Goal: Task Accomplishment & Management: Manage account settings

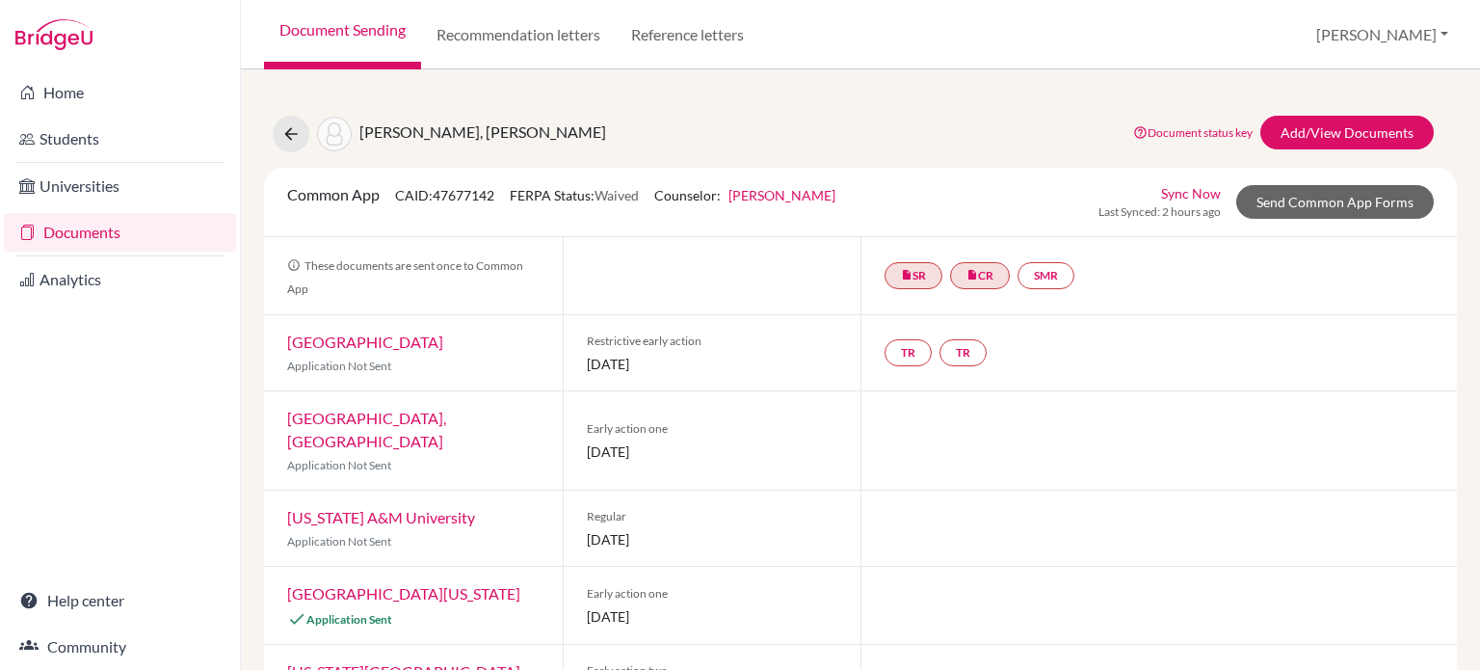
scroll to position [146, 0]
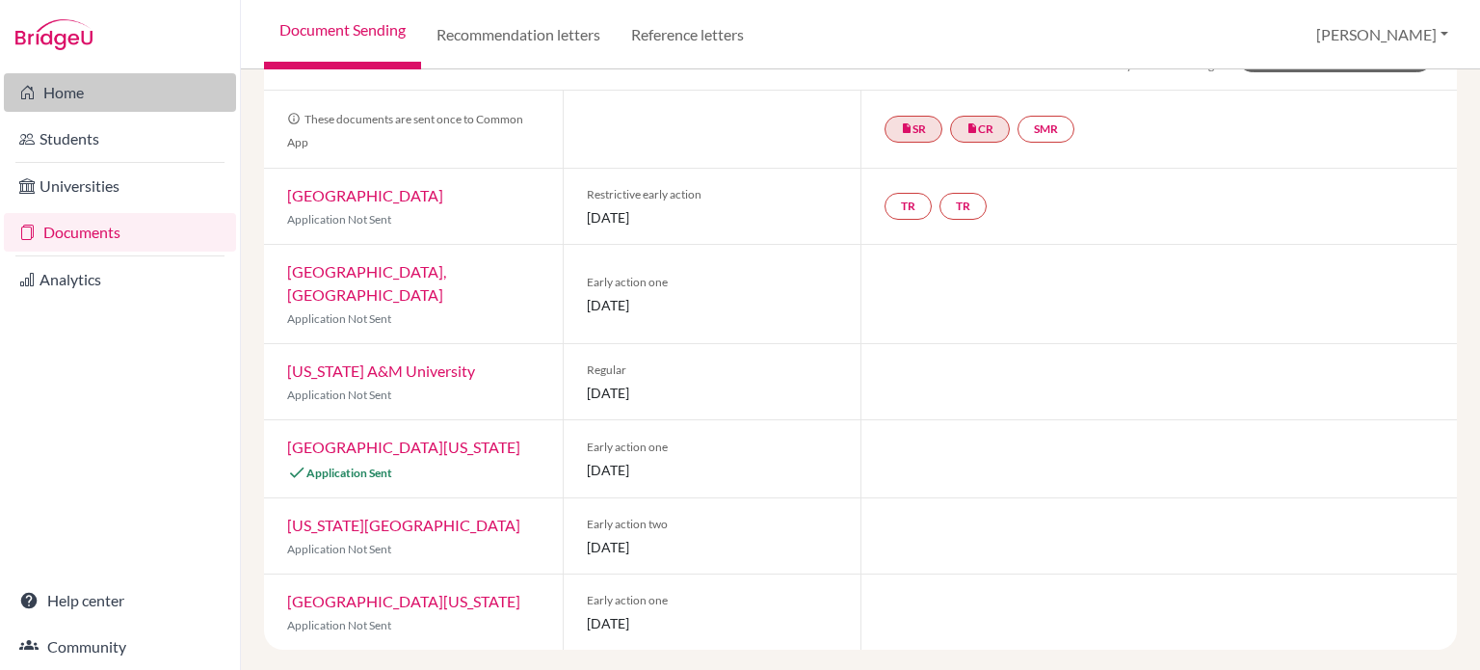
click at [125, 100] on link "Home" at bounding box center [120, 92] width 232 height 39
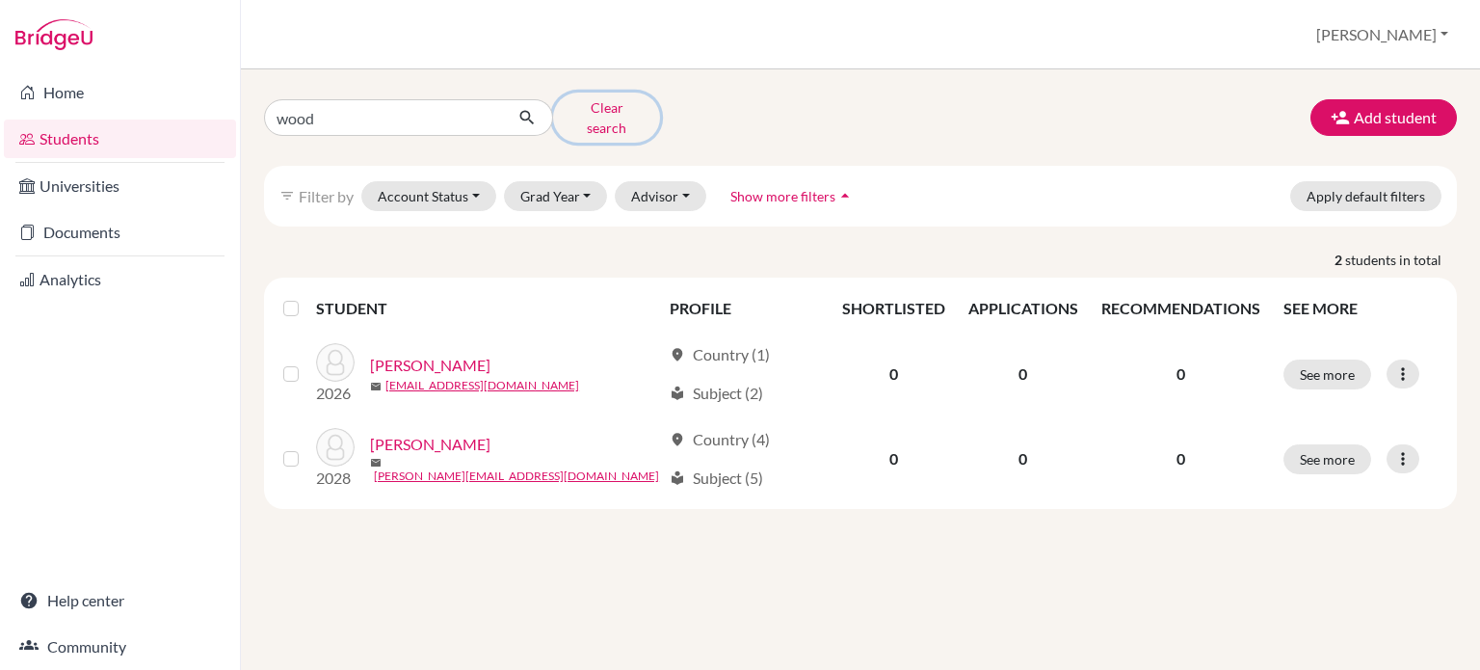
click at [577, 113] on button "Clear search" at bounding box center [606, 118] width 107 height 50
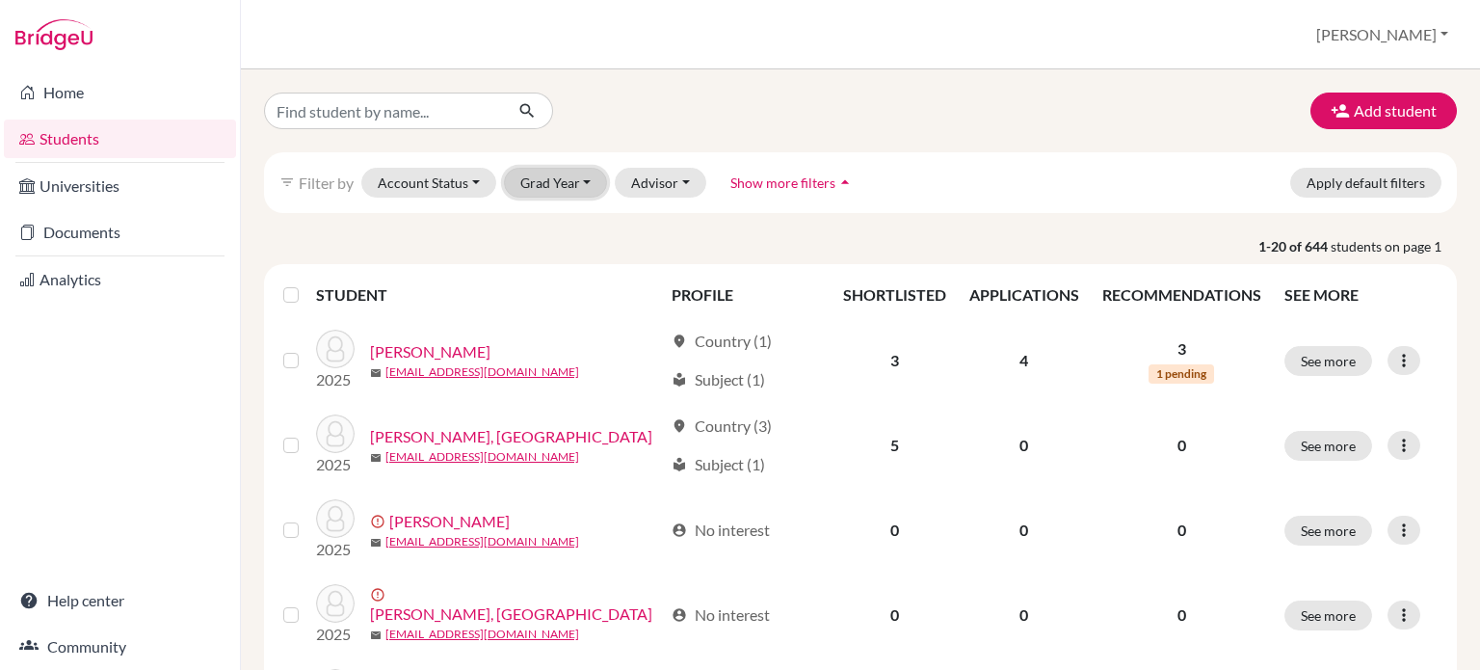
click at [537, 180] on button "Grad Year" at bounding box center [556, 183] width 104 height 30
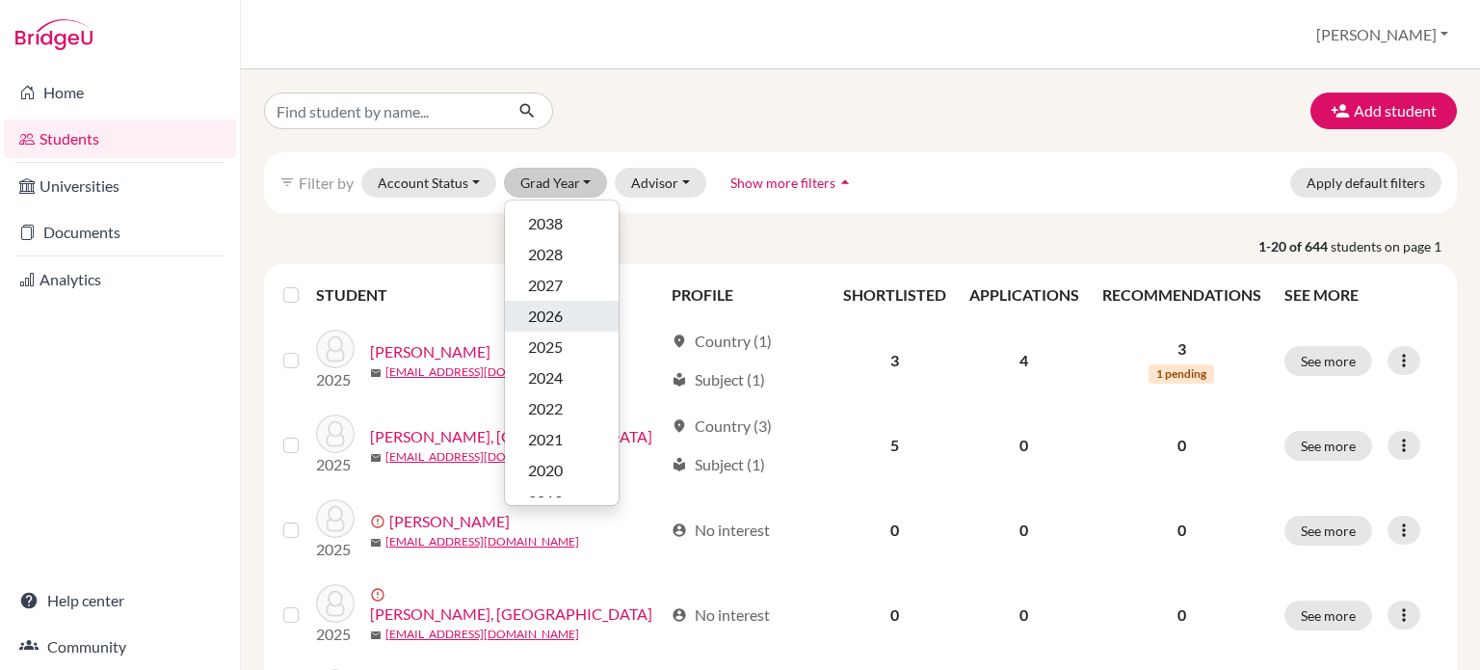
click at [544, 313] on span "2026" at bounding box center [545, 316] width 35 height 23
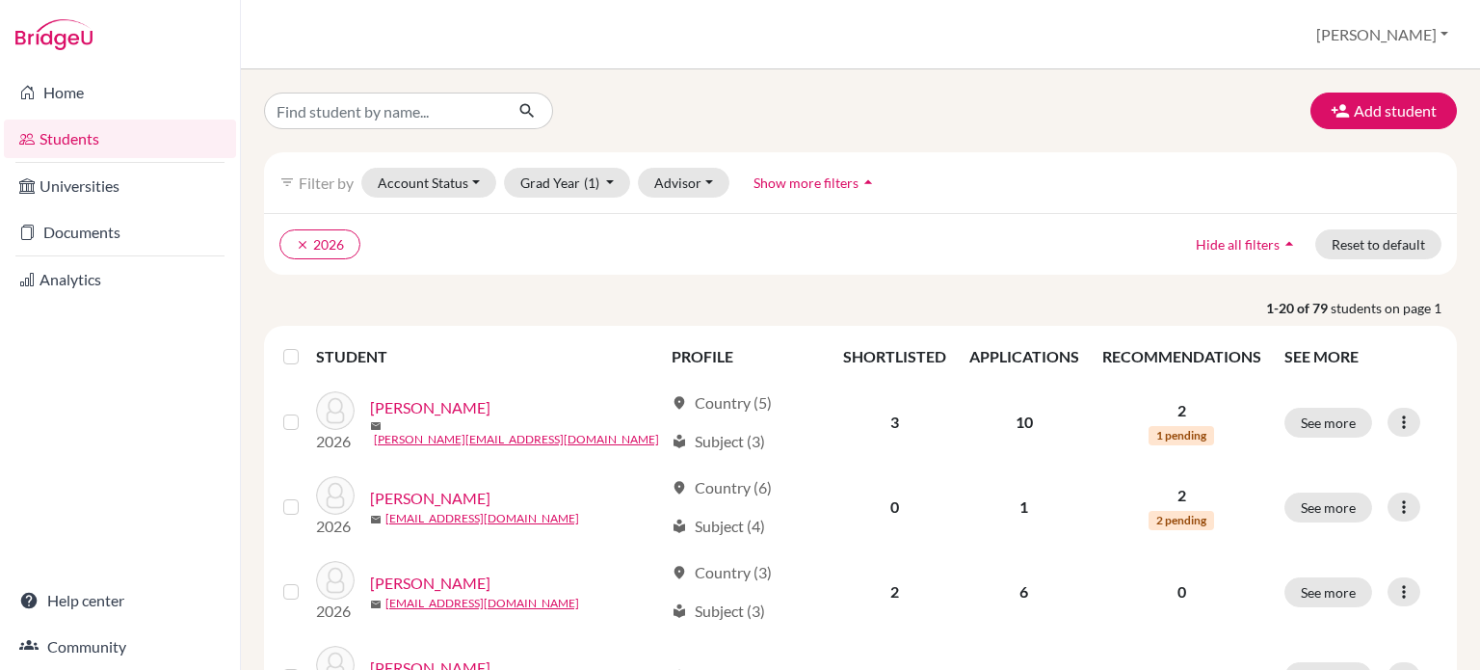
click at [767, 190] on span "Show more filters" at bounding box center [806, 182] width 105 height 16
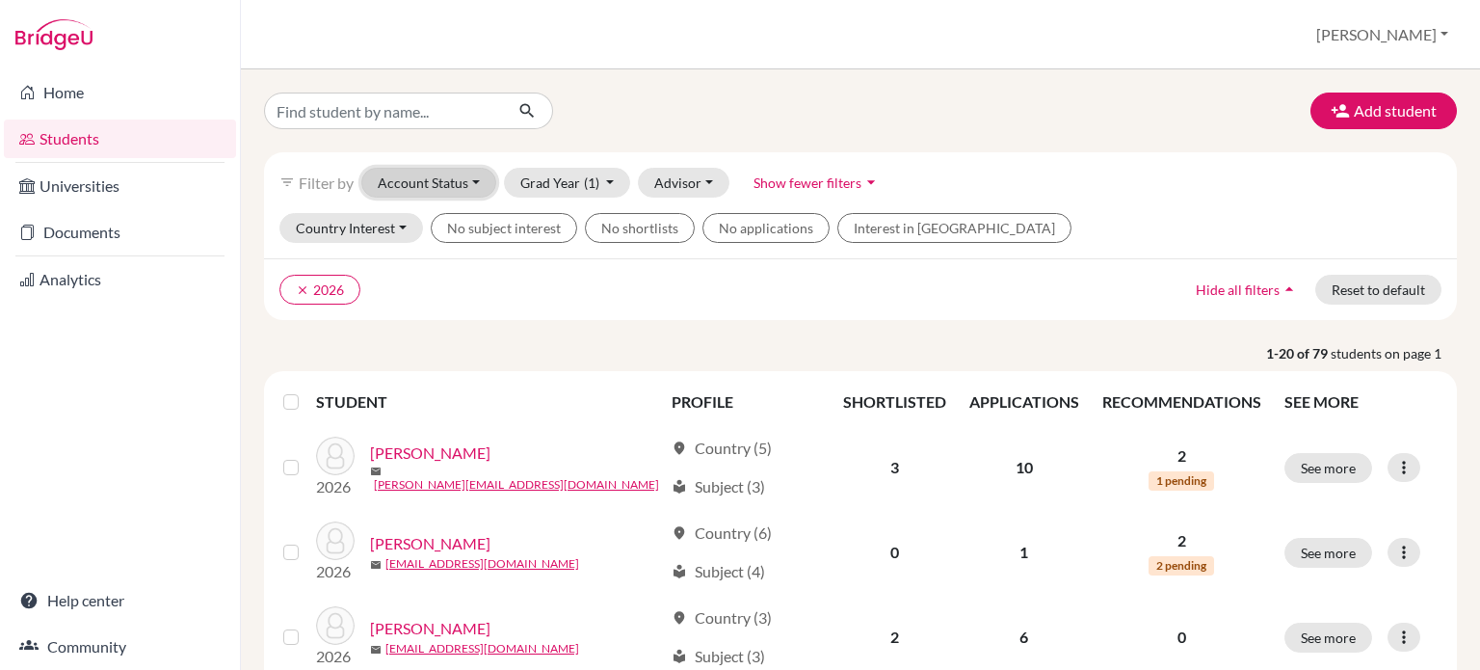
click at [461, 182] on button "Account Status" at bounding box center [428, 183] width 135 height 30
click at [983, 92] on div "Add student filter_list Filter by Account Status Active accounts Archived accou…" at bounding box center [860, 369] width 1239 height 600
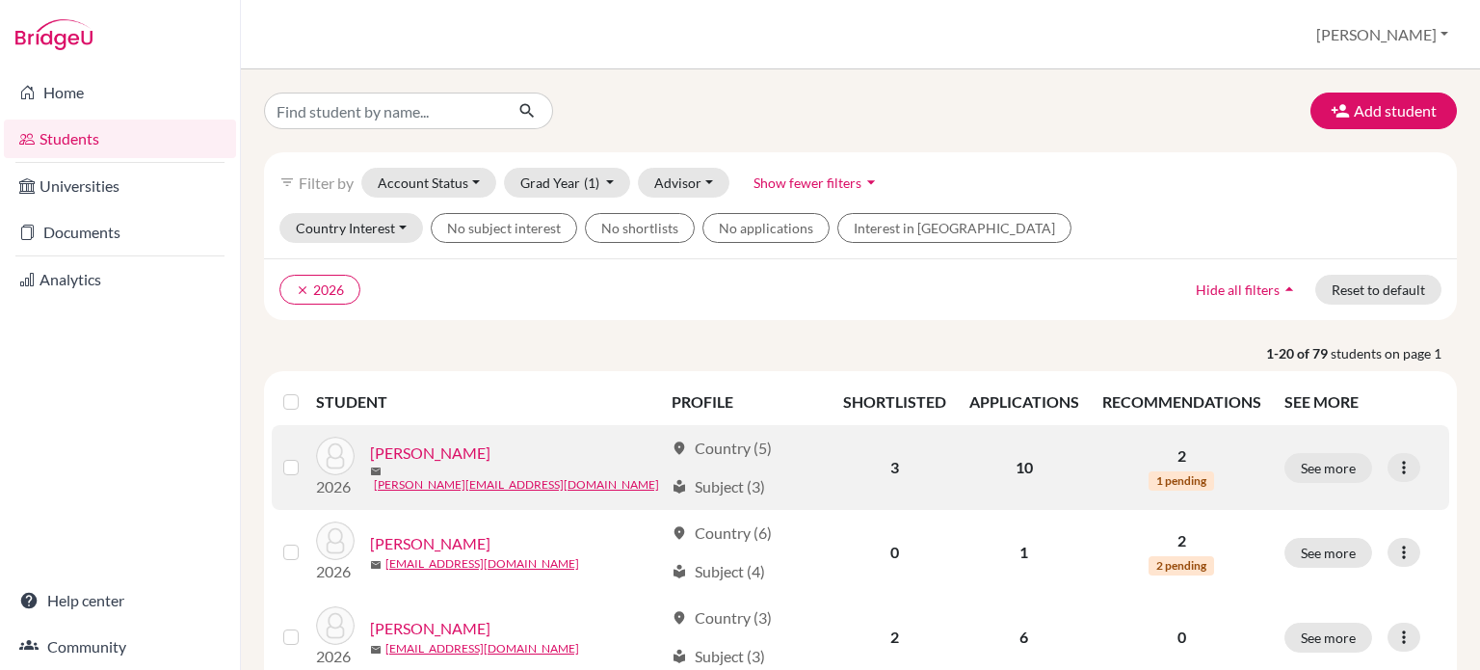
scroll to position [96, 0]
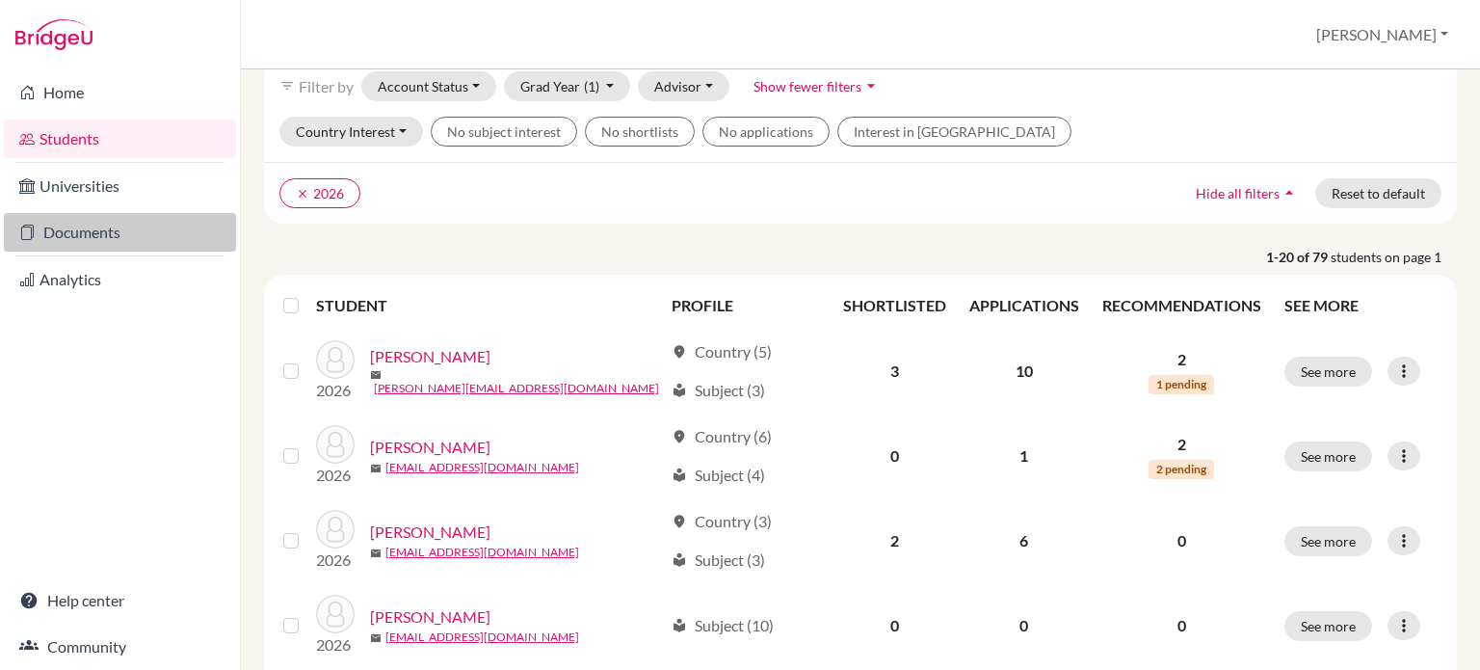
click at [124, 240] on link "Documents" at bounding box center [120, 232] width 232 height 39
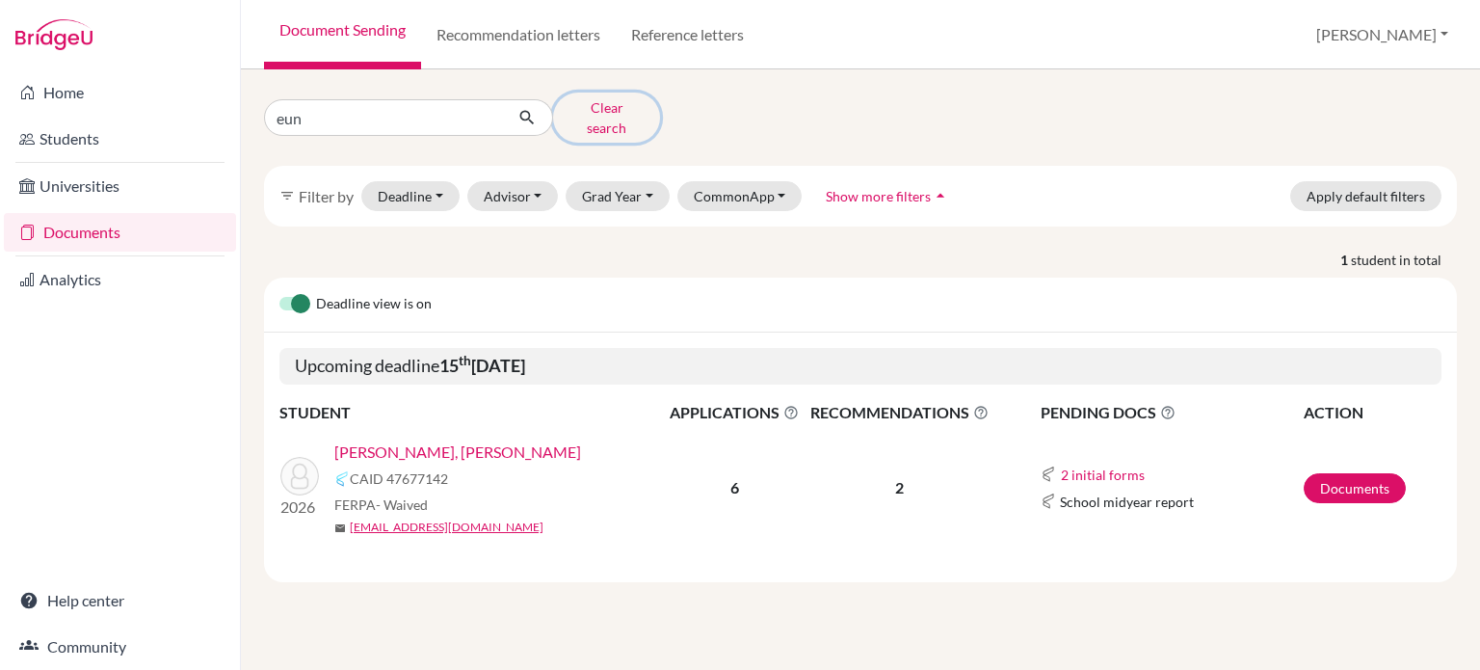
click at [597, 110] on button "Clear search" at bounding box center [606, 118] width 107 height 50
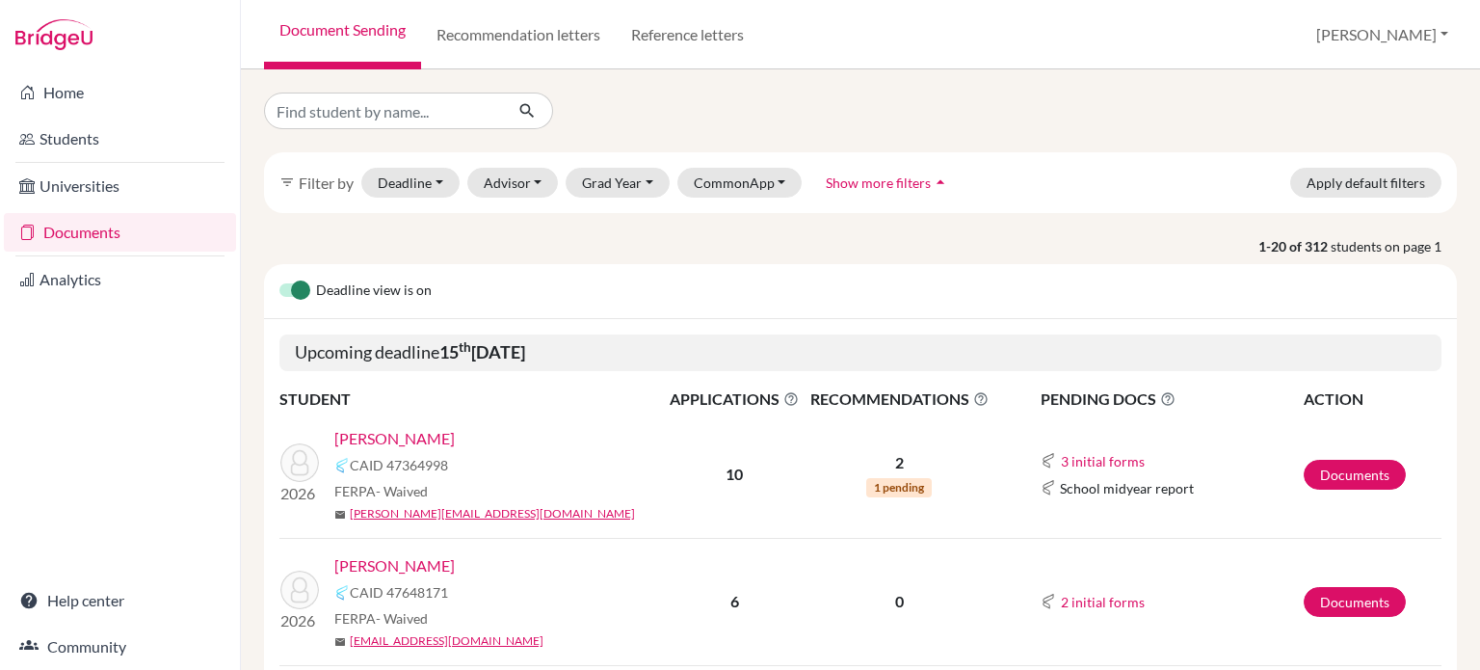
scroll to position [96, 0]
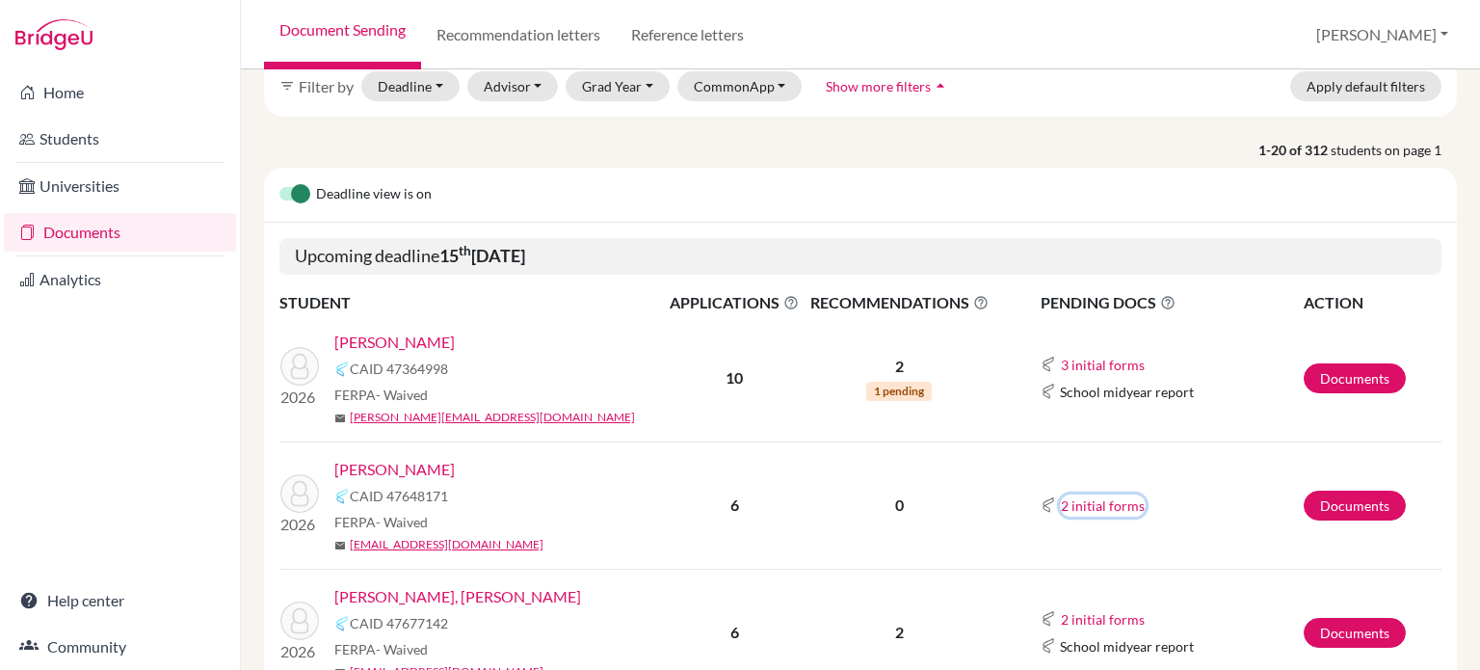
click at [1094, 512] on button "2 initial forms" at bounding box center [1103, 505] width 86 height 22
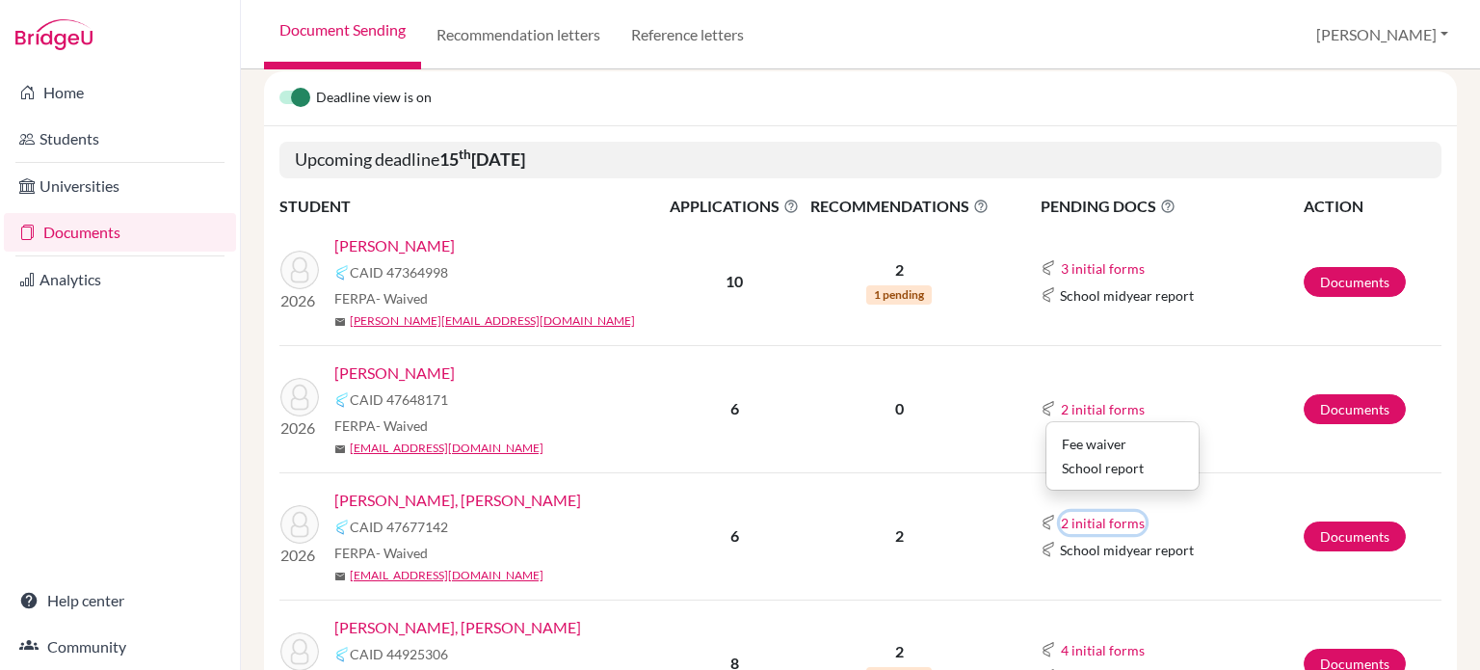
click at [1094, 514] on button "2 initial forms" at bounding box center [1103, 523] width 86 height 22
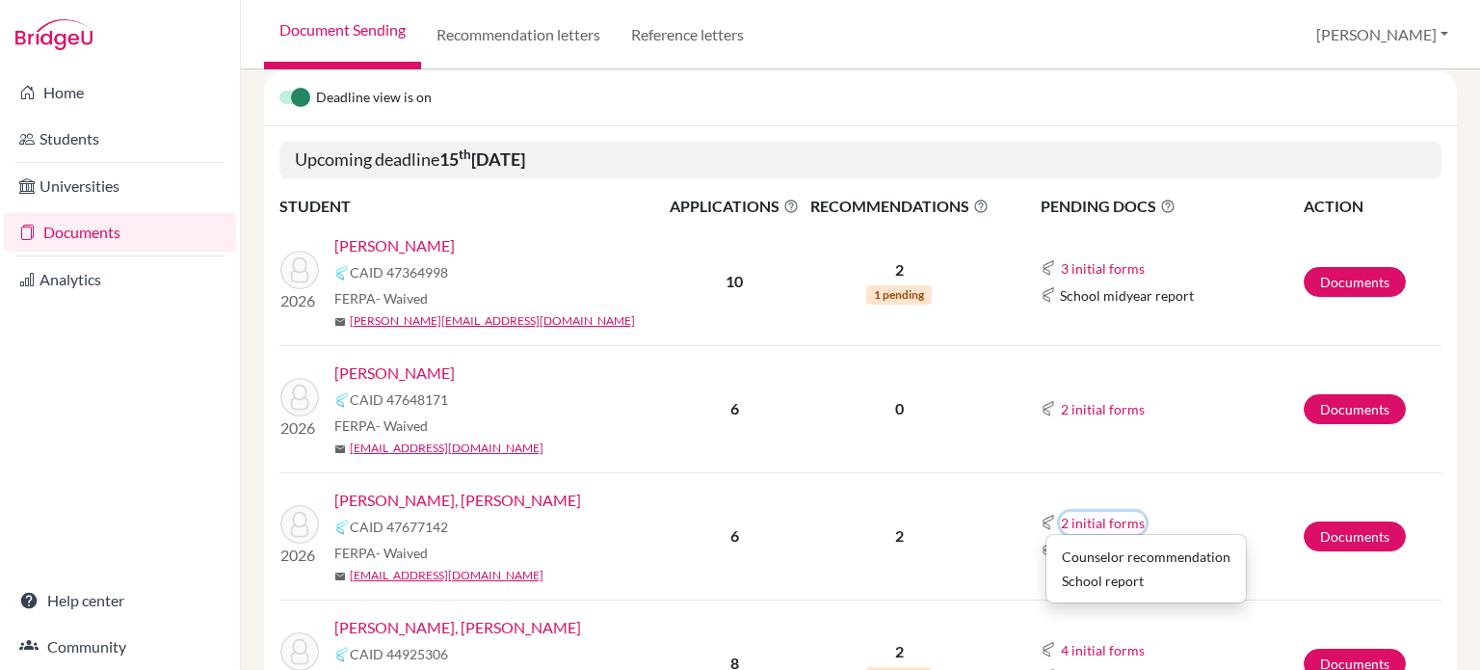
scroll to position [385, 0]
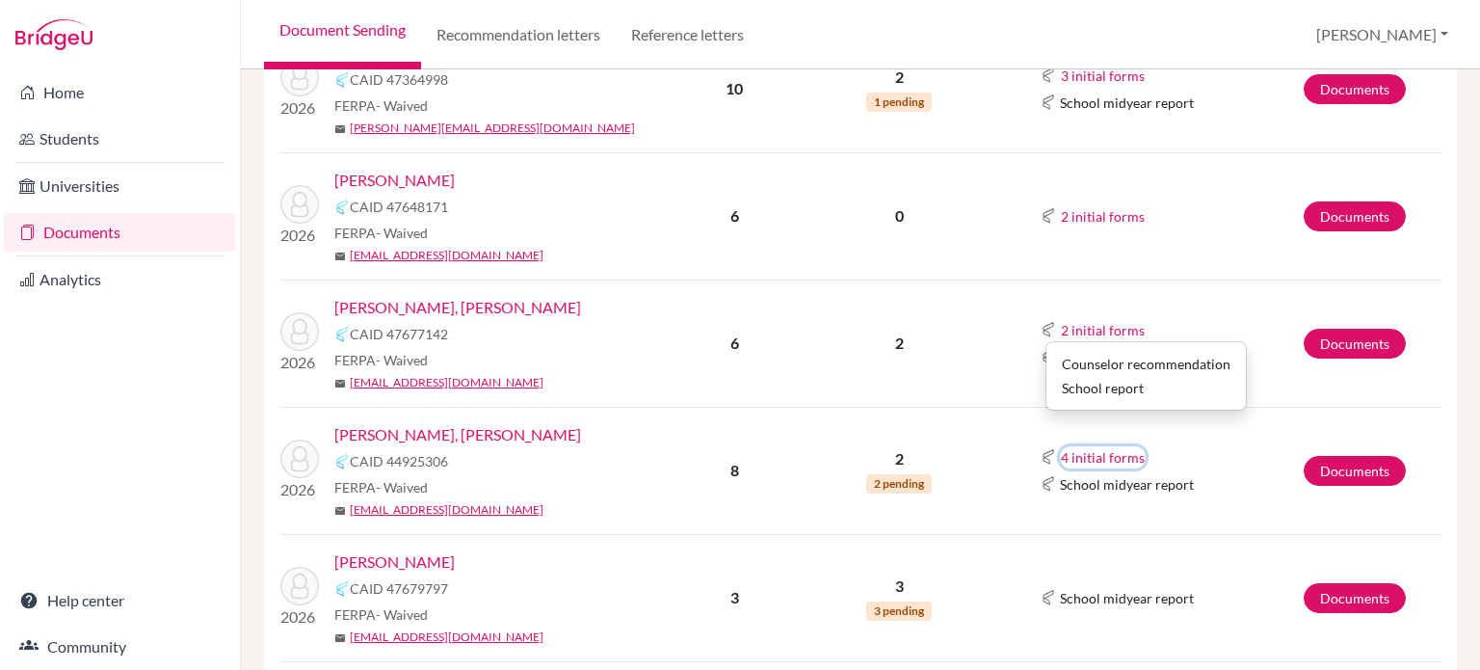
click at [1083, 448] on button "4 initial forms" at bounding box center [1103, 457] width 86 height 22
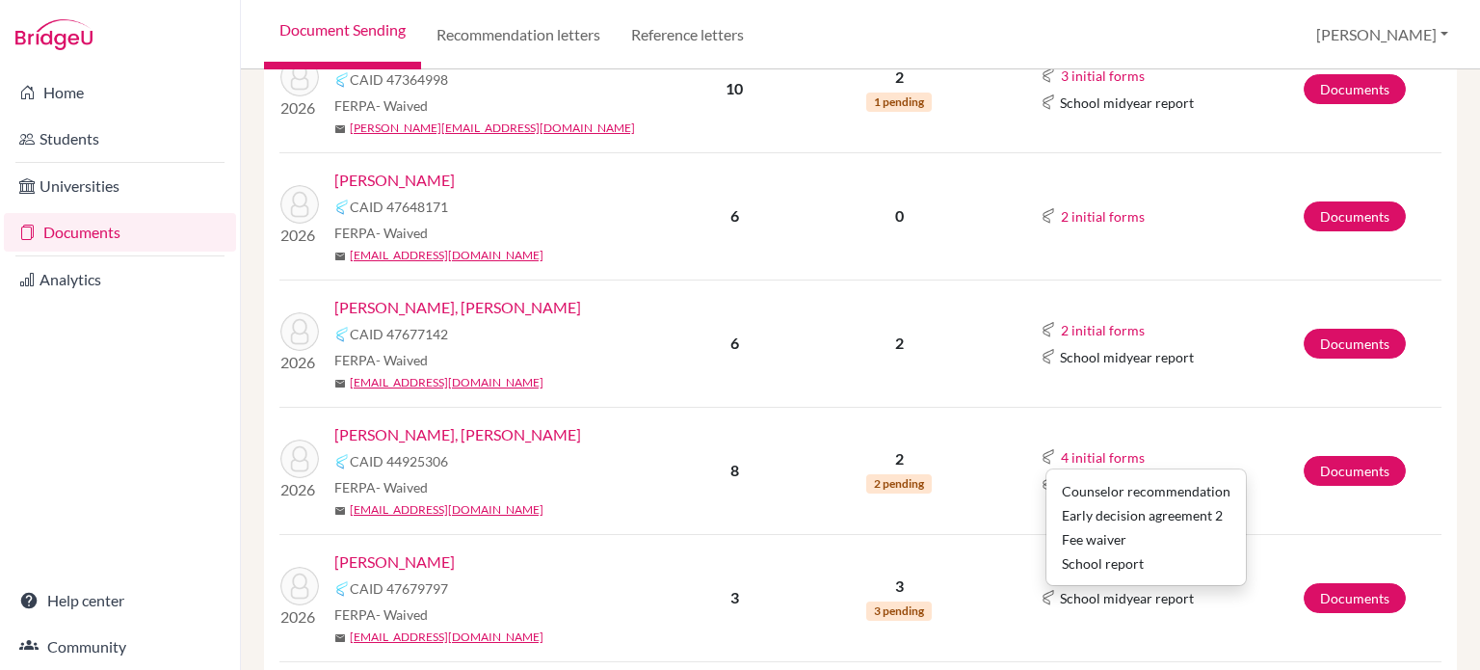
click at [390, 427] on link "Guffy, Jon Davis" at bounding box center [457, 434] width 247 height 23
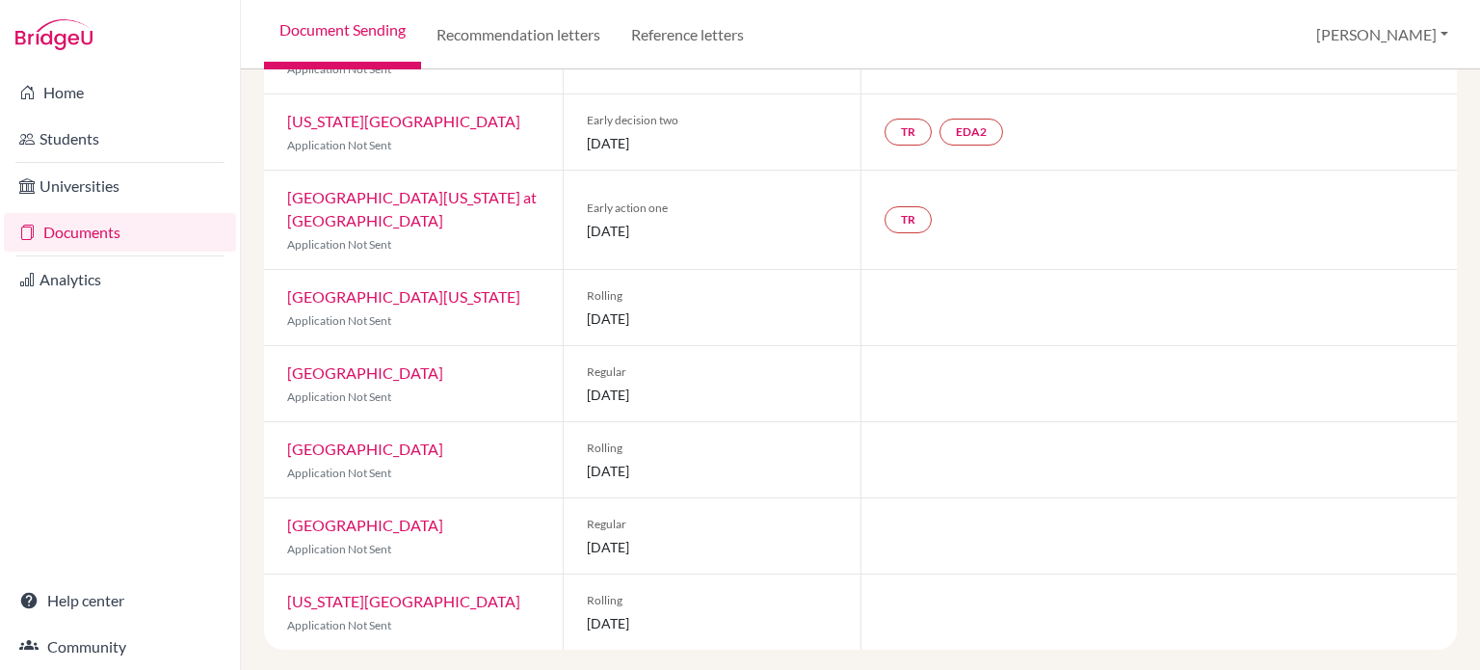
scroll to position [29, 0]
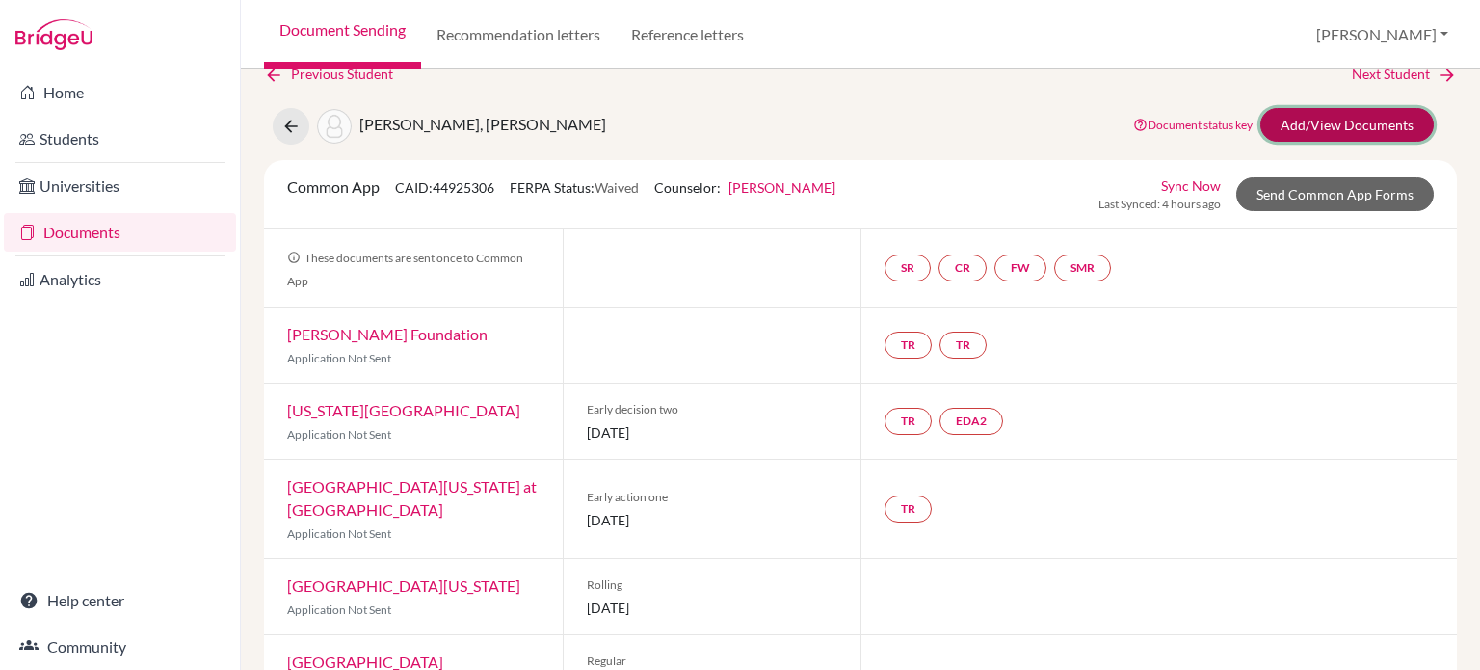
click at [1297, 119] on link "Add/View Documents" at bounding box center [1347, 125] width 173 height 34
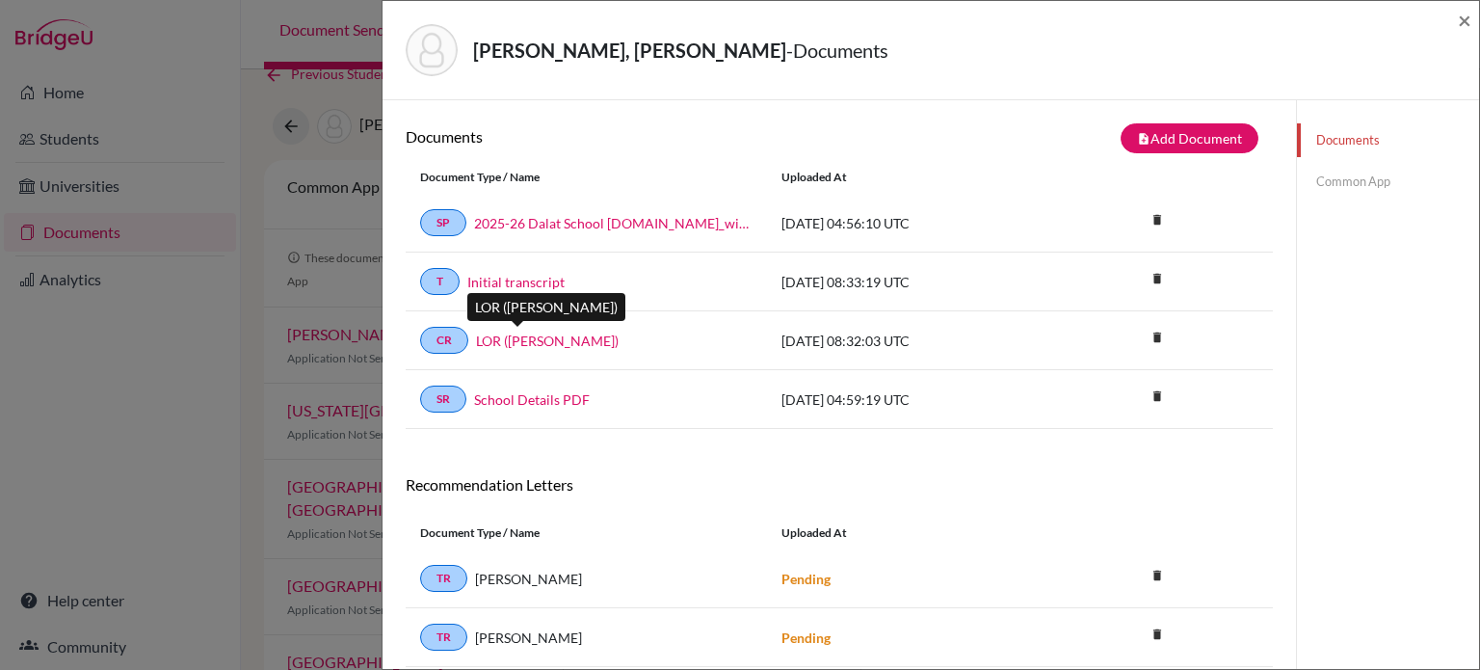
click at [540, 342] on link "LOR (A. Jones)" at bounding box center [547, 341] width 143 height 20
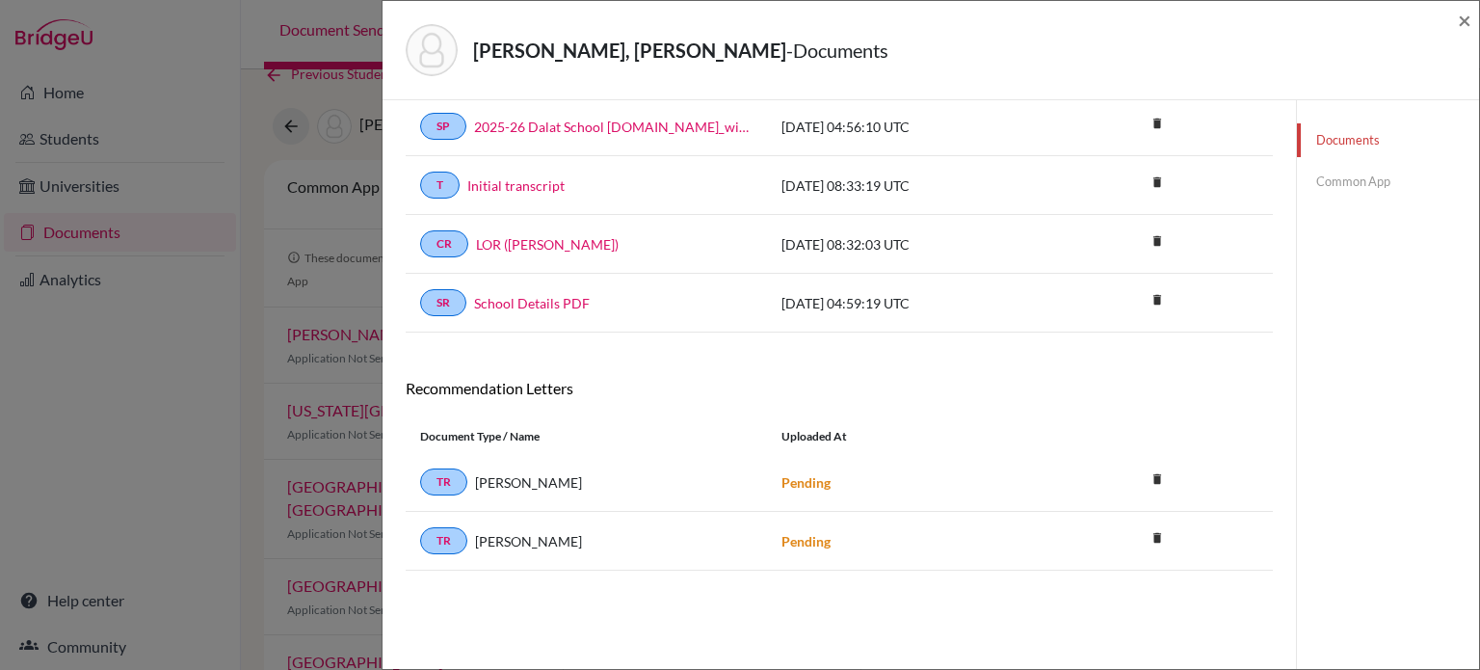
scroll to position [100, 0]
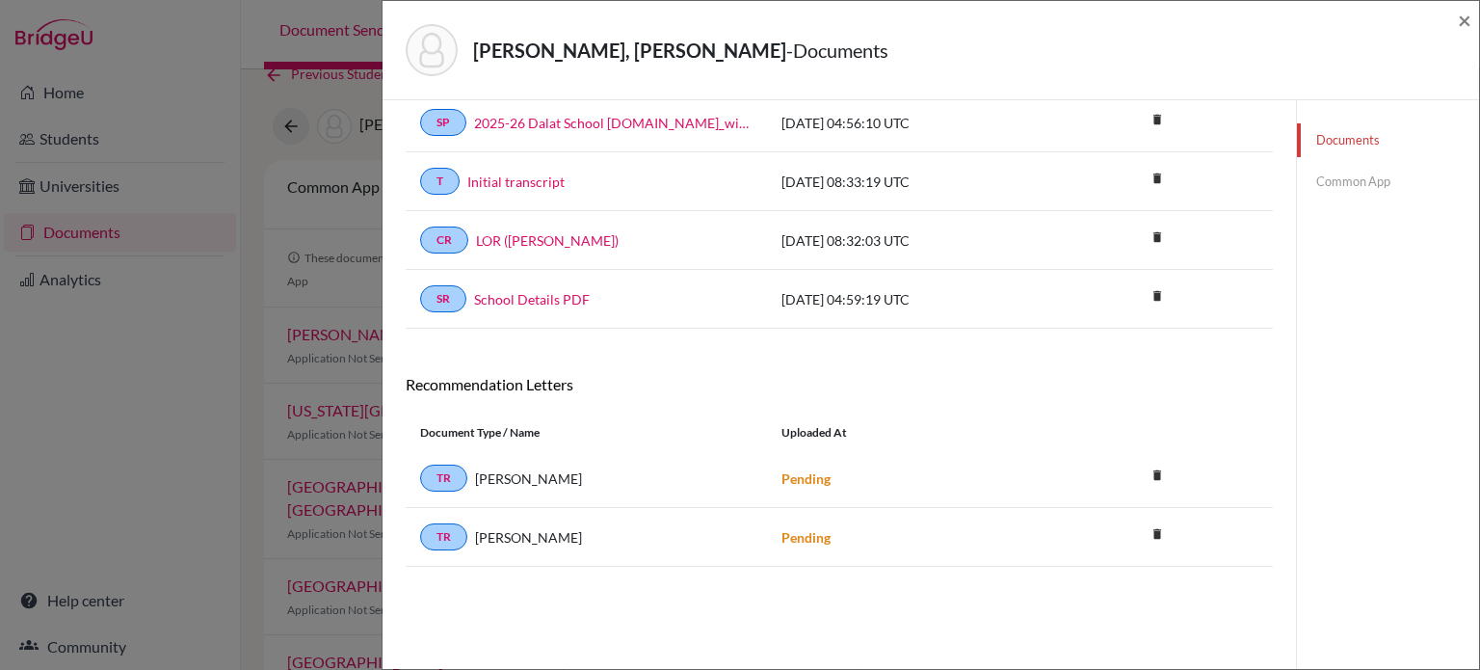
click at [1363, 177] on link "Common App" at bounding box center [1388, 182] width 182 height 34
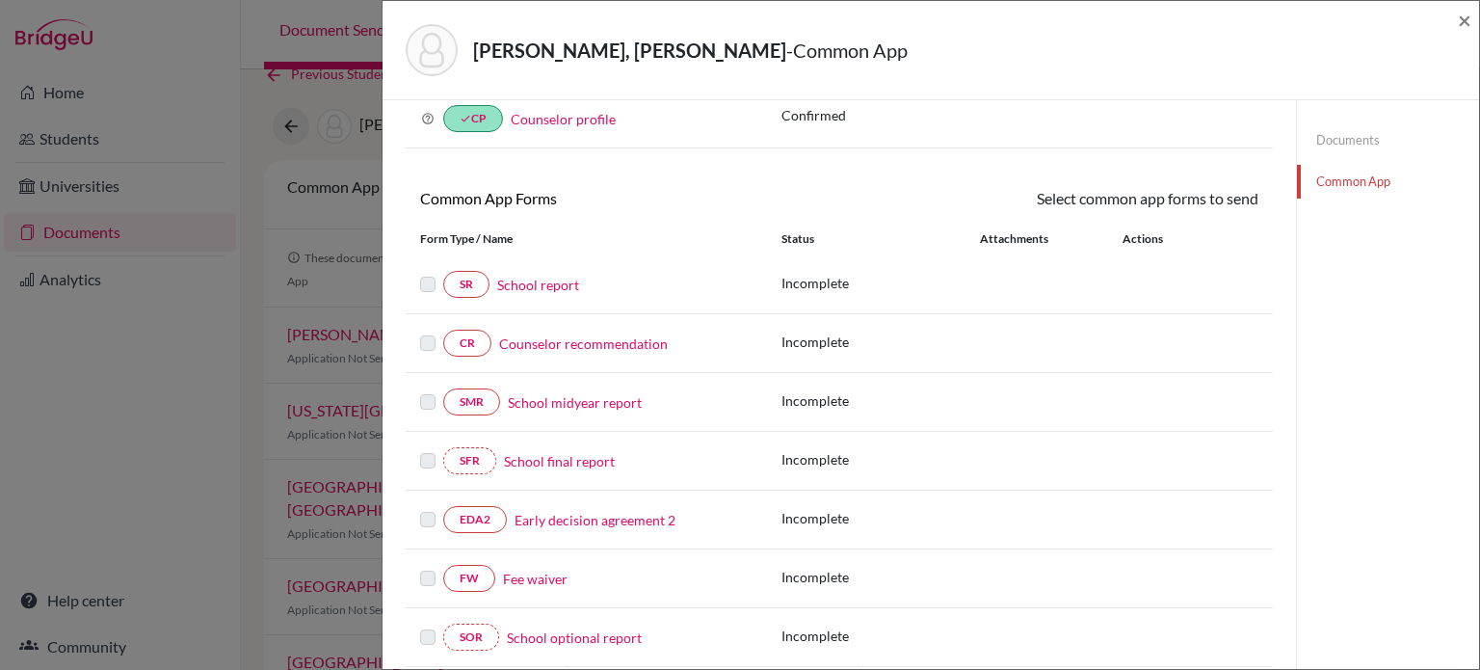
click at [544, 277] on link "School report" at bounding box center [538, 285] width 82 height 20
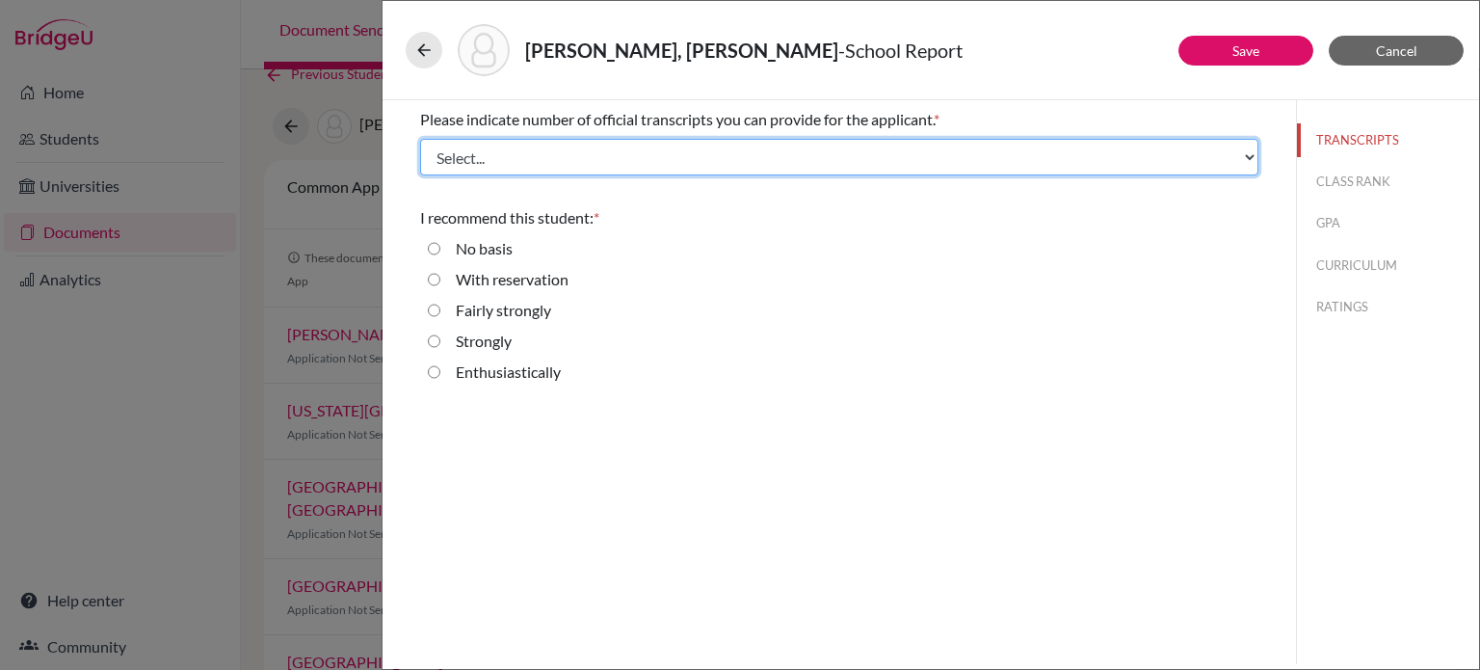
drag, startPoint x: 748, startPoint y: 158, endPoint x: 736, endPoint y: 172, distance: 18.5
click at [748, 158] on select "Select... 1 2 3 4" at bounding box center [839, 157] width 838 height 37
select select "1"
click at [420, 139] on select "Select... 1 2 3 4" at bounding box center [839, 157] width 838 height 37
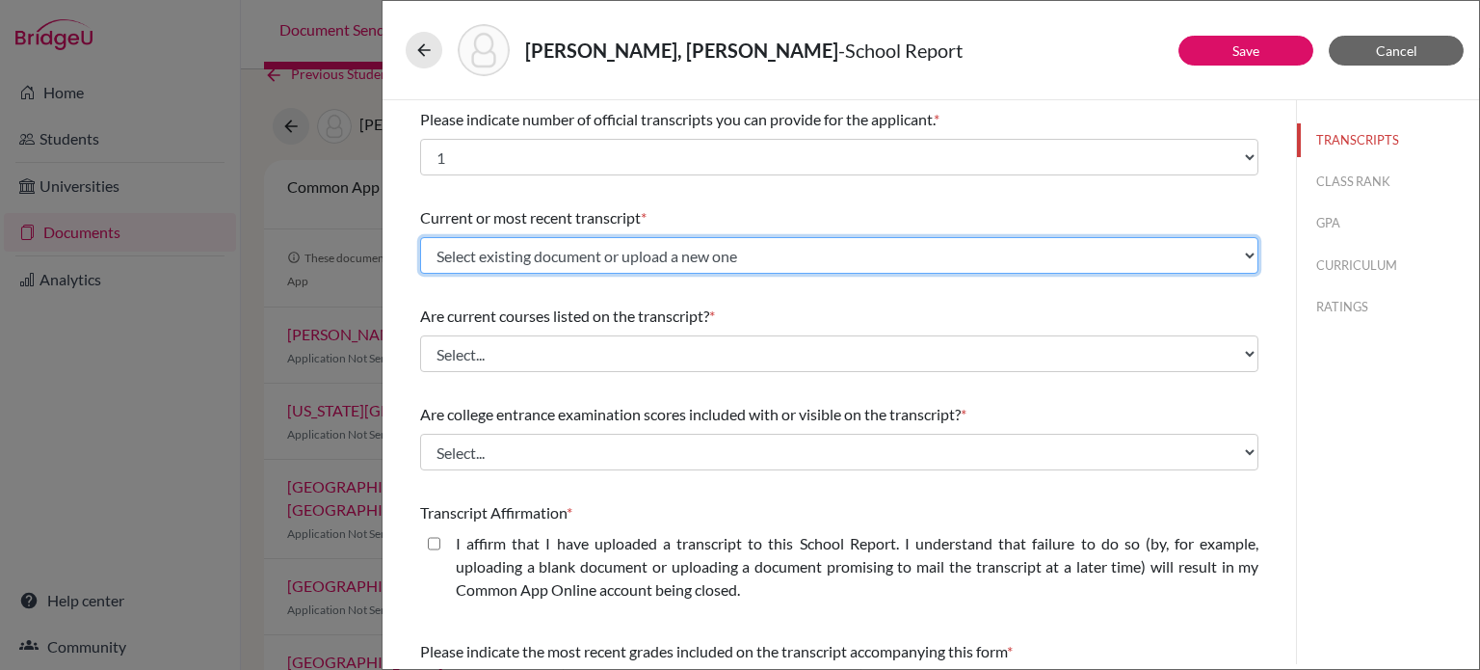
click at [669, 242] on select "Select existing document or upload a new one Initial transcript Upload New File" at bounding box center [839, 255] width 838 height 37
select select "667197"
click at [420, 237] on select "Select existing document or upload a new one Initial transcript Upload New File" at bounding box center [839, 255] width 838 height 37
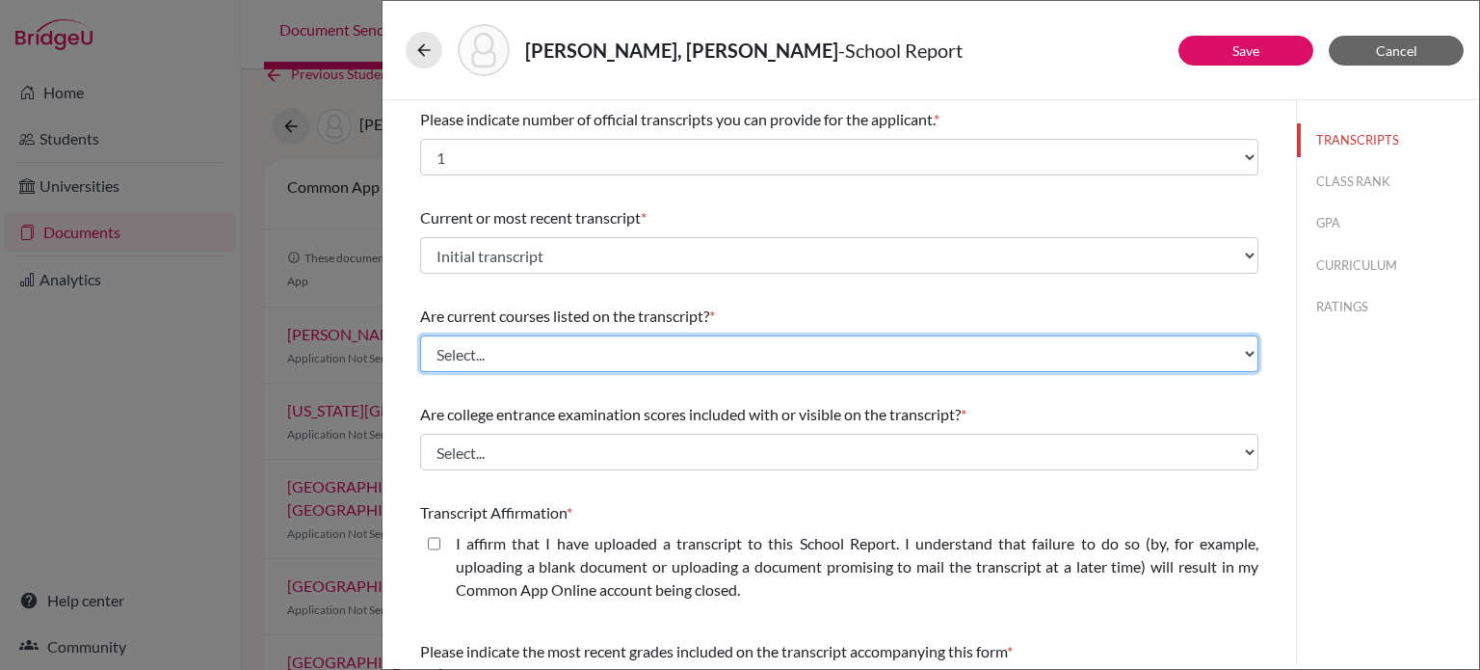
click at [638, 346] on select "Select... Yes No" at bounding box center [839, 353] width 838 height 37
select select "0"
click at [420, 335] on select "Select... Yes No" at bounding box center [839, 353] width 838 height 37
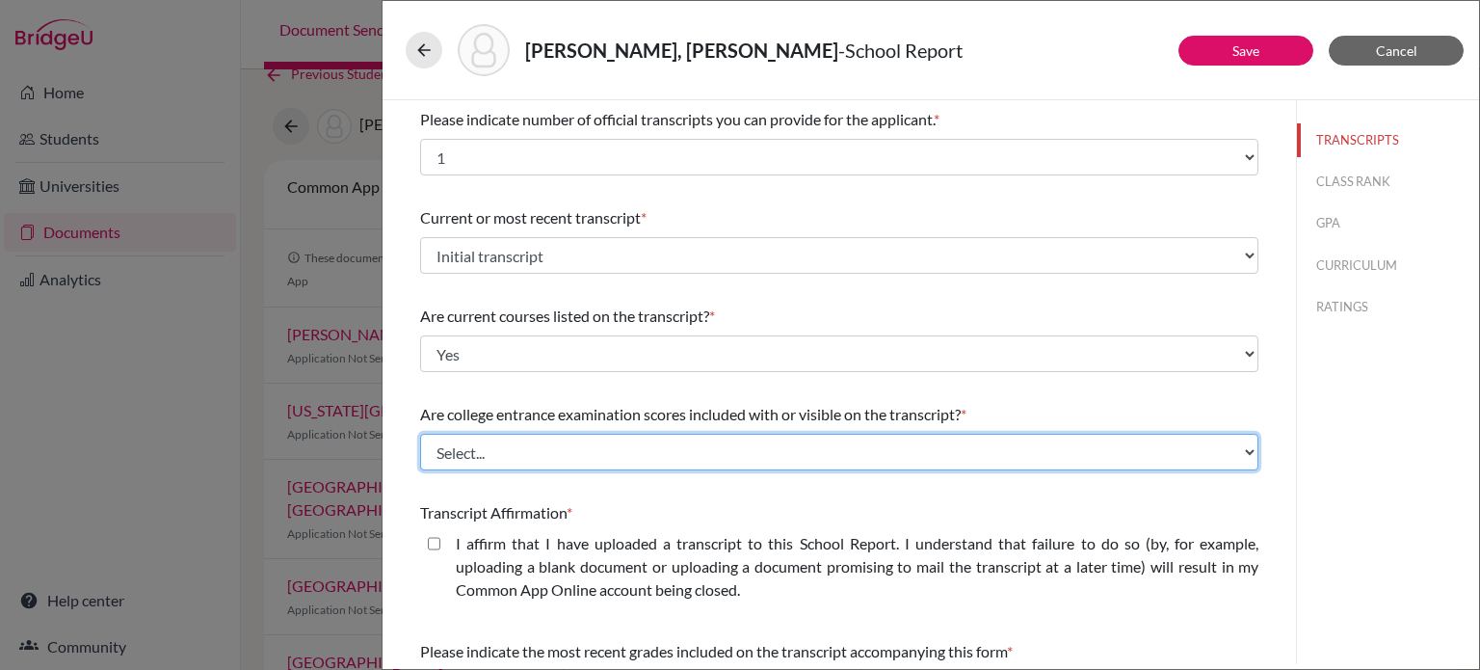
click at [594, 457] on select "Select... Yes No" at bounding box center [839, 452] width 838 height 37
select select "1"
click at [420, 434] on select "Select... Yes No" at bounding box center [839, 452] width 838 height 37
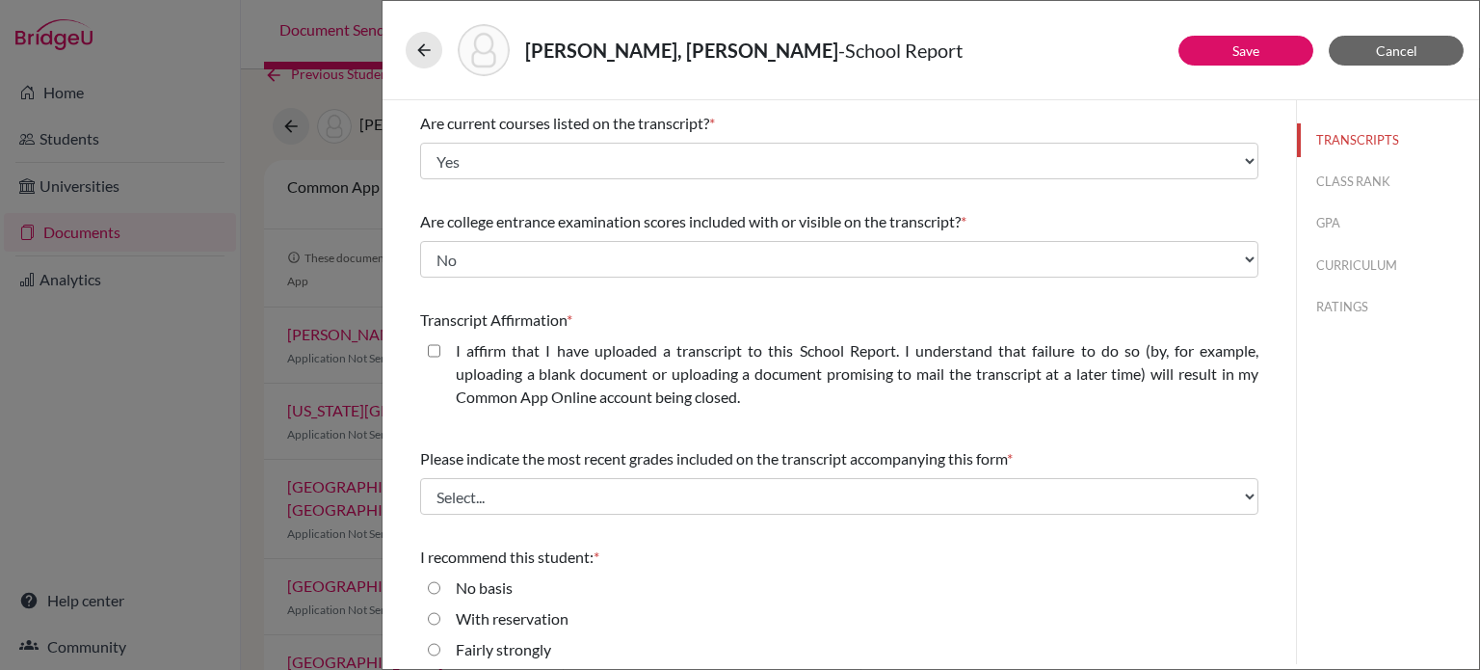
click at [434, 342] on closed\ "I affirm that I have uploaded a transcript to this School Report. I understand …" at bounding box center [434, 350] width 13 height 23
checkbox closed\ "true"
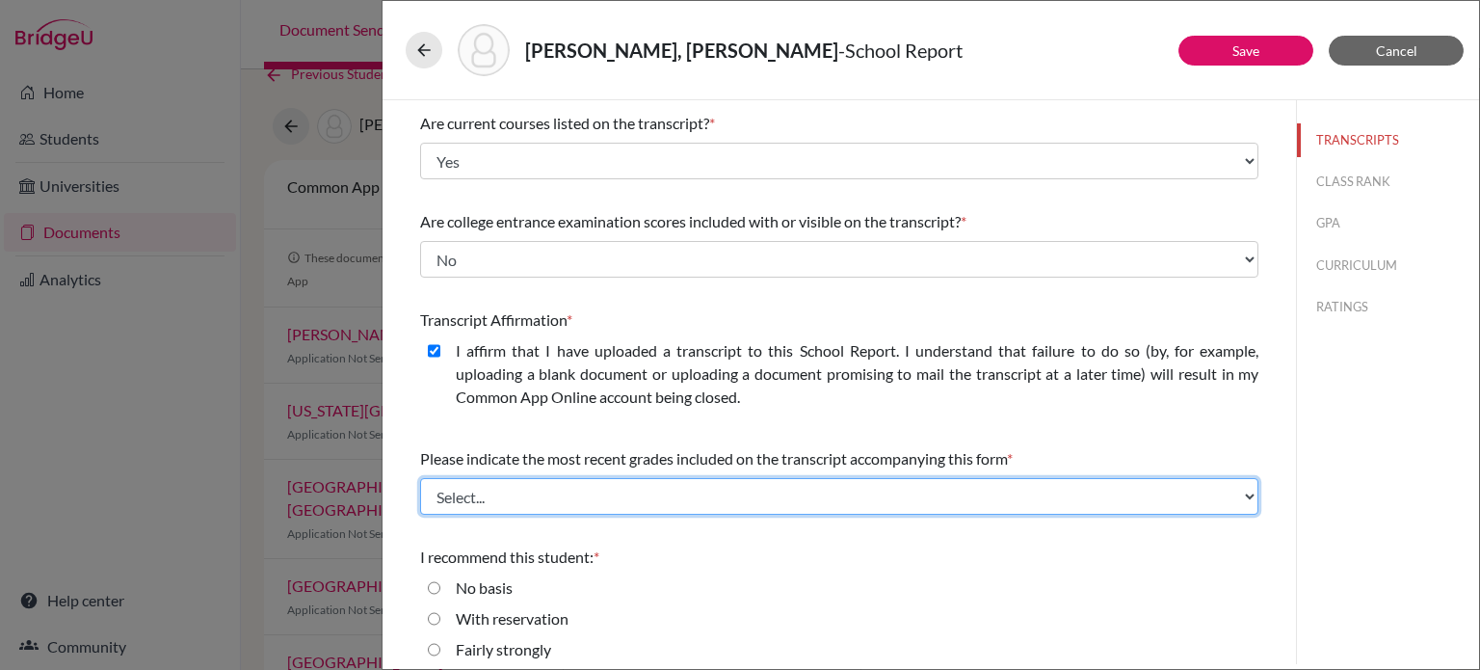
click at [551, 492] on select "Select... Final junior year grades 1st Quarter senior year grades 2nd Quarter/1…" at bounding box center [839, 496] width 838 height 37
select select "0"
click at [420, 478] on select "Select... Final junior year grades 1st Quarter senior year grades 2nd Quarter/1…" at bounding box center [839, 496] width 838 height 37
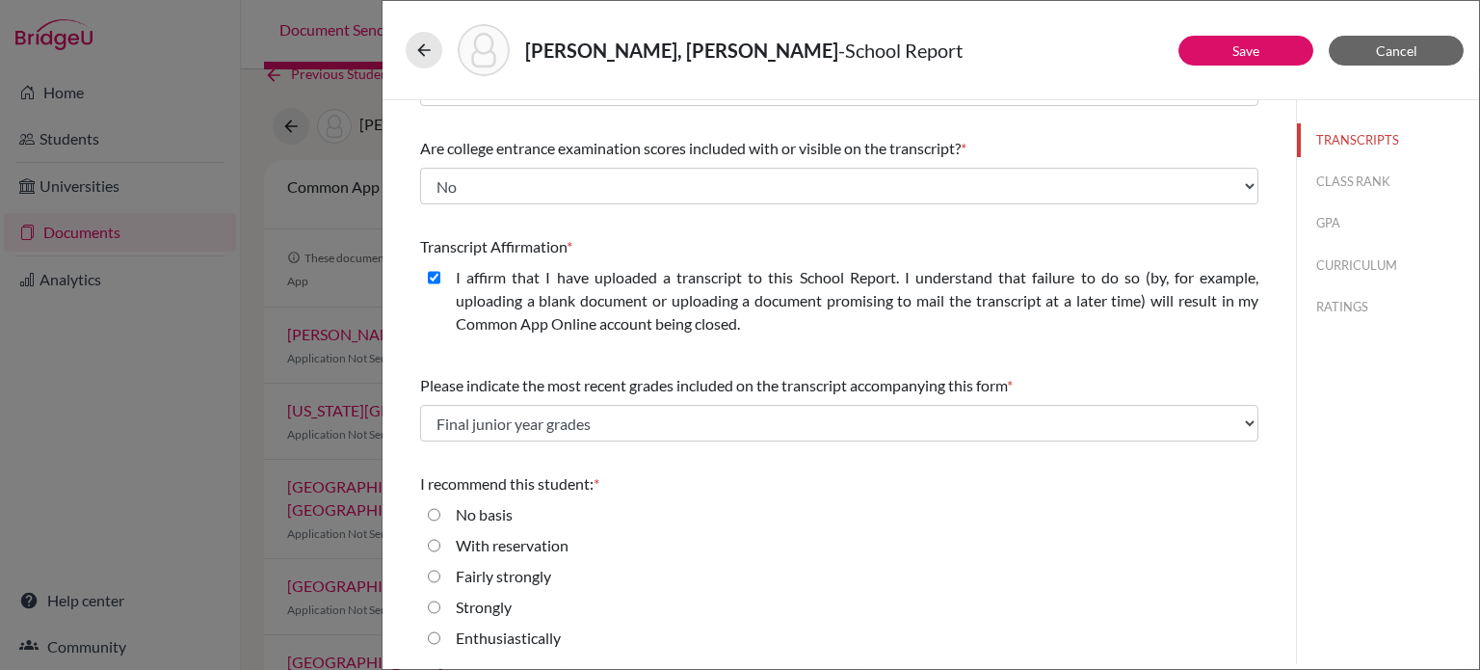
click at [517, 629] on label "Enthusiastically" at bounding box center [508, 637] width 105 height 23
click at [440, 629] on input "Enthusiastically" at bounding box center [434, 637] width 13 height 23
radio input "true"
click at [1317, 187] on button "CLASS RANK" at bounding box center [1388, 182] width 182 height 34
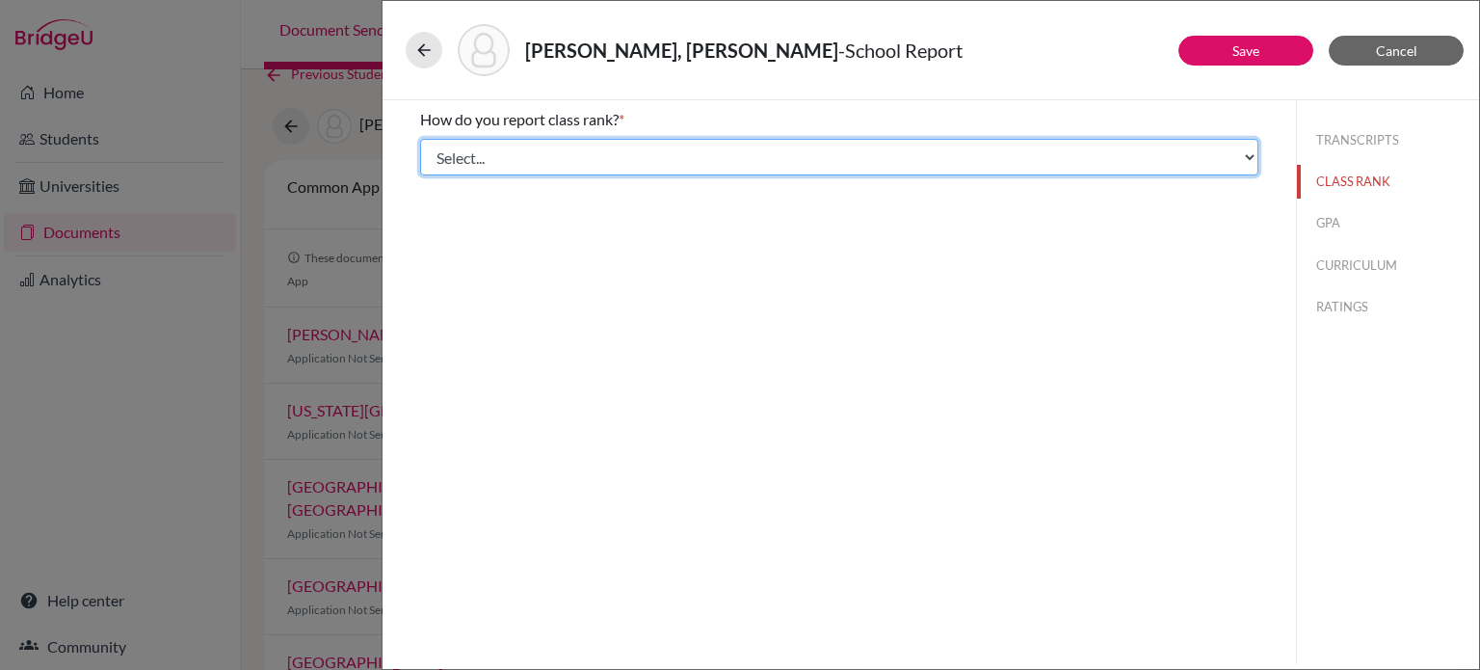
click at [599, 161] on select "Select... Exact Decile Quintile Quartile None" at bounding box center [839, 157] width 838 height 37
select select "5"
click at [420, 139] on select "Select... Exact Decile Quintile Quartile None" at bounding box center [839, 157] width 838 height 37
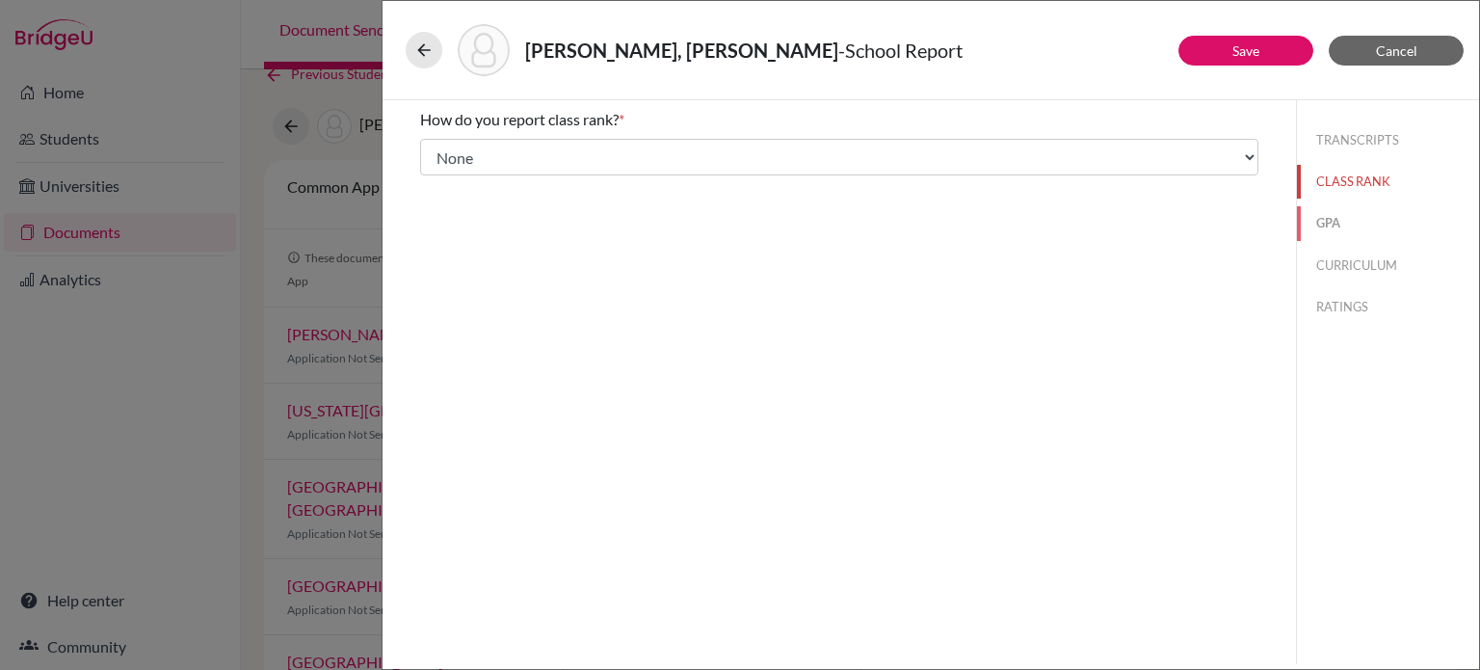
click at [1333, 219] on button "GPA" at bounding box center [1388, 223] width 182 height 34
click at [457, 146] on label "Yes" at bounding box center [467, 150] width 23 height 23
click at [440, 146] on input "Yes" at bounding box center [434, 150] width 13 height 23
radio input "true"
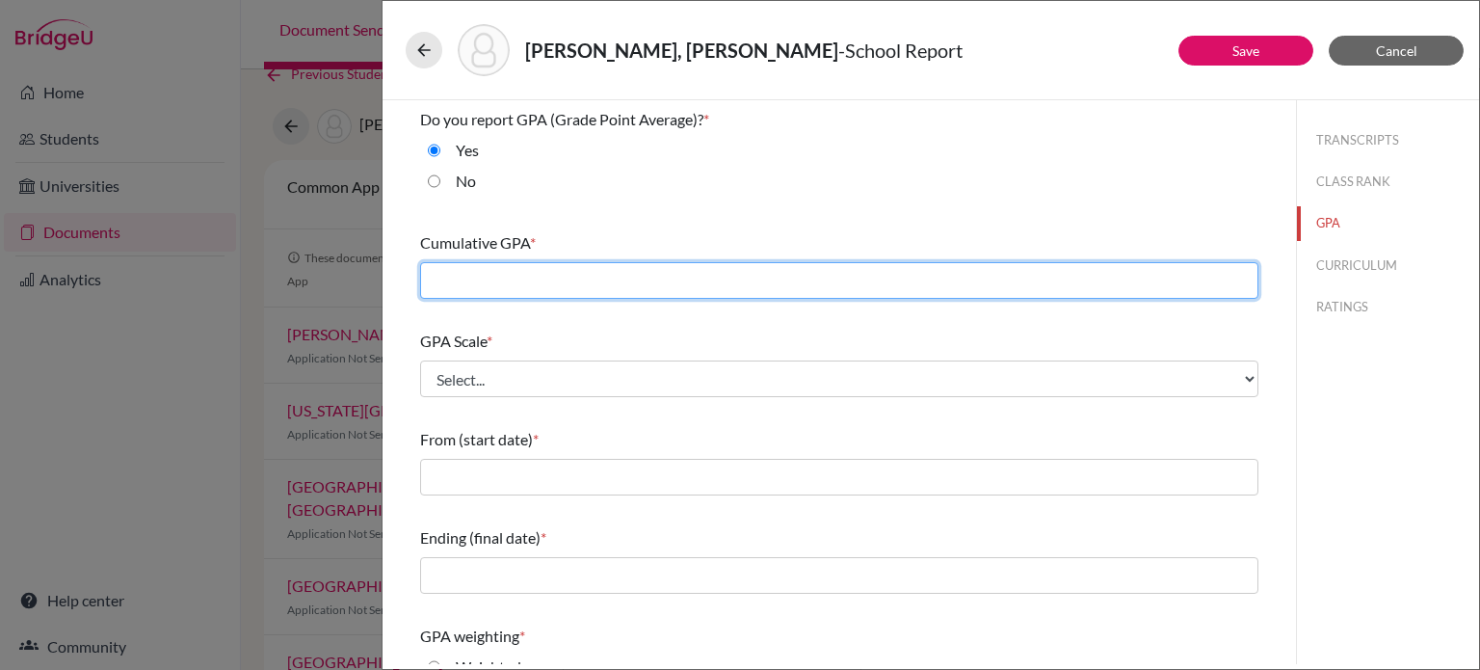
click at [512, 278] on input "text" at bounding box center [839, 280] width 838 height 37
type input "3.7850"
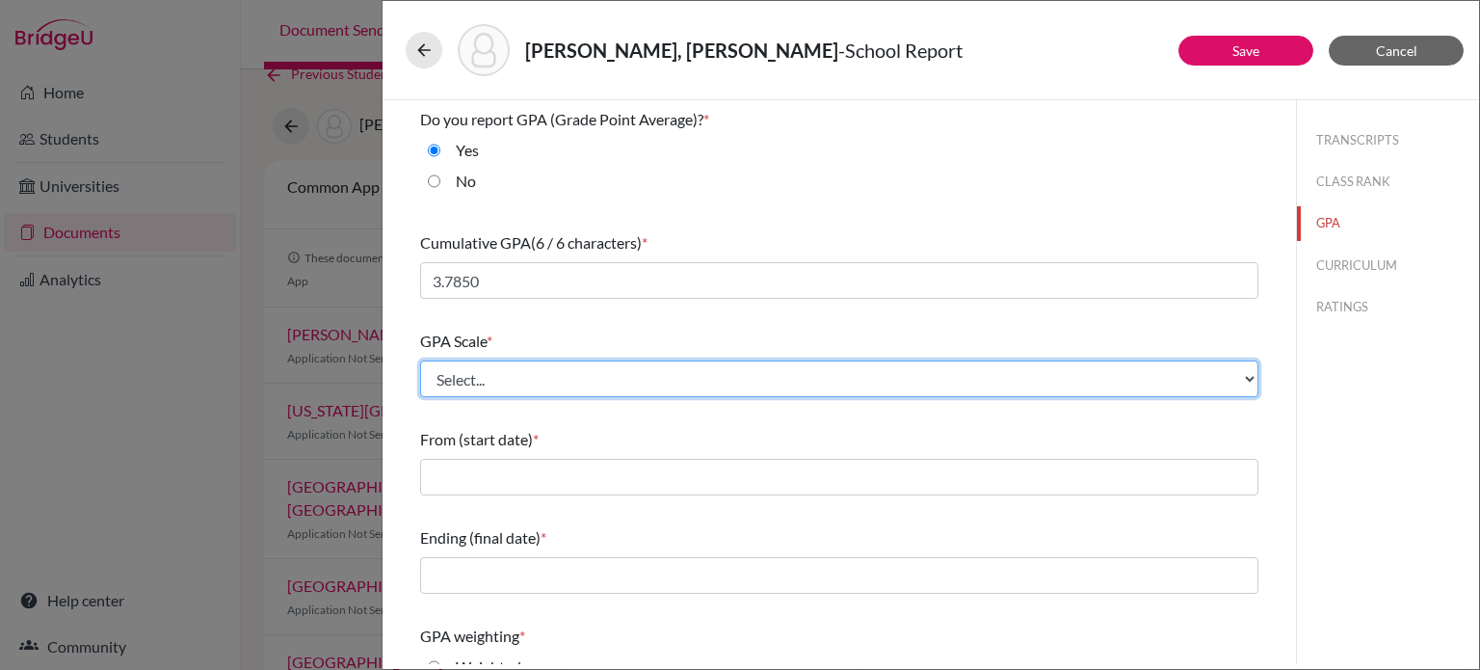
click at [558, 376] on select "Select... 4 5 6 7 8 9 10 11 12 13 14 15 16 17 18 19 20 100" at bounding box center [839, 378] width 838 height 37
select select "4"
click at [420, 360] on select "Select... 4 5 6 7 8 9 10 11 12 13 14 15 16 17 18 19 20 100" at bounding box center [839, 378] width 838 height 37
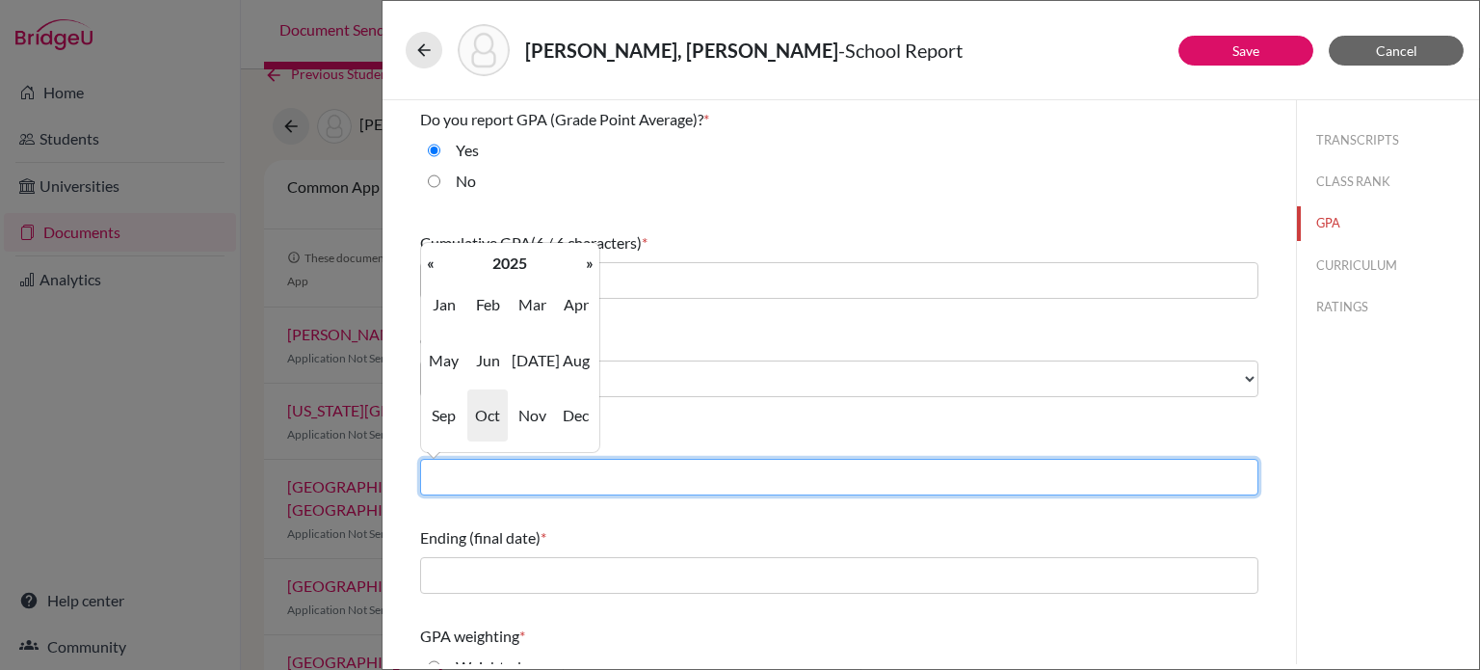
click at [564, 490] on input "text" at bounding box center [839, 477] width 838 height 37
type input "08/2022"
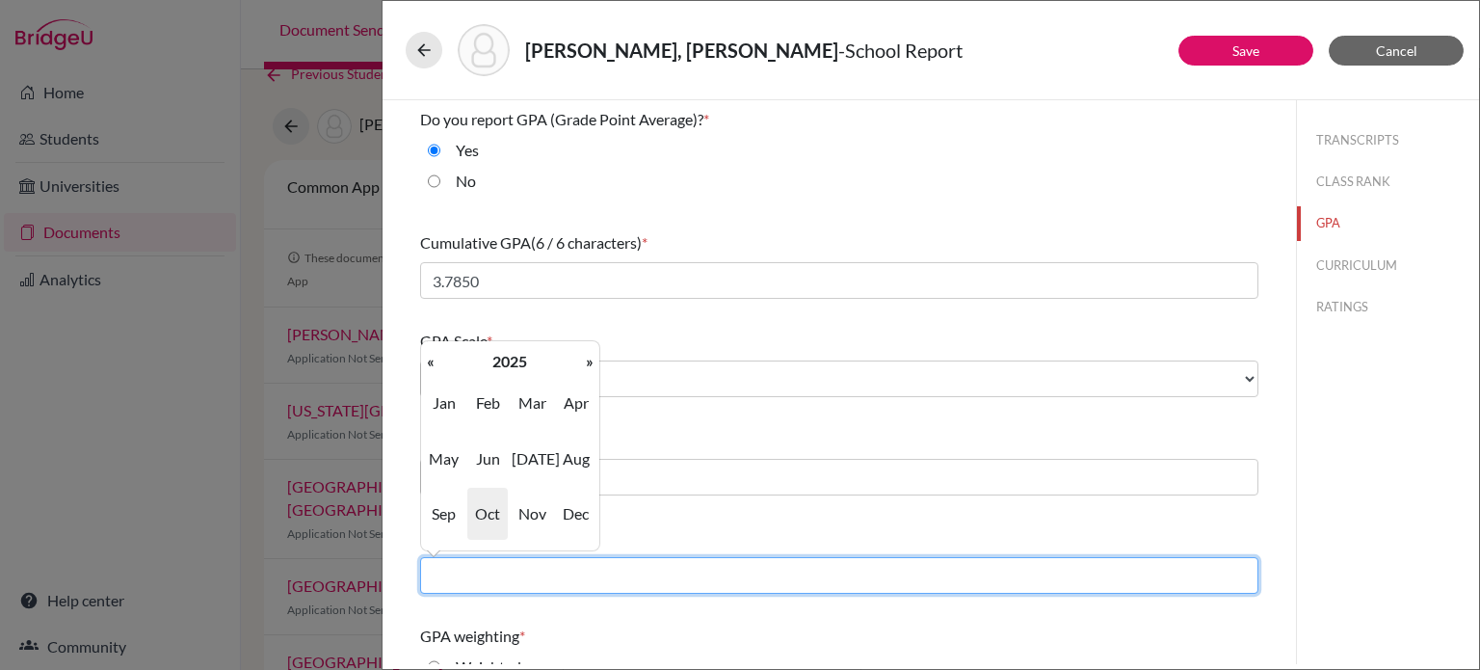
click at [567, 581] on input "text" at bounding box center [839, 575] width 838 height 37
type input "06/2025"
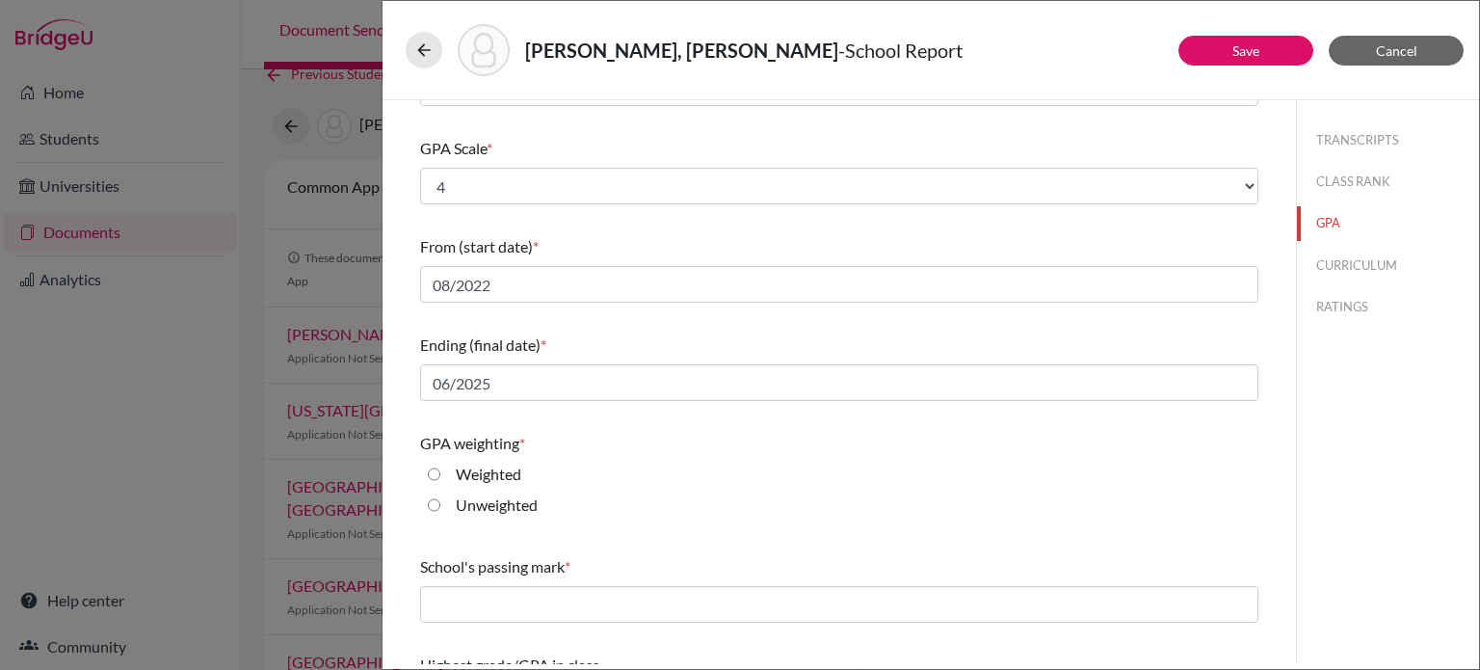
click at [756, 493] on div "Unweighted" at bounding box center [839, 508] width 838 height 31
click at [475, 508] on label "Unweighted" at bounding box center [497, 504] width 82 height 23
click at [440, 508] on input "Unweighted" at bounding box center [434, 504] width 13 height 23
radio input "true"
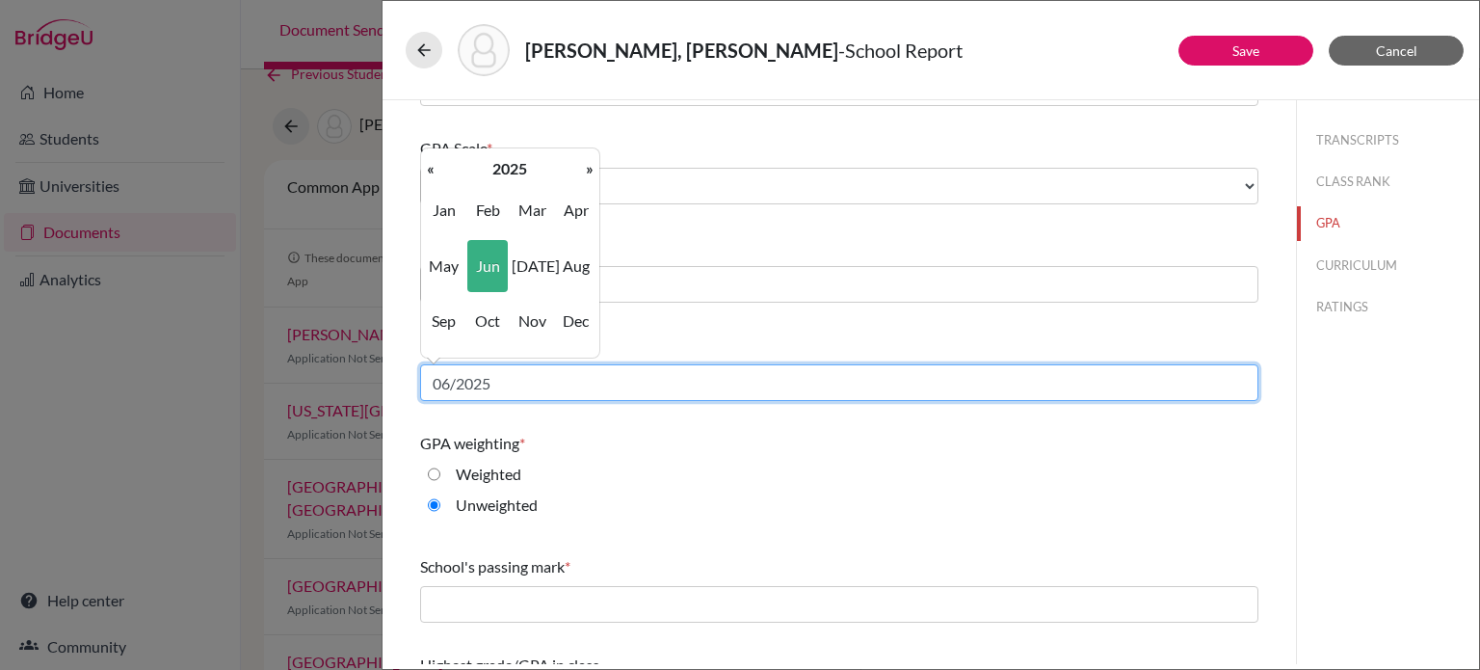
click at [540, 367] on input "06/2025" at bounding box center [839, 382] width 838 height 37
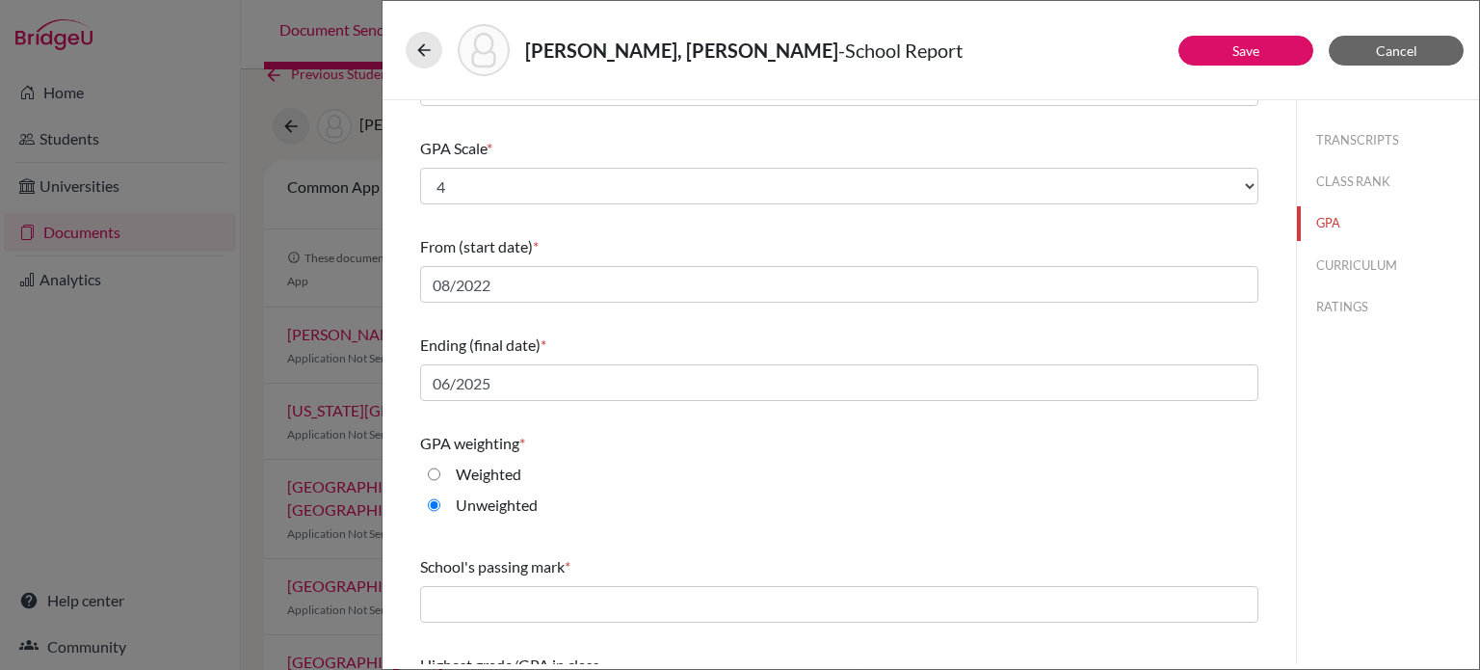
click at [624, 477] on div "Weighted" at bounding box center [839, 478] width 838 height 31
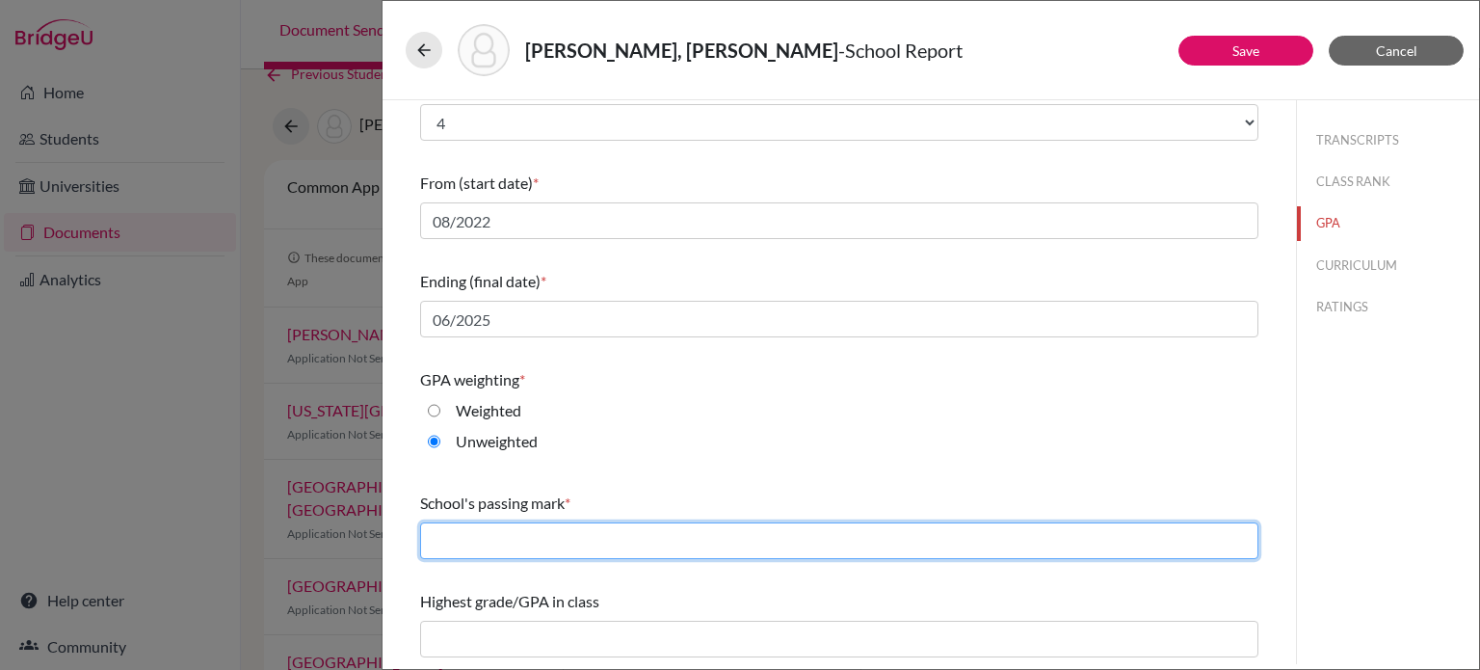
click at [559, 543] on input "text" at bounding box center [839, 540] width 838 height 37
type input "65"
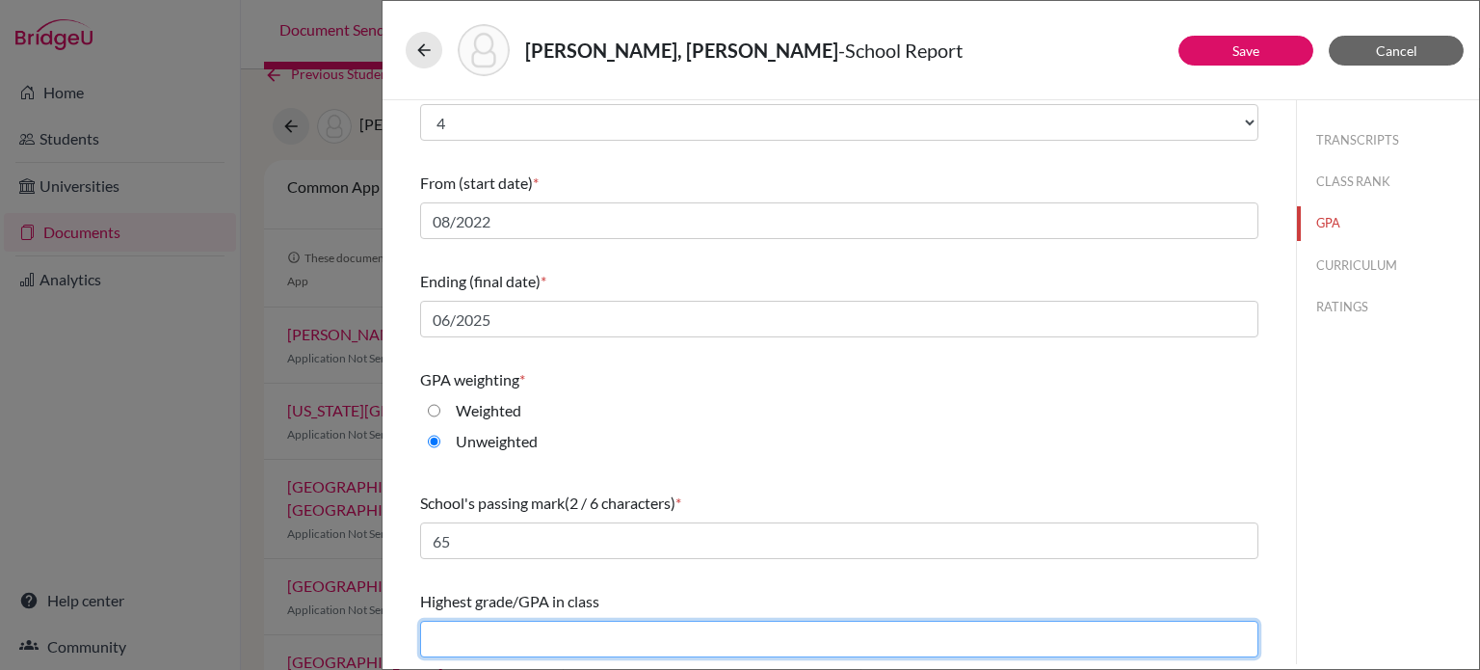
click at [529, 631] on input "text" at bounding box center [839, 639] width 838 height 37
type input "4.00"
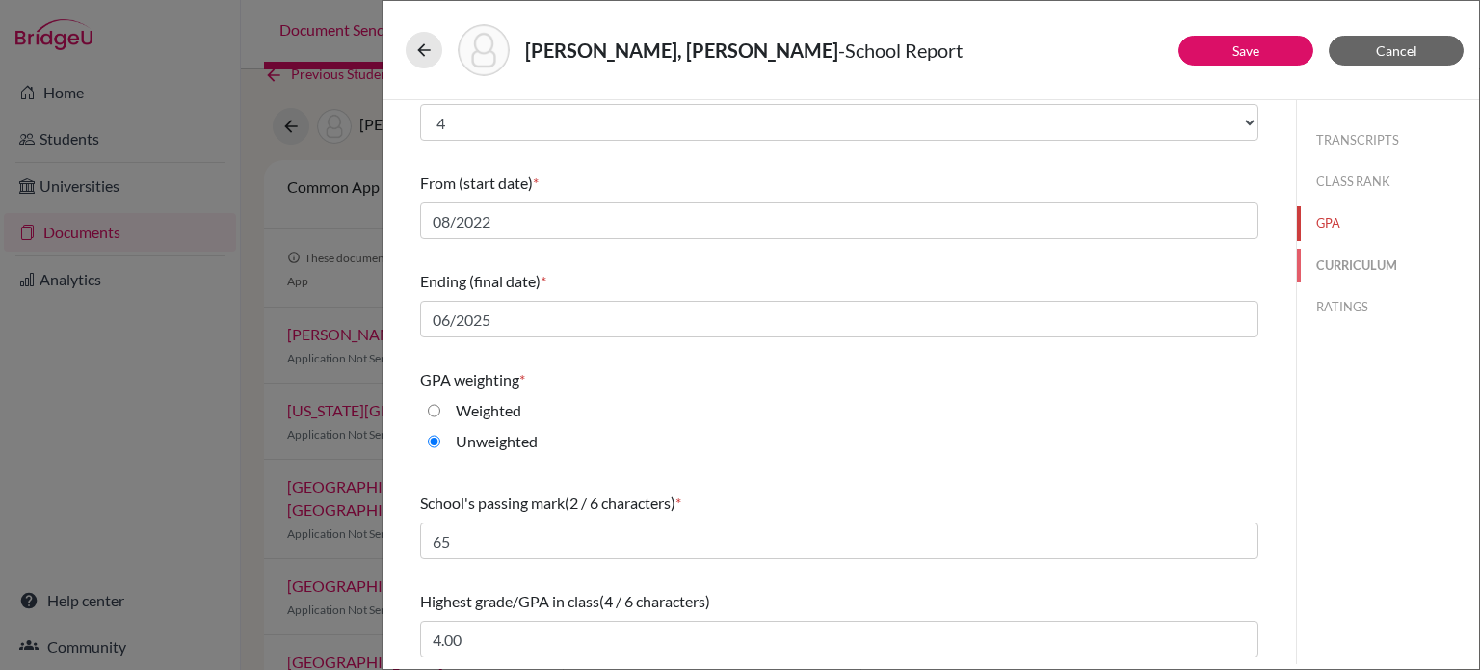
click at [1361, 261] on button "CURRICULUM" at bounding box center [1388, 266] width 182 height 34
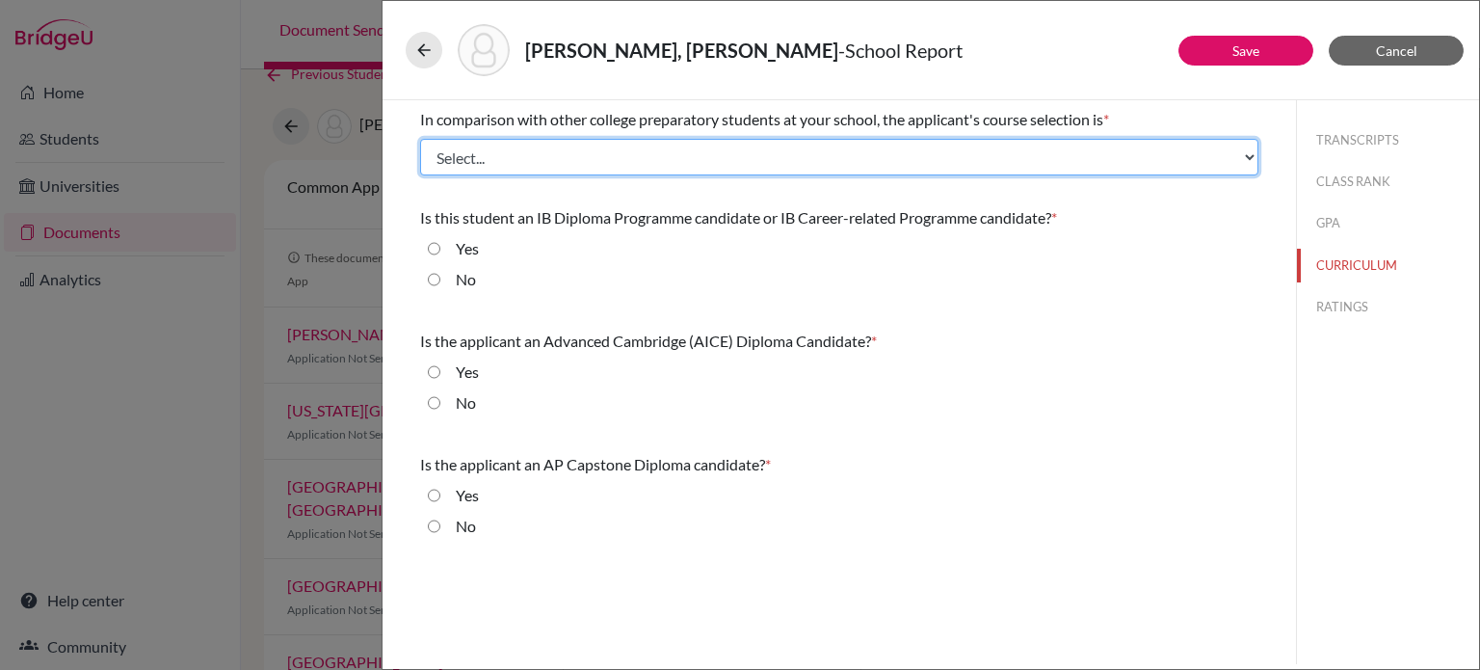
click at [625, 154] on select "Select... Less than demanding Average [PERSON_NAME] Very demanding Most demandi…" at bounding box center [839, 157] width 838 height 37
select select "1"
click at [420, 139] on select "Select... Less than demanding Average Demanding Very demanding Most demanding P…" at bounding box center [839, 157] width 838 height 37
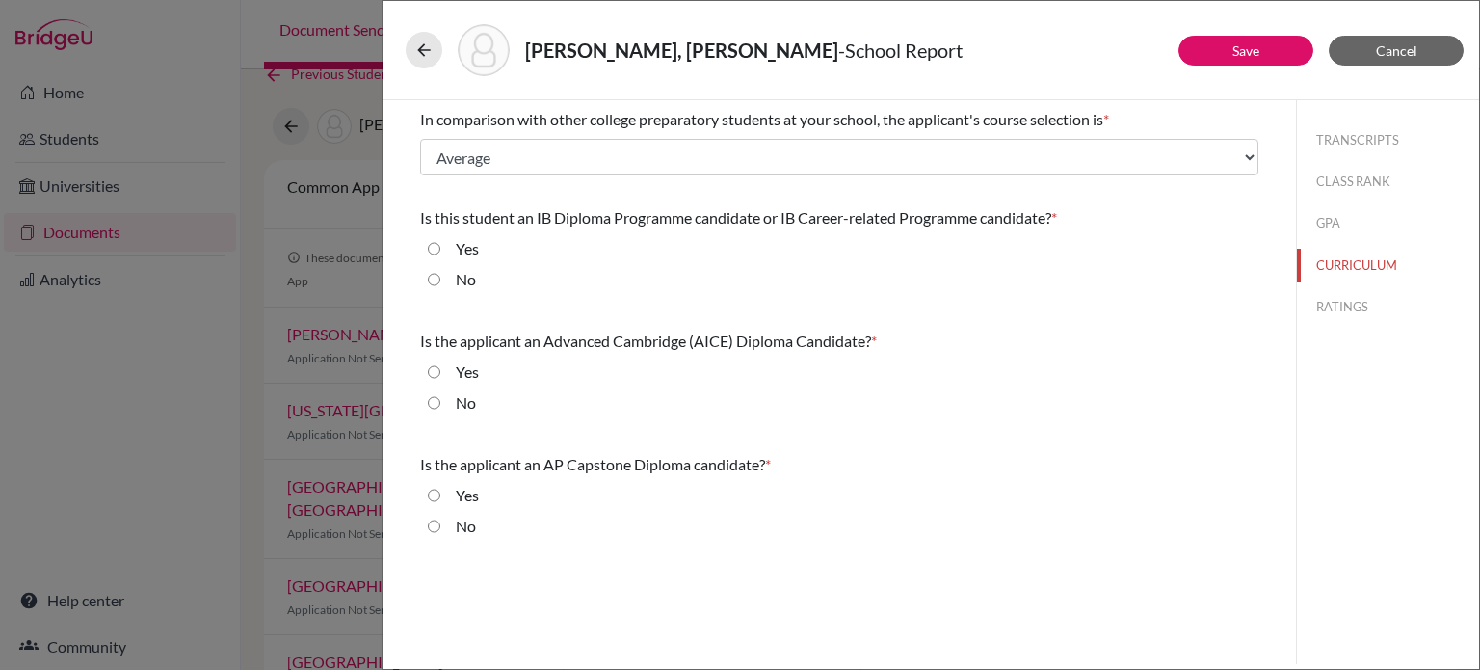
click at [463, 272] on label "No" at bounding box center [466, 279] width 20 height 23
click at [440, 272] on input "No" at bounding box center [434, 279] width 13 height 23
radio input "true"
click at [462, 405] on label "No" at bounding box center [466, 402] width 20 height 23
click at [440, 405] on input "No" at bounding box center [434, 402] width 13 height 23
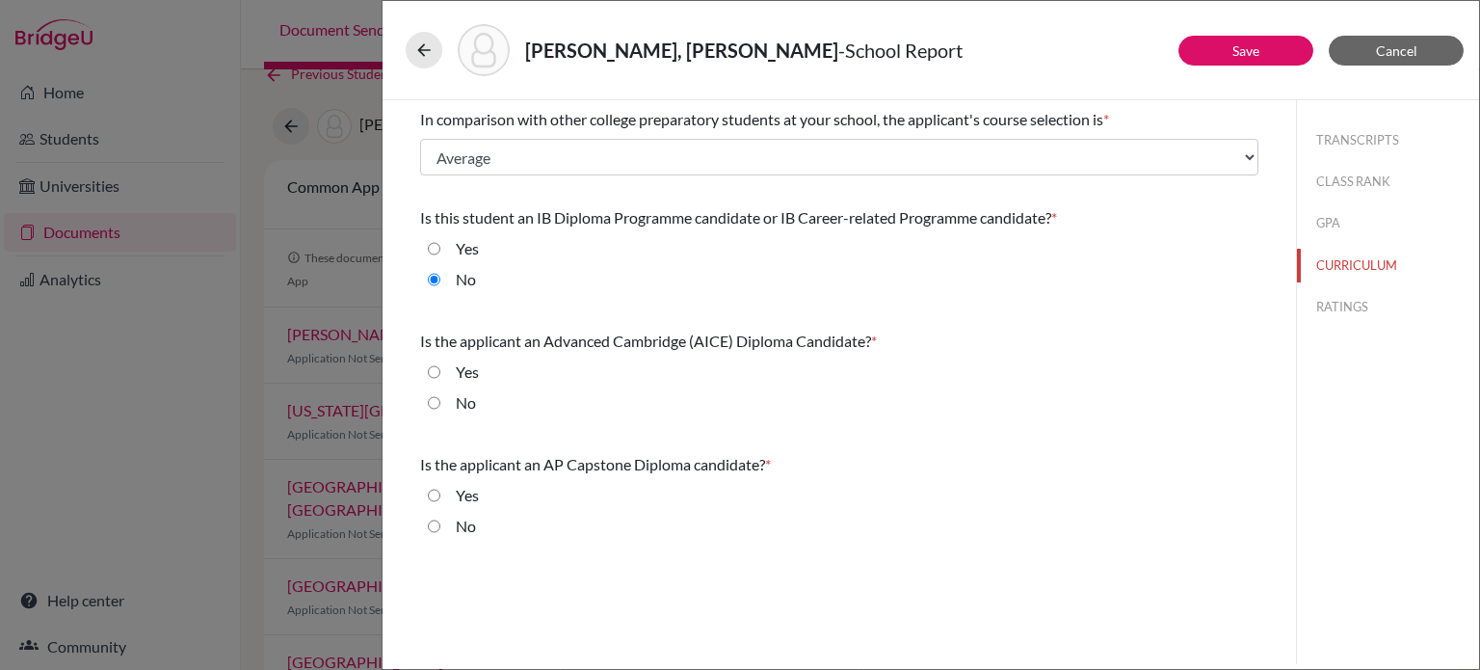
radio input "true"
click at [463, 521] on label "No" at bounding box center [466, 526] width 20 height 23
click at [440, 521] on input "No" at bounding box center [434, 526] width 13 height 23
radio input "true"
click at [1349, 307] on button "RATINGS" at bounding box center [1388, 307] width 182 height 34
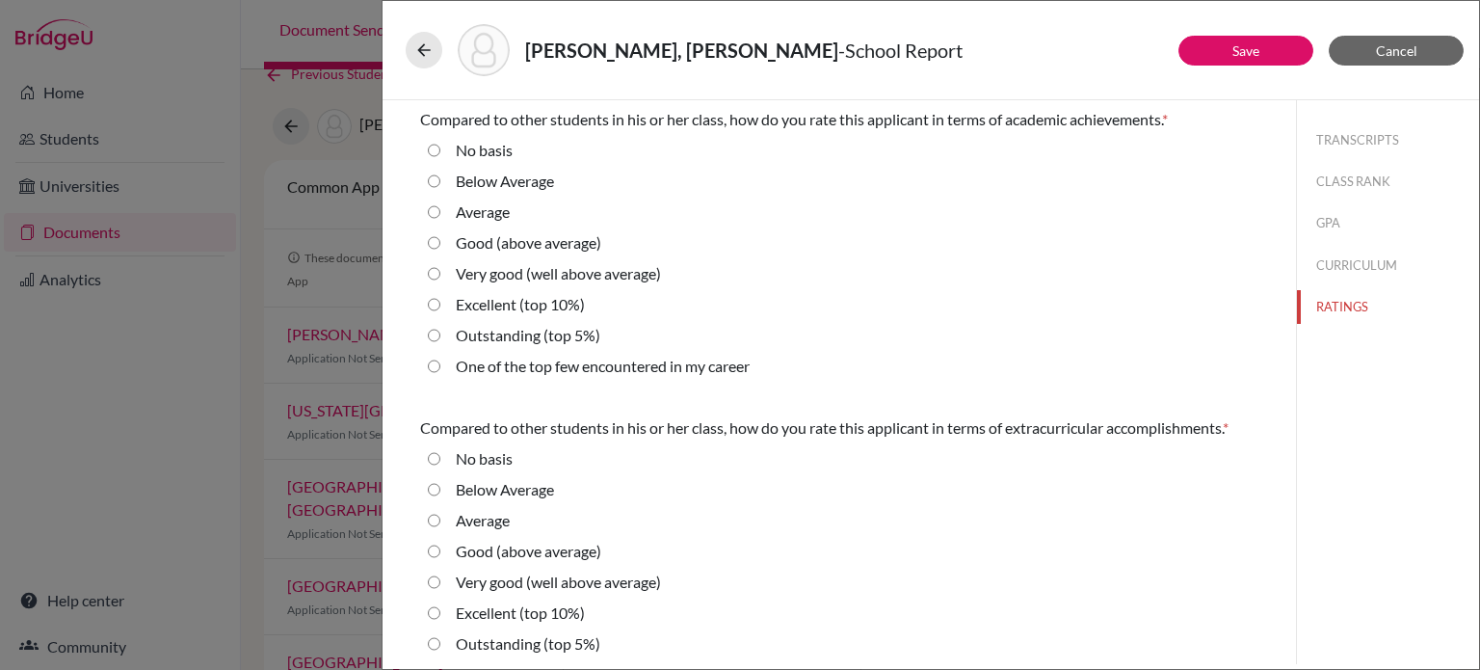
click at [491, 274] on label "Very good (well above average)" at bounding box center [558, 273] width 205 height 23
click at [440, 274] on average\) "Very good (well above average)" at bounding box center [434, 273] width 13 height 23
radio average\) "true"
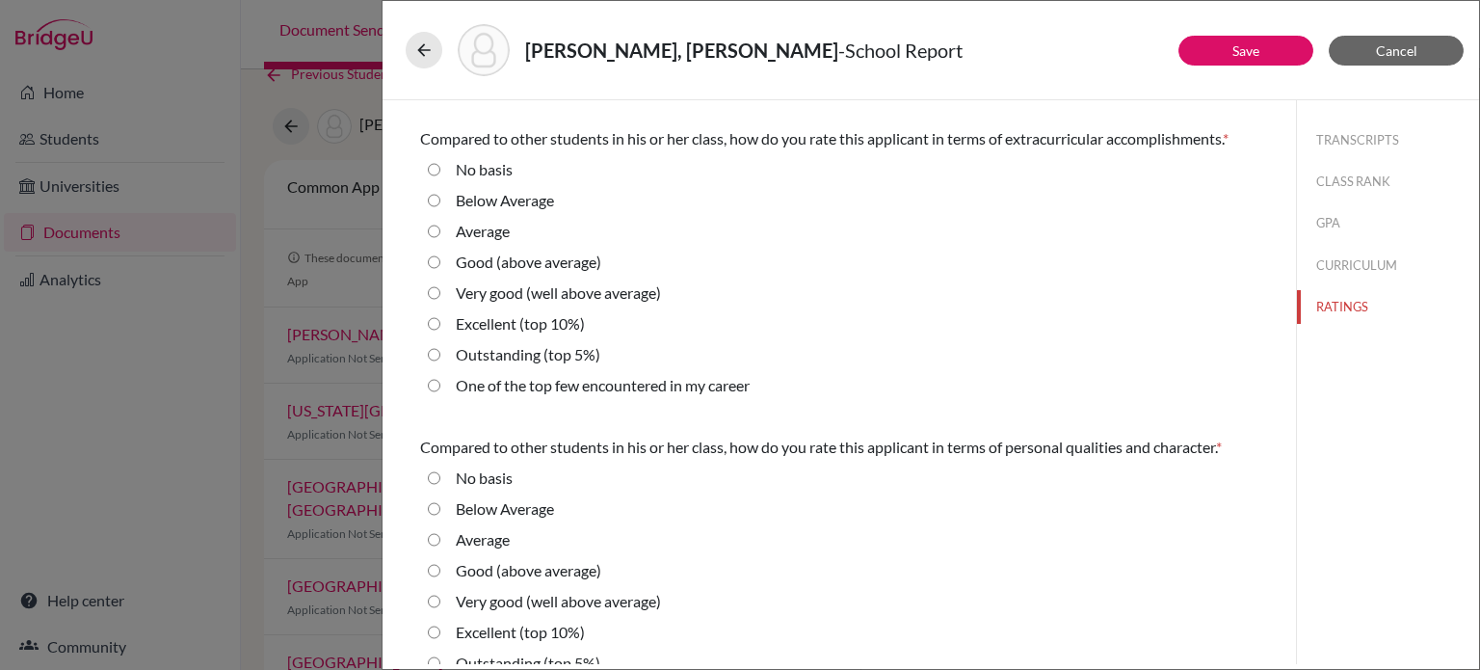
click at [507, 289] on label "Very good (well above average)" at bounding box center [558, 292] width 205 height 23
click at [440, 289] on average\) "Very good (well above average)" at bounding box center [434, 292] width 13 height 23
radio average\) "true"
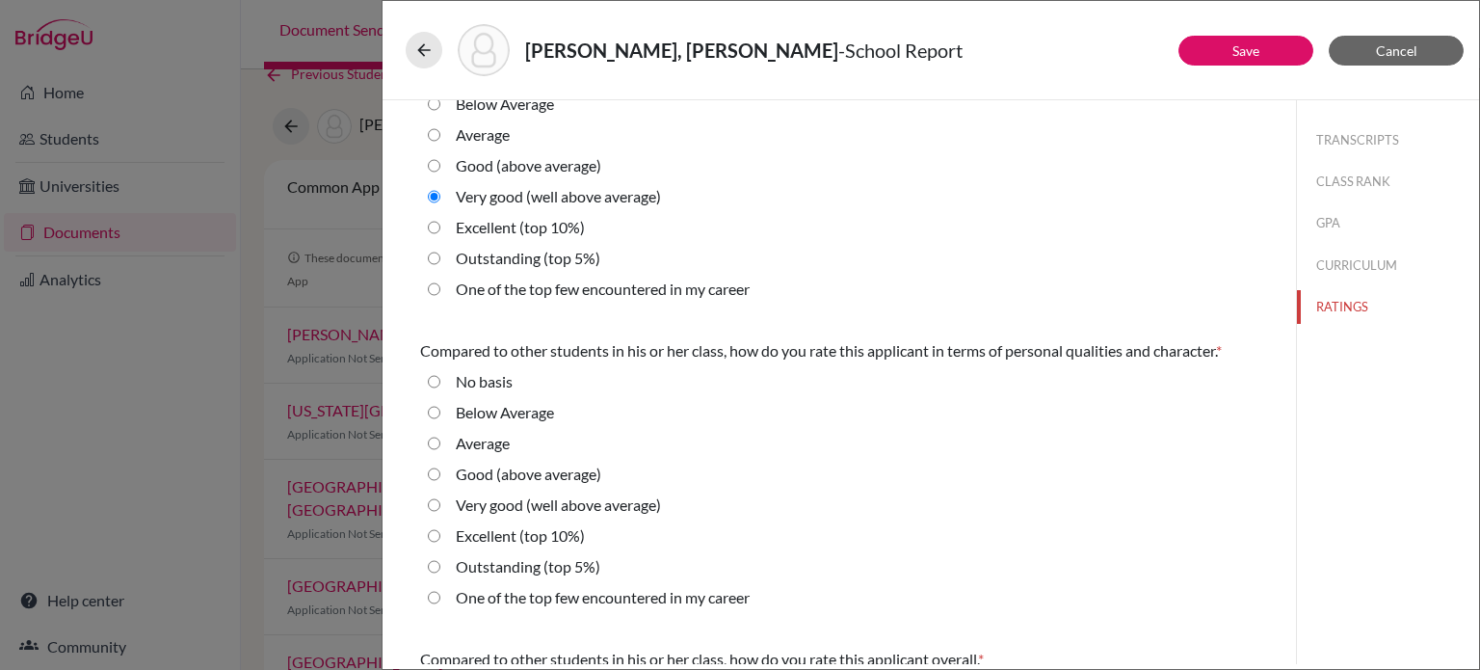
scroll to position [482, 0]
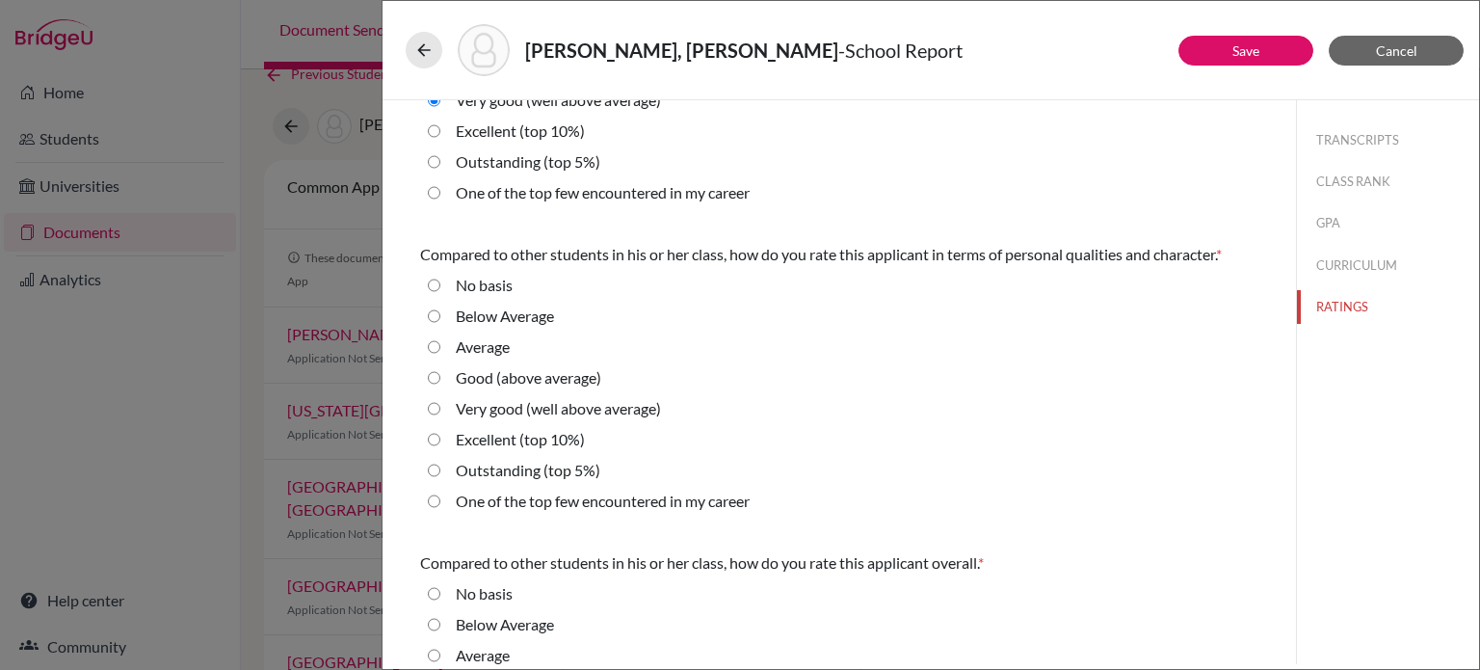
click at [487, 403] on label "Very good (well above average)" at bounding box center [558, 408] width 205 height 23
click at [440, 403] on average\) "Very good (well above average)" at bounding box center [434, 408] width 13 height 23
radio average\) "true"
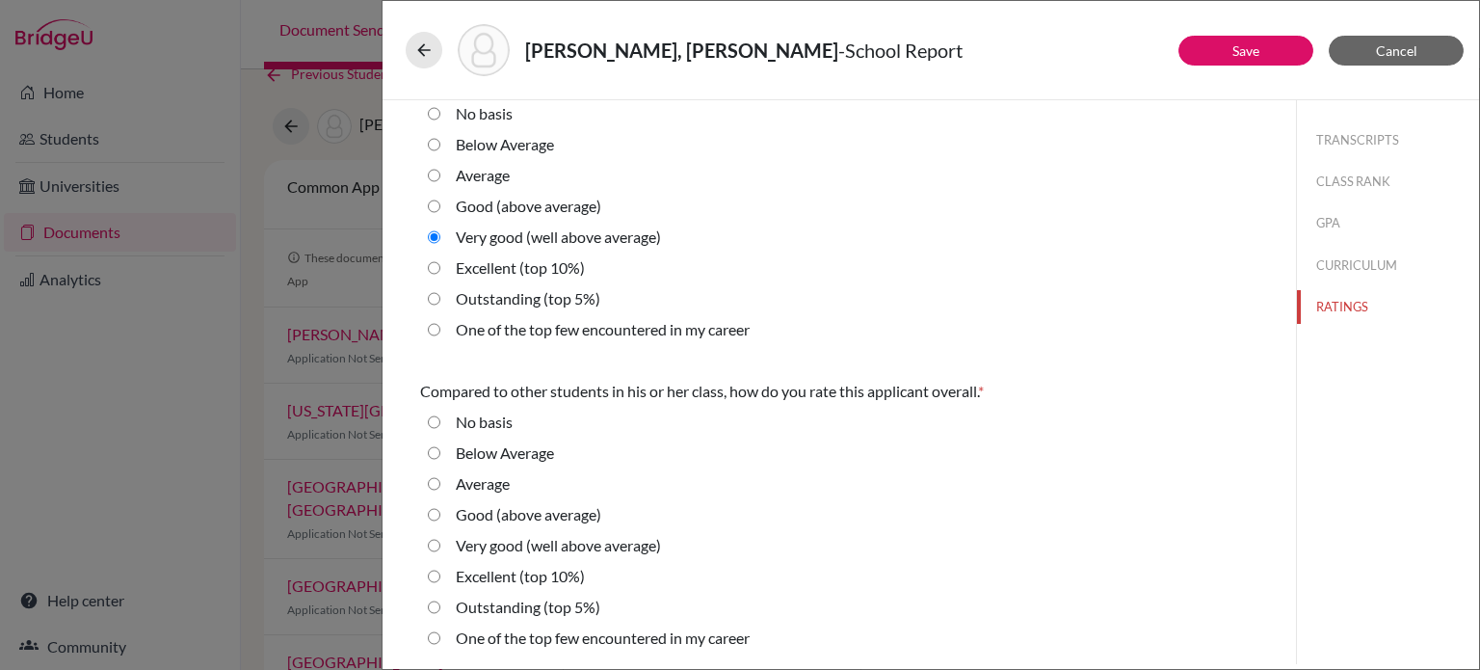
click at [493, 543] on label "Very good (well above average)" at bounding box center [558, 545] width 205 height 23
click at [440, 543] on average\) "Very good (well above average)" at bounding box center [434, 545] width 13 height 23
radio average\) "true"
click at [1222, 46] on button "Save" at bounding box center [1246, 51] width 135 height 30
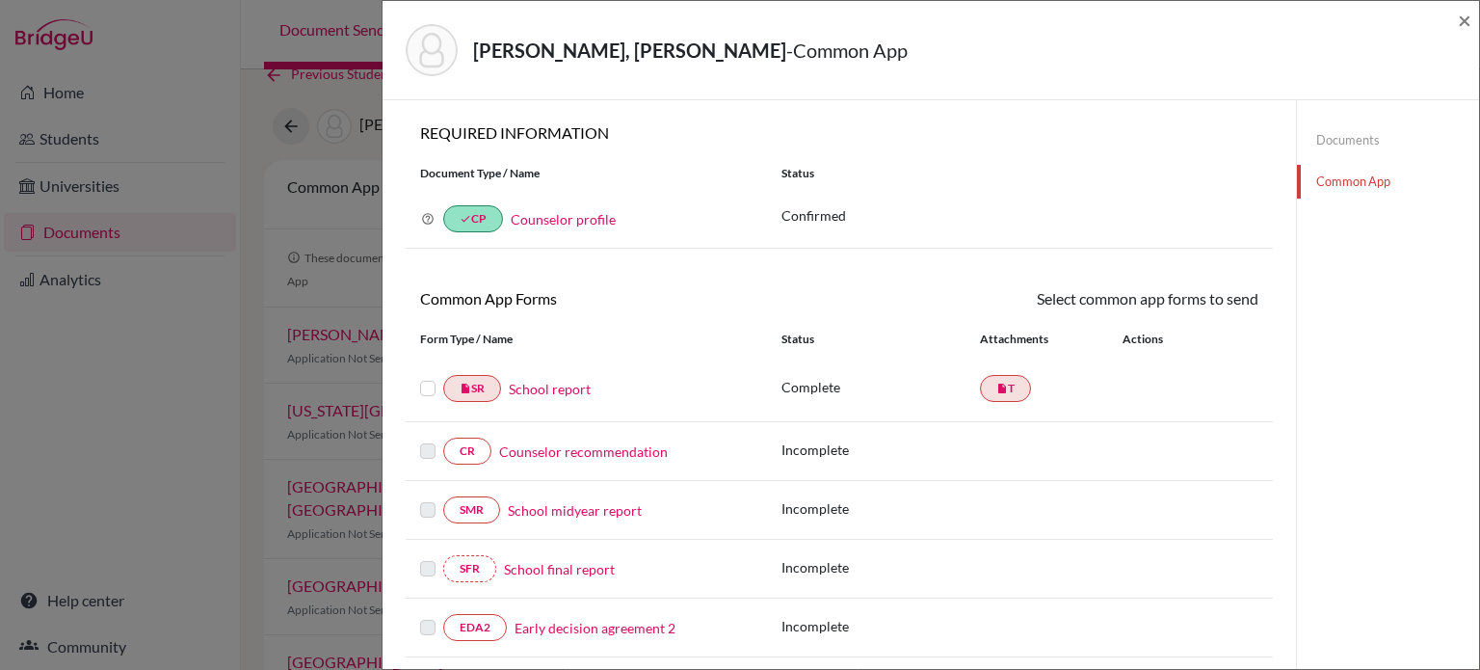
click at [560, 442] on link "Counselor recommendation" at bounding box center [583, 451] width 169 height 20
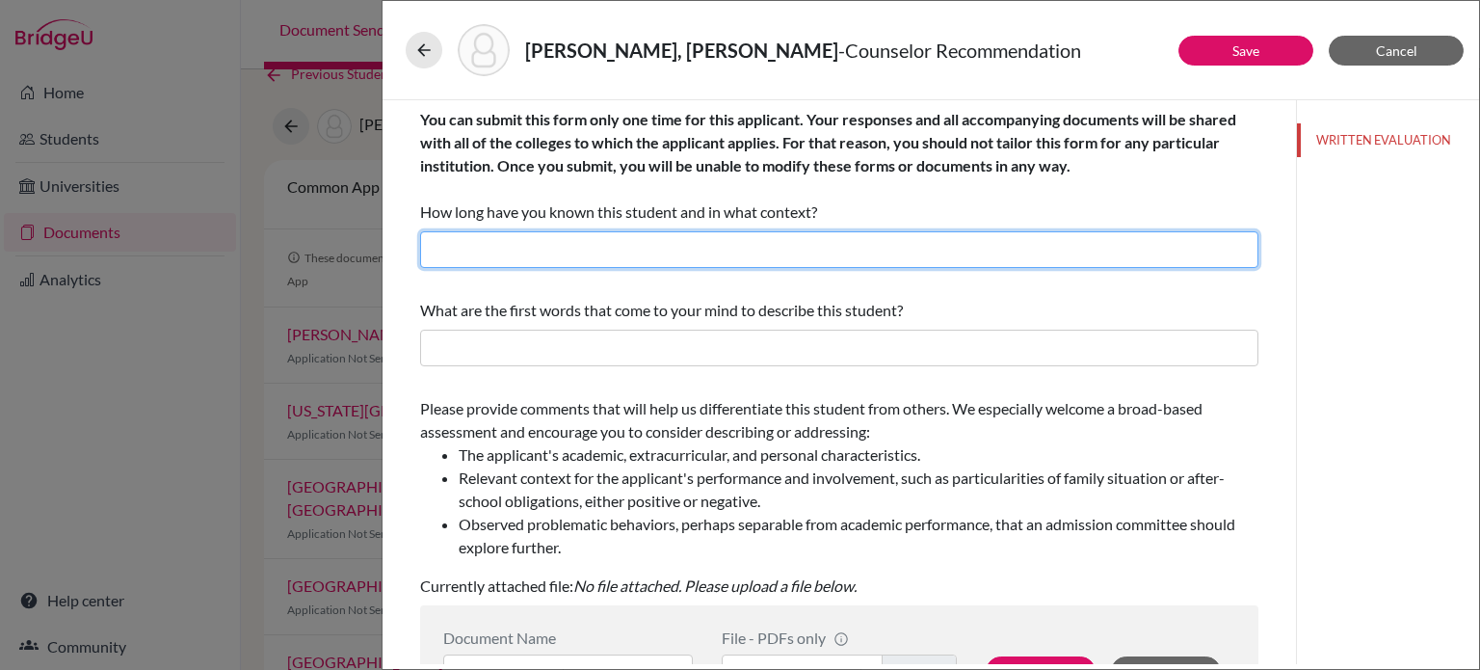
click at [628, 244] on input "text" at bounding box center [839, 249] width 838 height 37
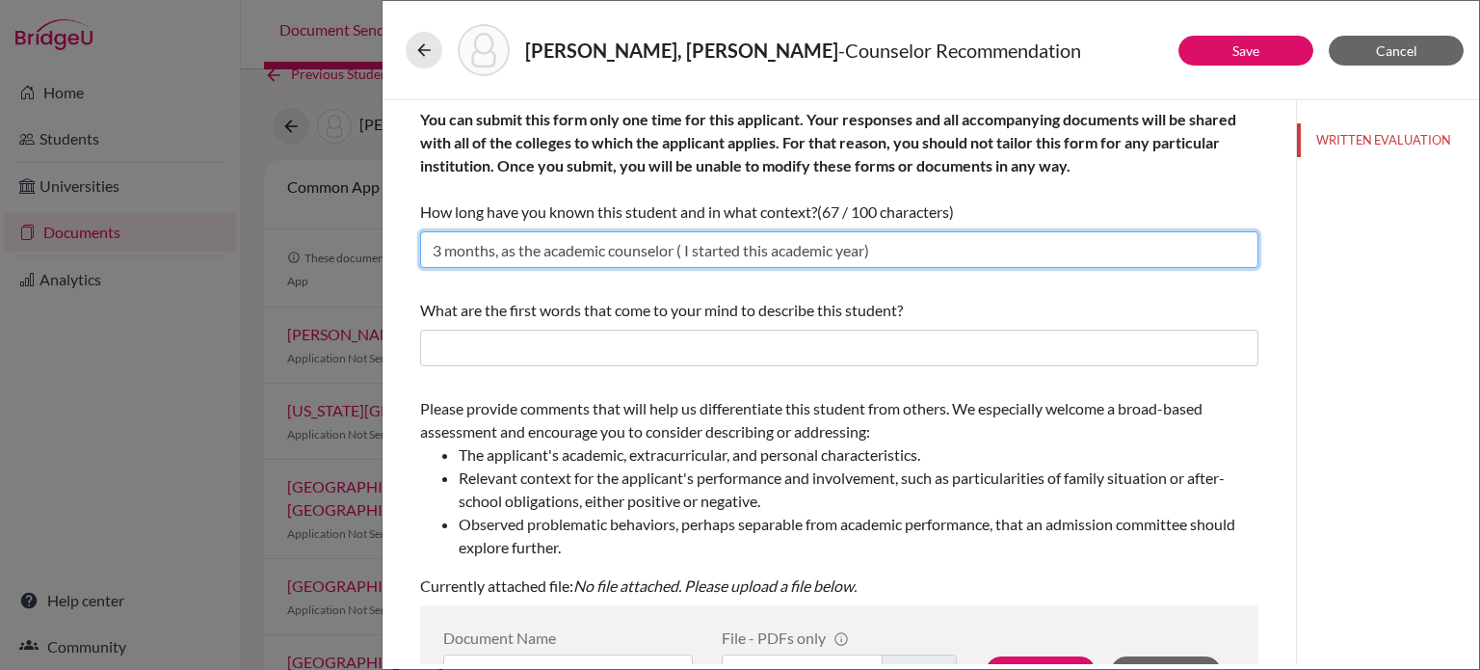
click at [688, 253] on input "3 months, as the academic counselor ( I started this academic year)" at bounding box center [839, 249] width 838 height 37
type input "3 months, as the academic counselor (I started this academic year)"
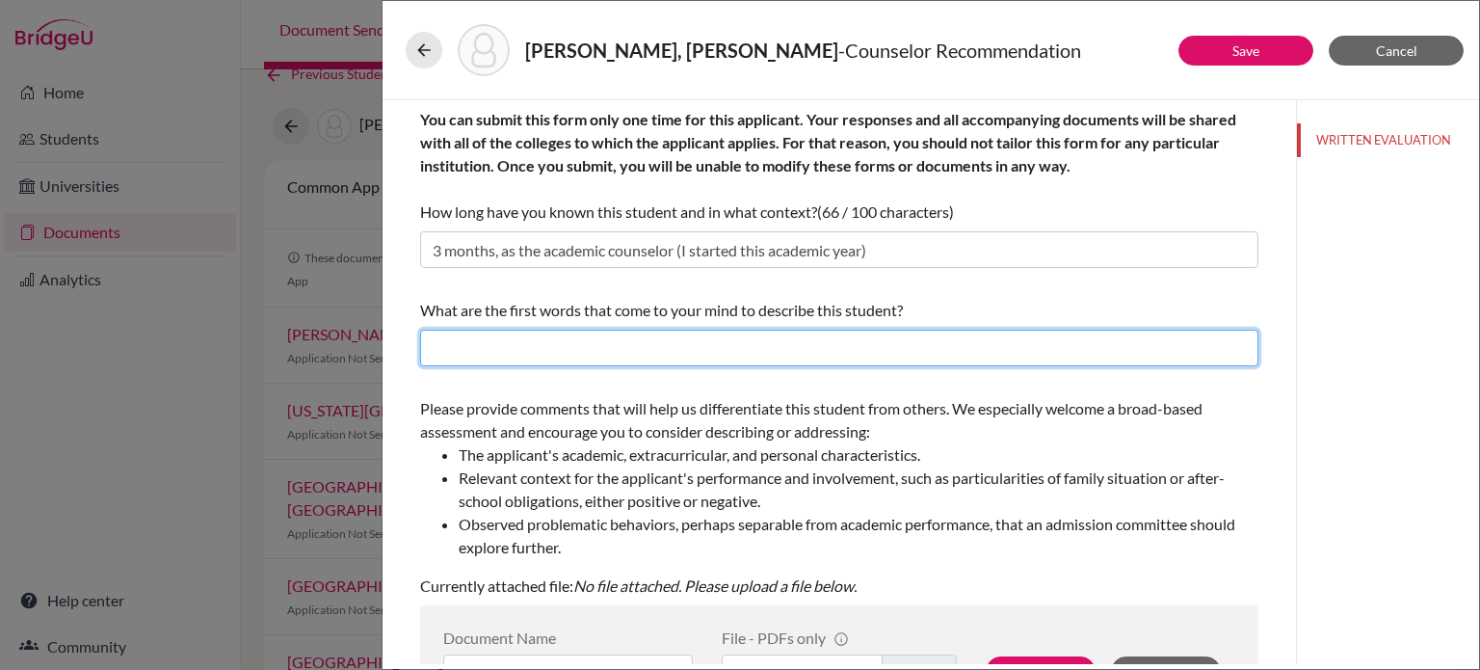
click at [763, 332] on input "text" at bounding box center [839, 348] width 838 height 37
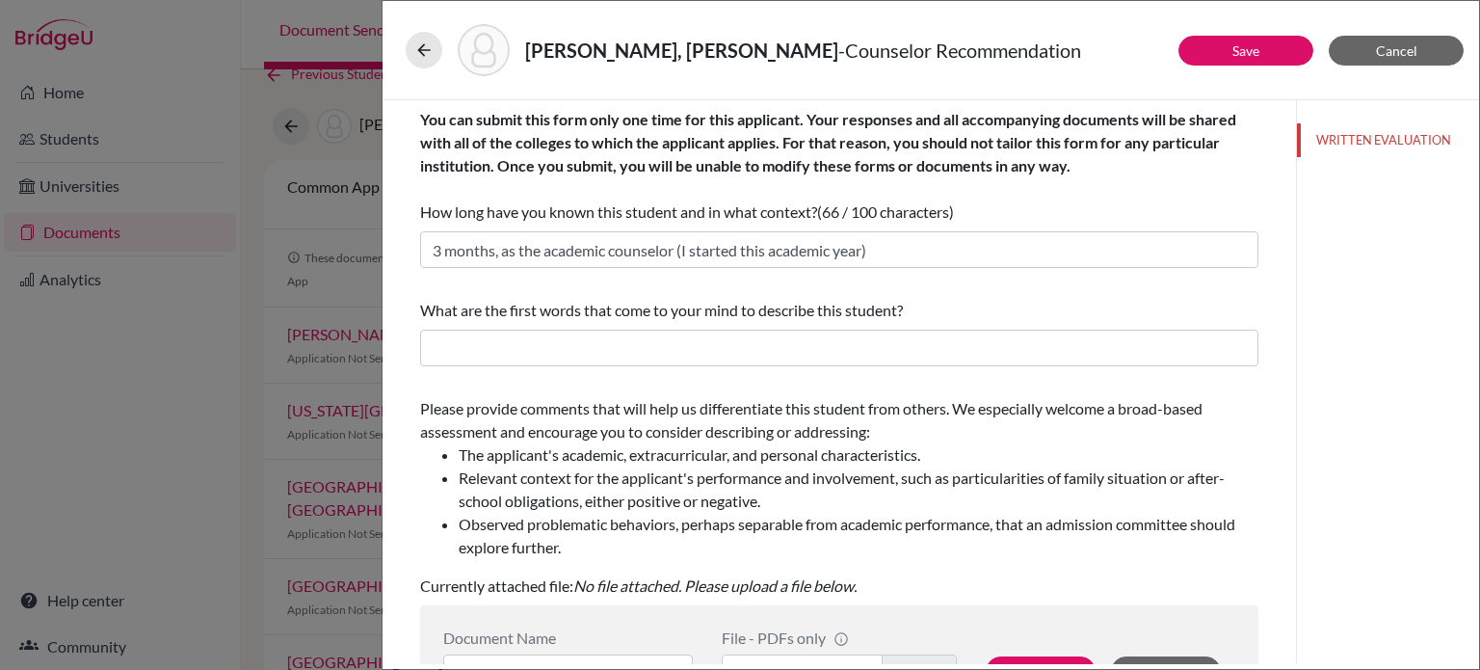
click at [788, 288] on div "You can submit this form only one time for this applicant. Your responses and a…" at bounding box center [839, 583] width 838 height 967
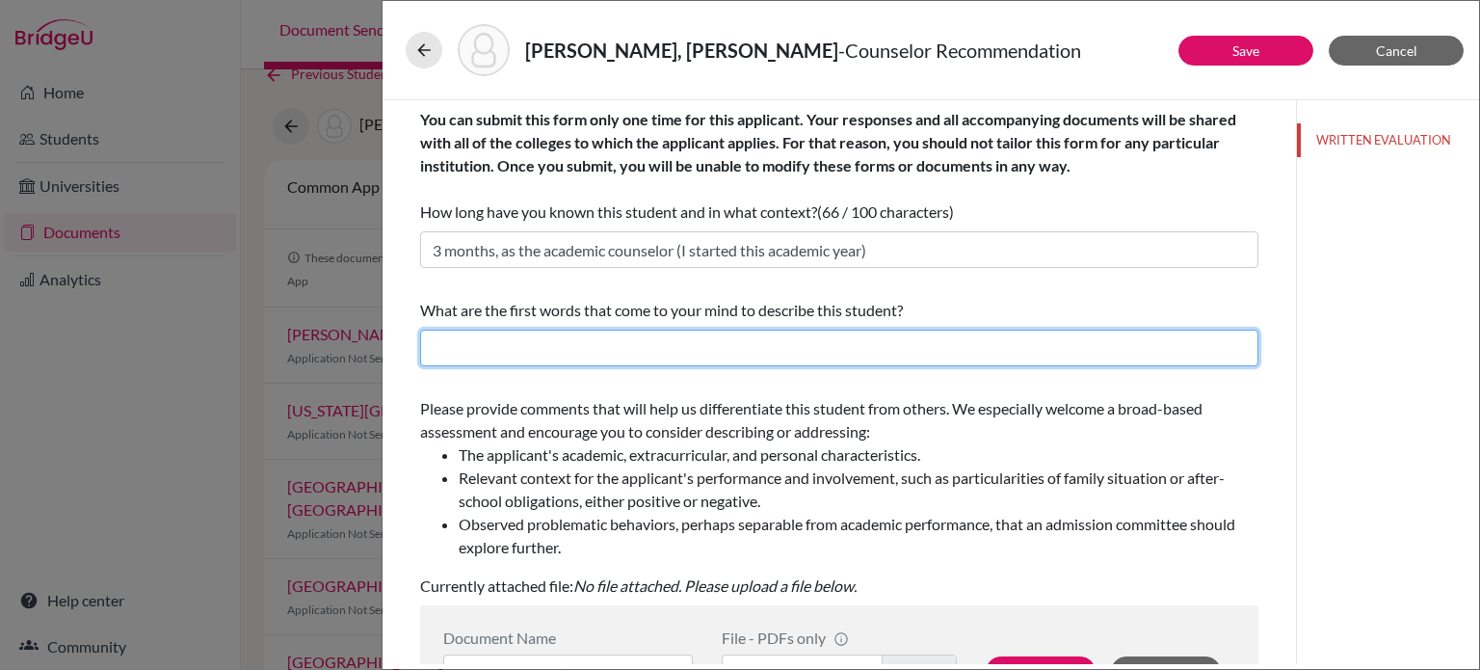
click at [701, 351] on input "text" at bounding box center [839, 348] width 838 height 37
click at [1037, 340] on input "Connects people through humor, determined when faced with setbacks," at bounding box center [839, 348] width 838 height 37
click at [1023, 356] on input "Connects people through humor, determined when faced with setbacks, has an athl…" at bounding box center [839, 348] width 838 height 37
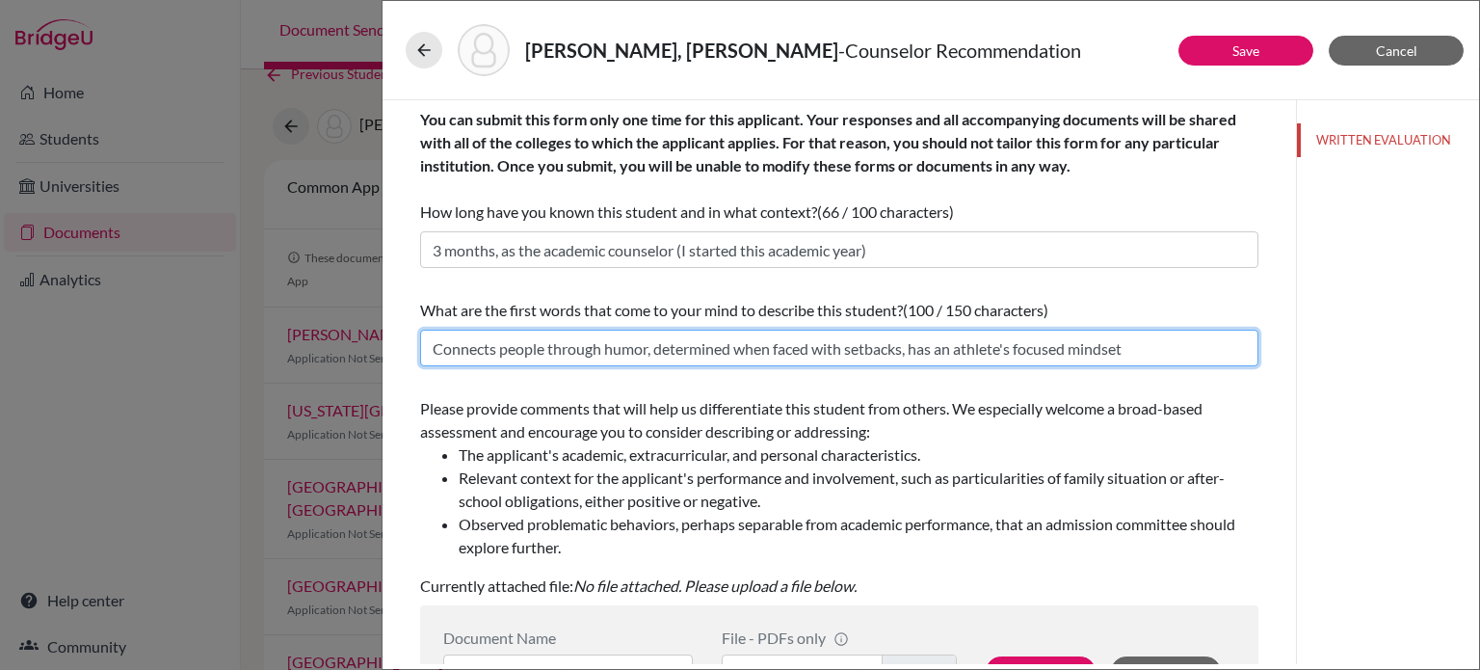
scroll to position [193, 0]
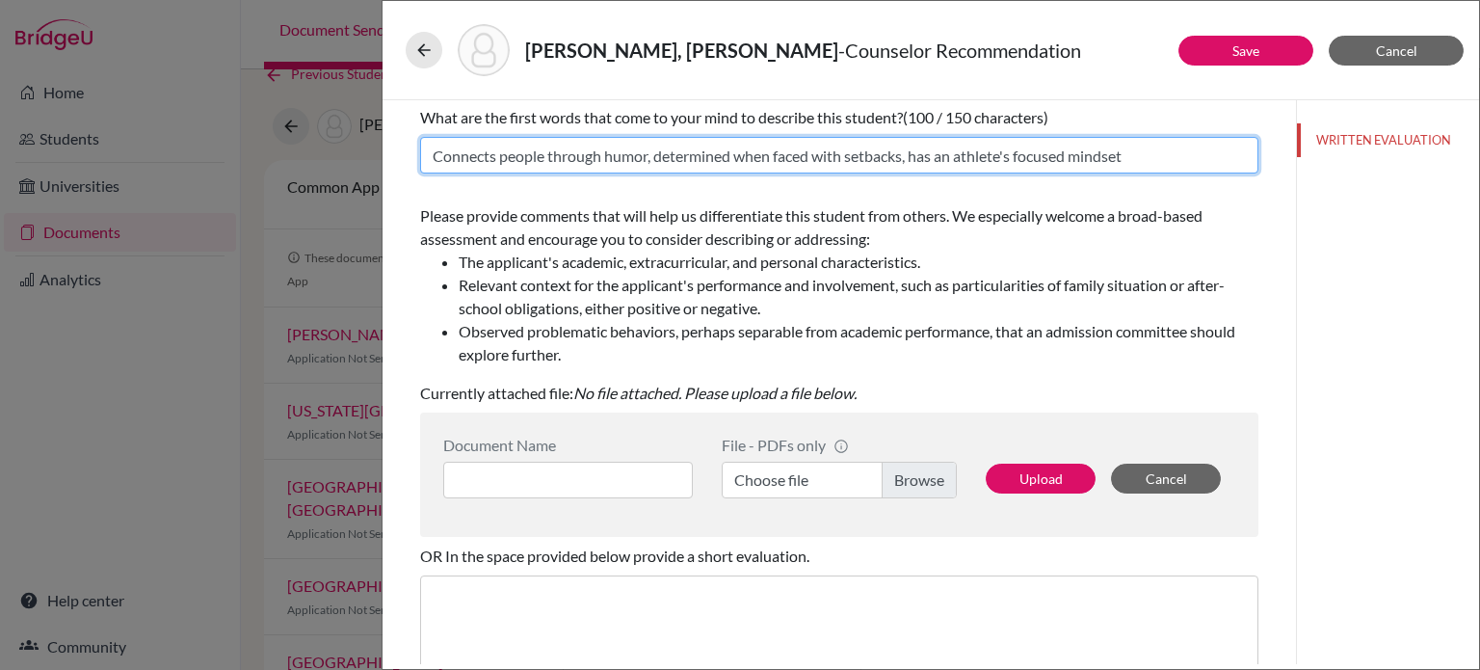
type input "Connects people through humor, determined when faced with setbacks, has an athl…"
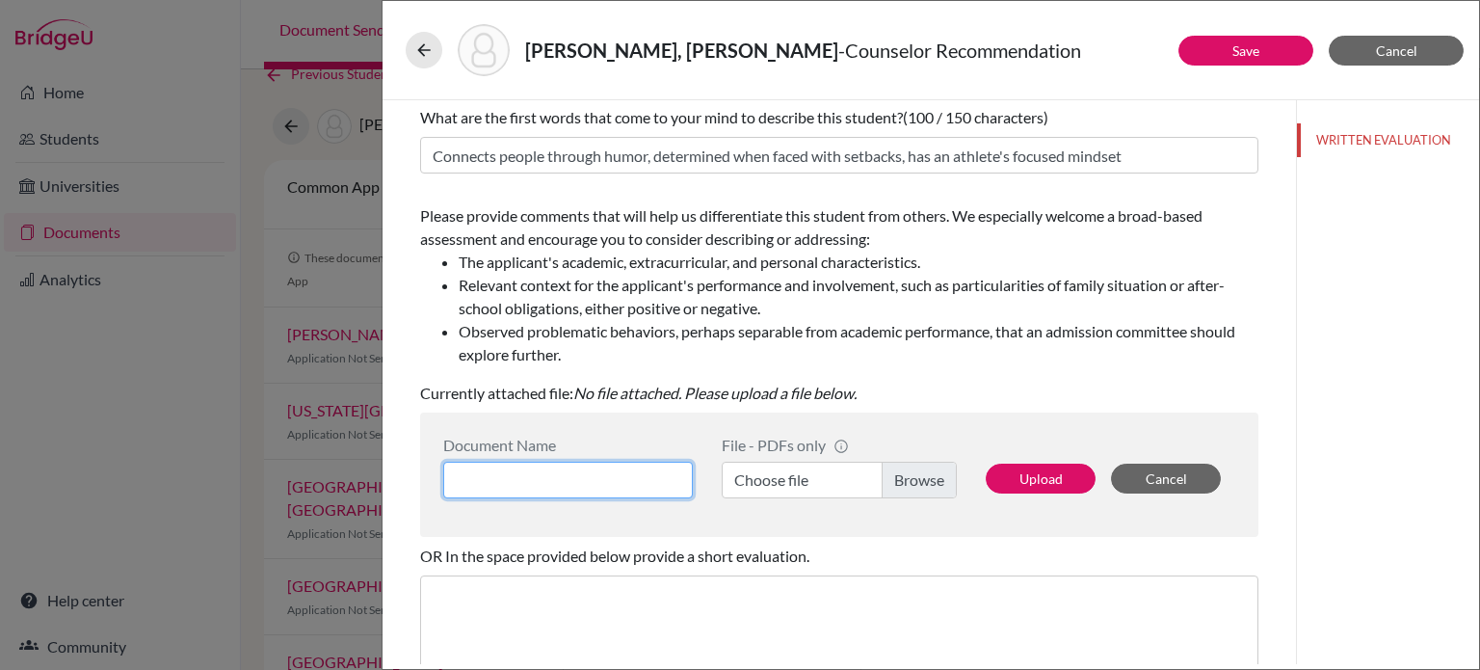
click at [588, 481] on input at bounding box center [568, 480] width 250 height 37
type input "LOR (A. Jones)"
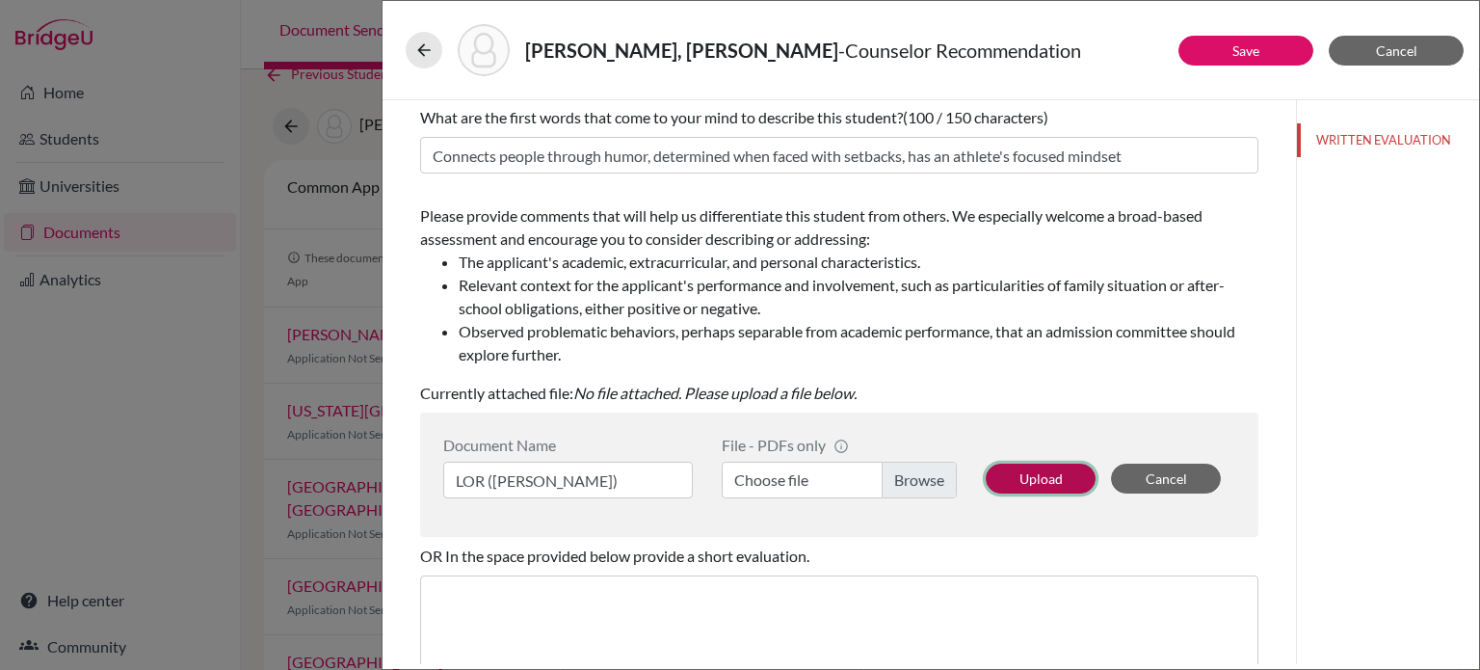
click at [1048, 468] on button "Upload" at bounding box center [1041, 479] width 110 height 30
click at [883, 481] on label "Choose file" at bounding box center [839, 480] width 235 height 37
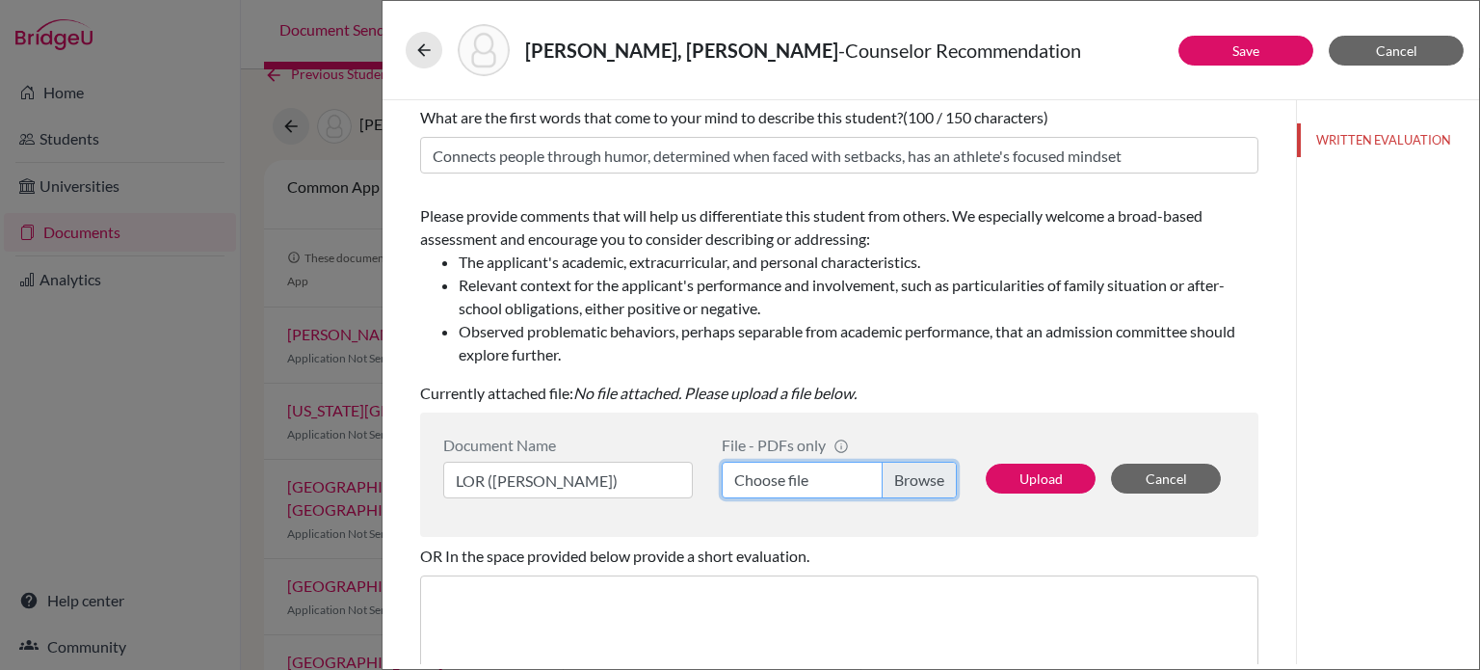
click at [883, 481] on input "Choose file" at bounding box center [839, 480] width 235 height 37
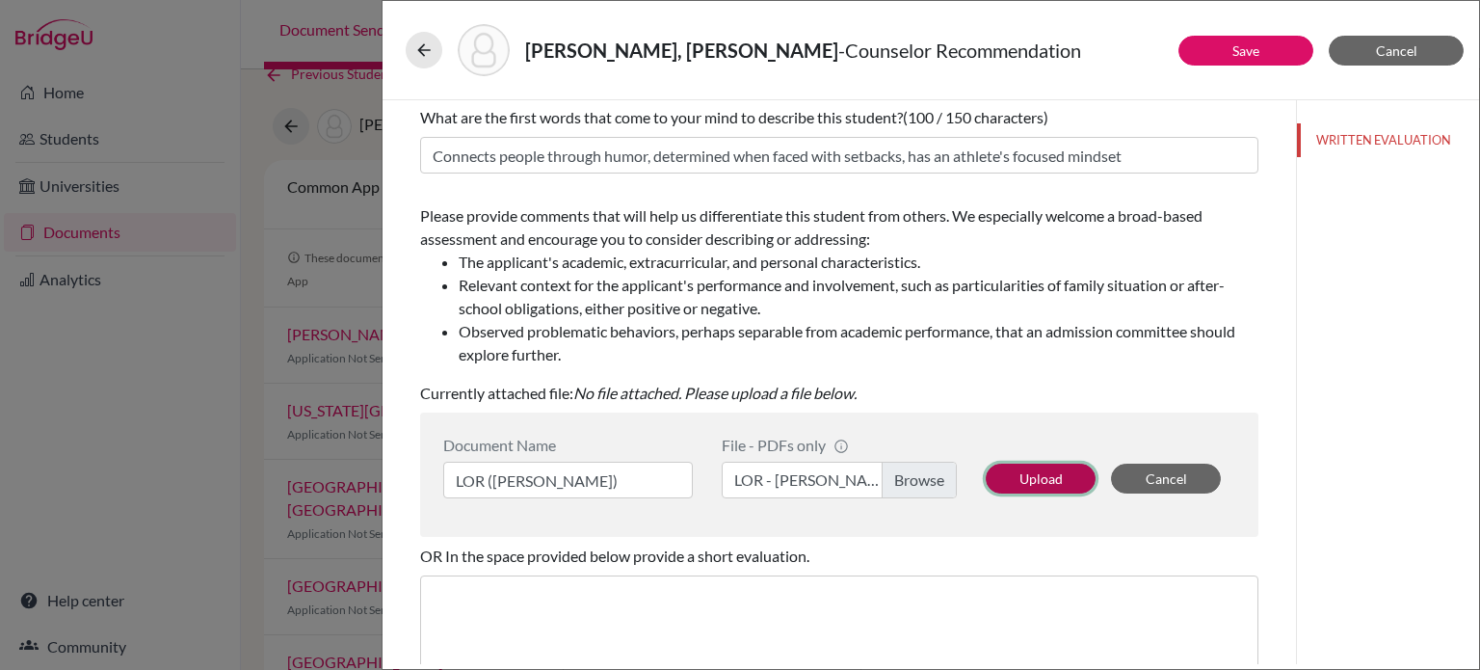
click at [1037, 473] on button "Upload" at bounding box center [1041, 479] width 110 height 30
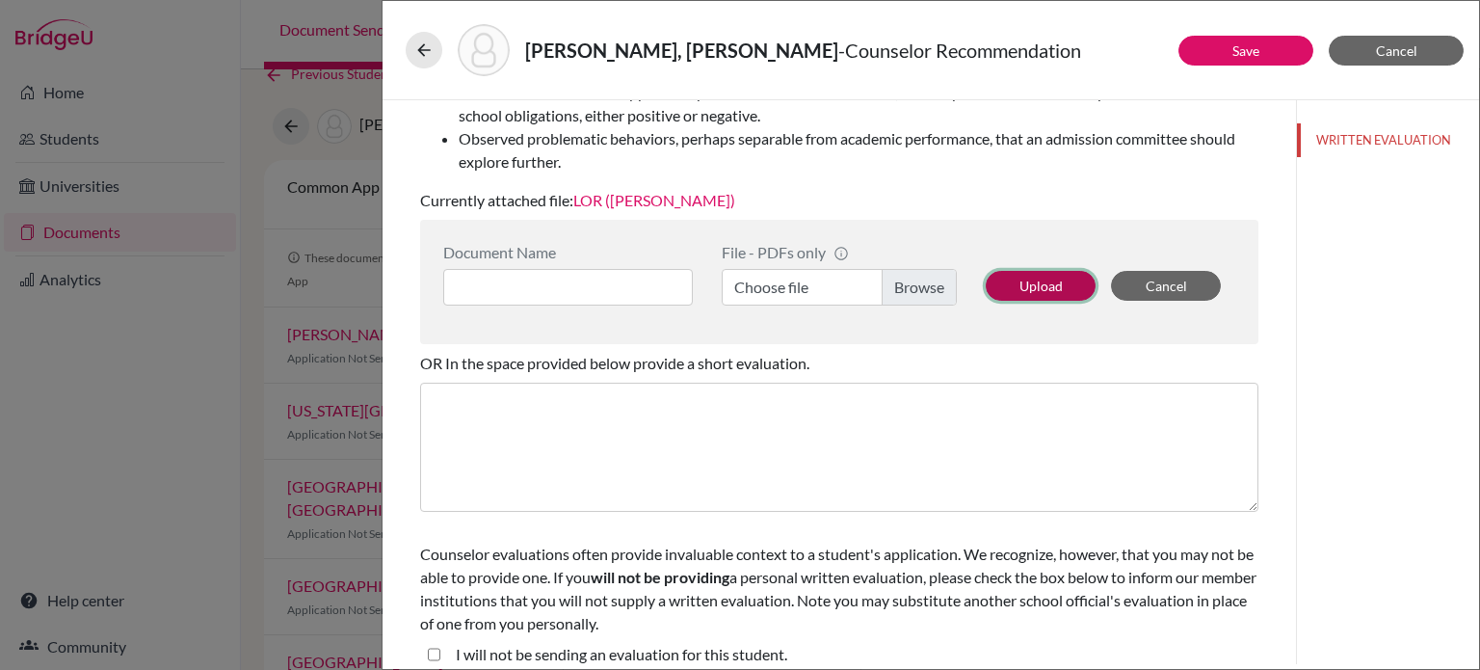
scroll to position [402, 0]
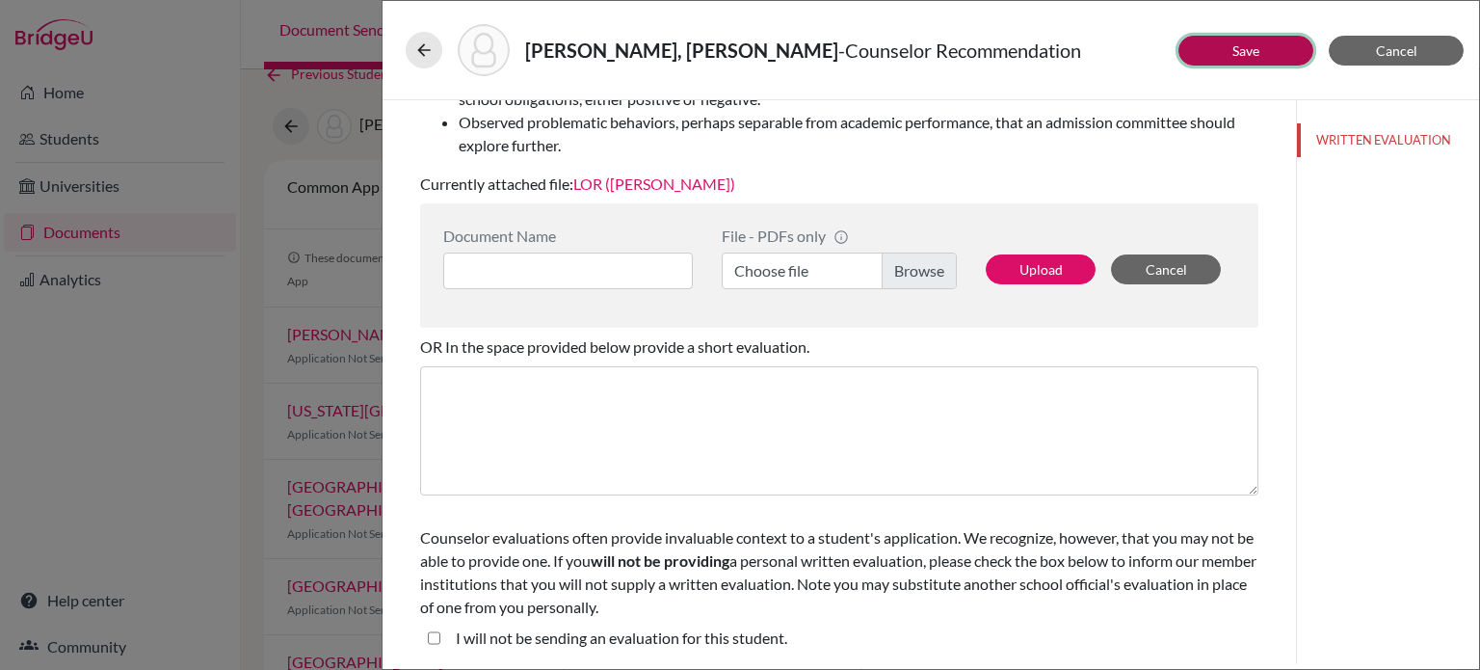
click at [1251, 57] on link "Save" at bounding box center [1246, 50] width 27 height 16
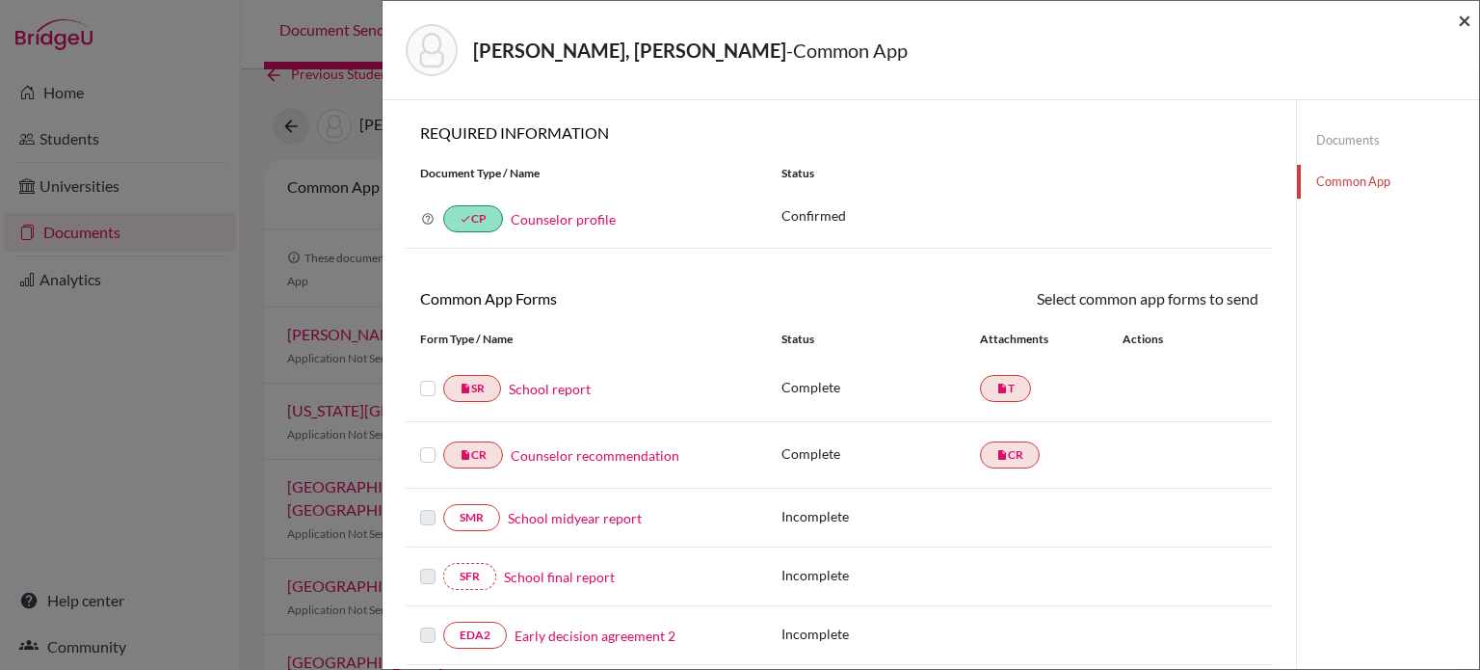
click at [1466, 21] on span "×" at bounding box center [1464, 20] width 13 height 28
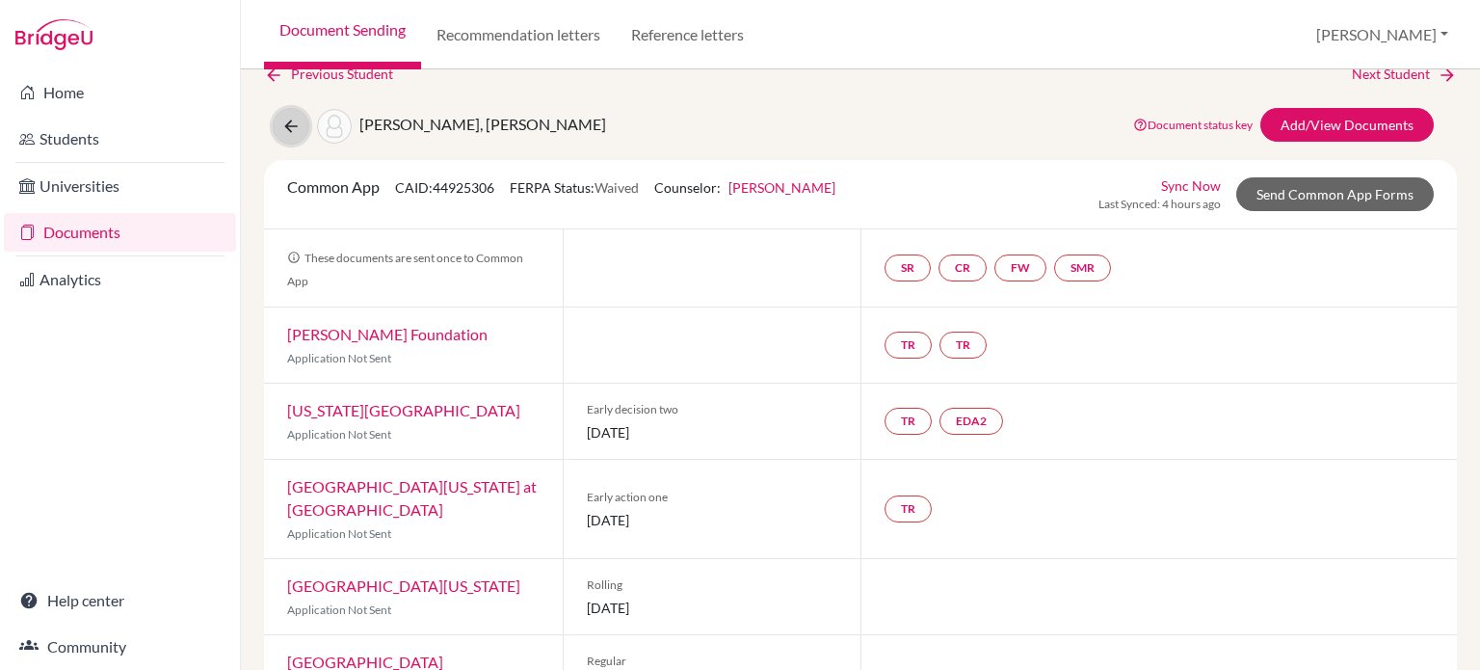
click at [306, 127] on button at bounding box center [291, 126] width 37 height 37
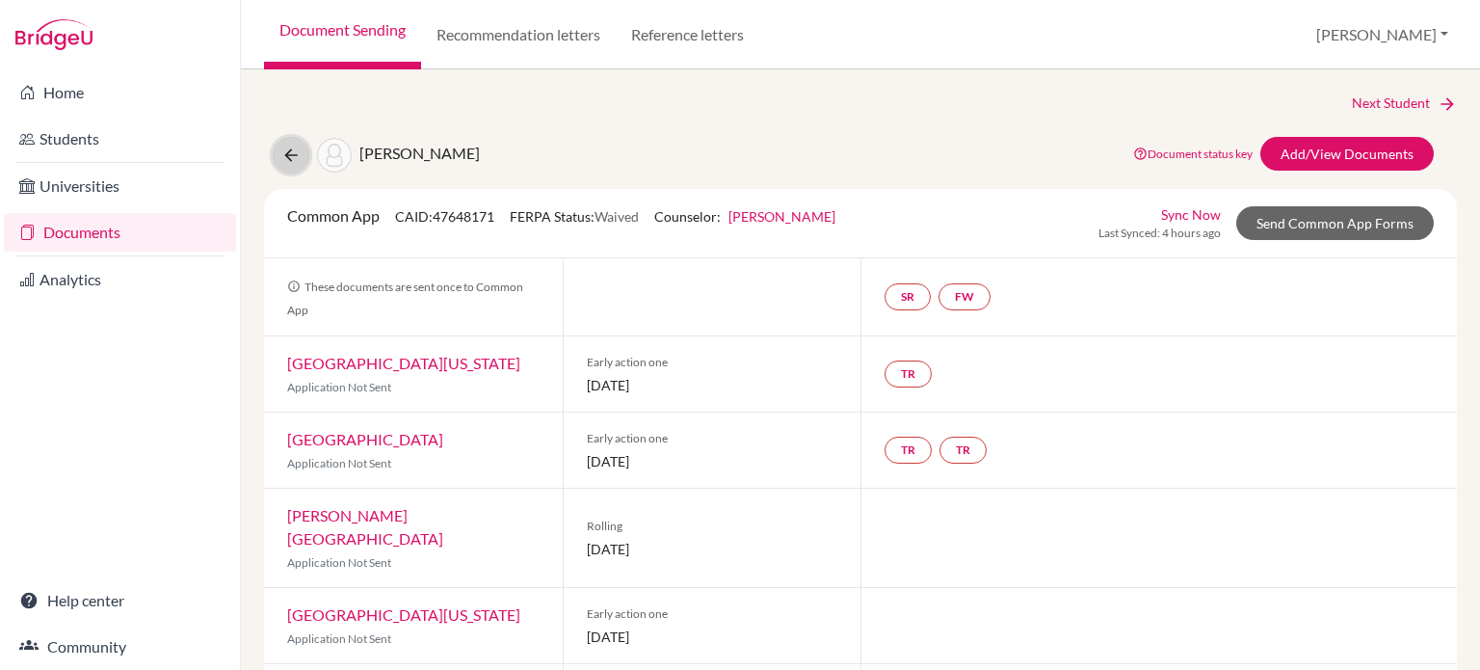
click at [293, 165] on button at bounding box center [291, 155] width 37 height 37
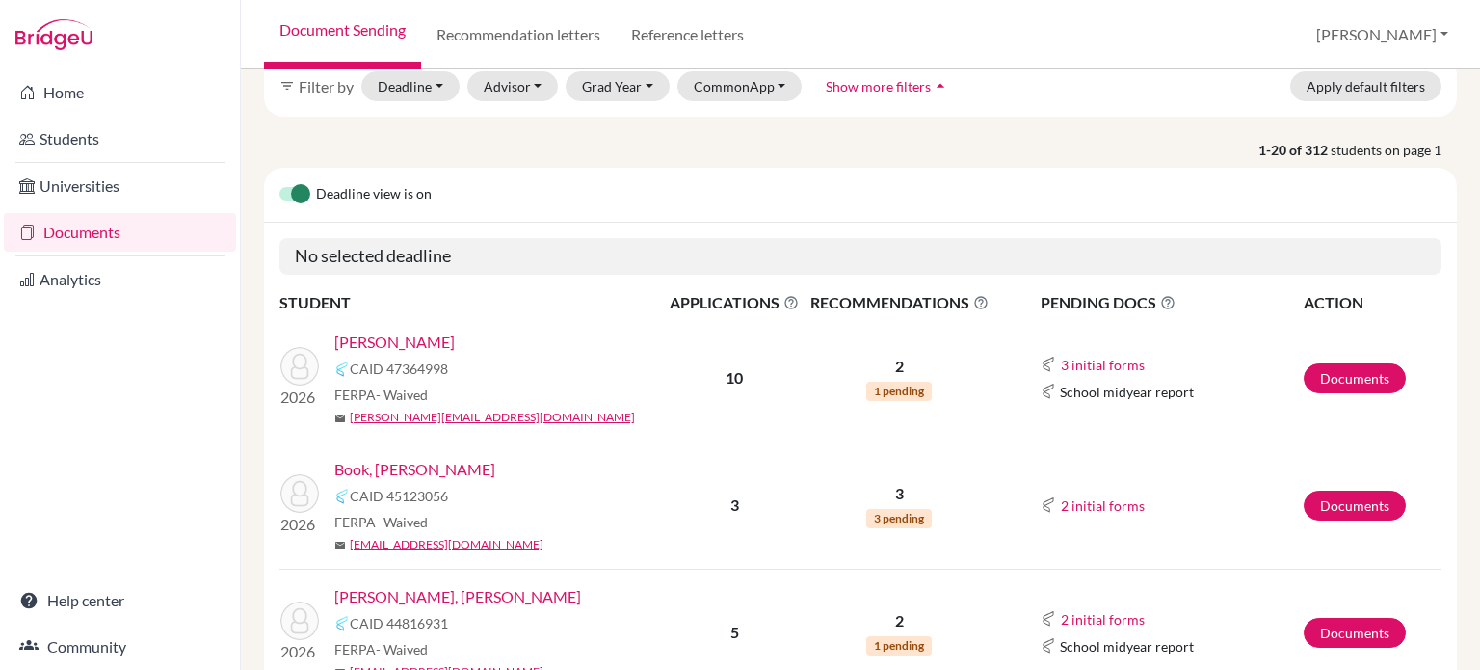
scroll to position [193, 0]
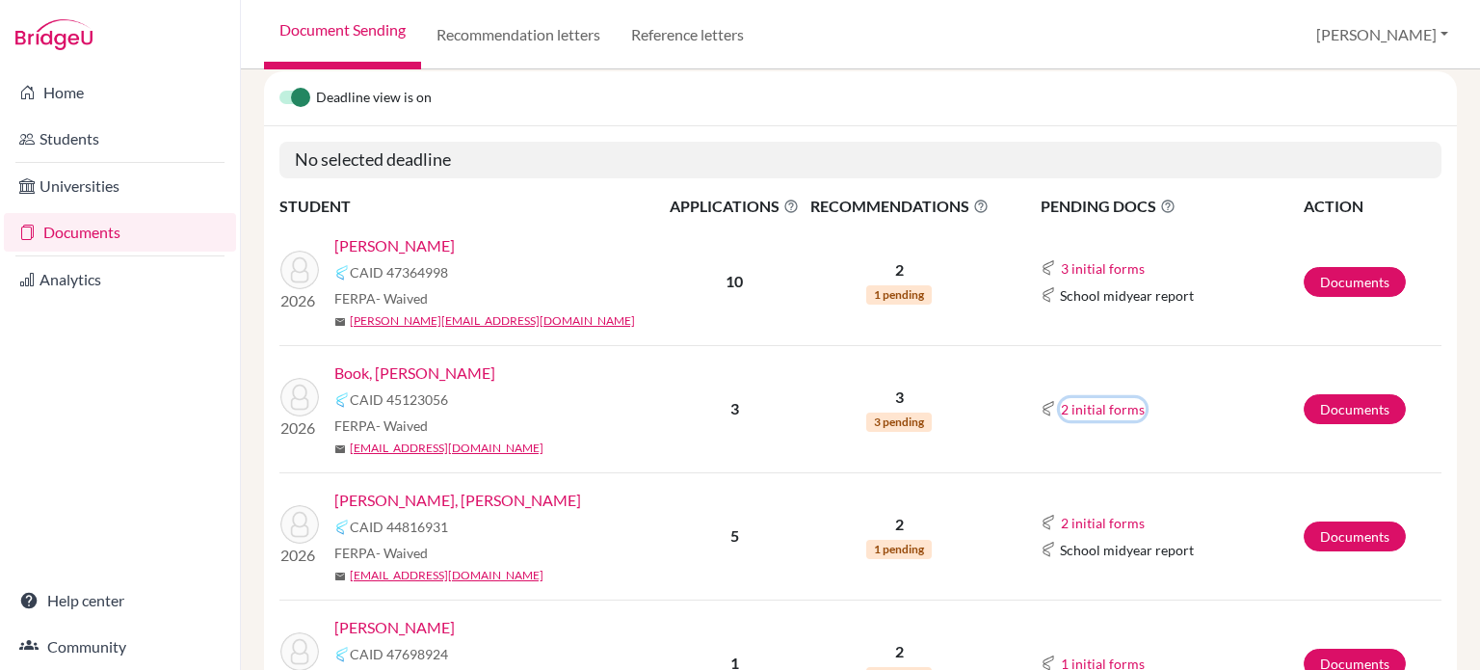
click at [1076, 409] on button "2 initial forms" at bounding box center [1103, 409] width 86 height 22
click at [1093, 342] on td "3 initial forms Counselor recommendation Early decision agreement School report…" at bounding box center [1149, 282] width 308 height 127
click at [377, 373] on link "Book, [PERSON_NAME]" at bounding box center [414, 372] width 161 height 23
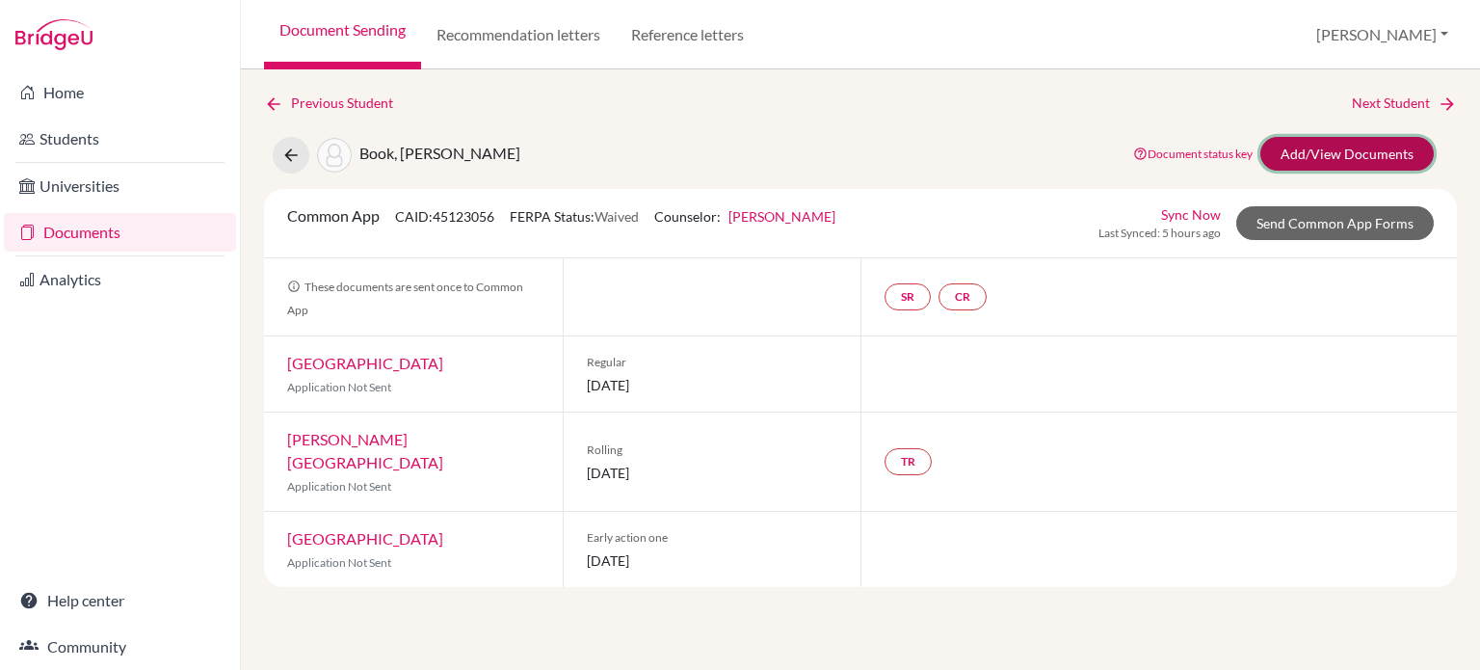
click at [1310, 144] on link "Add/View Documents" at bounding box center [1347, 154] width 173 height 34
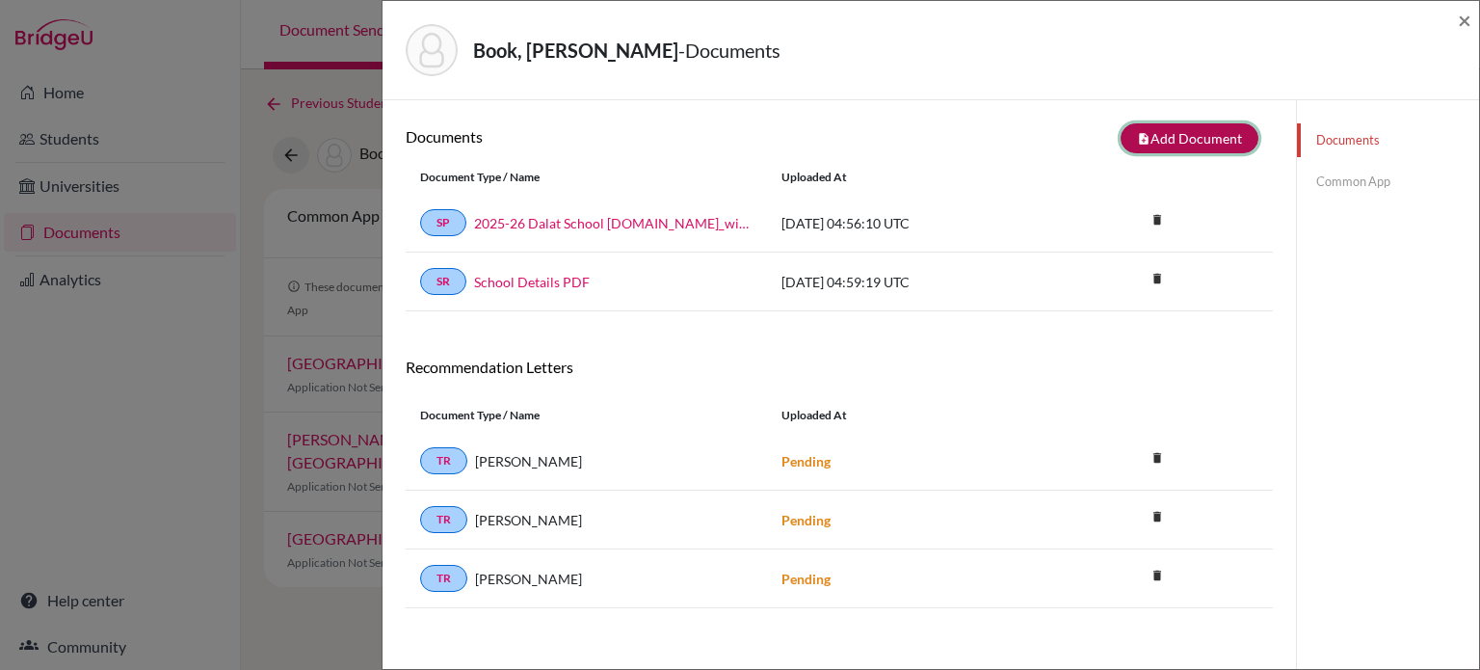
click at [1153, 144] on button "note_add Add Document" at bounding box center [1190, 138] width 138 height 30
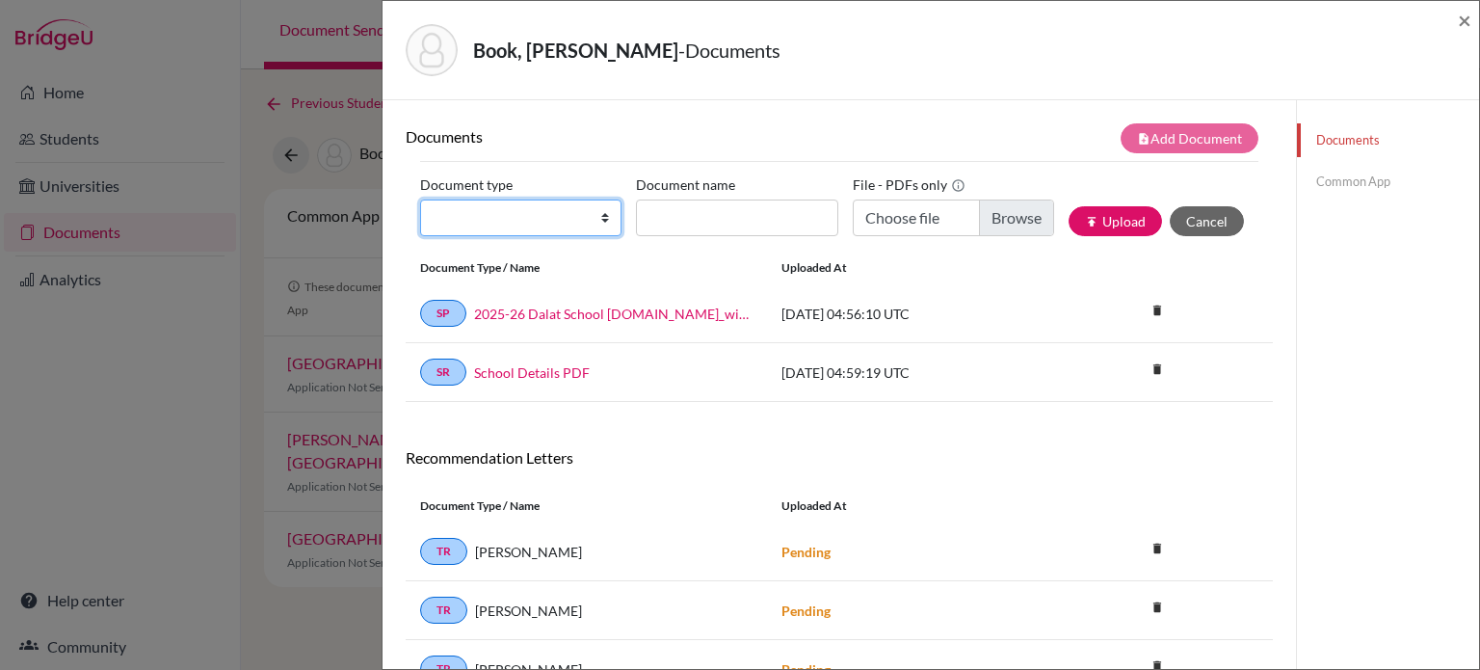
click at [548, 211] on select "Change explanation for Common App reports Counselor recommendation Internationa…" at bounding box center [520, 217] width 201 height 37
select select "2"
click at [420, 199] on select "Change explanation for Common App reports Counselor recommendation Internationa…" at bounding box center [520, 217] width 201 height 37
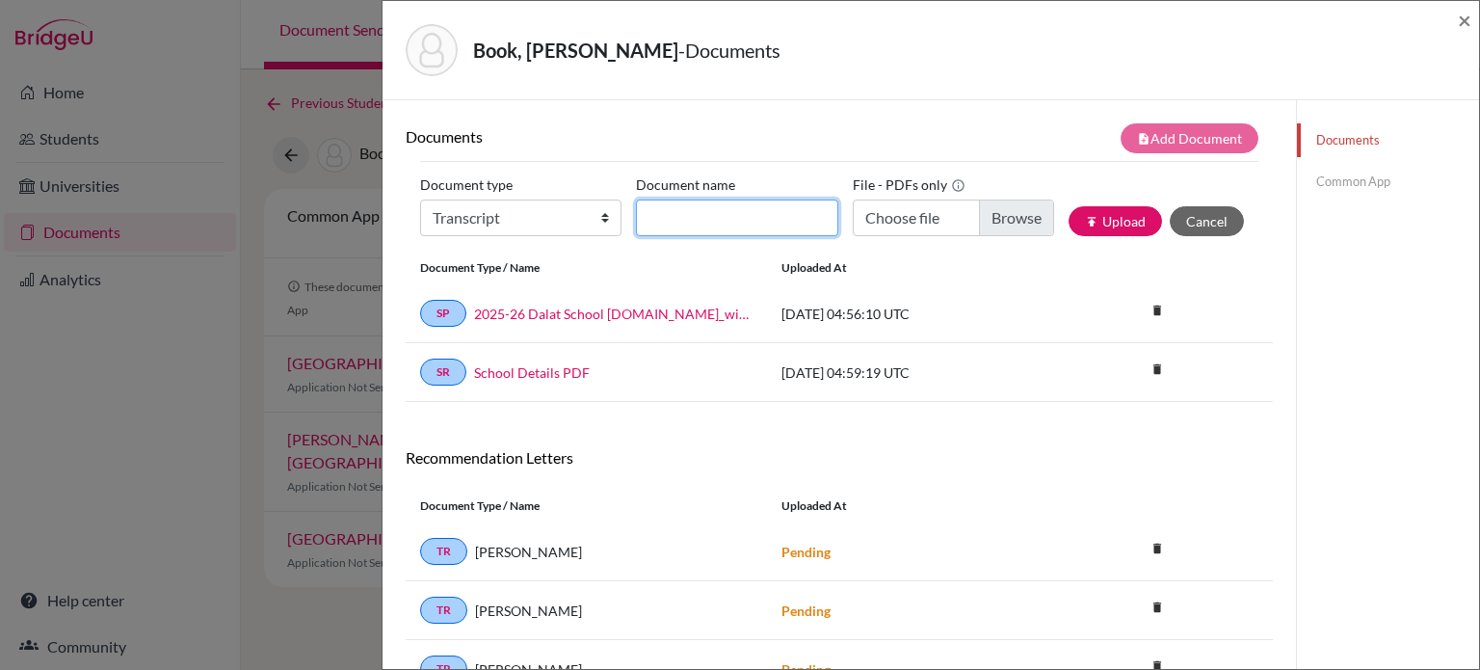
click at [691, 221] on input "Document name" at bounding box center [736, 217] width 201 height 37
type input "Initial transcript"
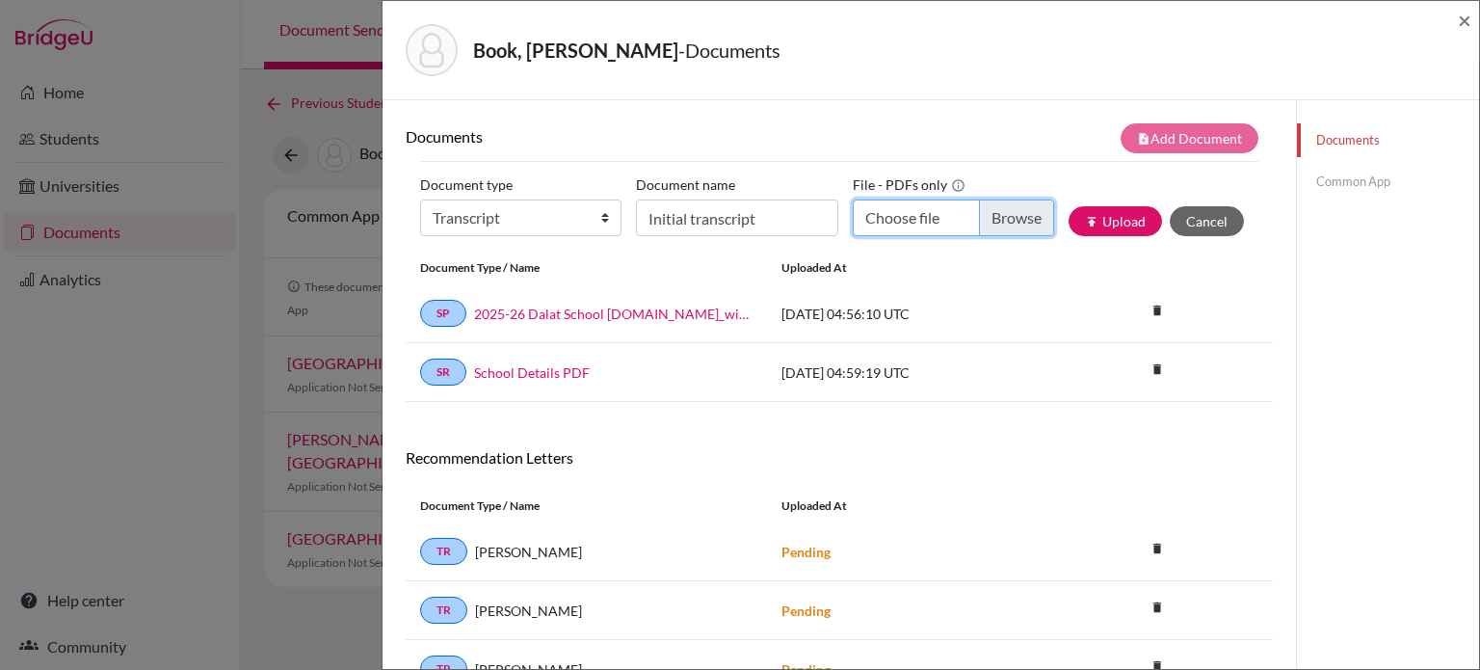
click at [994, 207] on input "Choose file" at bounding box center [953, 217] width 201 height 37
click at [997, 217] on input "Choose file" at bounding box center [953, 217] width 201 height 37
type input "C:\fakepath\Transcript_SBTL_S1Course_Book, [PERSON_NAME].pdf"
click at [1102, 216] on button "publish Upload" at bounding box center [1115, 221] width 93 height 30
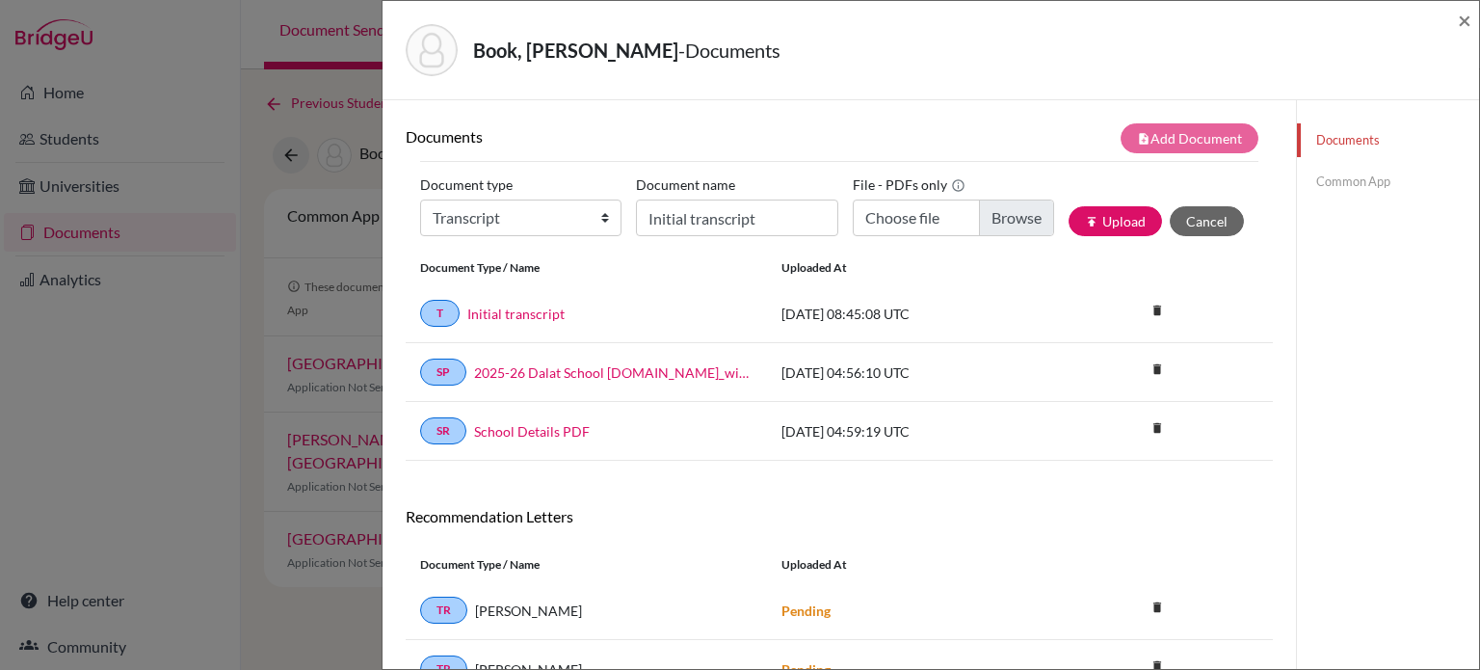
click at [1366, 175] on link "Common App" at bounding box center [1388, 182] width 182 height 34
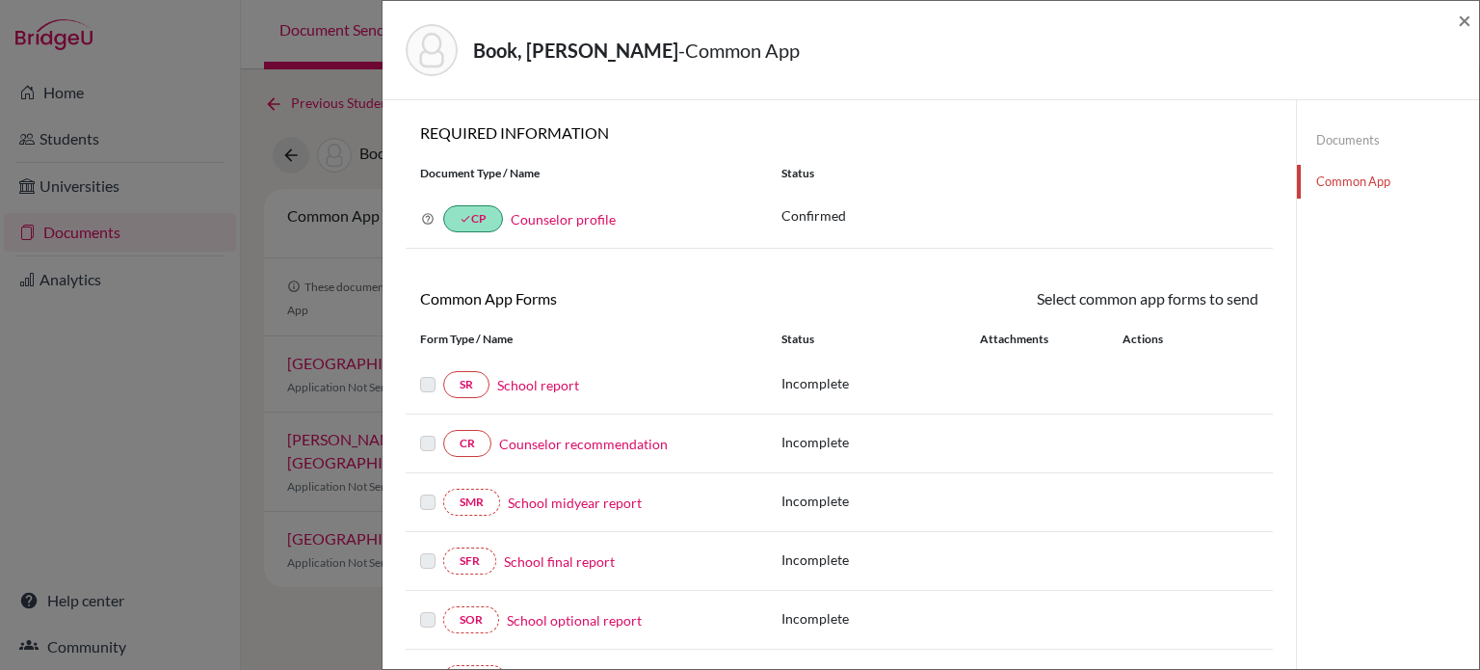
click at [517, 388] on link "School report" at bounding box center [538, 385] width 82 height 20
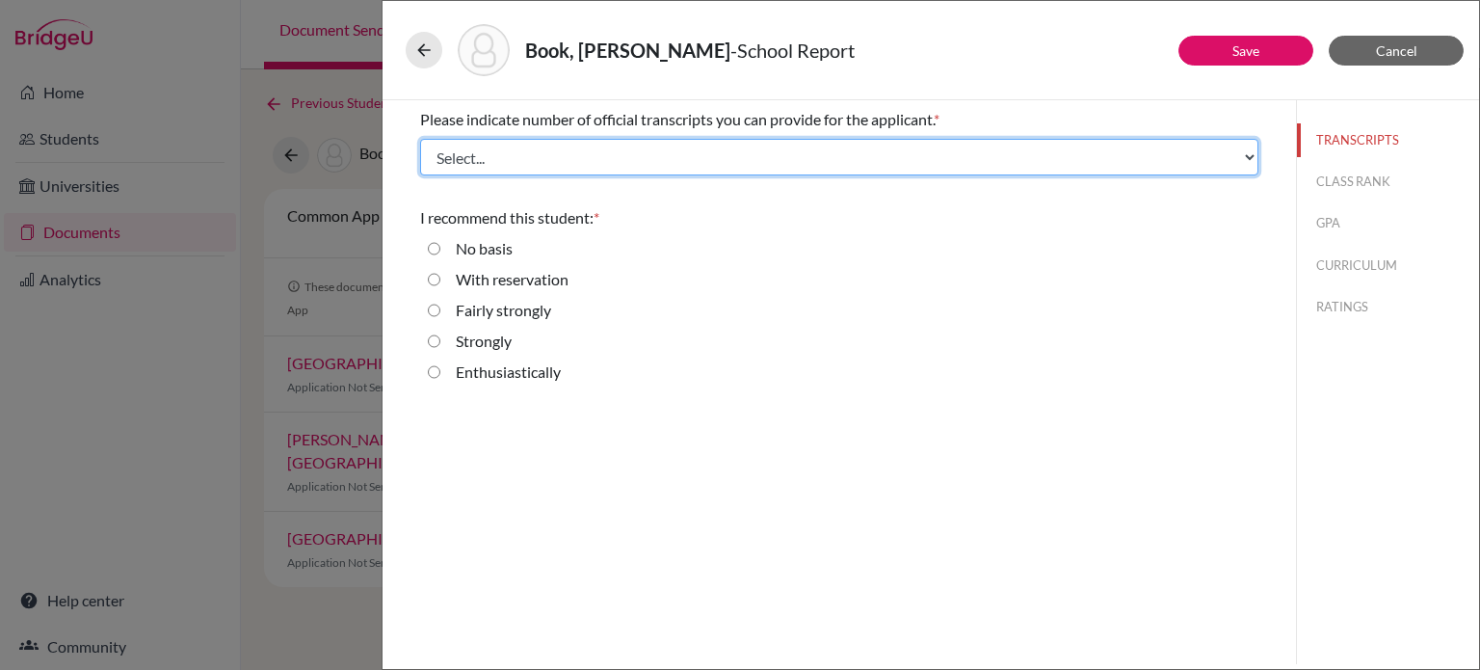
click at [647, 145] on select "Select... 1 2 3 4" at bounding box center [839, 157] width 838 height 37
select select "1"
click at [420, 139] on select "Select... 1 2 3 4" at bounding box center [839, 157] width 838 height 37
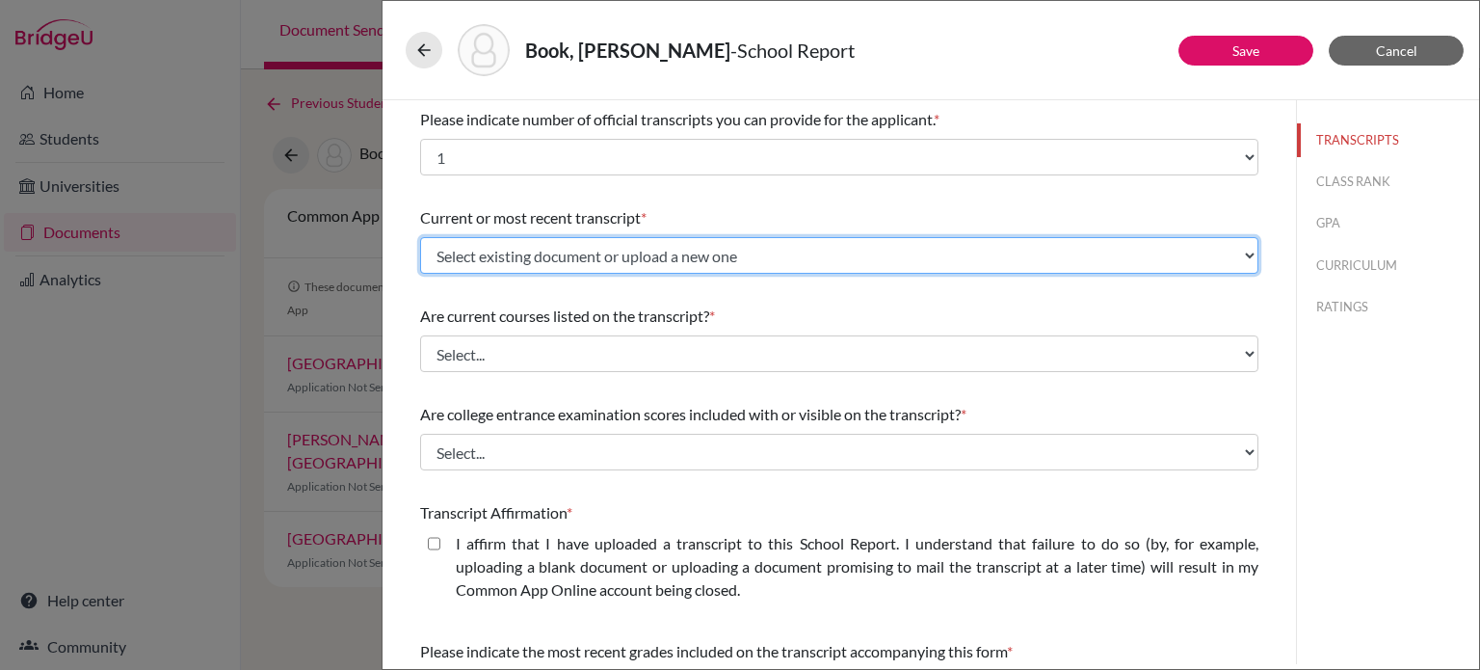
click at [578, 245] on select "Select existing document or upload a new one Initial transcript Upload New File" at bounding box center [839, 255] width 838 height 37
select select "675526"
click at [420, 237] on select "Select existing document or upload a new one Initial transcript Upload New File" at bounding box center [839, 255] width 838 height 37
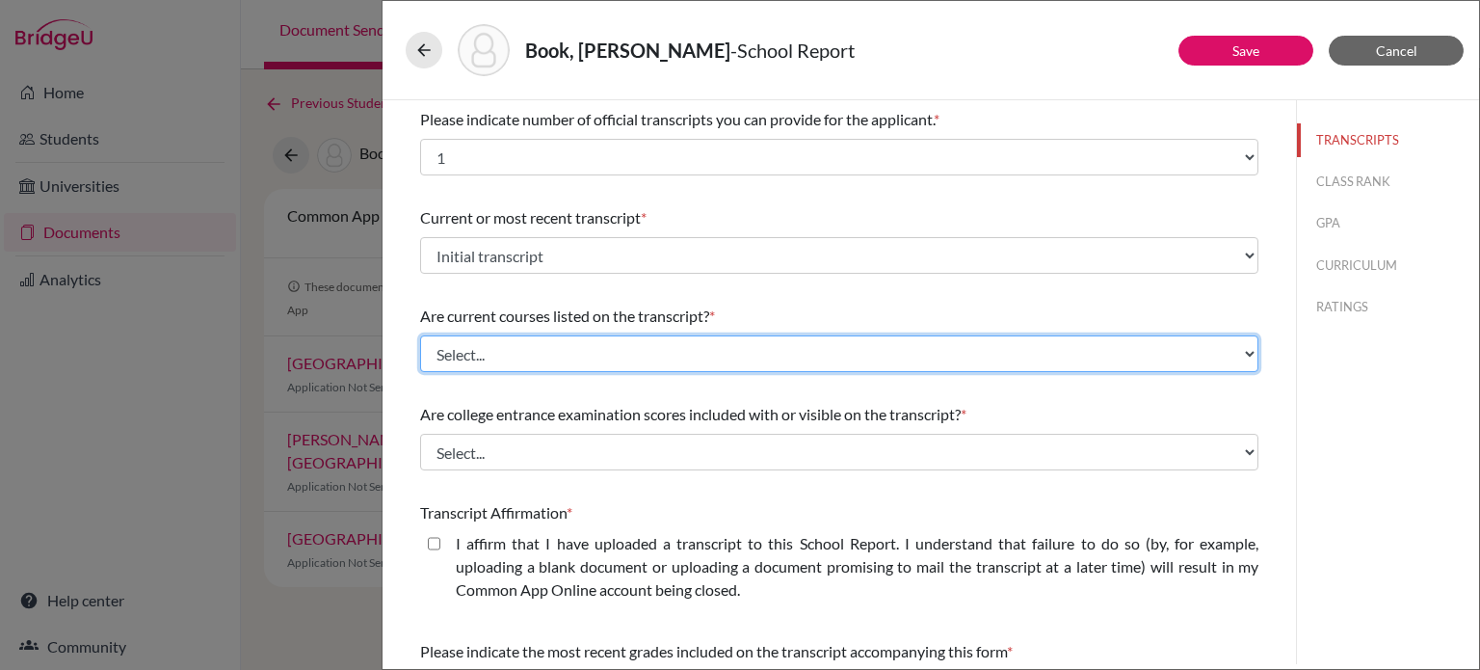
click at [547, 347] on select "Select... Yes No" at bounding box center [839, 353] width 838 height 37
select select "0"
click at [420, 335] on select "Select... Yes No" at bounding box center [839, 353] width 838 height 37
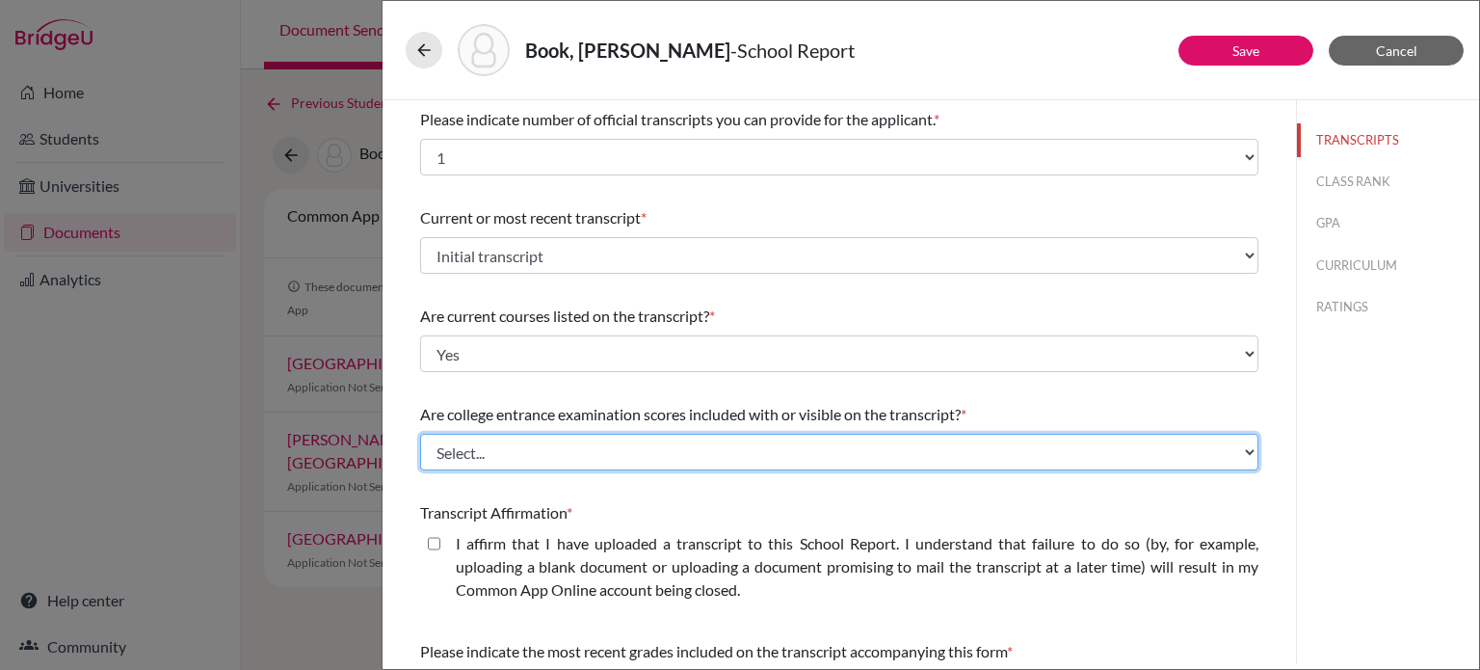
click at [508, 446] on select "Select... Yes No" at bounding box center [839, 452] width 838 height 37
select select "1"
click at [420, 434] on select "Select... Yes No" at bounding box center [839, 452] width 838 height 37
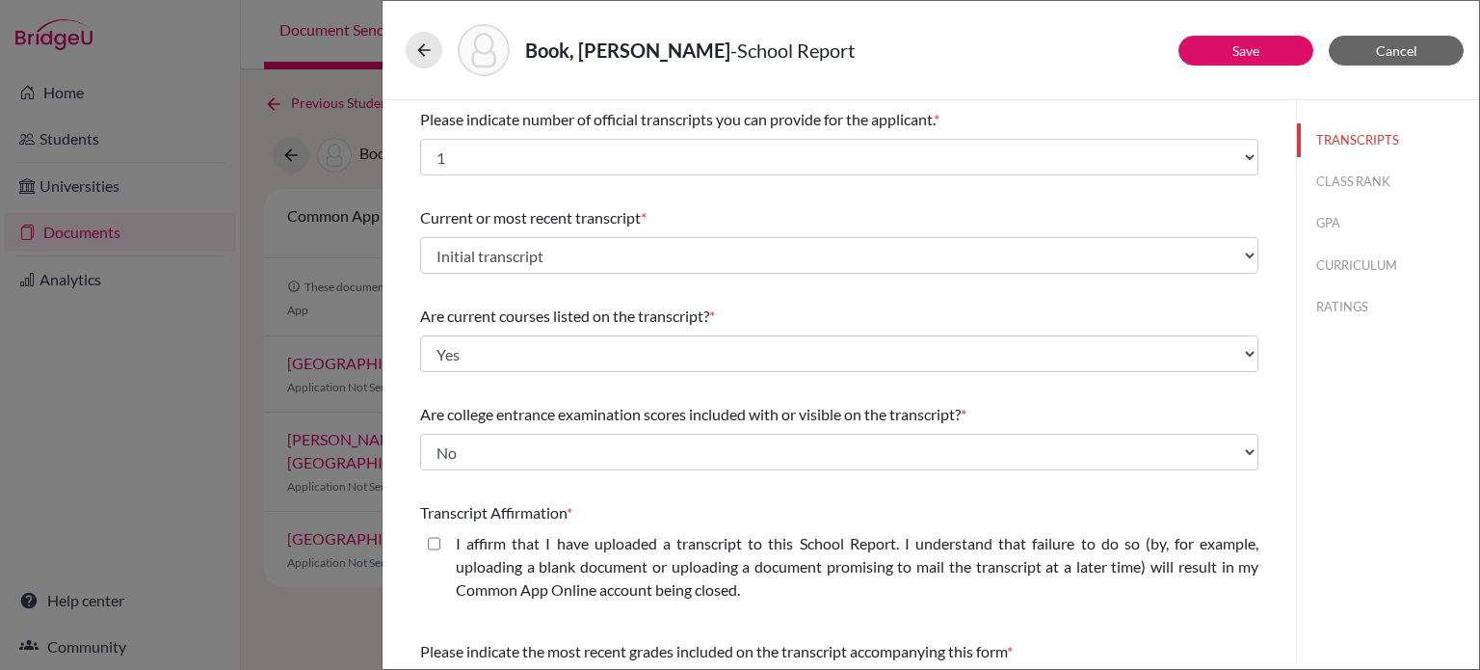
click at [432, 544] on closed\ "I affirm that I have uploaded a transcript to this School Report. I understand …" at bounding box center [434, 543] width 13 height 23
checkbox closed\ "true"
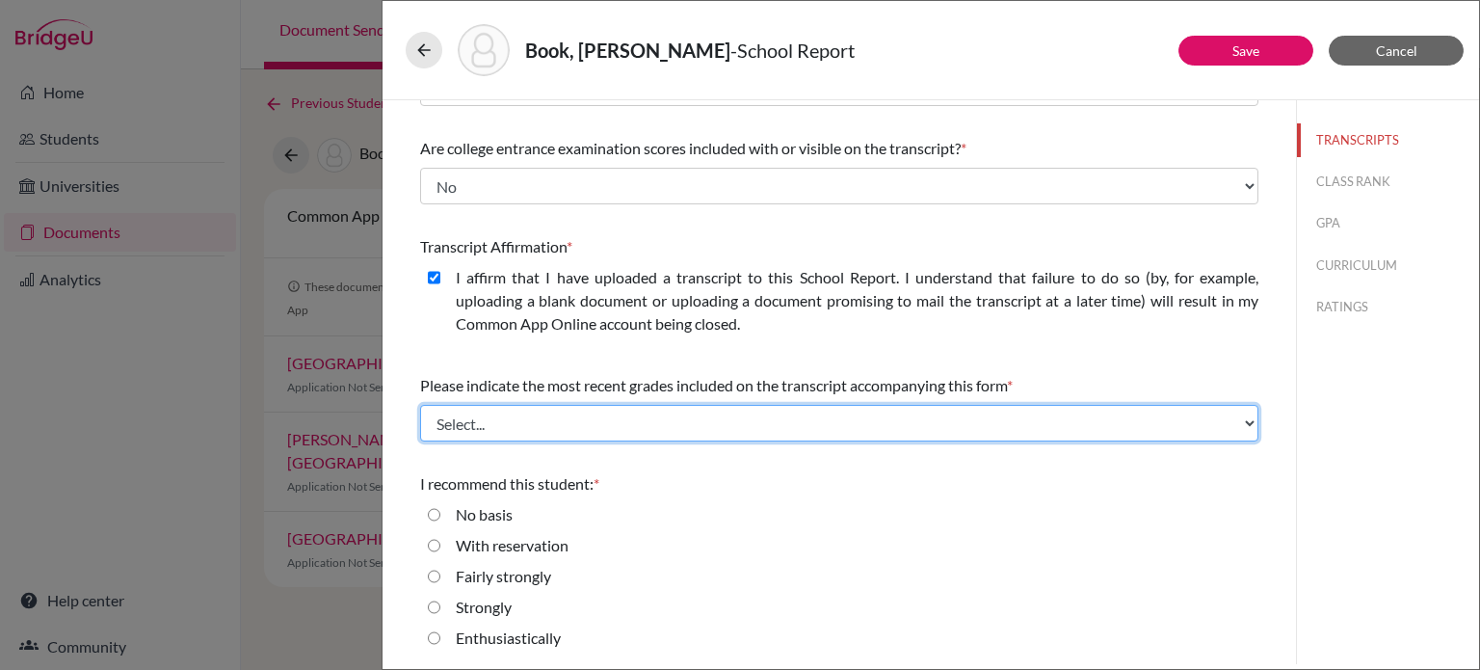
click at [745, 411] on select "Select... Final junior year grades 1st Quarter senior year grades 2nd Quarter/1…" at bounding box center [839, 423] width 838 height 37
select select "0"
click at [420, 405] on select "Select... Final junior year grades 1st Quarter senior year grades 2nd Quarter/1…" at bounding box center [839, 423] width 838 height 37
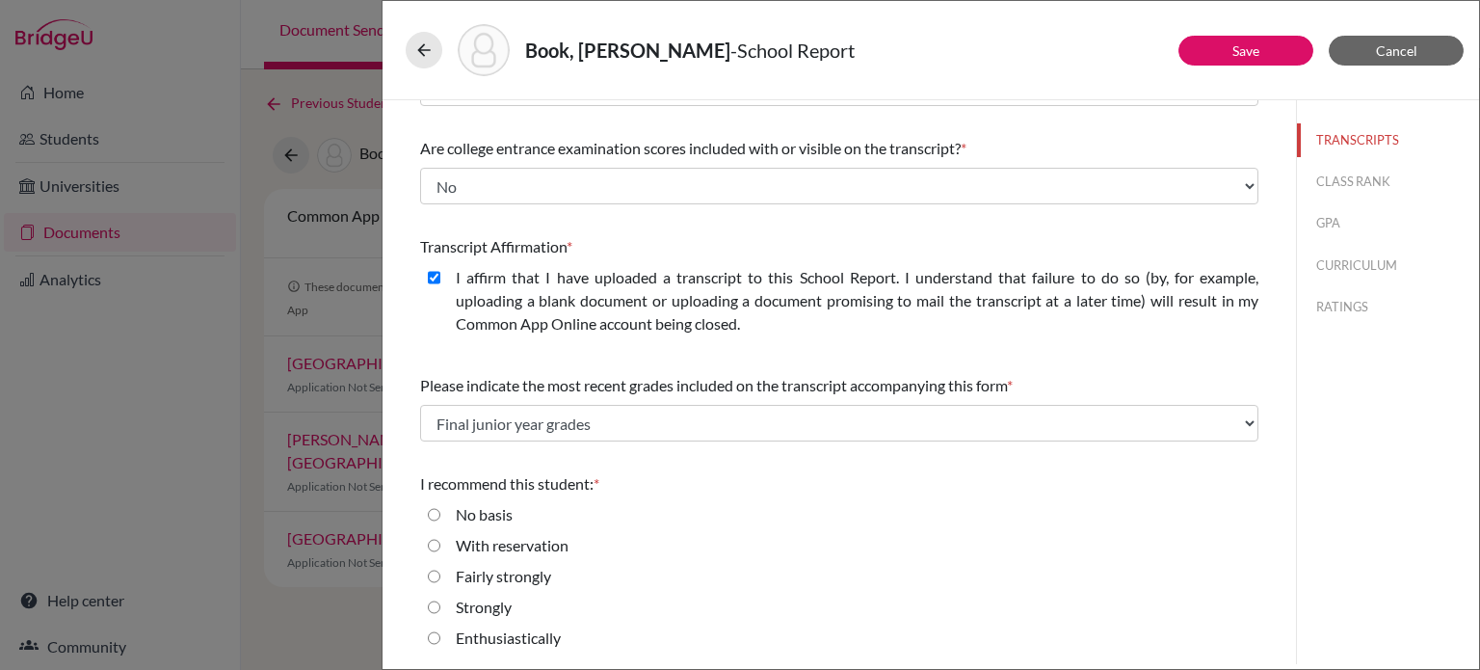
click at [512, 636] on label "Enthusiastically" at bounding box center [508, 637] width 105 height 23
click at [440, 636] on input "Enthusiastically" at bounding box center [434, 637] width 13 height 23
radio input "true"
click at [1339, 178] on button "CLASS RANK" at bounding box center [1388, 182] width 182 height 34
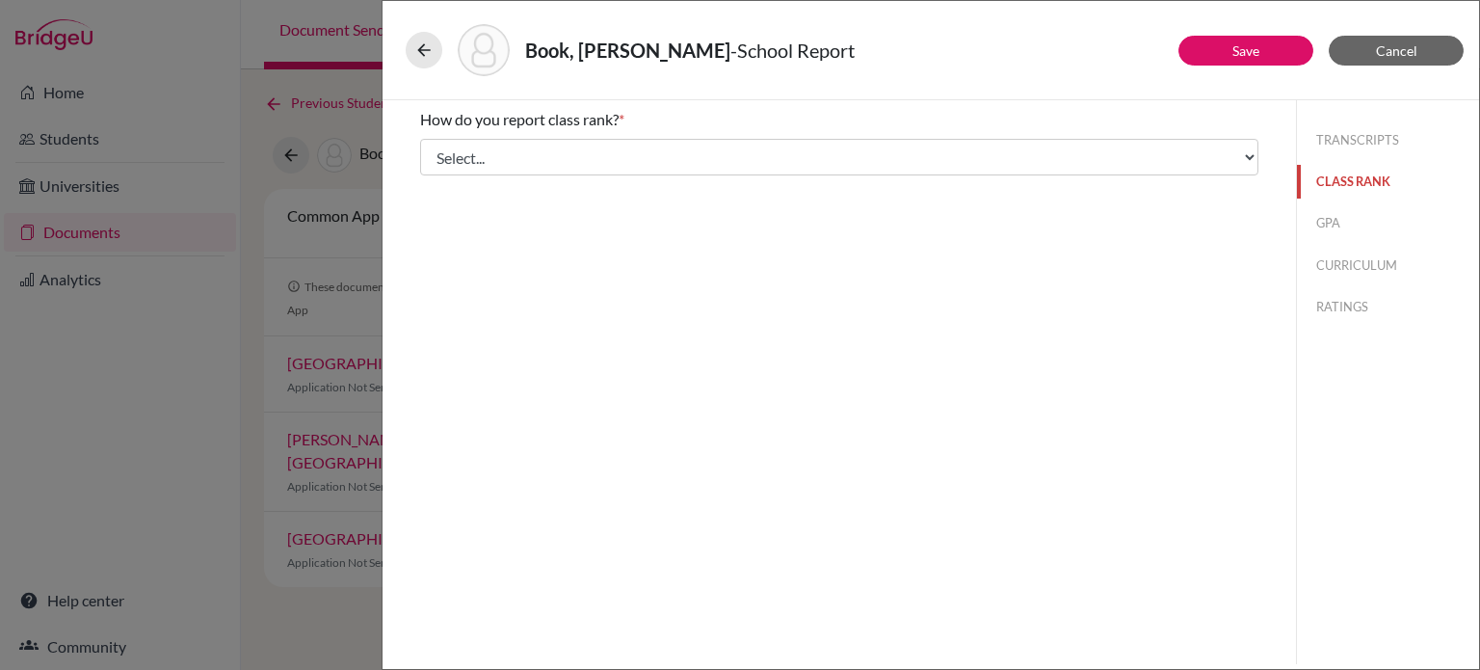
scroll to position [0, 0]
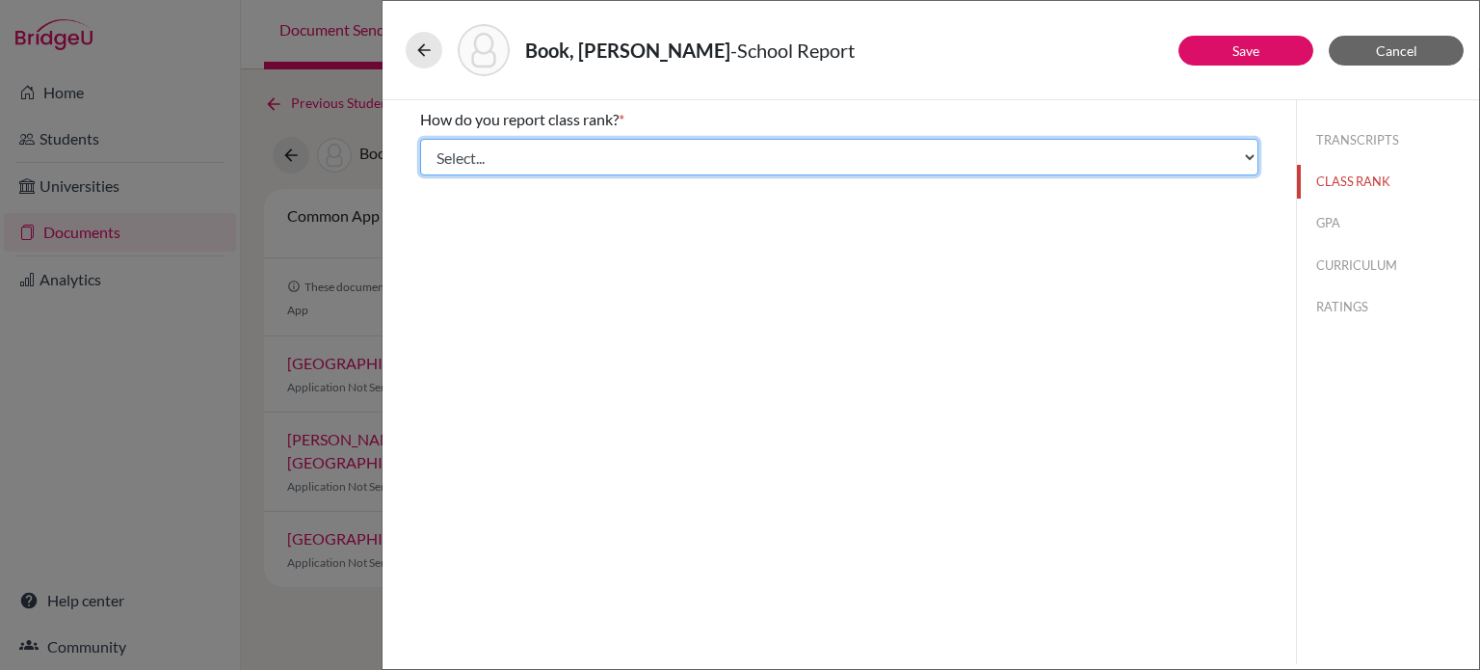
click at [540, 171] on select "Select... Exact Decile Quintile Quartile None" at bounding box center [839, 157] width 838 height 37
select select "5"
click at [420, 139] on select "Select... Exact Decile Quintile Quartile None" at bounding box center [839, 157] width 838 height 37
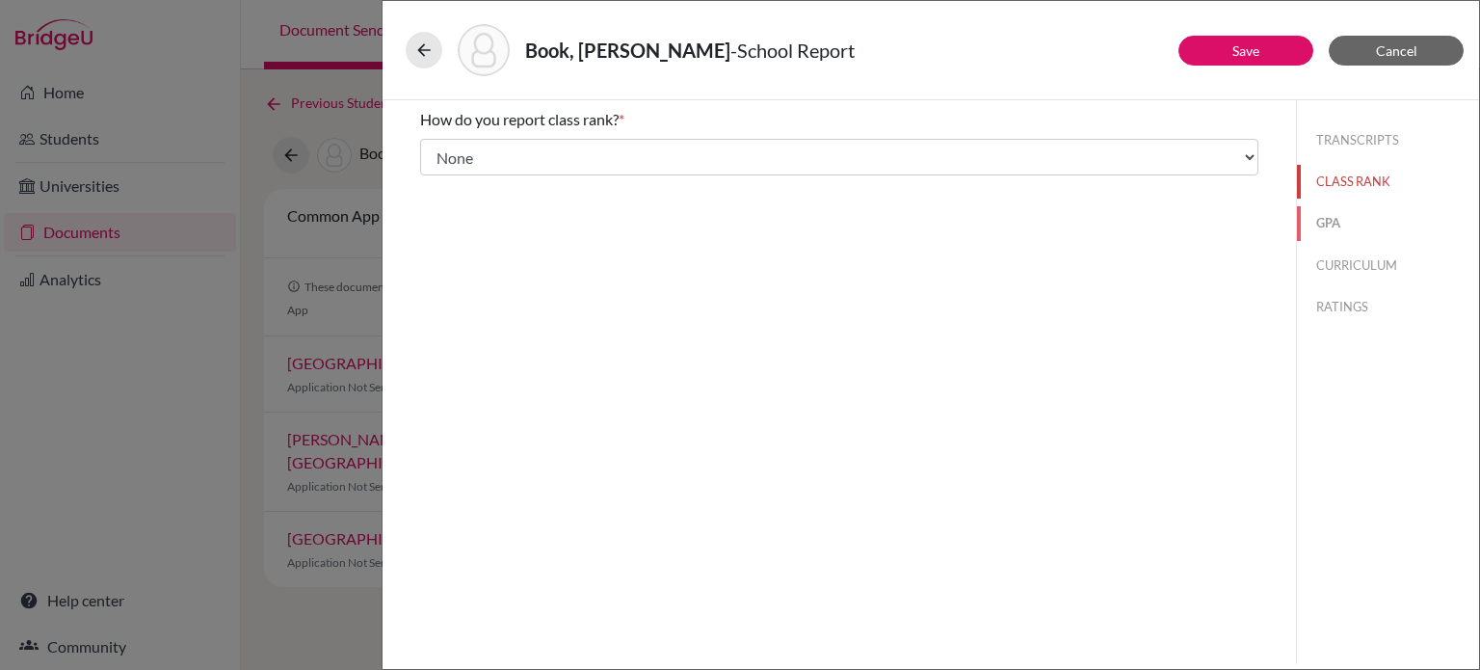
click at [1332, 225] on button "GPA" at bounding box center [1388, 223] width 182 height 34
click at [464, 144] on label "Yes" at bounding box center [467, 150] width 23 height 23
click at [440, 144] on input "Yes" at bounding box center [434, 150] width 13 height 23
radio input "true"
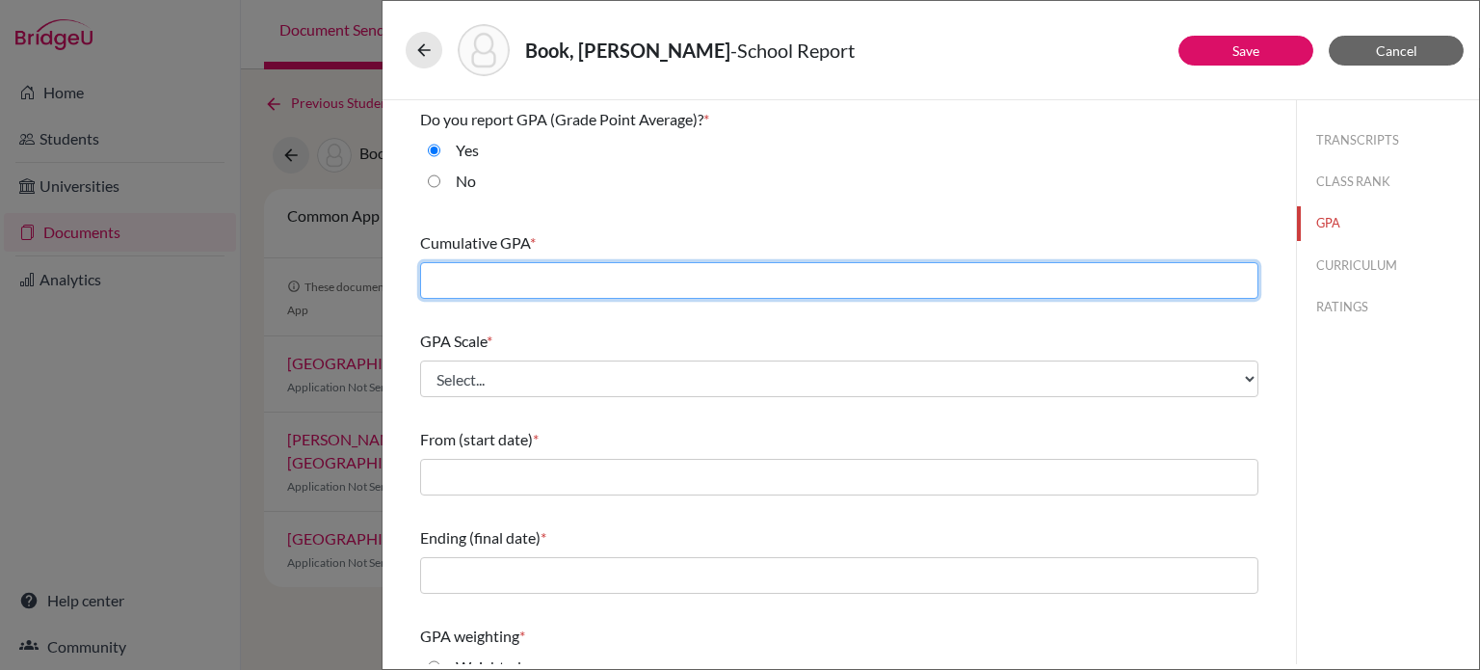
click at [514, 267] on input "text" at bounding box center [839, 280] width 838 height 37
type input "3.7875"
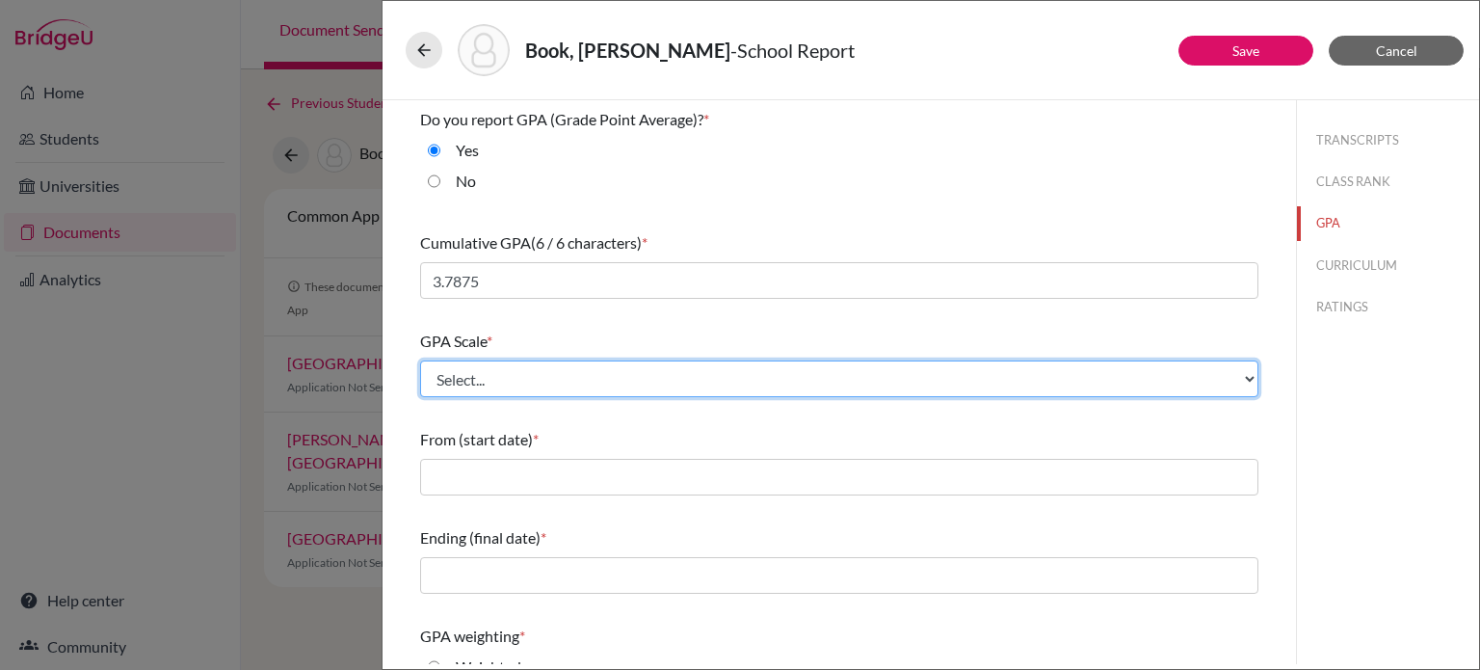
click at [527, 373] on select "Select... 4 5 6 7 8 9 10 11 12 13 14 15 16 17 18 19 20 100" at bounding box center [839, 378] width 838 height 37
select select "4"
click at [420, 360] on select "Select... 4 5 6 7 8 9 10 11 12 13 14 15 16 17 18 19 20 100" at bounding box center [839, 378] width 838 height 37
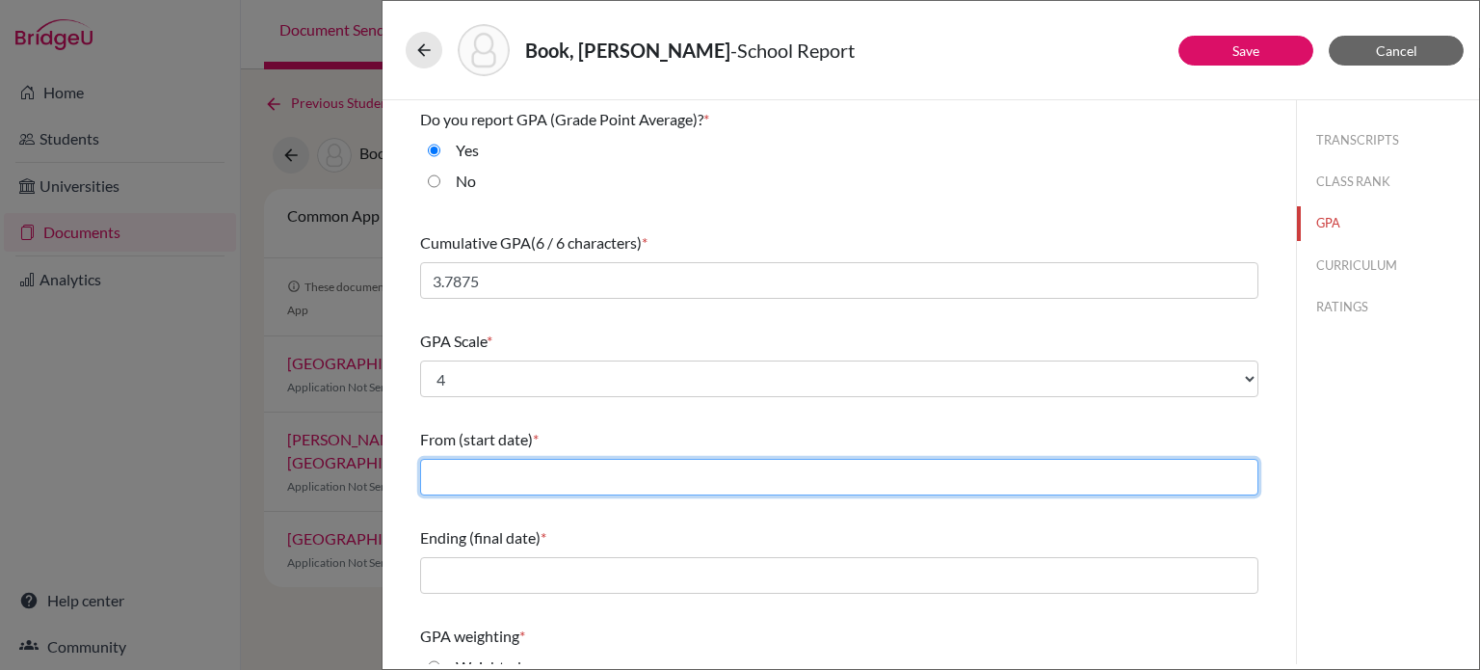
click at [473, 474] on input "text" at bounding box center [839, 477] width 838 height 37
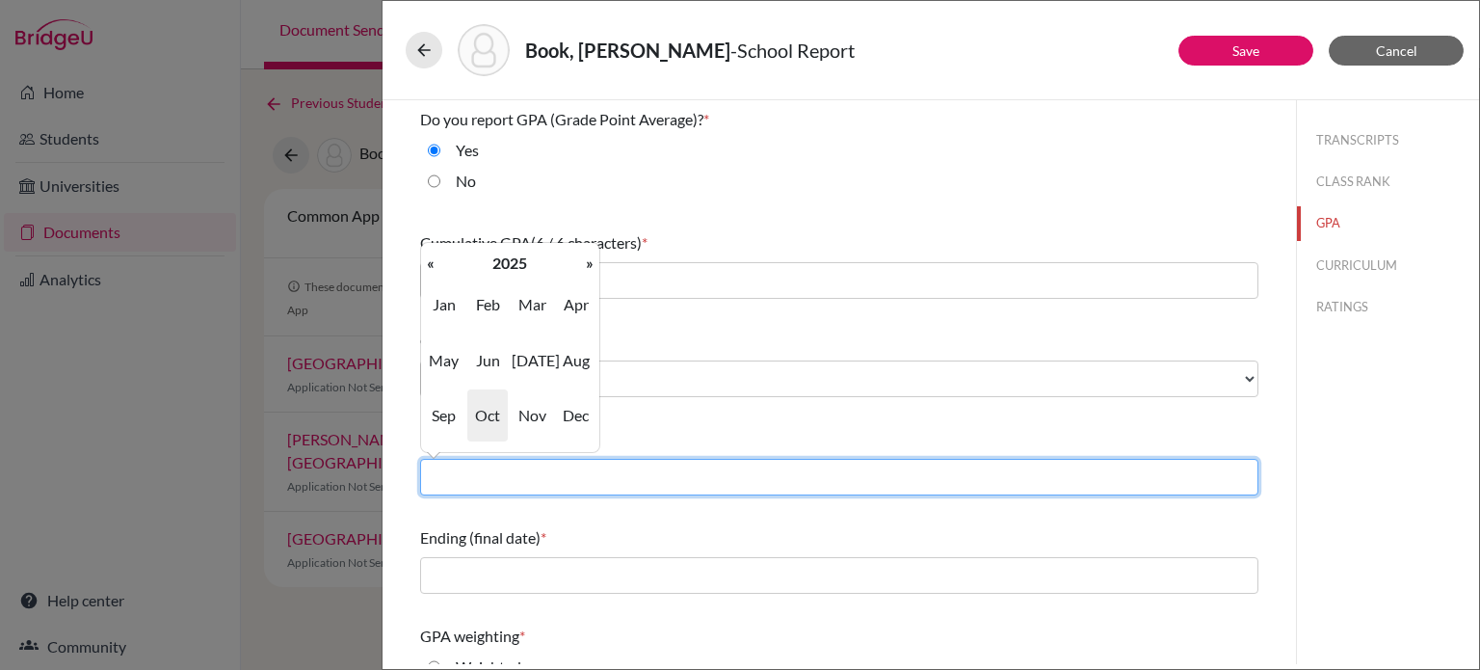
type input "08/2022"
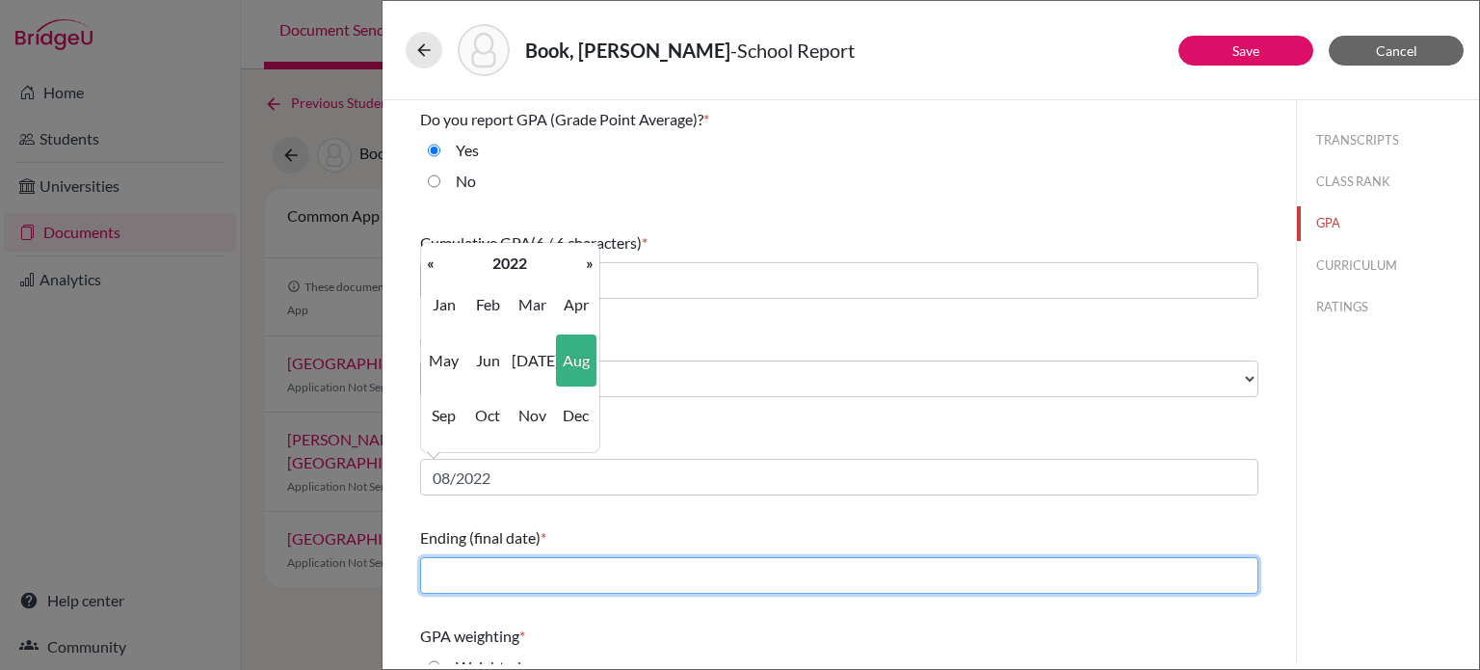
click at [505, 575] on input "text" at bounding box center [839, 575] width 838 height 37
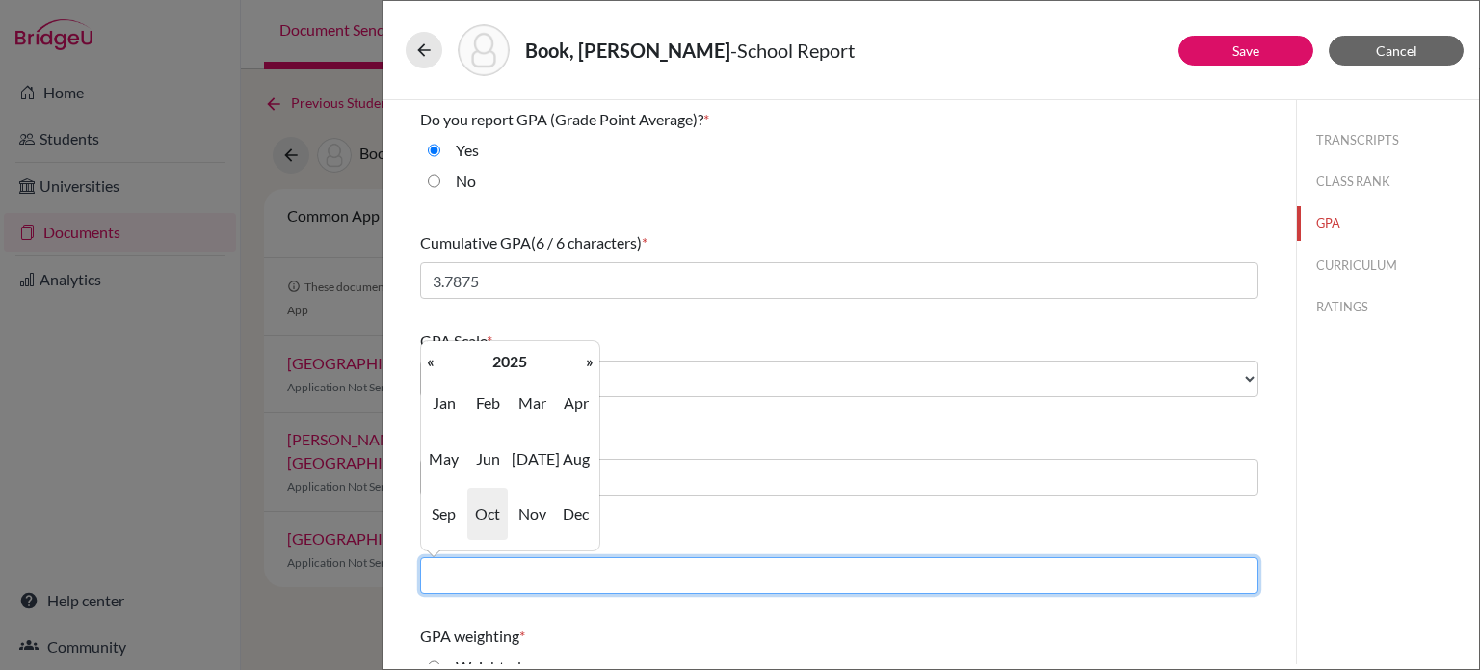
type input "06/2025"
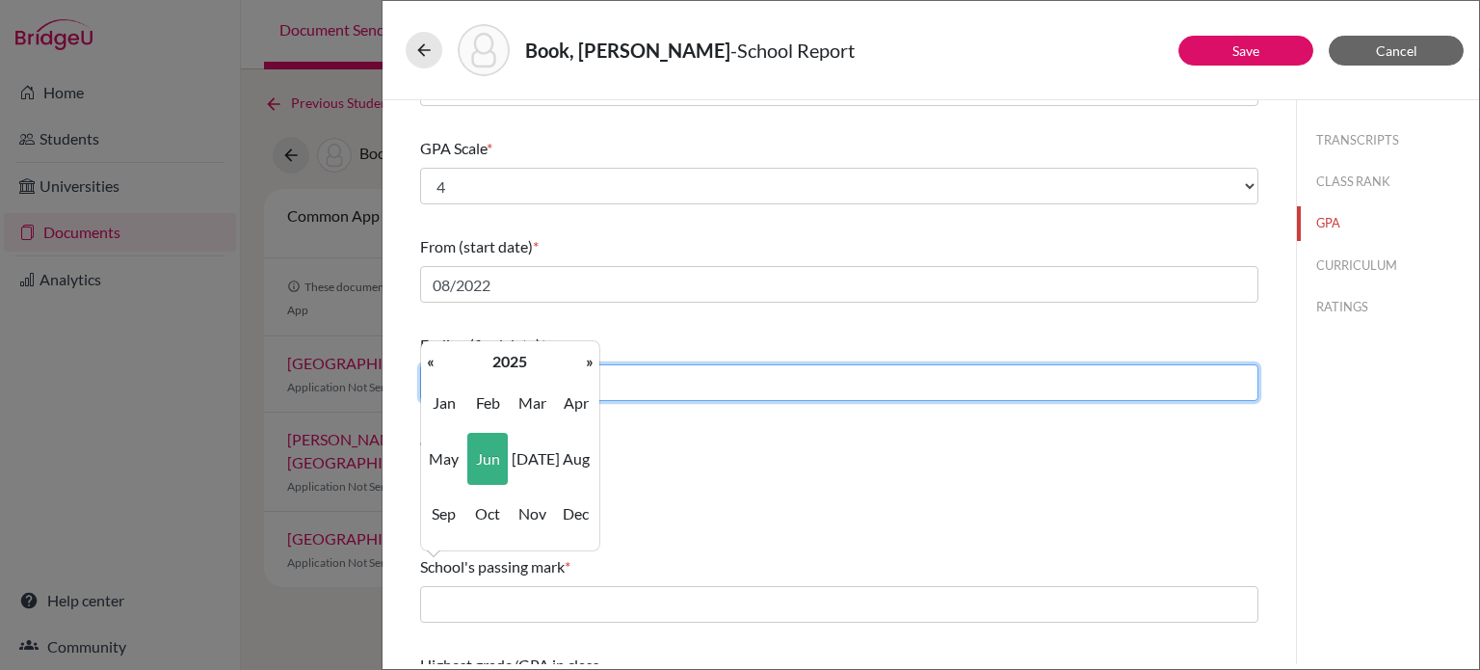
scroll to position [256, 0]
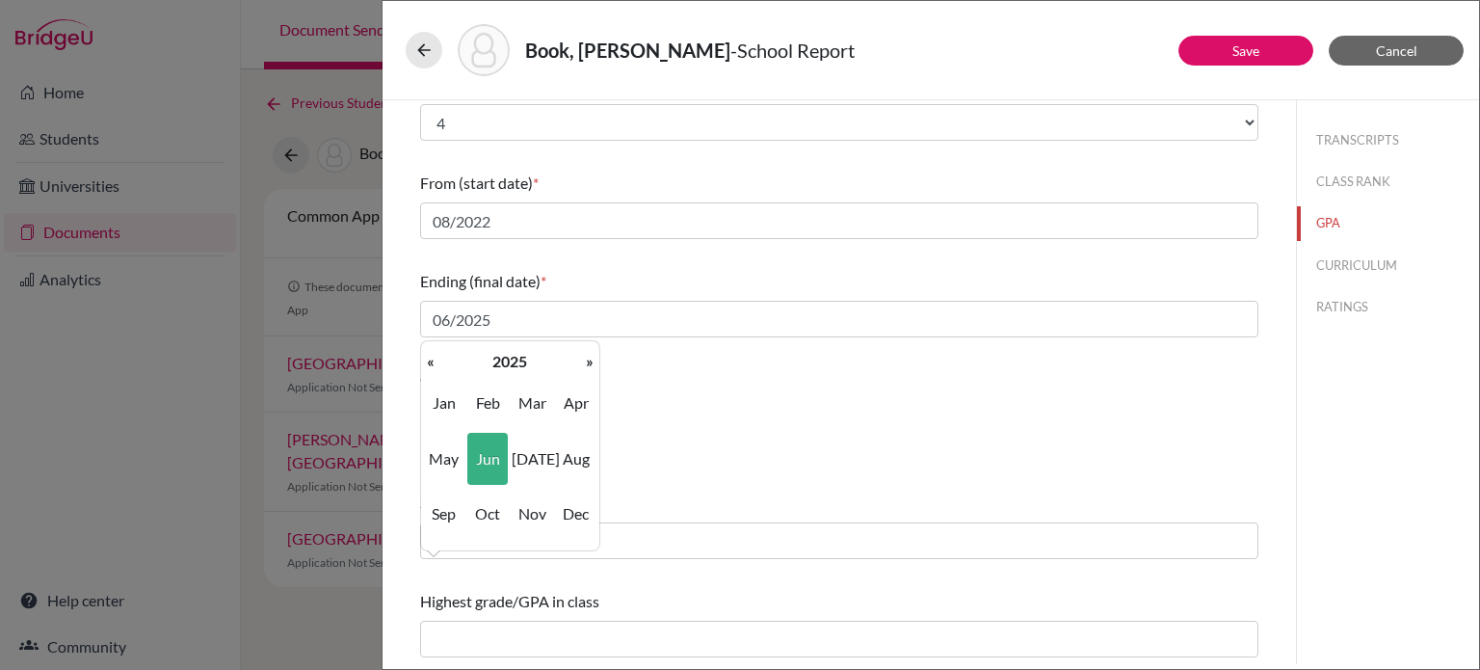
click at [717, 388] on div "GPA weighting *" at bounding box center [839, 379] width 838 height 23
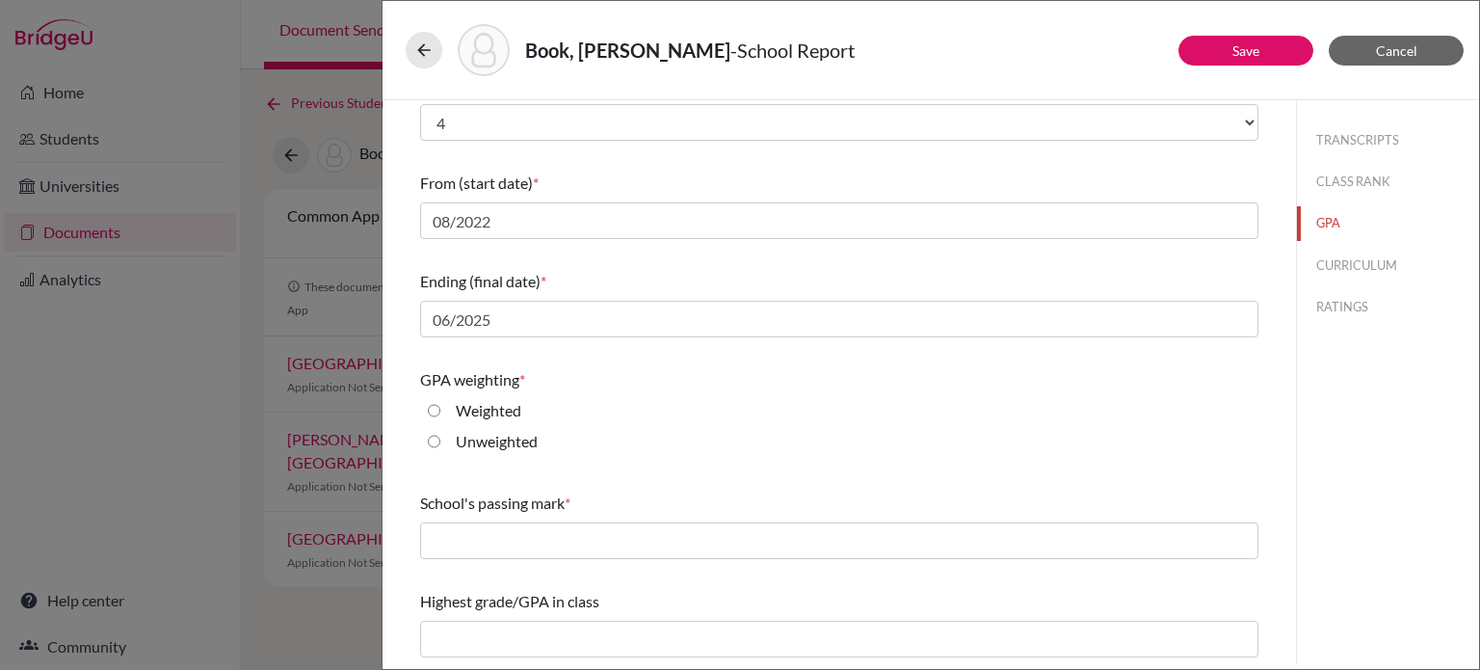
click at [491, 438] on label "Unweighted" at bounding box center [497, 441] width 82 height 23
click at [440, 438] on input "Unweighted" at bounding box center [434, 441] width 13 height 23
radio input "true"
click at [471, 568] on div "Do you report GPA (Grade Point Average)? * Yes No Cumulative GPA (6 / 6 charact…" at bounding box center [839, 254] width 838 height 821
click at [476, 562] on div "School's passing mark *" at bounding box center [839, 525] width 838 height 83
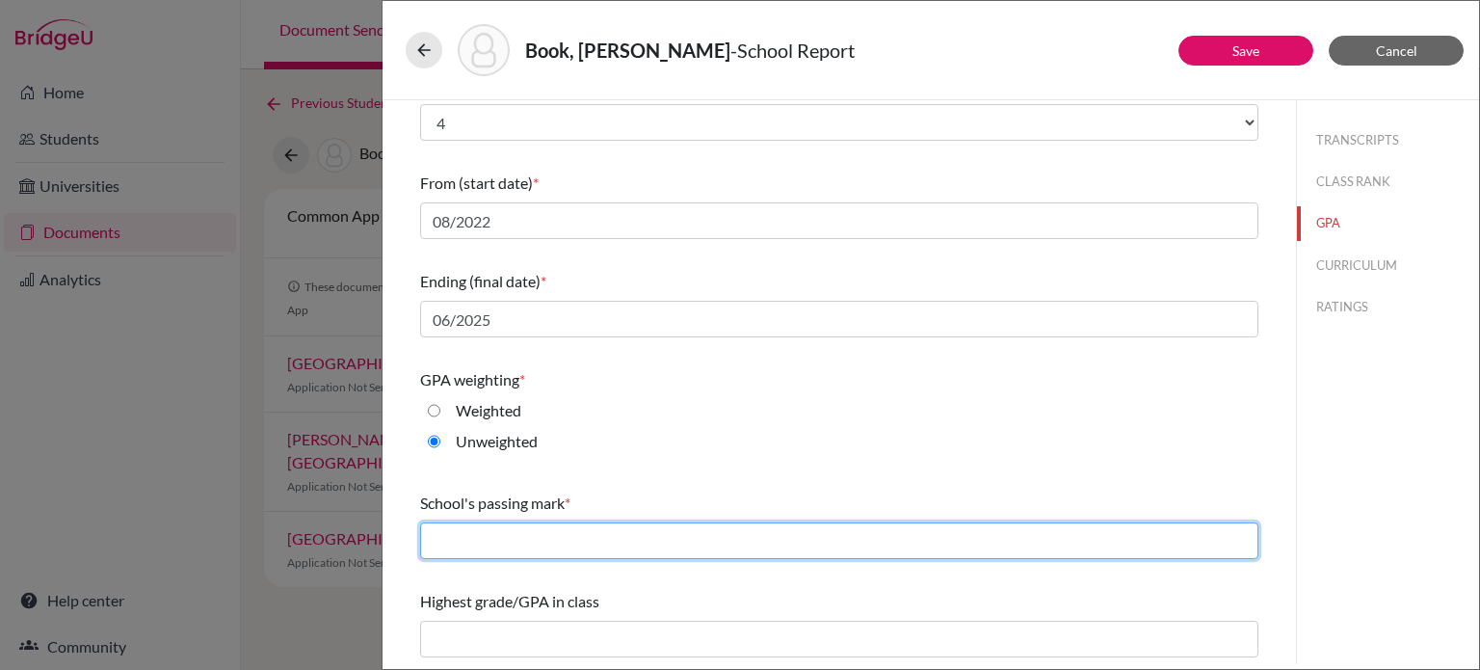
drag, startPoint x: 484, startPoint y: 543, endPoint x: 501, endPoint y: 519, distance: 28.9
click at [484, 543] on input "text" at bounding box center [839, 540] width 838 height 37
type input "65"
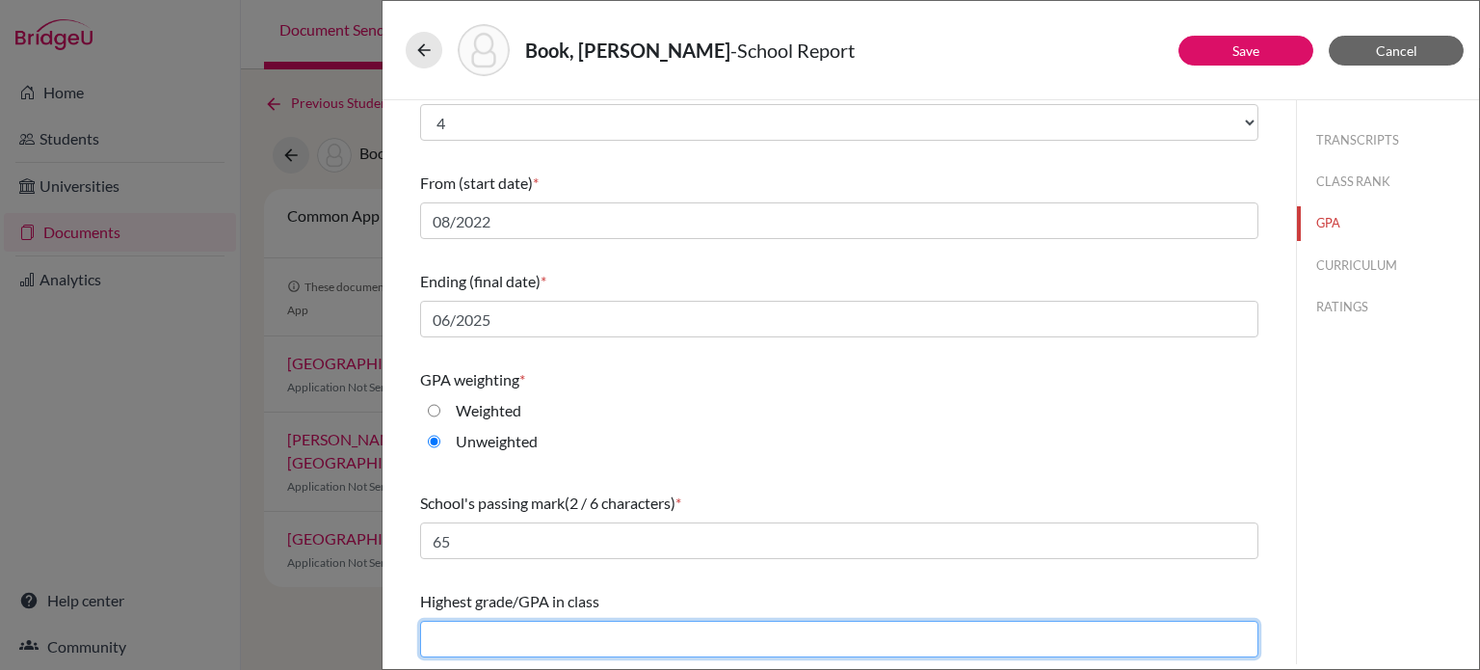
drag, startPoint x: 532, startPoint y: 632, endPoint x: 526, endPoint y: 620, distance: 13.8
click at [532, 632] on input "text" at bounding box center [839, 639] width 838 height 37
type input "4.00"
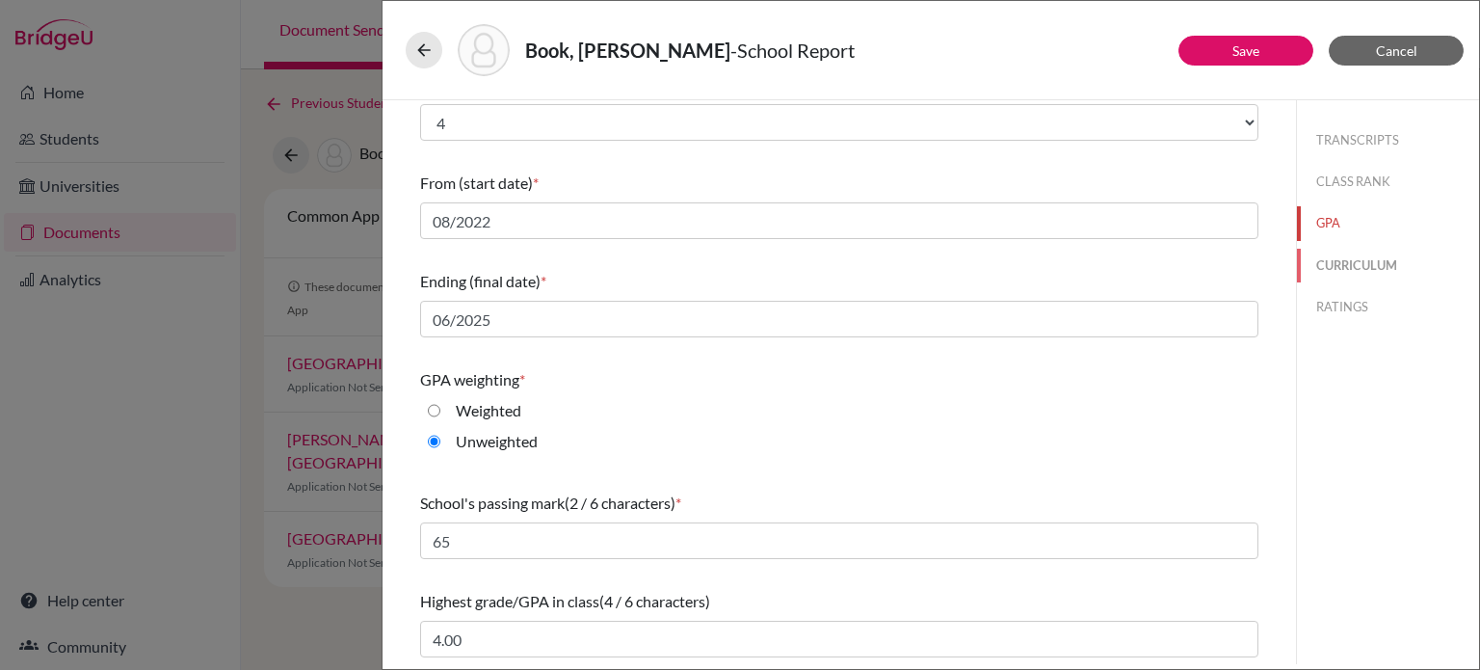
click at [1343, 268] on button "CURRICULUM" at bounding box center [1388, 266] width 182 height 34
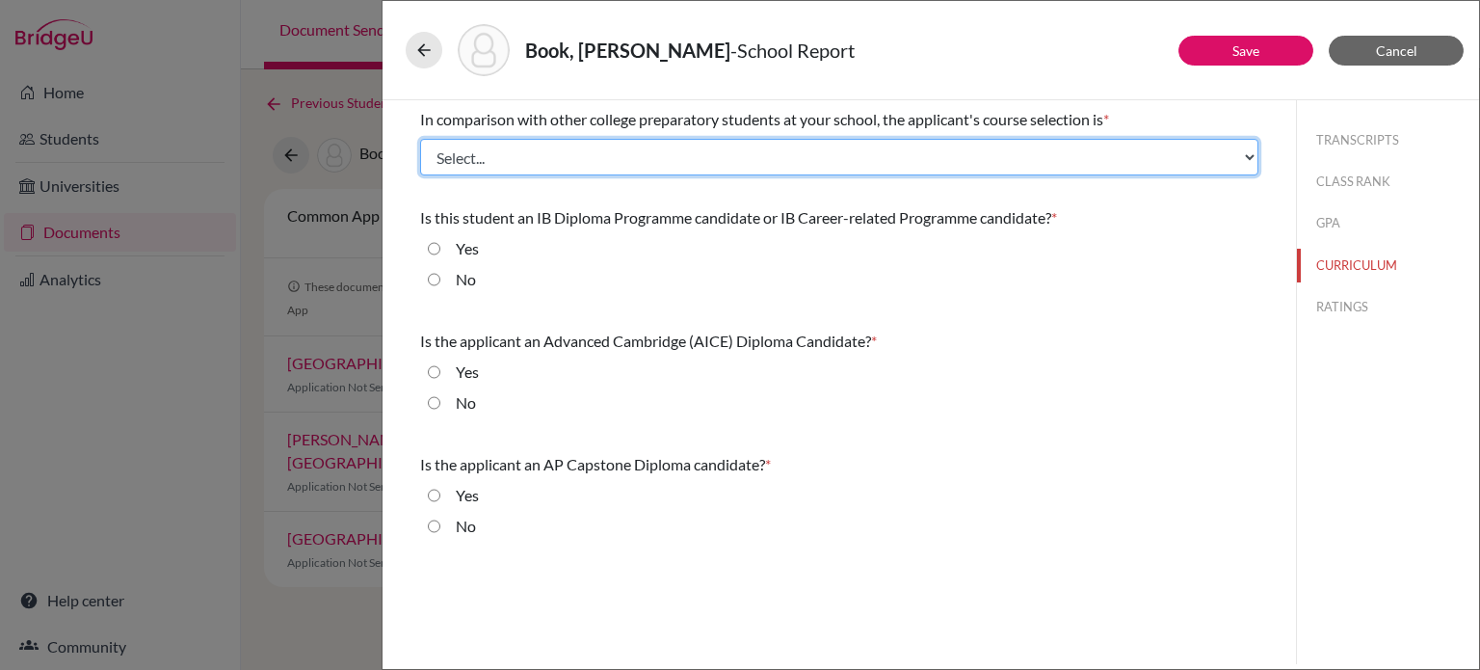
click at [808, 155] on select "Select... Less than demanding Average Demanding Very demanding Most demanding P…" at bounding box center [839, 157] width 838 height 37
select select "1"
click at [420, 139] on select "Select... Less than demanding Average Demanding Very demanding Most demanding P…" at bounding box center [839, 157] width 838 height 37
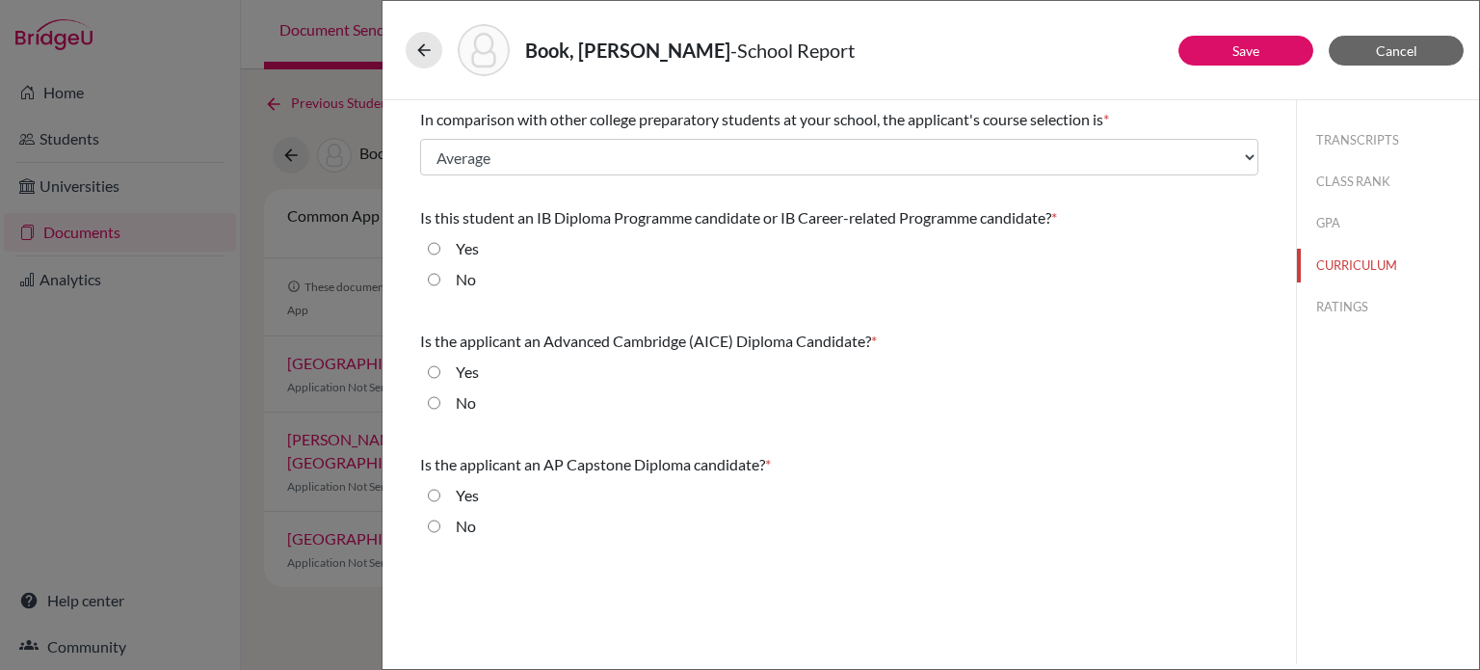
click at [452, 284] on div "No" at bounding box center [458, 283] width 36 height 31
click at [459, 280] on label "No" at bounding box center [466, 279] width 20 height 23
click at [440, 280] on input "No" at bounding box center [434, 279] width 13 height 23
radio input "true"
click at [466, 403] on label "No" at bounding box center [466, 402] width 20 height 23
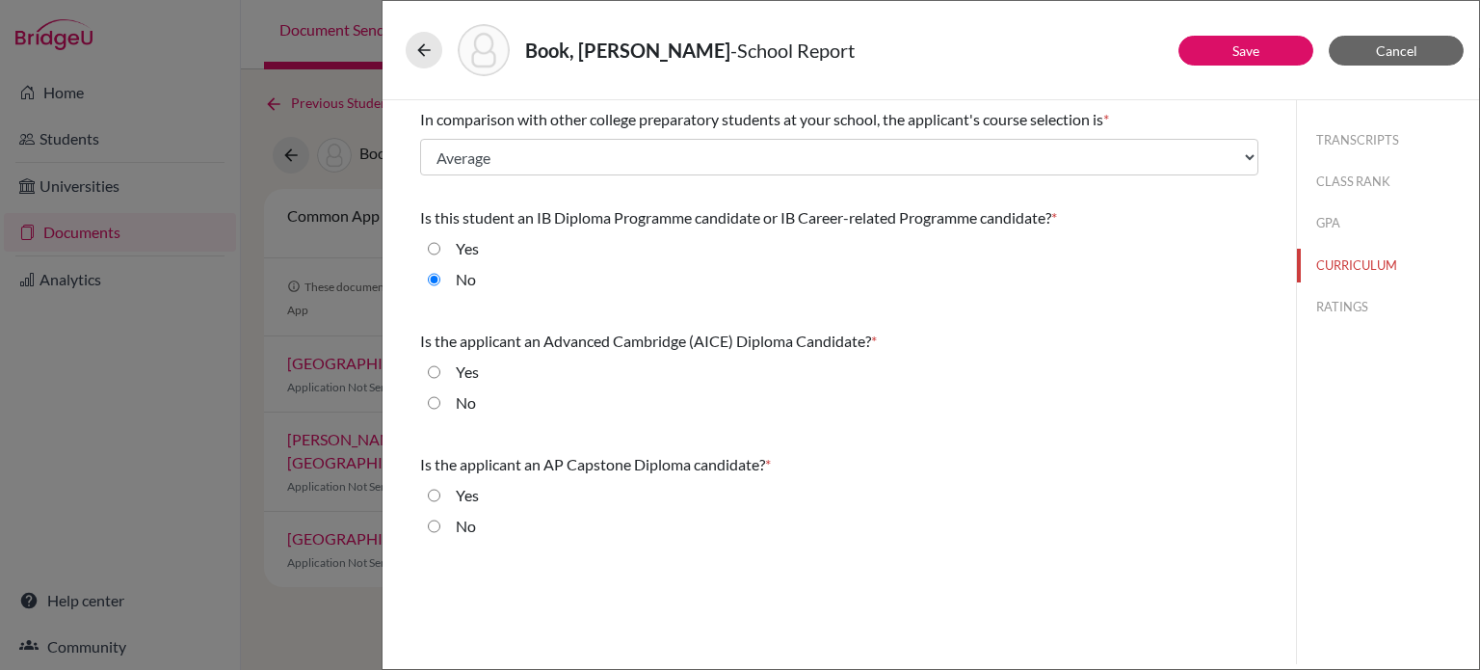
click at [440, 403] on input "No" at bounding box center [434, 402] width 13 height 23
radio input "true"
click at [467, 522] on label "No" at bounding box center [466, 526] width 20 height 23
click at [440, 522] on input "No" at bounding box center [434, 526] width 13 height 23
radio input "true"
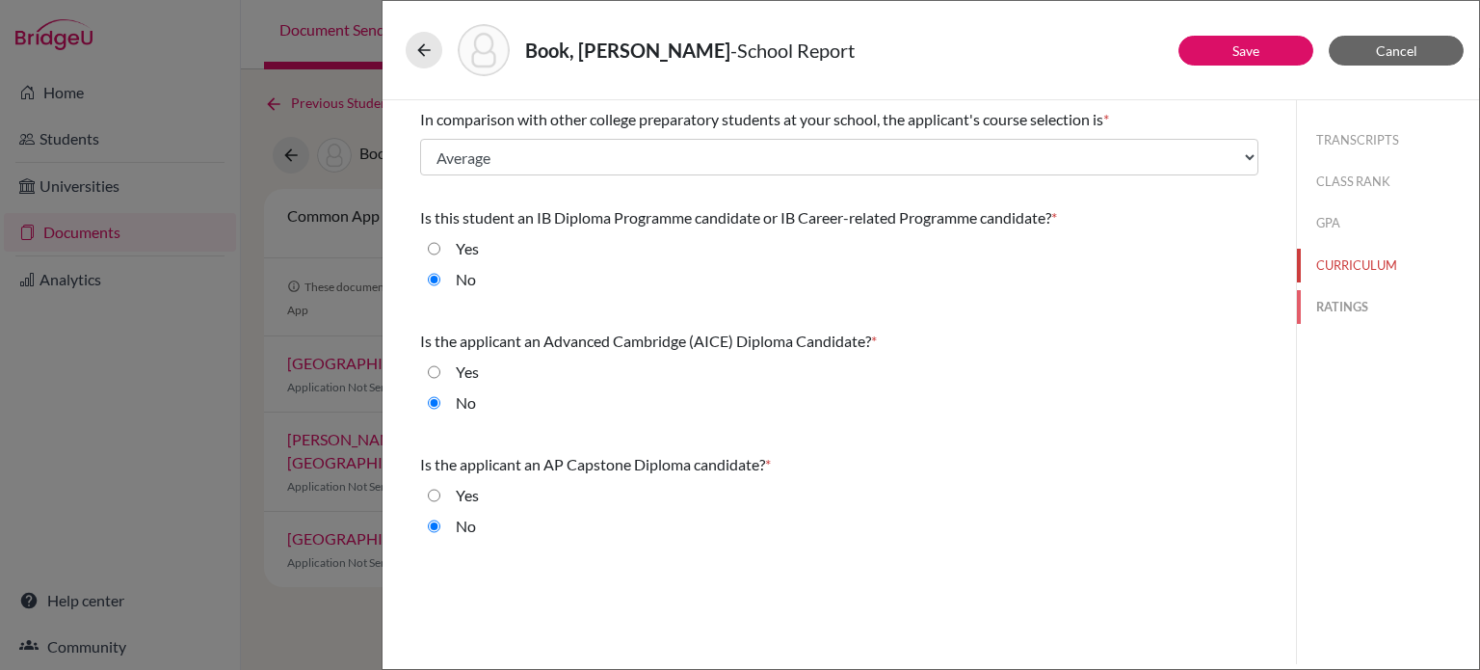
click at [1348, 301] on button "RATINGS" at bounding box center [1388, 307] width 182 height 34
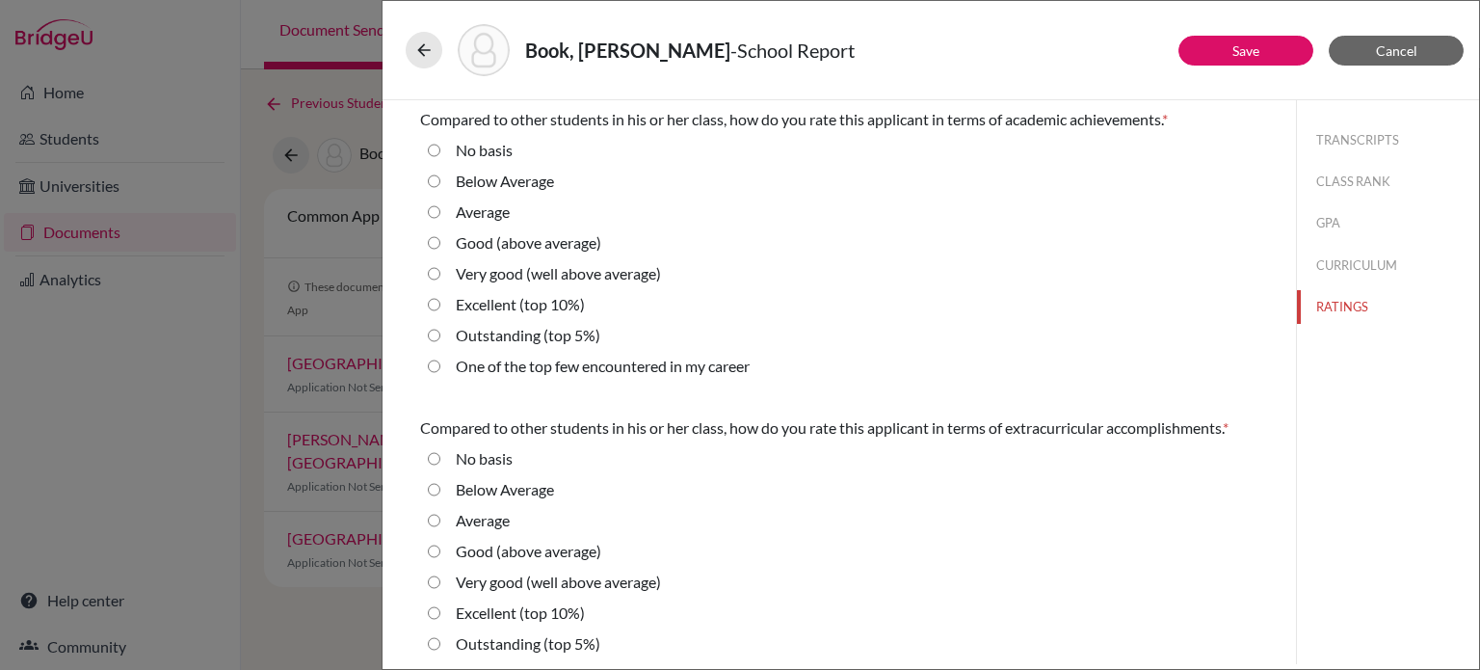
click at [501, 274] on label "Very good (well above average)" at bounding box center [558, 273] width 205 height 23
click at [440, 274] on average\) "Very good (well above average)" at bounding box center [434, 273] width 13 height 23
radio average\) "true"
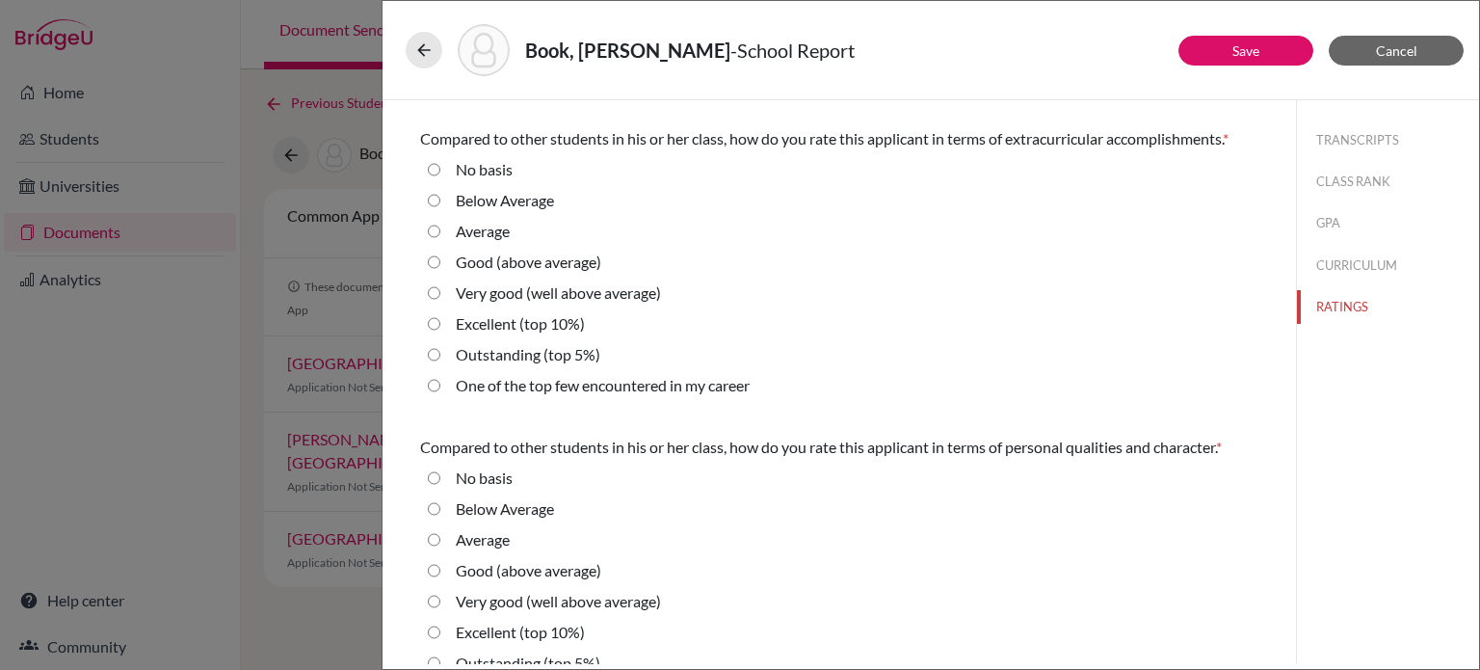
scroll to position [385, 0]
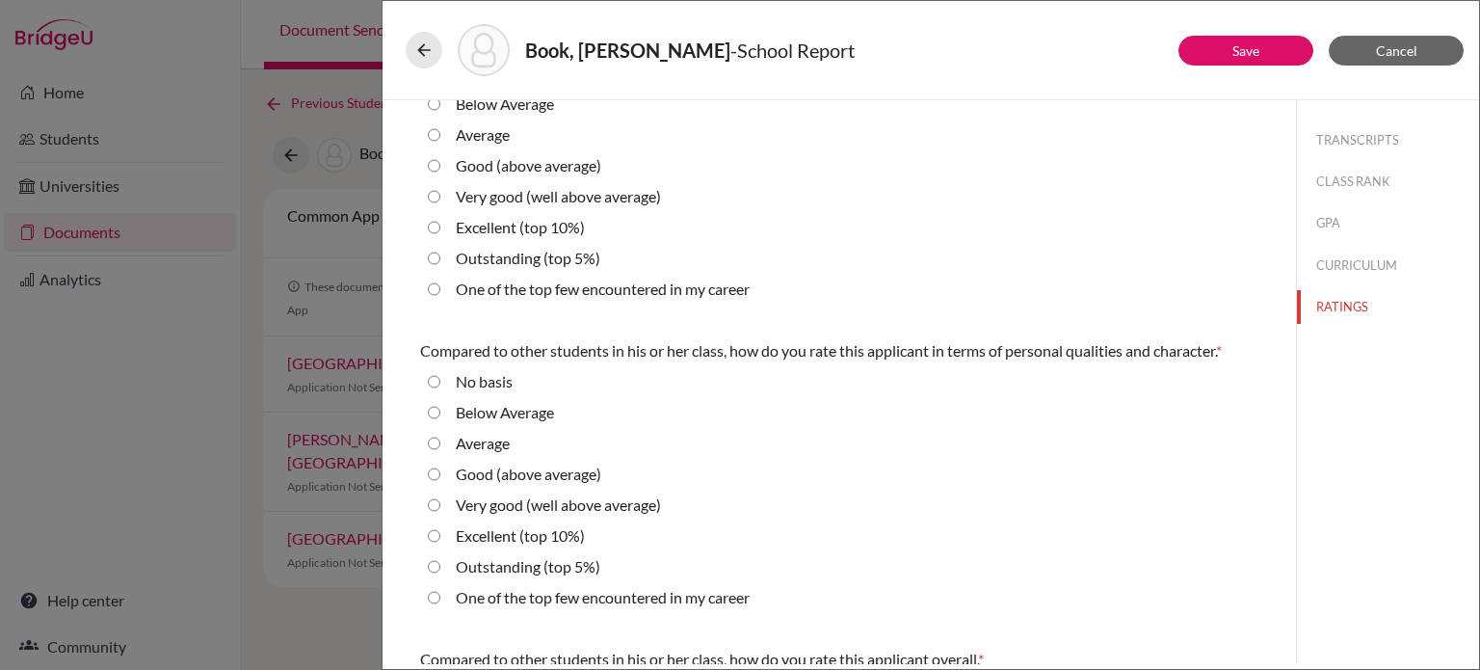
click at [547, 475] on label "Good (above average)" at bounding box center [529, 474] width 146 height 23
click at [440, 475] on average\) "Good (above average)" at bounding box center [434, 474] width 13 height 23
radio average\) "true"
click at [605, 199] on label "Very good (well above average)" at bounding box center [558, 196] width 205 height 23
click at [440, 199] on average\) "Very good (well above average)" at bounding box center [434, 196] width 13 height 23
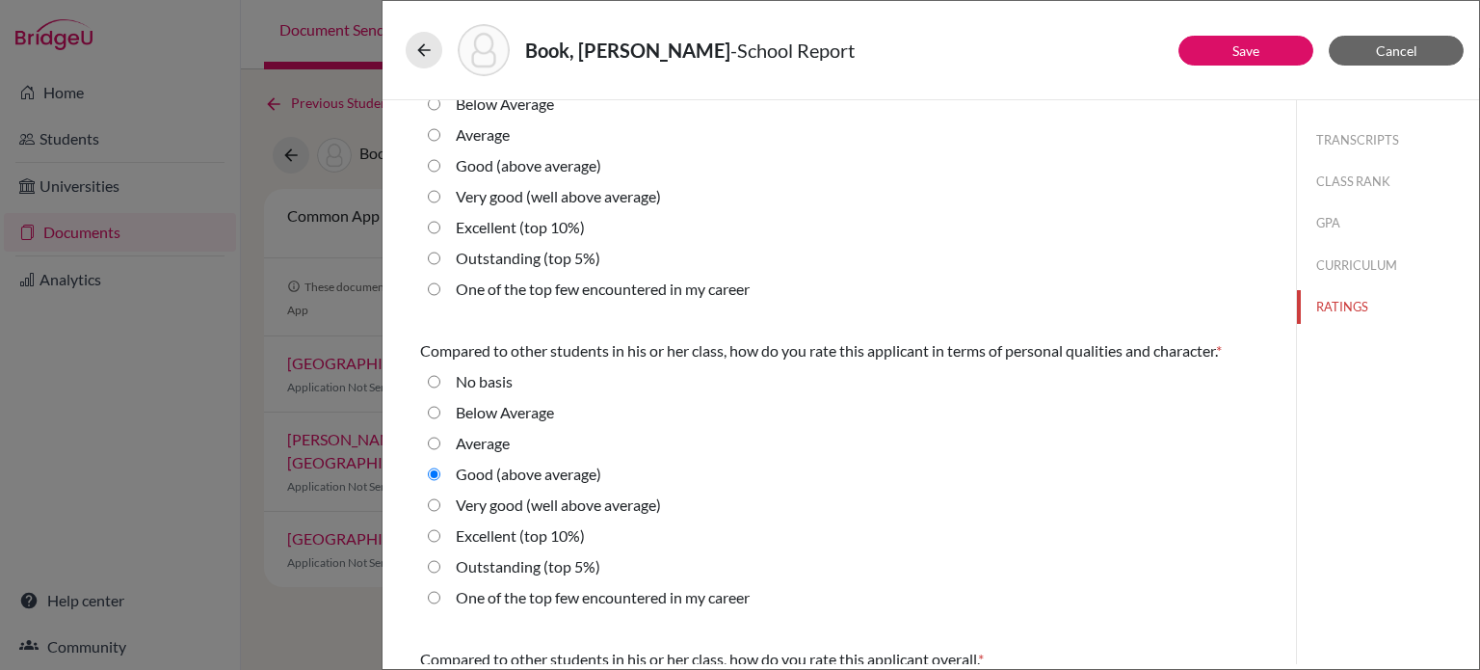
radio average\) "true"
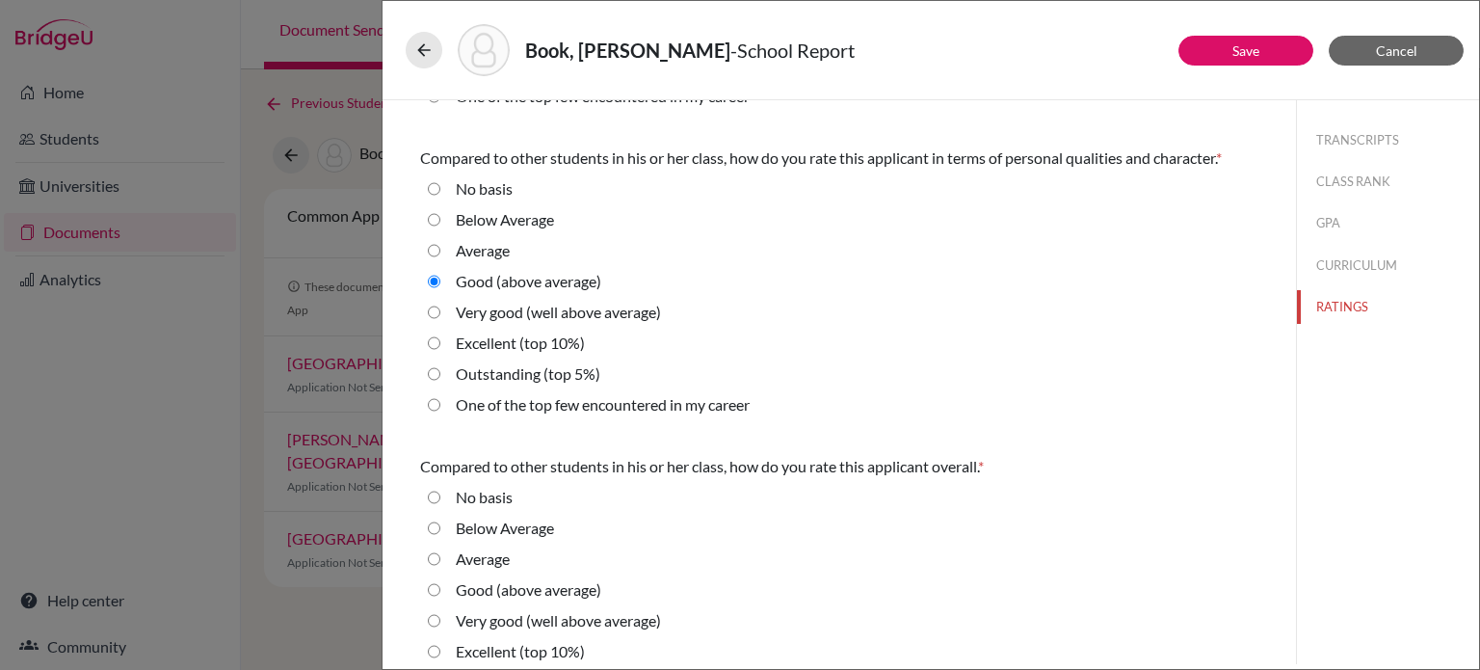
scroll to position [653, 0]
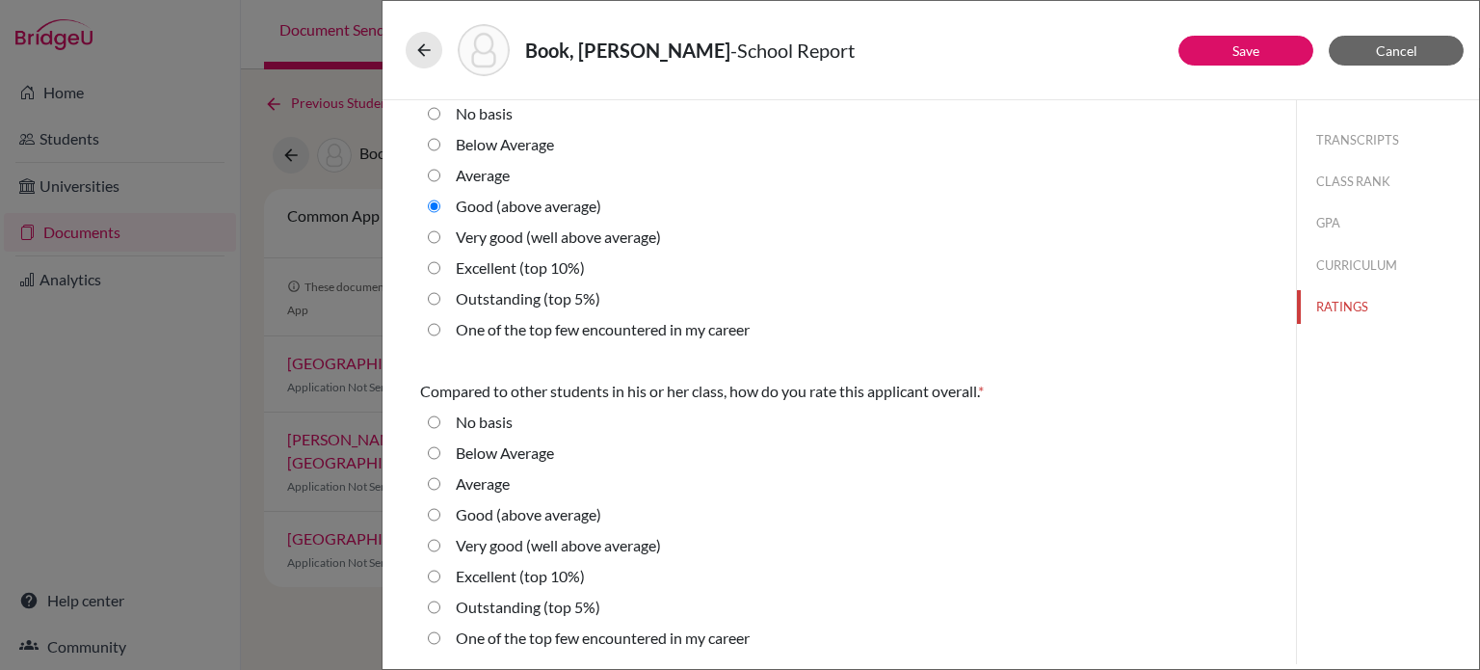
click at [535, 539] on label "Very good (well above average)" at bounding box center [558, 545] width 205 height 23
click at [440, 539] on average\) "Very good (well above average)" at bounding box center [434, 545] width 13 height 23
radio average\) "true"
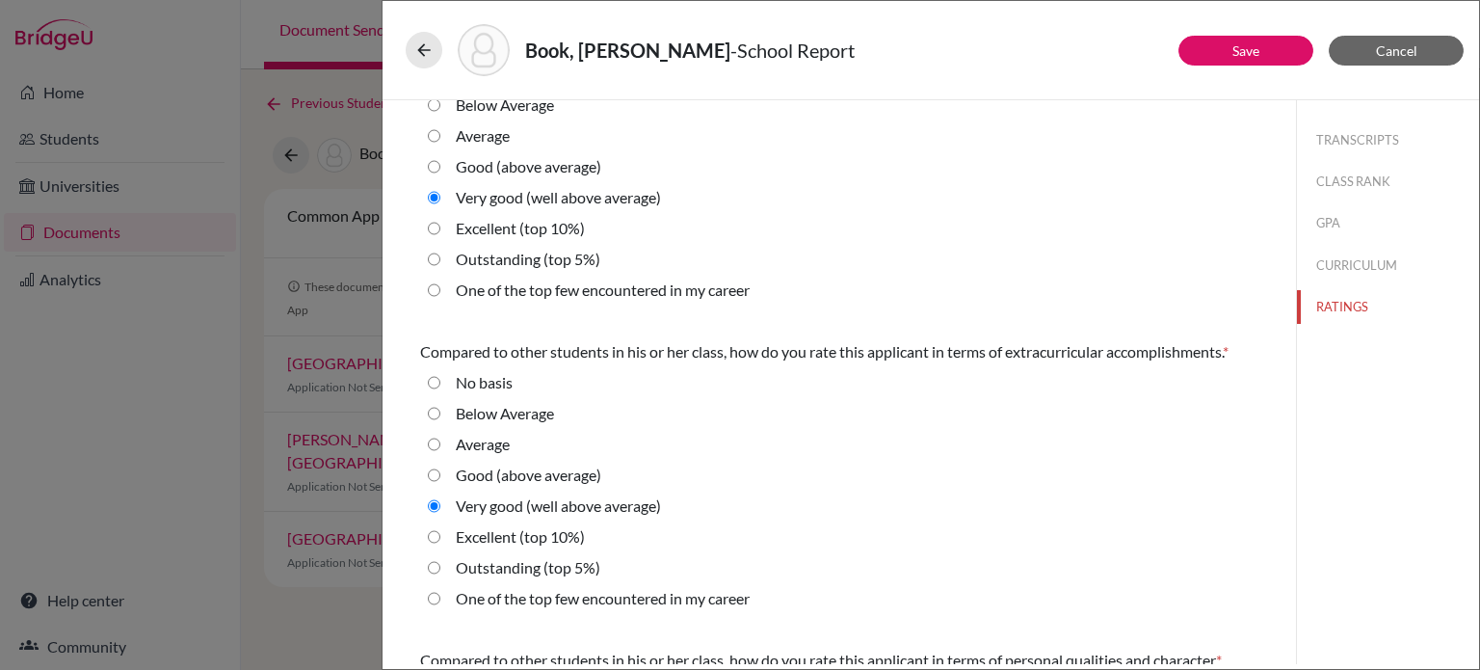
scroll to position [94, 0]
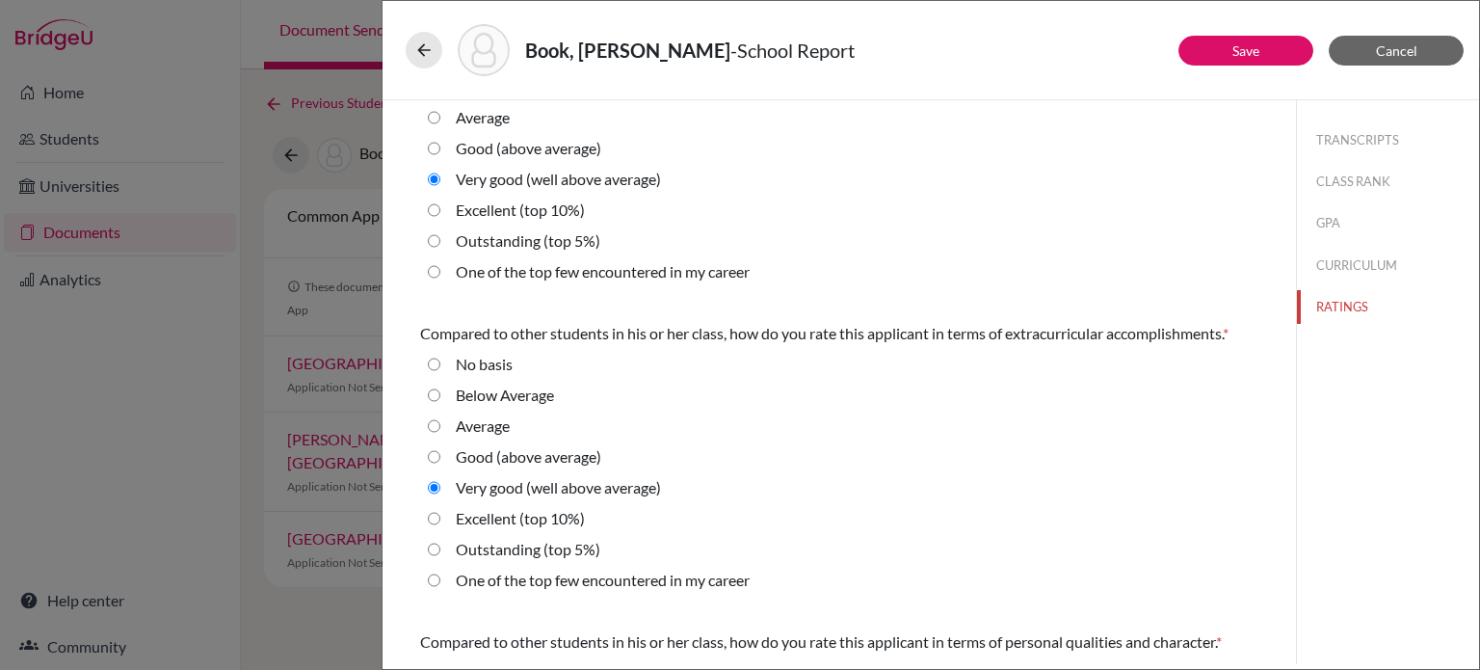
click at [487, 508] on label "Excellent (top 10%)" at bounding box center [520, 518] width 129 height 23
click at [440, 508] on 10\%\) "Excellent (top 10%)" at bounding box center [434, 518] width 13 height 23
radio 10\%\) "true"
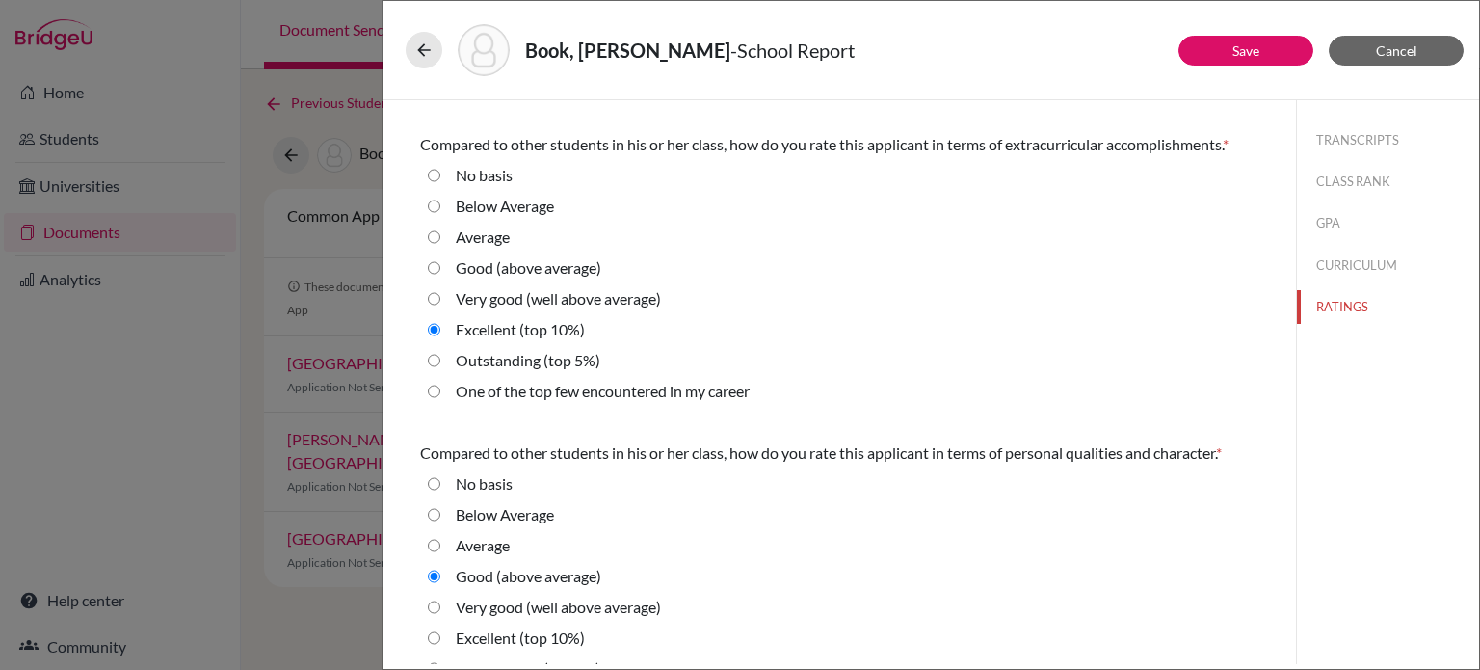
scroll to position [447, 0]
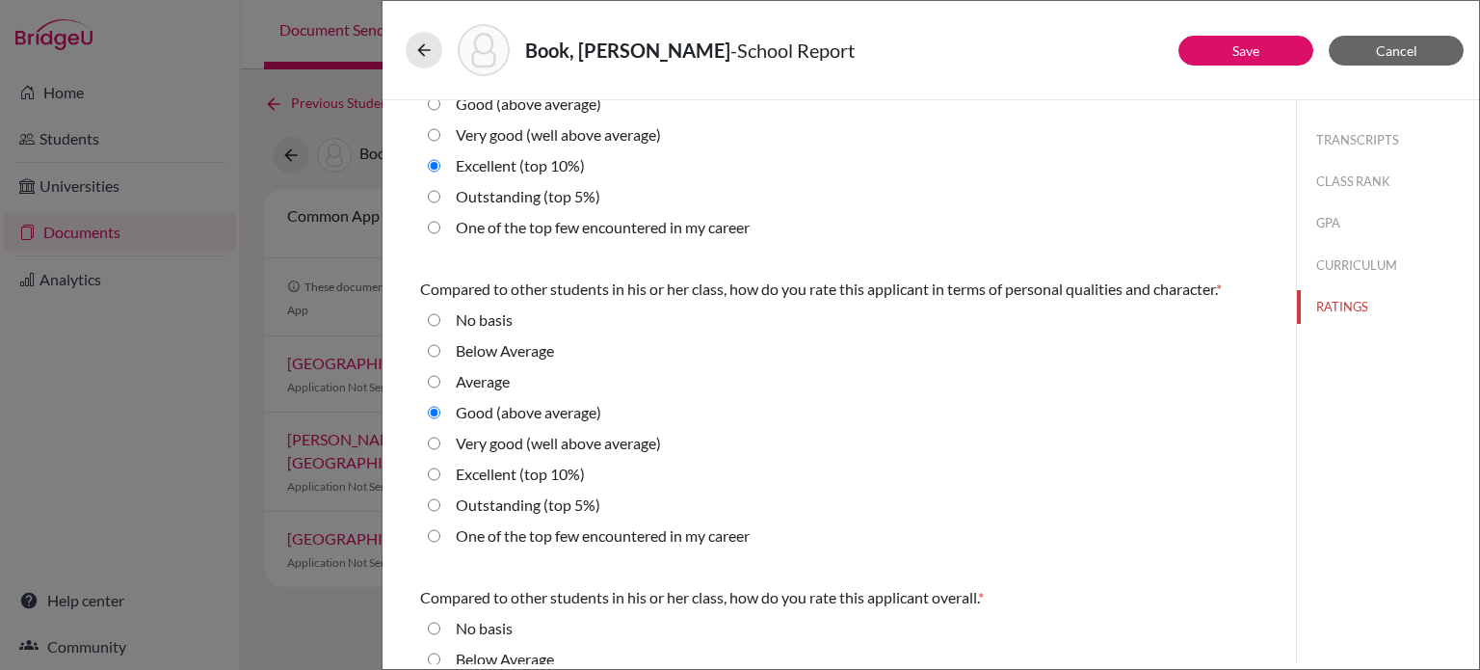
click at [511, 442] on label "Very good (well above average)" at bounding box center [558, 443] width 205 height 23
click at [440, 442] on average\) "Very good (well above average)" at bounding box center [434, 443] width 13 height 23
radio average\) "true"
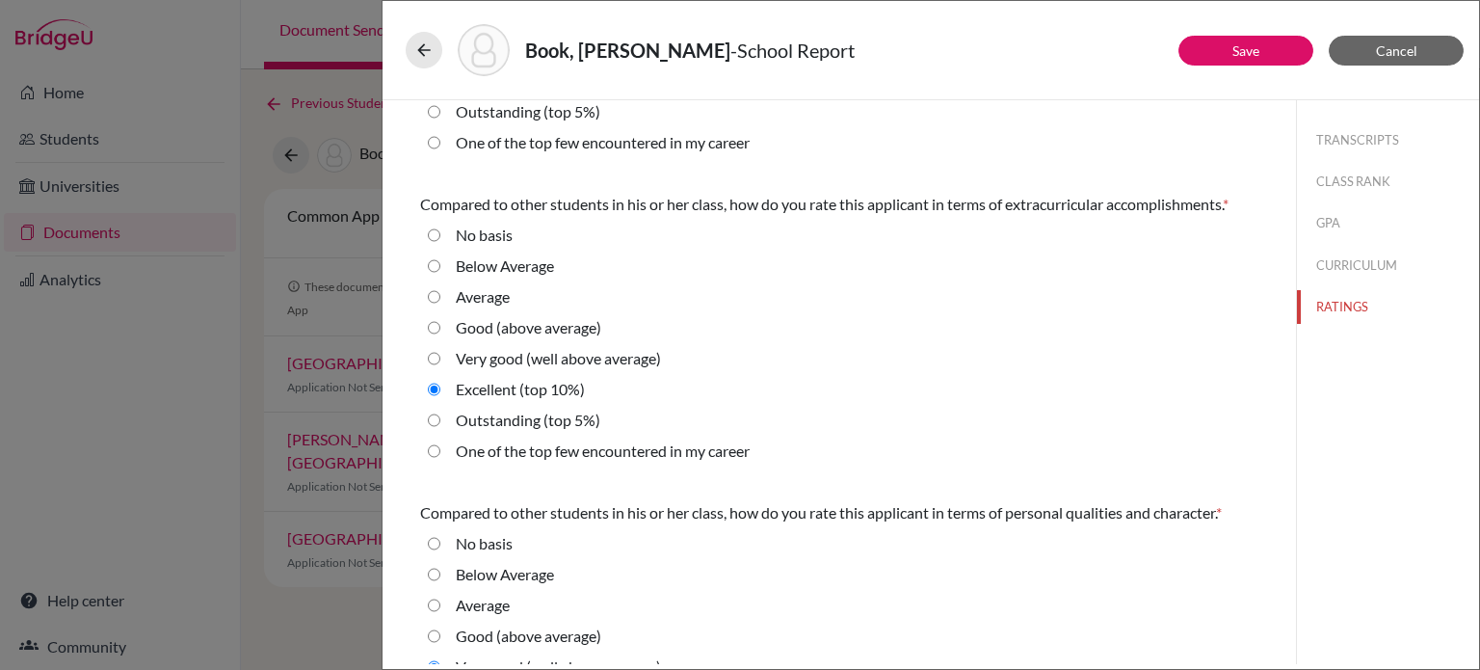
scroll to position [653, 0]
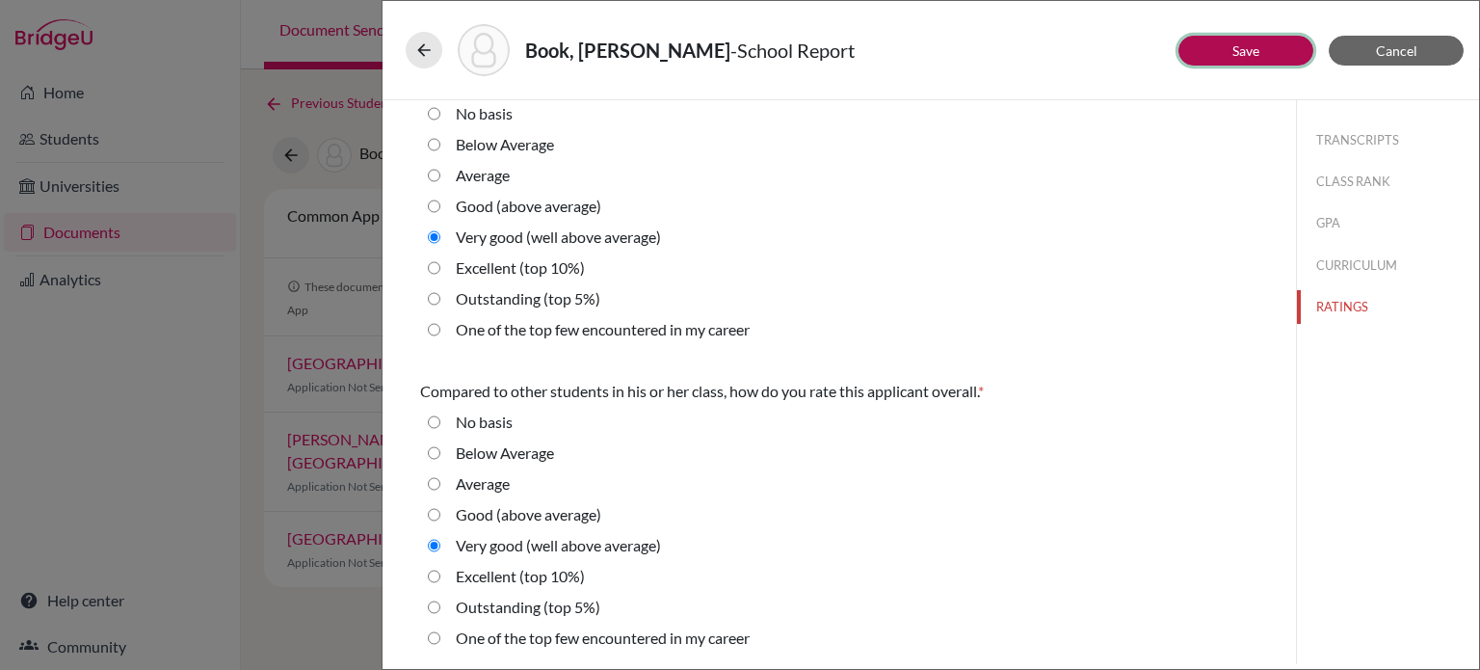
click at [1272, 40] on button "Save" at bounding box center [1246, 51] width 135 height 30
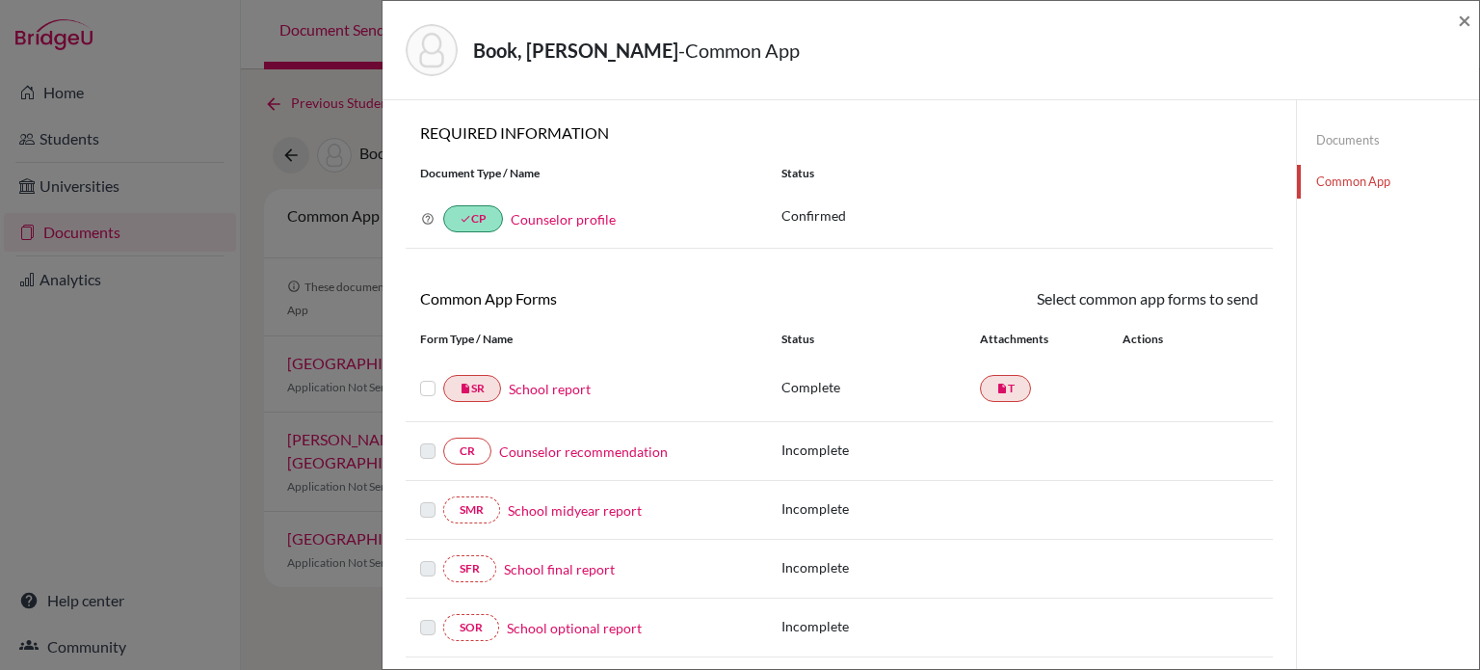
click at [538, 451] on link "Counselor recommendation" at bounding box center [583, 451] width 169 height 20
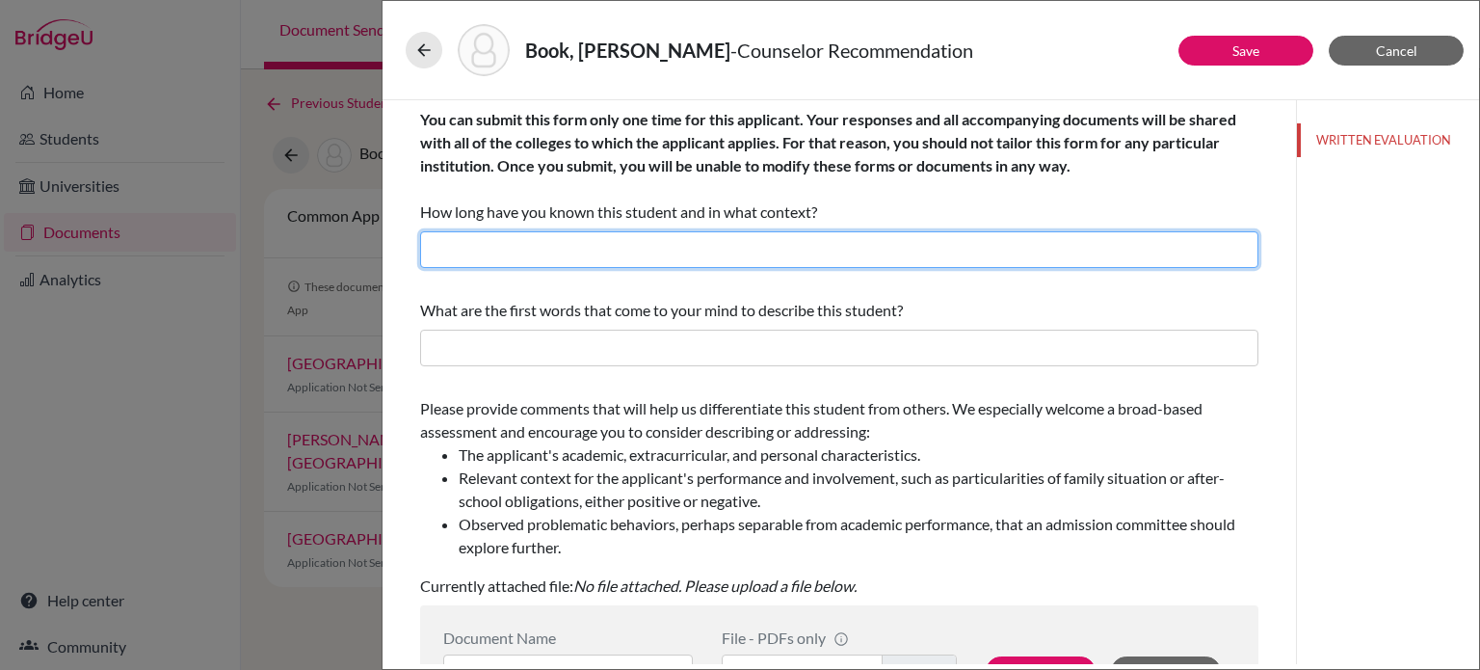
click at [827, 248] on input "text" at bounding box center [839, 249] width 838 height 37
type input "3 months, as the academic counselor (I started this academic year)"
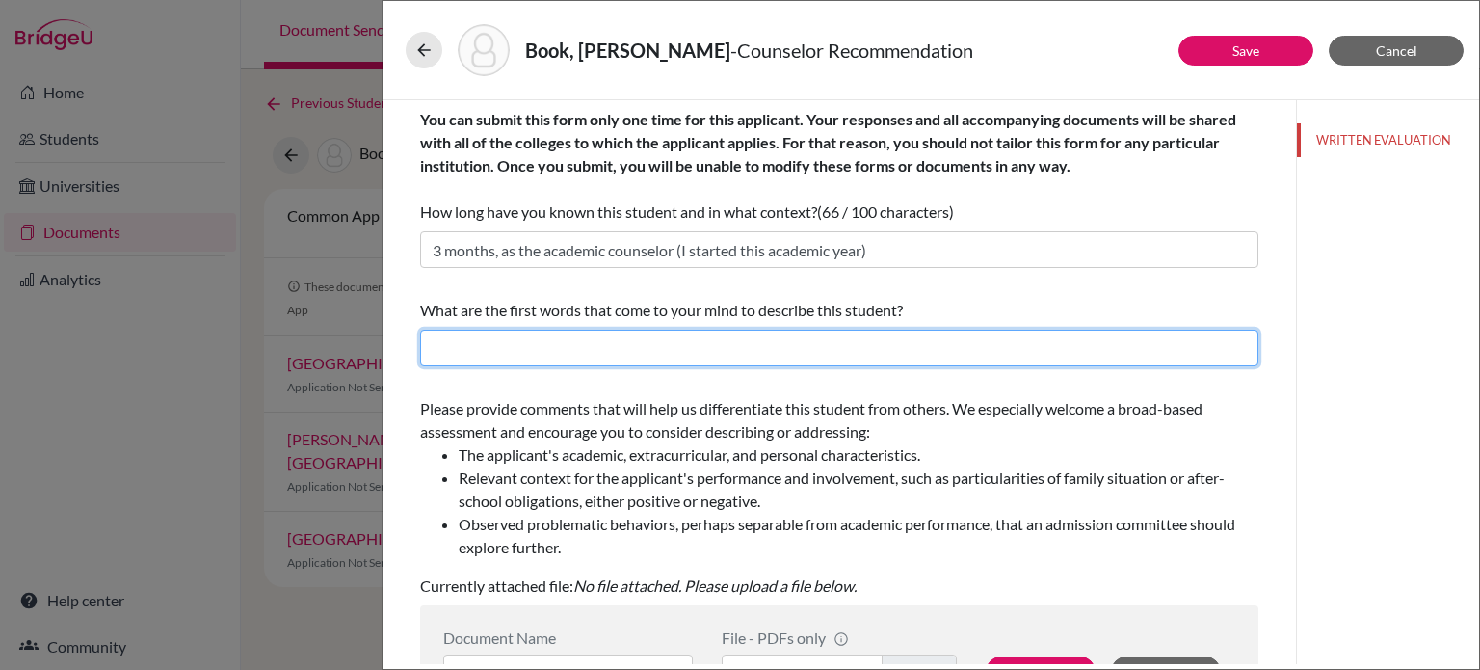
click at [657, 348] on input "text" at bounding box center [839, 348] width 838 height 37
click at [576, 350] on input "Highly creative, reflective, respectful" at bounding box center [839, 348] width 838 height 37
click at [806, 350] on input "Highly creative, empathetic and moved to action, respectful" at bounding box center [839, 348] width 838 height 37
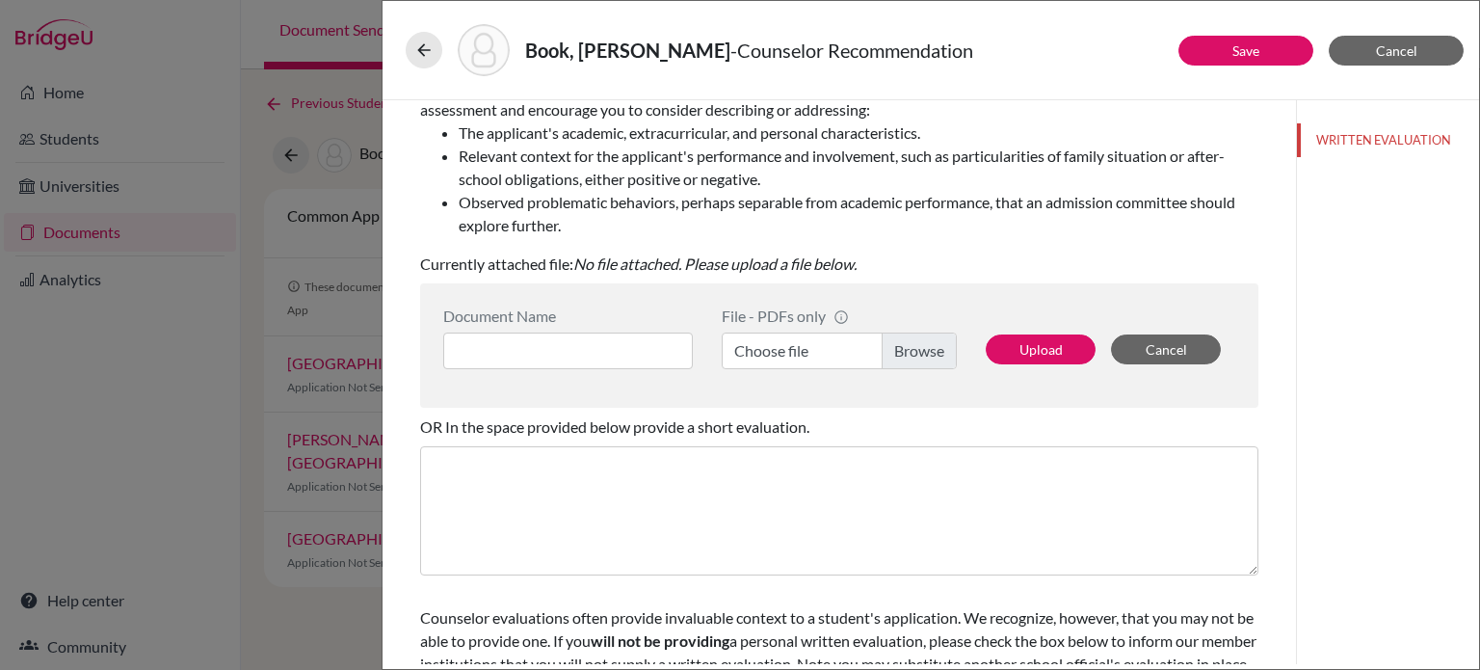
scroll to position [330, 0]
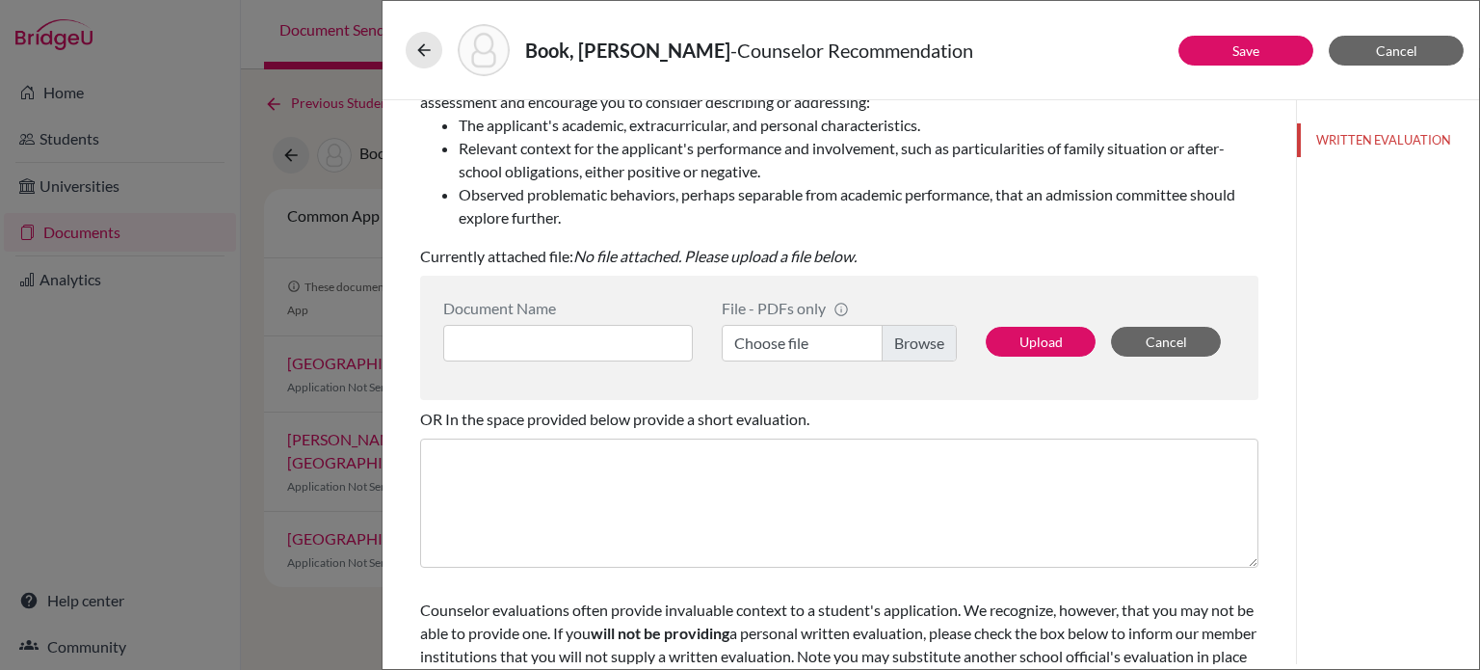
type input "Highly creative, empathetic and moved to action, global mindset that stems from…"
click at [661, 344] on input at bounding box center [568, 343] width 250 height 37
type input "LOR ([PERSON_NAME])"
click at [871, 346] on label "Choose file" at bounding box center [839, 343] width 235 height 37
click at [871, 346] on input "Choose file" at bounding box center [839, 343] width 235 height 37
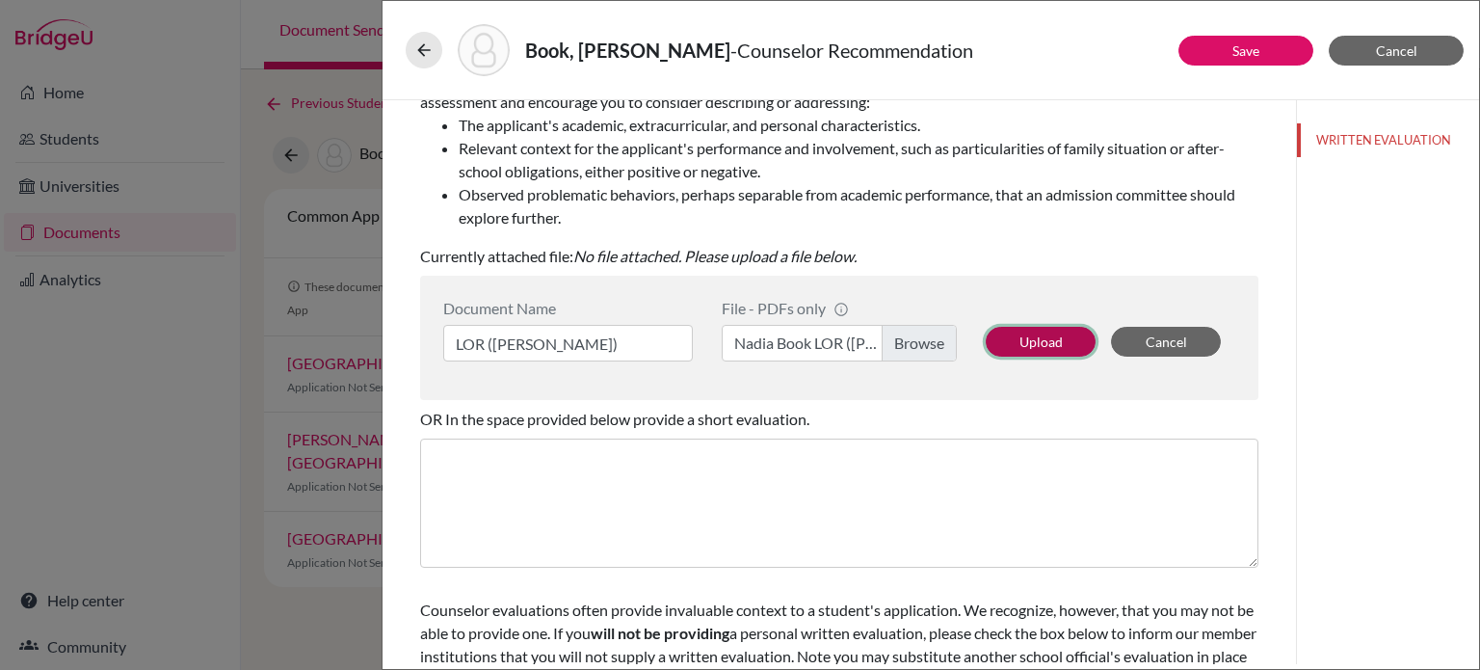
click at [1041, 340] on button "Upload" at bounding box center [1041, 342] width 110 height 30
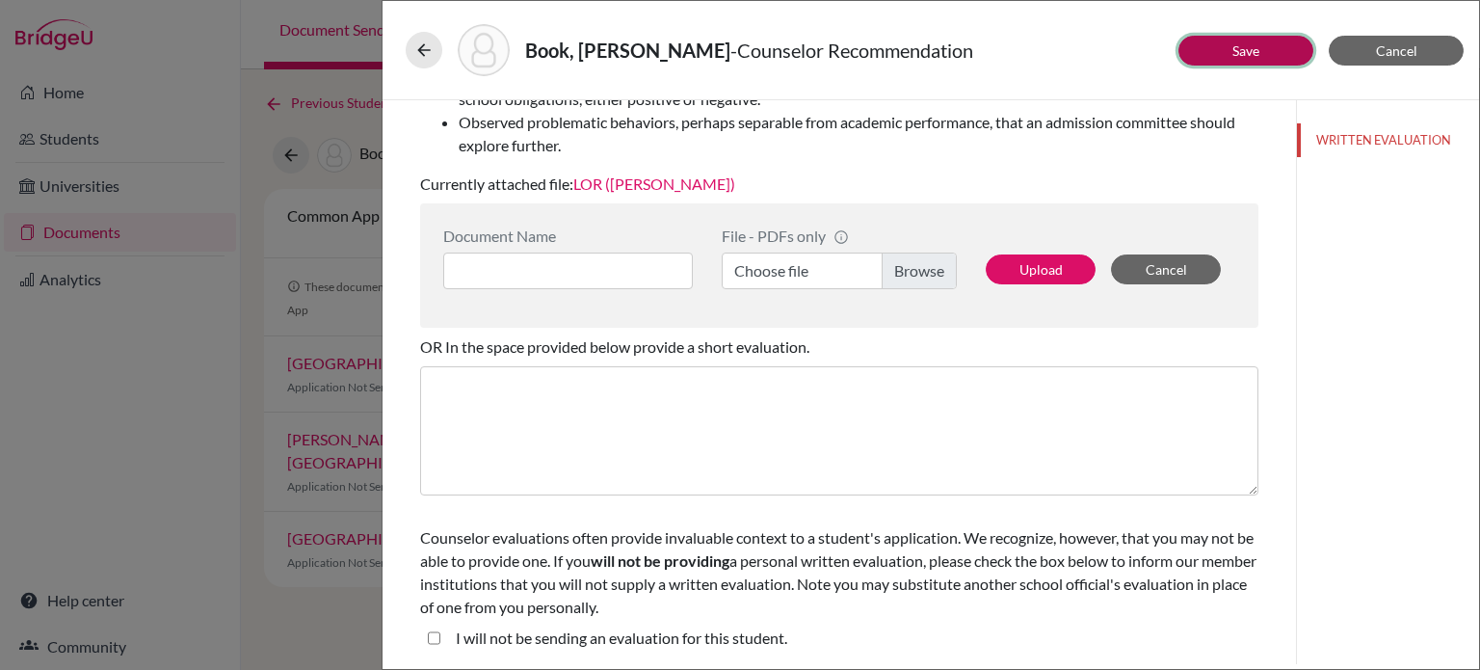
click at [1244, 42] on link "Save" at bounding box center [1246, 50] width 27 height 16
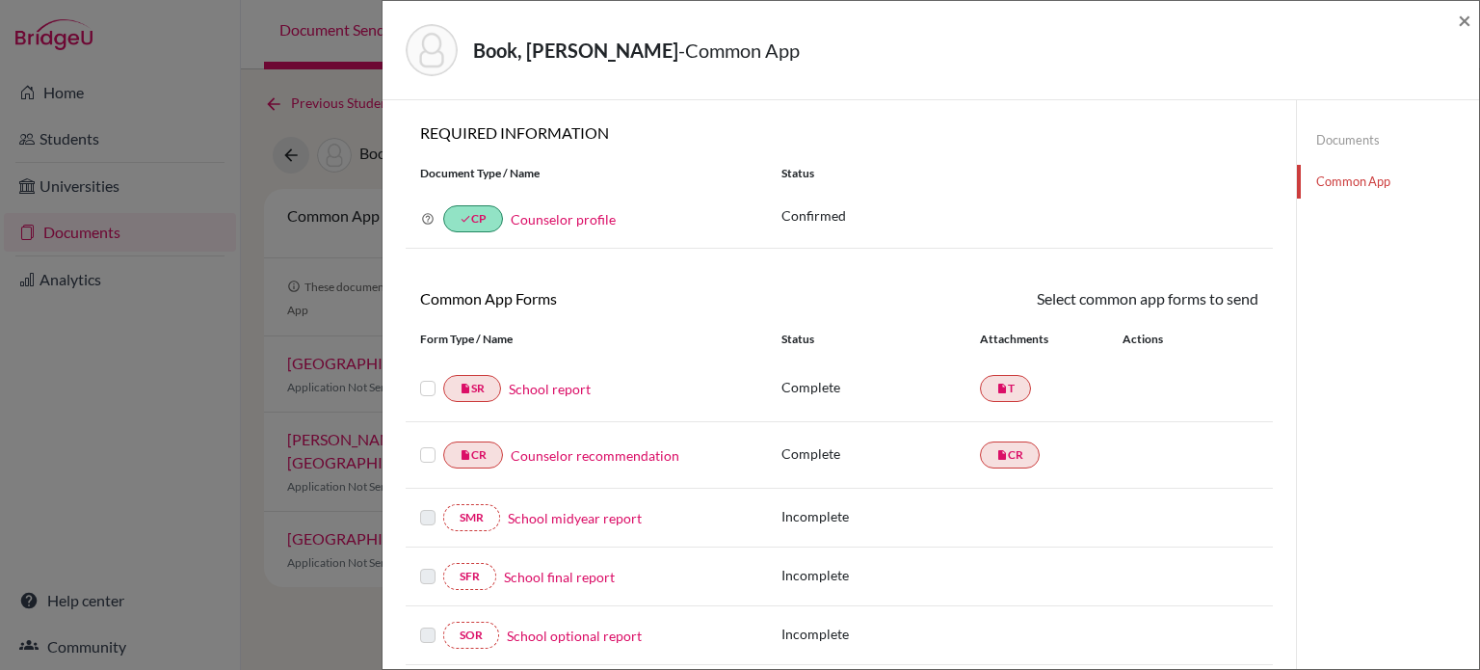
click at [1351, 149] on link "Documents" at bounding box center [1388, 140] width 182 height 34
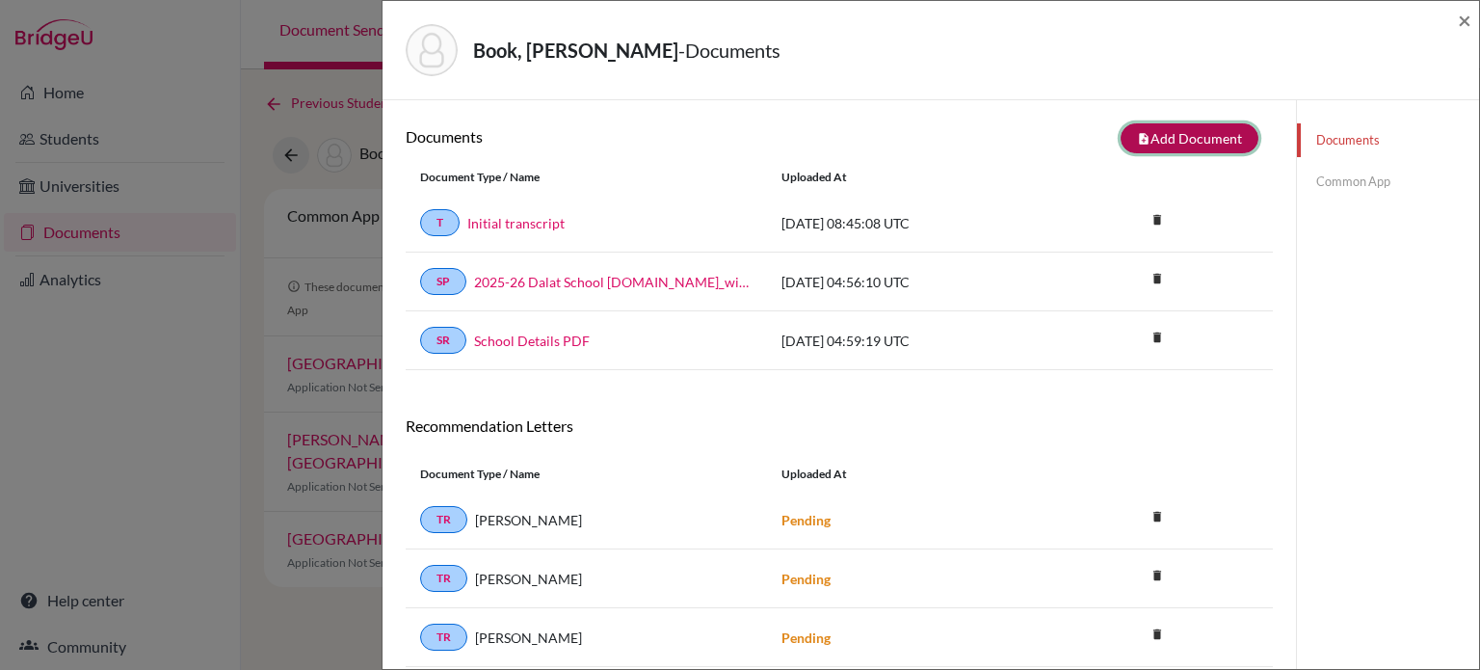
click at [1190, 130] on button "note_add Add Document" at bounding box center [1190, 138] width 138 height 30
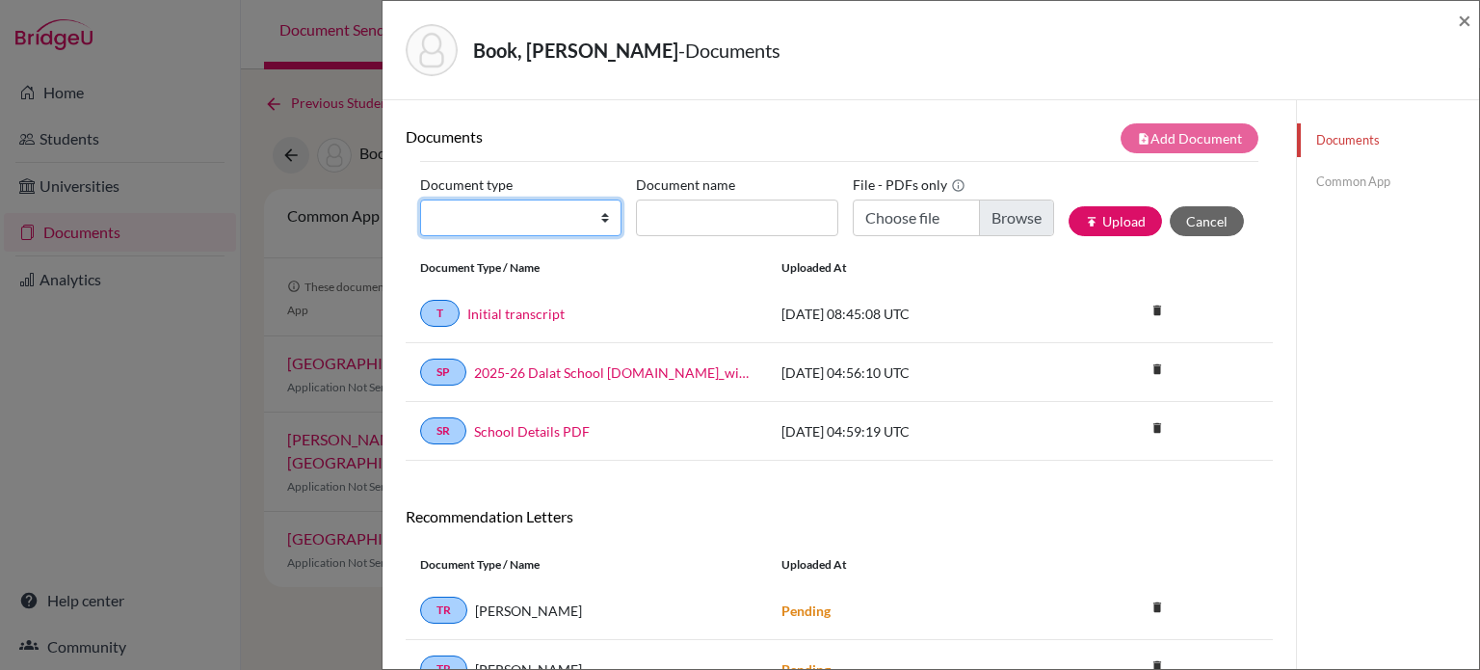
click at [571, 213] on select "Change explanation for Common App reports Counselor recommendation Internationa…" at bounding box center [520, 217] width 201 height 37
select select "4"
click at [420, 199] on select "Change explanation for Common App reports Counselor recommendation Internationa…" at bounding box center [520, 217] width 201 height 37
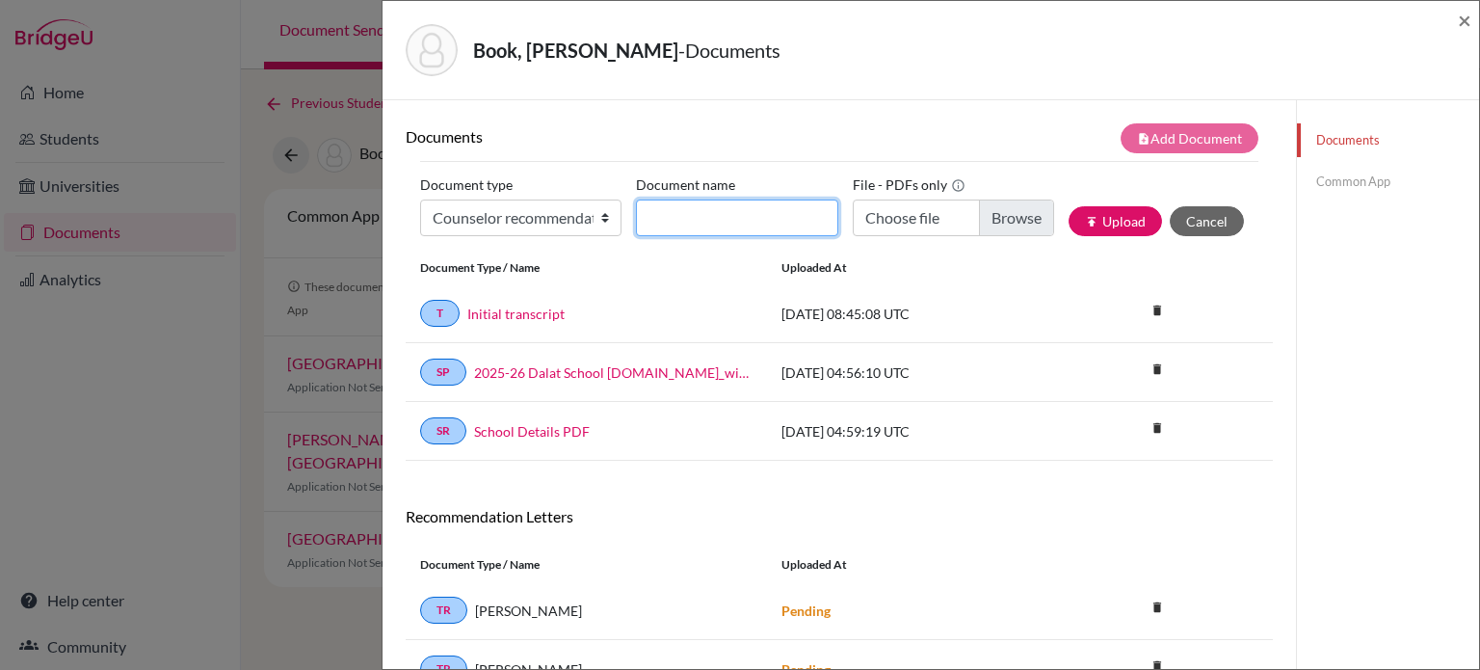
click at [756, 221] on input "Document name" at bounding box center [736, 217] width 201 height 37
type input "LOR (A. Jones)"
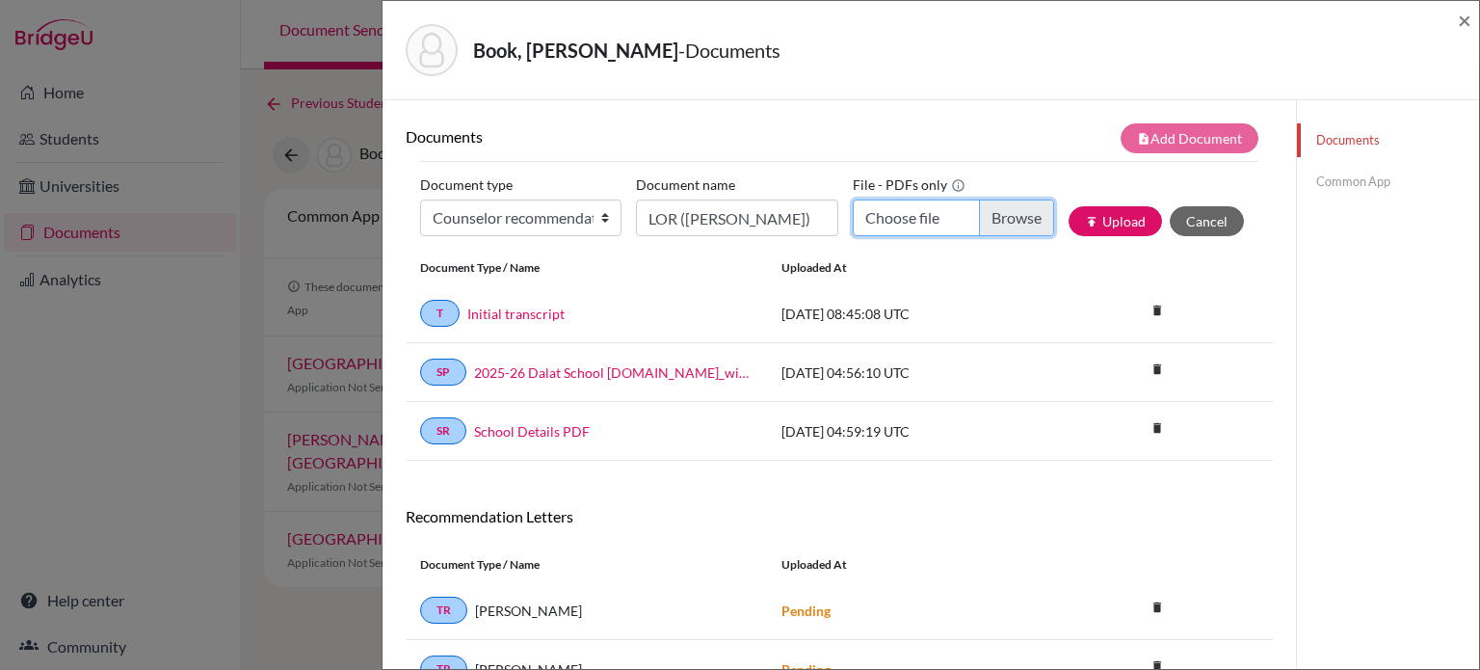
click at [995, 221] on input "Choose file" at bounding box center [953, 217] width 201 height 37
type input "C:\fakepath\Nadia Book LOR (A. Jones).docx.pdf"
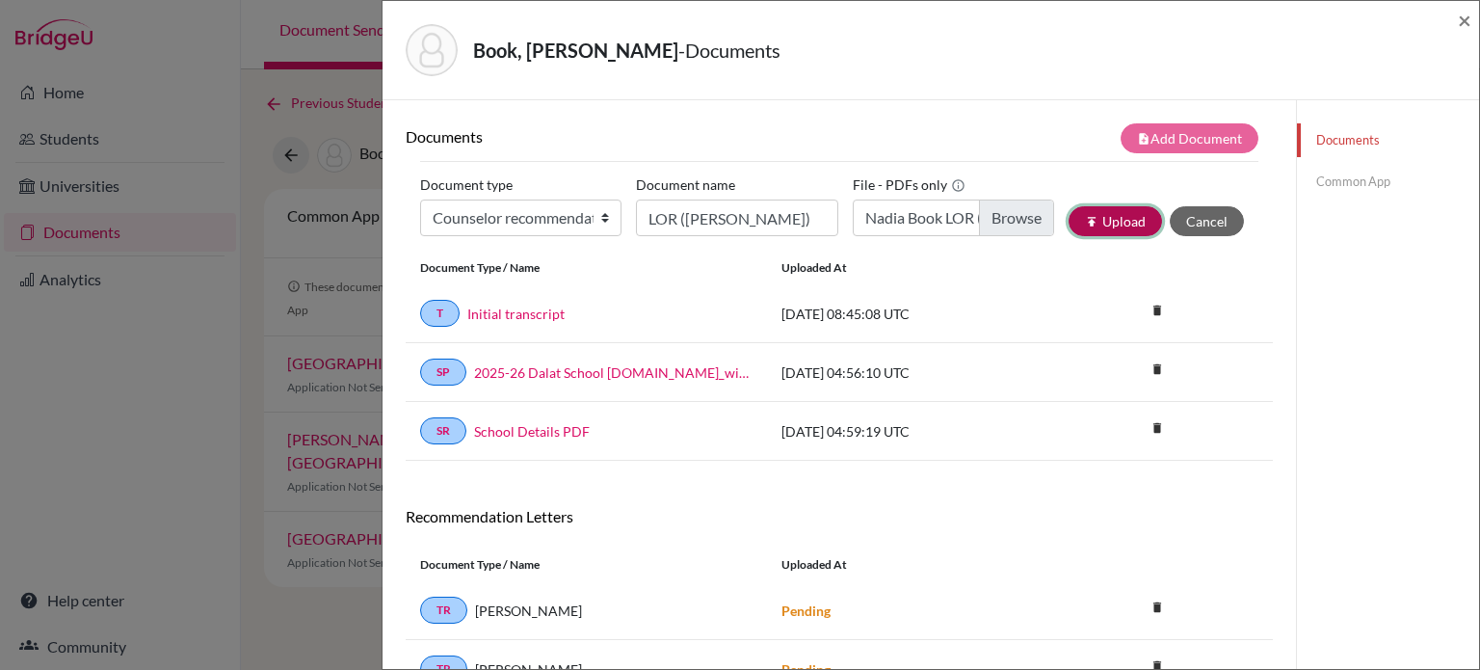
click at [1119, 211] on button "publish Upload" at bounding box center [1115, 221] width 93 height 30
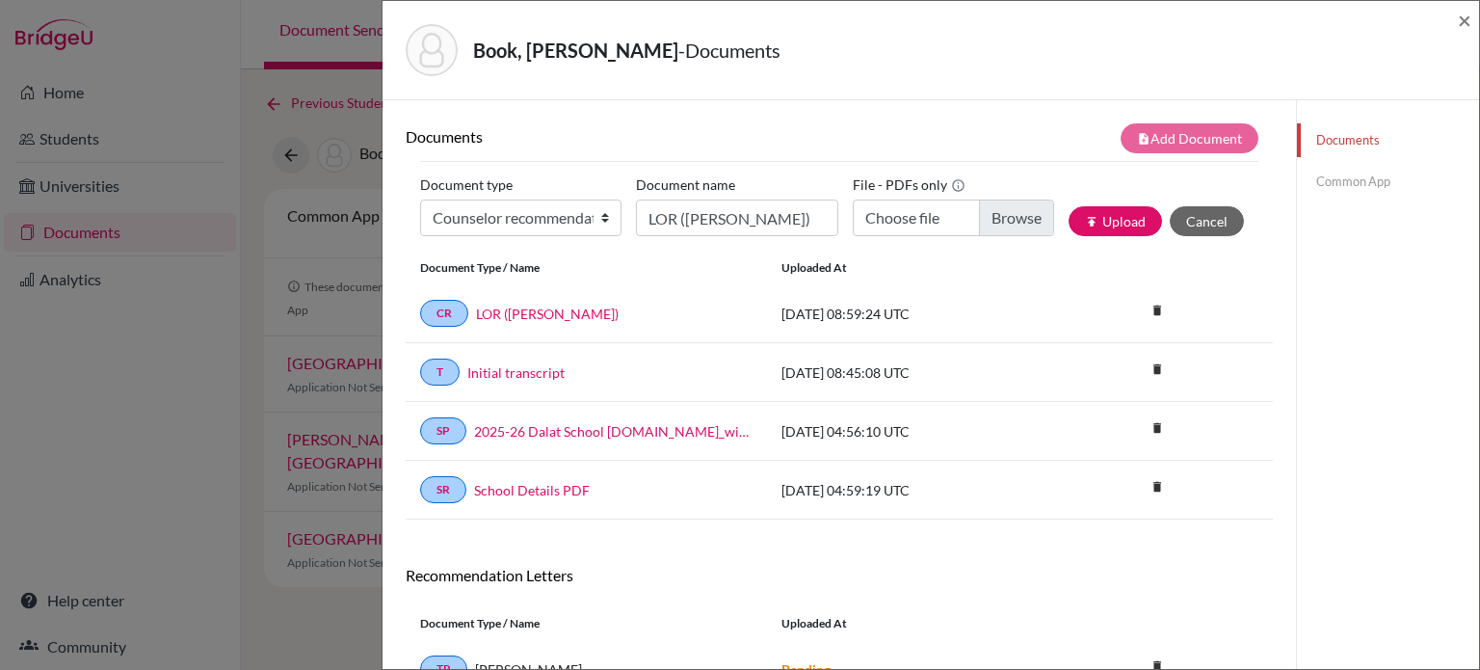
click at [1331, 189] on link "Common App" at bounding box center [1388, 182] width 182 height 34
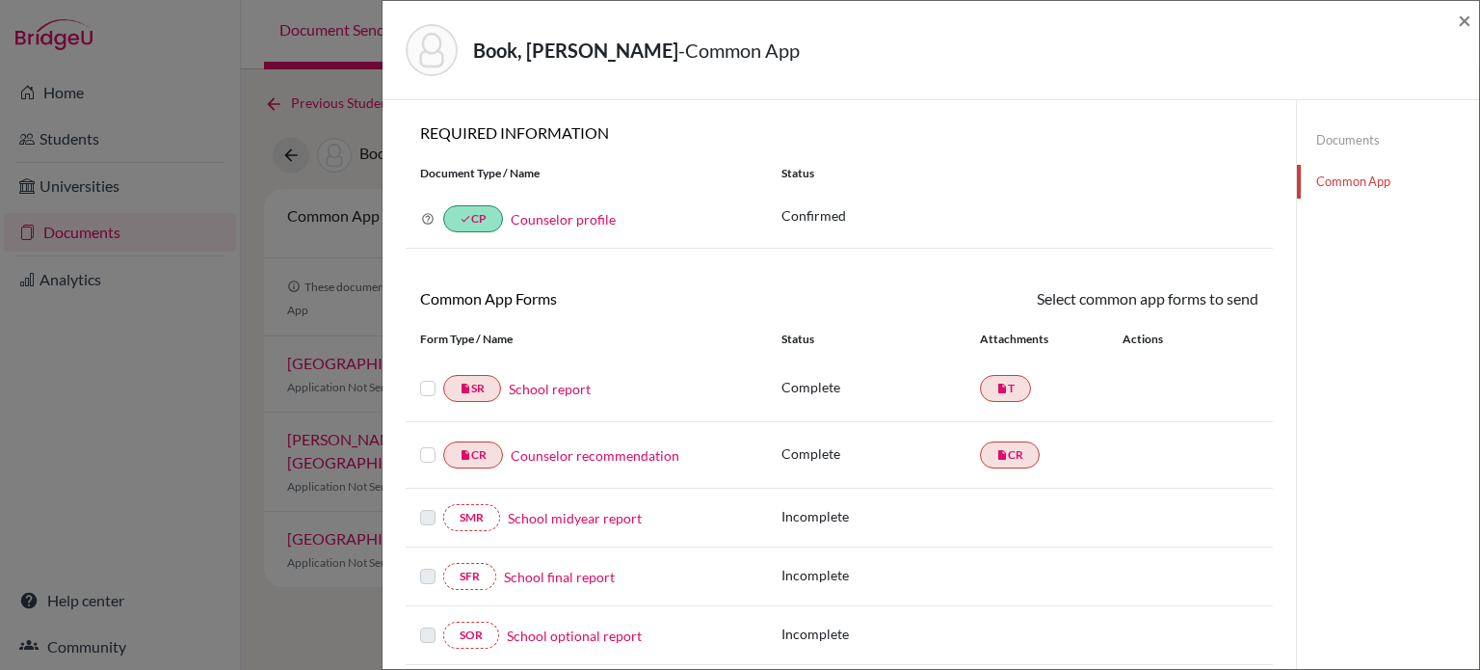
click at [1338, 145] on link "Documents" at bounding box center [1388, 140] width 182 height 34
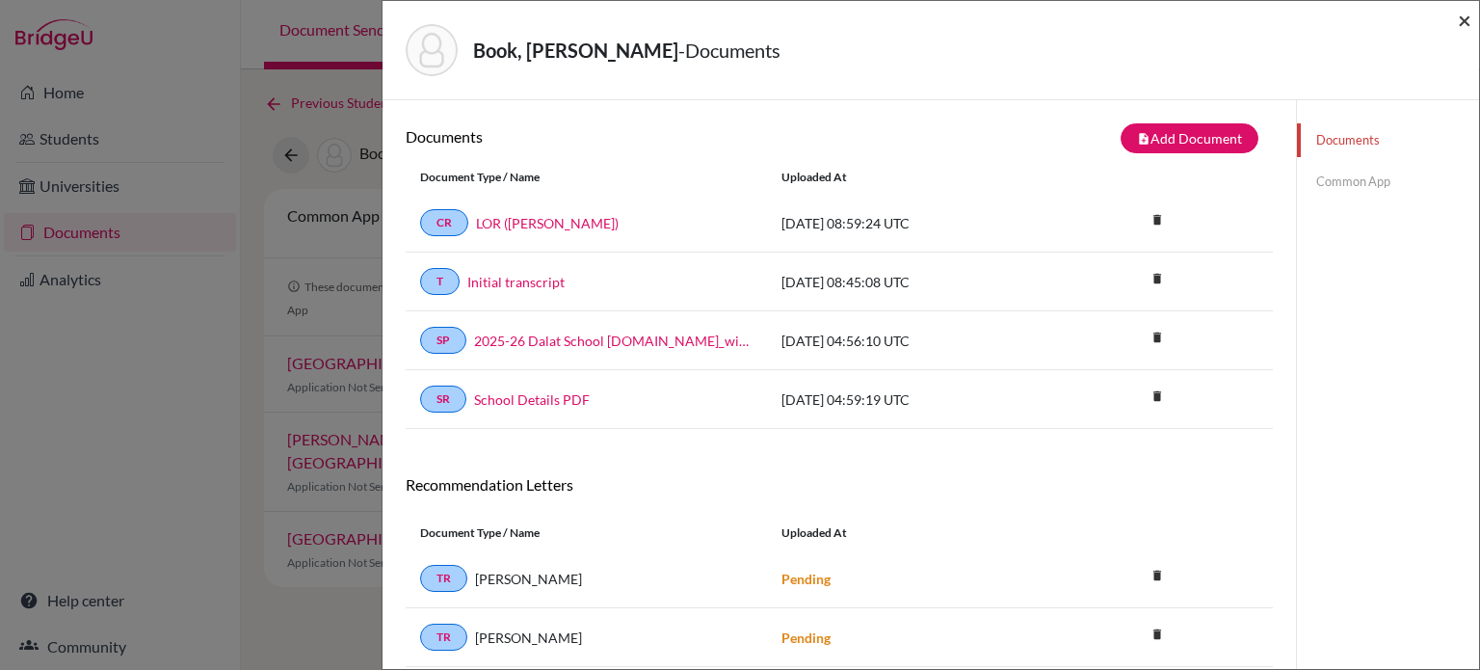
click at [1461, 22] on span "×" at bounding box center [1464, 20] width 13 height 28
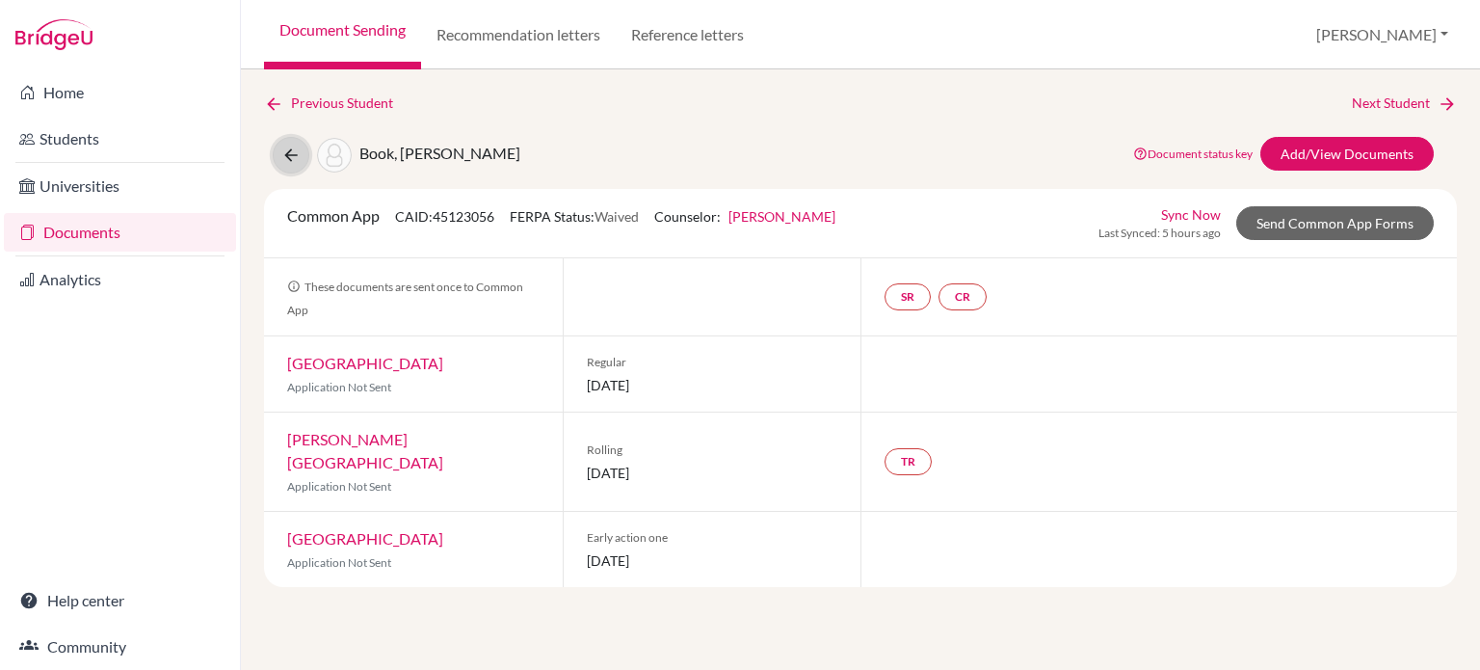
click at [284, 155] on icon at bounding box center [290, 155] width 19 height 19
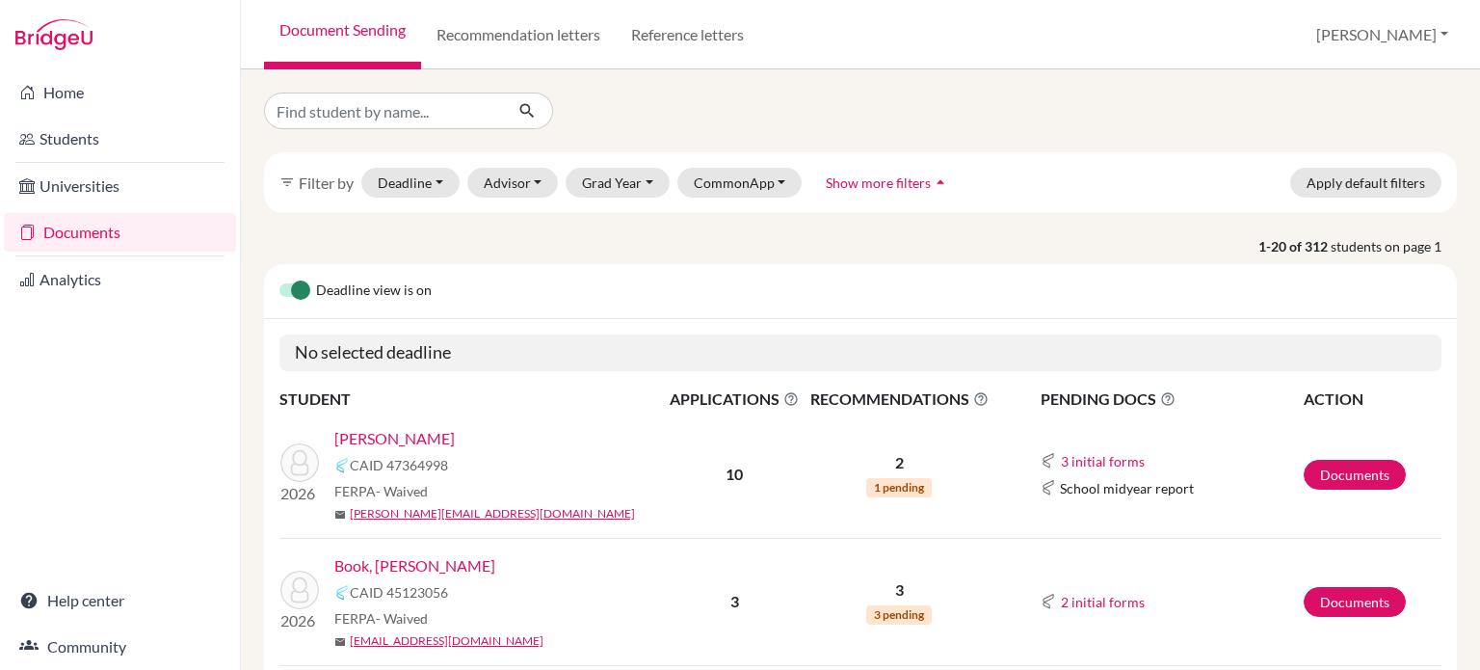
scroll to position [96, 0]
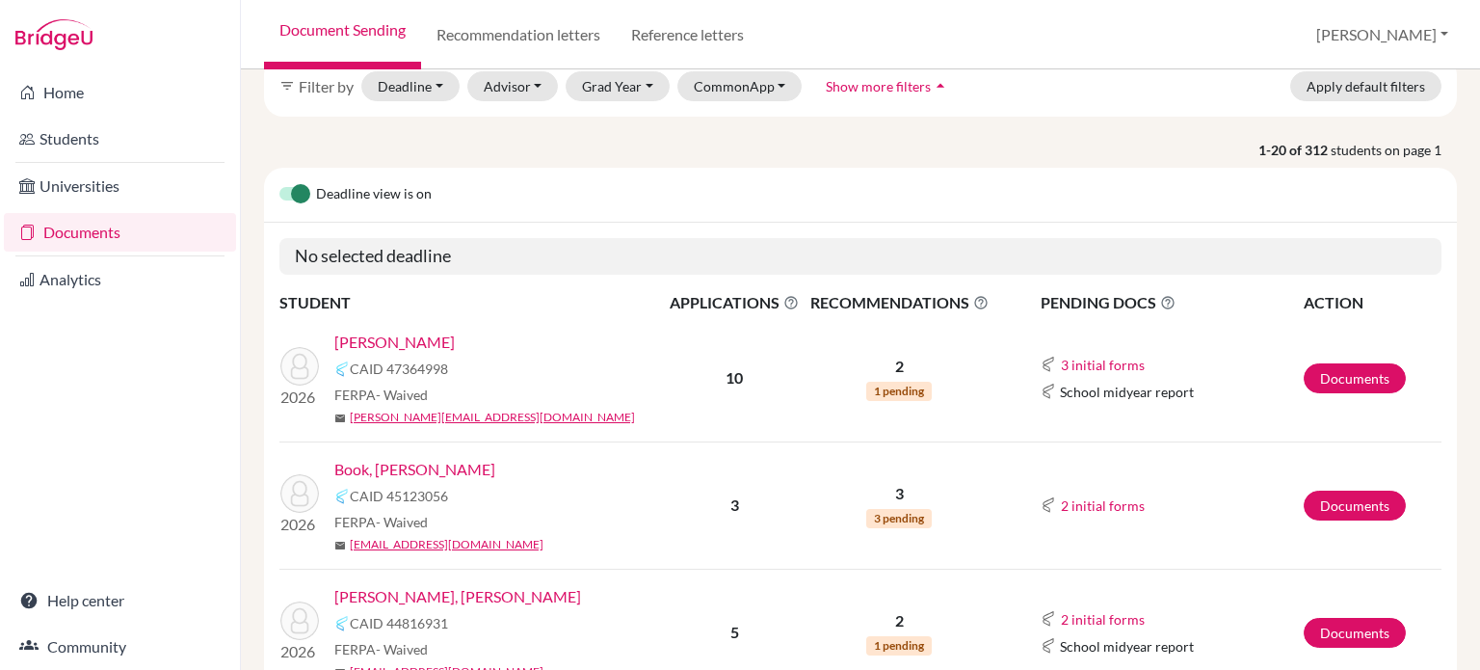
click at [907, 388] on span "1 pending" at bounding box center [899, 391] width 66 height 19
click at [1349, 380] on link "Documents" at bounding box center [1355, 378] width 102 height 30
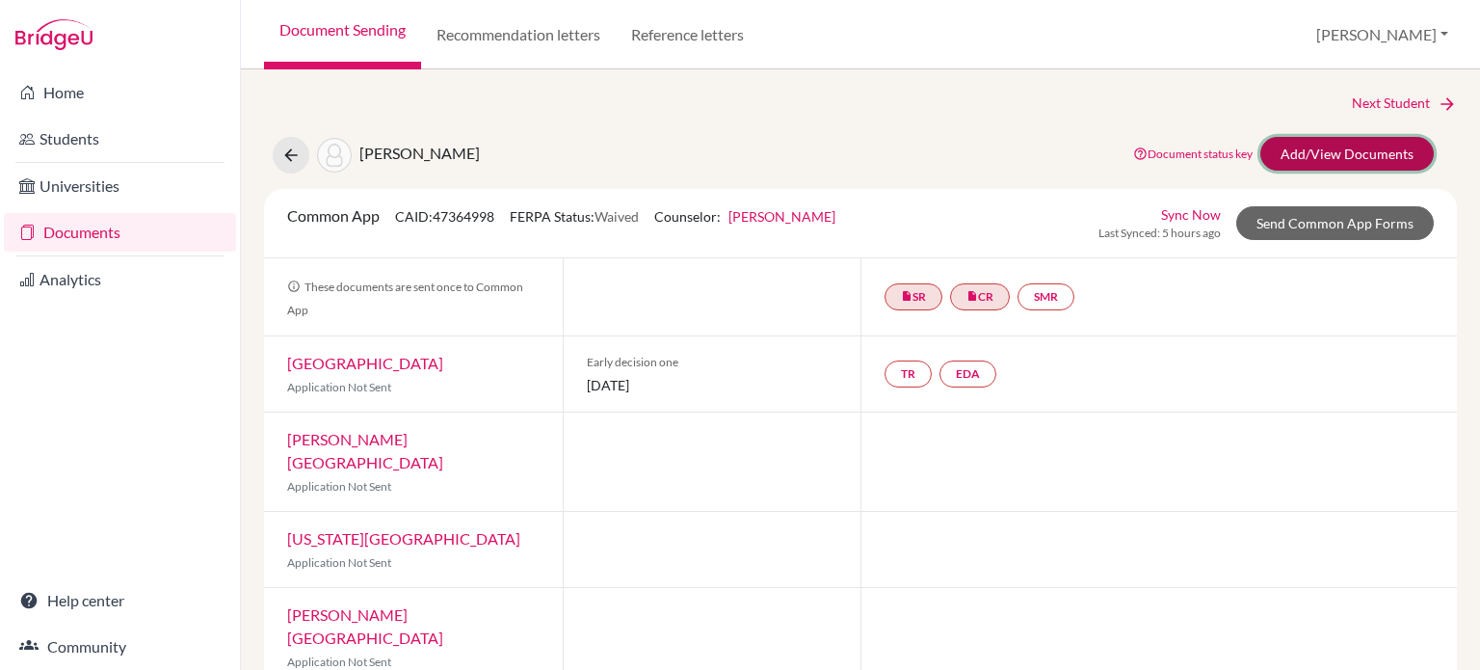
click at [1305, 143] on link "Add/View Documents" at bounding box center [1347, 154] width 173 height 34
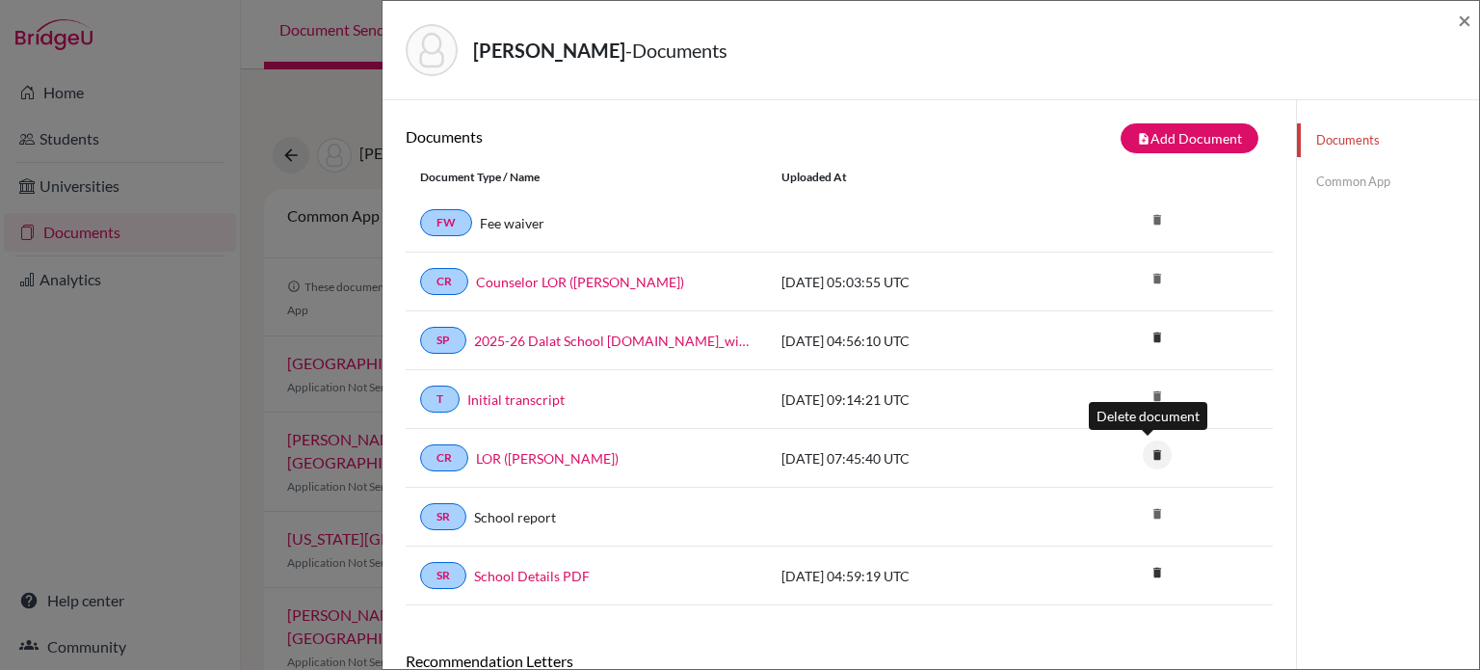
click at [1144, 446] on icon "delete" at bounding box center [1157, 454] width 29 height 29
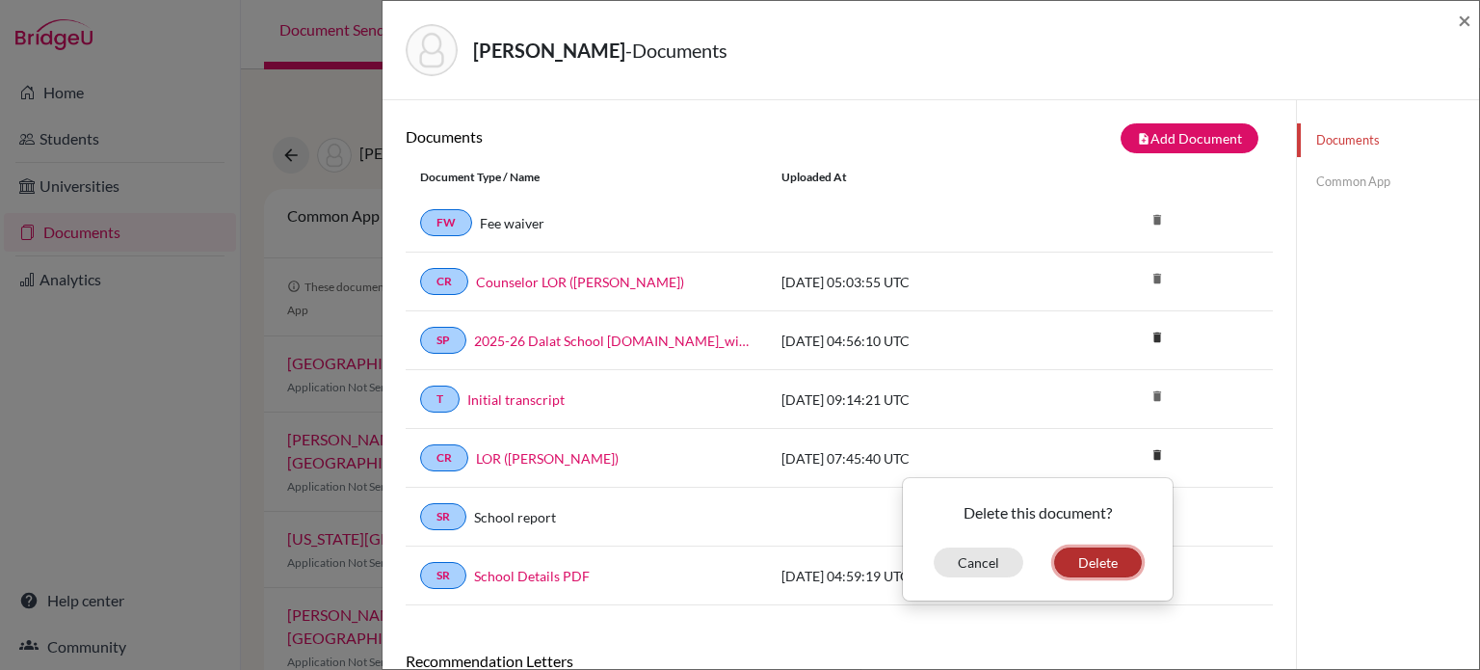
click at [1075, 563] on button "Delete" at bounding box center [1098, 562] width 88 height 30
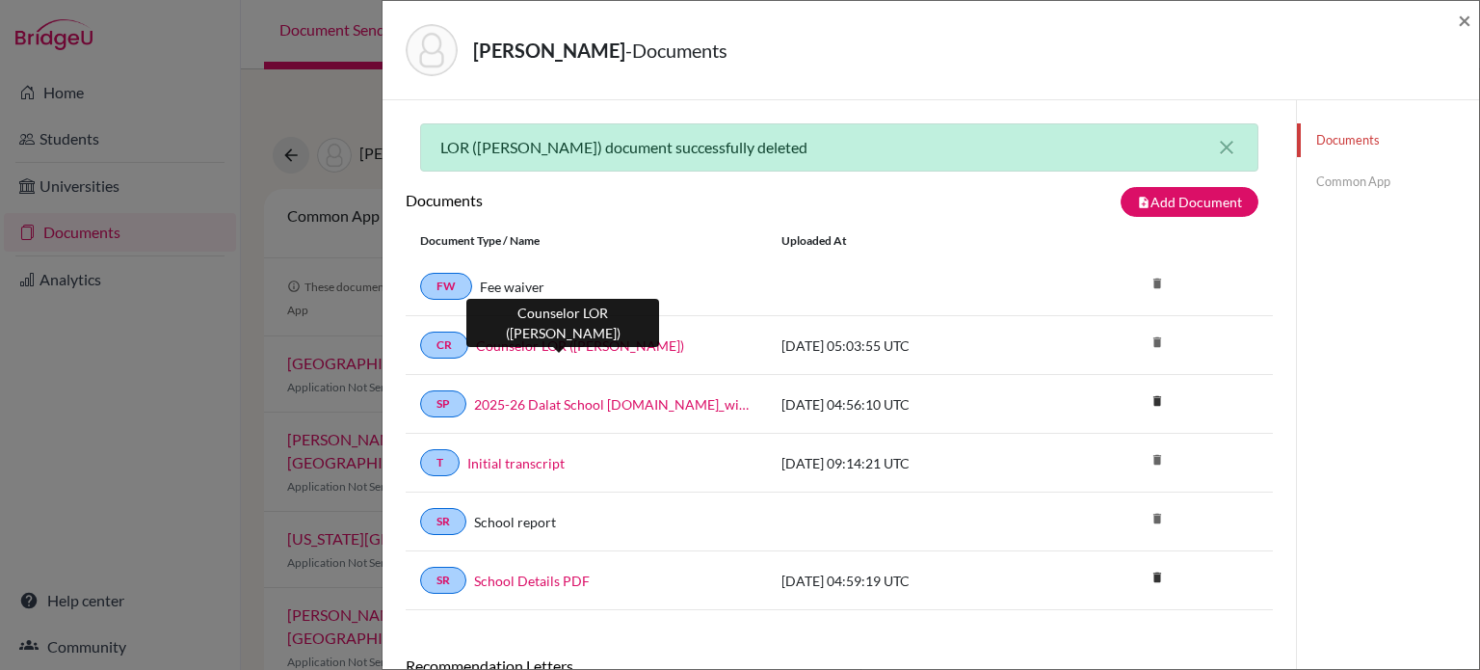
click at [609, 335] on link "Counselor LOR ([PERSON_NAME])" at bounding box center [580, 345] width 208 height 20
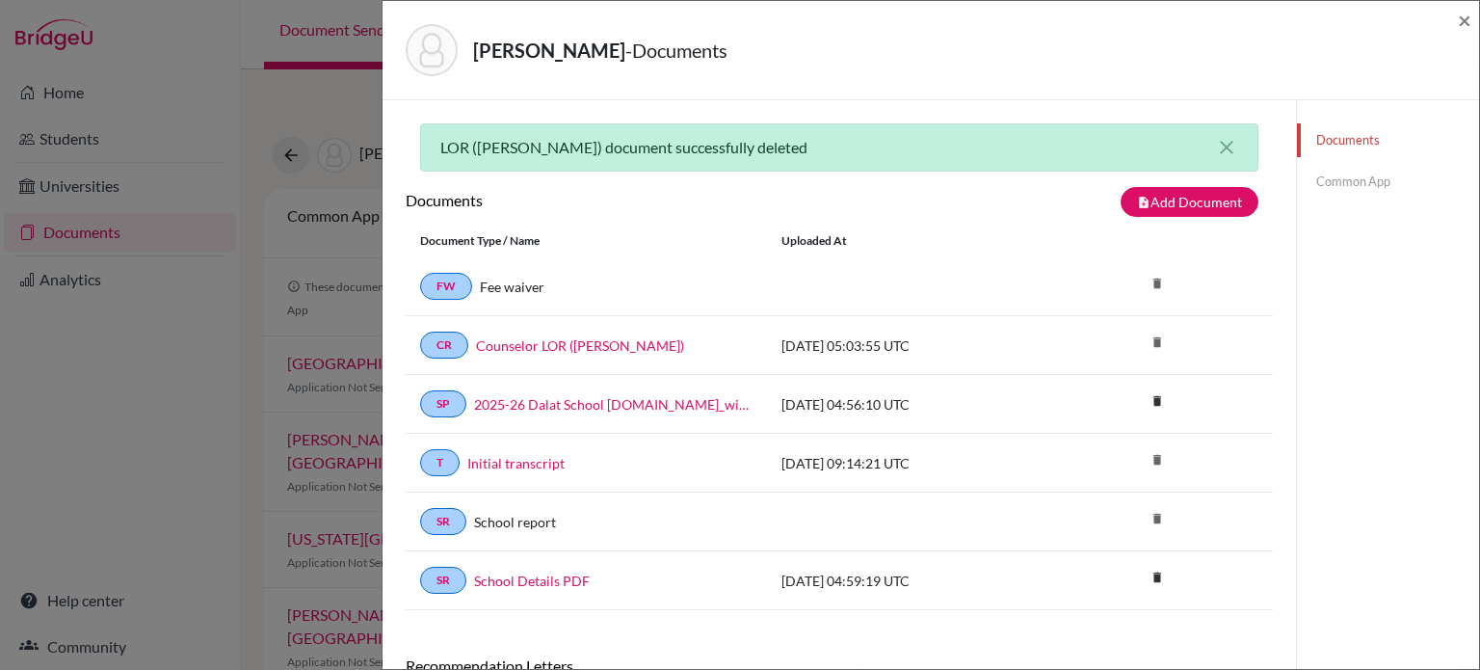
click at [1337, 179] on link "Common App" at bounding box center [1388, 182] width 182 height 34
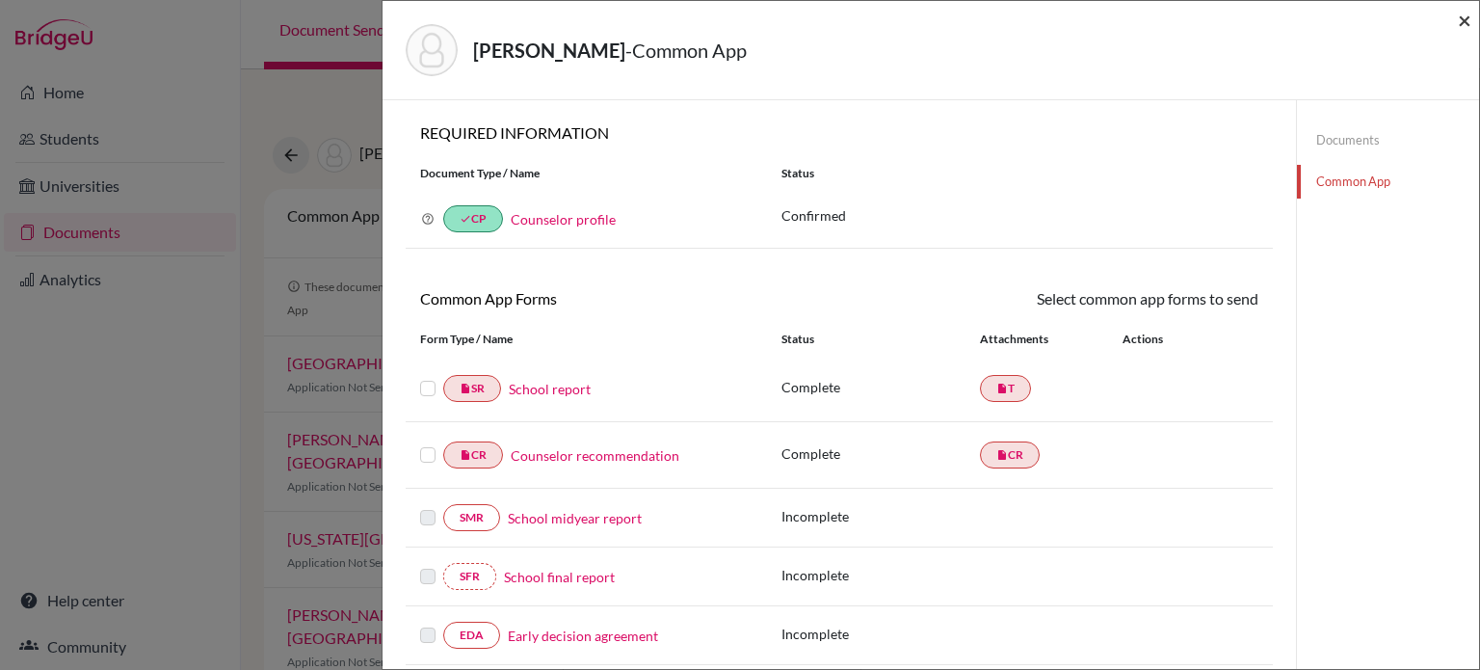
click at [1471, 19] on span "×" at bounding box center [1464, 20] width 13 height 28
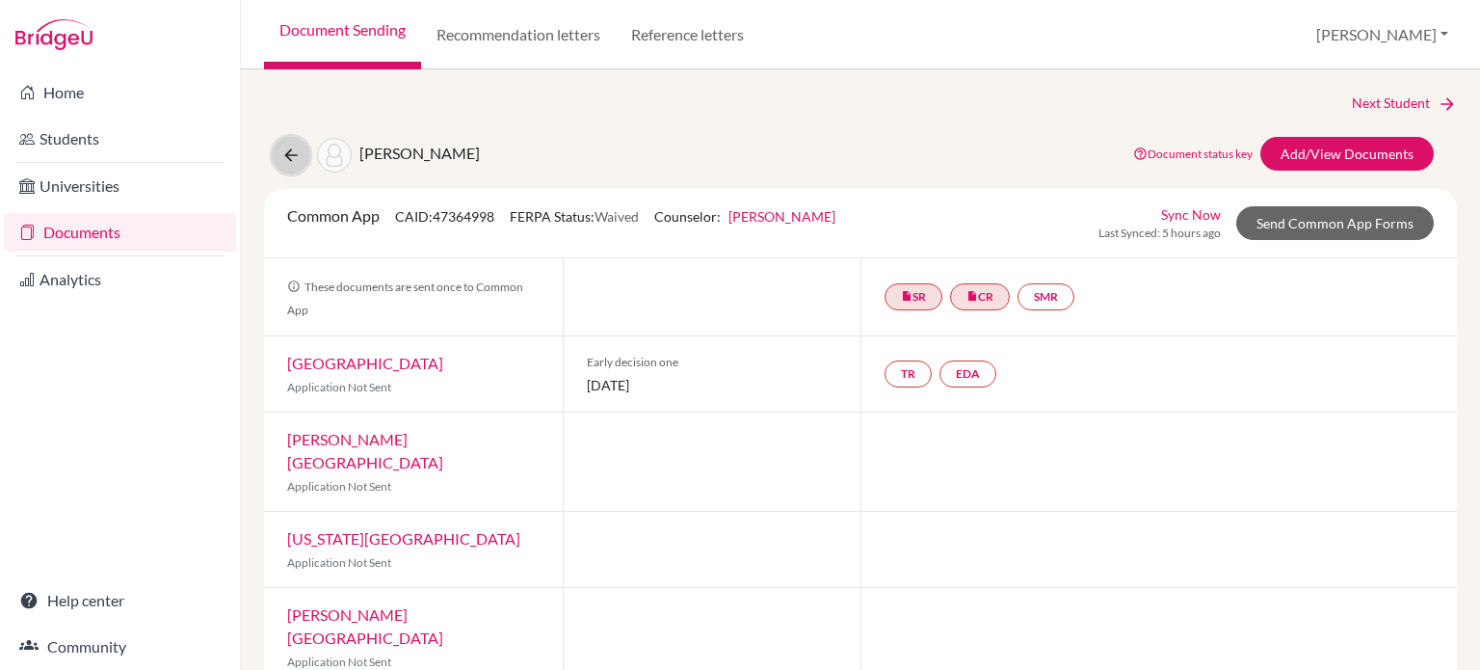
click at [289, 165] on button at bounding box center [291, 155] width 37 height 37
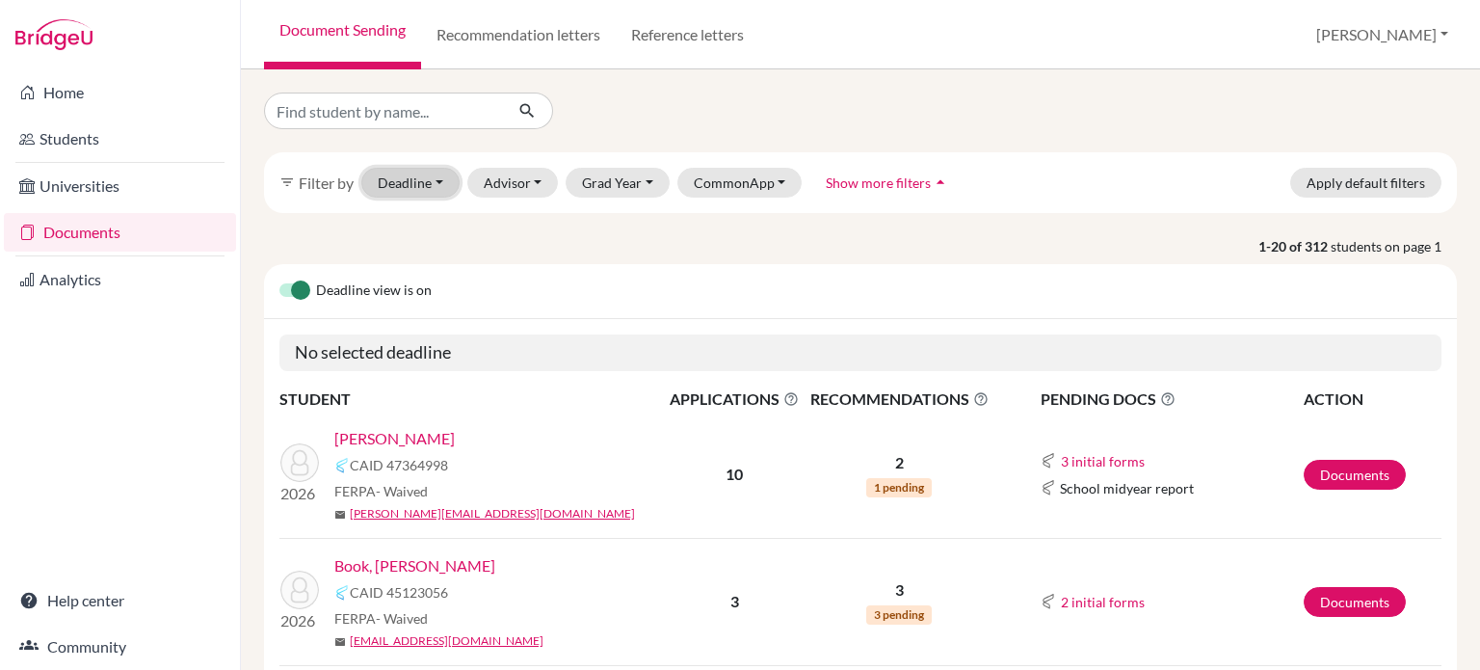
click at [419, 190] on button "Deadline - Select a date range Or double click for a single date selection [DAT…" at bounding box center [410, 183] width 98 height 30
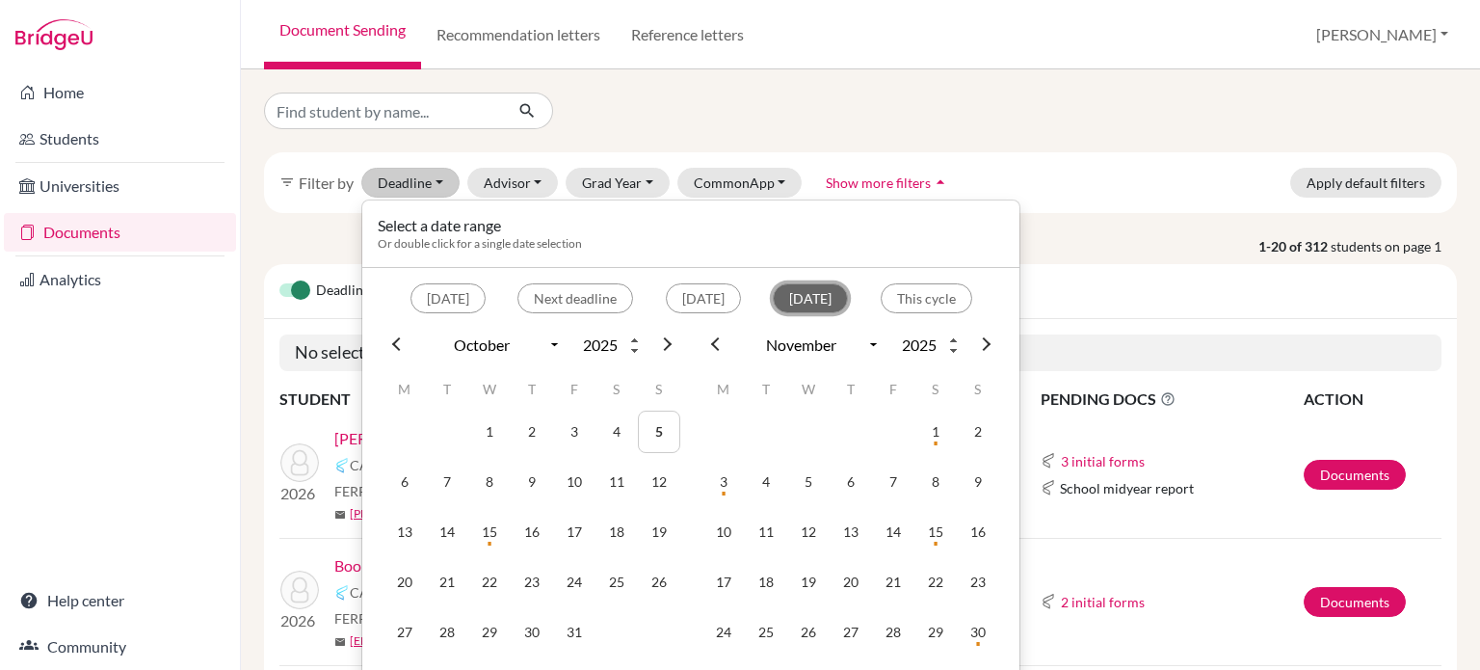
click at [790, 294] on button "[DATE]" at bounding box center [810, 298] width 75 height 30
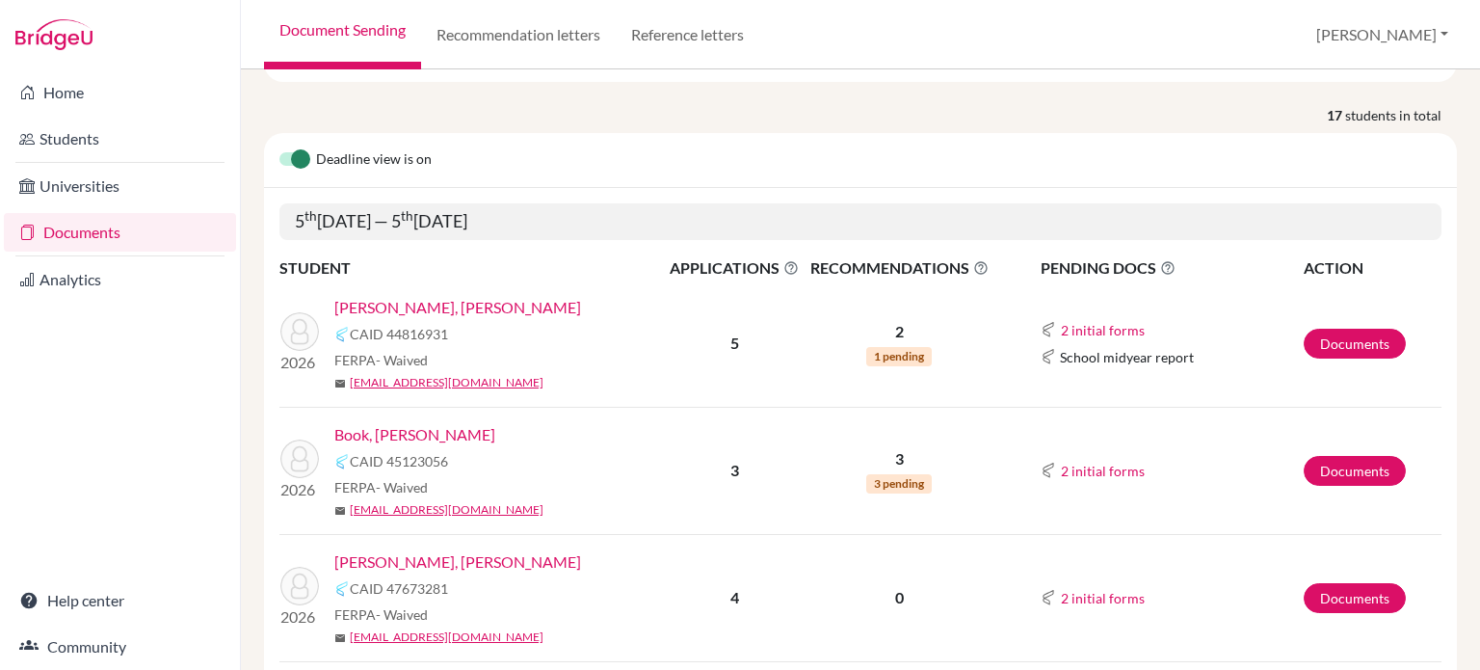
scroll to position [385, 0]
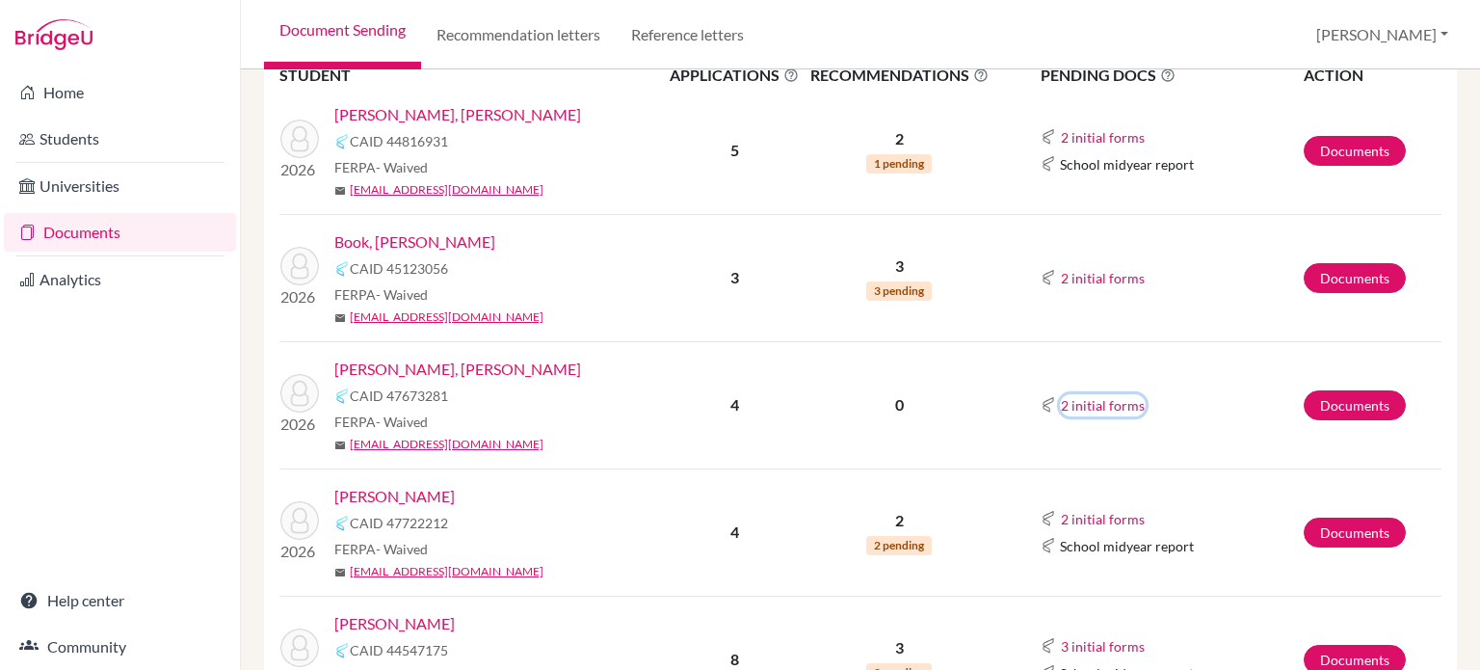
click at [1094, 410] on button "2 initial forms" at bounding box center [1103, 405] width 86 height 22
click at [435, 367] on link "[PERSON_NAME], [PERSON_NAME]" at bounding box center [457, 369] width 247 height 23
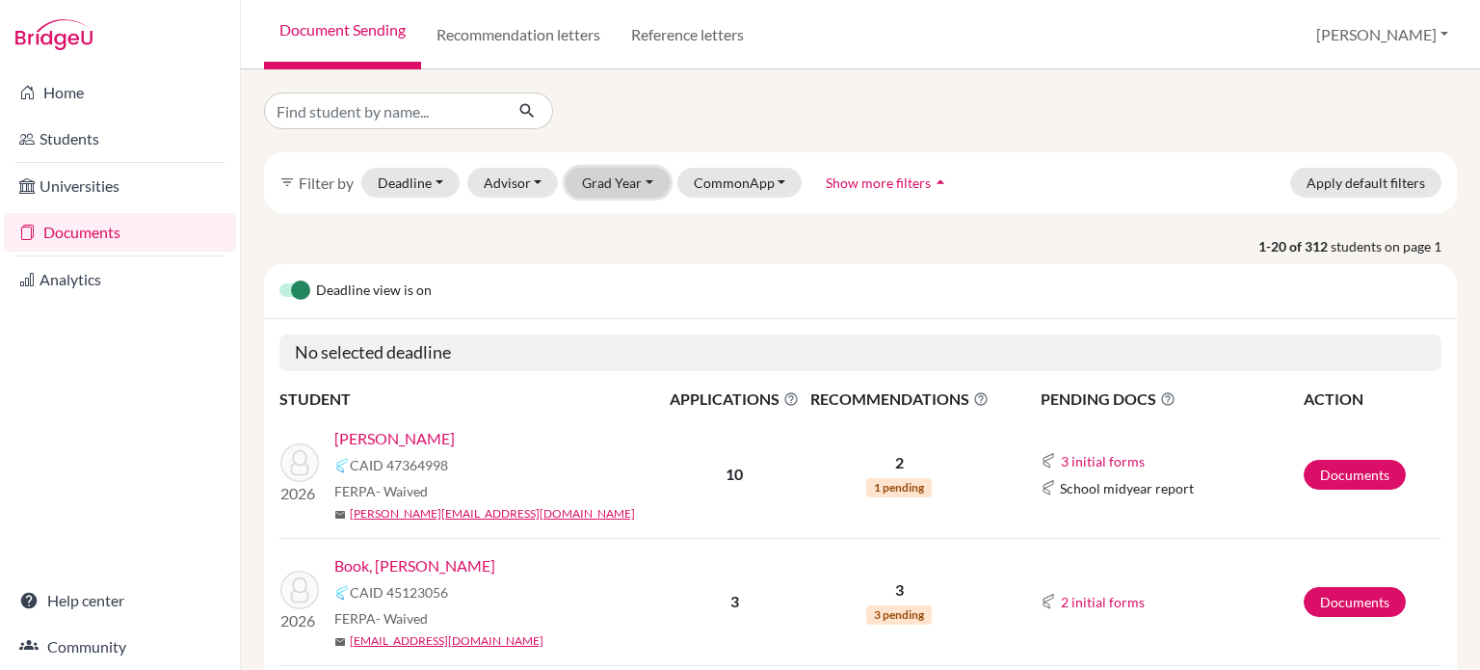
click at [644, 178] on button "Grad Year" at bounding box center [618, 183] width 104 height 30
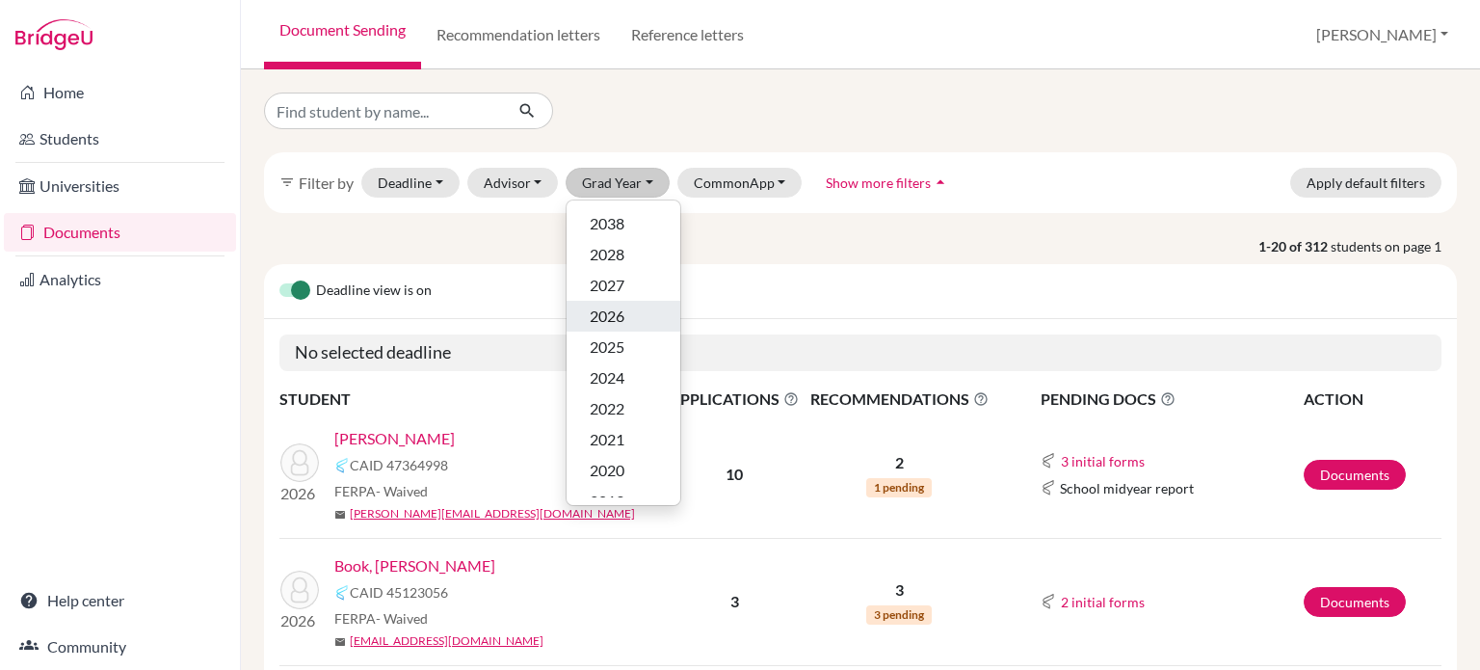
click at [615, 312] on span "2026" at bounding box center [607, 316] width 35 height 23
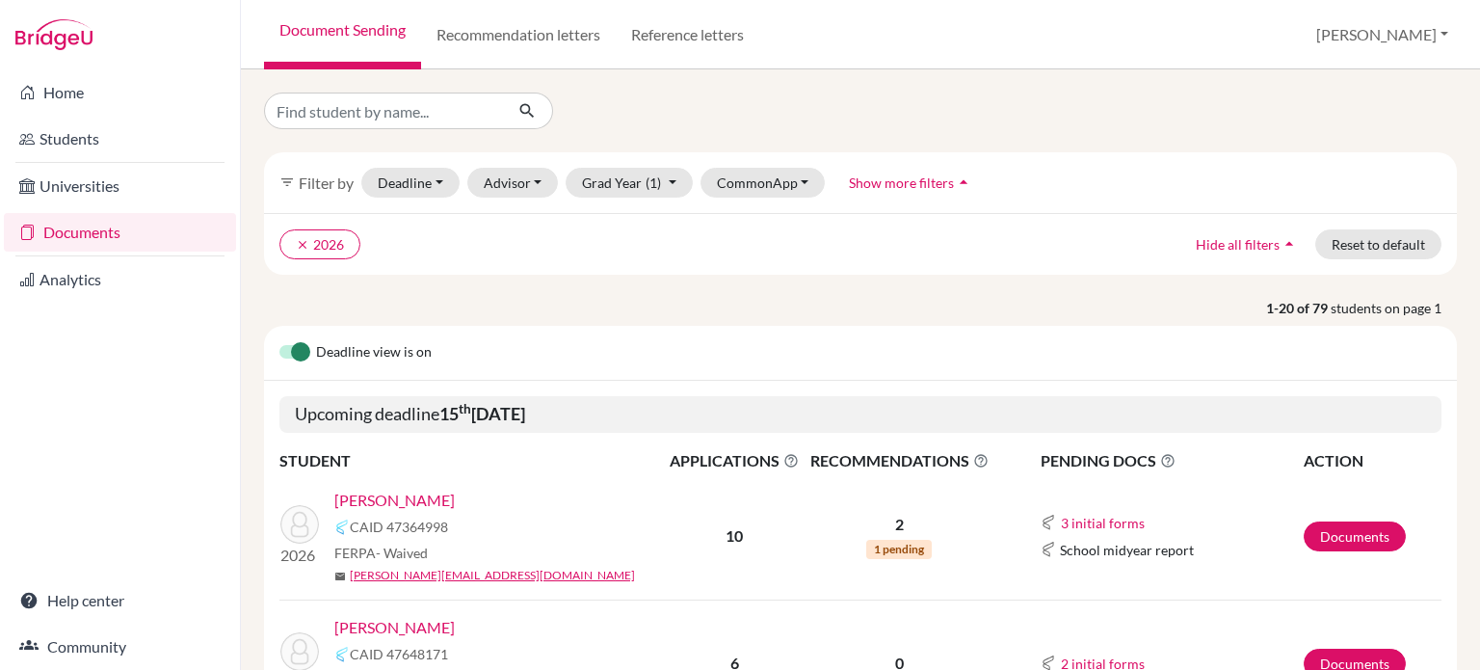
scroll to position [289, 0]
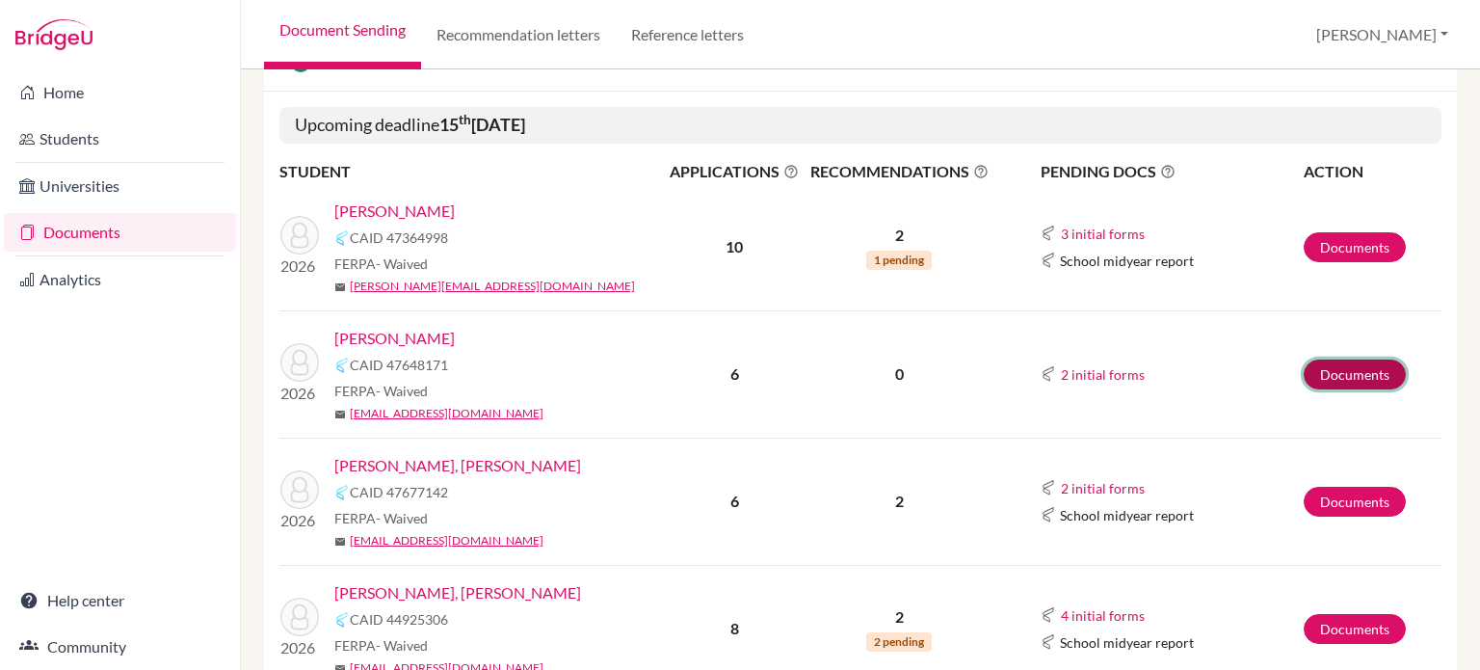
click at [1323, 365] on link "Documents" at bounding box center [1355, 374] width 102 height 30
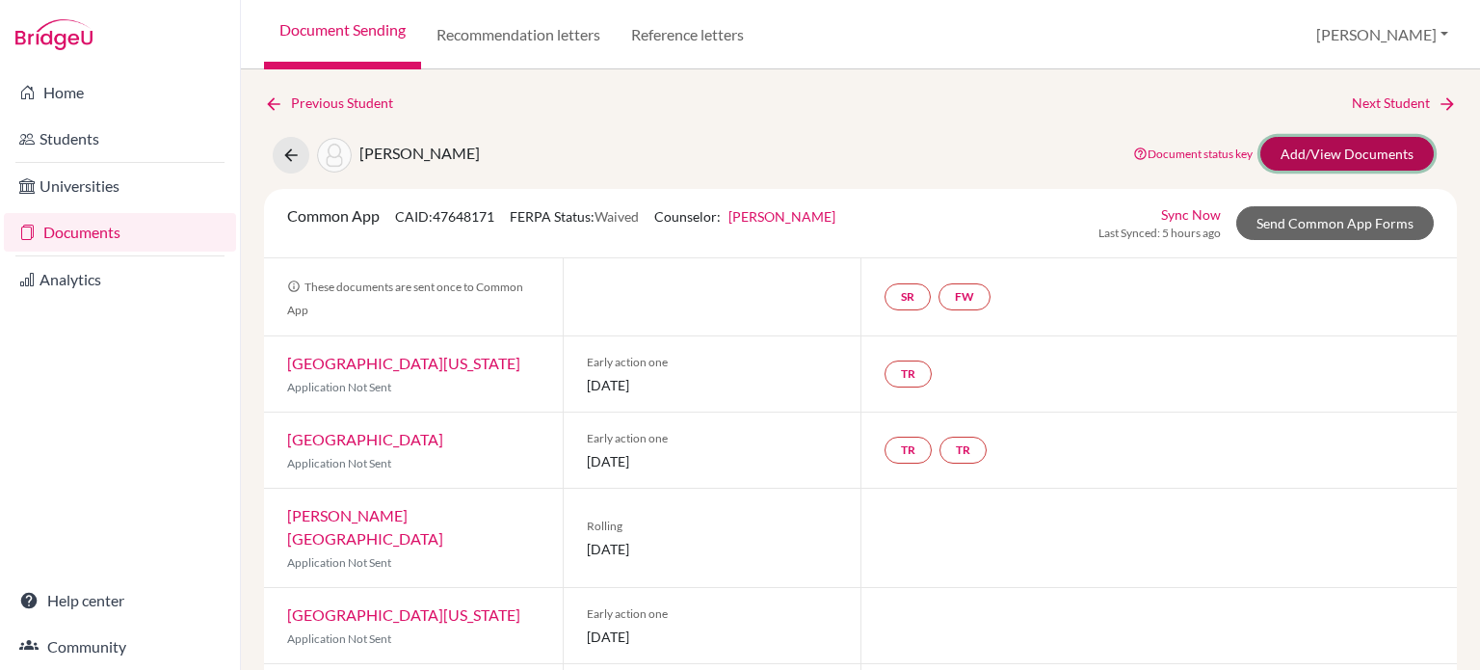
click at [1326, 161] on link "Add/View Documents" at bounding box center [1347, 154] width 173 height 34
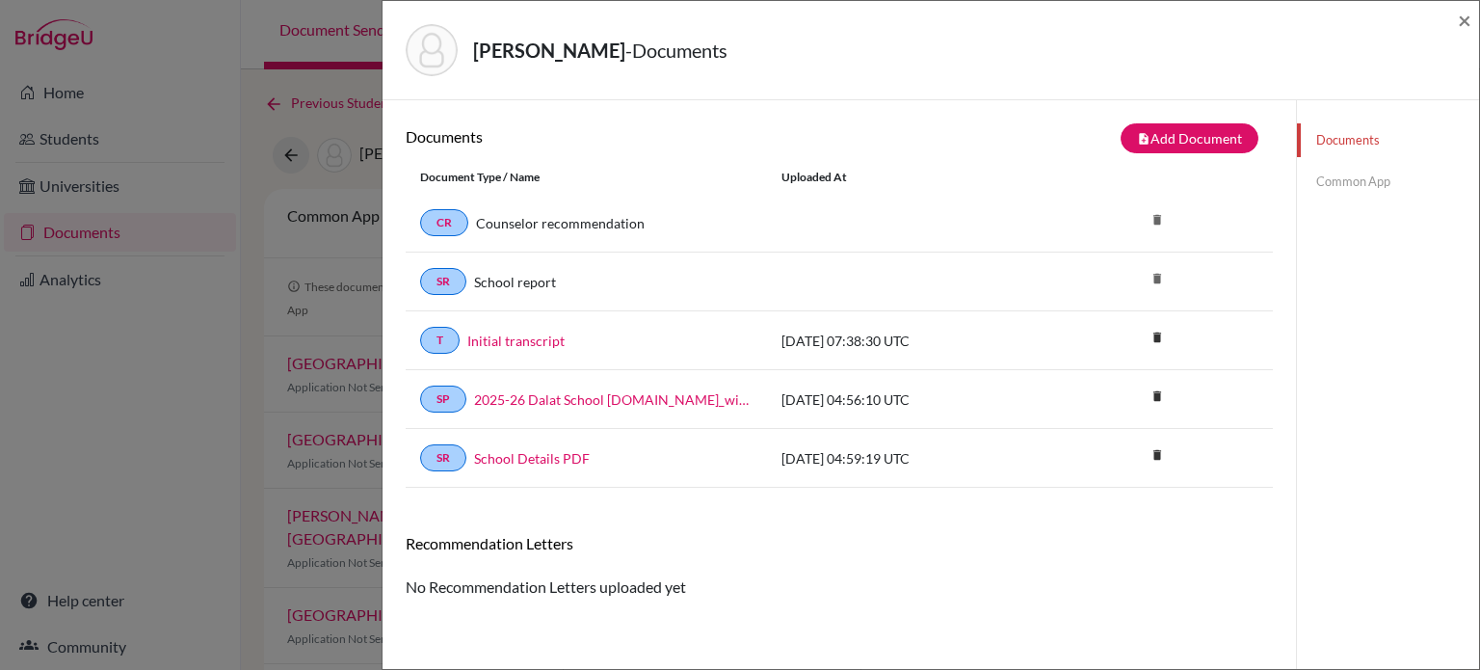
click at [1329, 191] on link "Common App" at bounding box center [1388, 182] width 182 height 34
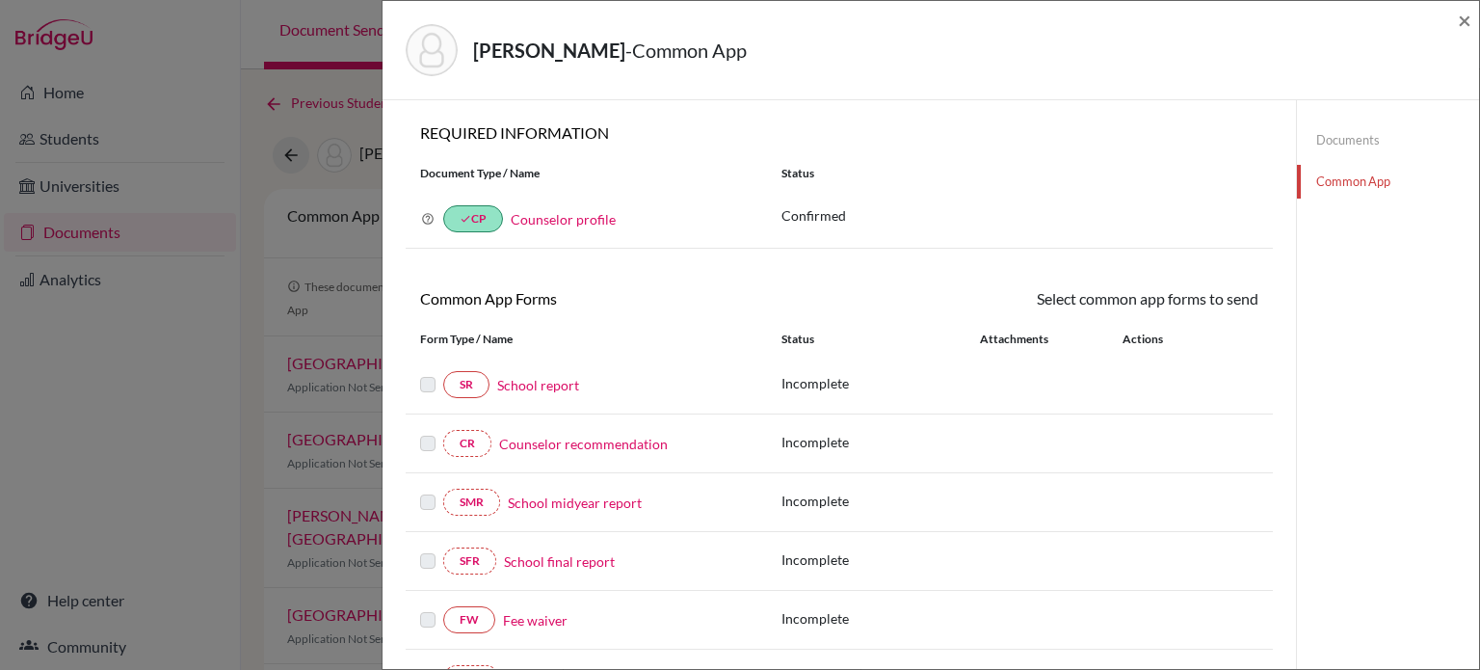
click at [592, 449] on link "Counselor recommendation" at bounding box center [583, 444] width 169 height 20
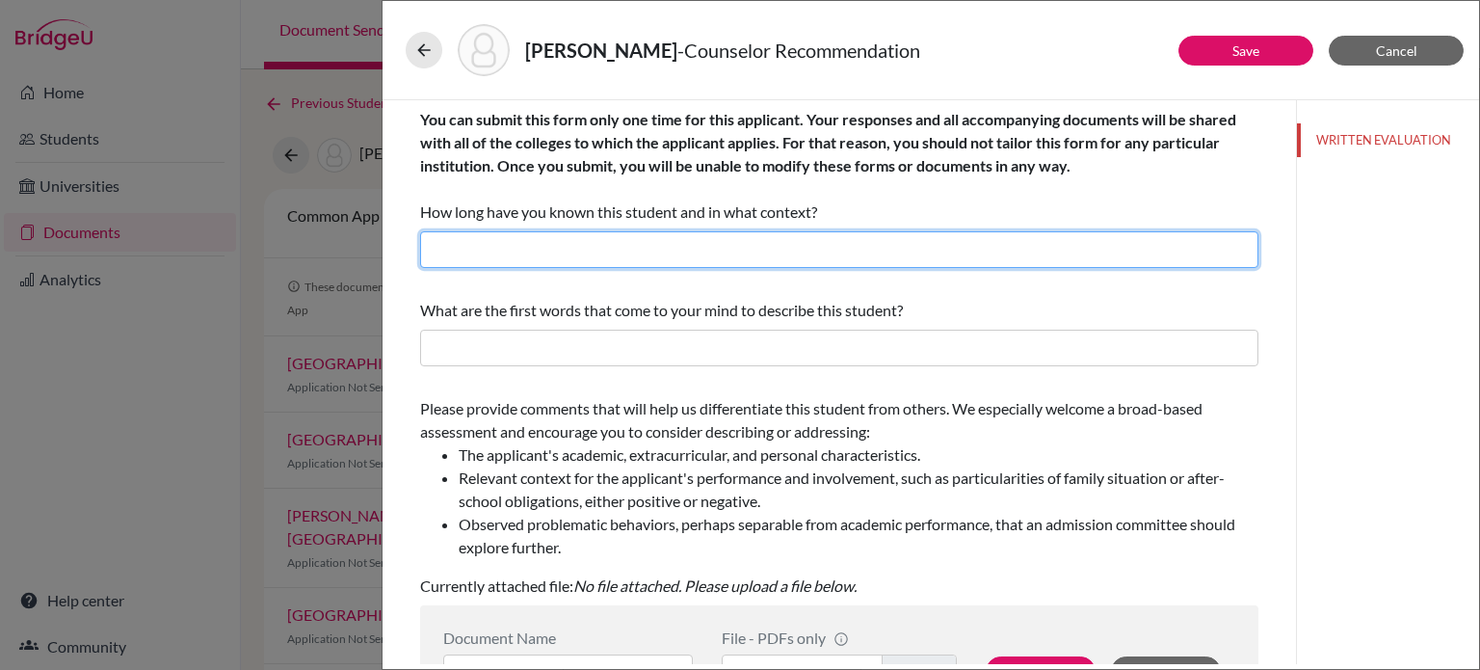
click at [828, 261] on input "text" at bounding box center [839, 249] width 838 height 37
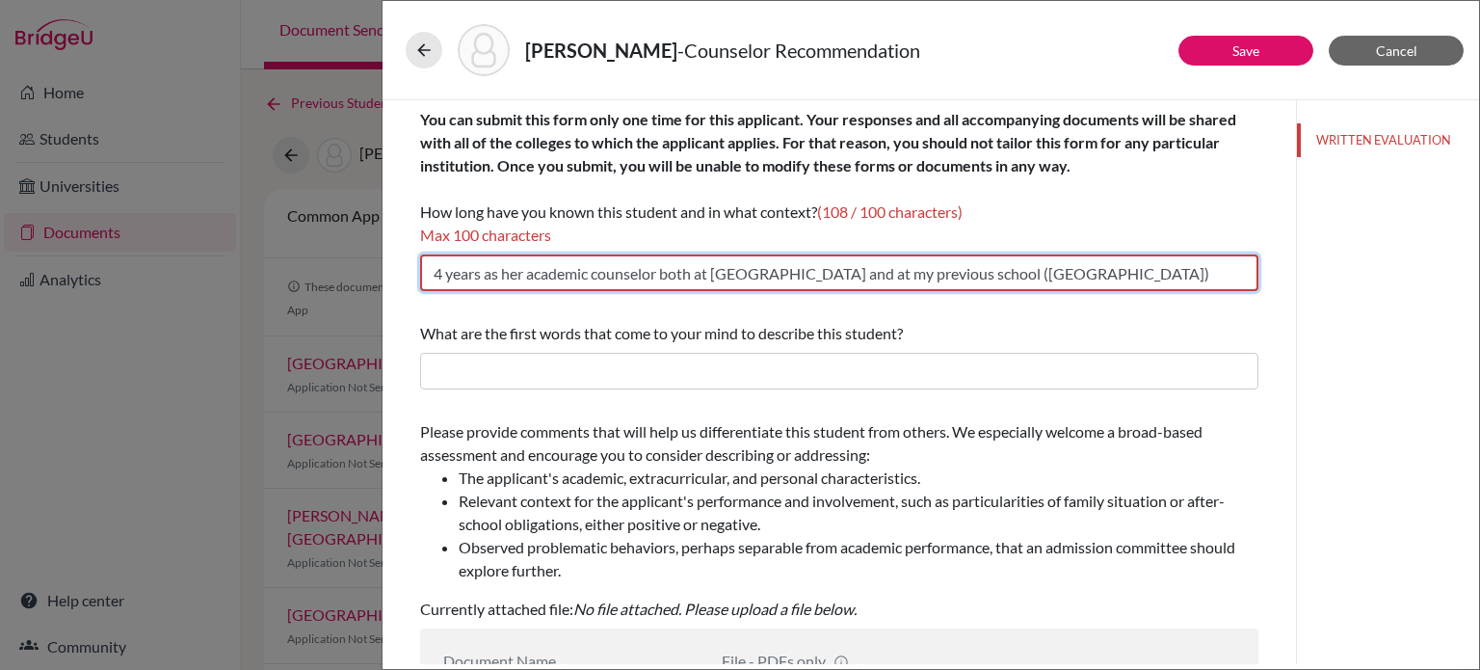
click at [759, 274] on input "4 years as her academic counselor both at [GEOGRAPHIC_DATA] and at my previous …" at bounding box center [839, 272] width 838 height 37
click at [1210, 282] on input "4 years as her academic counselor both at [GEOGRAPHIC_DATA] and at my previous …" at bounding box center [839, 272] width 838 height 37
type input "4 years as her academic counselor both at [GEOGRAPHIC_DATA] and at my previous …"
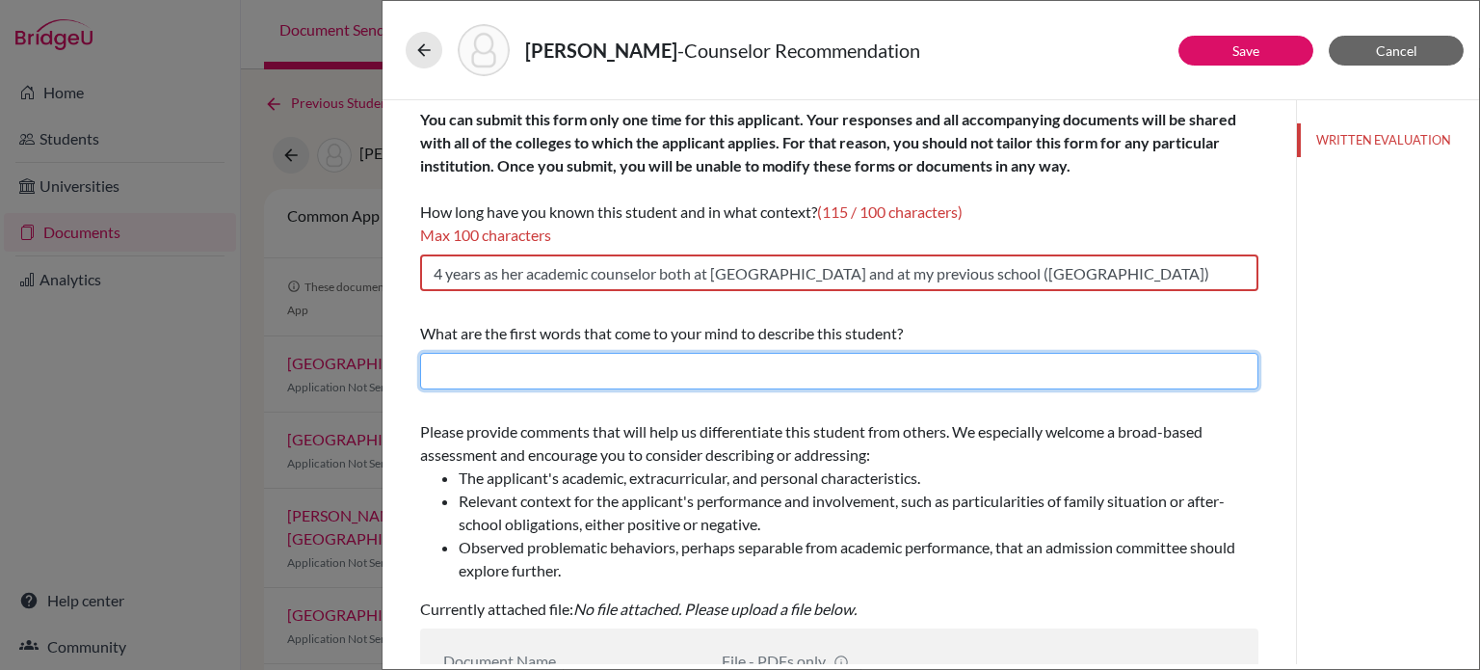
click at [910, 358] on input "text" at bounding box center [839, 371] width 838 height 37
type input "Academically outstanding, dedicated to holistic growth within class and outside…"
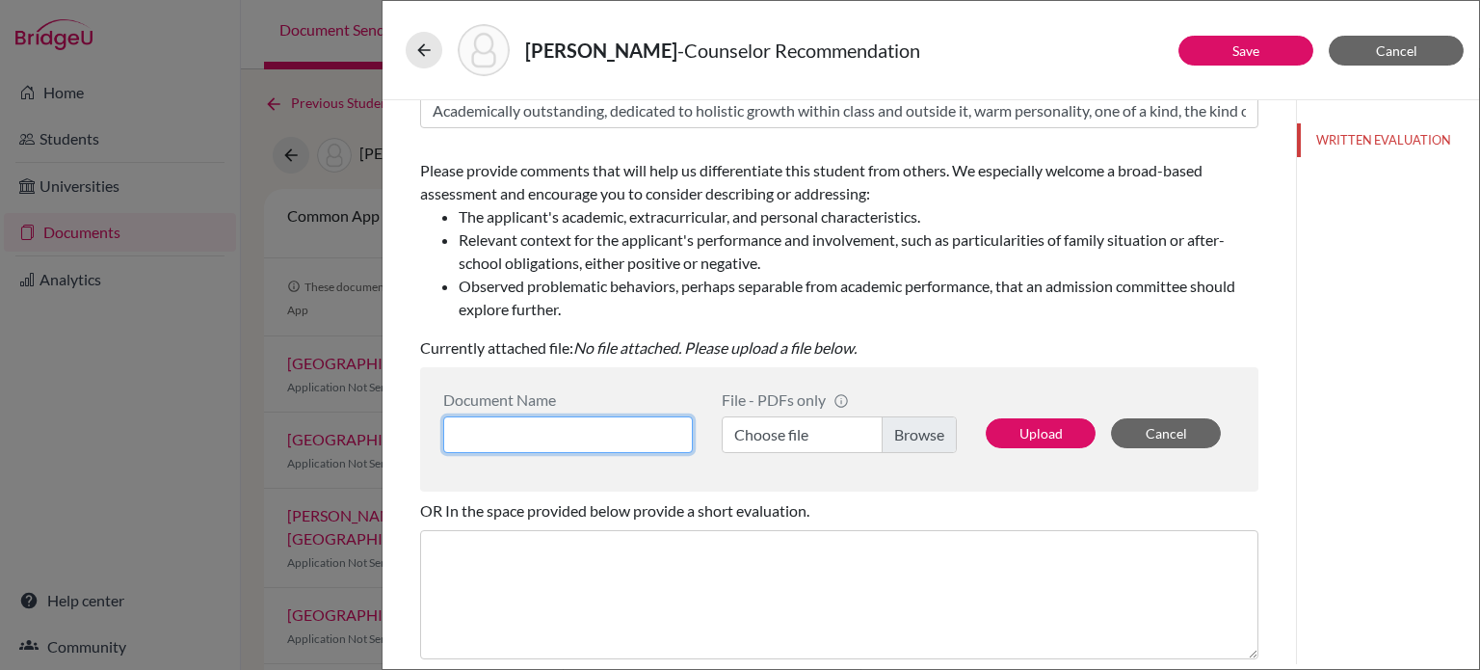
click at [650, 431] on input at bounding box center [568, 434] width 250 height 37
type input "LOR ([PERSON_NAME])"
click at [917, 431] on label "Choose file" at bounding box center [839, 434] width 235 height 37
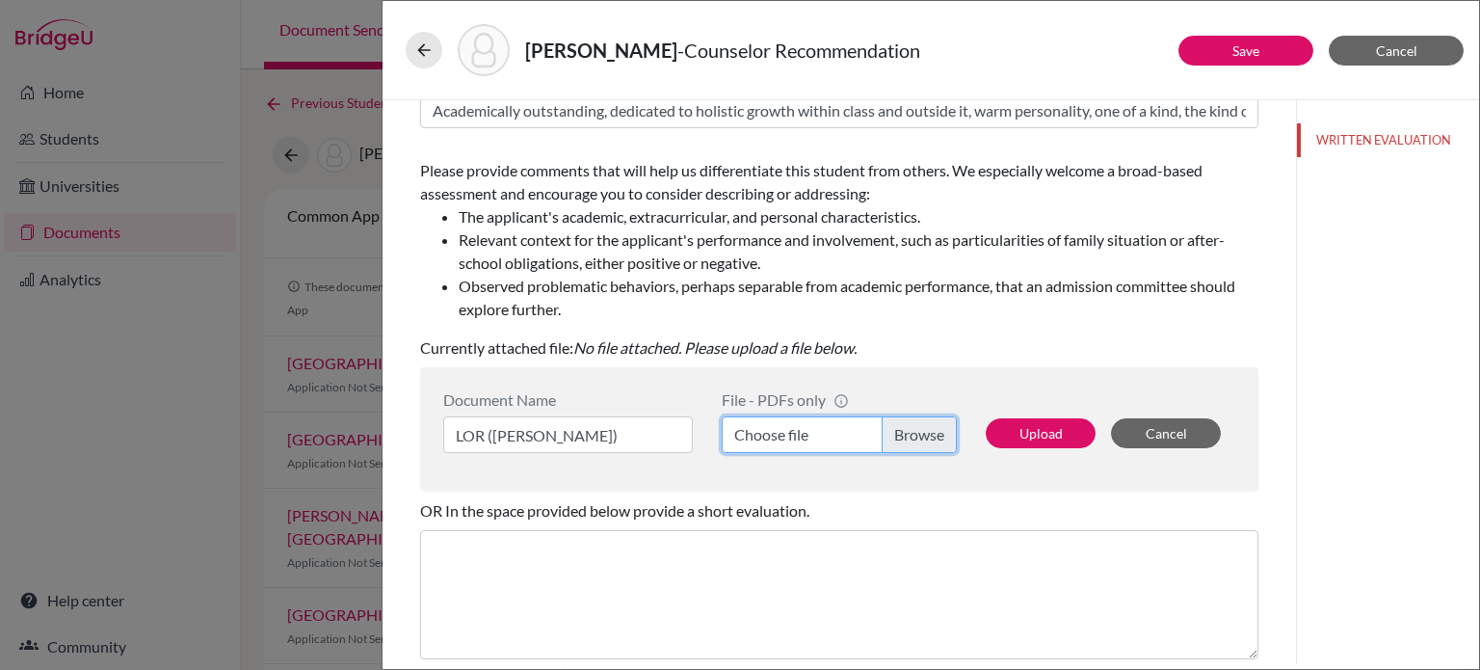
click at [917, 431] on input "Choose file" at bounding box center [839, 434] width 235 height 37
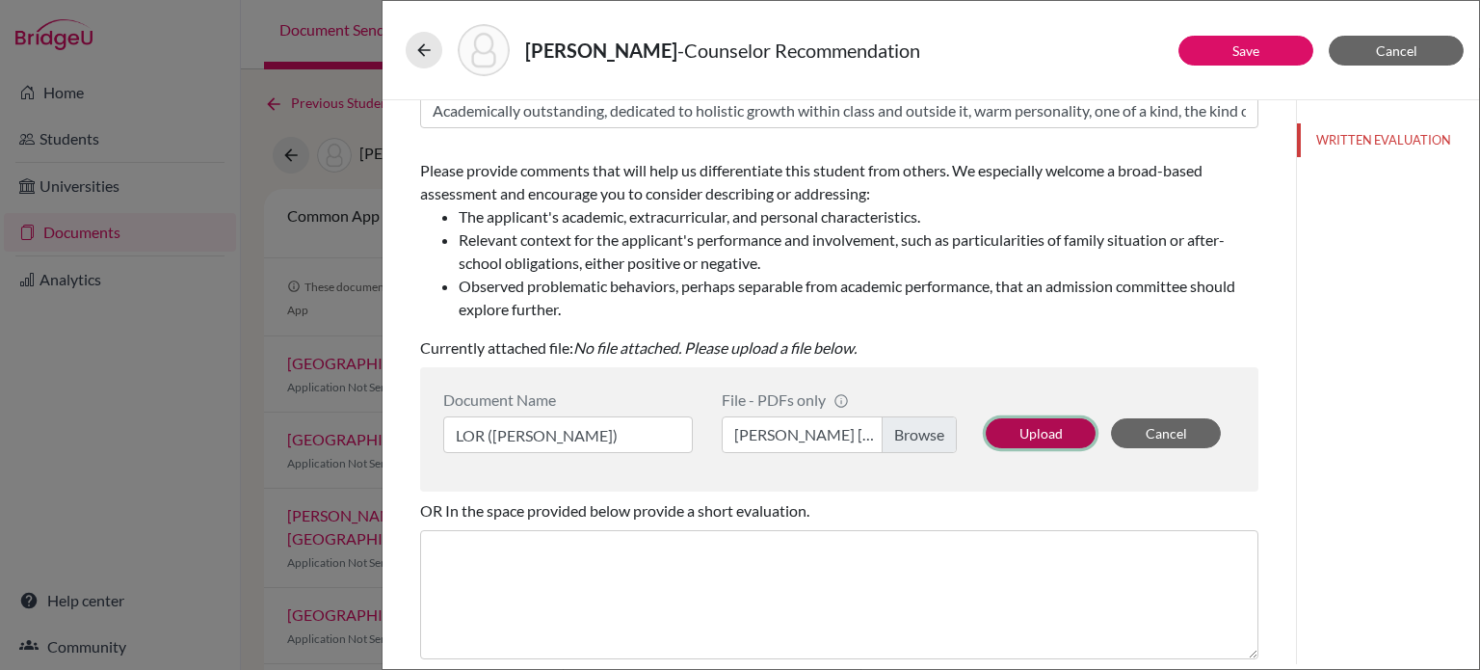
click at [1038, 431] on button "Upload" at bounding box center [1041, 433] width 110 height 30
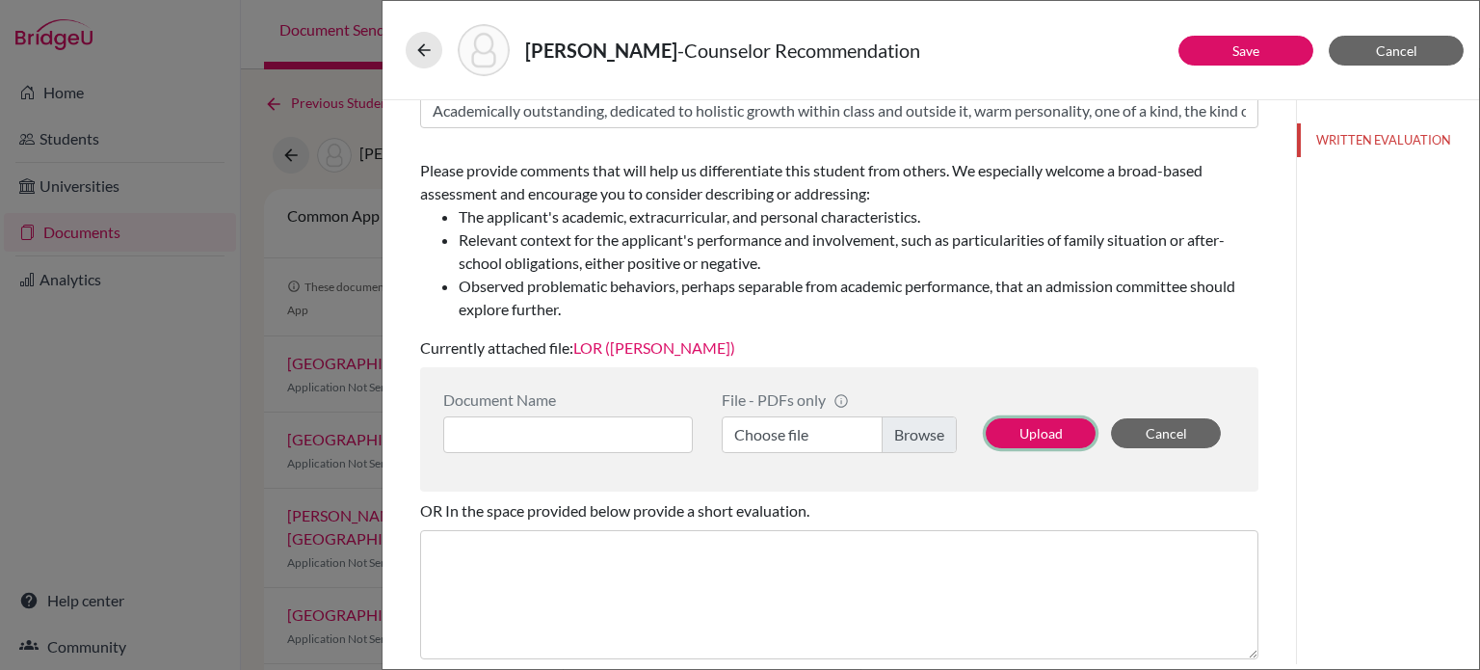
scroll to position [425, 0]
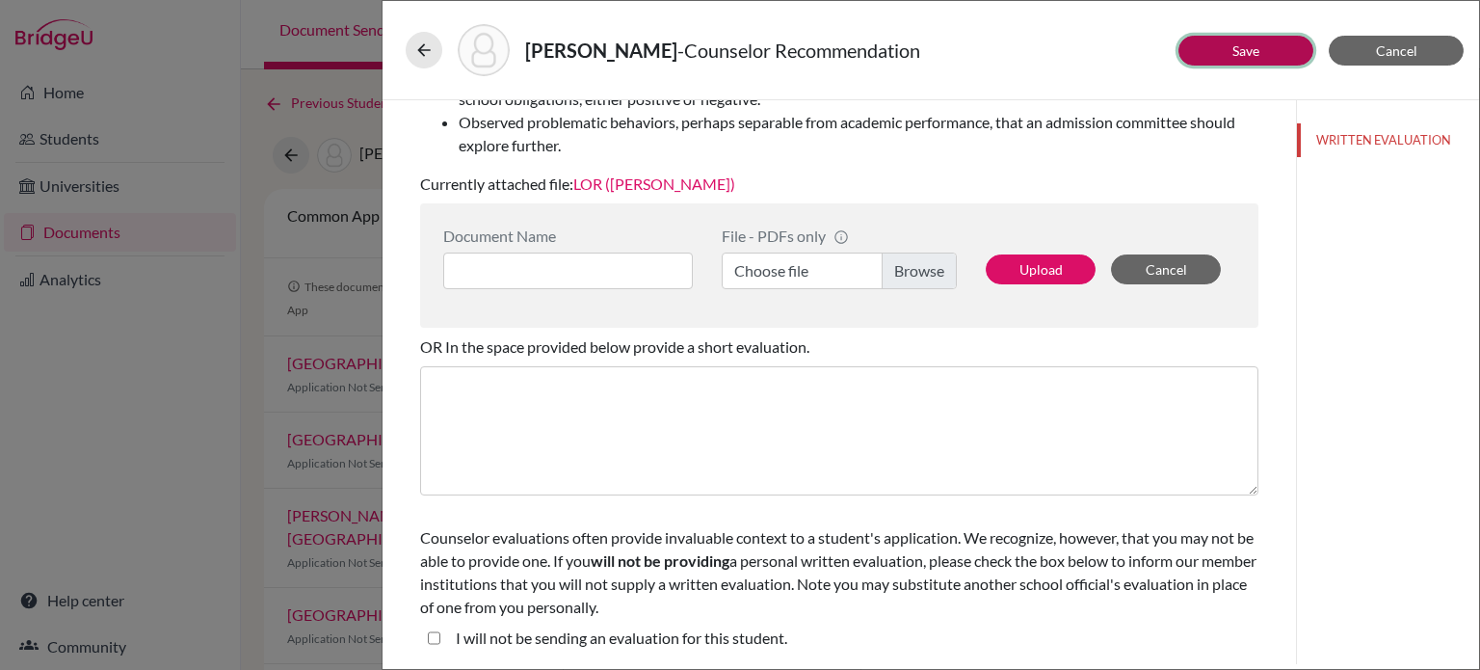
click at [1266, 46] on button "Save" at bounding box center [1246, 51] width 135 height 30
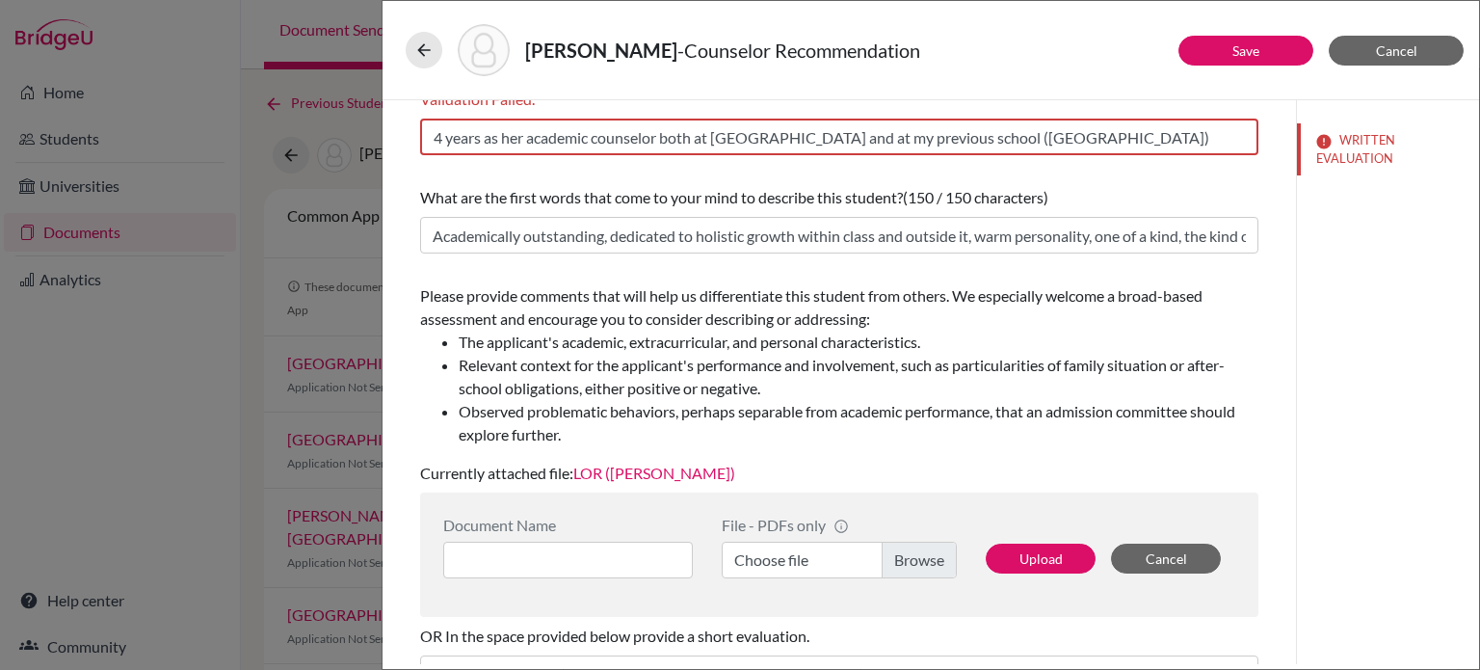
scroll to position [0, 0]
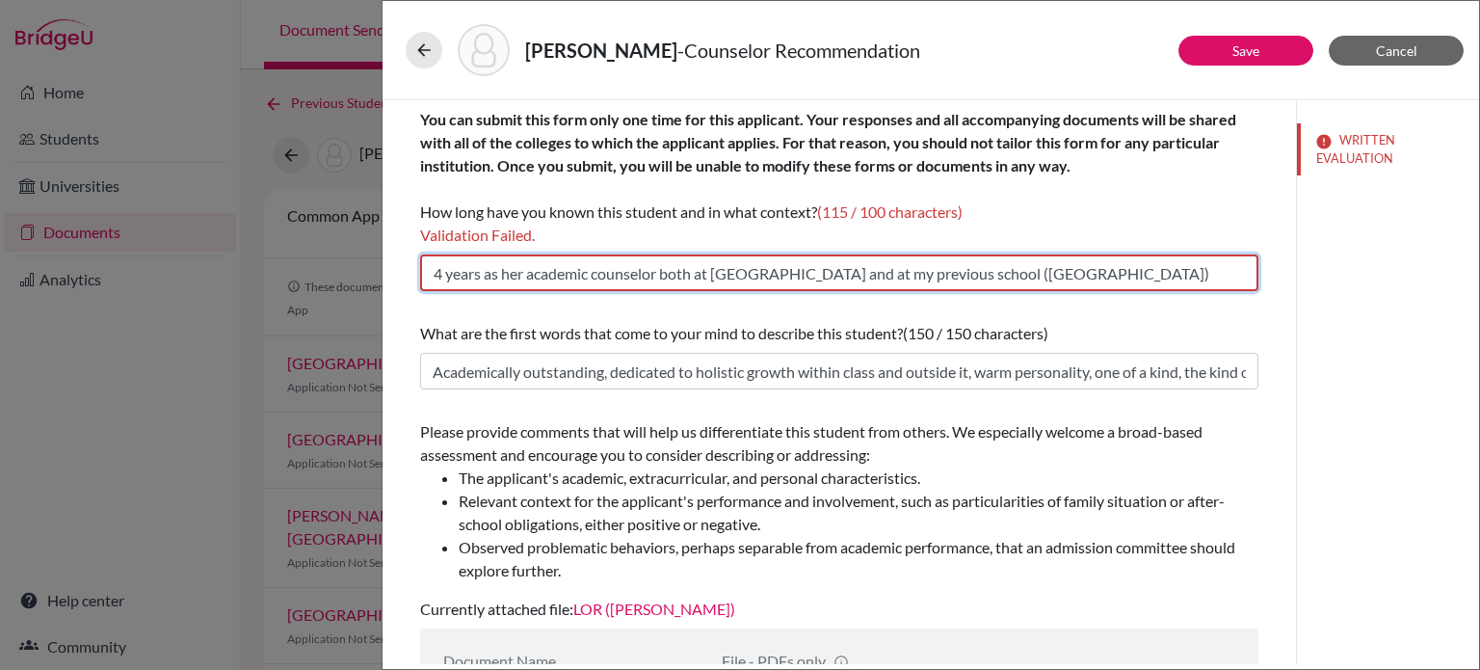
drag, startPoint x: 1221, startPoint y: 277, endPoint x: 979, endPoint y: 270, distance: 242.0
click at [979, 270] on input "4 years as her academic counselor both at Dalat School and at my previous schoo…" at bounding box center [839, 272] width 838 height 37
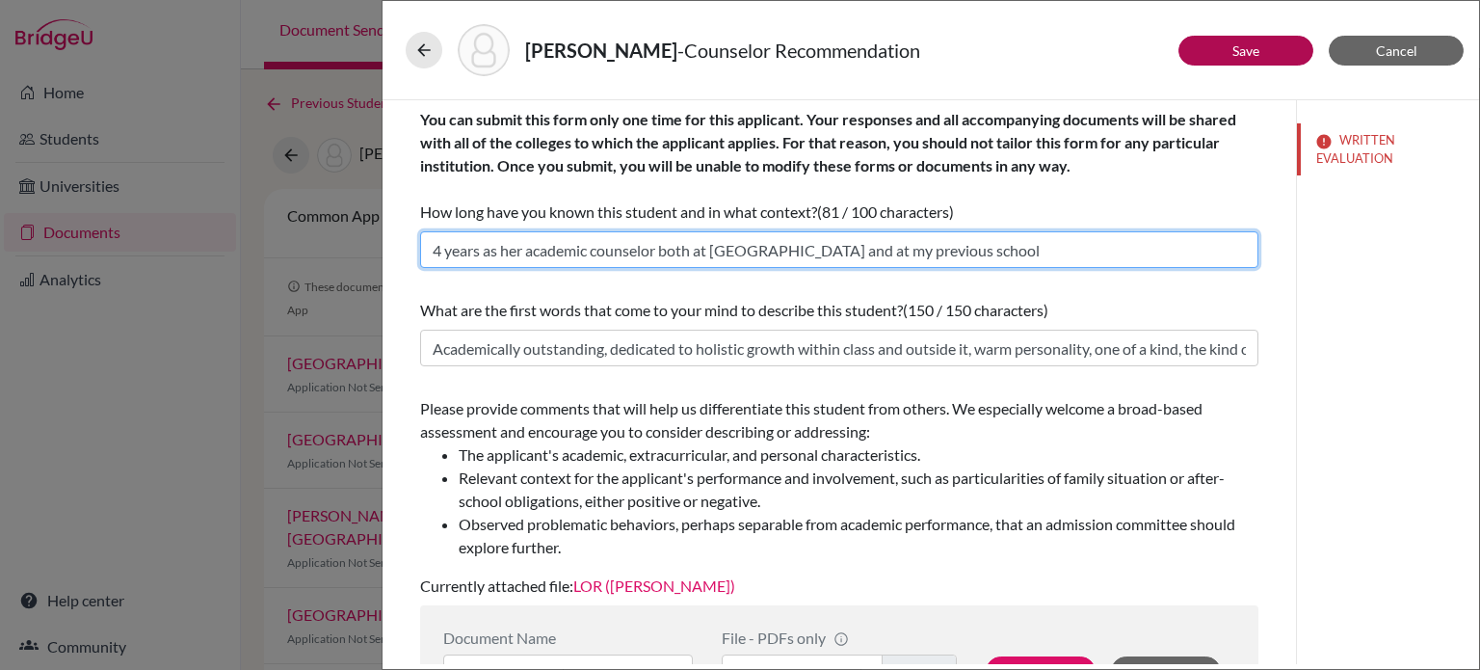
type input "4 years as her academic counselor both at Dalat School and at my previous school"
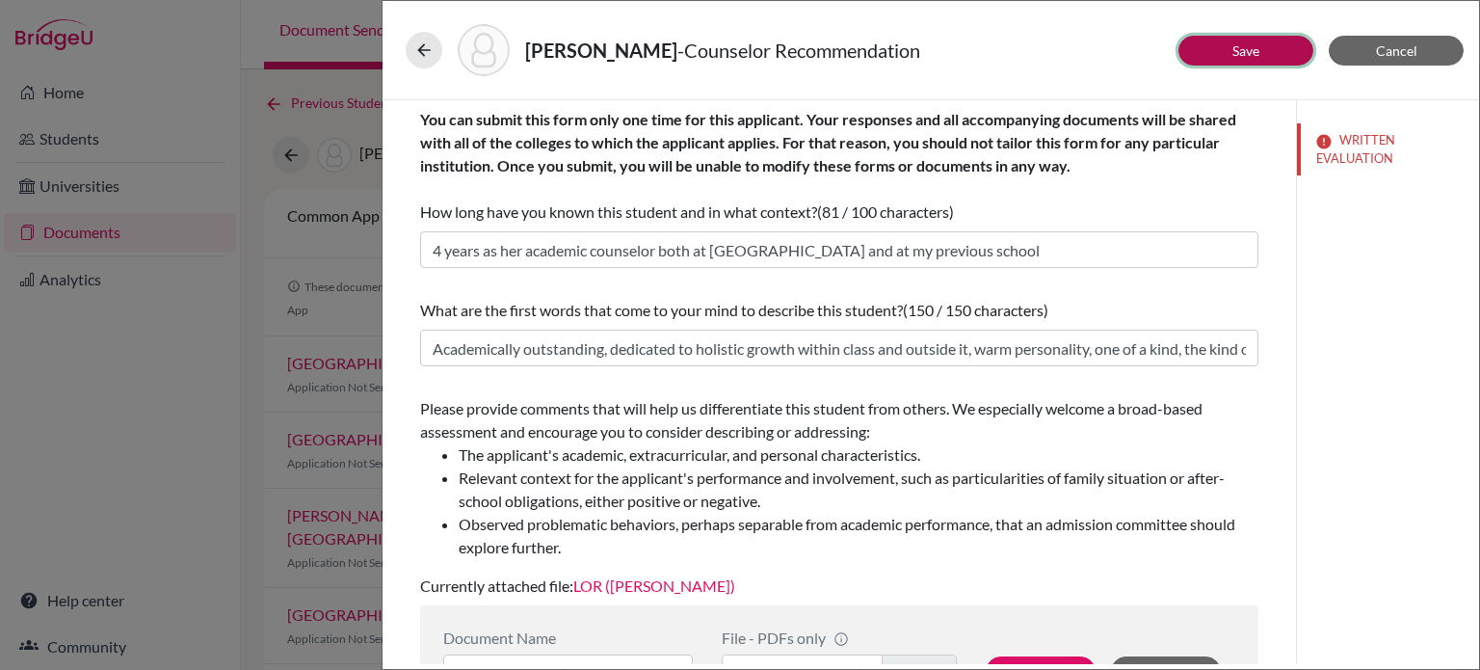
click at [1264, 45] on button "Save" at bounding box center [1246, 51] width 135 height 30
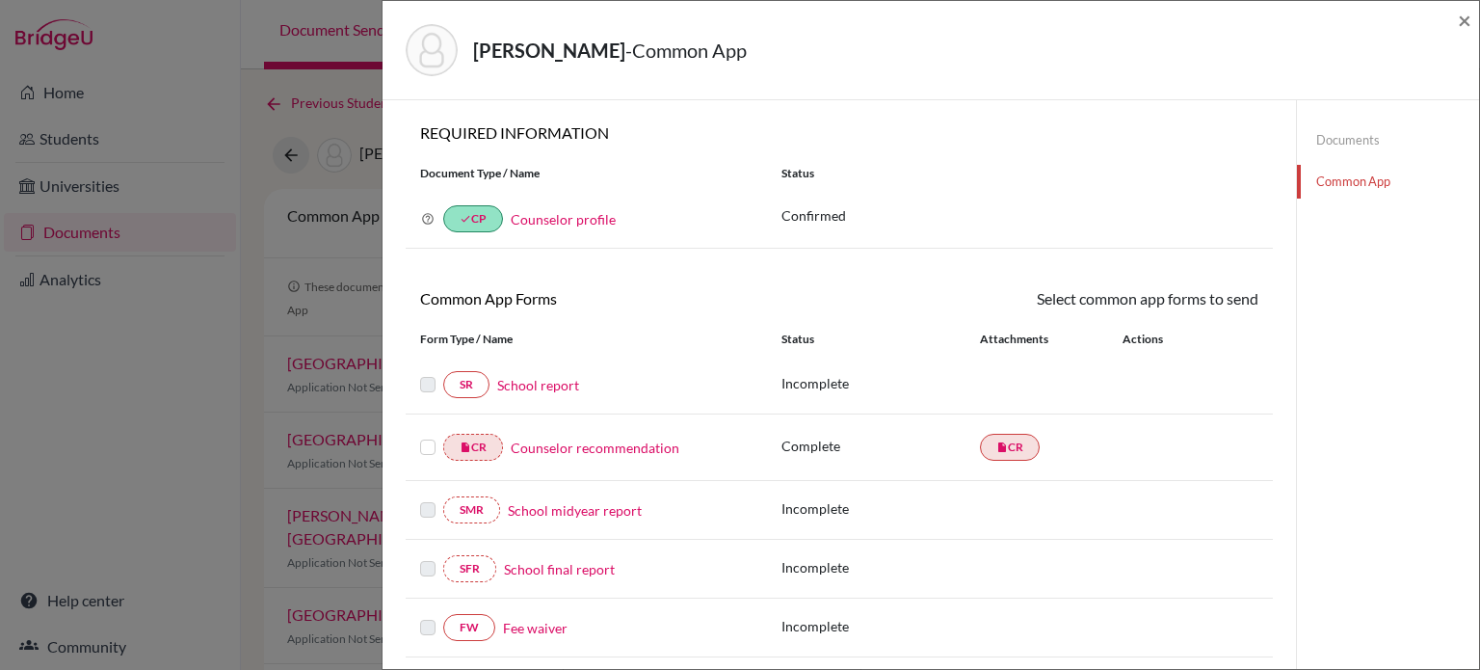
click at [548, 377] on link "School report" at bounding box center [538, 385] width 82 height 20
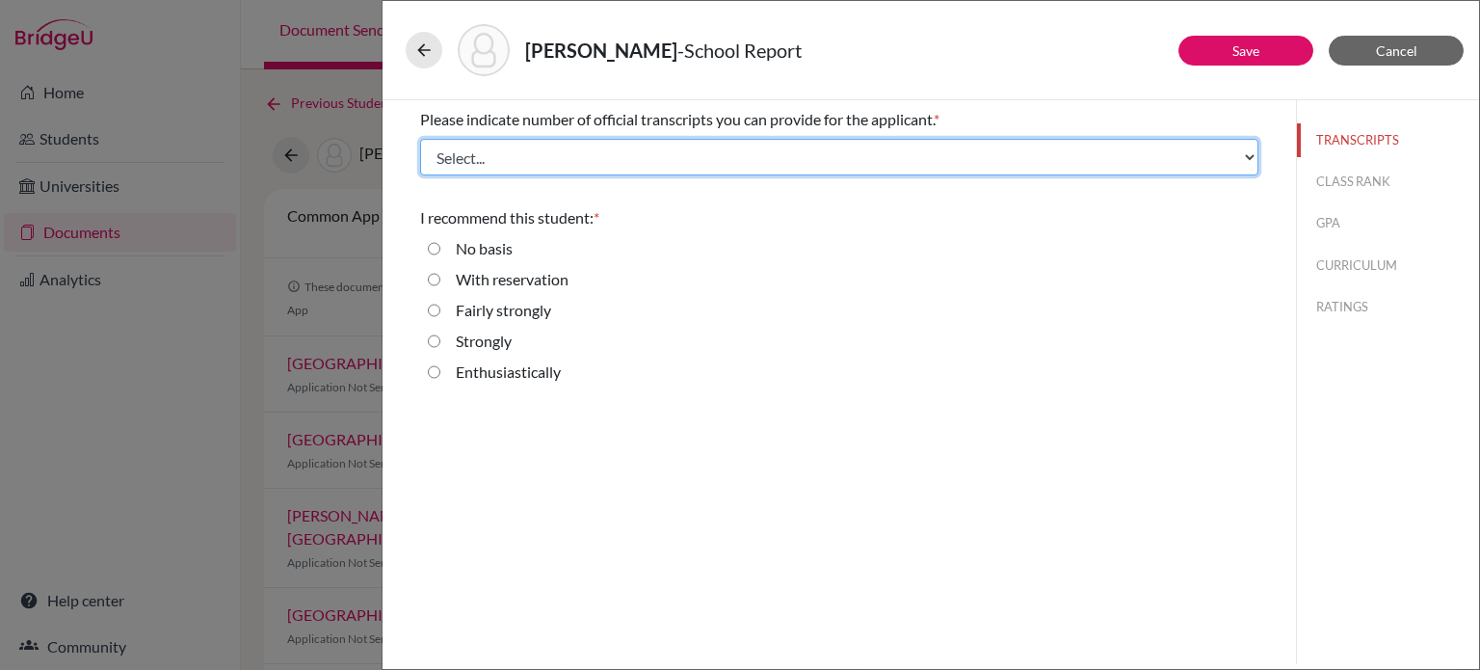
click at [811, 150] on select "Select... 1 2 3 4" at bounding box center [839, 157] width 838 height 37
click at [420, 139] on select "Select... 1 2 3 4" at bounding box center [839, 157] width 838 height 37
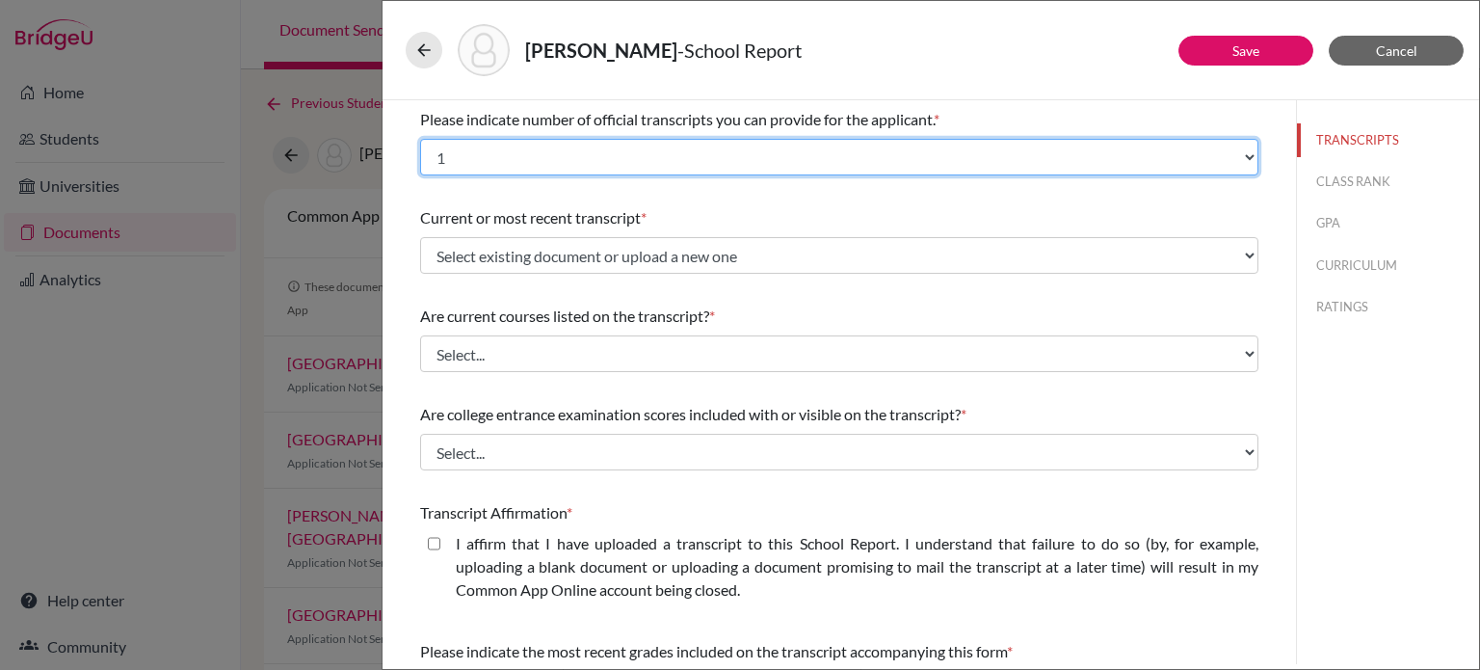
click at [815, 149] on select "Select... 1 2 3 4" at bounding box center [839, 157] width 838 height 37
select select "2"
click at [420, 139] on select "Select... 1 2 3 4" at bounding box center [839, 157] width 838 height 37
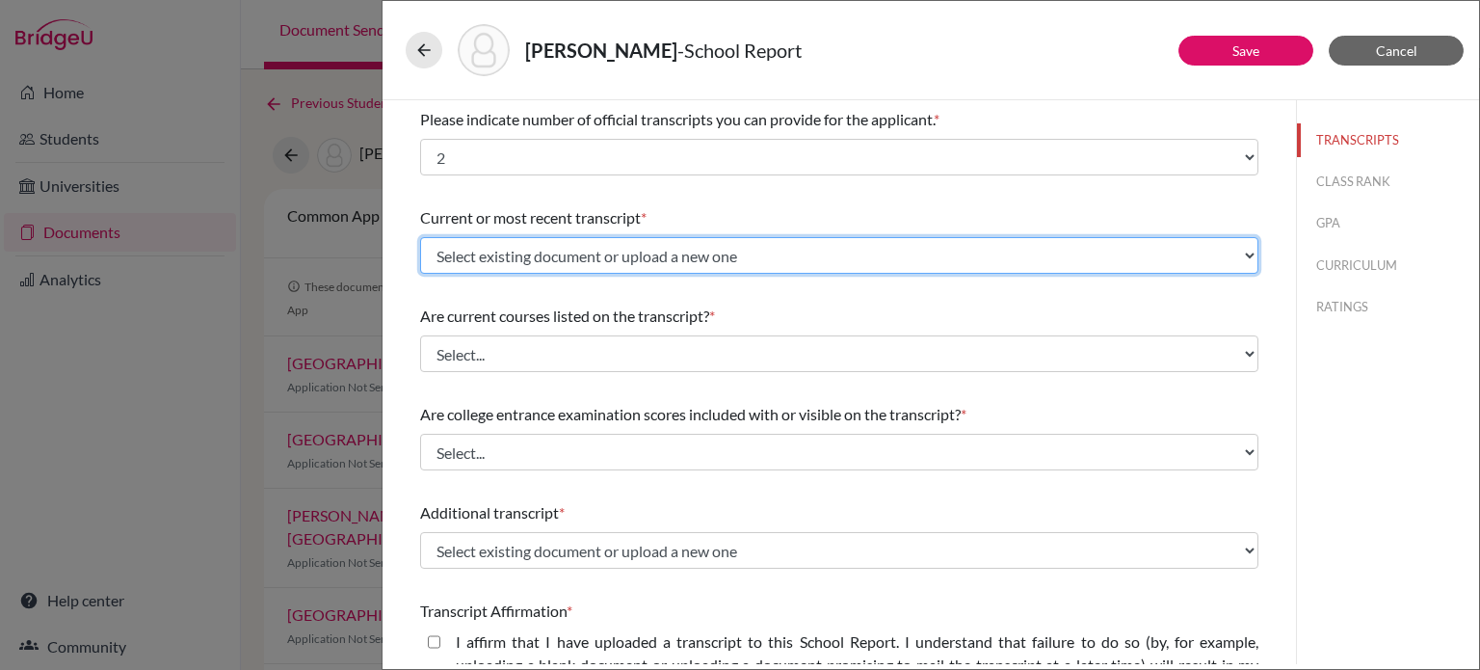
click at [766, 244] on select "Select existing document or upload a new one Initial transcript Upload New File" at bounding box center [839, 255] width 838 height 37
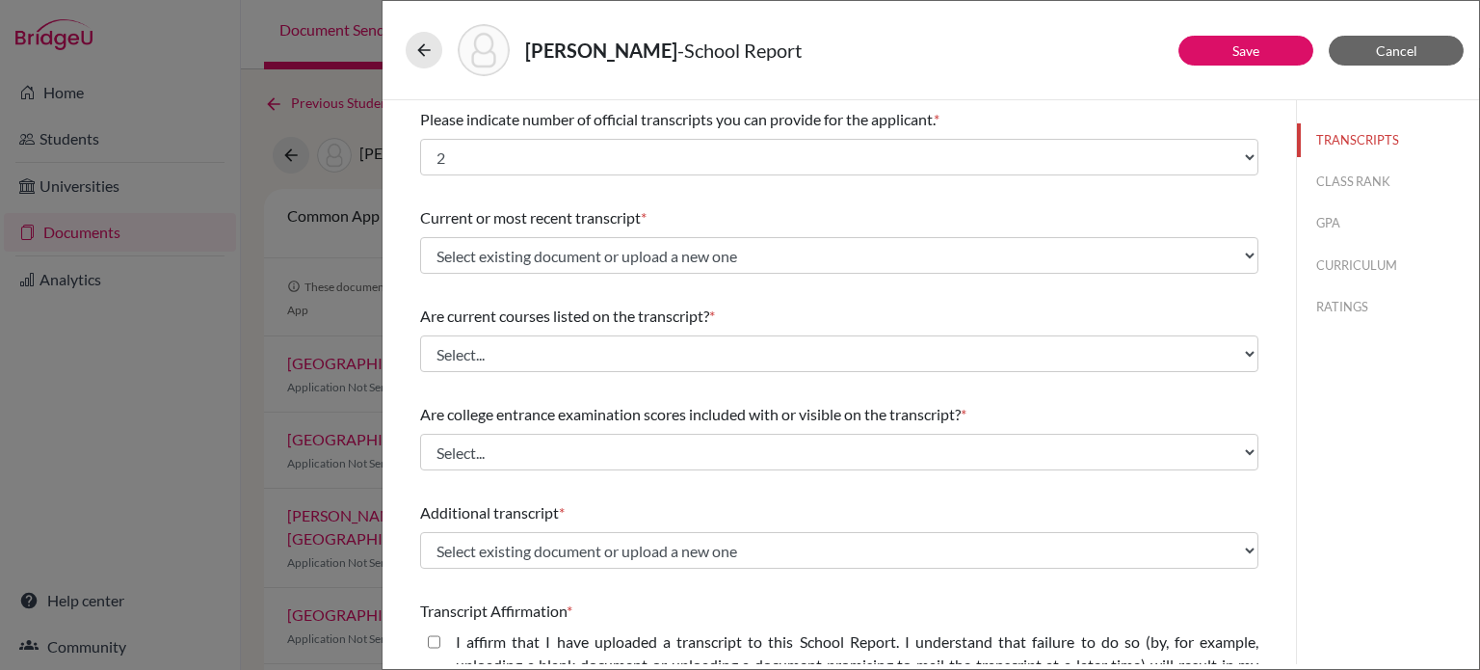
click at [1083, 116] on div "Please indicate number of official transcripts you can provide for the applican…" at bounding box center [839, 119] width 838 height 23
click at [1268, 45] on button "Save" at bounding box center [1246, 51] width 135 height 30
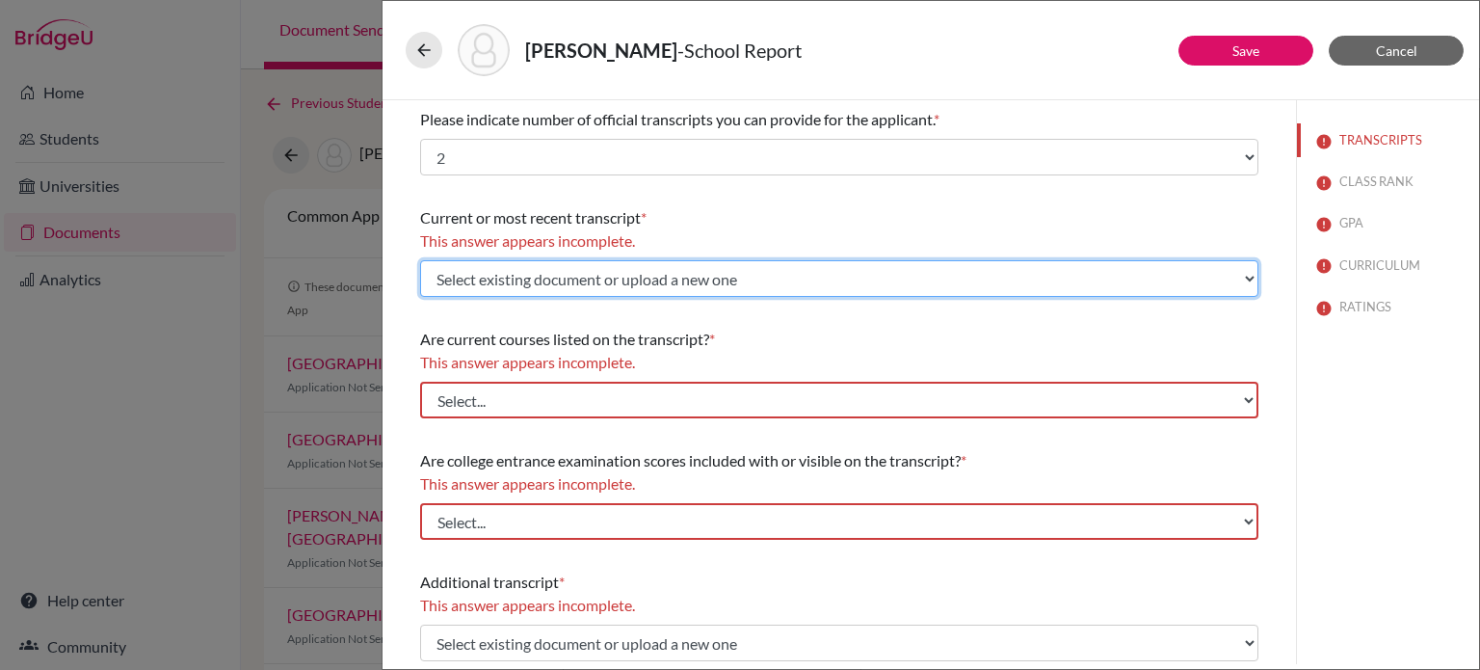
click at [823, 286] on select "Select existing document or upload a new one Initial transcript Upload New File" at bounding box center [839, 278] width 838 height 37
select select "674756"
click at [420, 260] on select "Select existing document or upload a new one Initial transcript Upload New File" at bounding box center [839, 278] width 838 height 37
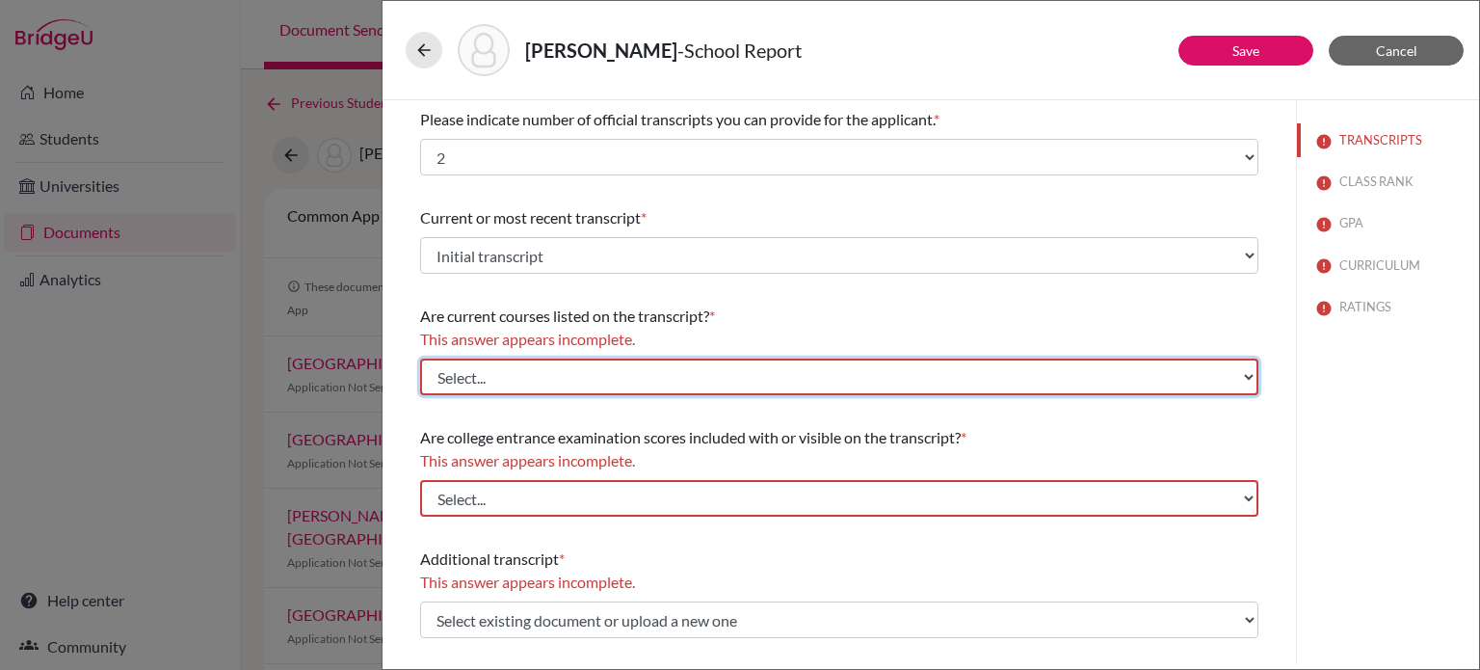
click at [733, 373] on select "Select... Yes No" at bounding box center [839, 376] width 838 height 37
select select "0"
click at [420, 358] on select "Select... Yes No" at bounding box center [839, 376] width 838 height 37
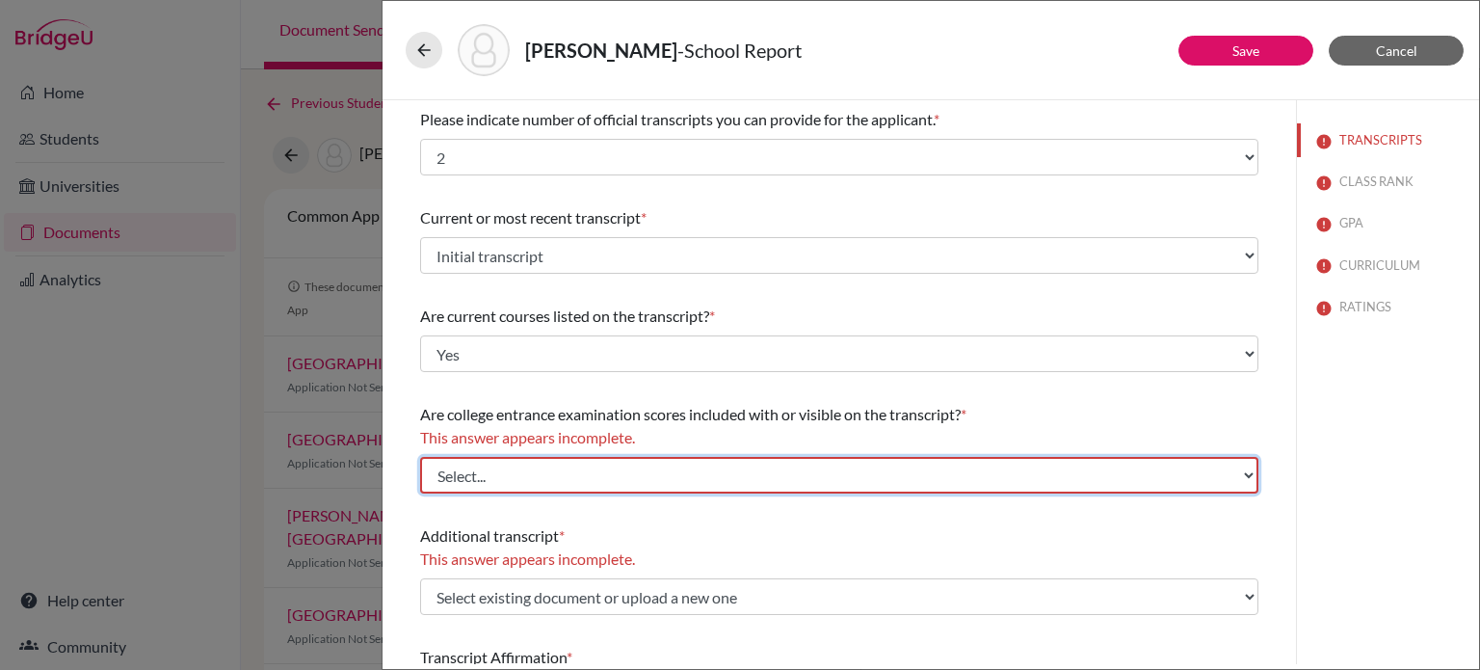
click at [661, 472] on select "Select... Yes No" at bounding box center [839, 475] width 838 height 37
select select "1"
click at [420, 457] on select "Select... Yes No" at bounding box center [839, 475] width 838 height 37
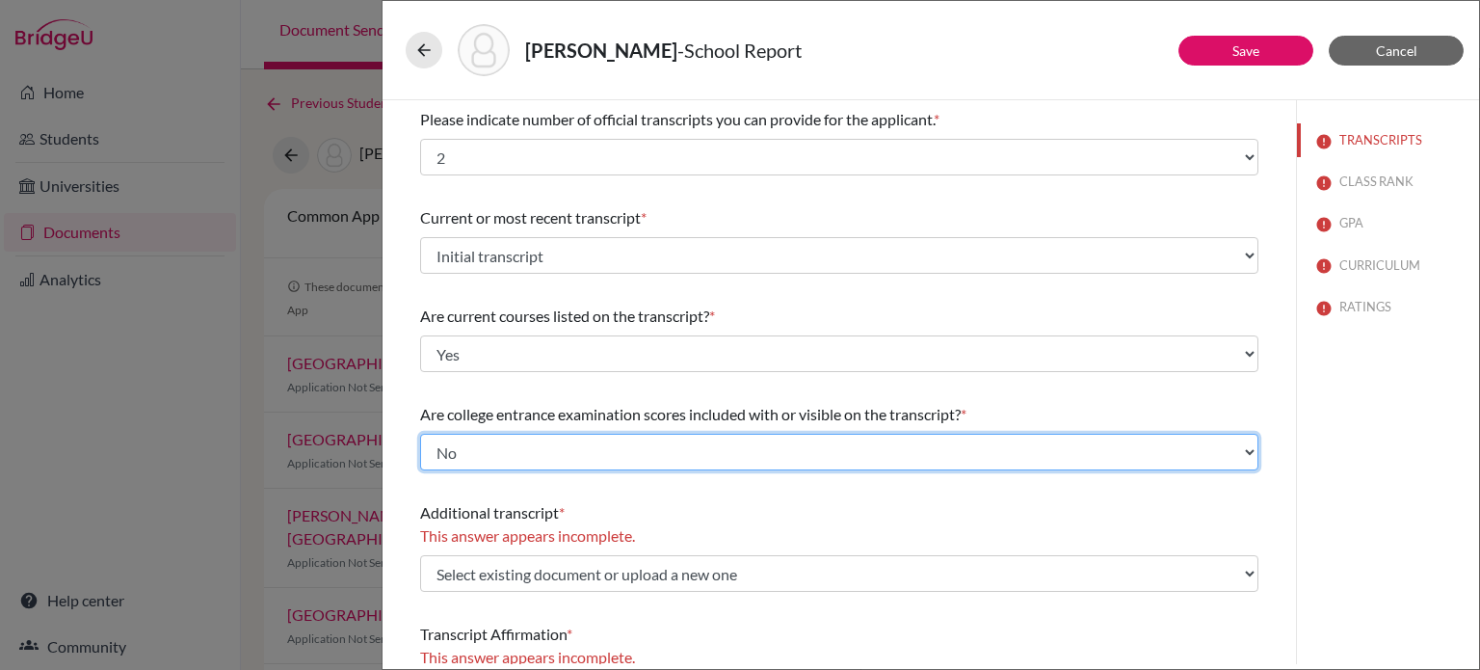
scroll to position [193, 0]
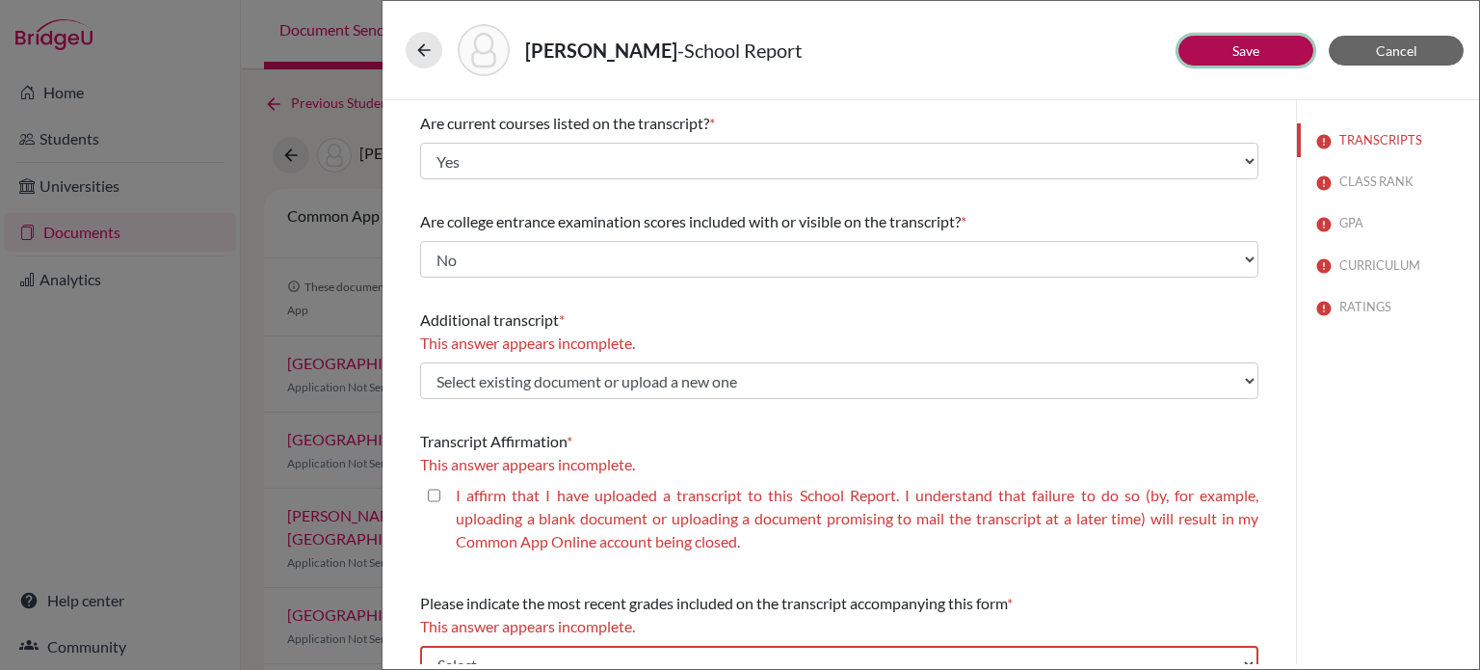
click at [1264, 54] on button "Save" at bounding box center [1246, 51] width 135 height 30
click at [438, 40] on button at bounding box center [424, 50] width 37 height 37
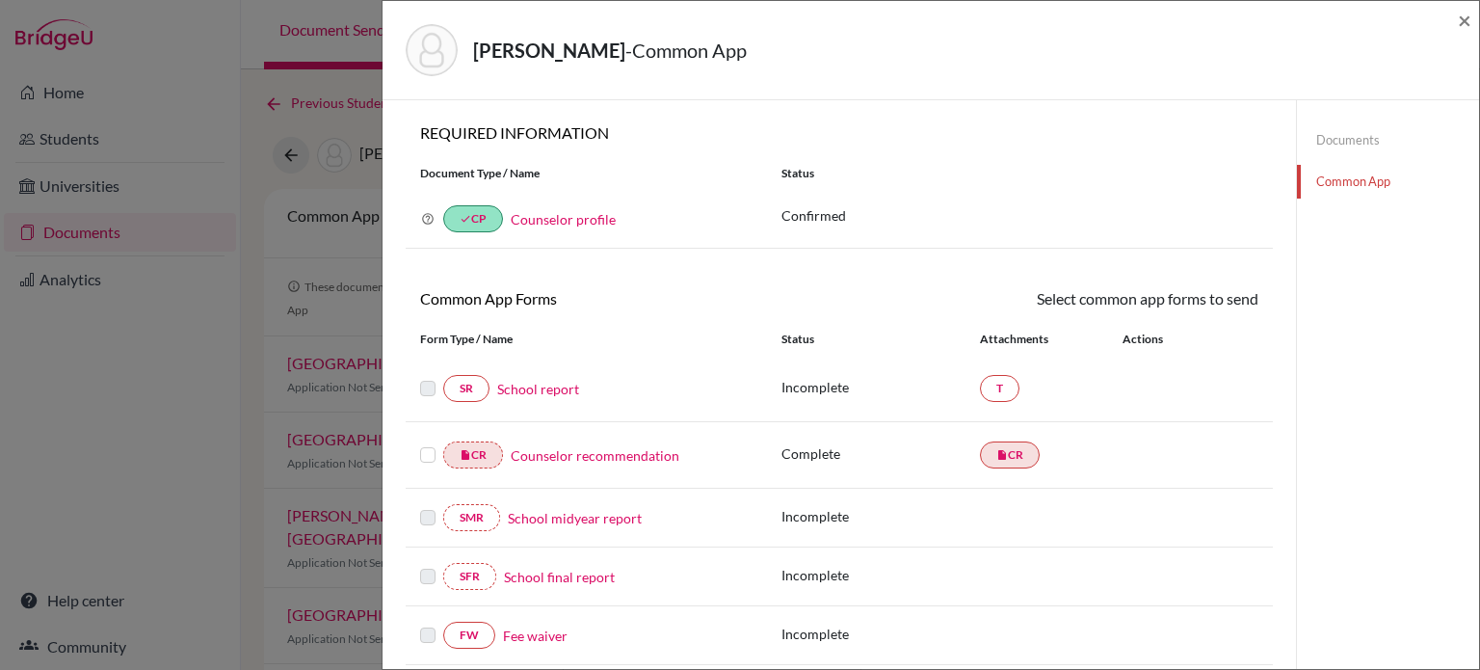
click at [1351, 135] on link "Documents" at bounding box center [1388, 140] width 182 height 34
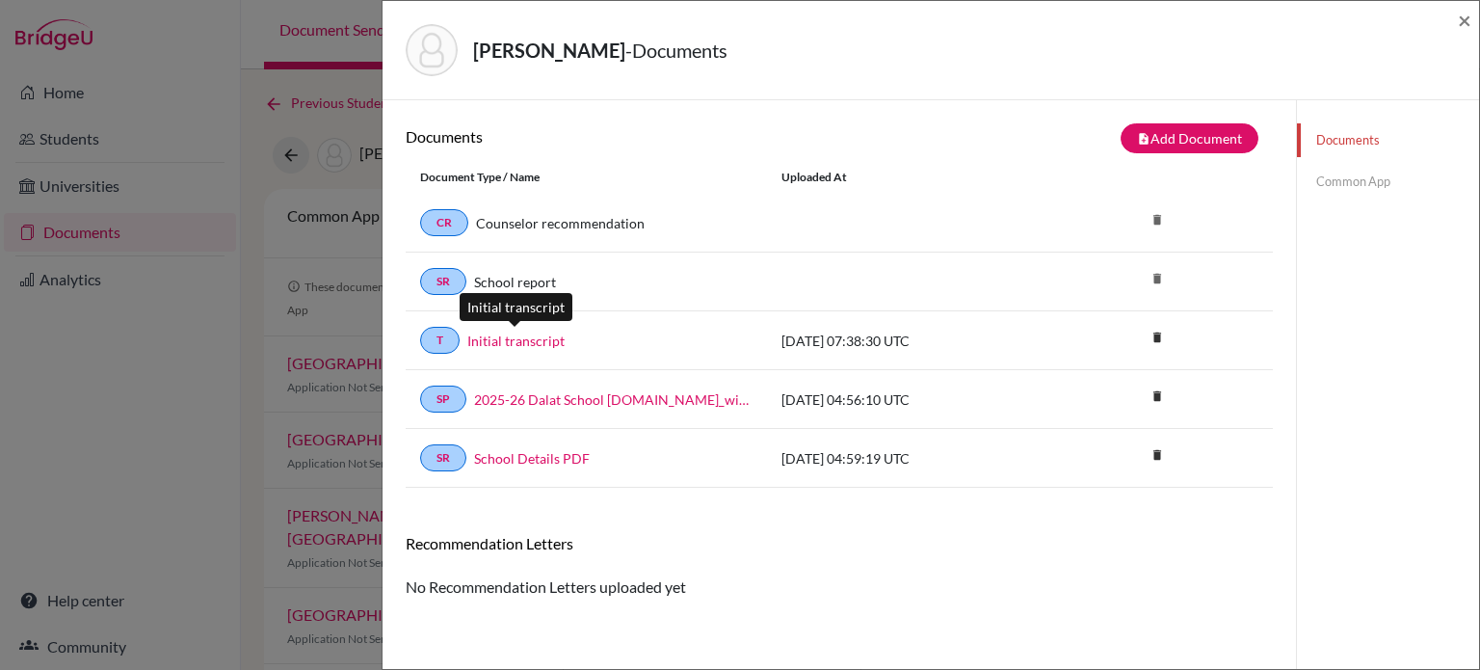
click at [525, 339] on link "Initial transcript" at bounding box center [515, 341] width 97 height 20
click at [1355, 187] on link "Common App" at bounding box center [1388, 182] width 182 height 34
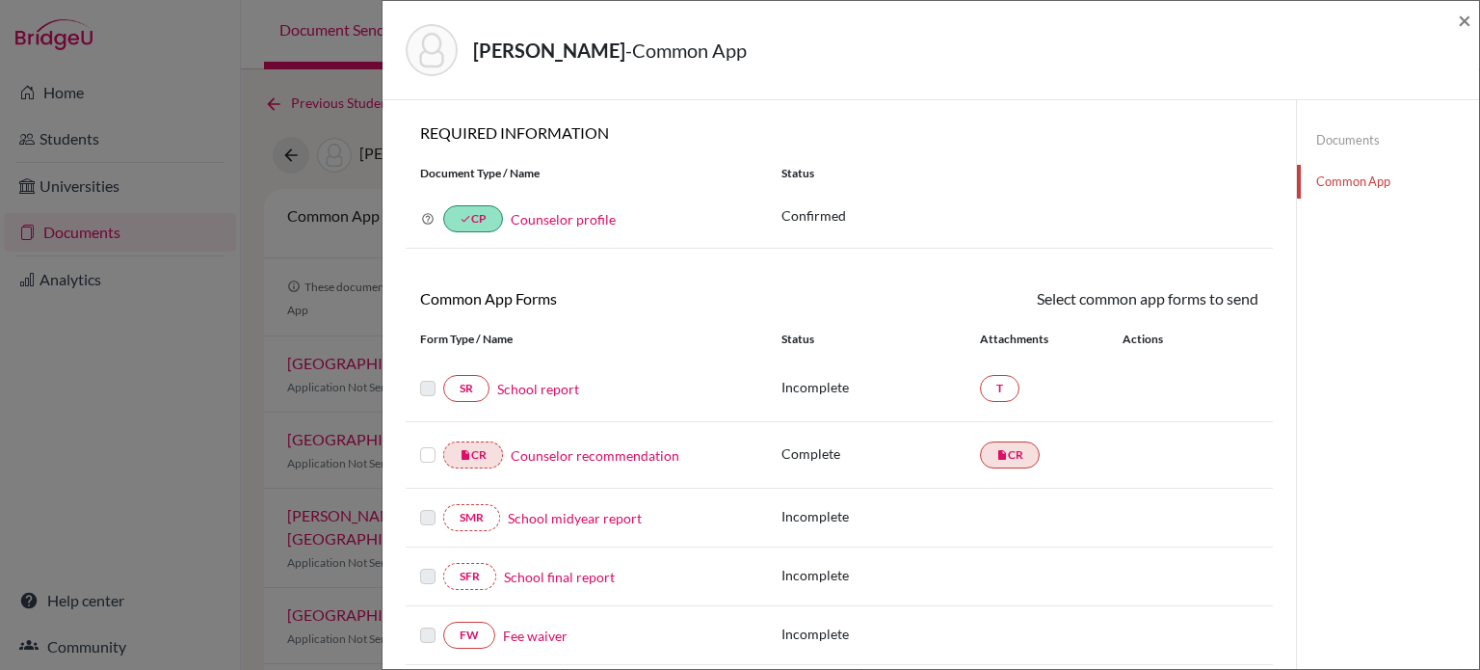
click at [559, 391] on link "School report" at bounding box center [538, 389] width 82 height 20
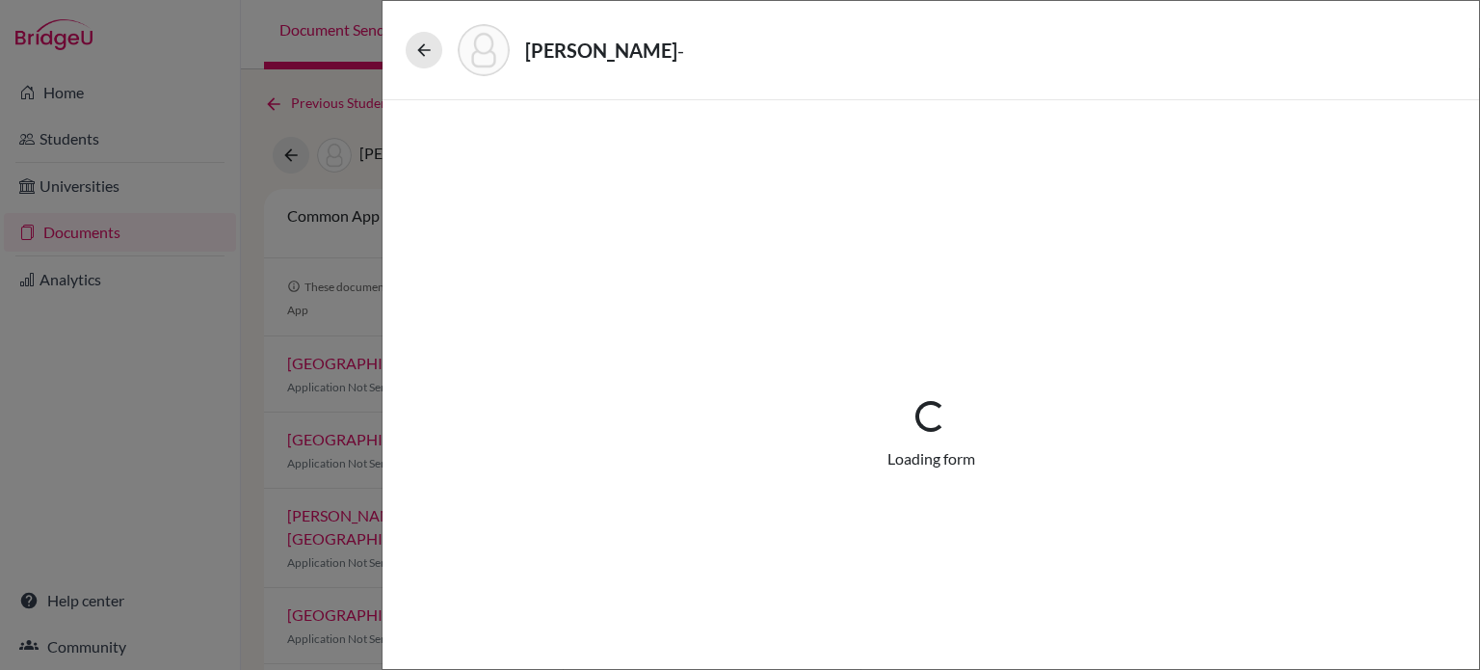
select select "2"
select select "674756"
select select "0"
select select "1"
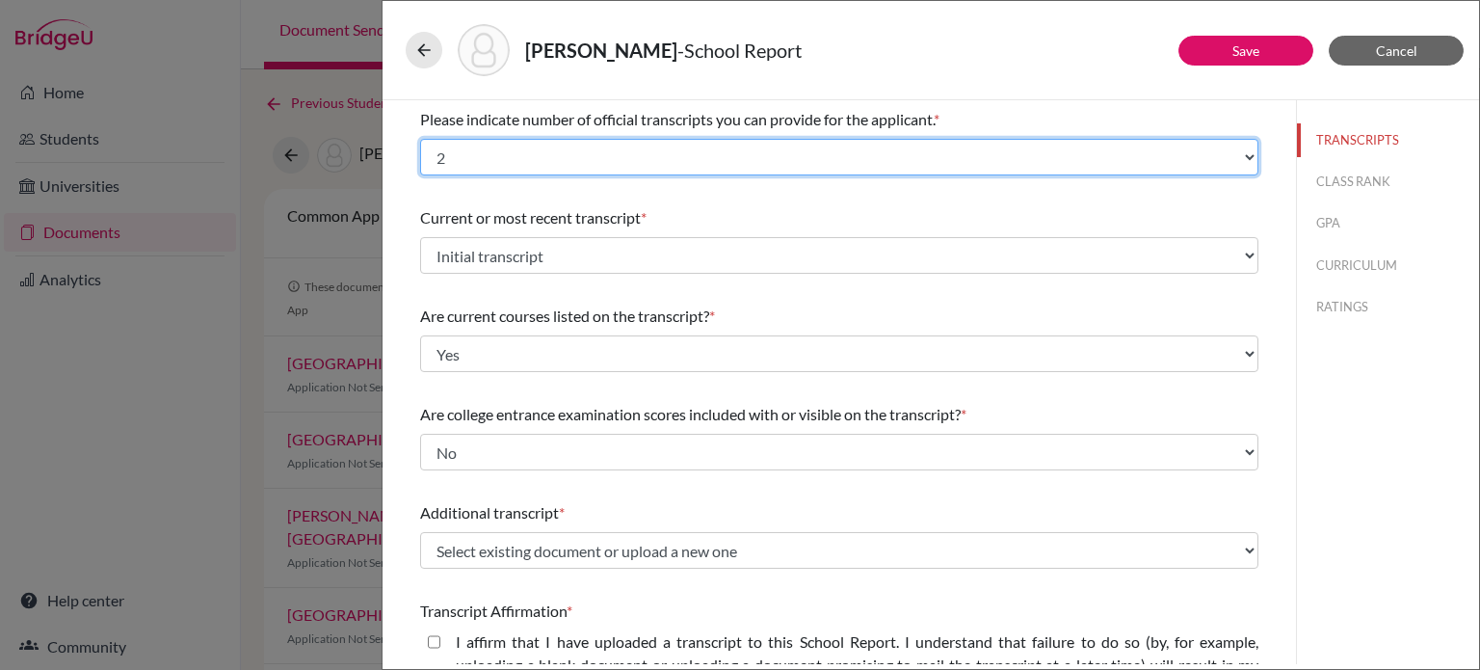
click at [686, 164] on select "Select... 1 2 3 4" at bounding box center [839, 157] width 838 height 37
select select "1"
click at [420, 139] on select "Select... 1 2 3 4" at bounding box center [839, 157] width 838 height 37
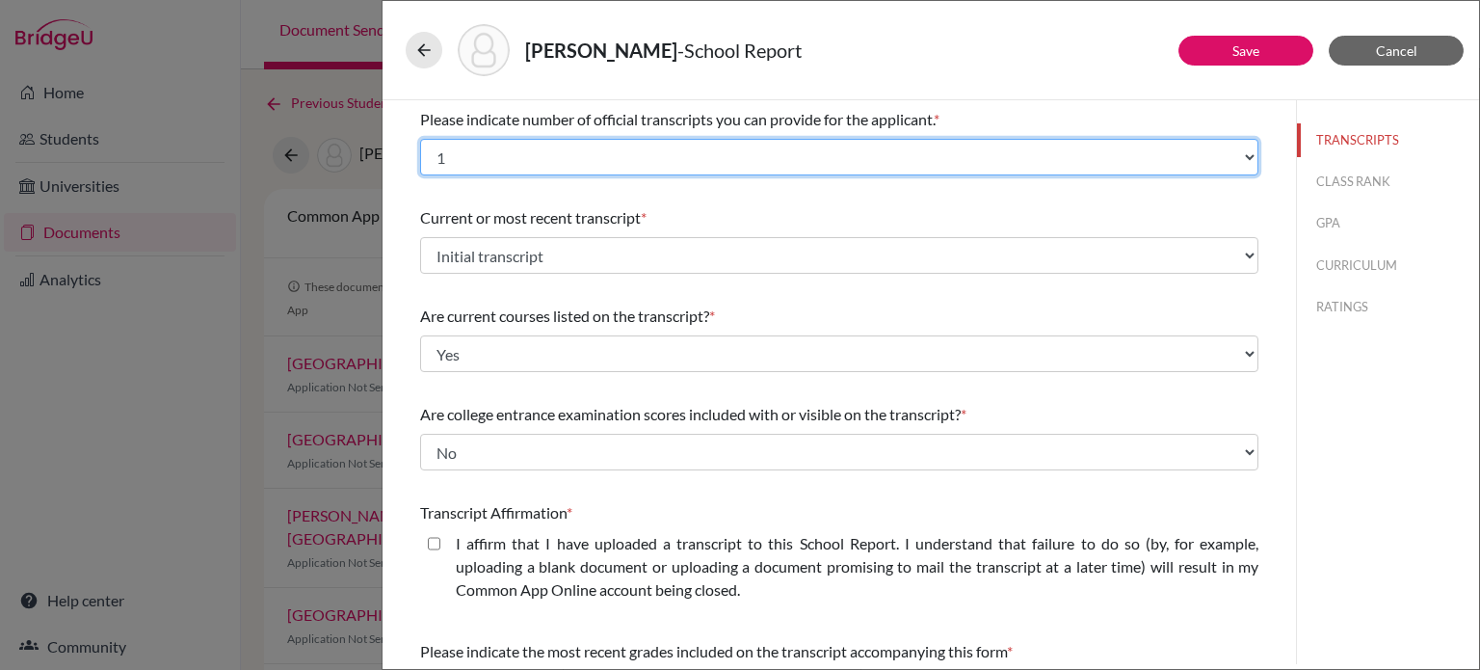
scroll to position [266, 0]
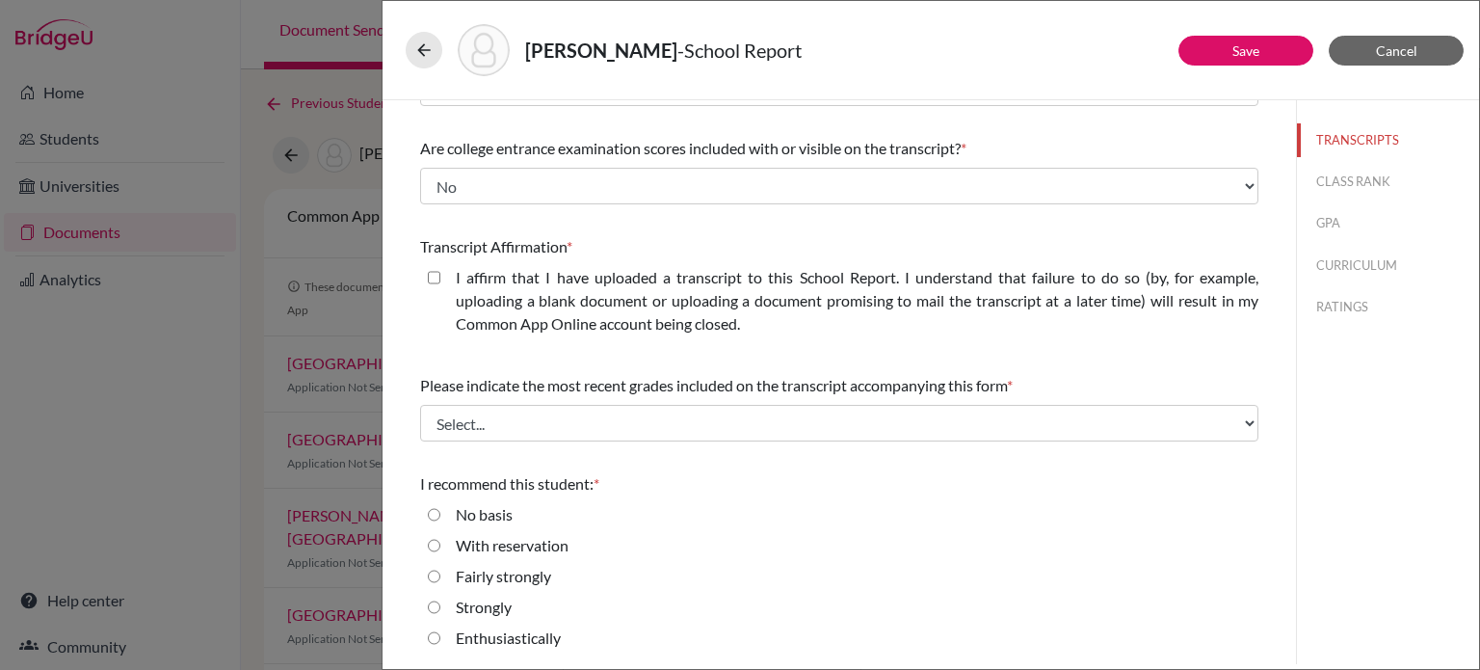
click at [428, 273] on closed\ "I affirm that I have uploaded a transcript to this School Report. I understand …" at bounding box center [434, 277] width 13 height 23
checkbox closed\ "true"
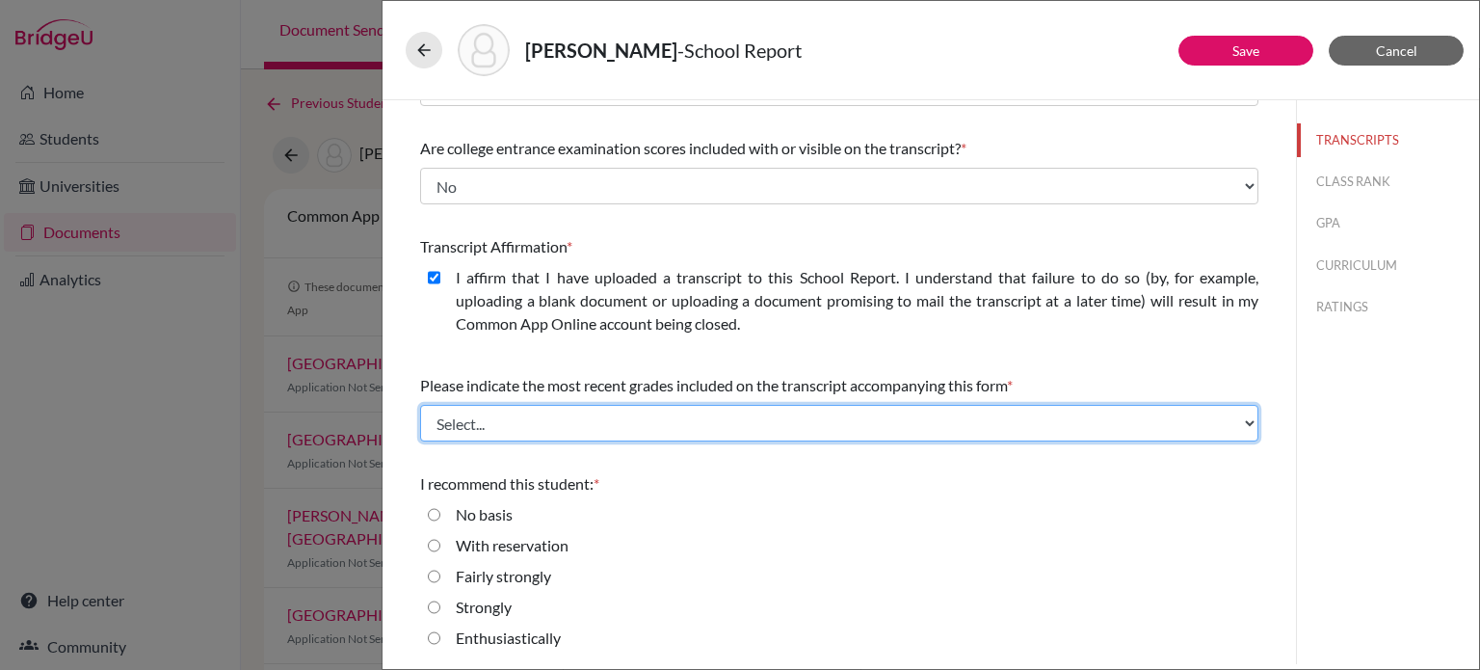
click at [607, 415] on select "Select... Final junior year grades 1st Quarter senior year grades 2nd Quarter/1…" at bounding box center [839, 423] width 838 height 37
select select "0"
click at [420, 405] on select "Select... Final junior year grades 1st Quarter senior year grades 2nd Quarter/1…" at bounding box center [839, 423] width 838 height 37
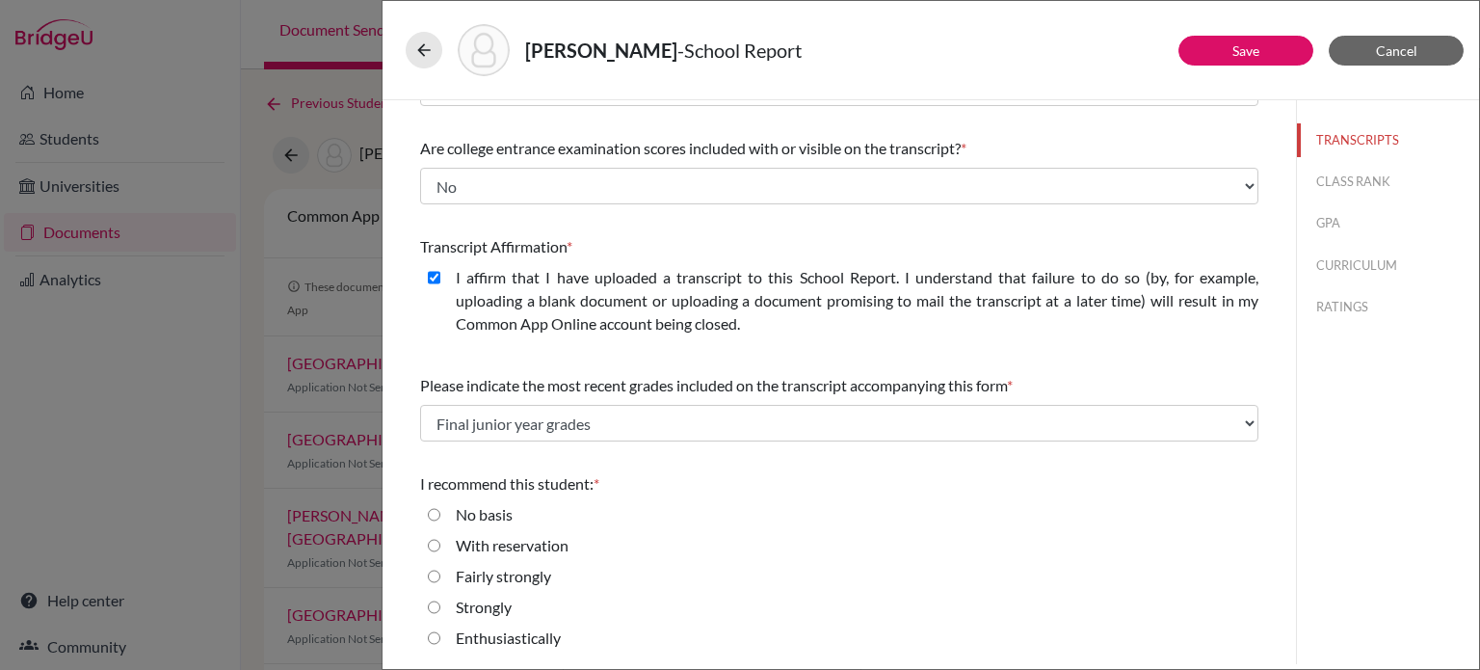
click at [528, 635] on label "Enthusiastically" at bounding box center [508, 637] width 105 height 23
click at [440, 635] on input "Enthusiastically" at bounding box center [434, 637] width 13 height 23
radio input "true"
click at [1357, 185] on button "CLASS RANK" at bounding box center [1388, 182] width 182 height 34
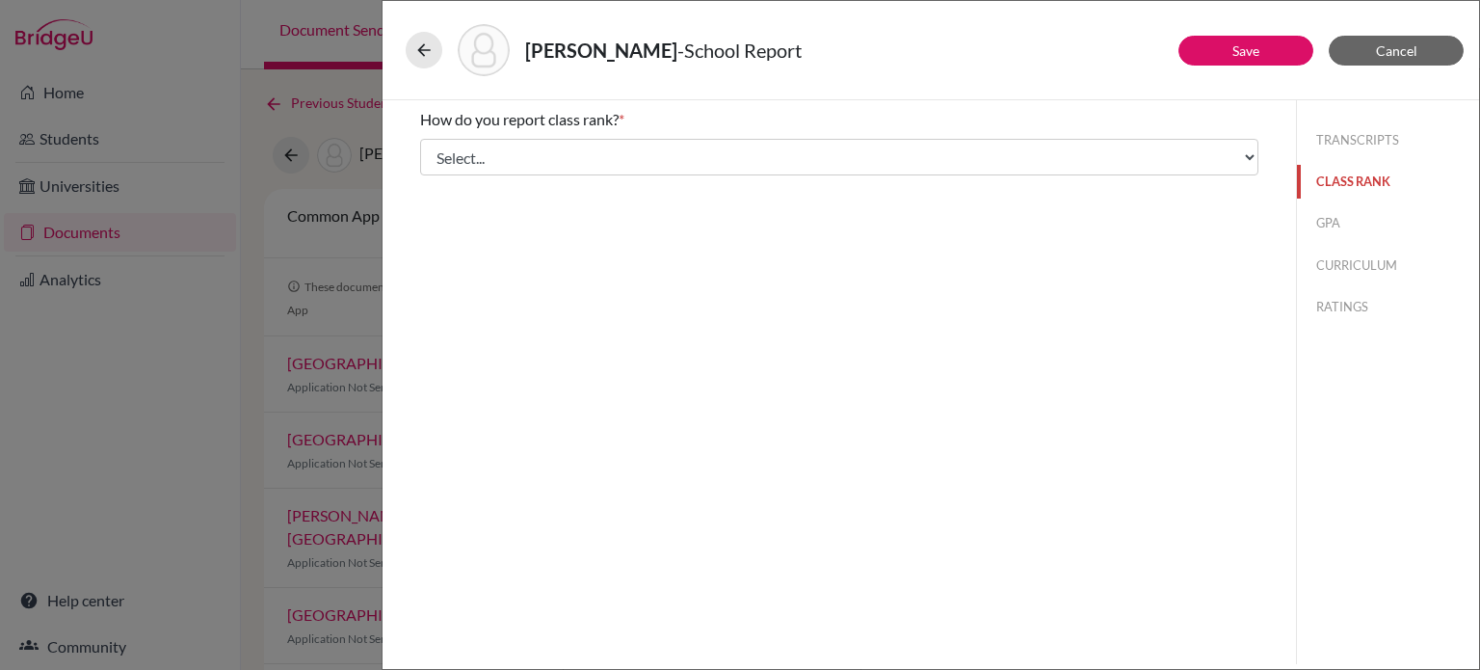
scroll to position [0, 0]
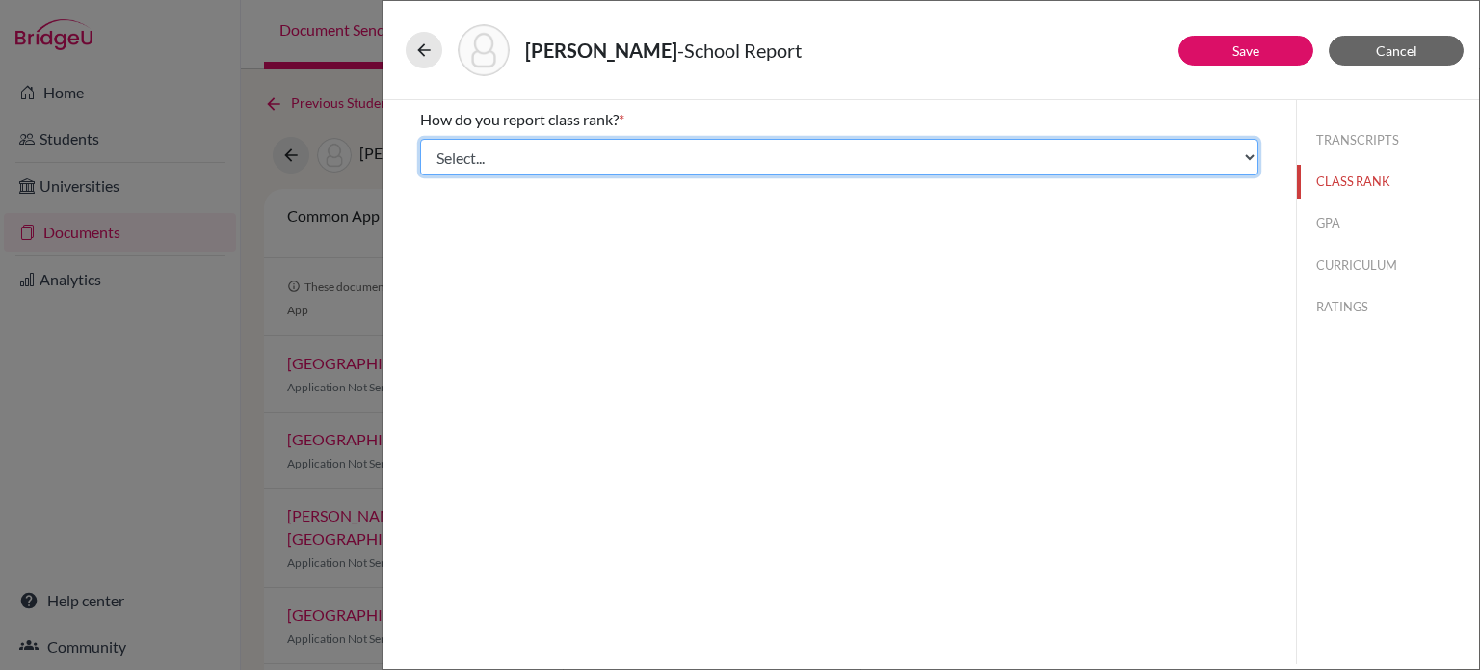
click at [706, 152] on select "Select... Exact Decile Quintile Quartile None" at bounding box center [839, 157] width 838 height 37
select select "5"
click at [420, 139] on select "Select... Exact Decile Quintile Quartile None" at bounding box center [839, 157] width 838 height 37
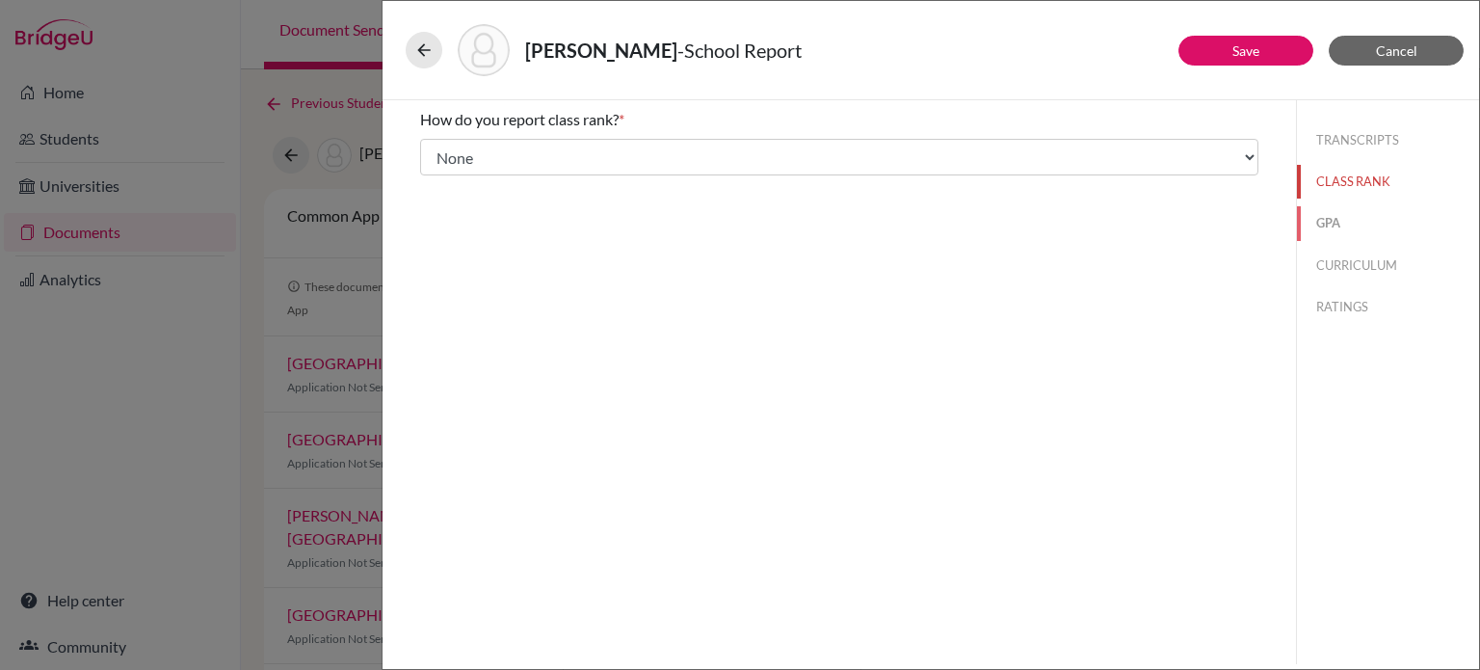
drag, startPoint x: 1340, startPoint y: 226, endPoint x: 1314, endPoint y: 228, distance: 26.1
click at [1340, 226] on button "GPA" at bounding box center [1388, 223] width 182 height 34
click at [469, 152] on label "Yes" at bounding box center [467, 150] width 23 height 23
click at [440, 152] on input "Yes" at bounding box center [434, 150] width 13 height 23
radio input "true"
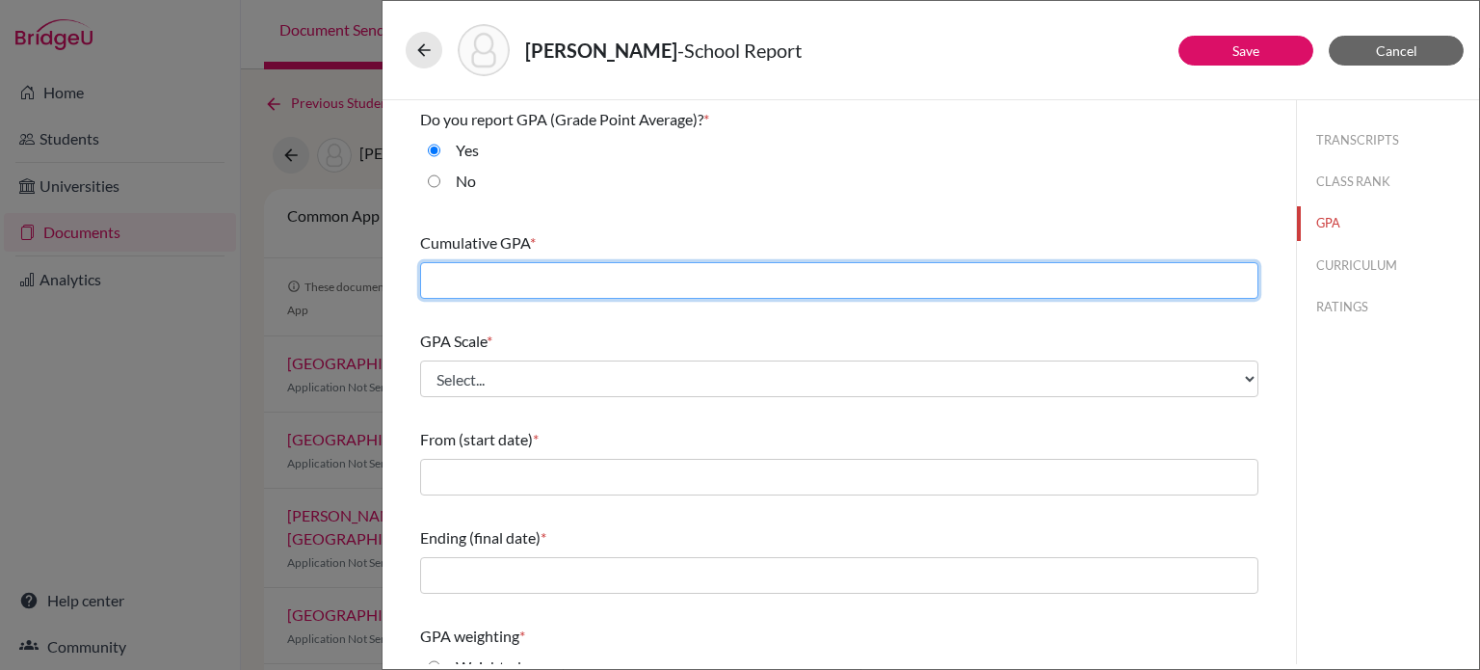
click at [571, 267] on input "text" at bounding box center [839, 280] width 838 height 37
type input "3.9541"
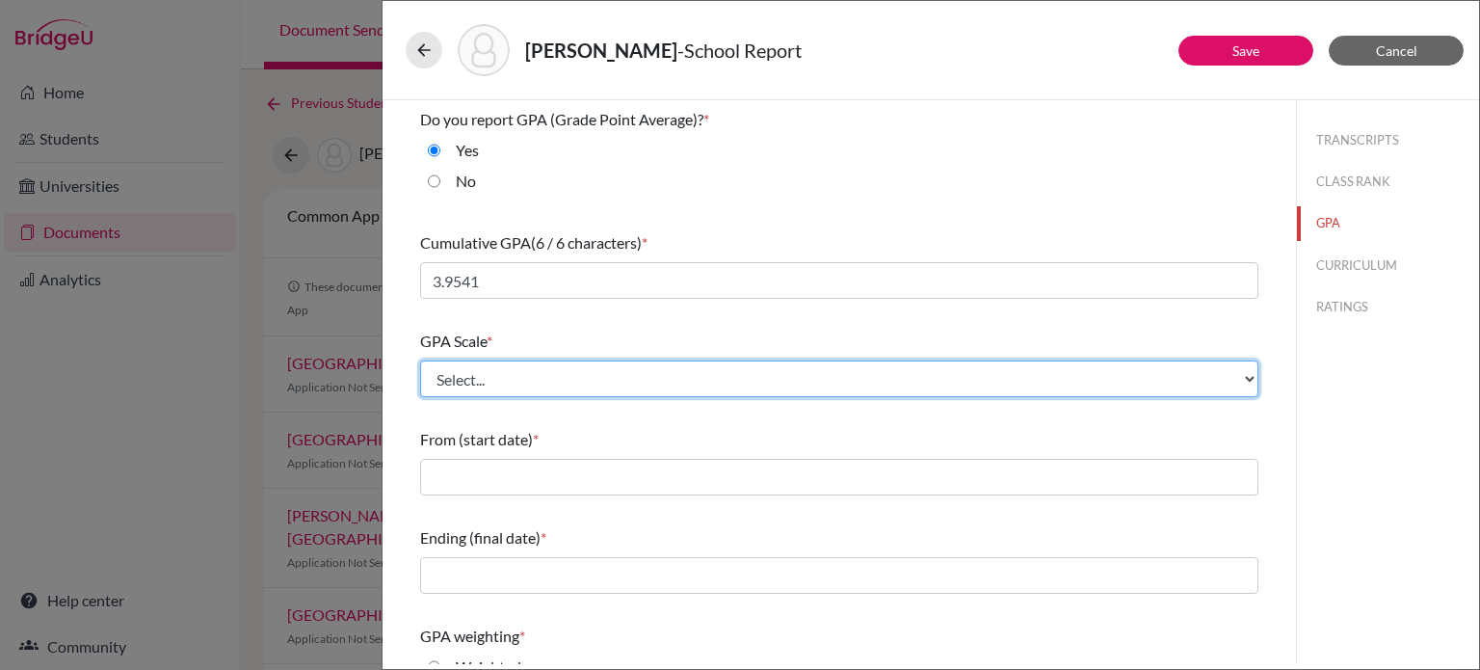
click at [609, 364] on select "Select... 4 5 6 7 8 9 10 11 12 13 14 15 16 17 18 19 20 100" at bounding box center [839, 378] width 838 height 37
select select "4"
click at [420, 360] on select "Select... 4 5 6 7 8 9 10 11 12 13 14 15 16 17 18 19 20 100" at bounding box center [839, 378] width 838 height 37
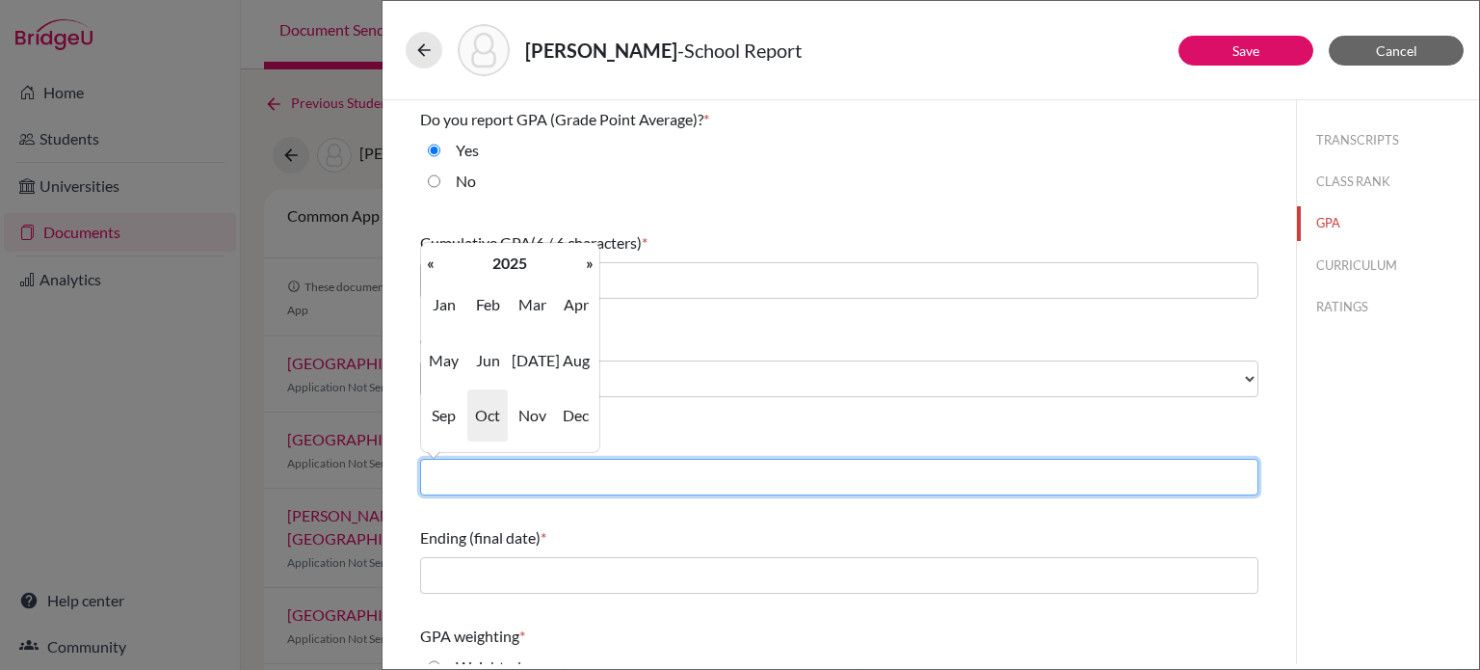
click at [531, 489] on input "text" at bounding box center [839, 477] width 838 height 37
type input "08/2022"
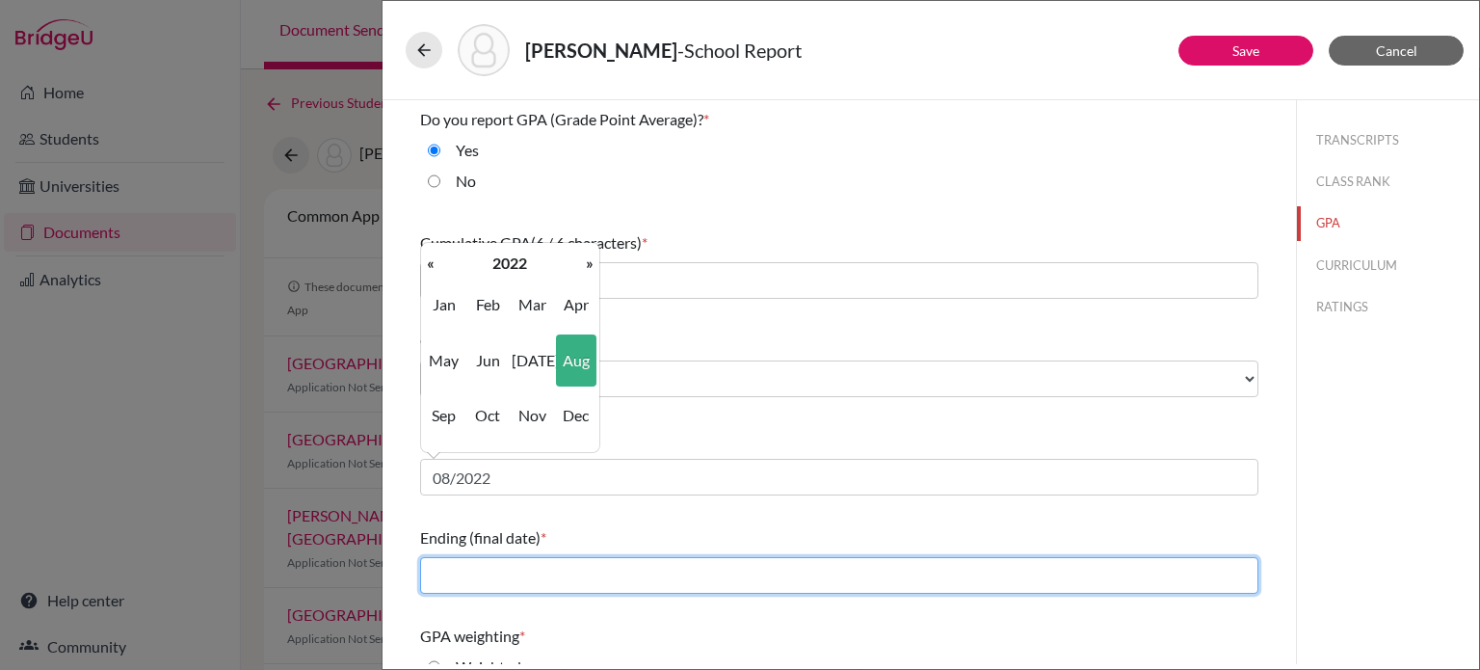
click at [552, 576] on input "text" at bounding box center [839, 575] width 838 height 37
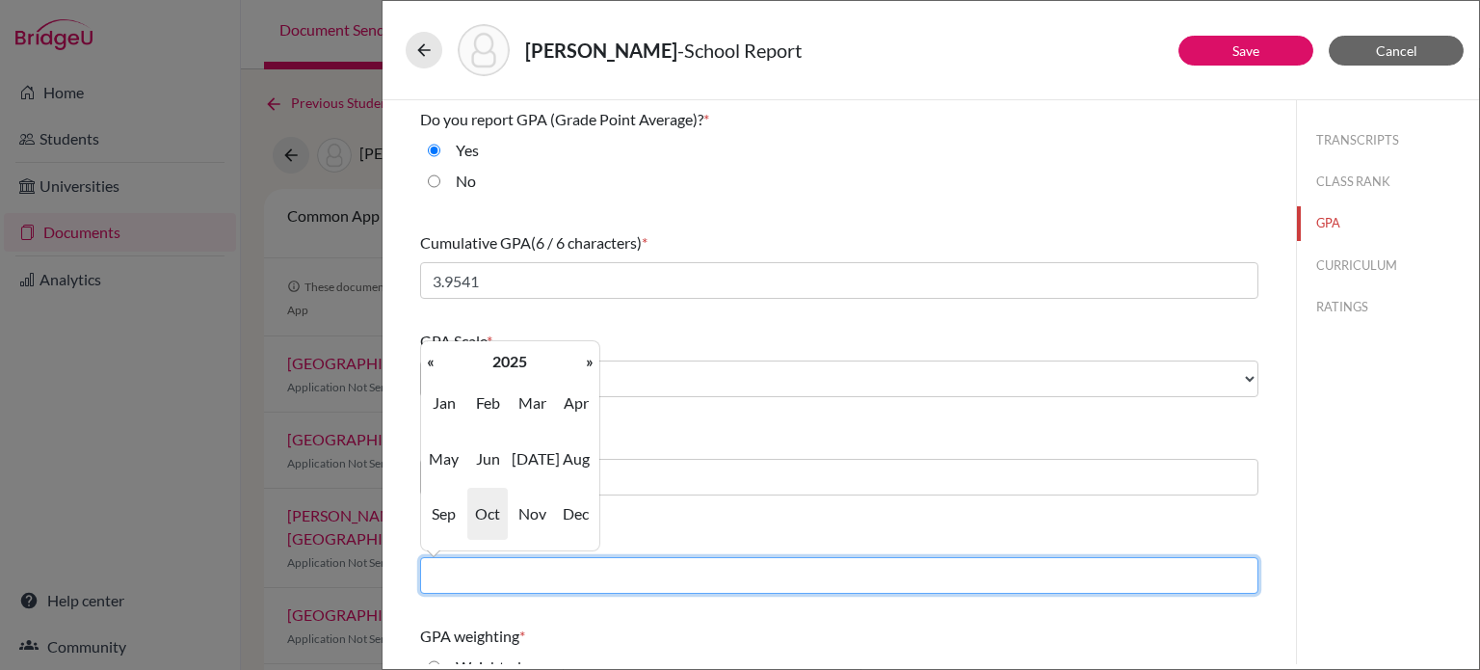
type input "06/2025"
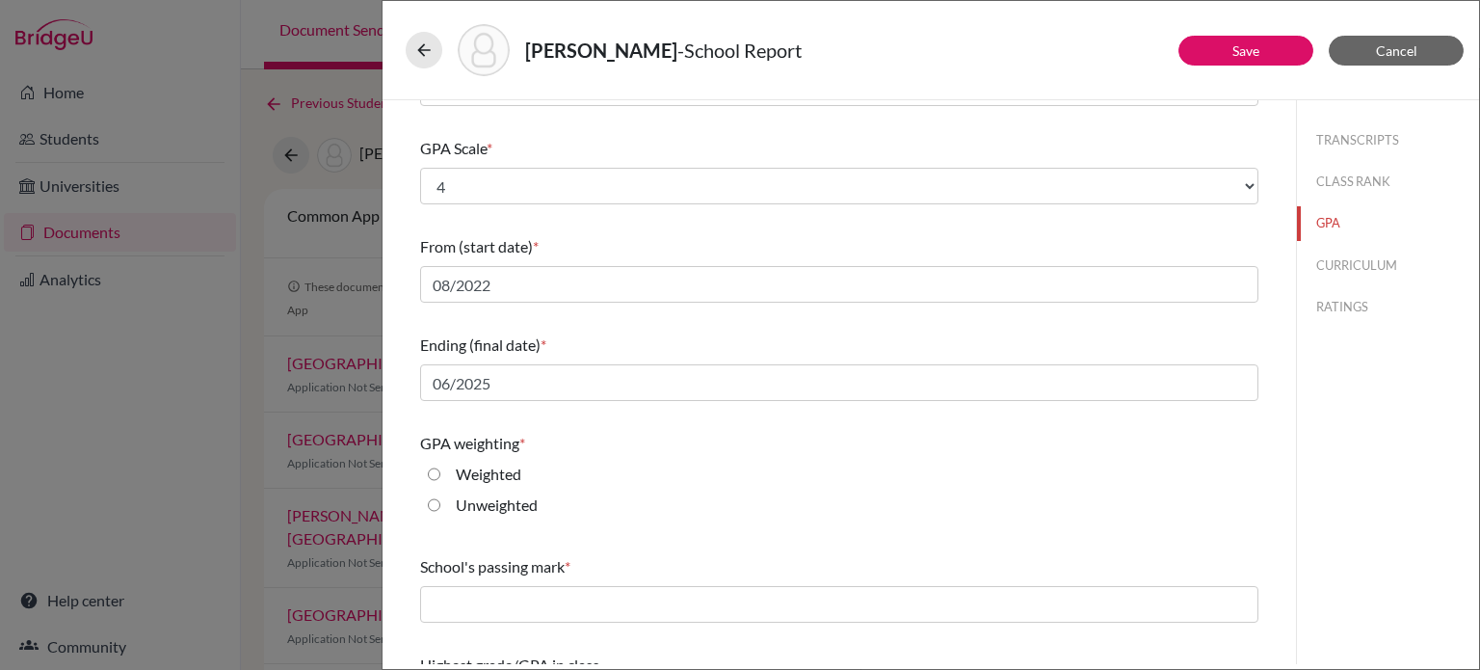
click at [713, 446] on div "GPA weighting *" at bounding box center [839, 443] width 838 height 23
click at [486, 505] on label "Unweighted" at bounding box center [497, 504] width 82 height 23
click at [440, 505] on input "Unweighted" at bounding box center [434, 504] width 13 height 23
radio input "true"
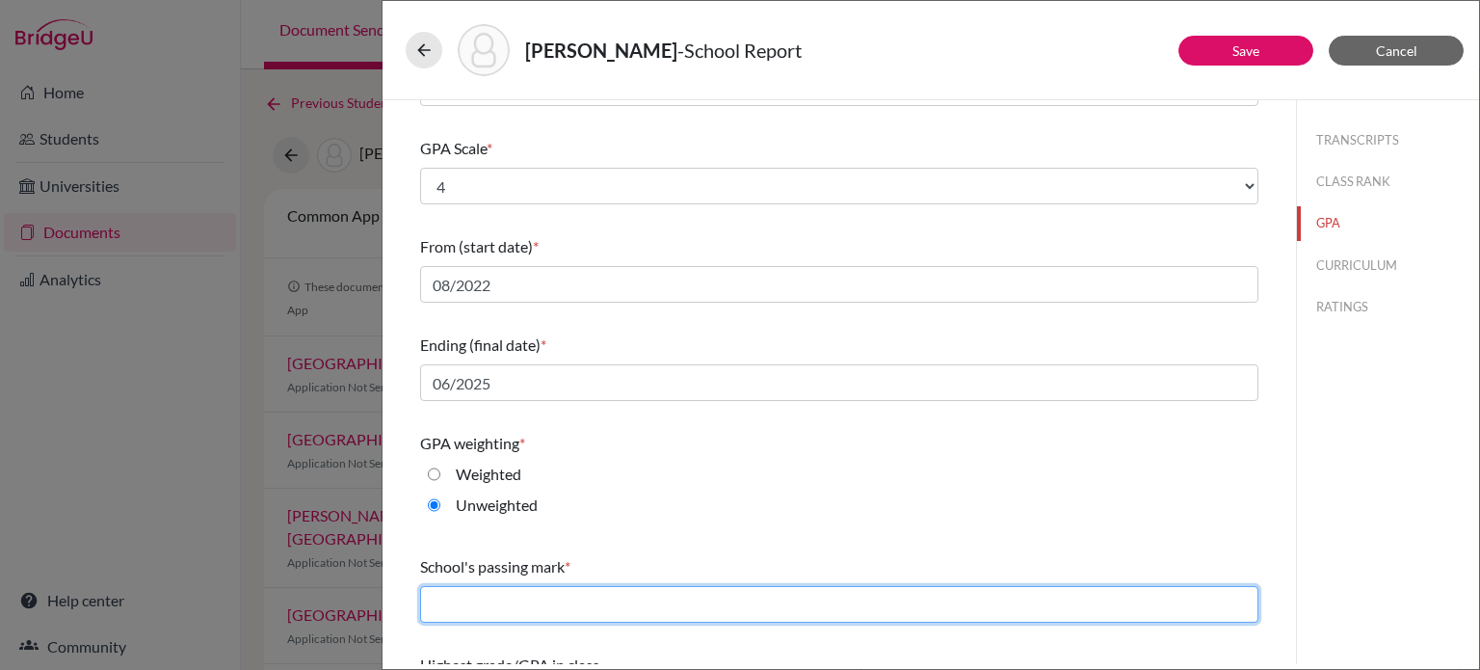
click at [526, 616] on input "text" at bounding box center [839, 604] width 838 height 37
type input "65"
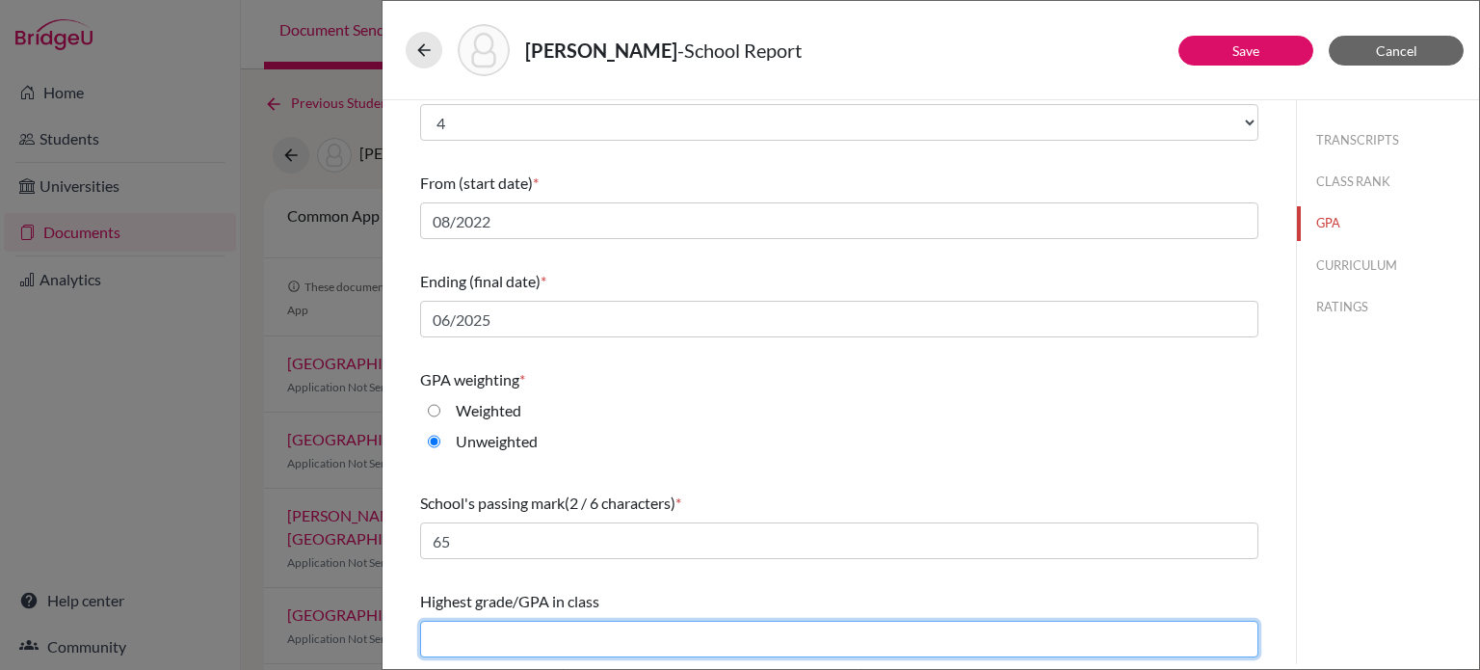
click at [649, 633] on input "text" at bounding box center [839, 639] width 838 height 37
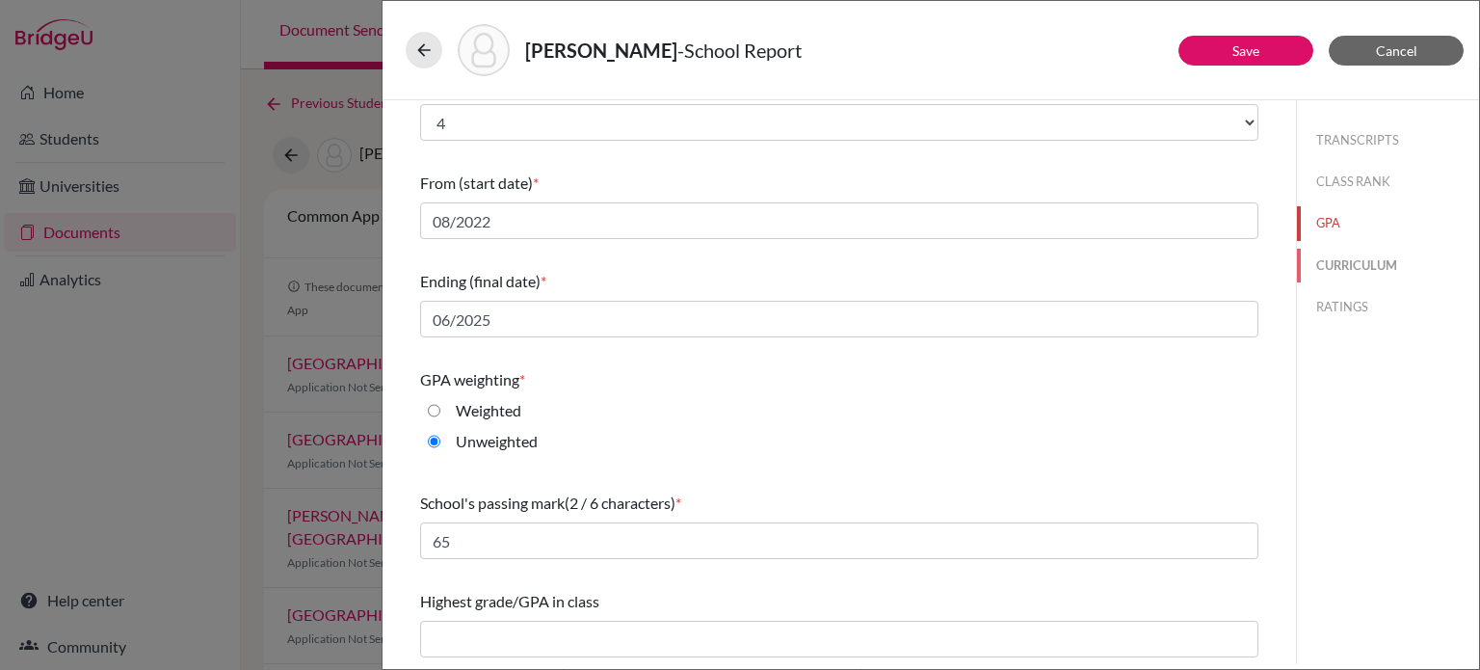
click at [1359, 269] on button "CURRICULUM" at bounding box center [1388, 266] width 182 height 34
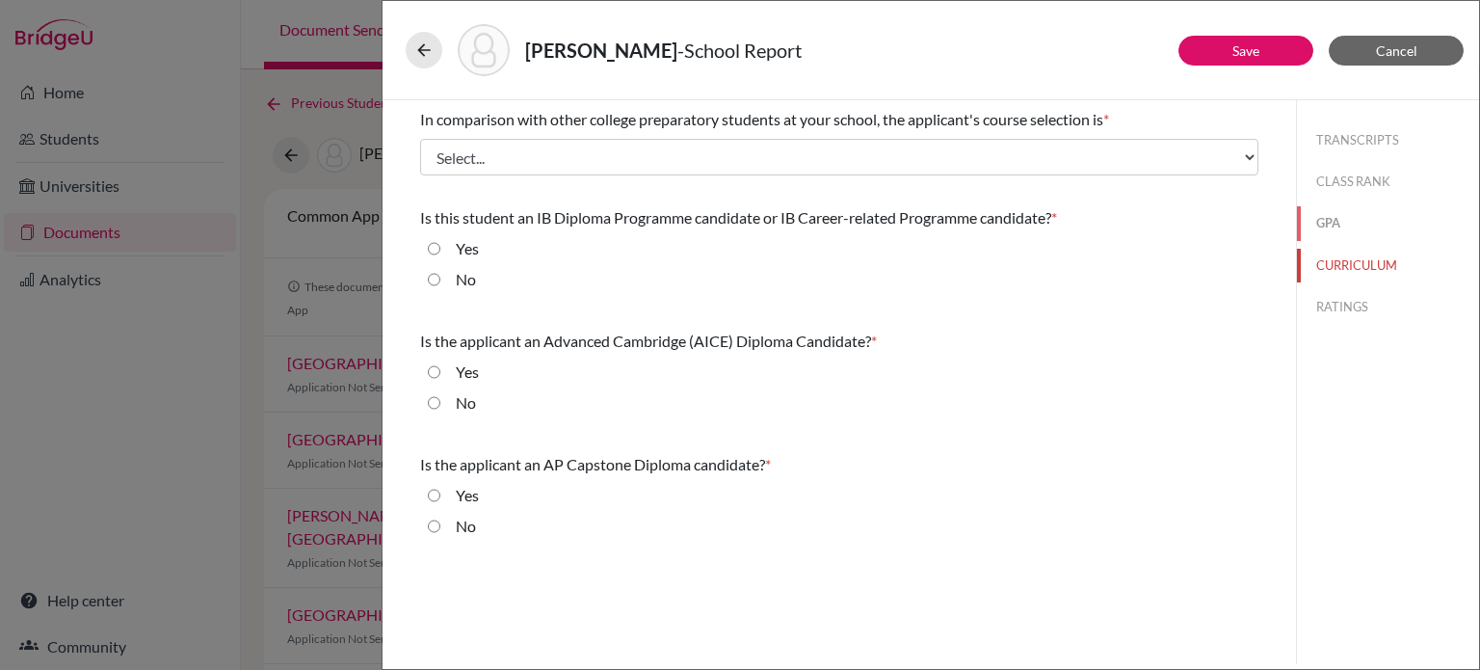
click at [1342, 215] on button "GPA" at bounding box center [1388, 223] width 182 height 34
select select "4"
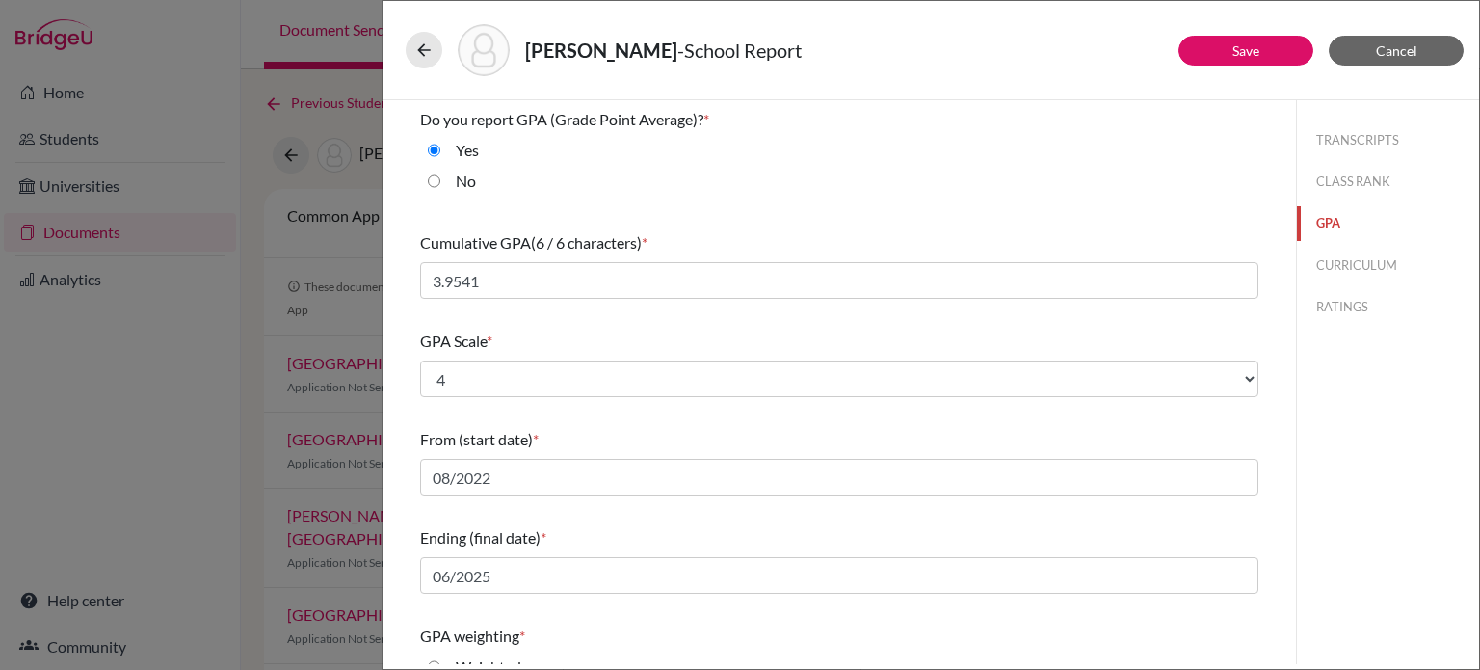
scroll to position [256, 0]
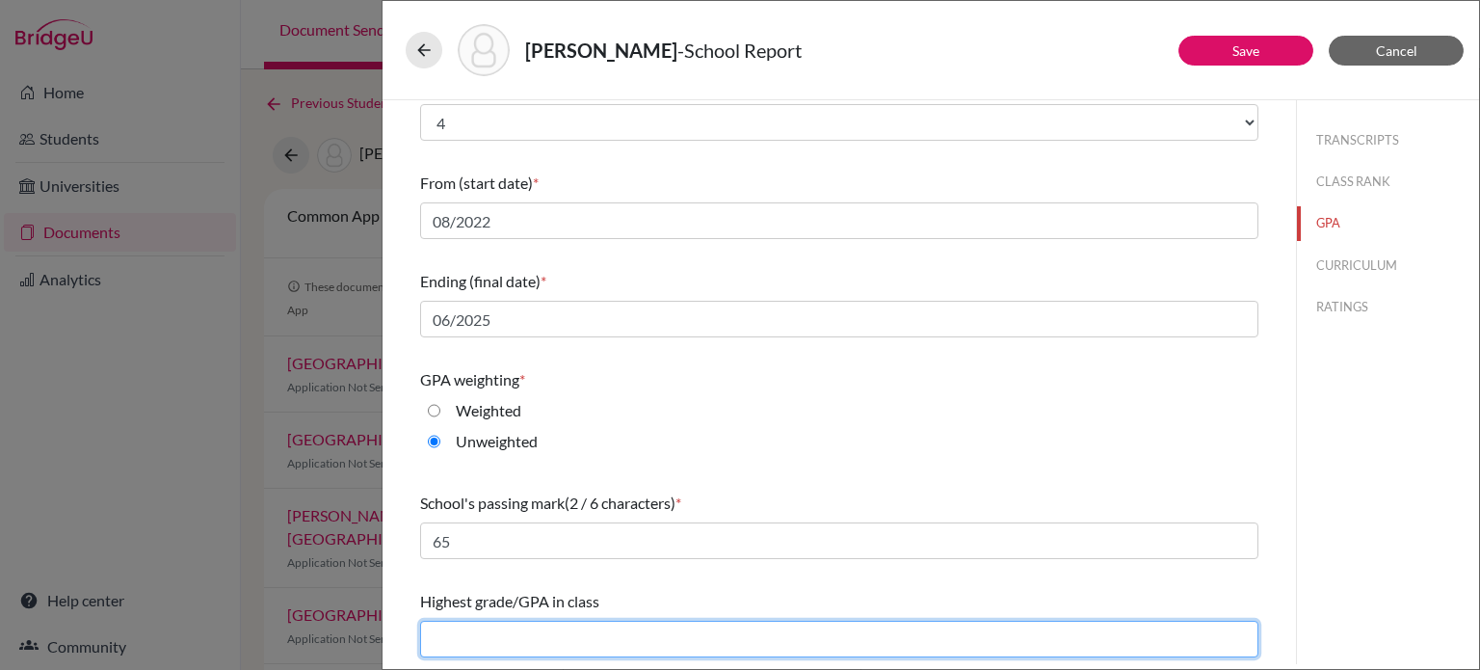
drag, startPoint x: 640, startPoint y: 637, endPoint x: 638, endPoint y: 626, distance: 10.8
click at [640, 637] on input "text" at bounding box center [839, 639] width 838 height 37
type input "4.00"
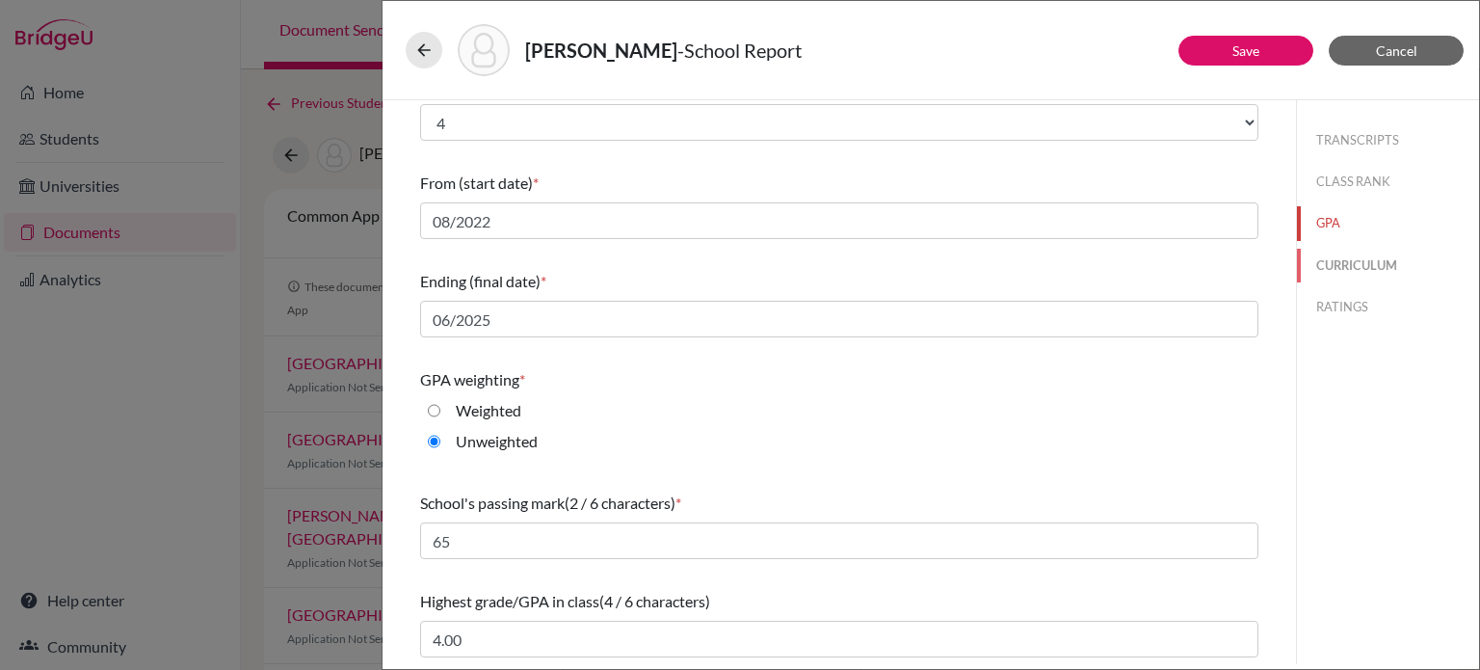
click at [1334, 269] on button "CURRICULUM" at bounding box center [1388, 266] width 182 height 34
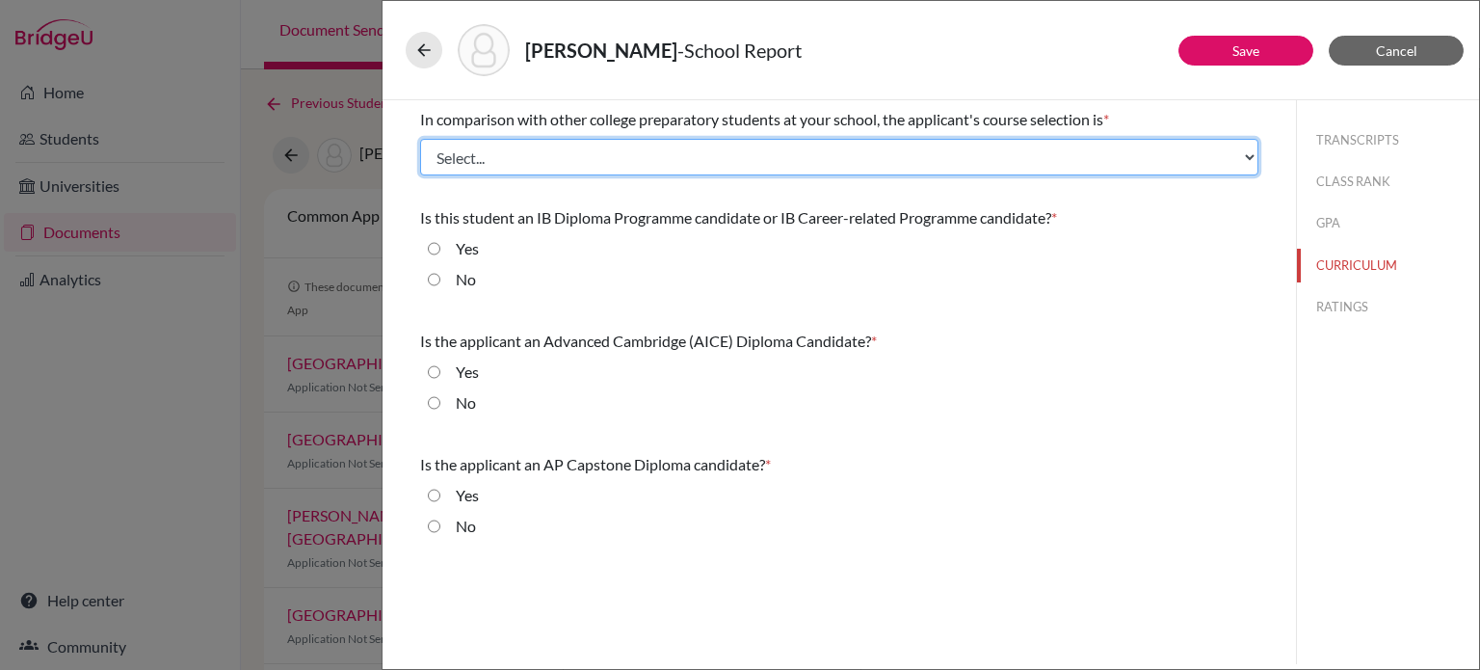
click at [890, 150] on select "Select... Less than demanding Average Demanding Very demanding Most demanding P…" at bounding box center [839, 157] width 838 height 37
select select "3"
click at [420, 139] on select "Select... Less than demanding Average Demanding Very demanding Most demanding P…" at bounding box center [839, 157] width 838 height 37
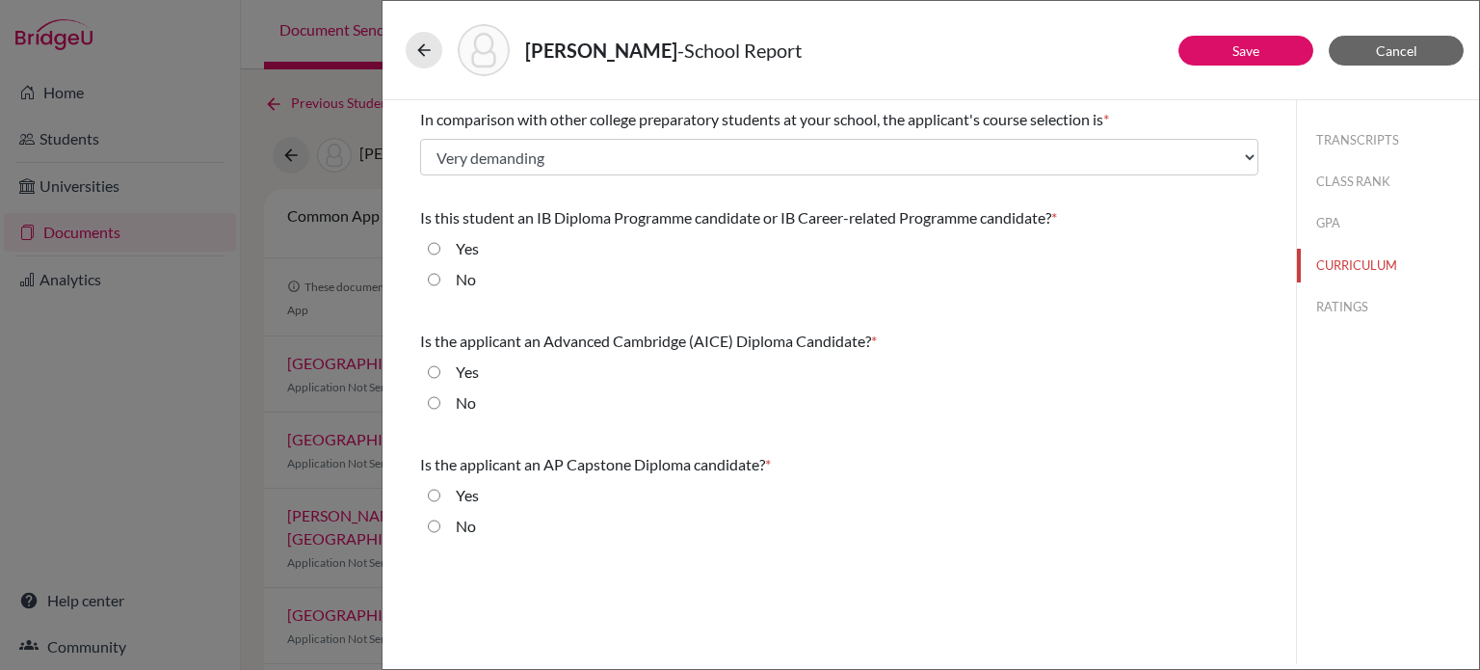
click at [442, 284] on div "No" at bounding box center [458, 283] width 36 height 31
click at [452, 278] on div "No" at bounding box center [458, 283] width 36 height 31
click at [467, 282] on label "No" at bounding box center [466, 279] width 20 height 23
click at [440, 282] on input "No" at bounding box center [434, 279] width 13 height 23
radio input "true"
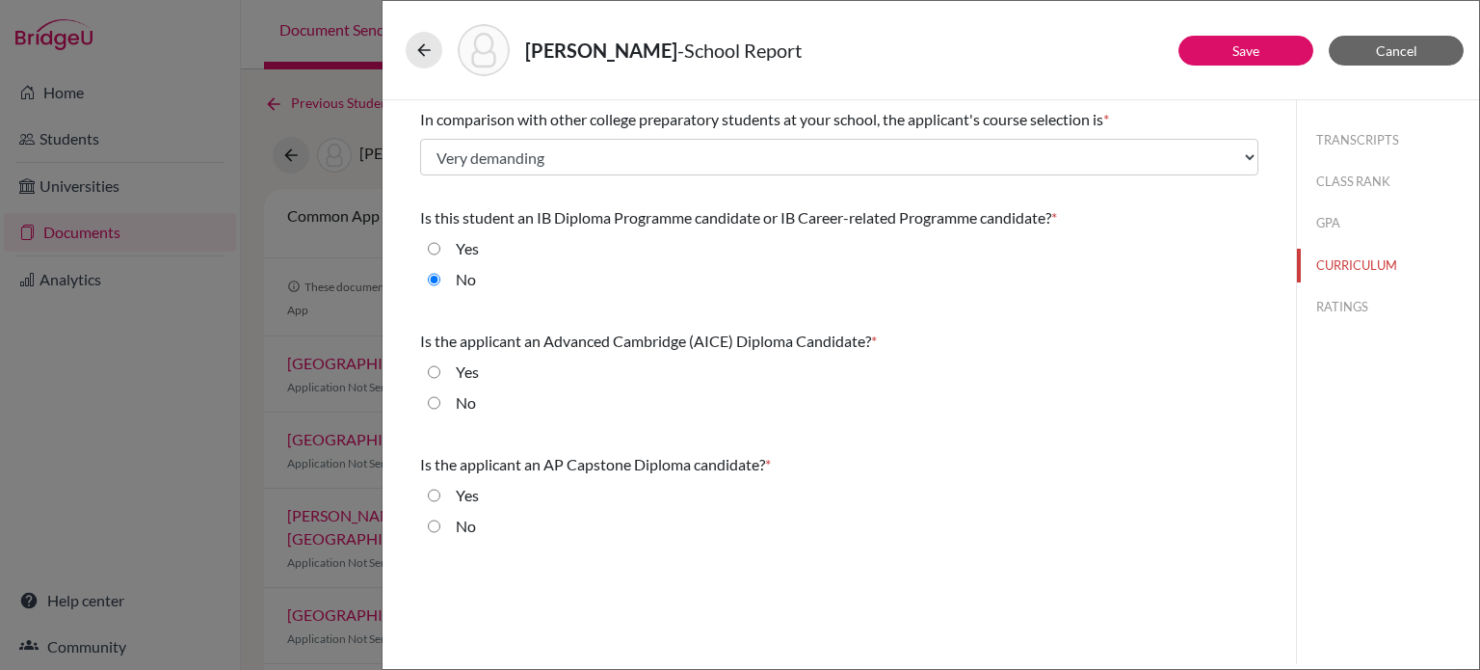
click at [470, 396] on label "No" at bounding box center [466, 402] width 20 height 23
click at [440, 396] on input "No" at bounding box center [434, 402] width 13 height 23
radio input "true"
click at [463, 527] on label "No" at bounding box center [466, 526] width 20 height 23
click at [440, 527] on input "No" at bounding box center [434, 526] width 13 height 23
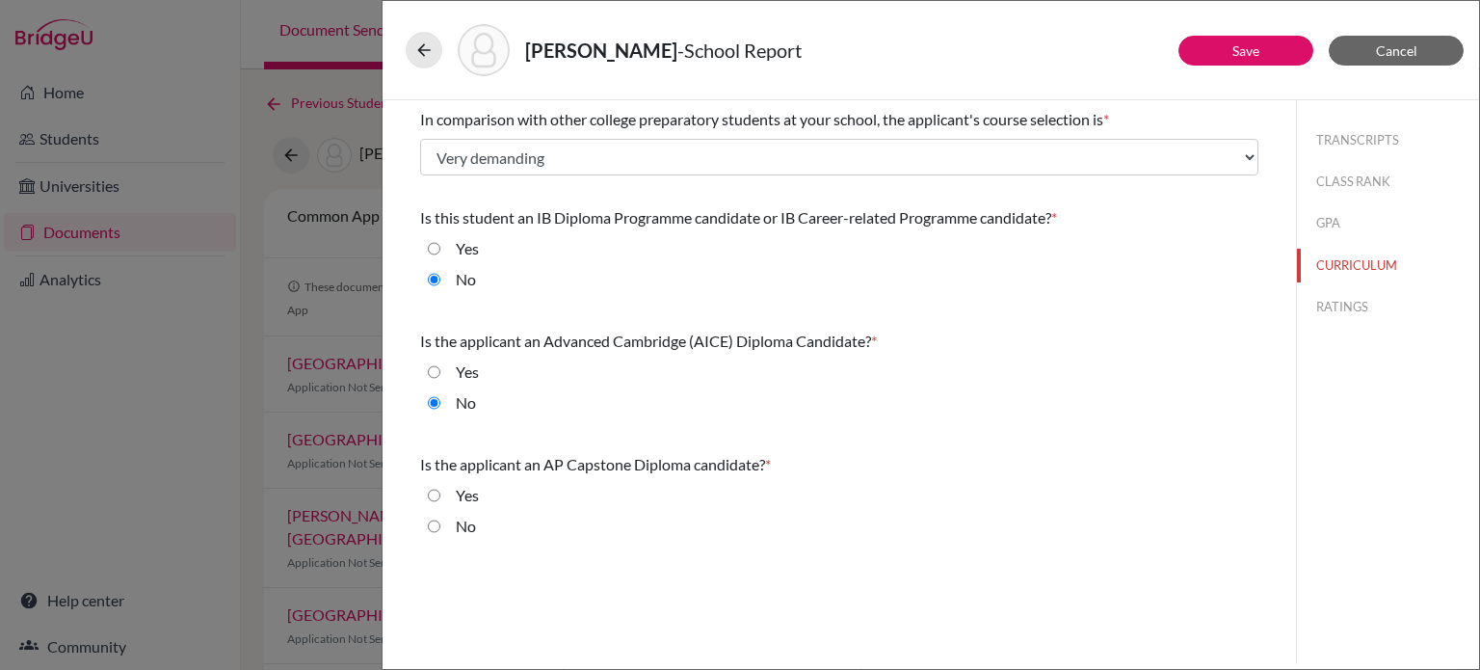
radio input "true"
click at [1342, 300] on button "RATINGS" at bounding box center [1388, 307] width 182 height 34
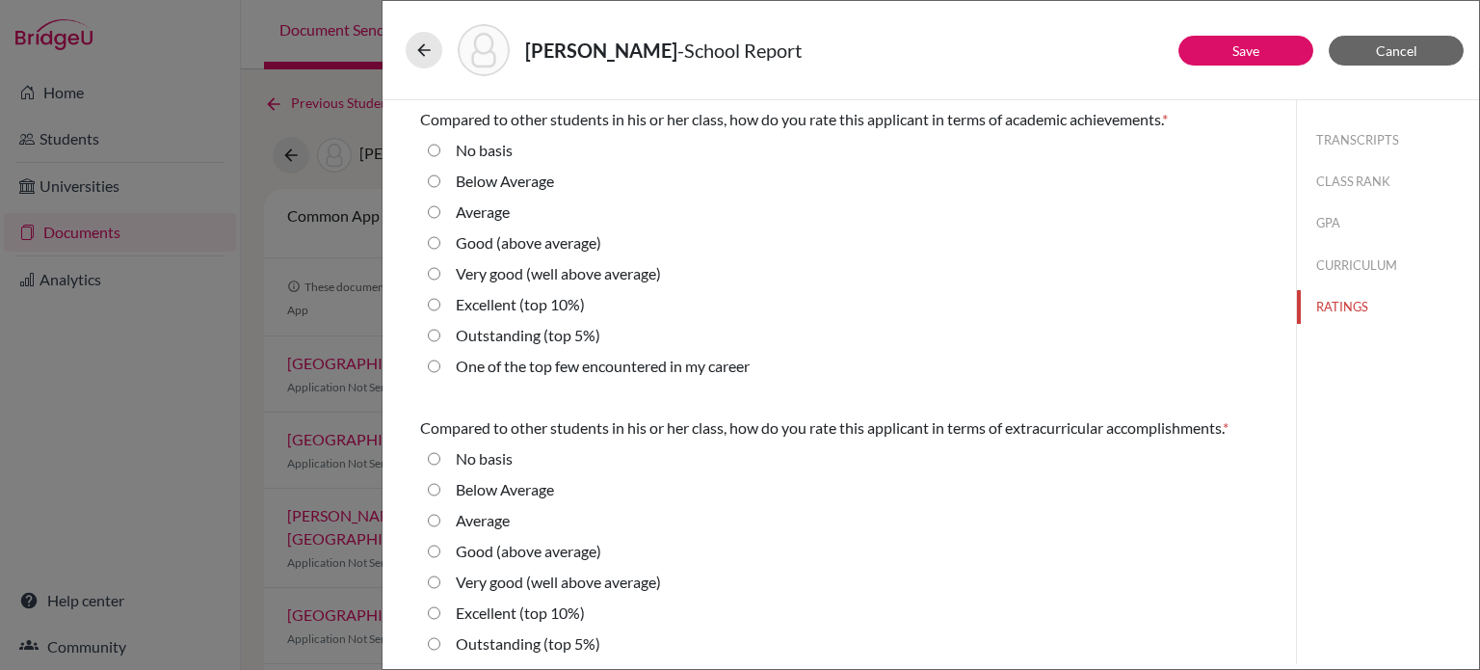
click at [510, 332] on label "Outstanding (top 5%)" at bounding box center [528, 335] width 145 height 23
click at [440, 332] on 5\%\) "Outstanding (top 5%)" at bounding box center [434, 335] width 13 height 23
radio 5\%\) "true"
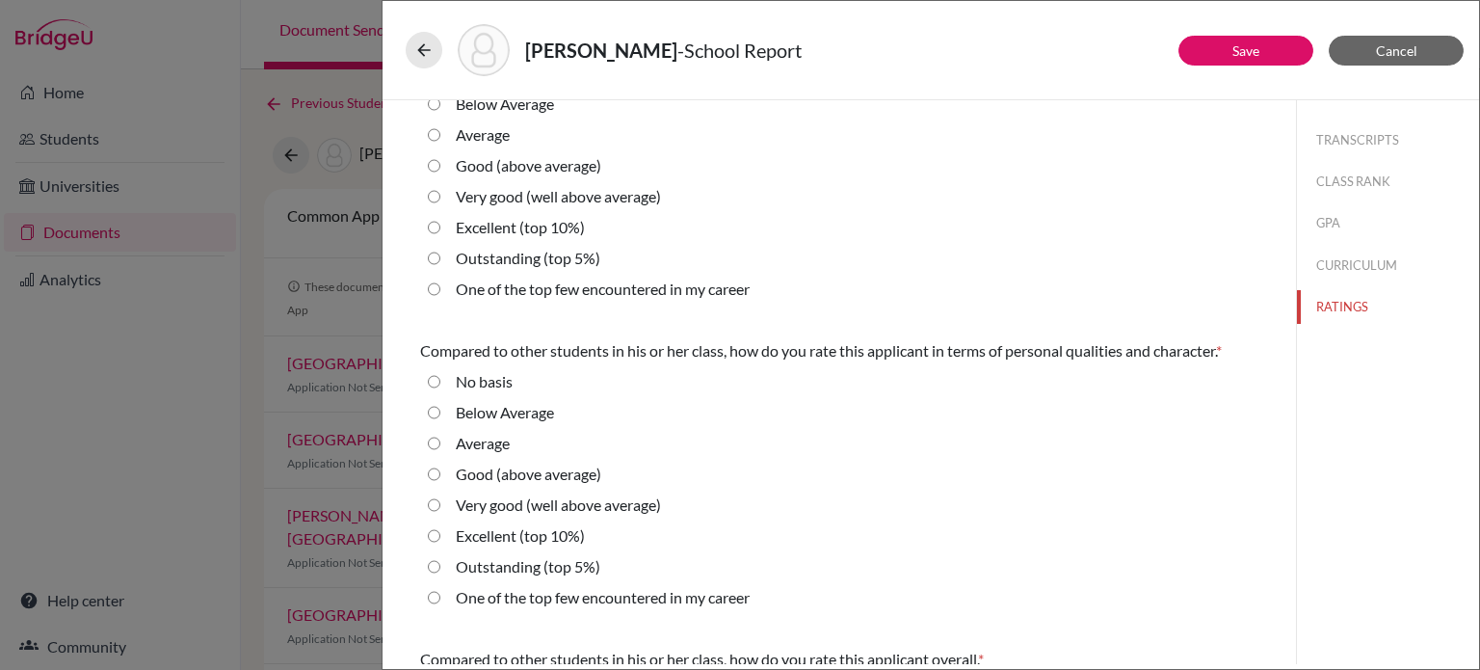
scroll to position [193, 0]
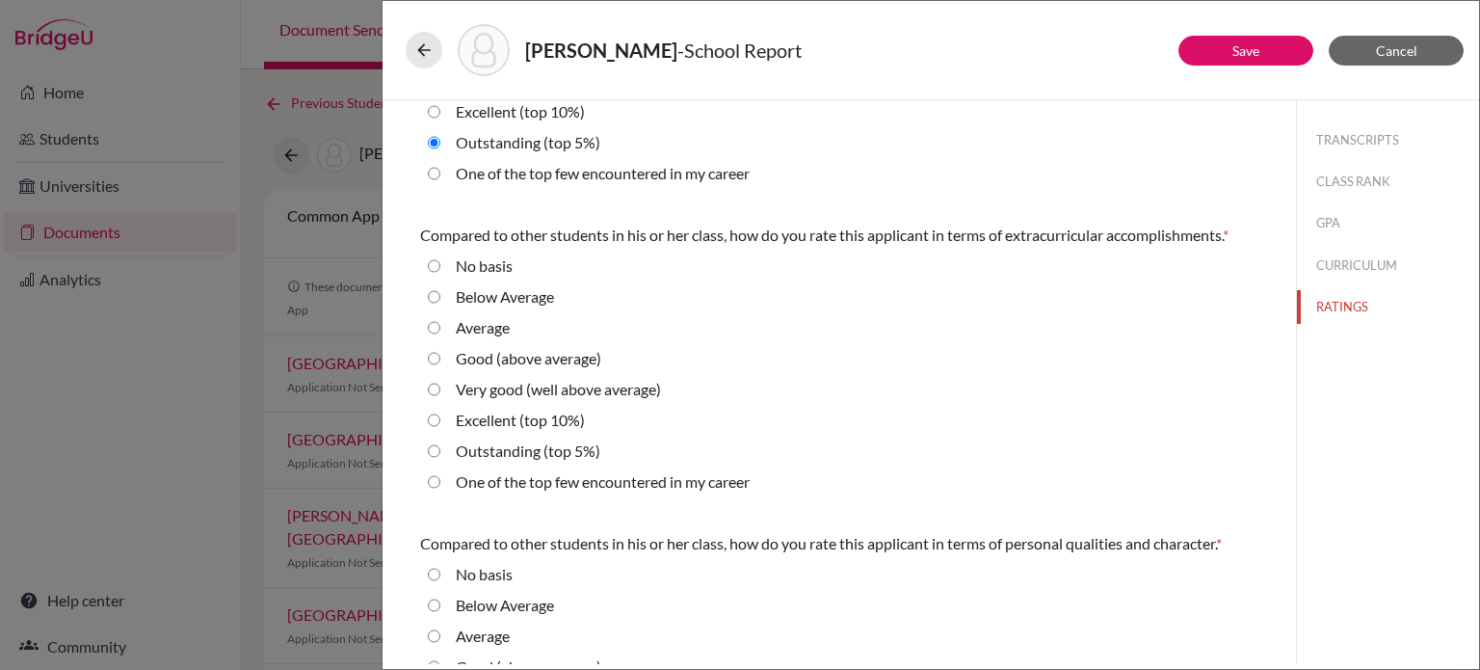
click at [527, 479] on label "One of the top few encountered in my career" at bounding box center [603, 481] width 294 height 23
click at [440, 479] on career "One of the top few encountered in my career" at bounding box center [434, 481] width 13 height 23
radio career "true"
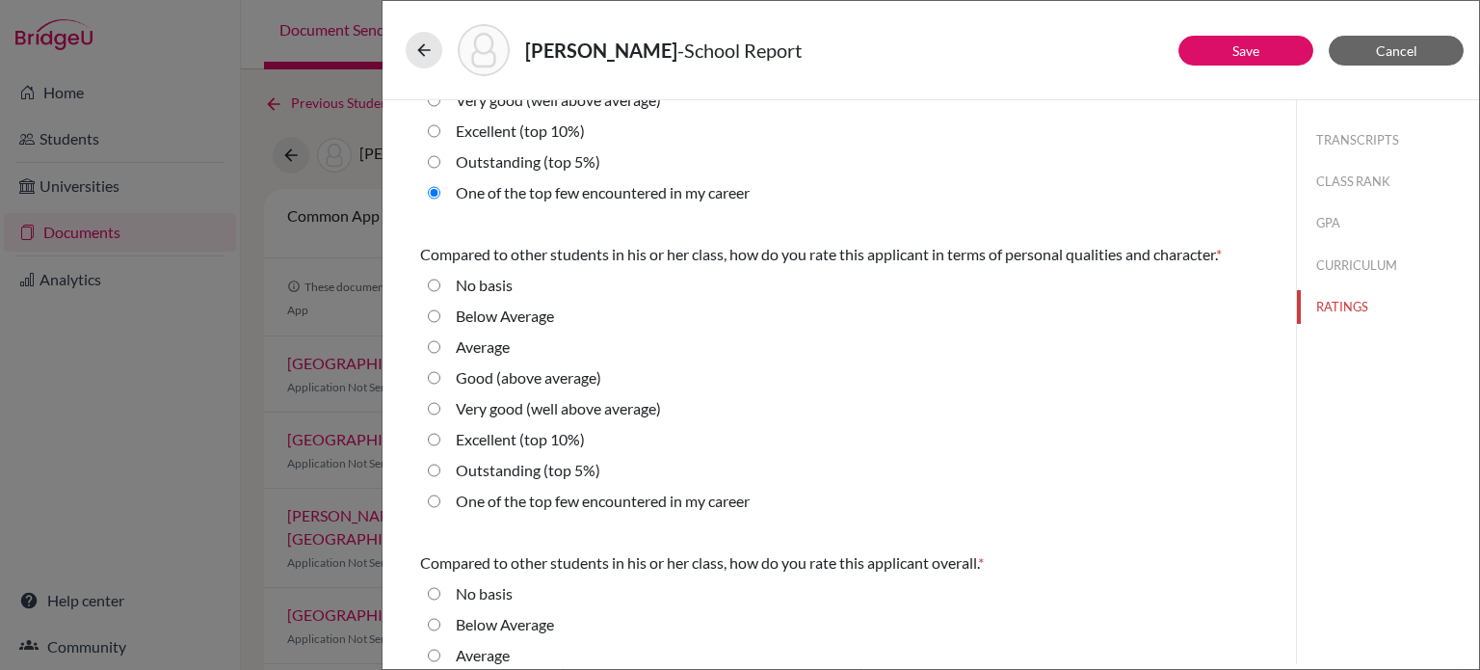
click at [541, 502] on label "One of the top few encountered in my career" at bounding box center [603, 501] width 294 height 23
click at [440, 502] on career "One of the top few encountered in my career" at bounding box center [434, 501] width 13 height 23
radio career "true"
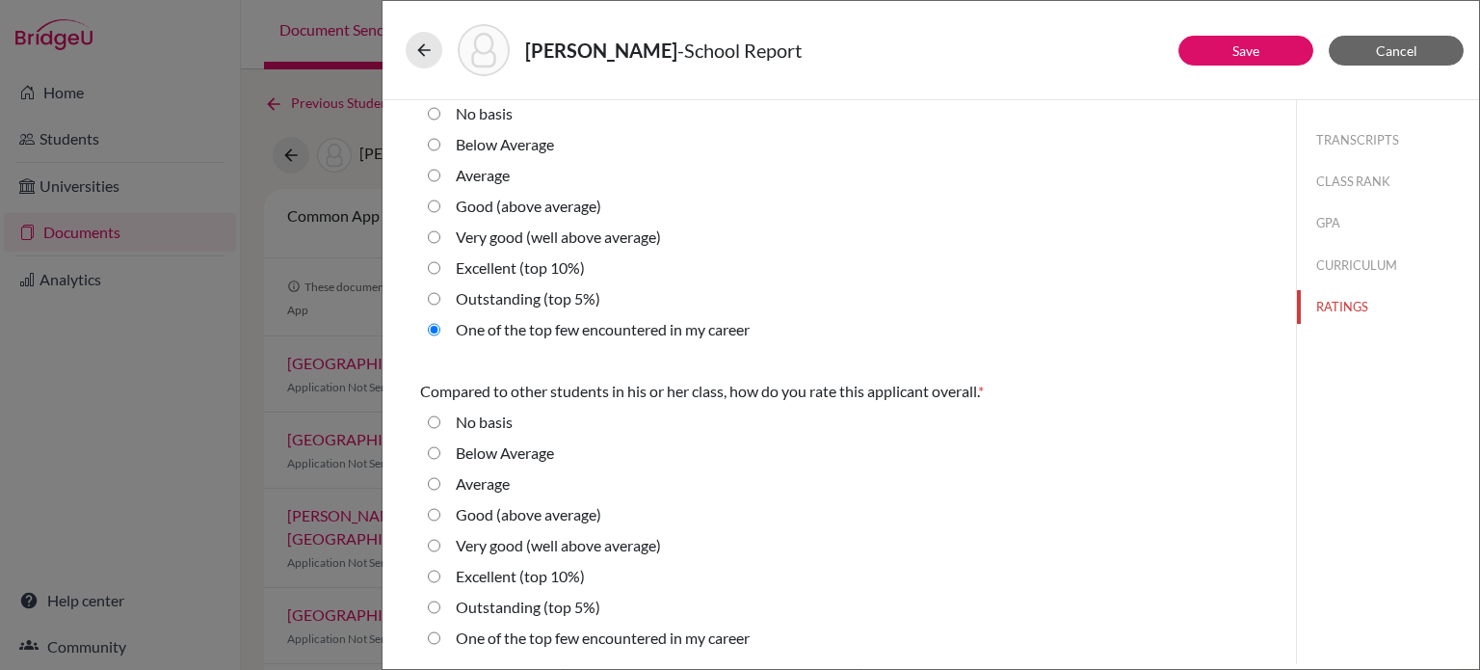
click at [592, 639] on label "One of the top few encountered in my career" at bounding box center [603, 637] width 294 height 23
click at [440, 639] on career "One of the top few encountered in my career" at bounding box center [434, 637] width 13 height 23
radio career "true"
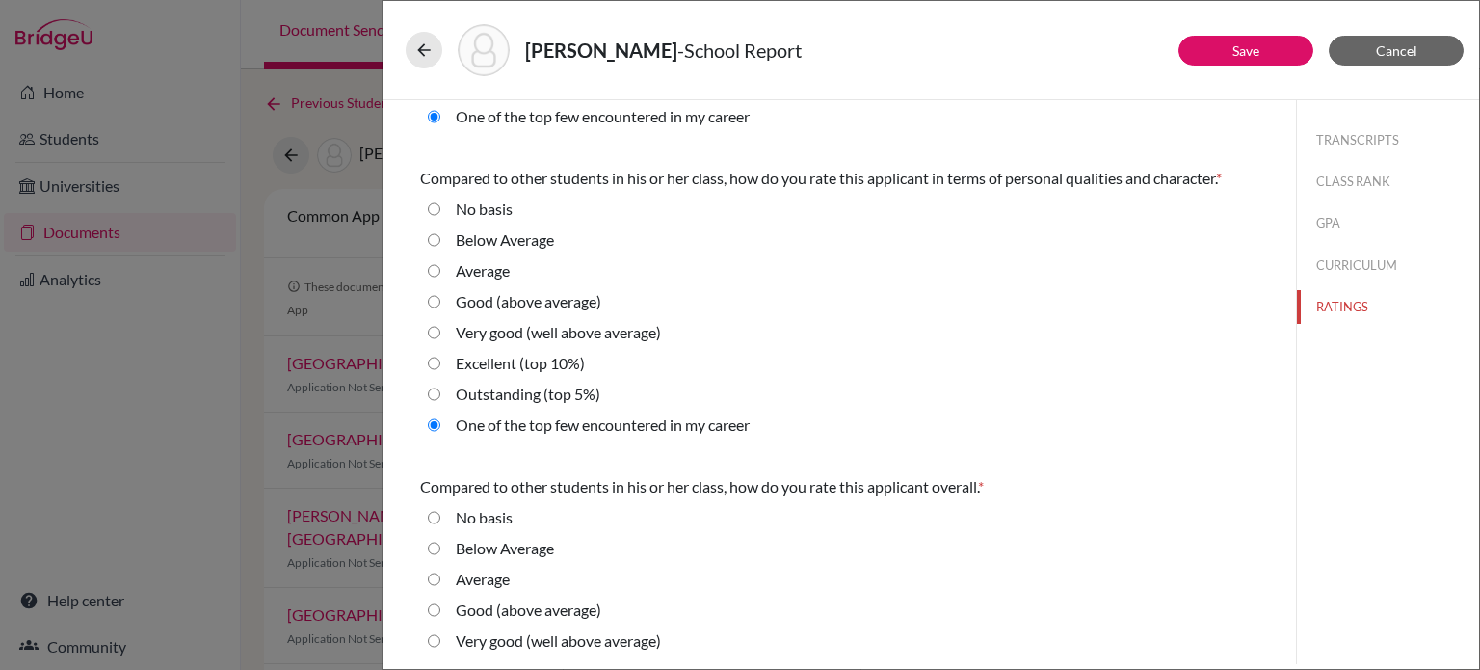
click at [584, 388] on label "Outstanding (top 5%)" at bounding box center [528, 394] width 145 height 23
click at [440, 388] on 5\%\) "Outstanding (top 5%)" at bounding box center [434, 394] width 13 height 23
radio 5\%\) "true"
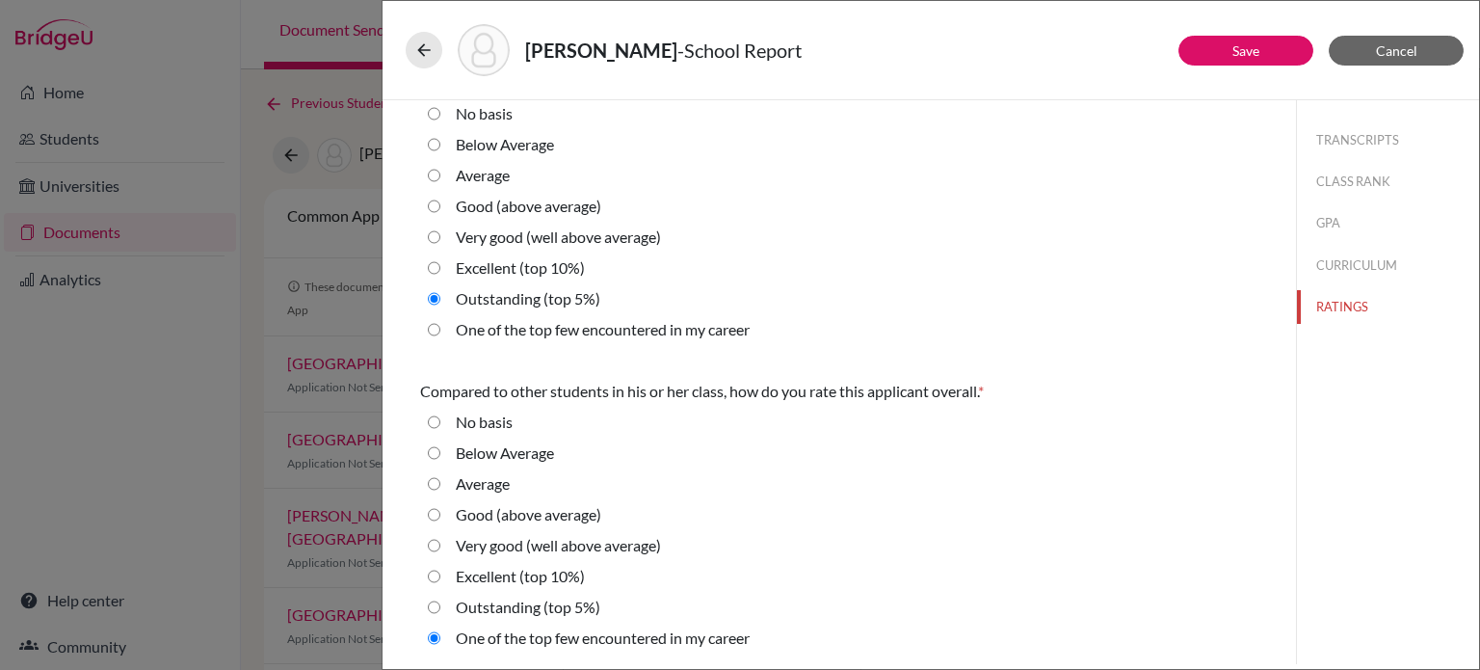
click at [504, 606] on label "Outstanding (top 5%)" at bounding box center [528, 607] width 145 height 23
click at [440, 606] on 5\%\) "Outstanding (top 5%)" at bounding box center [434, 607] width 13 height 23
radio 5\%\) "true"
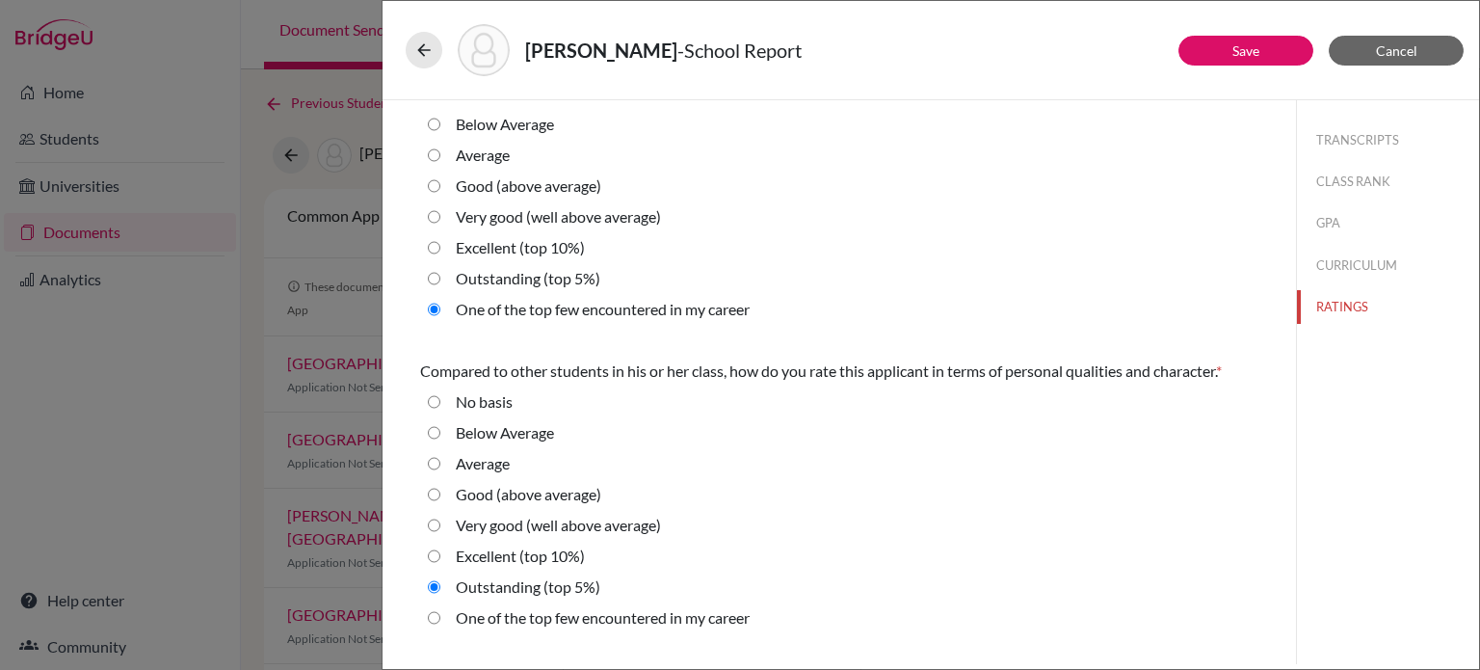
scroll to position [172, 0]
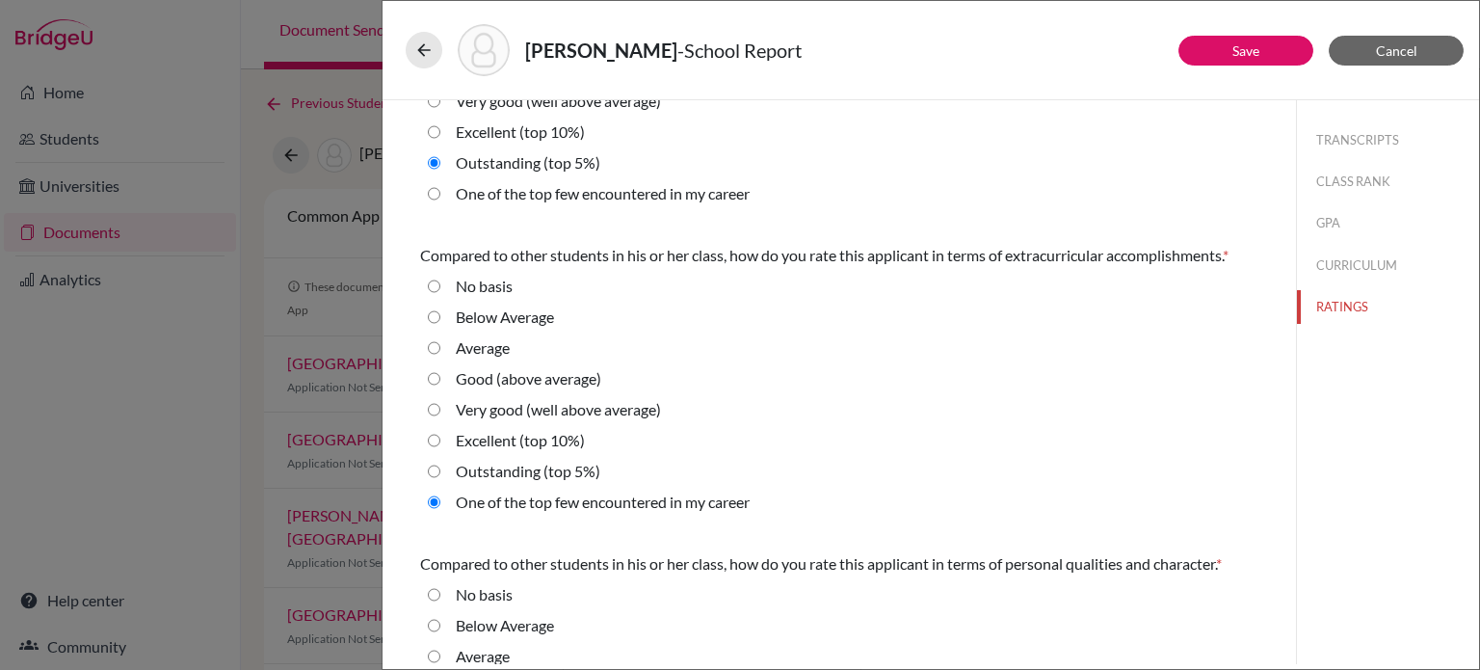
click at [552, 473] on label "Outstanding (top 5%)" at bounding box center [528, 471] width 145 height 23
click at [440, 473] on 5\%\) "Outstanding (top 5%)" at bounding box center [434, 471] width 13 height 23
radio 5\%\) "true"
click at [1242, 57] on link "Save" at bounding box center [1246, 50] width 27 height 16
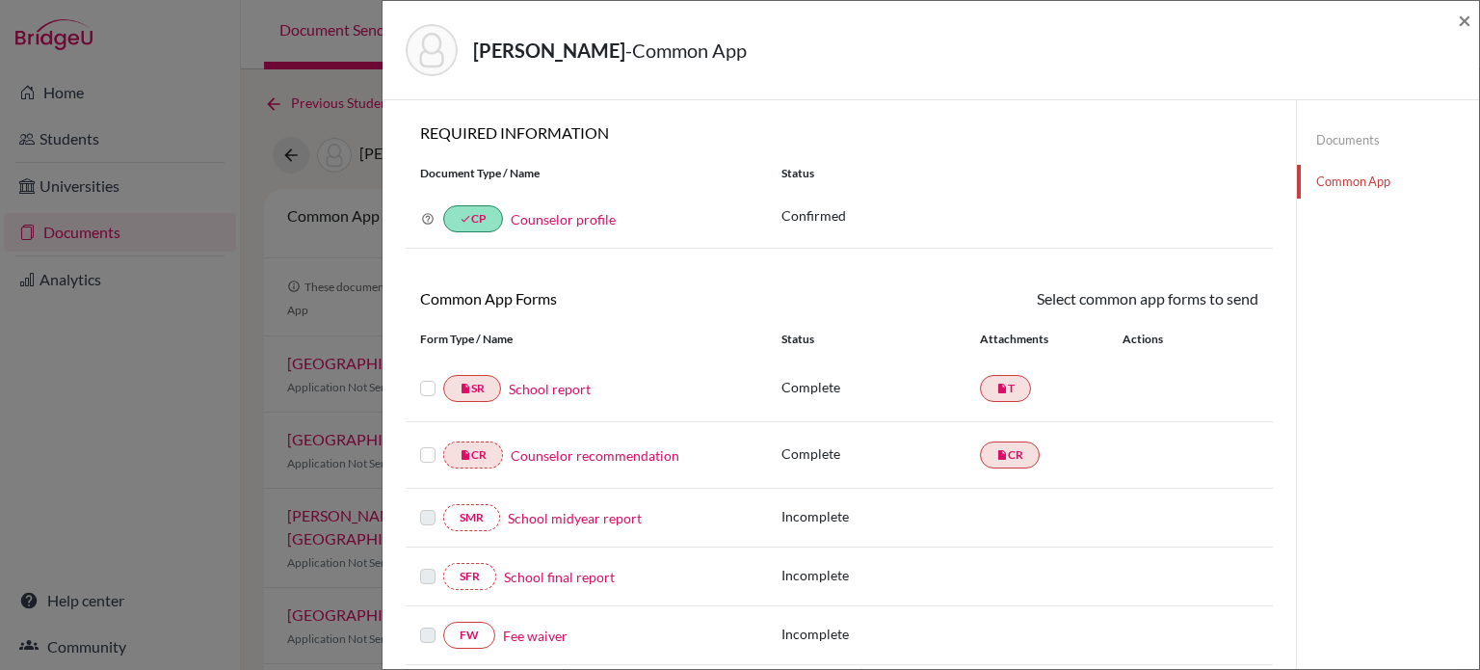
click at [1346, 144] on link "Documents" at bounding box center [1388, 140] width 182 height 34
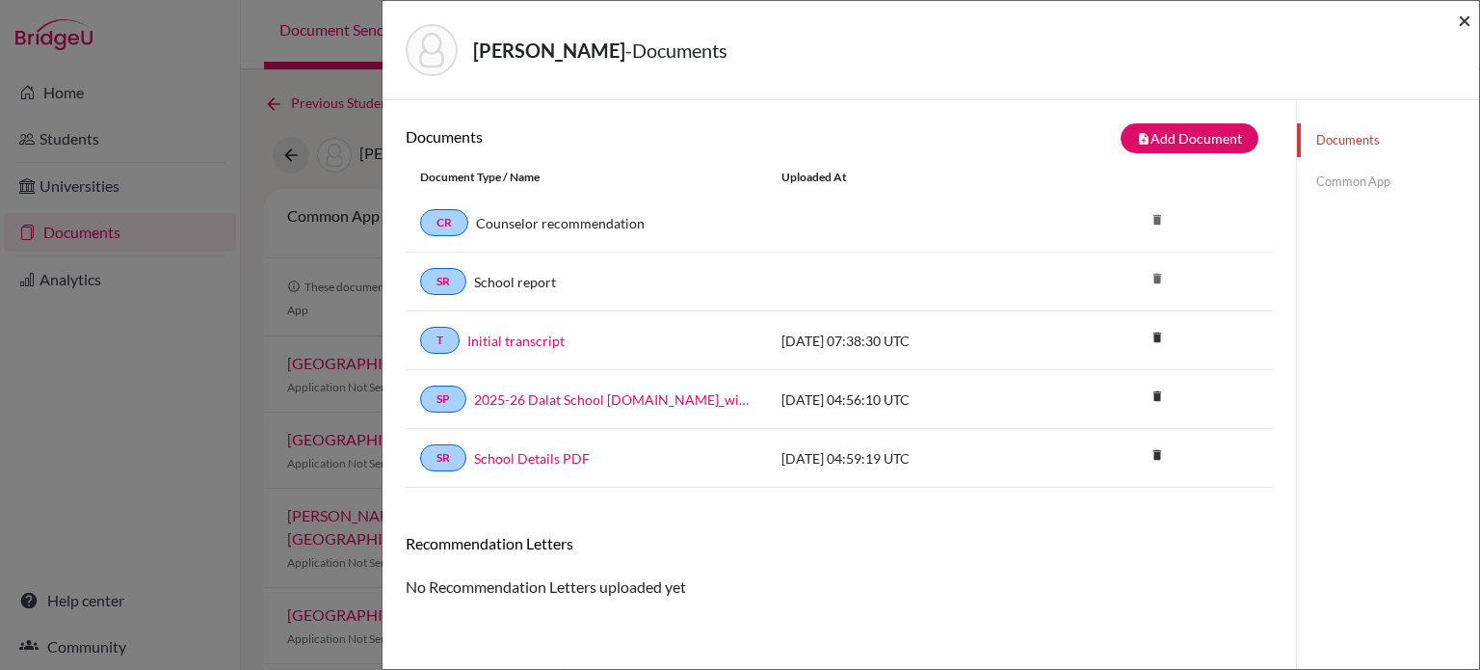
click at [1459, 25] on span "×" at bounding box center [1464, 20] width 13 height 28
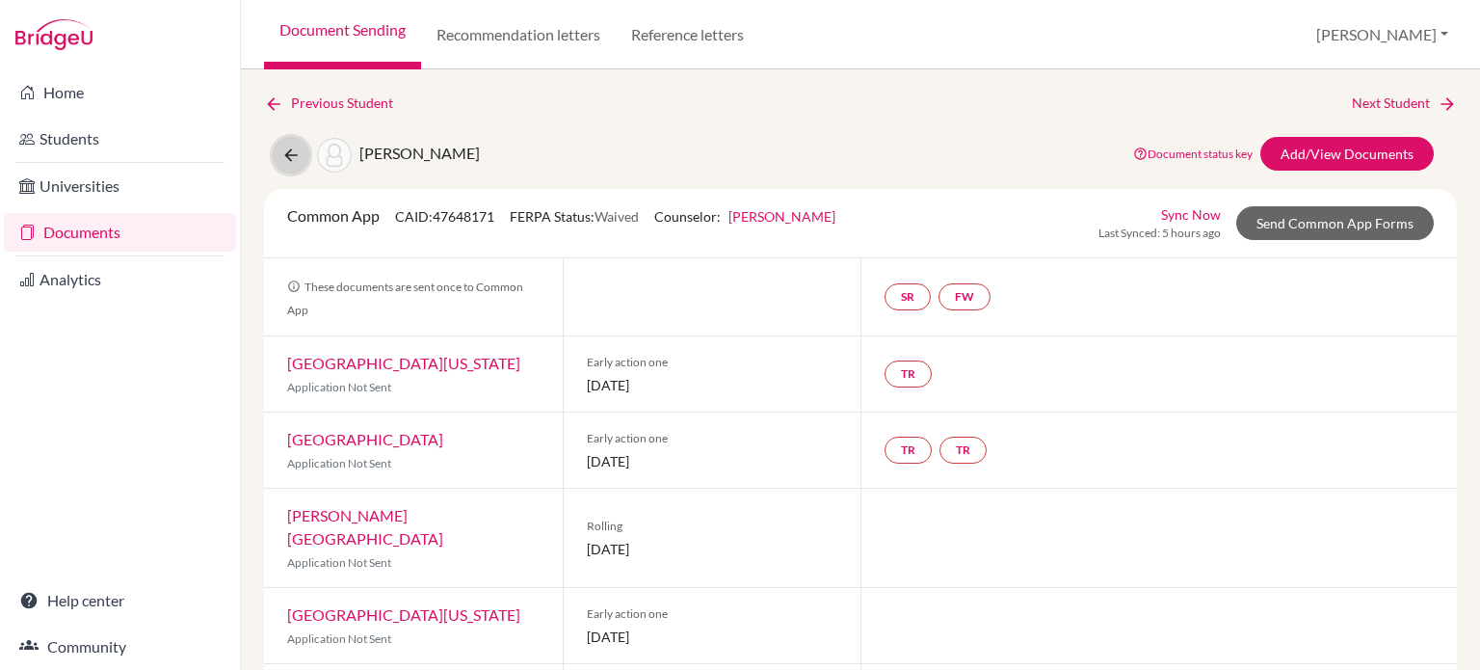
click at [281, 146] on icon at bounding box center [290, 155] width 19 height 19
click at [1321, 144] on link "Add/View Documents" at bounding box center [1347, 154] width 173 height 34
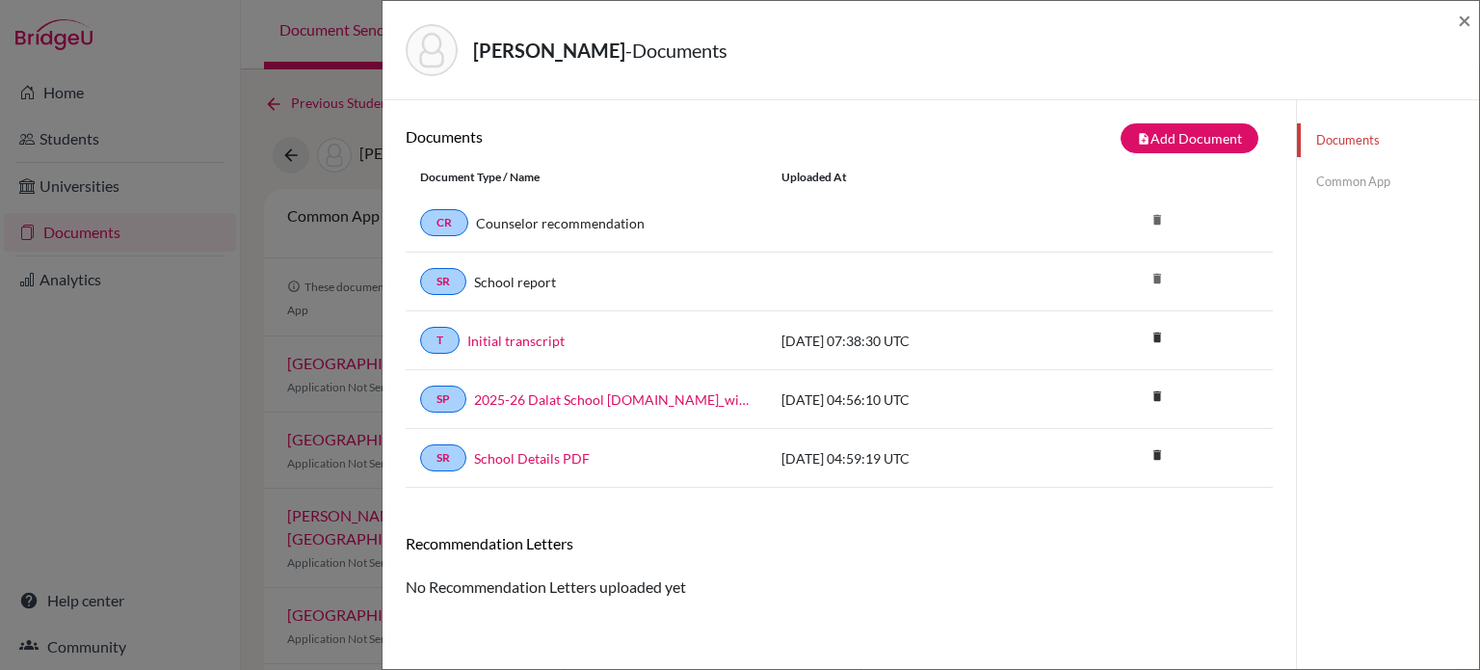
scroll to position [100, 0]
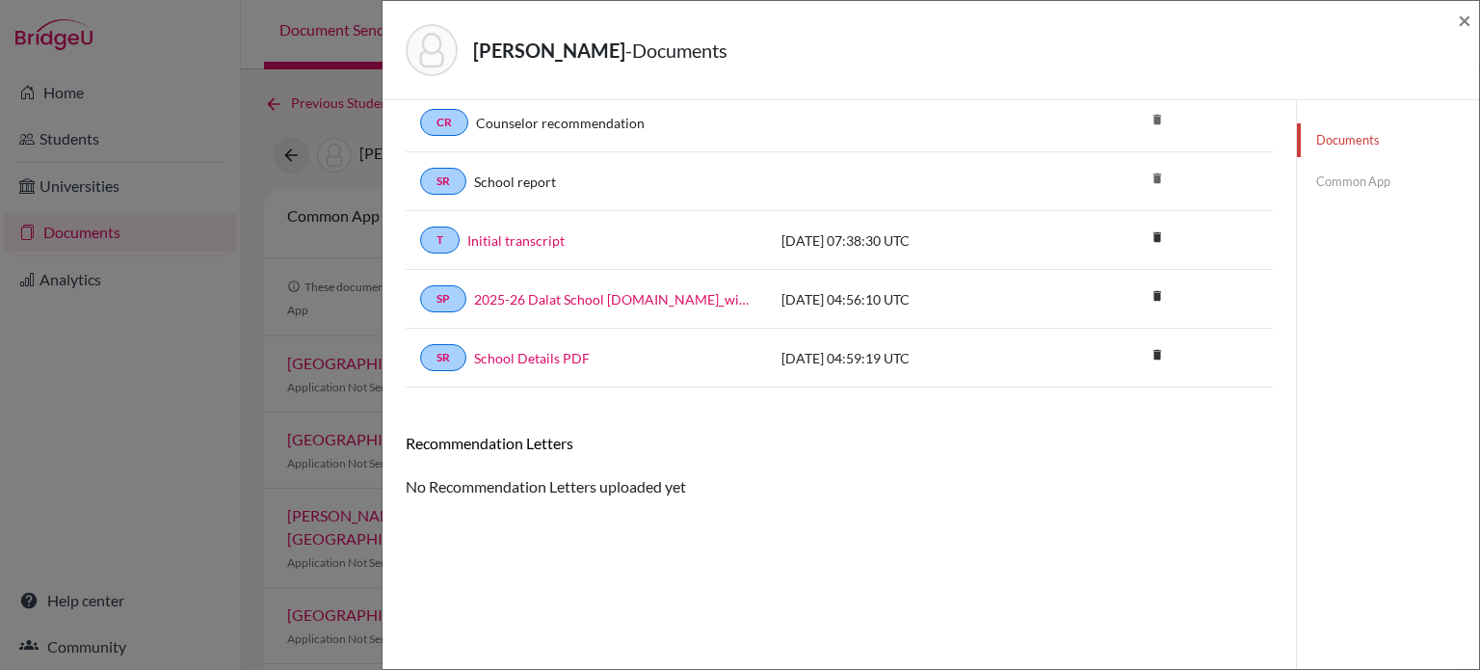
click at [1378, 182] on link "Common App" at bounding box center [1388, 182] width 182 height 34
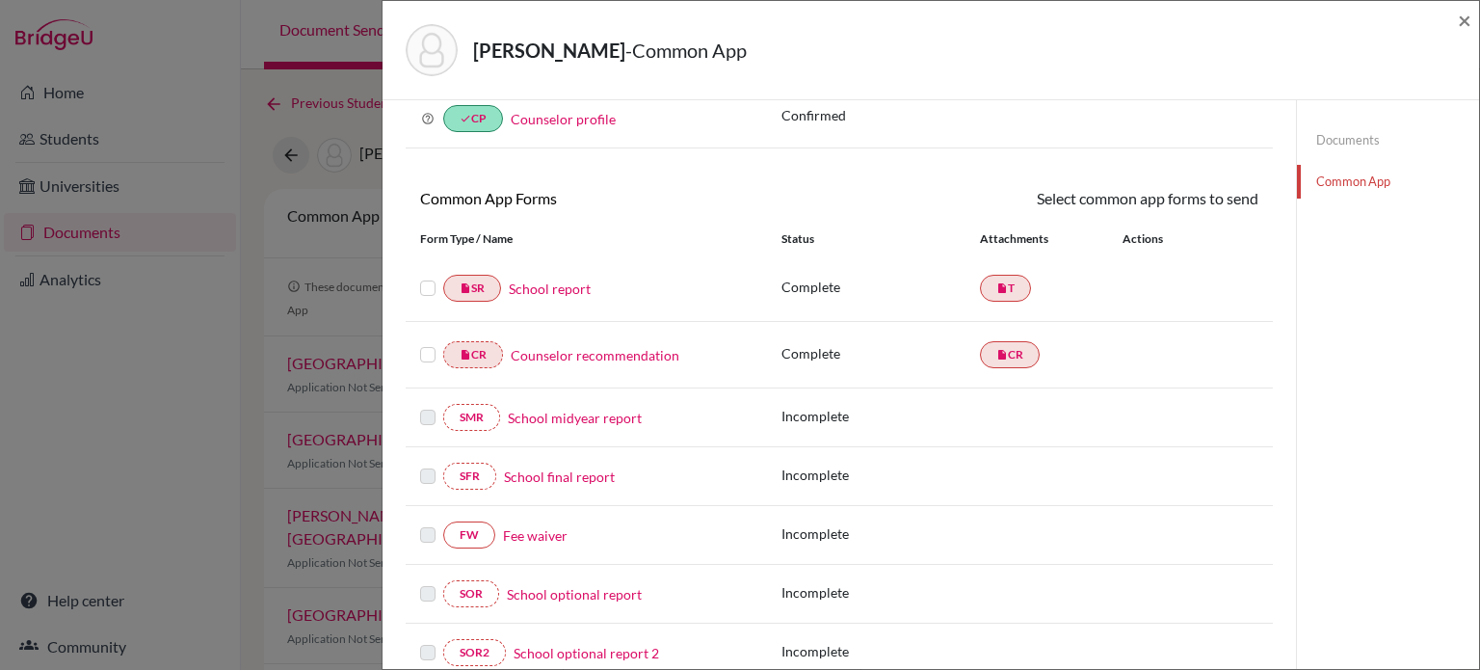
scroll to position [197, 0]
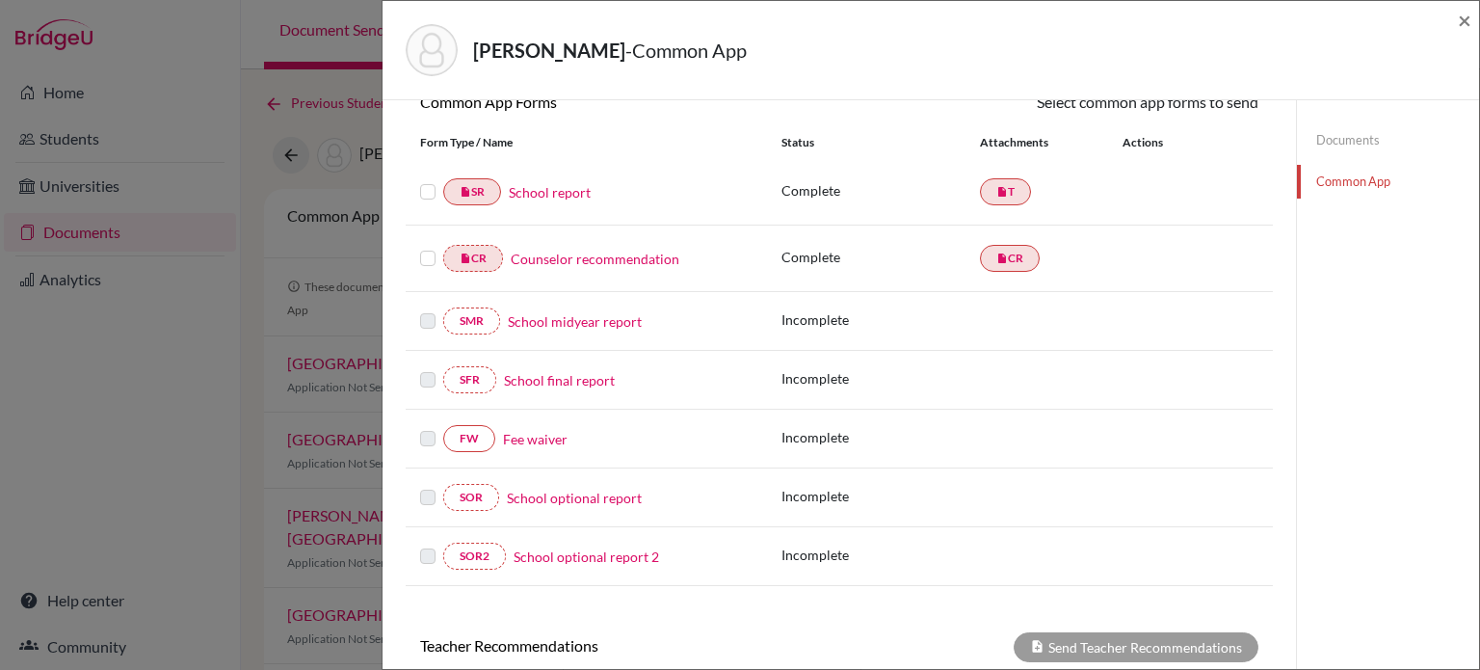
click at [553, 434] on link "Fee waiver" at bounding box center [535, 439] width 65 height 20
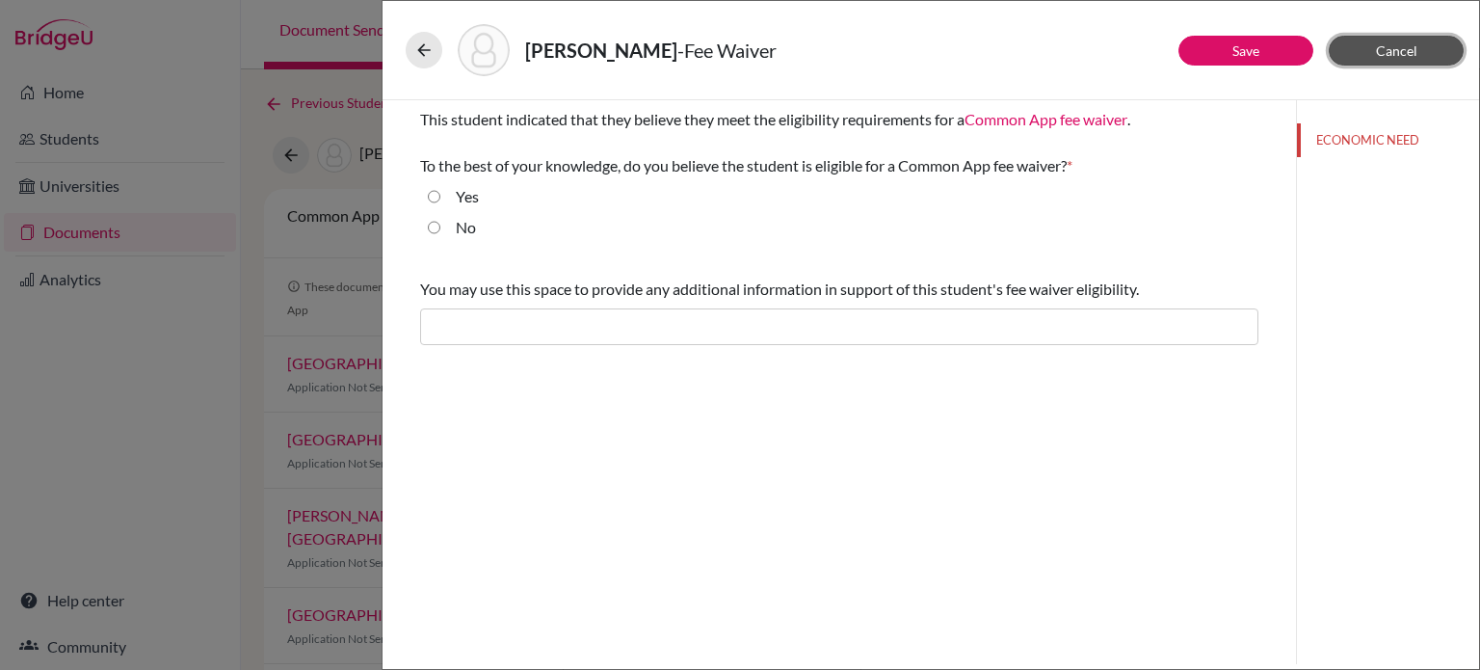
click at [1381, 53] on span "Cancel" at bounding box center [1396, 50] width 41 height 16
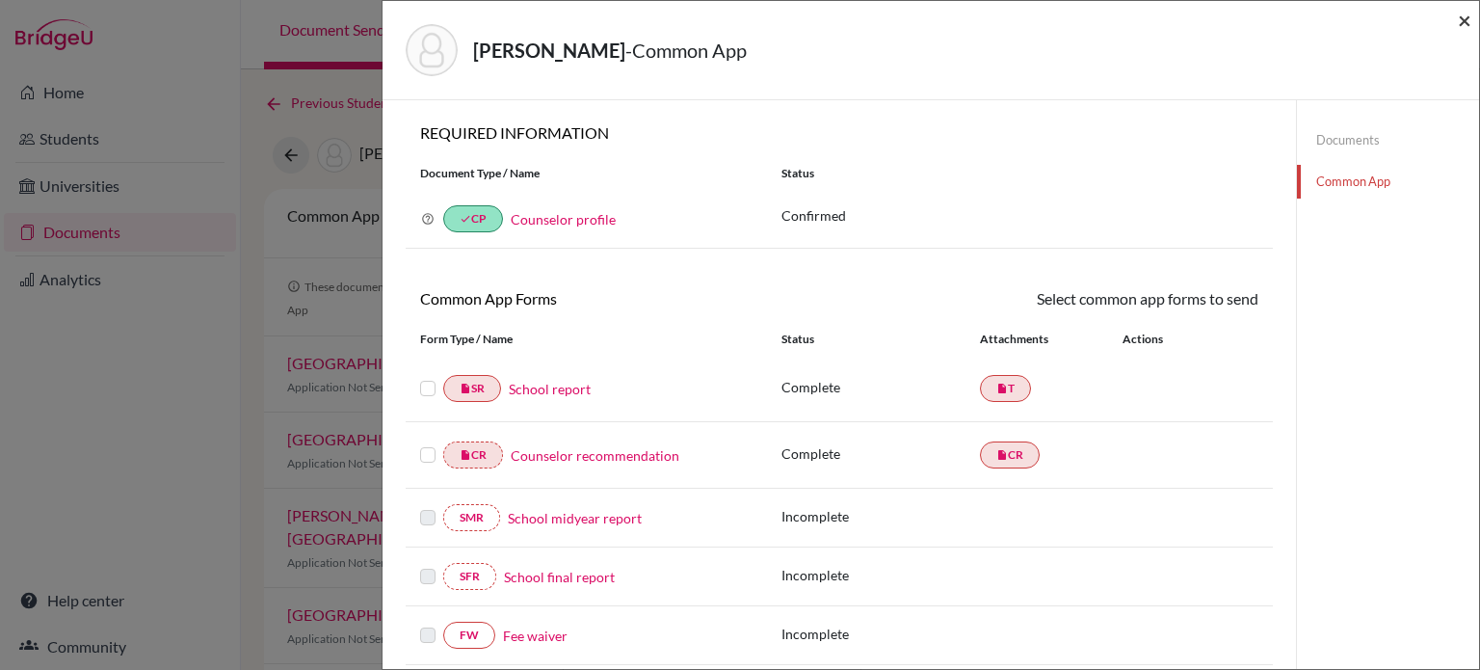
click at [1462, 13] on span "×" at bounding box center [1464, 20] width 13 height 28
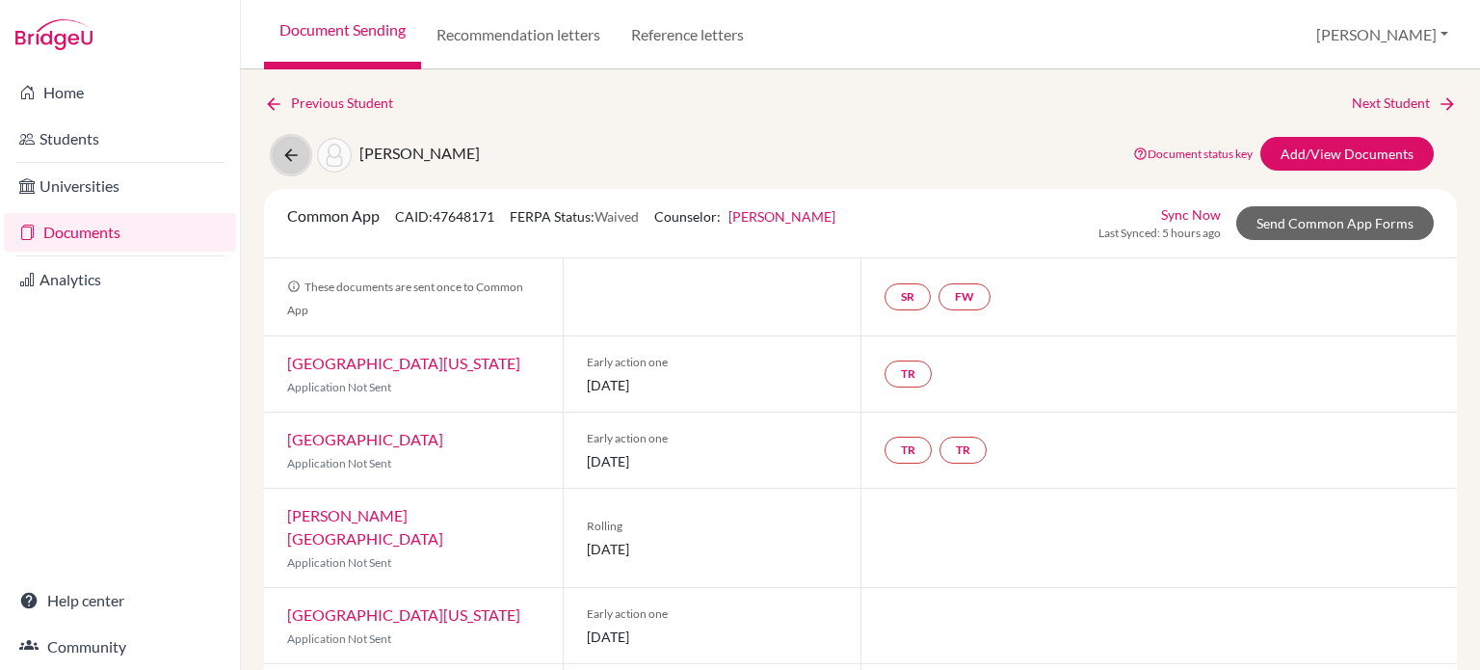
click at [293, 159] on icon at bounding box center [290, 155] width 19 height 19
click at [1323, 147] on link "Add/View Documents" at bounding box center [1347, 154] width 173 height 34
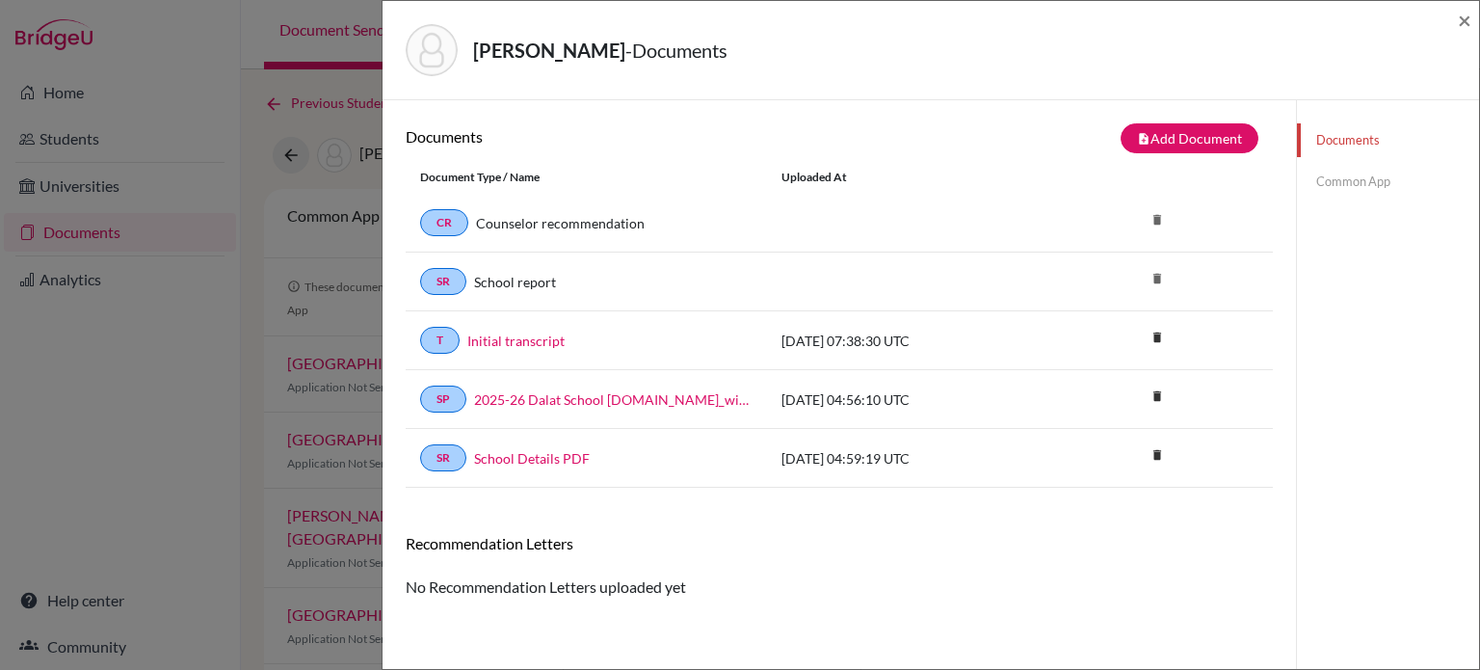
click at [1355, 186] on link "Common App" at bounding box center [1388, 182] width 182 height 34
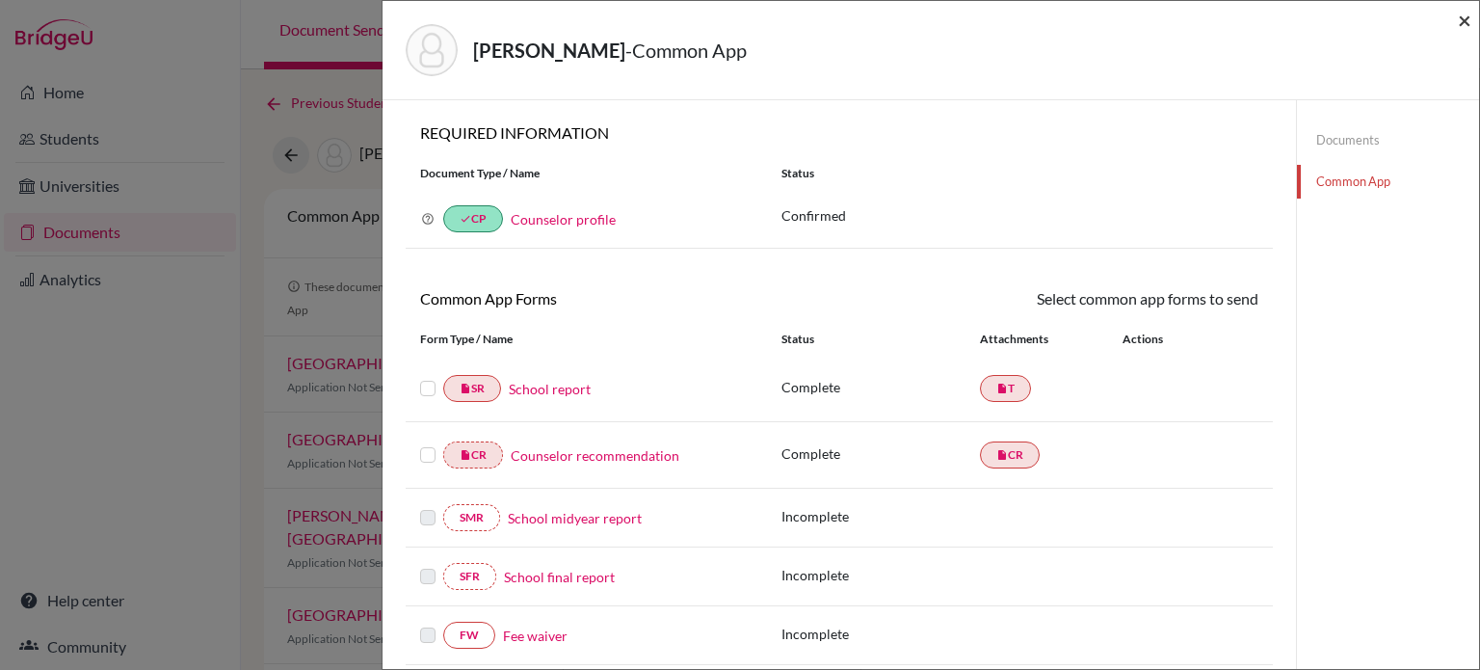
click at [1467, 18] on span "×" at bounding box center [1464, 20] width 13 height 28
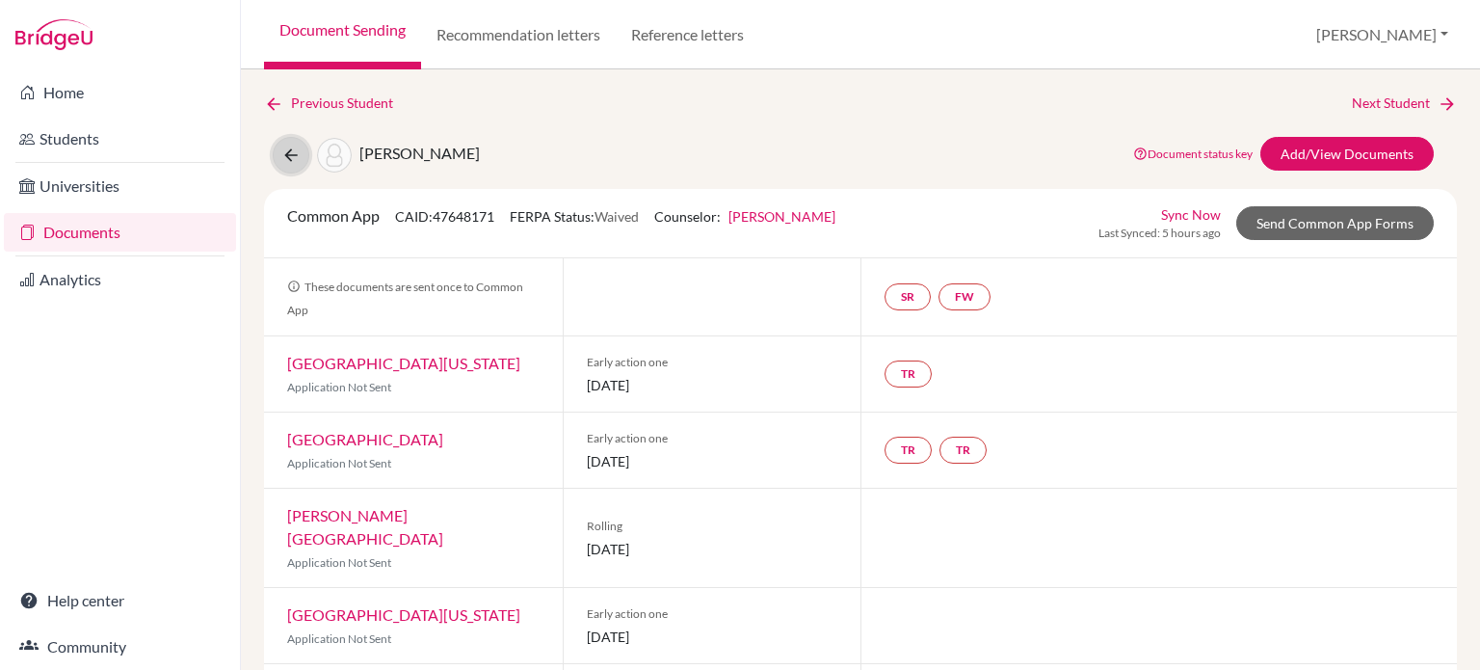
click at [285, 154] on icon at bounding box center [290, 155] width 19 height 19
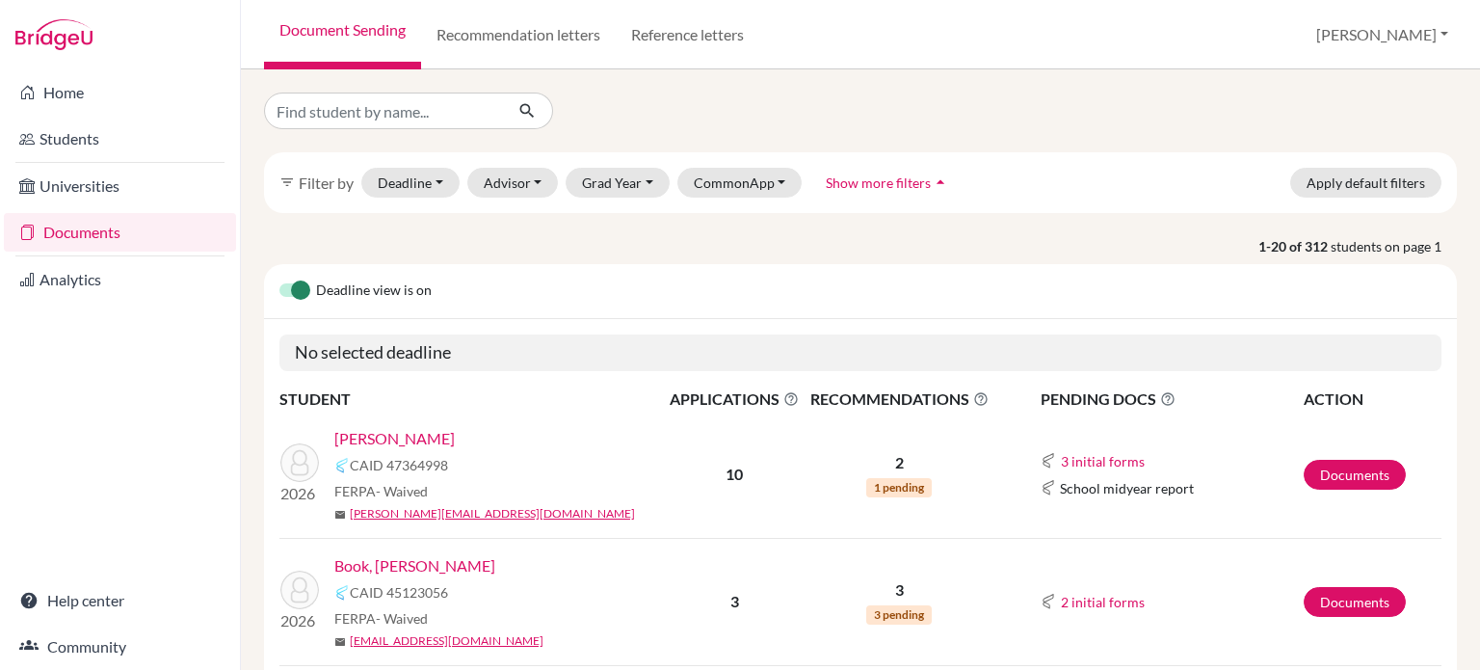
scroll to position [289, 0]
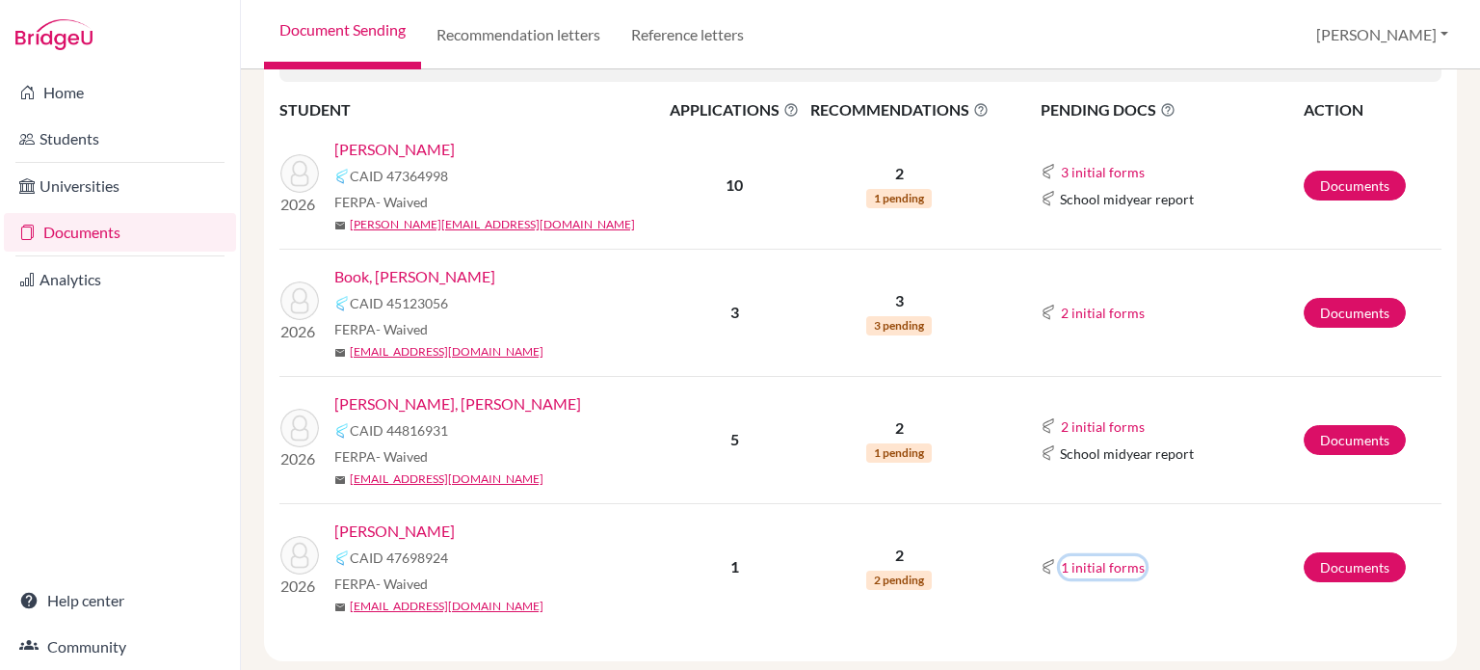
click at [1090, 568] on button "1 initial forms" at bounding box center [1103, 567] width 86 height 22
click at [1330, 565] on link "Documents" at bounding box center [1355, 567] width 102 height 30
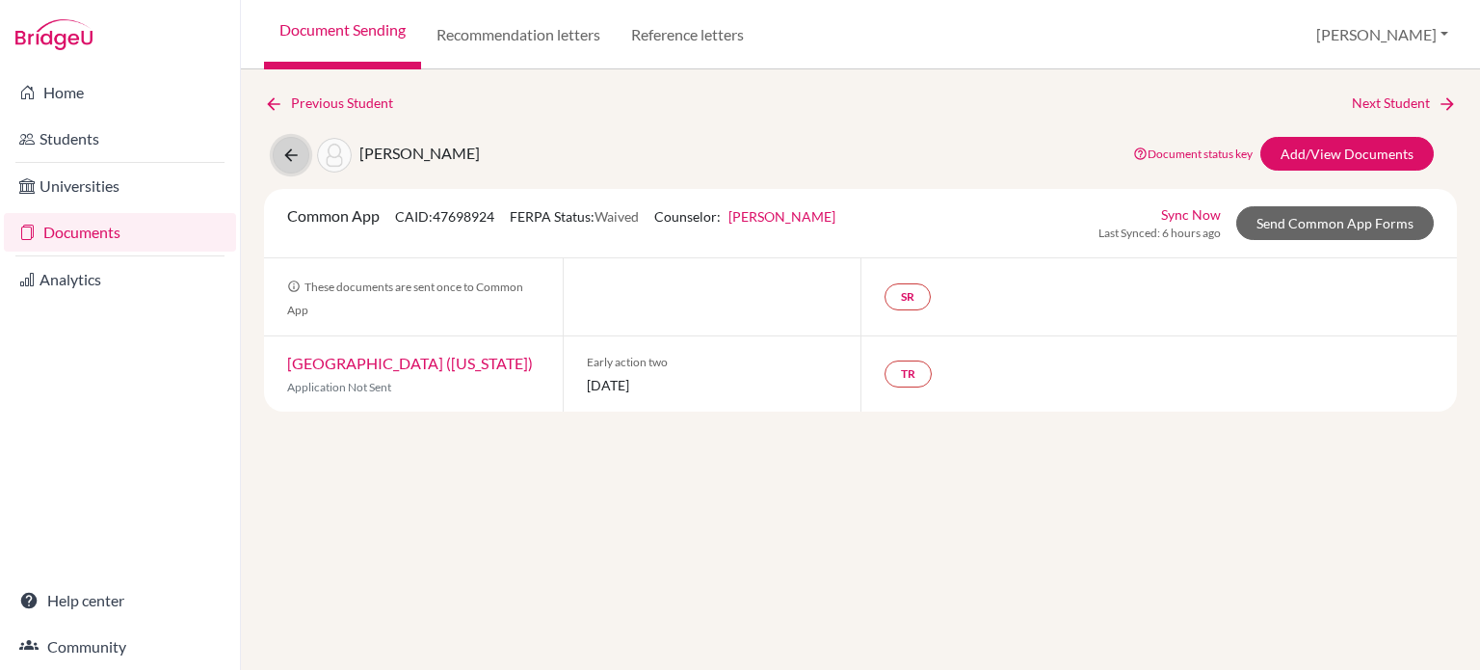
click at [281, 156] on icon at bounding box center [290, 155] width 19 height 19
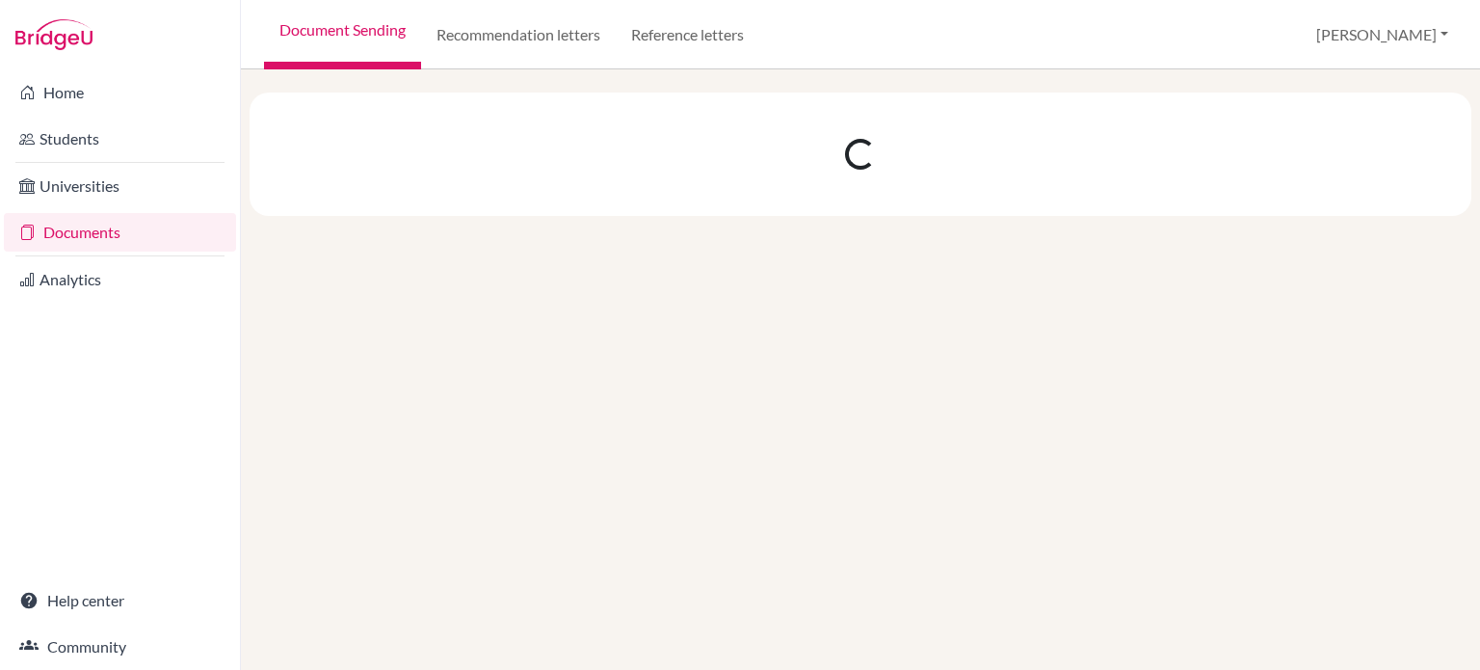
select select "10"
select select "11"
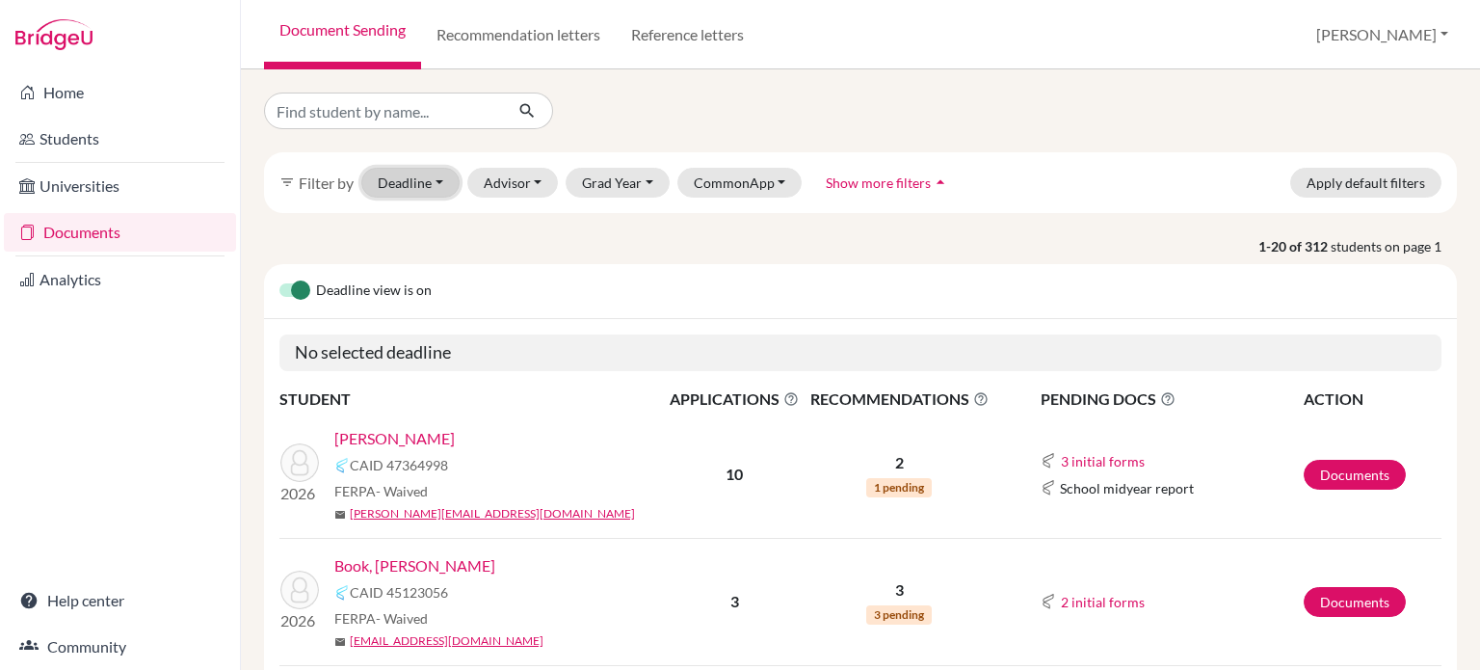
click at [432, 180] on button "Deadline - Select a date range Or double click for a single date selection [DAT…" at bounding box center [410, 183] width 98 height 30
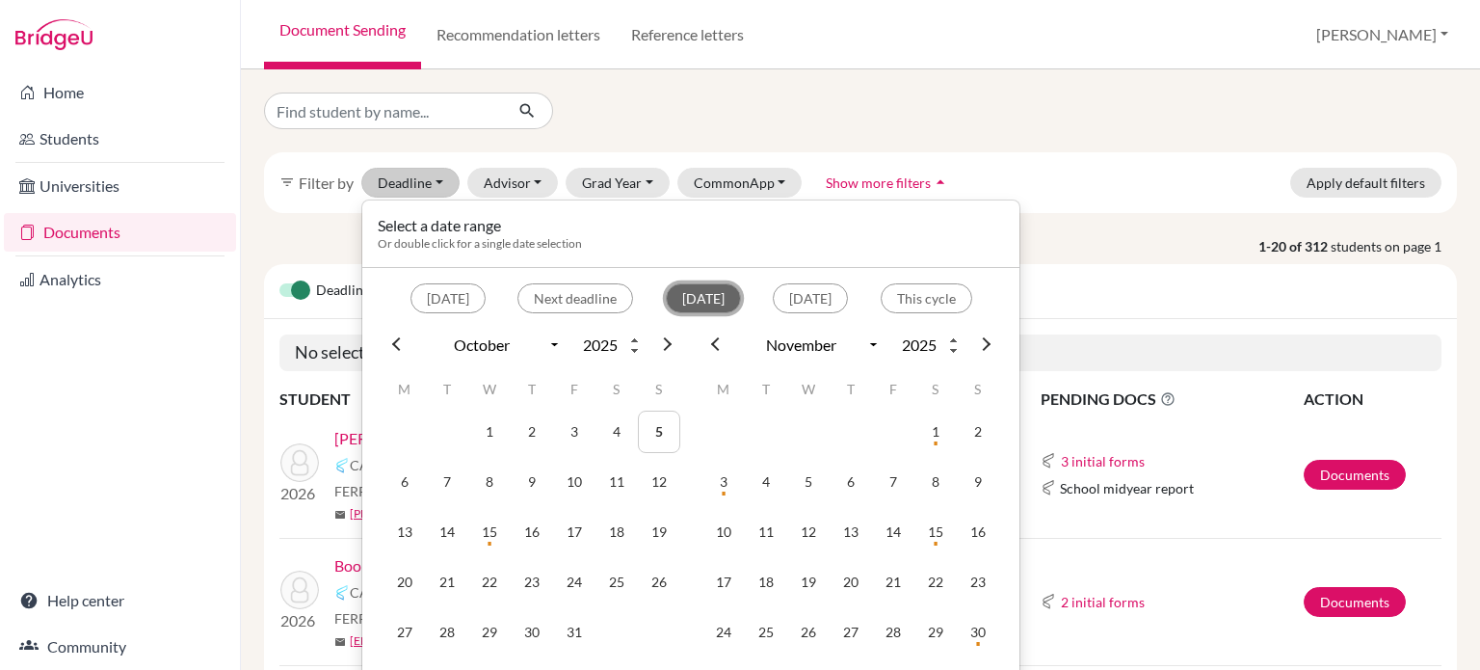
click at [672, 300] on button "Within 2 weeks" at bounding box center [703, 298] width 75 height 30
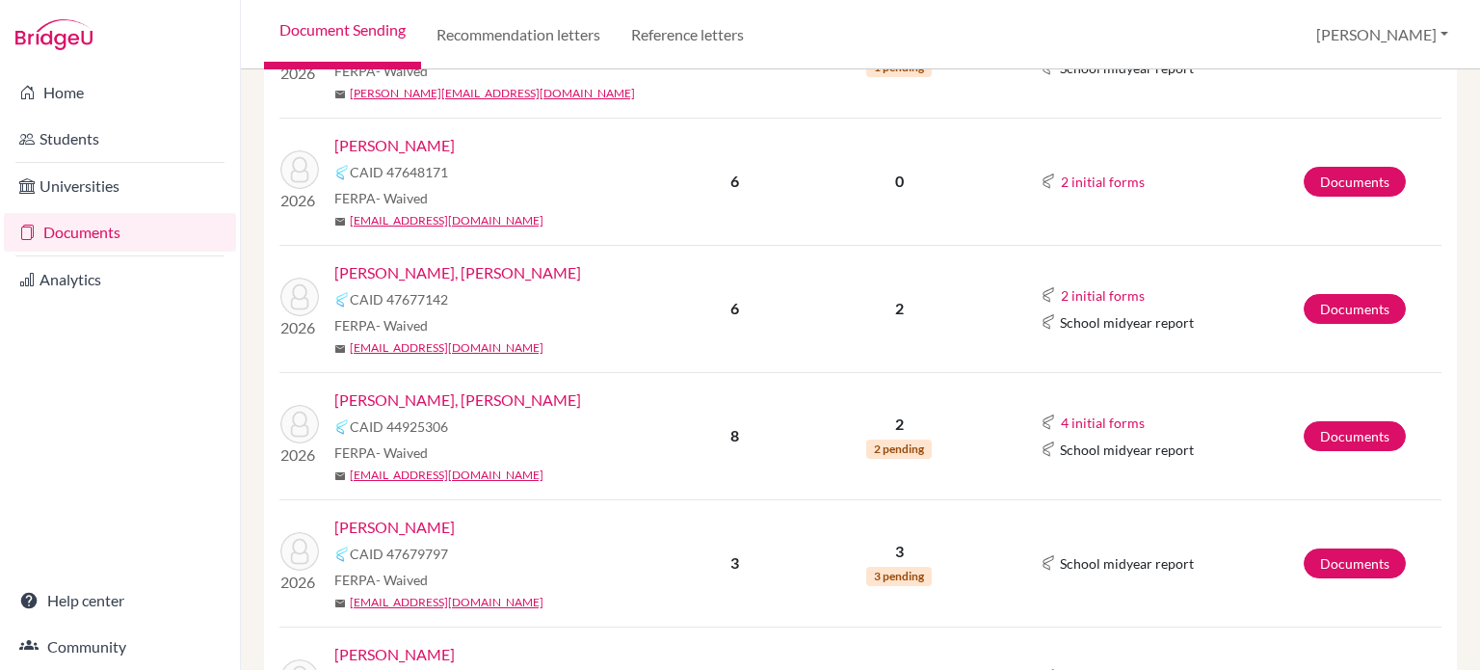
scroll to position [640, 0]
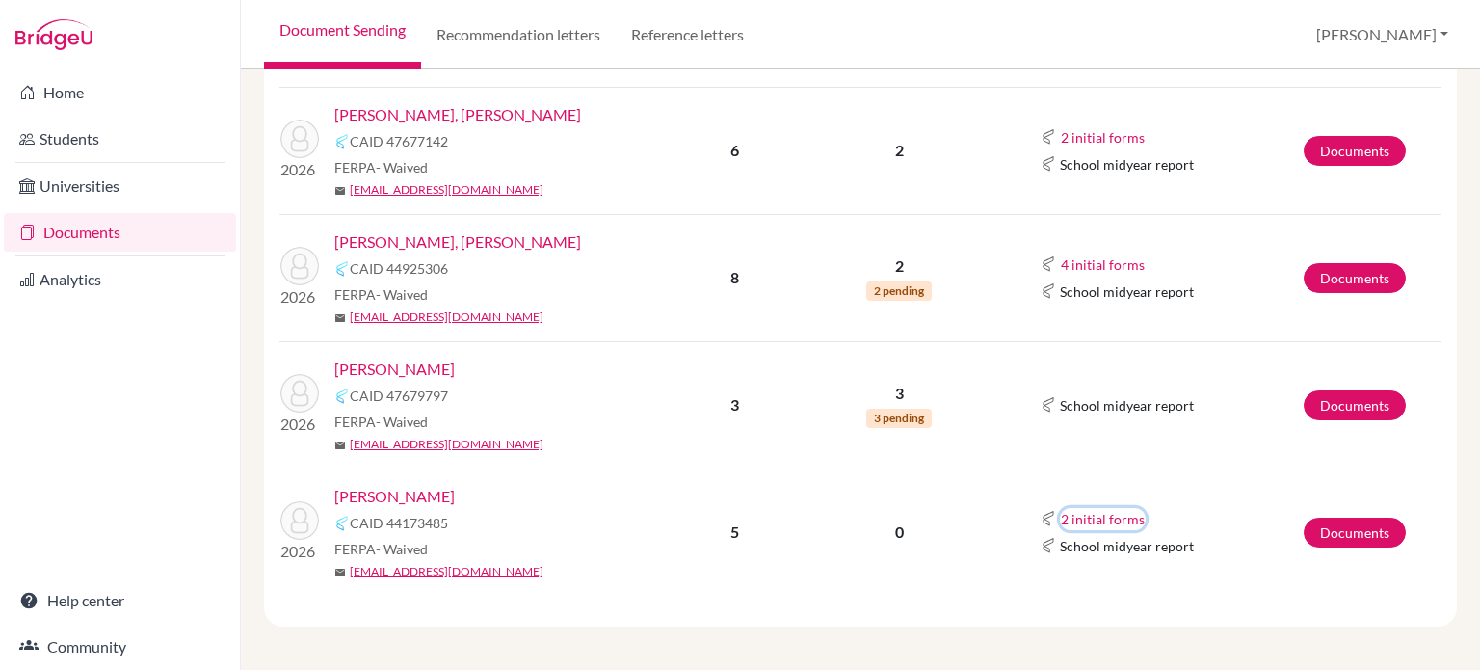
click at [1098, 515] on button "2 initial forms" at bounding box center [1103, 519] width 86 height 22
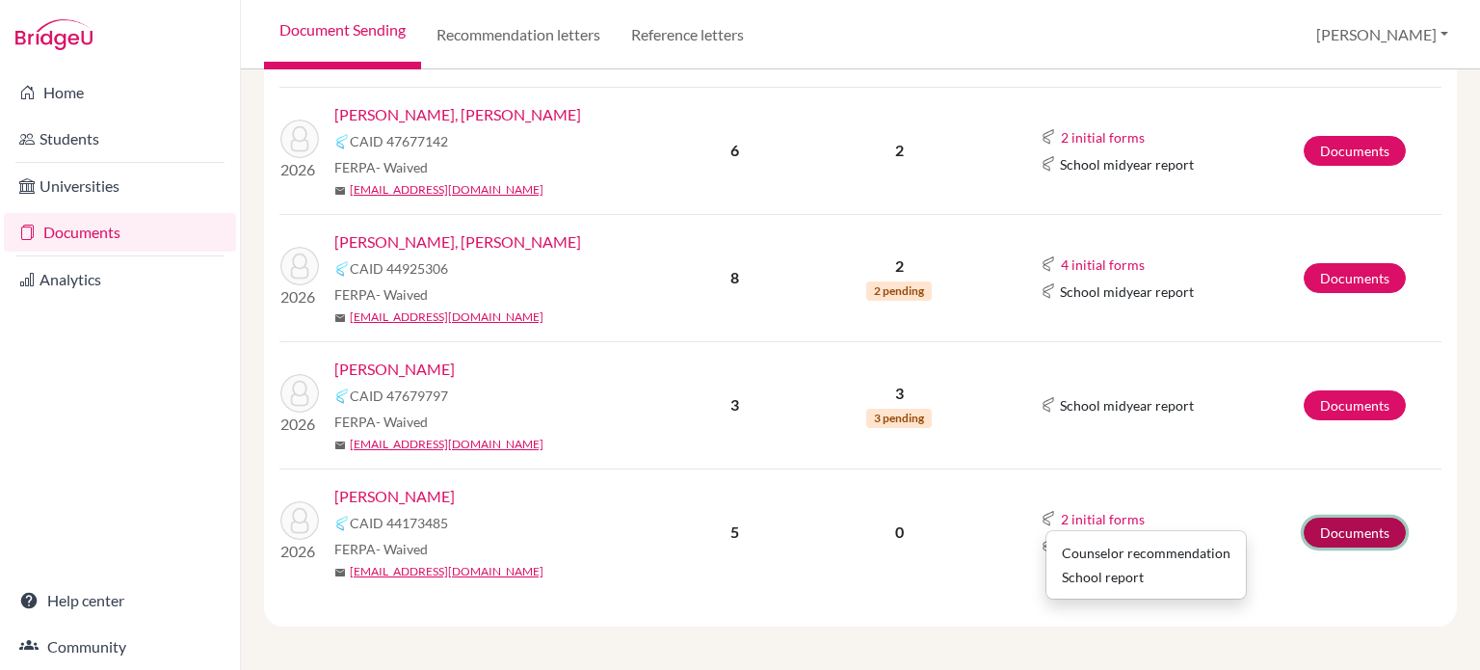
click at [1332, 533] on link "Documents" at bounding box center [1355, 532] width 102 height 30
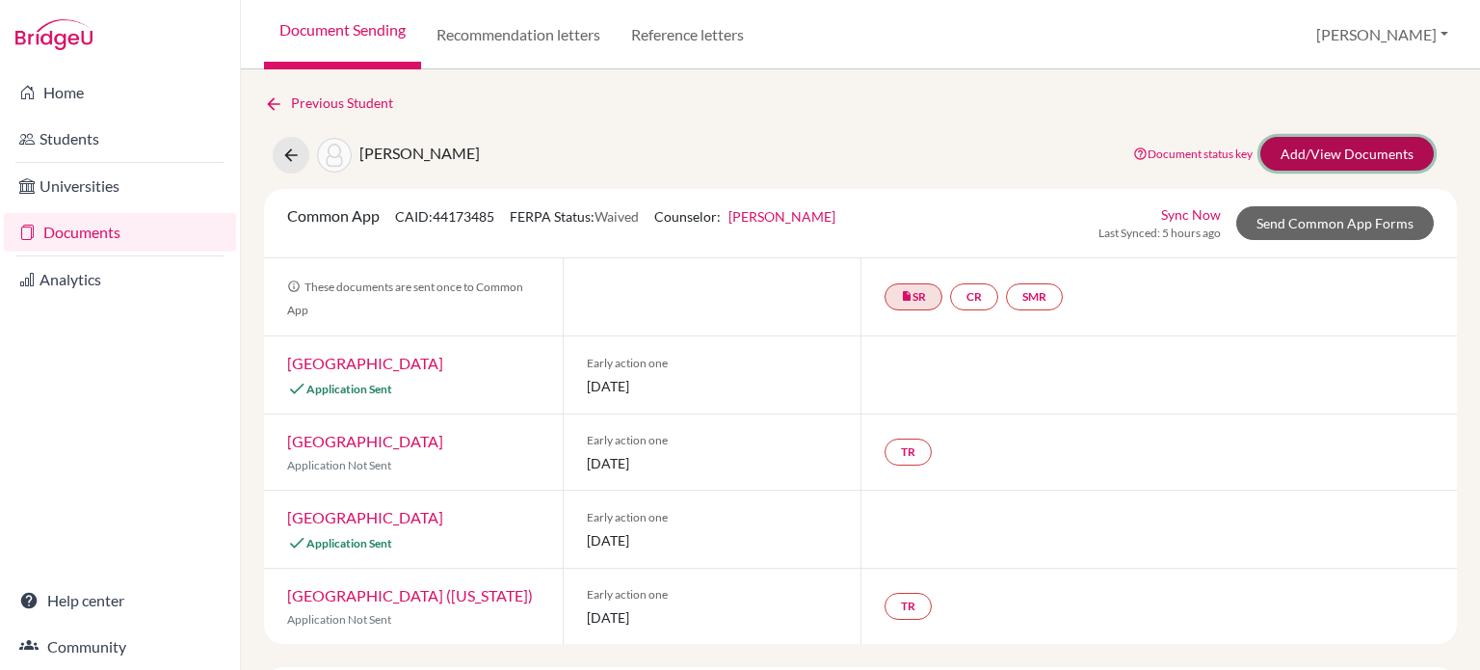
click at [1347, 150] on link "Add/View Documents" at bounding box center [1347, 154] width 173 height 34
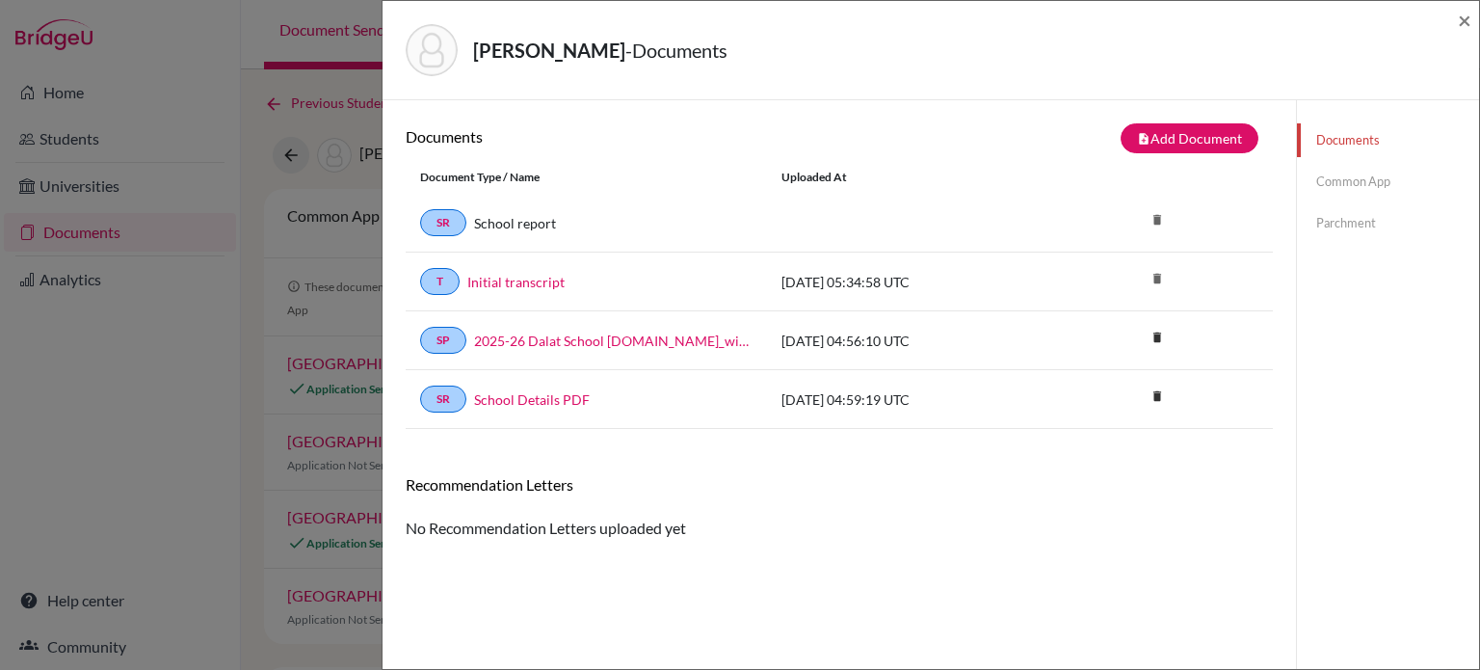
scroll to position [100, 0]
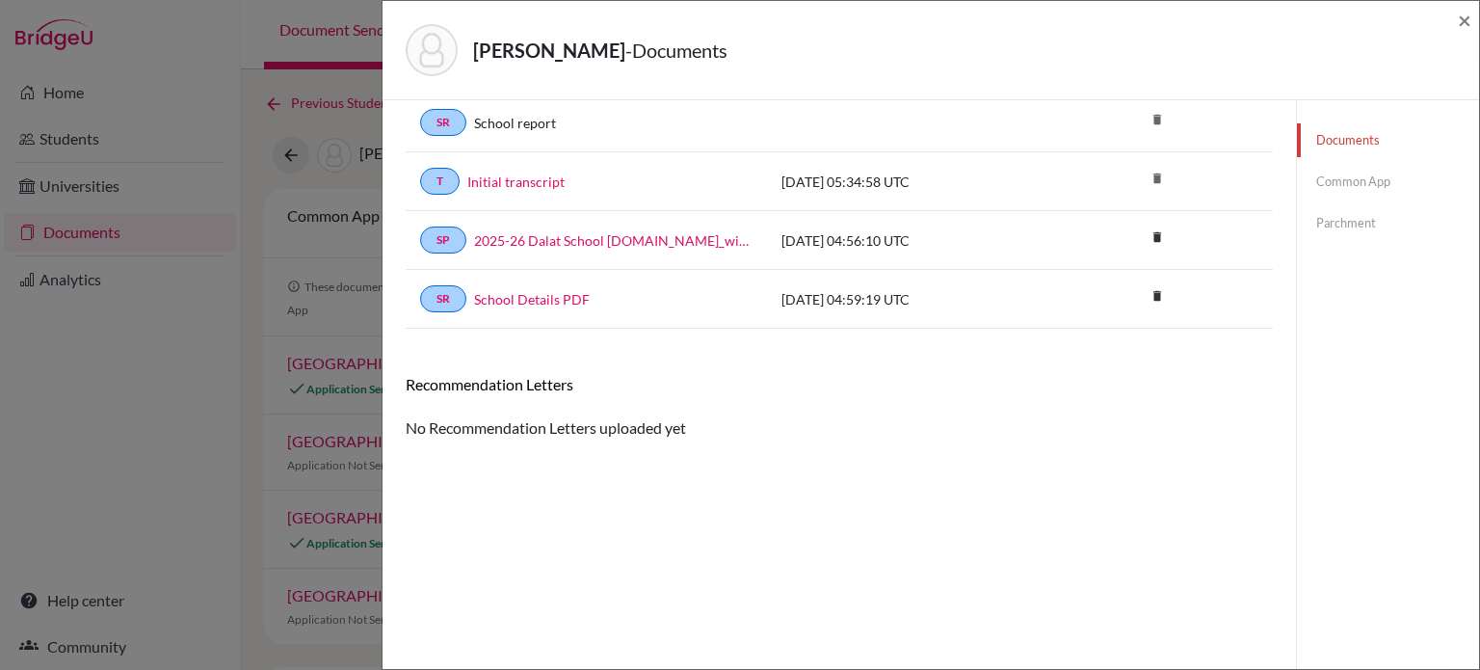
click at [1342, 232] on link "Parchment" at bounding box center [1388, 223] width 182 height 34
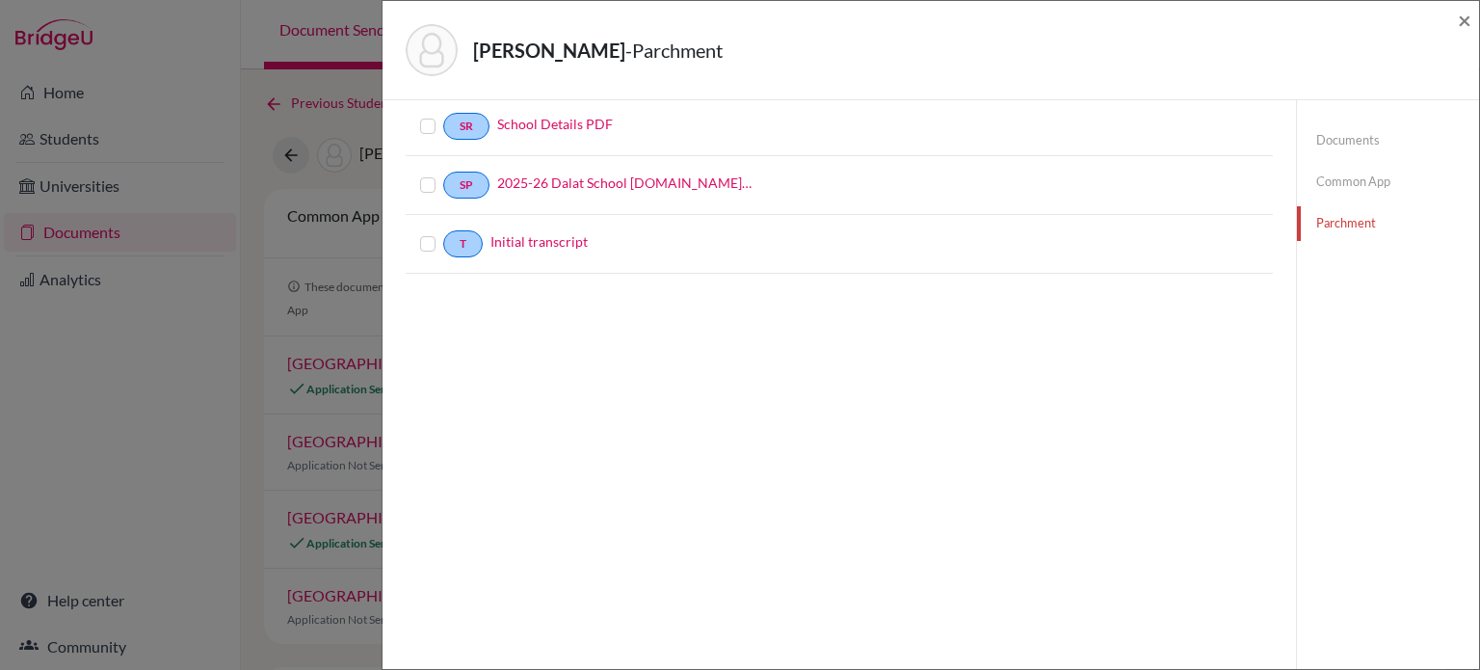
click at [1342, 187] on link "Common App" at bounding box center [1388, 182] width 182 height 34
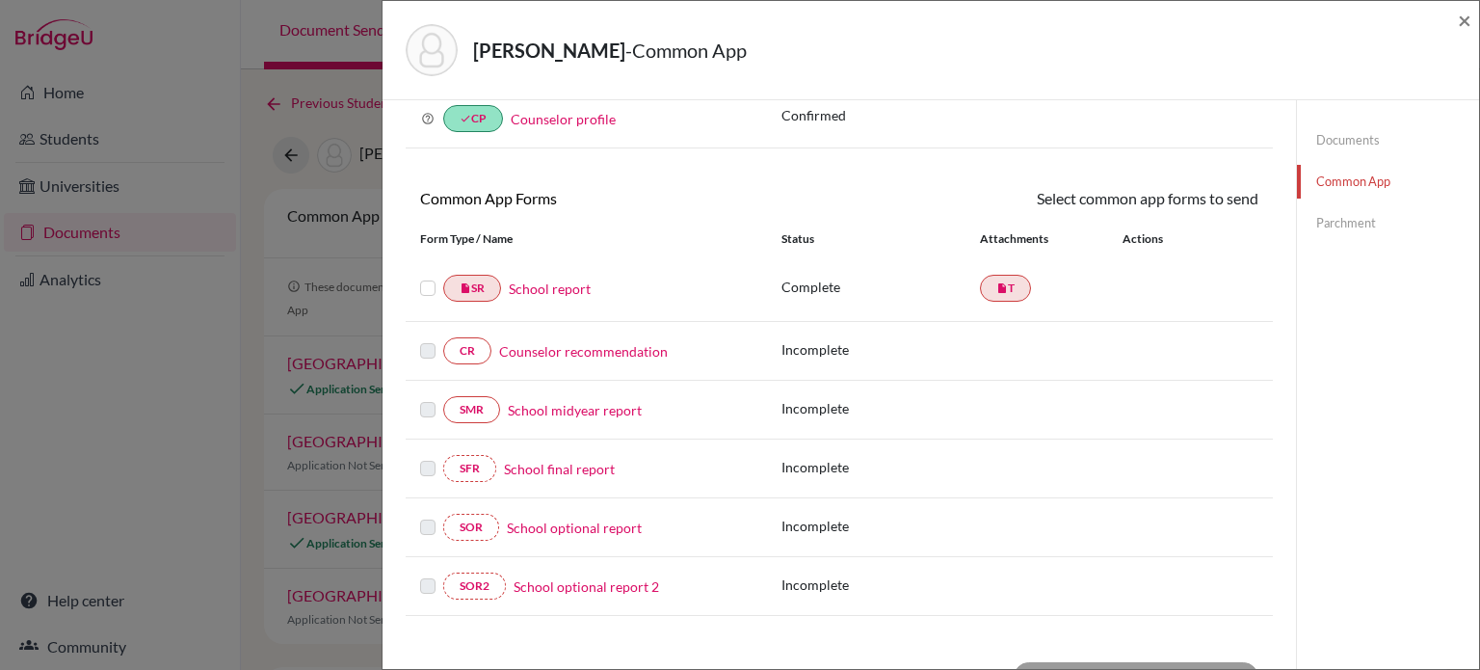
click at [604, 353] on link "Counselor recommendation" at bounding box center [583, 351] width 169 height 20
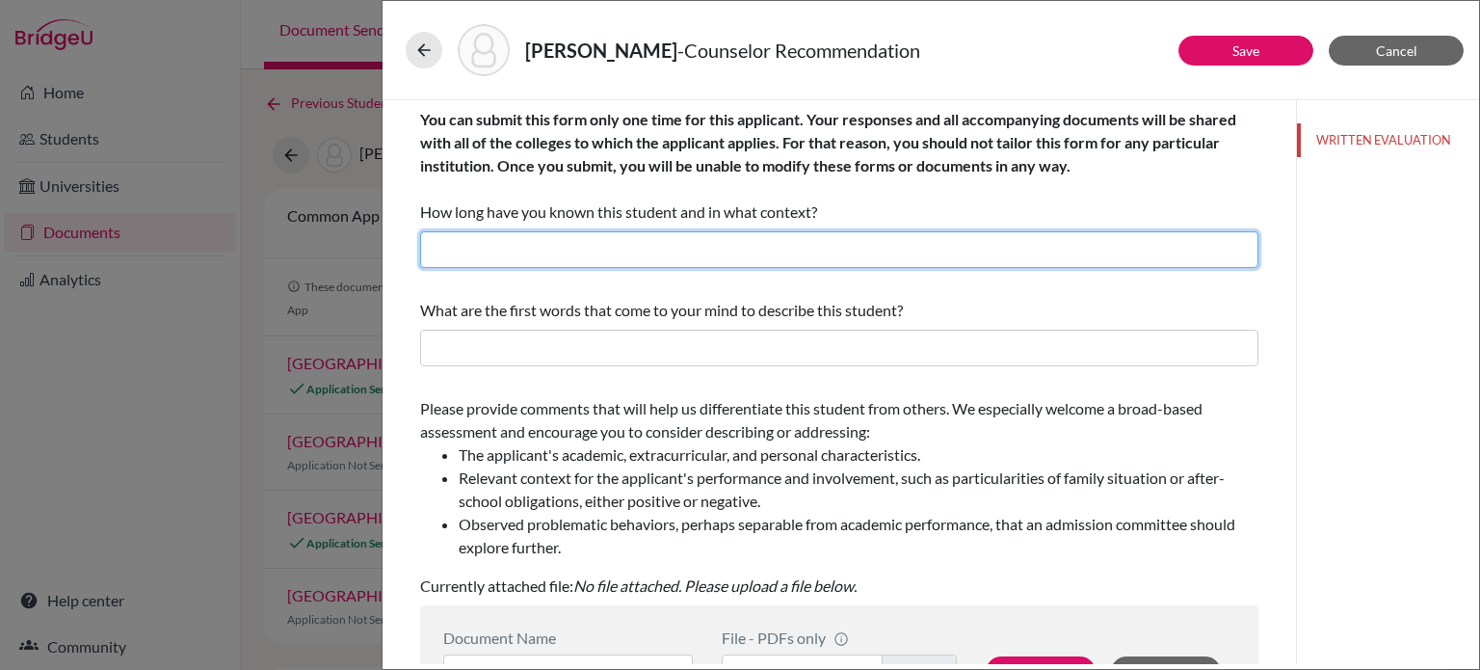
click at [644, 251] on input "text" at bounding box center [839, 249] width 838 height 37
type input "3 months, as the academic counselor (I started this academic year)"
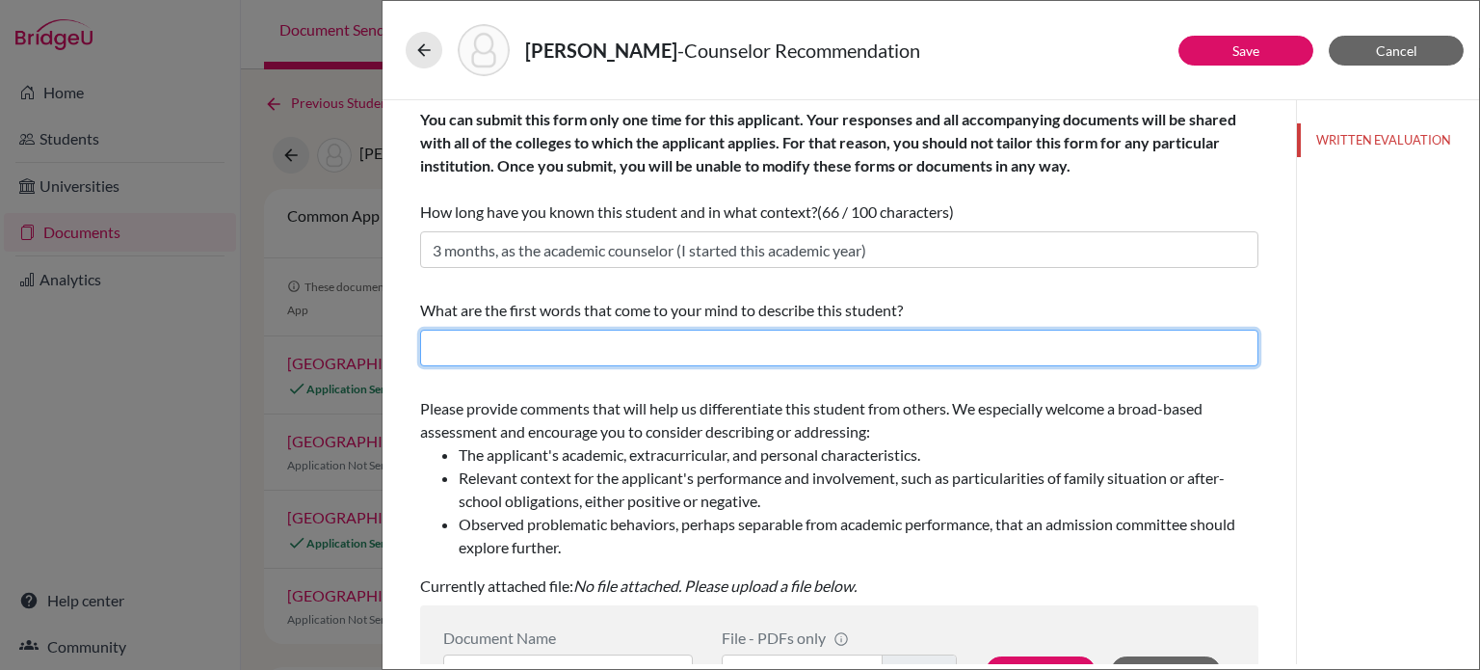
click at [783, 353] on input "text" at bounding box center [839, 348] width 838 height 37
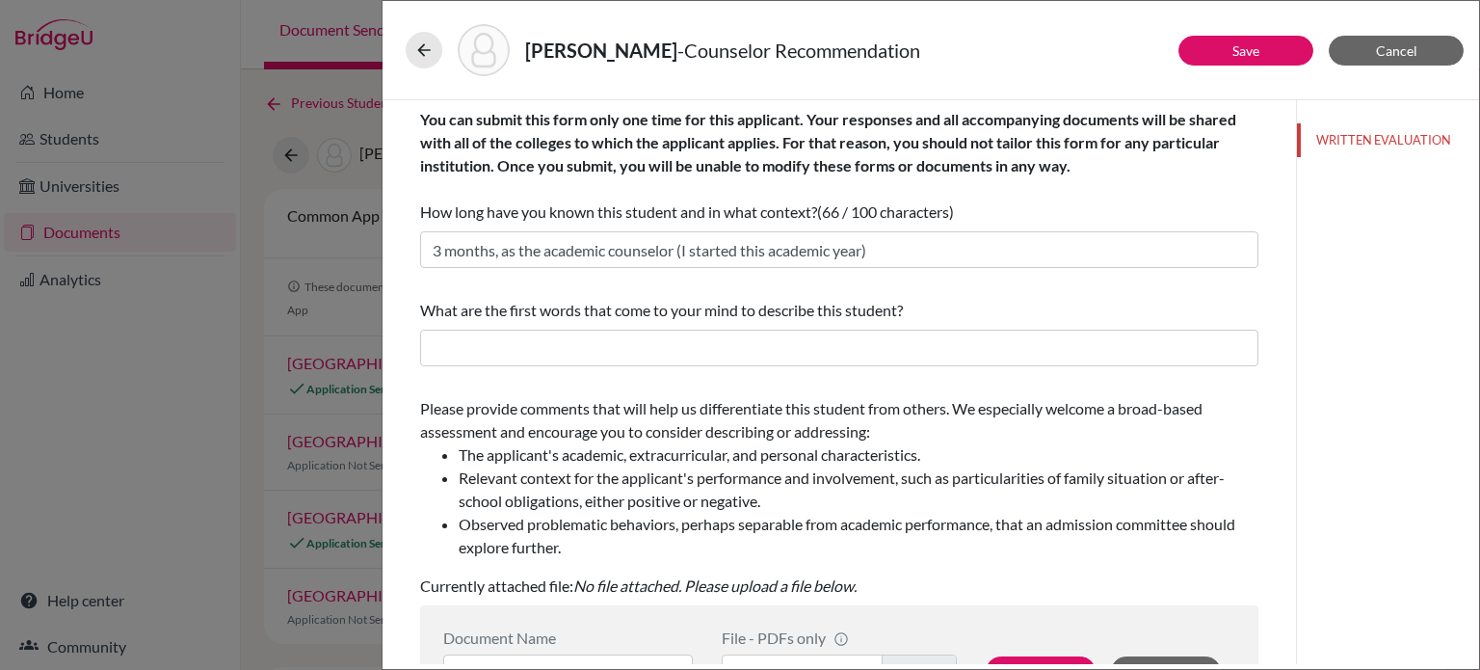
click at [1028, 178] on div "You can submit this form only one time for this applicant. Your responses and a…" at bounding box center [839, 166] width 838 height 116
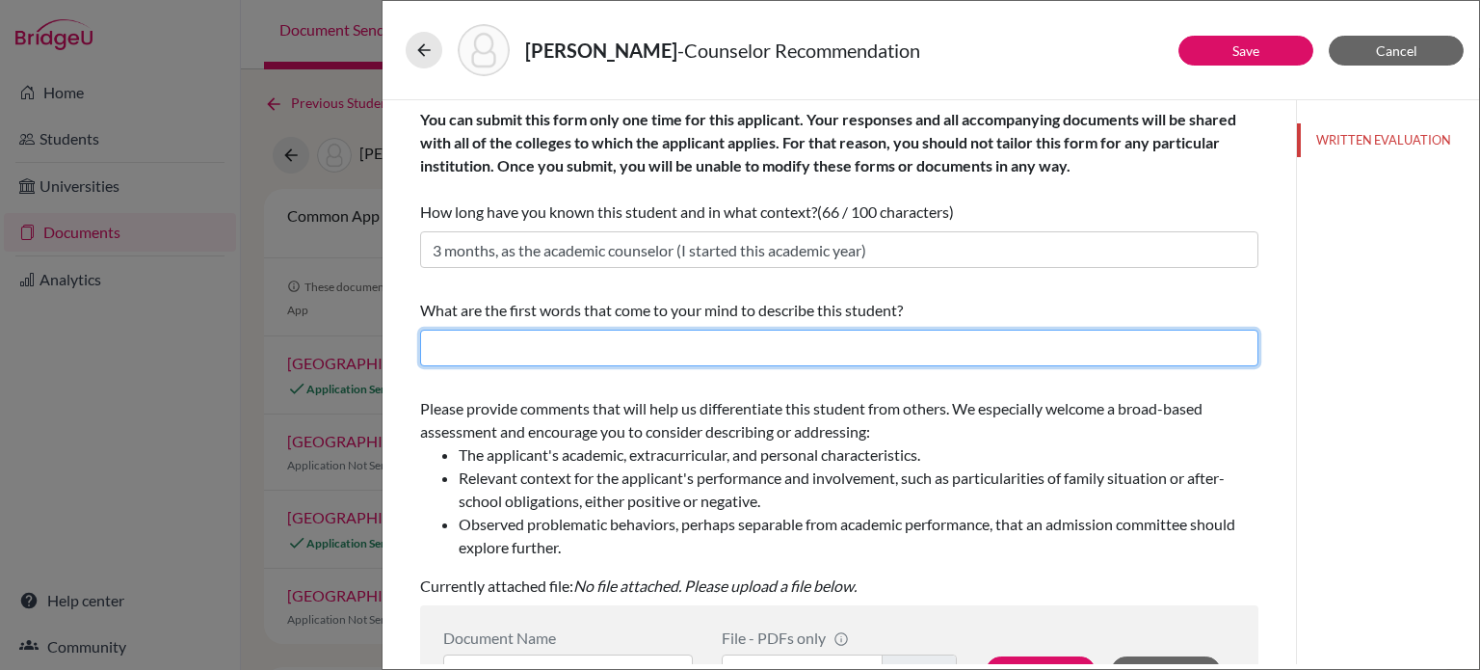
click at [750, 350] on input "text" at bounding box center [839, 348] width 838 height 37
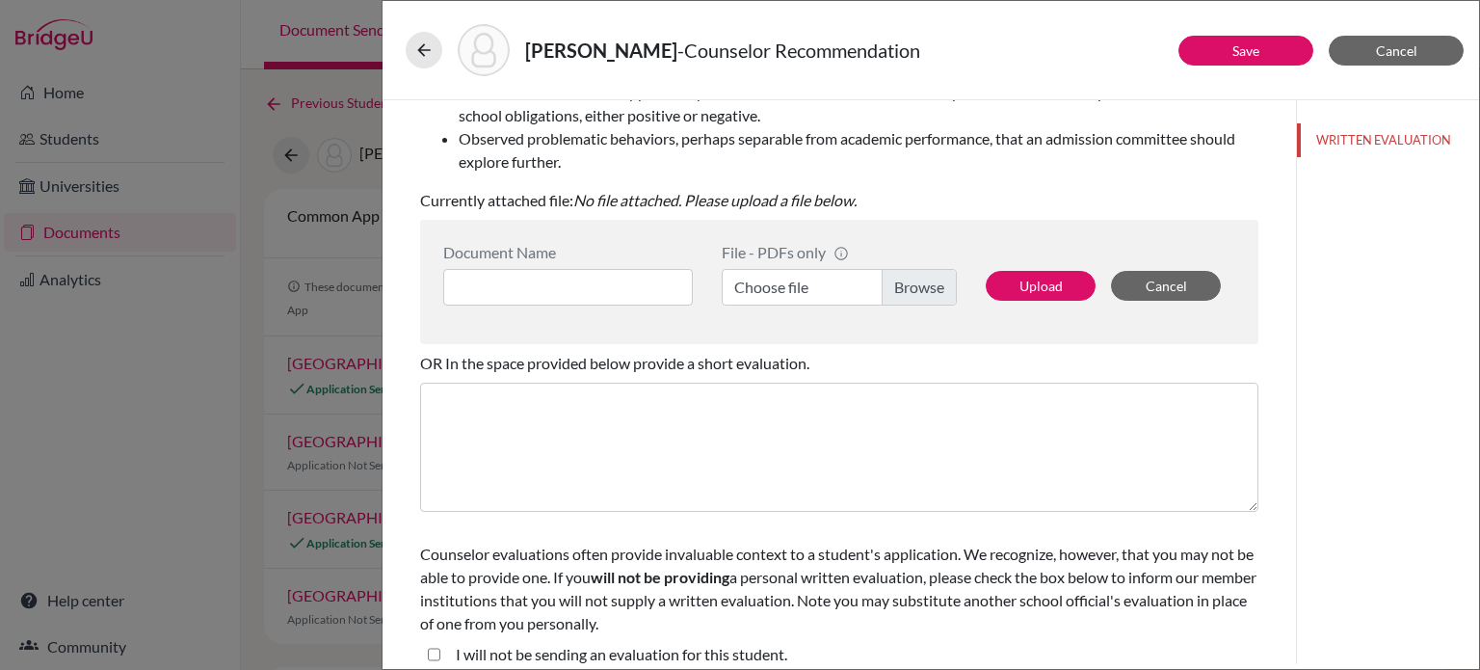
scroll to position [402, 0]
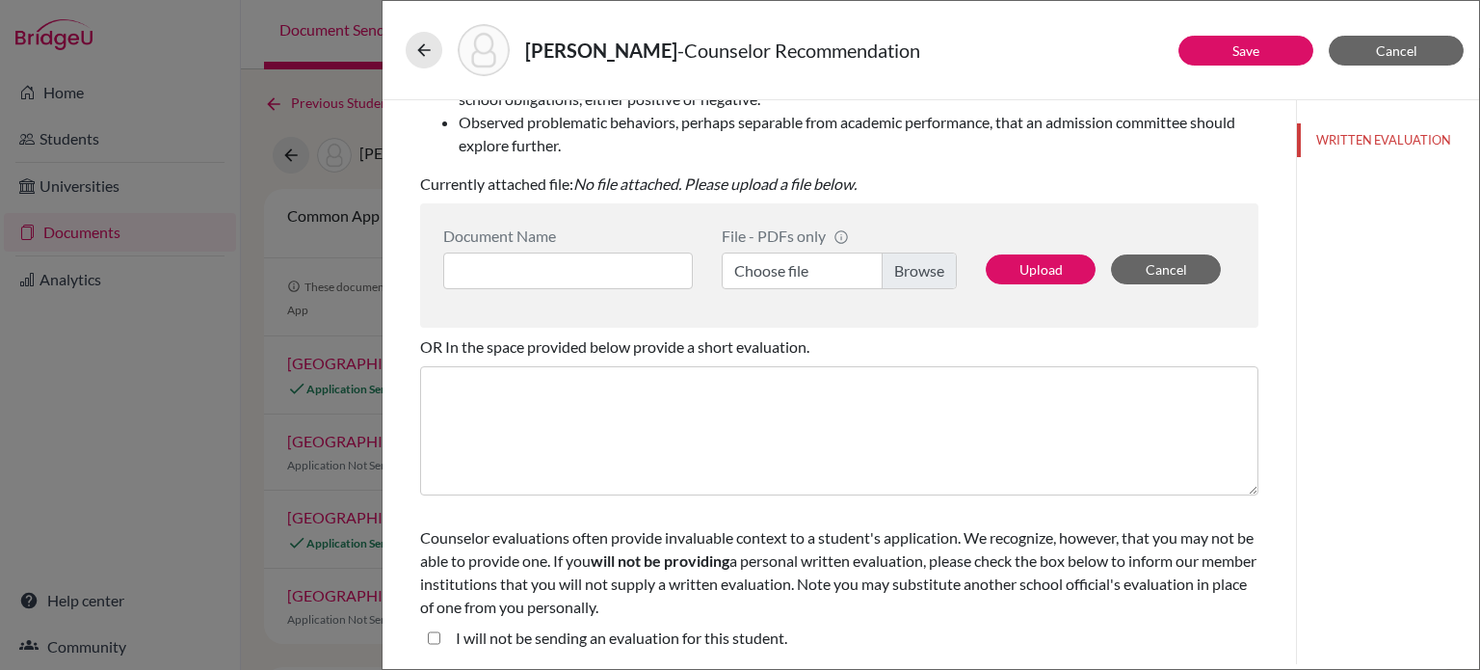
type input "Caring towards those around him, tenacious in the face of setbacks, an excellen…"
click at [428, 638] on student\ "I will not be sending an evaluation for this student." at bounding box center [434, 637] width 13 height 23
checkbox student\ "true"
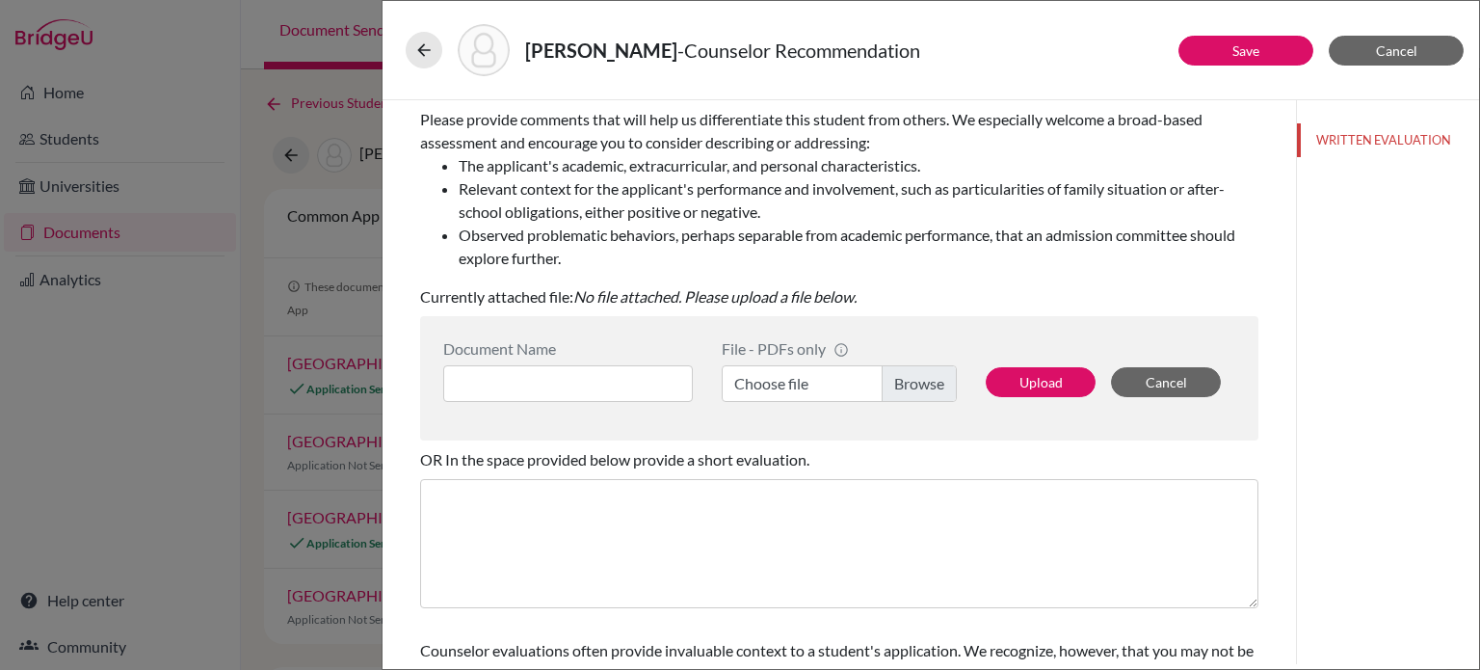
scroll to position [578, 0]
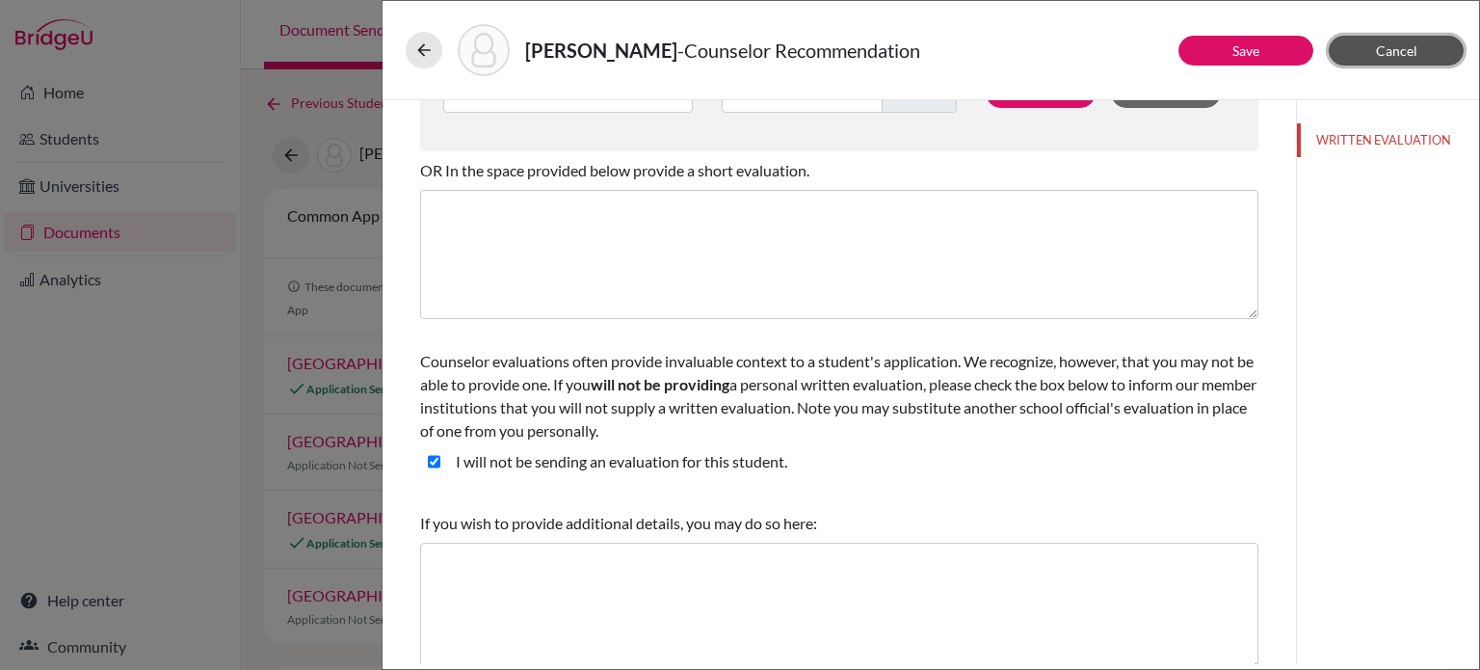
click at [1428, 56] on button "Cancel" at bounding box center [1396, 51] width 135 height 30
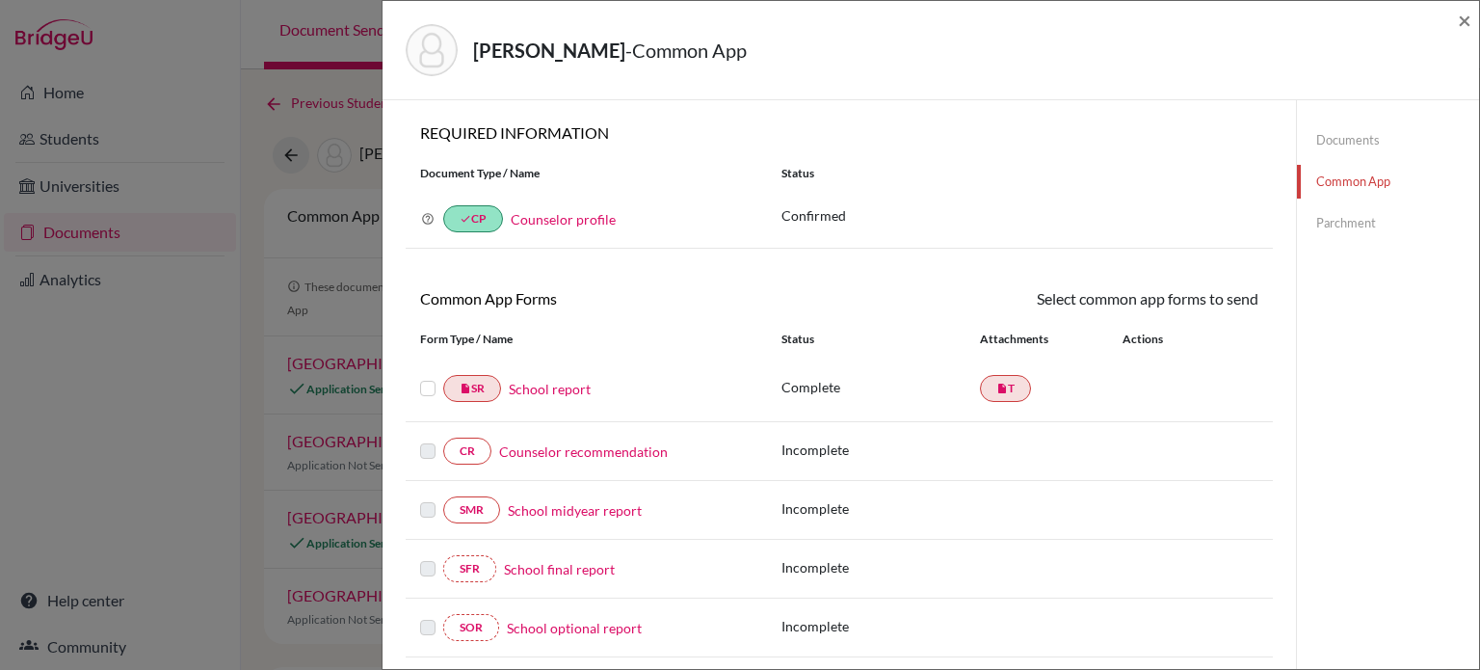
click at [1341, 146] on link "Documents" at bounding box center [1388, 140] width 182 height 34
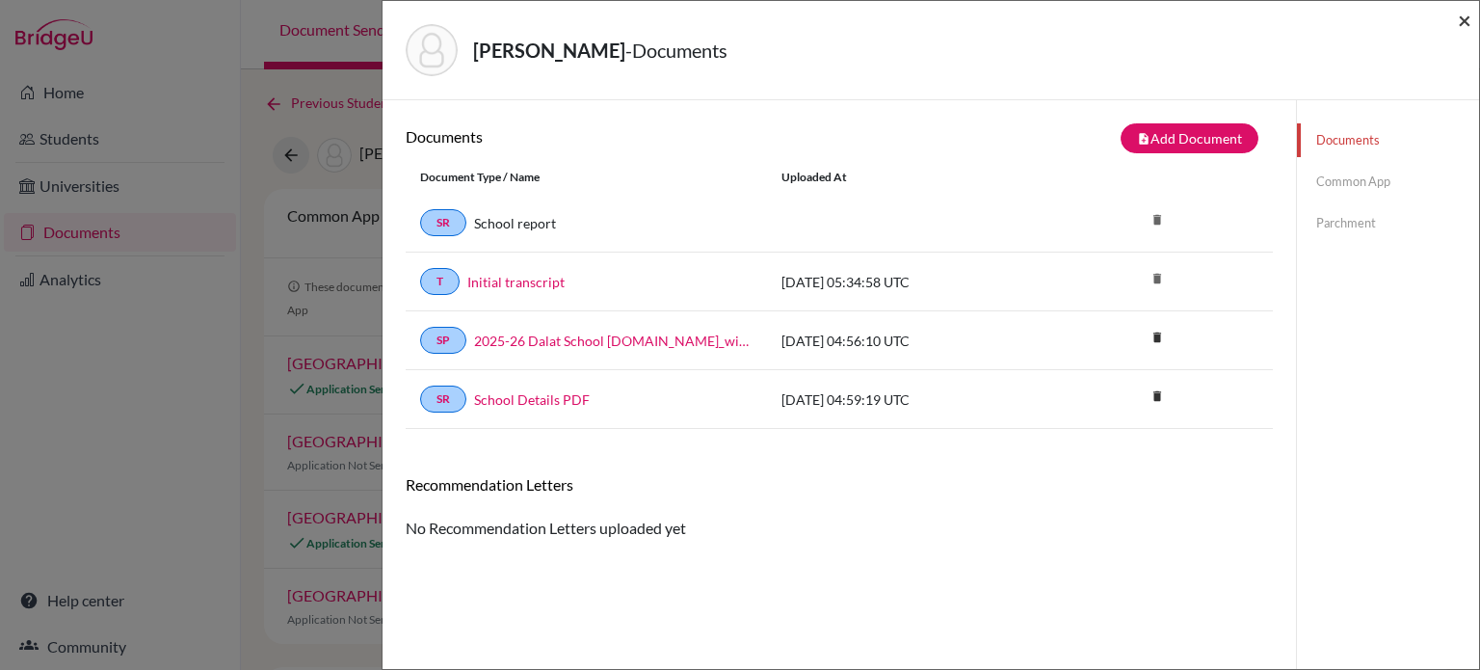
click at [1469, 18] on span "×" at bounding box center [1464, 20] width 13 height 28
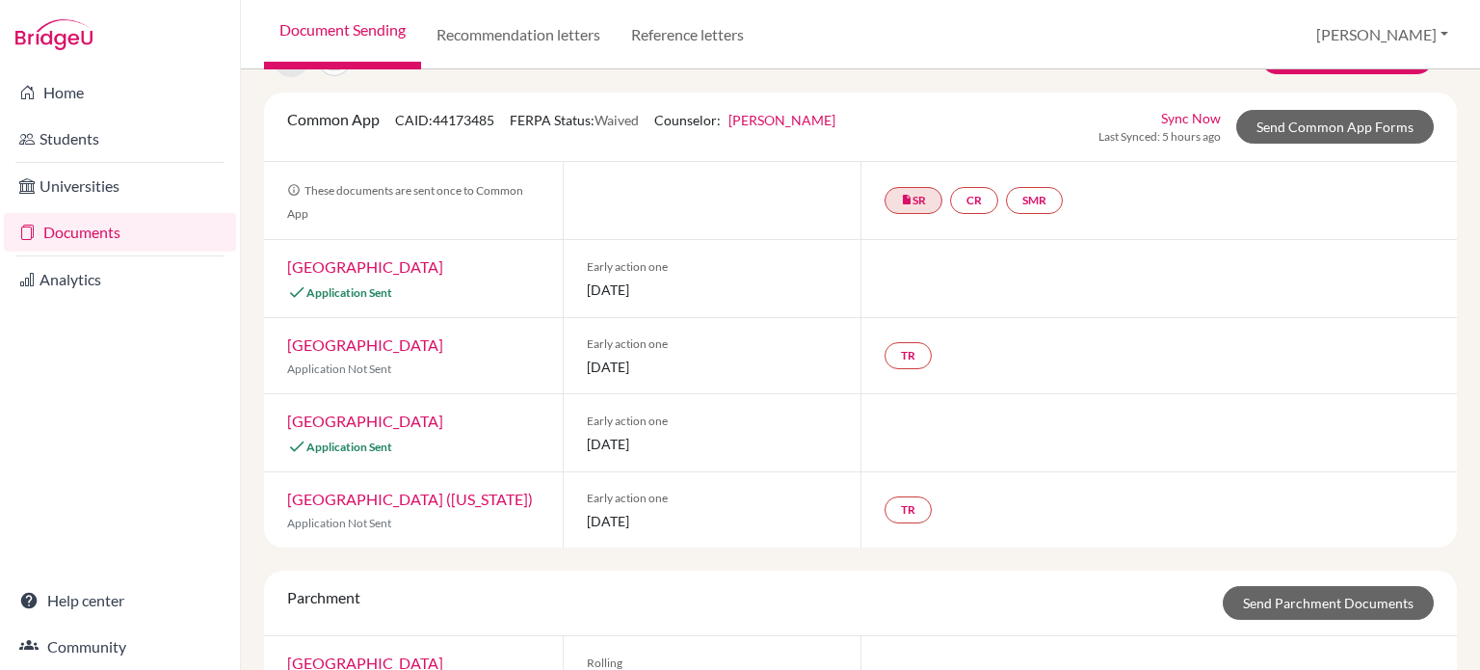
scroll to position [160, 0]
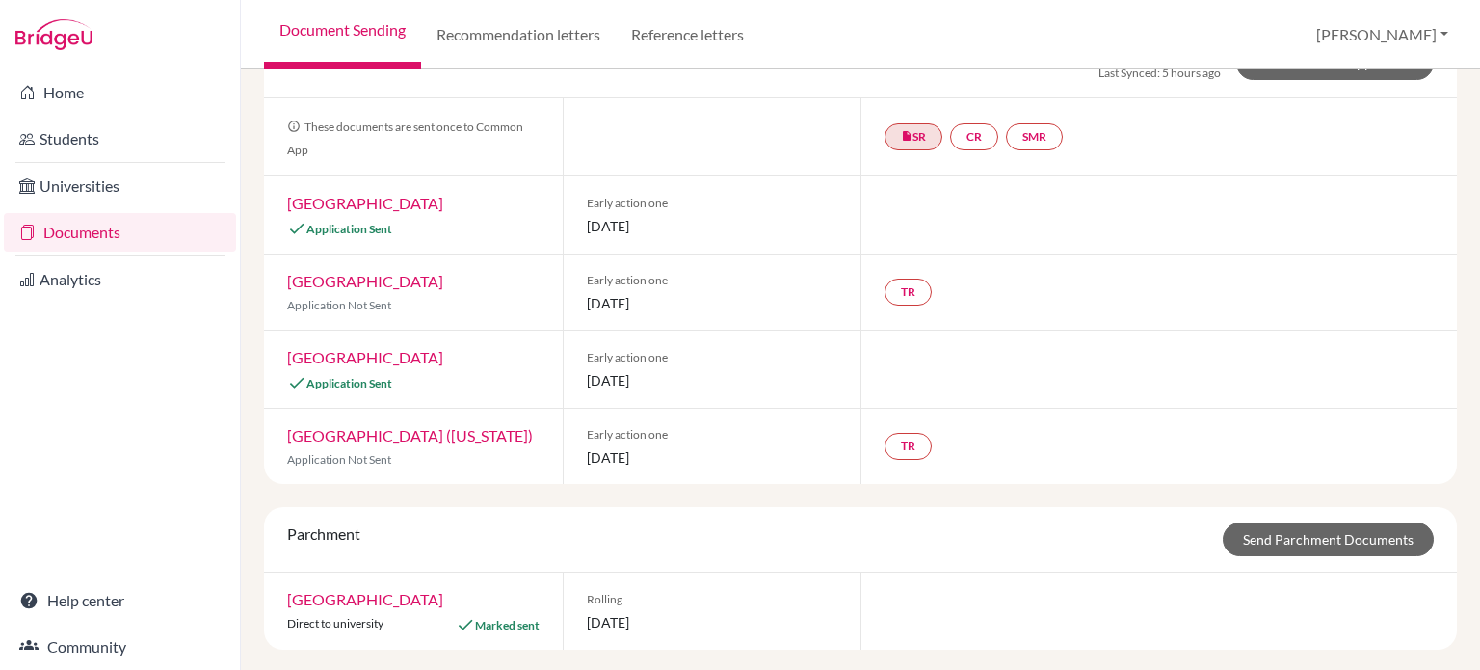
click at [1254, 518] on div "Parchment Send Parchment Documents" at bounding box center [860, 540] width 1193 height 66
click at [1257, 533] on link "Send Parchment Documents" at bounding box center [1328, 539] width 211 height 34
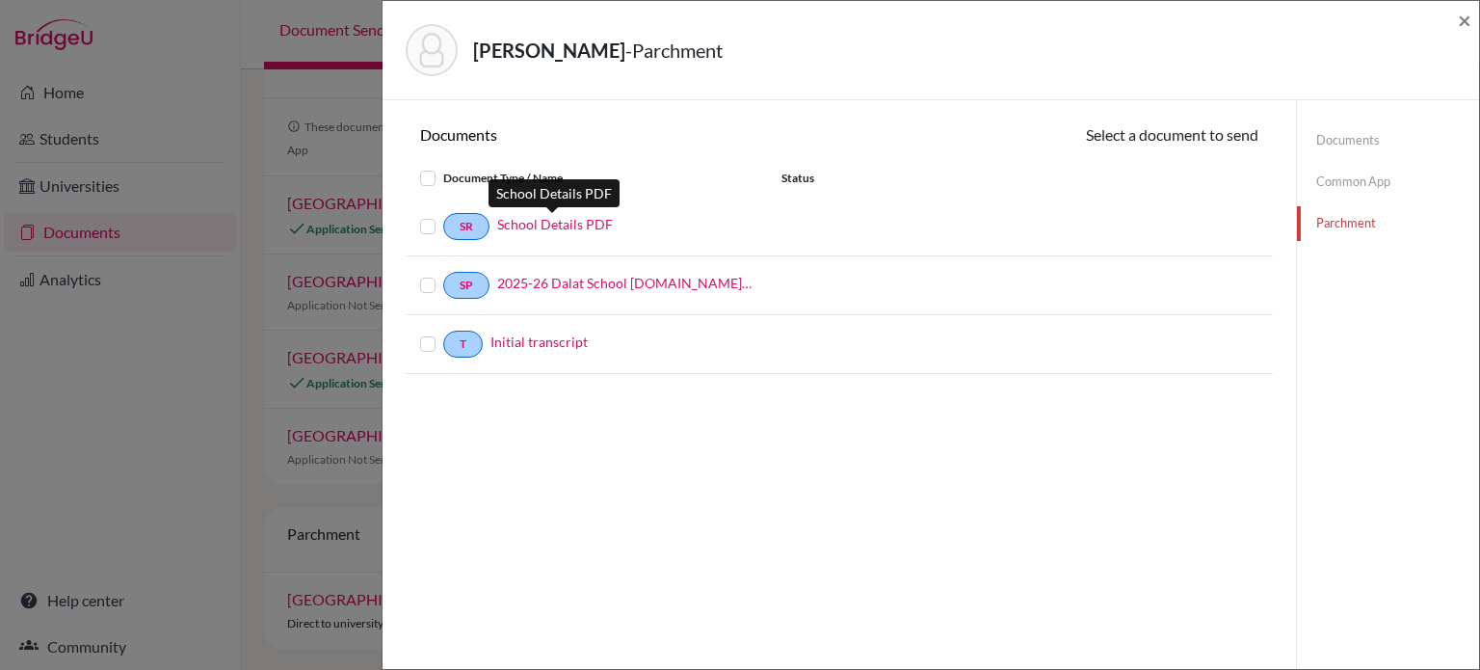
click at [519, 225] on link "School Details PDF" at bounding box center [555, 224] width 116 height 20
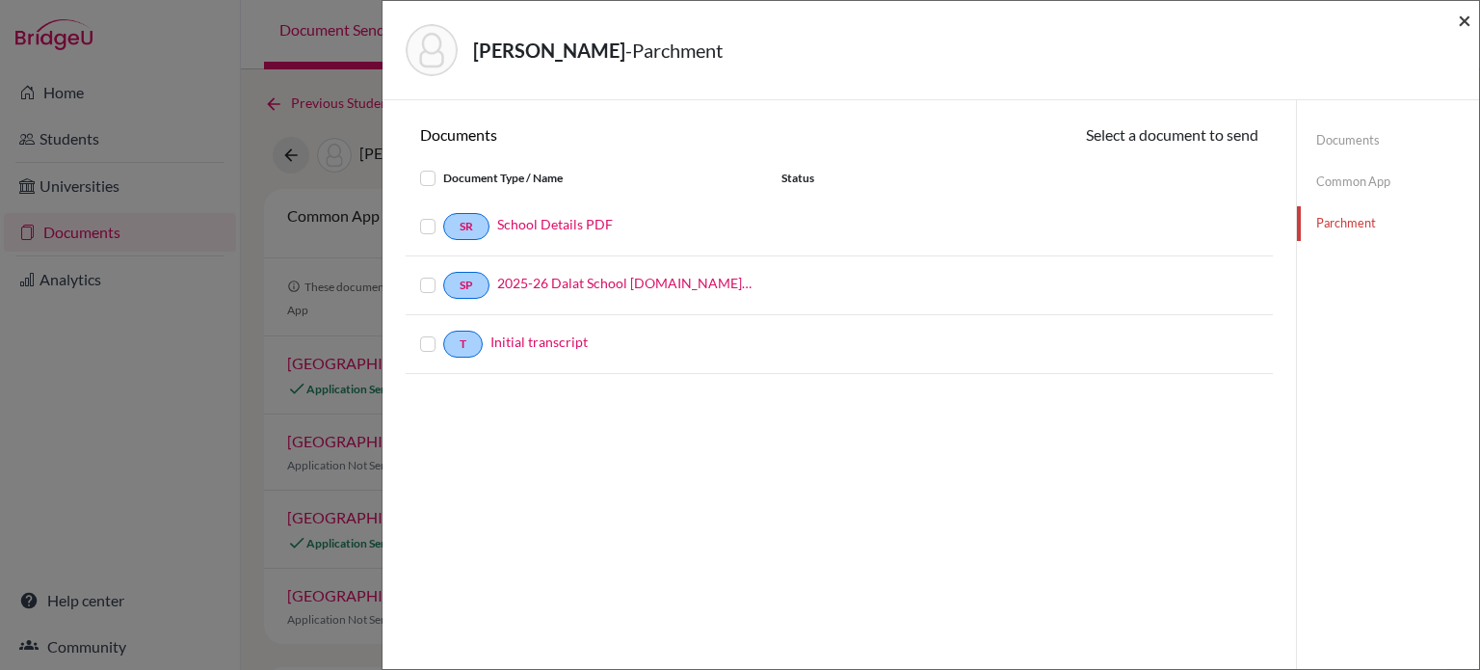
click at [1462, 20] on span "×" at bounding box center [1464, 20] width 13 height 28
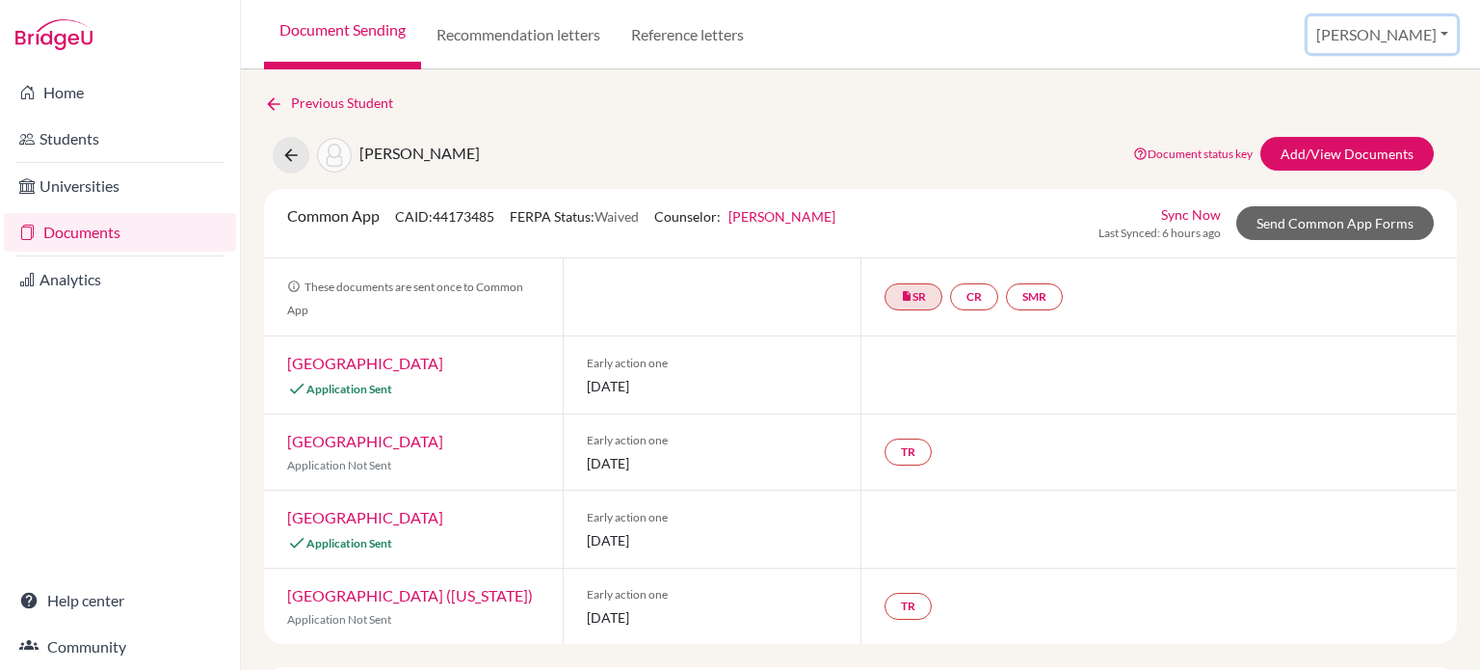
click at [1441, 32] on button "[PERSON_NAME]" at bounding box center [1382, 34] width 149 height 37
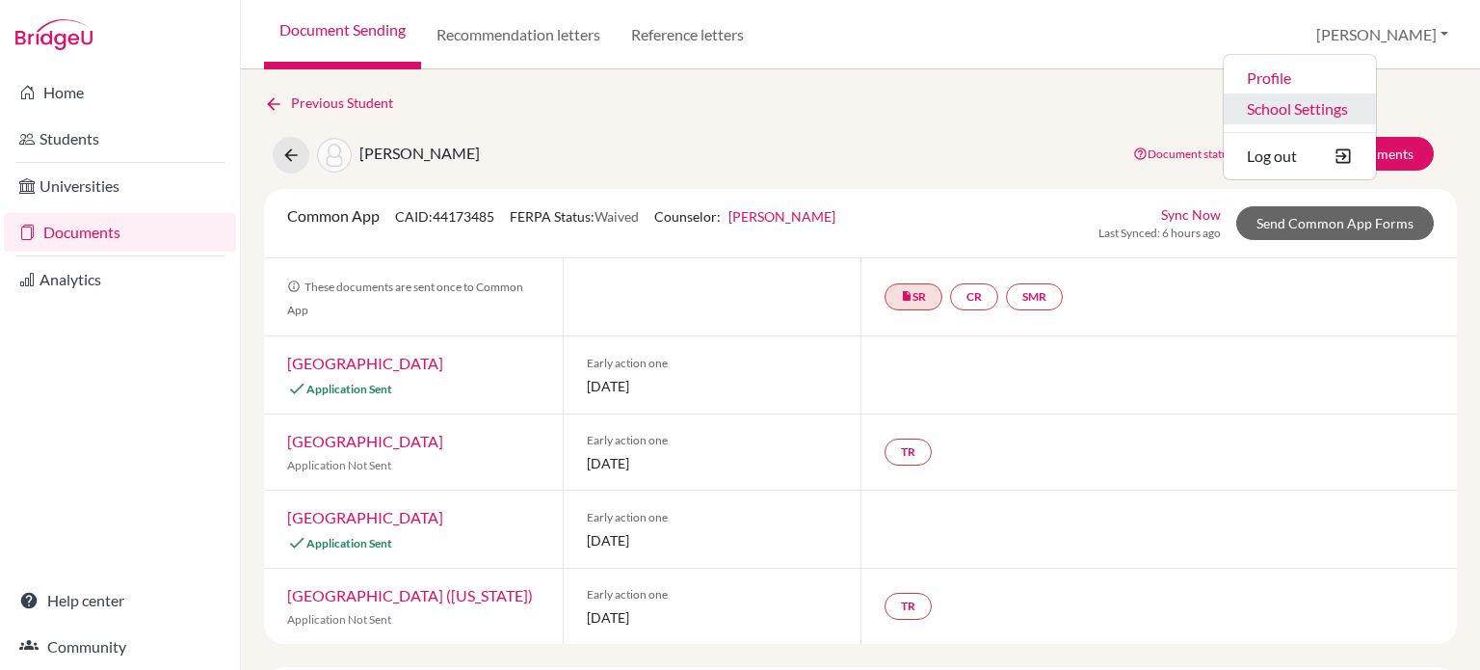
click at [1349, 115] on link "School Settings" at bounding box center [1300, 108] width 152 height 31
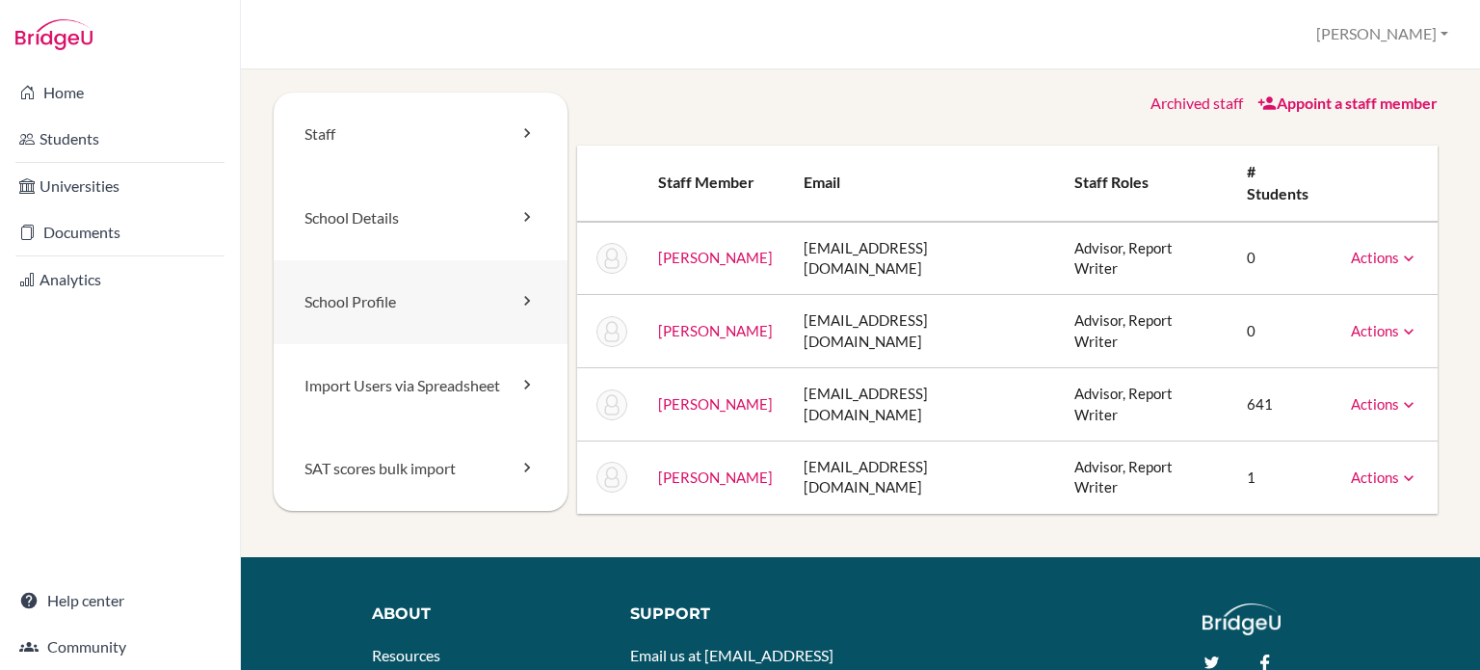
click at [375, 299] on link "School Profile" at bounding box center [421, 302] width 294 height 84
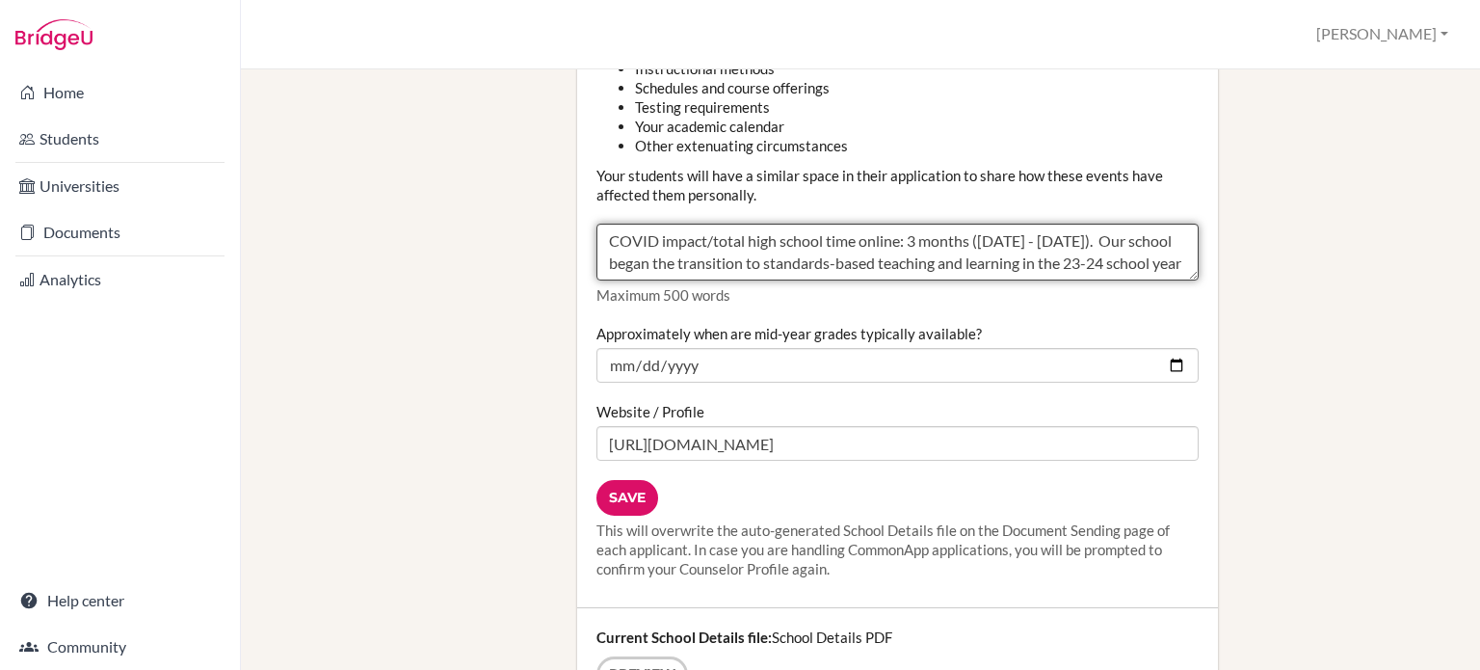
click at [602, 244] on textarea "COVID impact/total high school time online: 3 months (August - October 2021). O…" at bounding box center [898, 253] width 602 height 58
click at [606, 229] on textarea "COVID impact/total high school time online: 3 months (August - October 2021). O…" at bounding box center [898, 253] width 602 height 58
click at [887, 235] on textarea "COVID impact/total high school time online: 3 months (August - October 2021). O…" at bounding box center [898, 253] width 602 height 58
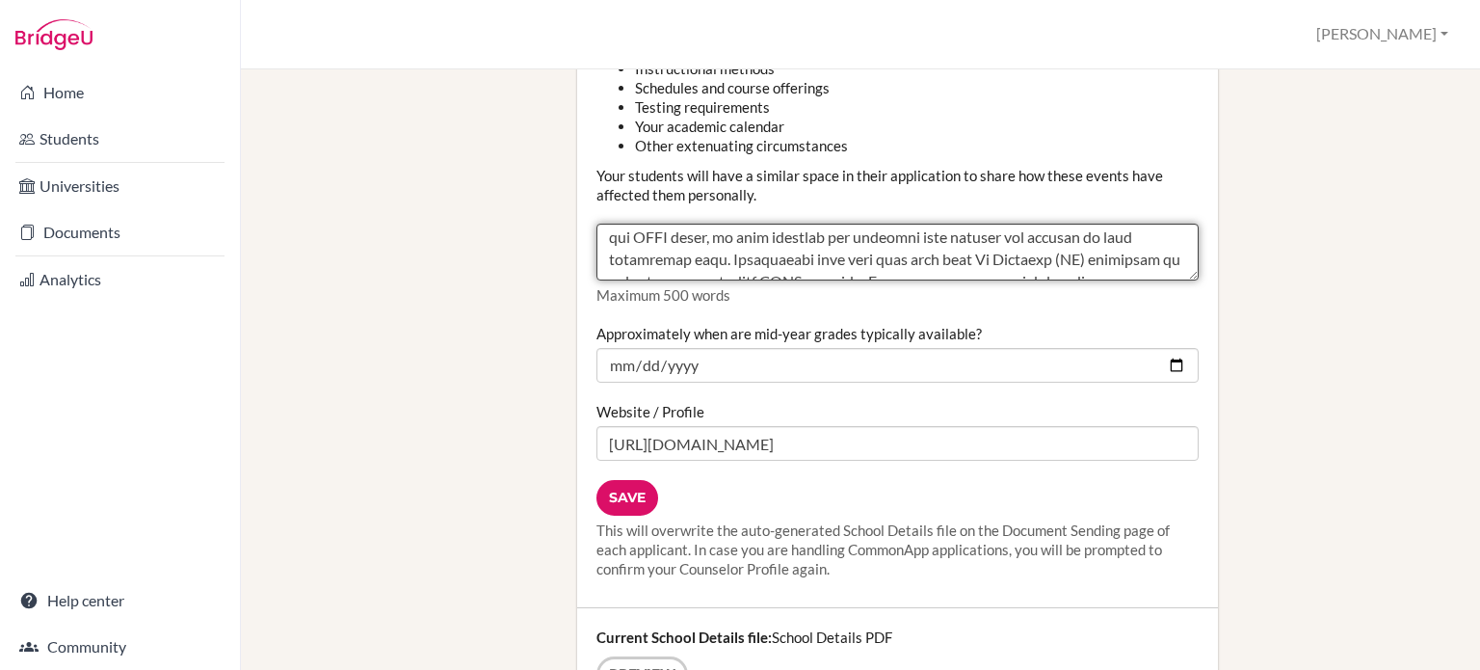
click at [887, 235] on textarea "COVID impact/total high school time online: 3 months (August - October 2021). O…" at bounding box center [898, 253] width 602 height 58
click at [724, 246] on textarea "COVID impact/total high school time online: 3 months (August - October 2021). O…" at bounding box center [898, 253] width 602 height 58
click at [1050, 224] on textarea "COVID impact/total high school time online: 3 months (August - October 2021). O…" at bounding box center [898, 253] width 602 height 58
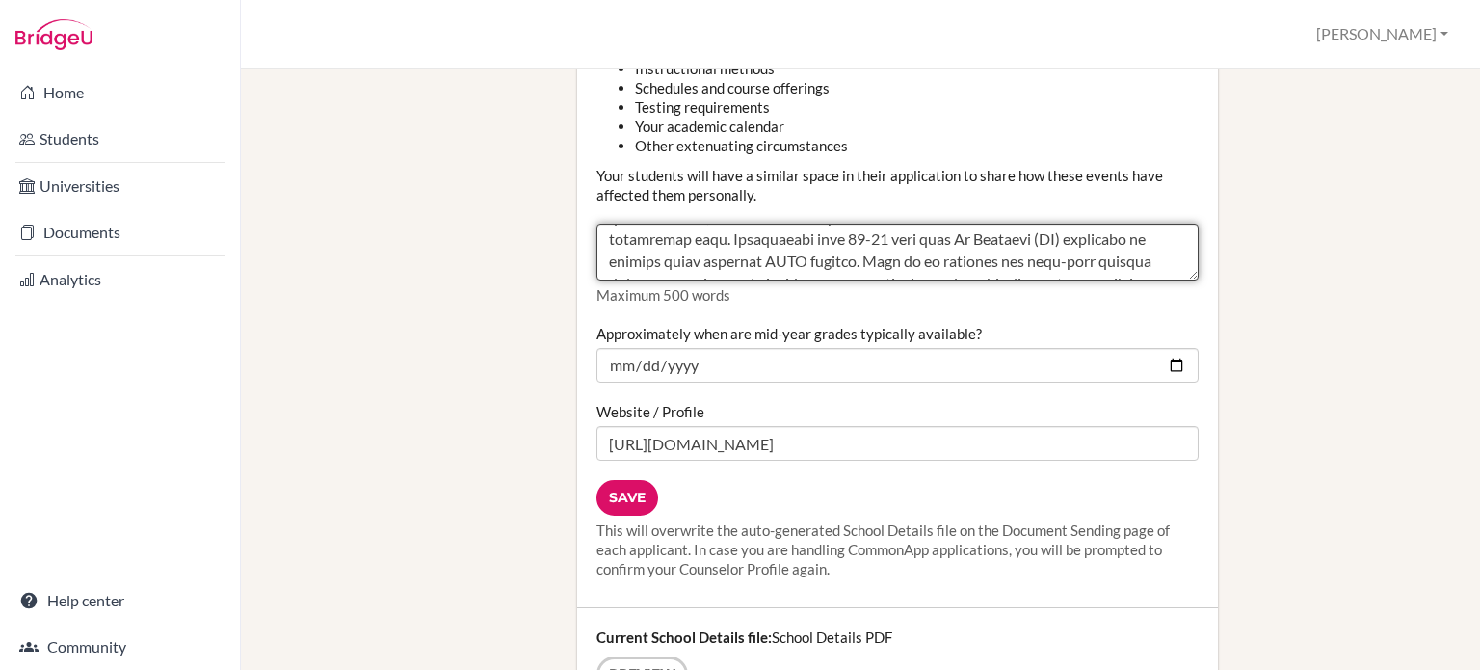
scroll to position [111, 0]
click at [850, 250] on textarea "COVID impact/total high school time online: 3 months (August - October 2021). O…" at bounding box center [898, 253] width 602 height 58
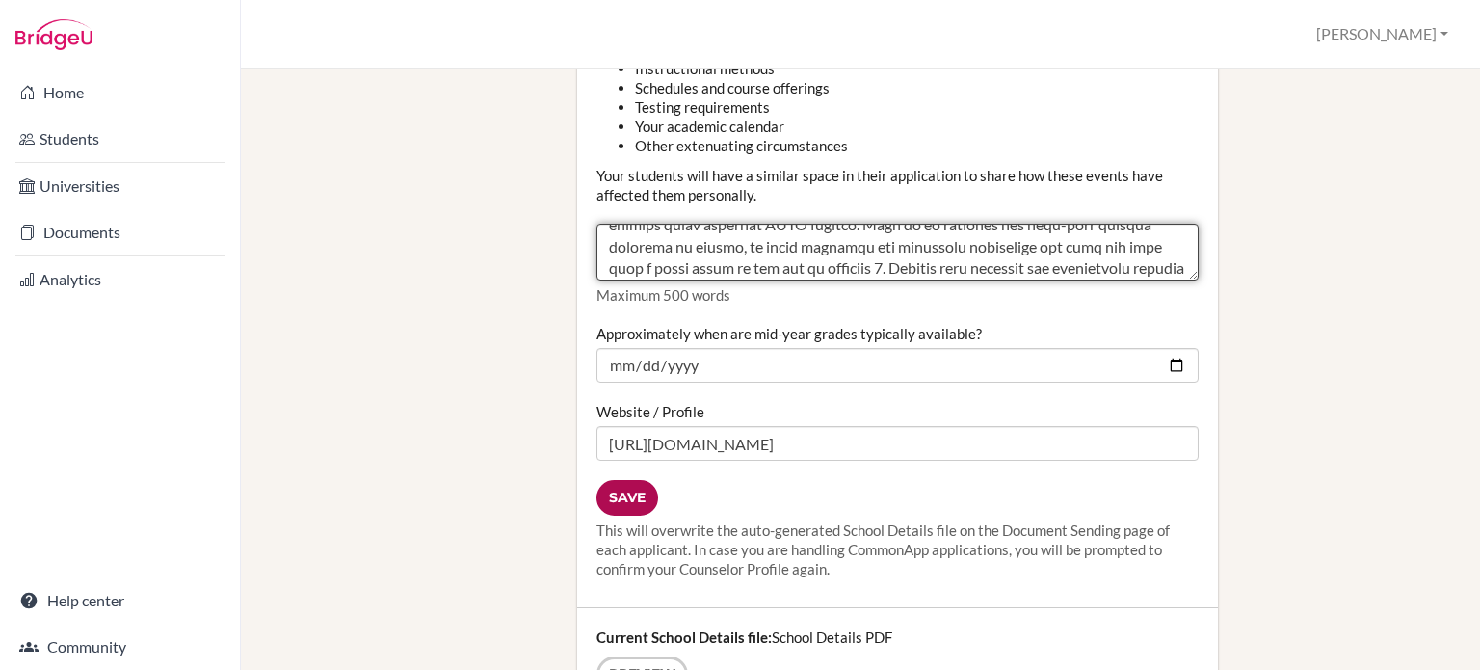
type textarea "COVID impact/total high school time online: 3 months (August - October 2021). O…"
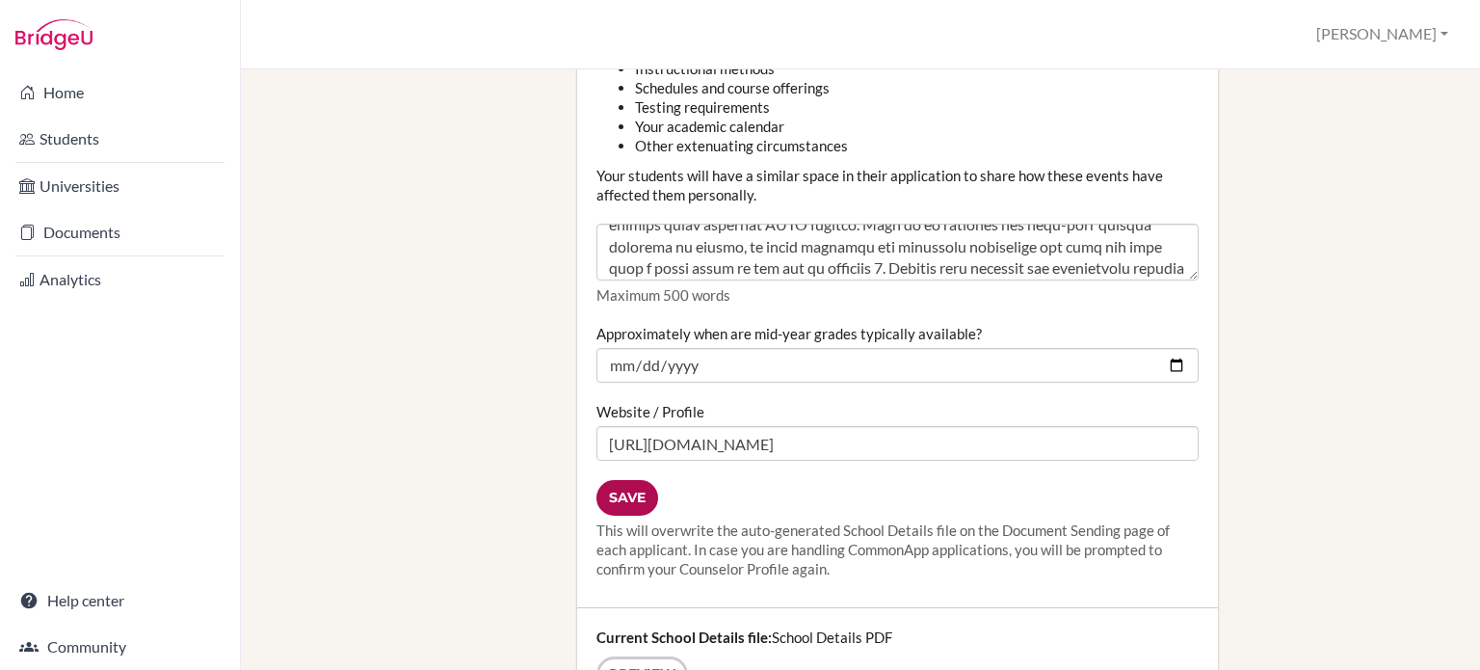
click at [627, 482] on input "Save" at bounding box center [628, 498] width 62 height 36
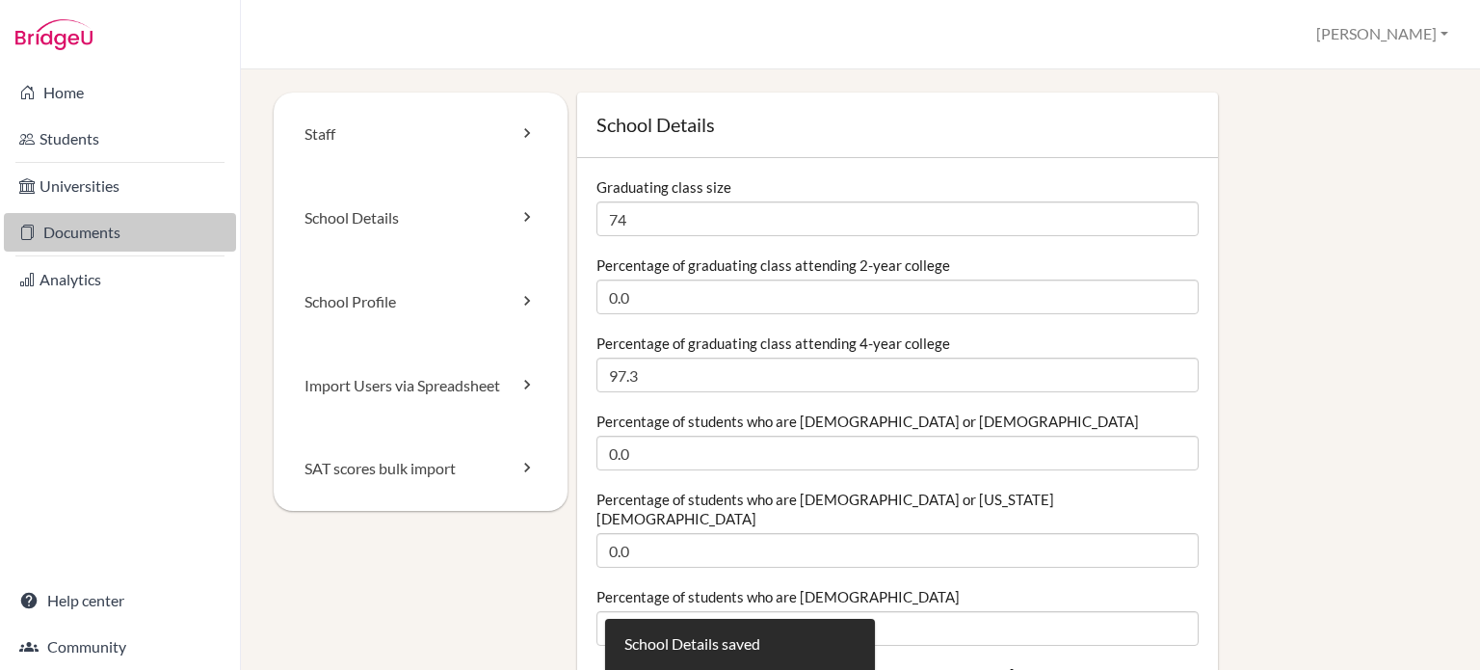
click at [101, 223] on link "Documents" at bounding box center [120, 232] width 232 height 39
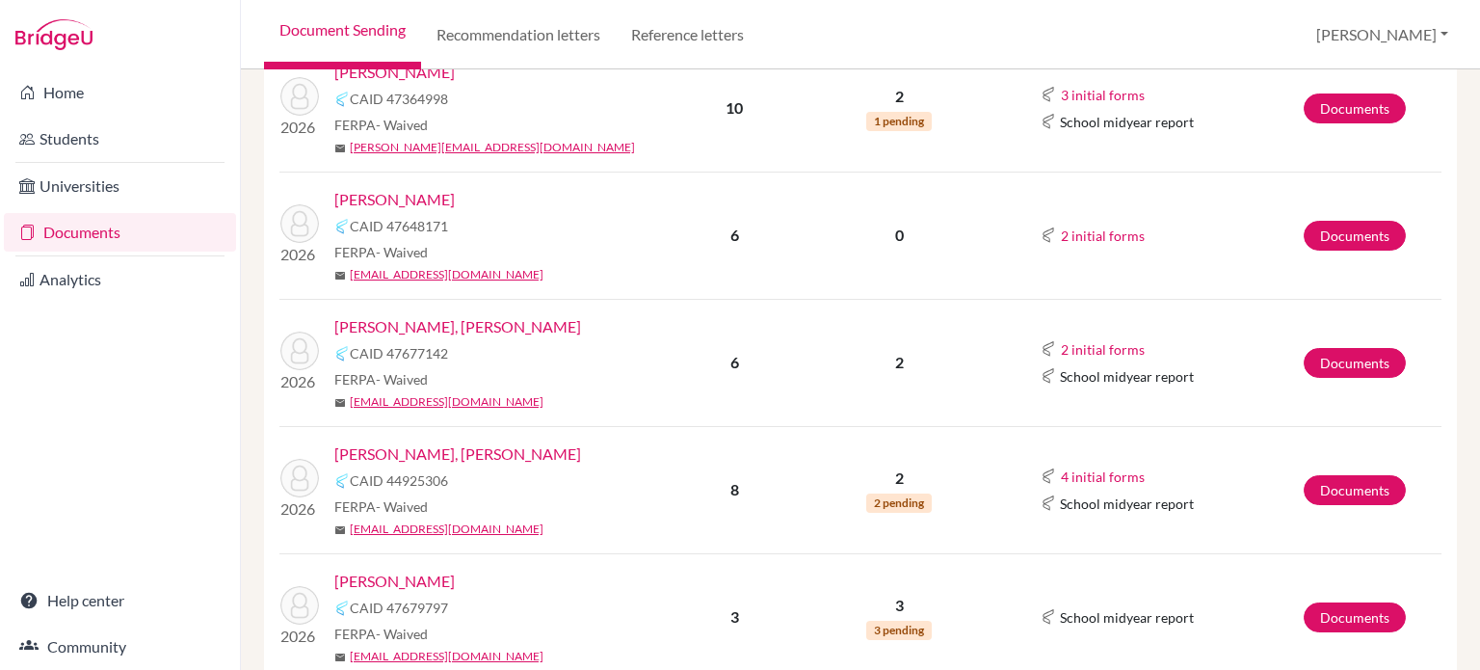
scroll to position [640, 0]
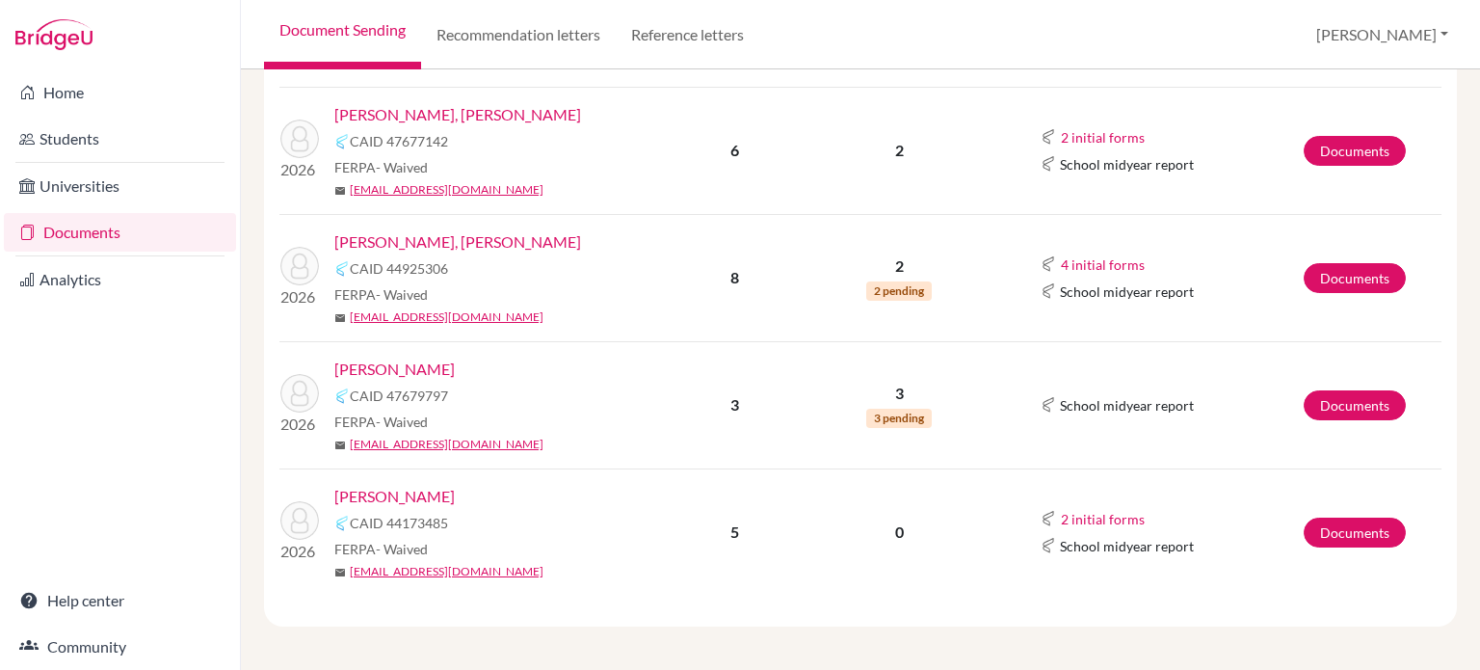
click at [413, 494] on link "[PERSON_NAME]" at bounding box center [394, 496] width 120 height 23
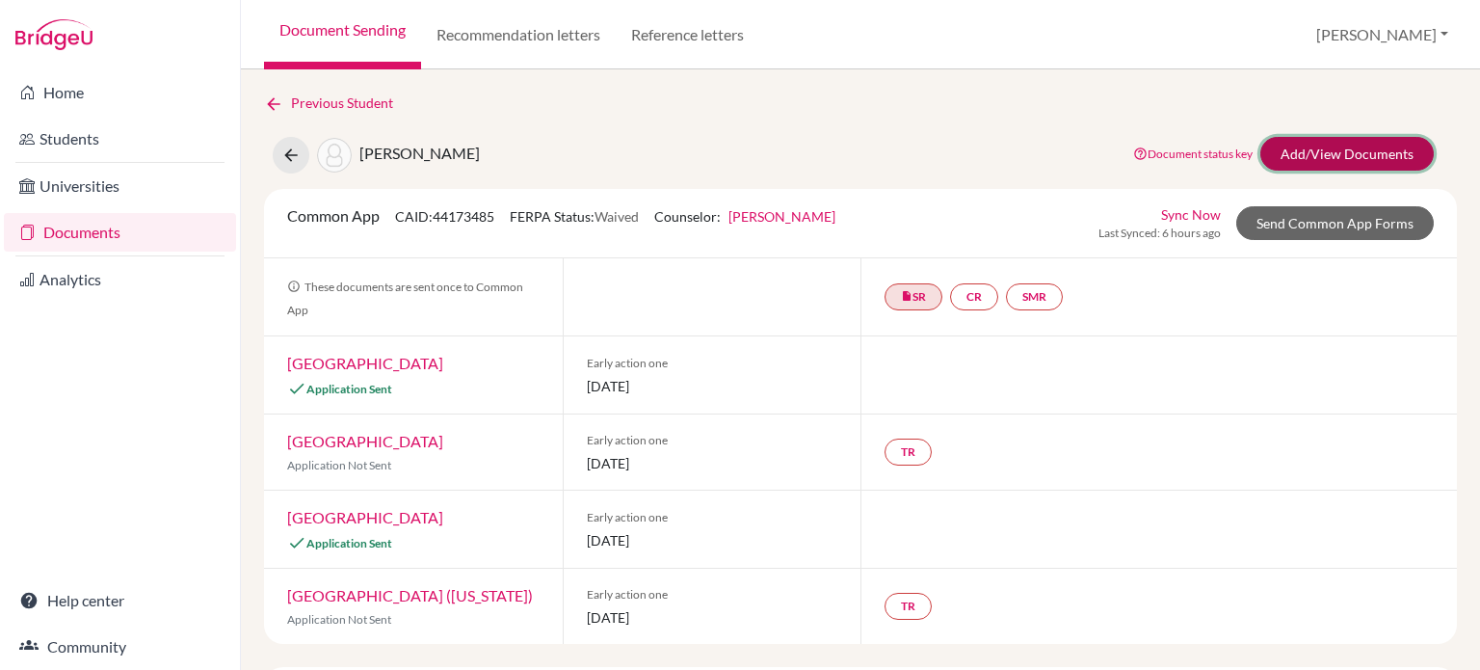
click at [1328, 153] on link "Add/View Documents" at bounding box center [1347, 154] width 173 height 34
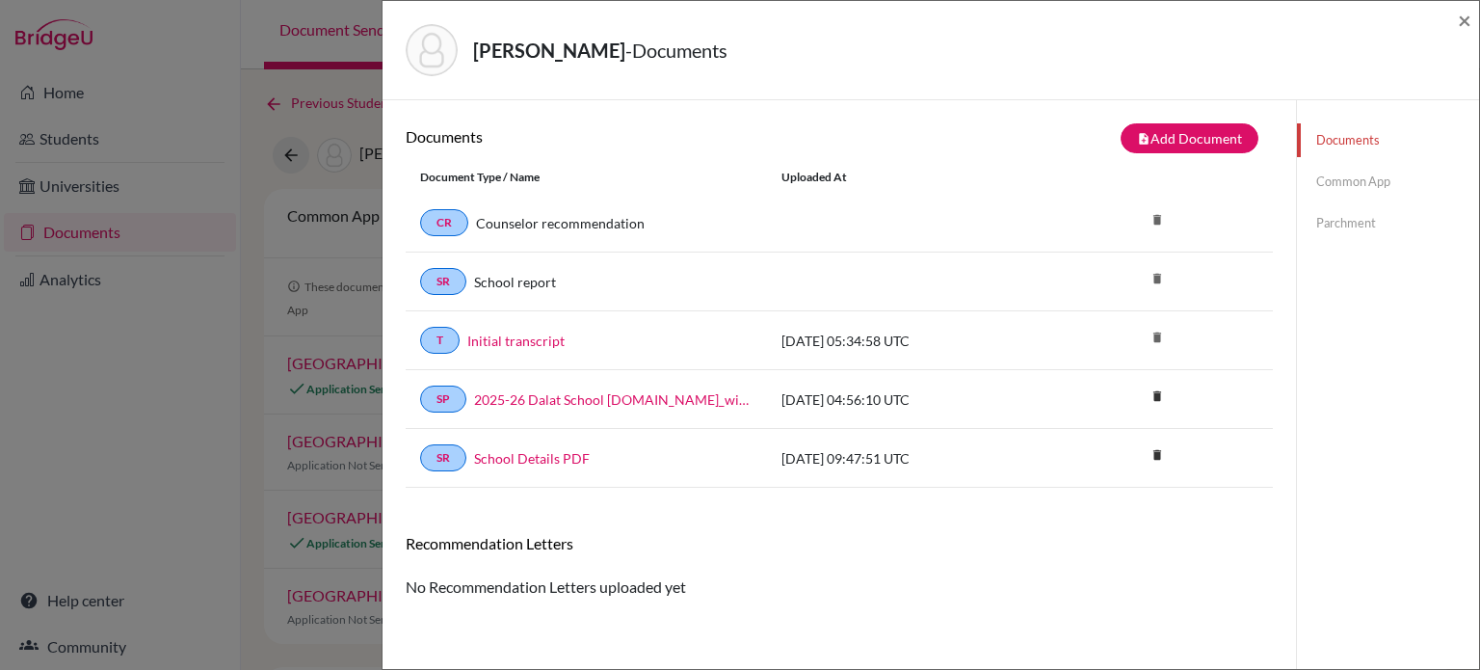
click at [1363, 180] on link "Common App" at bounding box center [1388, 182] width 182 height 34
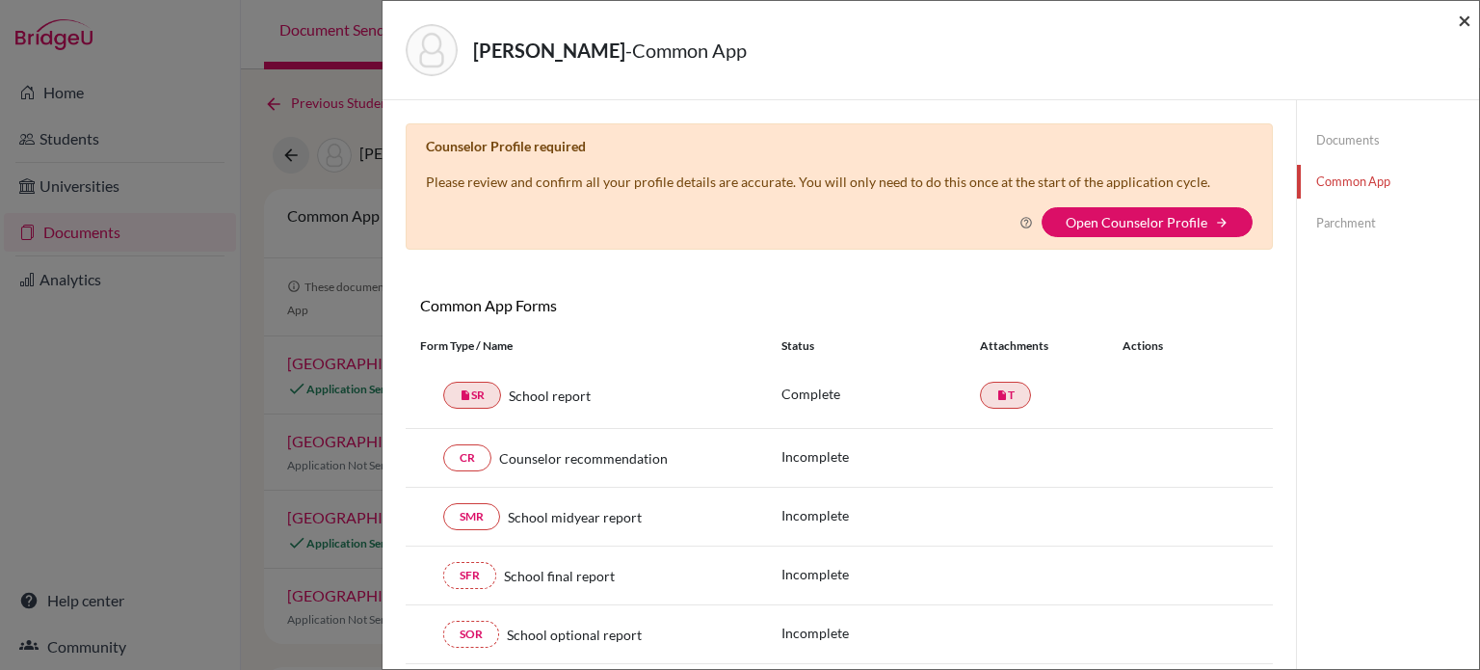
click at [1464, 26] on span "×" at bounding box center [1464, 20] width 13 height 28
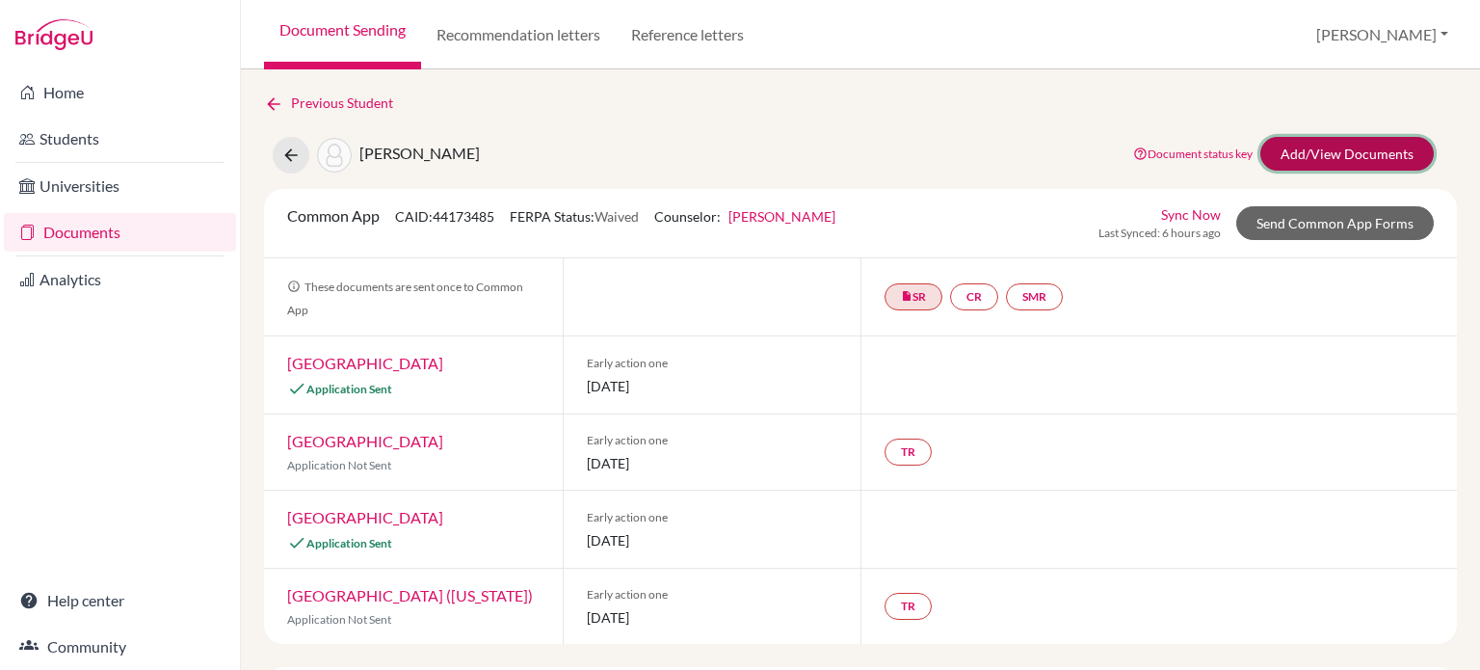
click at [1291, 144] on link "Add/View Documents" at bounding box center [1347, 154] width 173 height 34
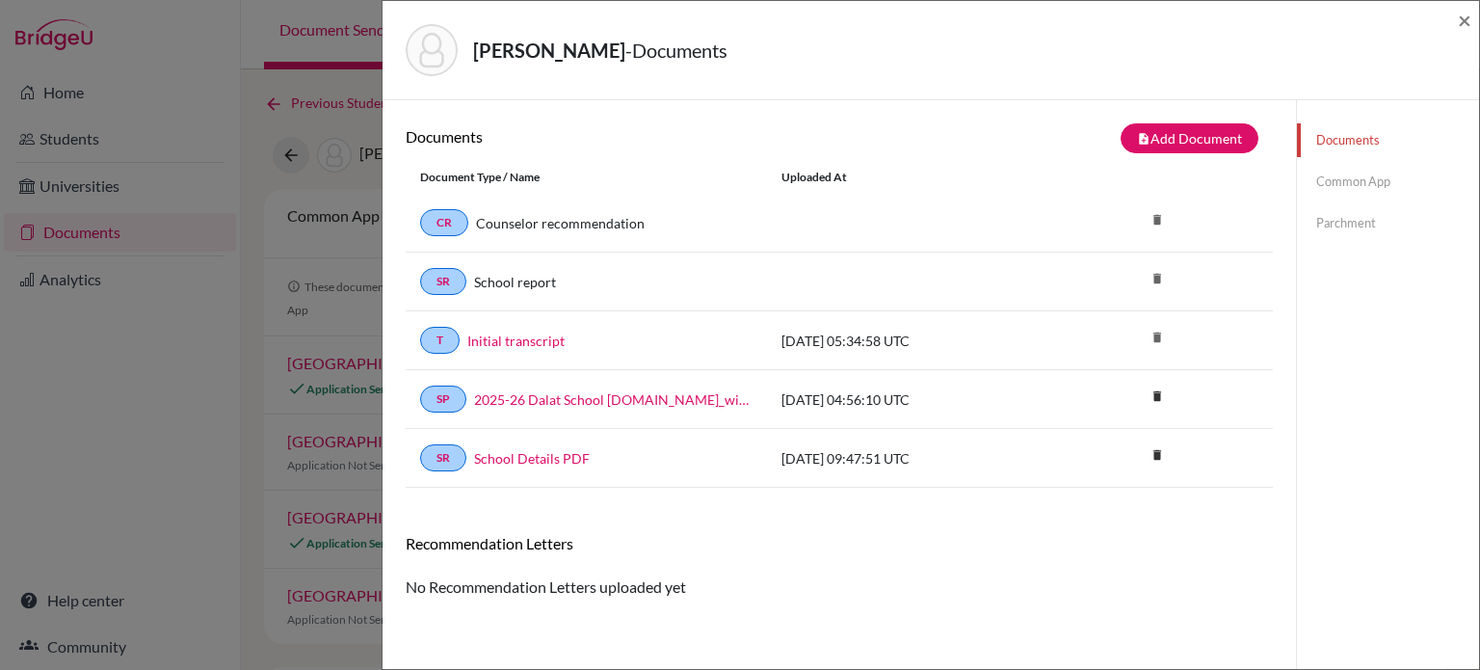
click at [1335, 183] on link "Common App" at bounding box center [1388, 182] width 182 height 34
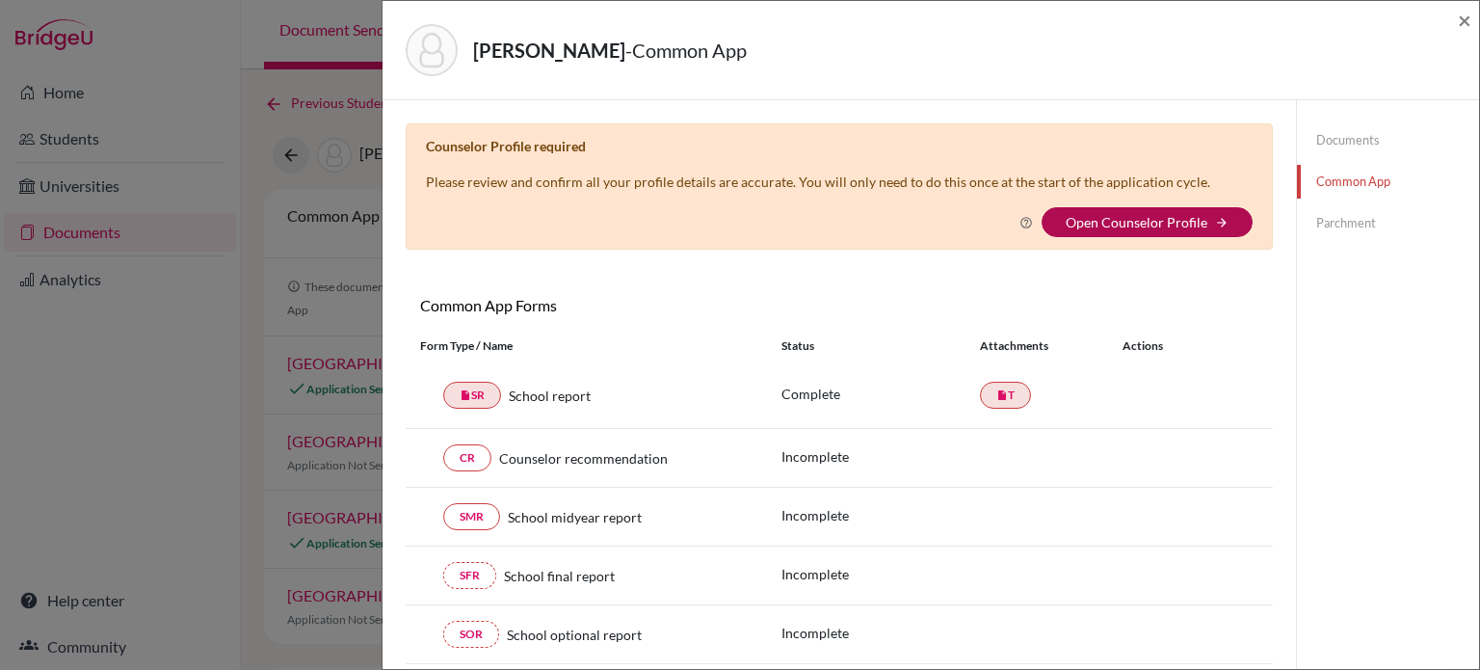
click at [1156, 220] on link "Open Counselor Profile" at bounding box center [1137, 222] width 142 height 16
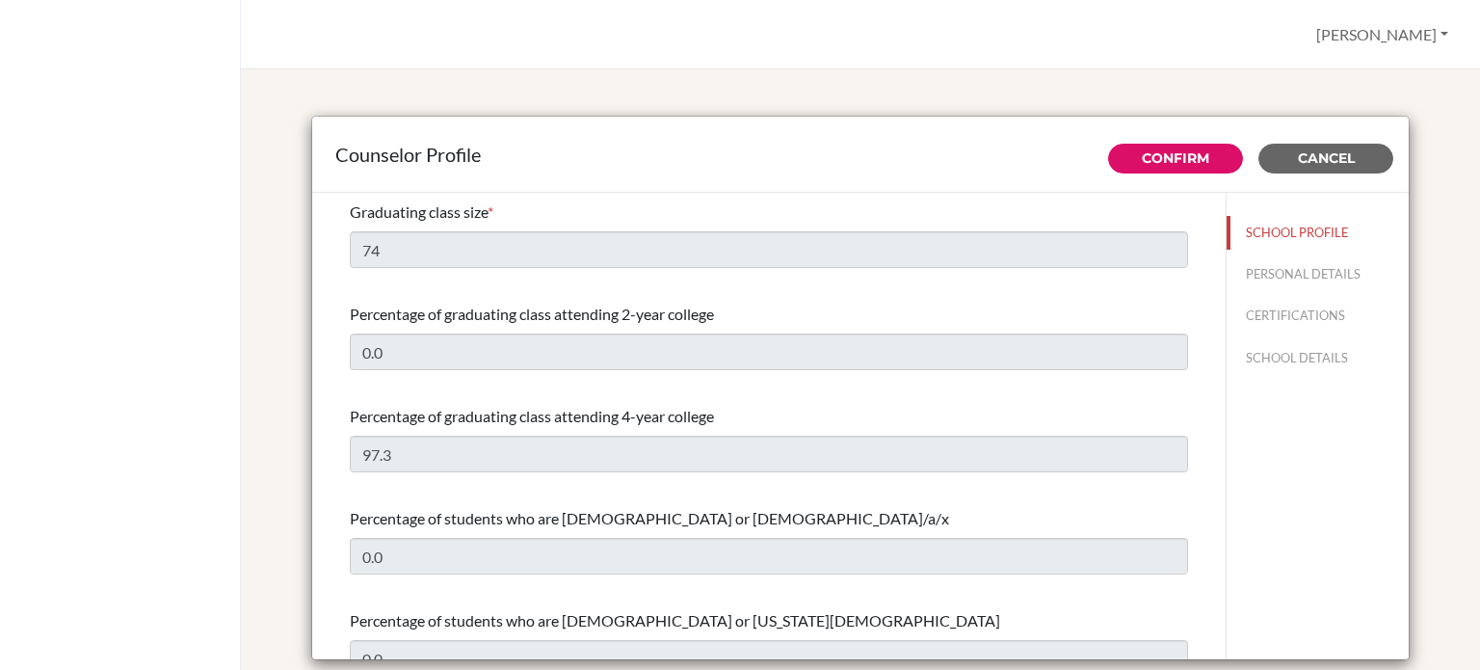
select select "0"
select select "351280"
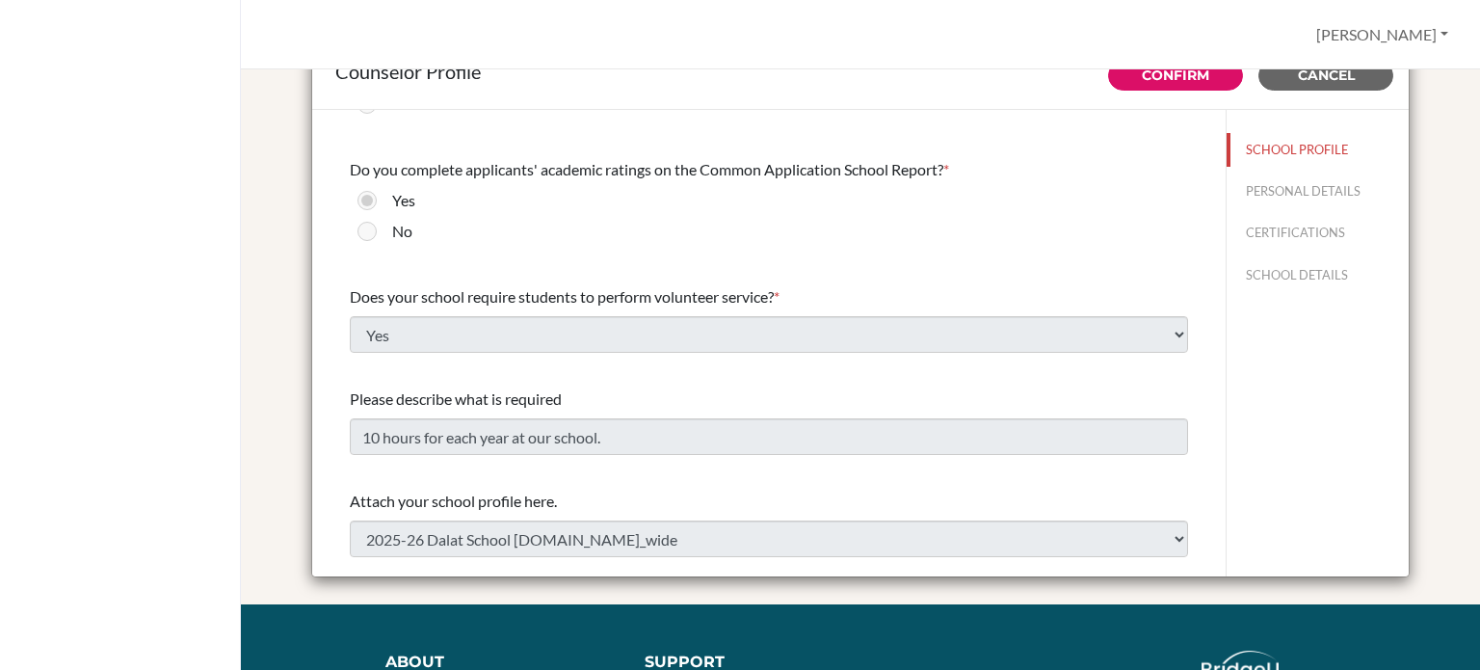
scroll to position [2366, 0]
click at [1277, 185] on button "PERSONAL DETAILS" at bounding box center [1318, 191] width 182 height 34
type input "[PERSON_NAME]"
type input "Advisor"
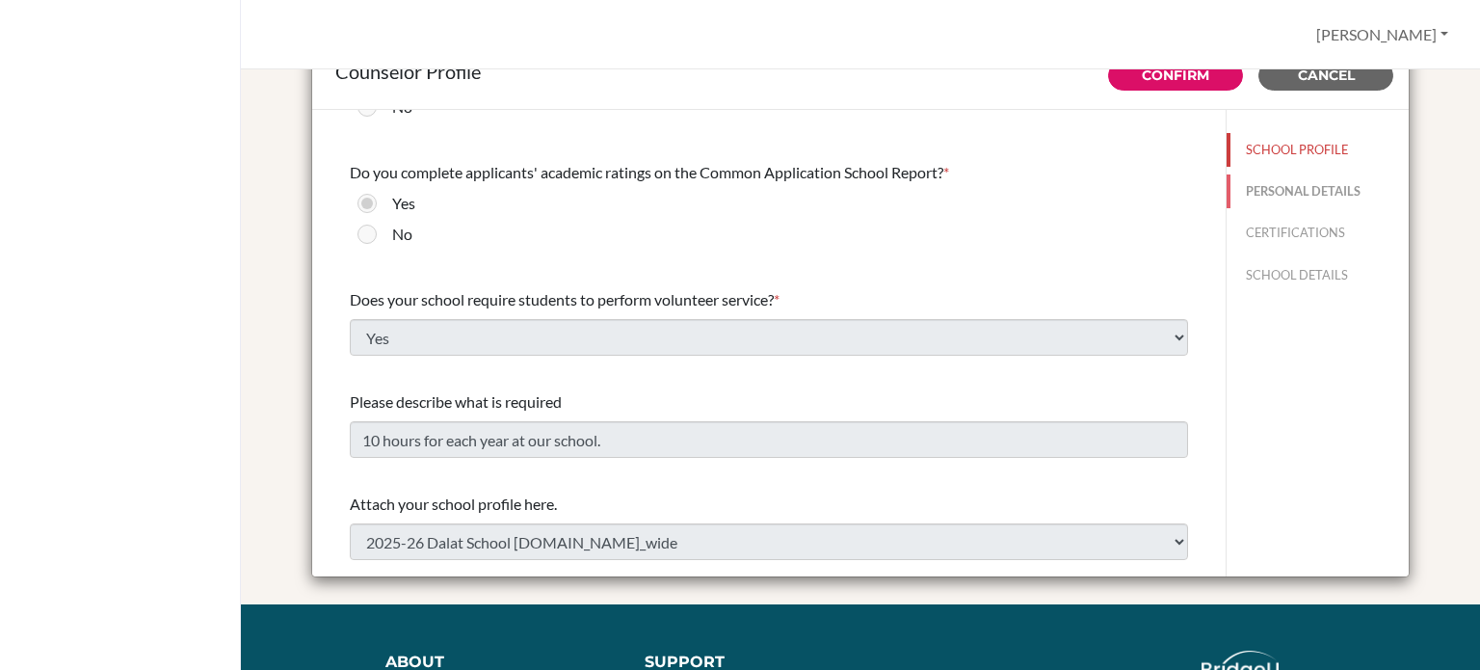
type input "60.1118660690"
type input "[EMAIL_ADDRESS][DOMAIN_NAME]"
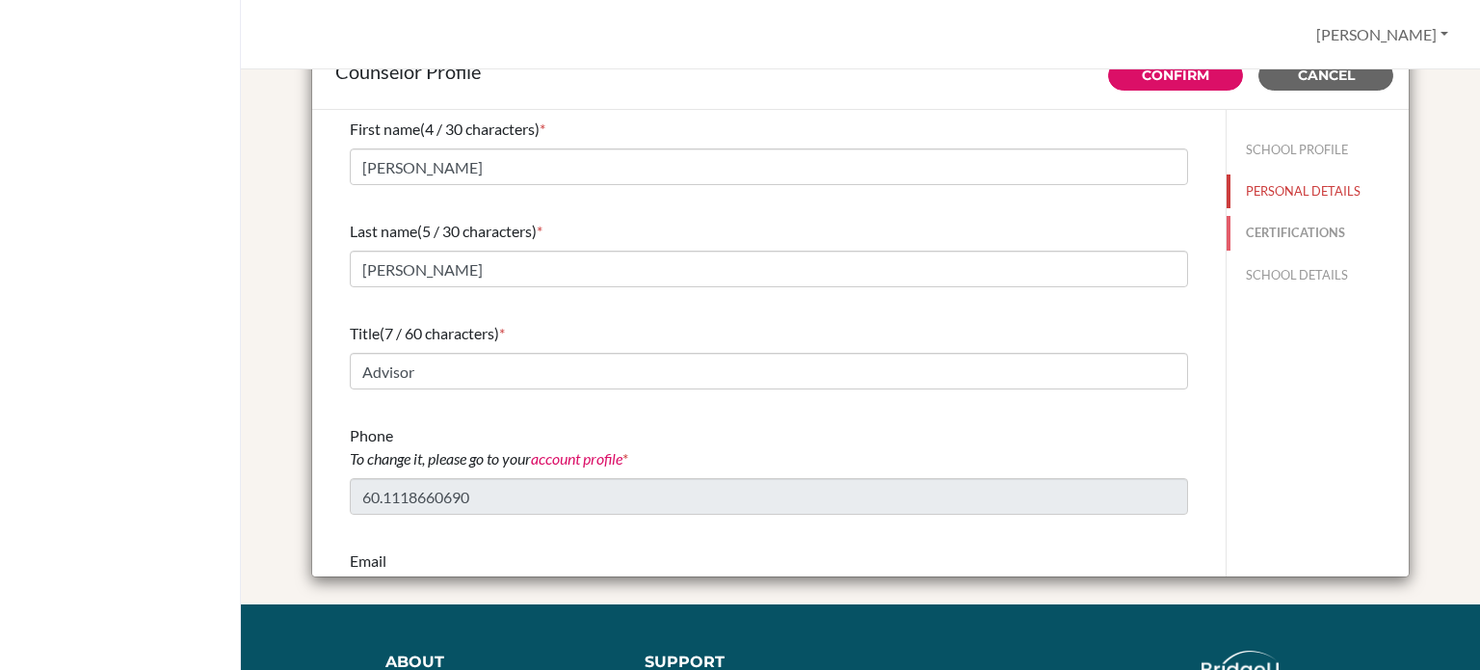
click at [1293, 236] on button "CERTIFICATIONS" at bounding box center [1318, 233] width 182 height 34
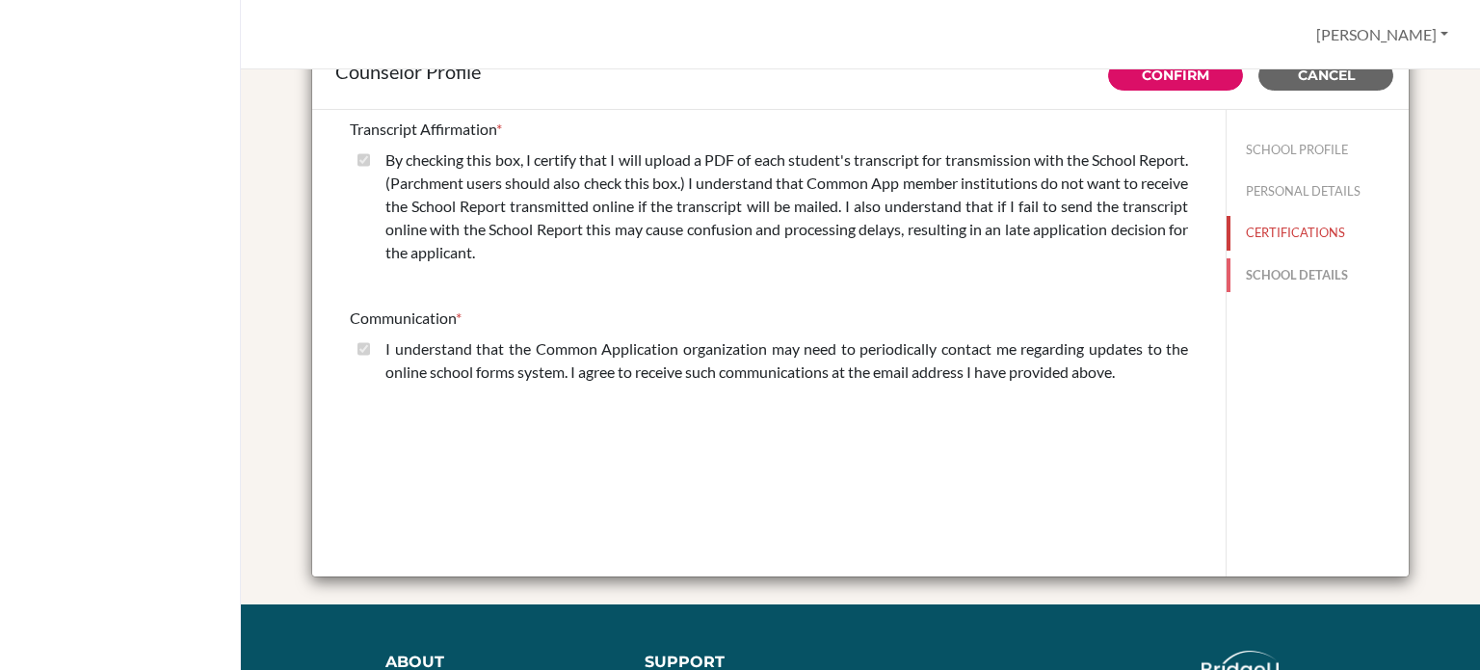
click at [1287, 264] on button "SCHOOL DETAILS" at bounding box center [1318, 275] width 182 height 34
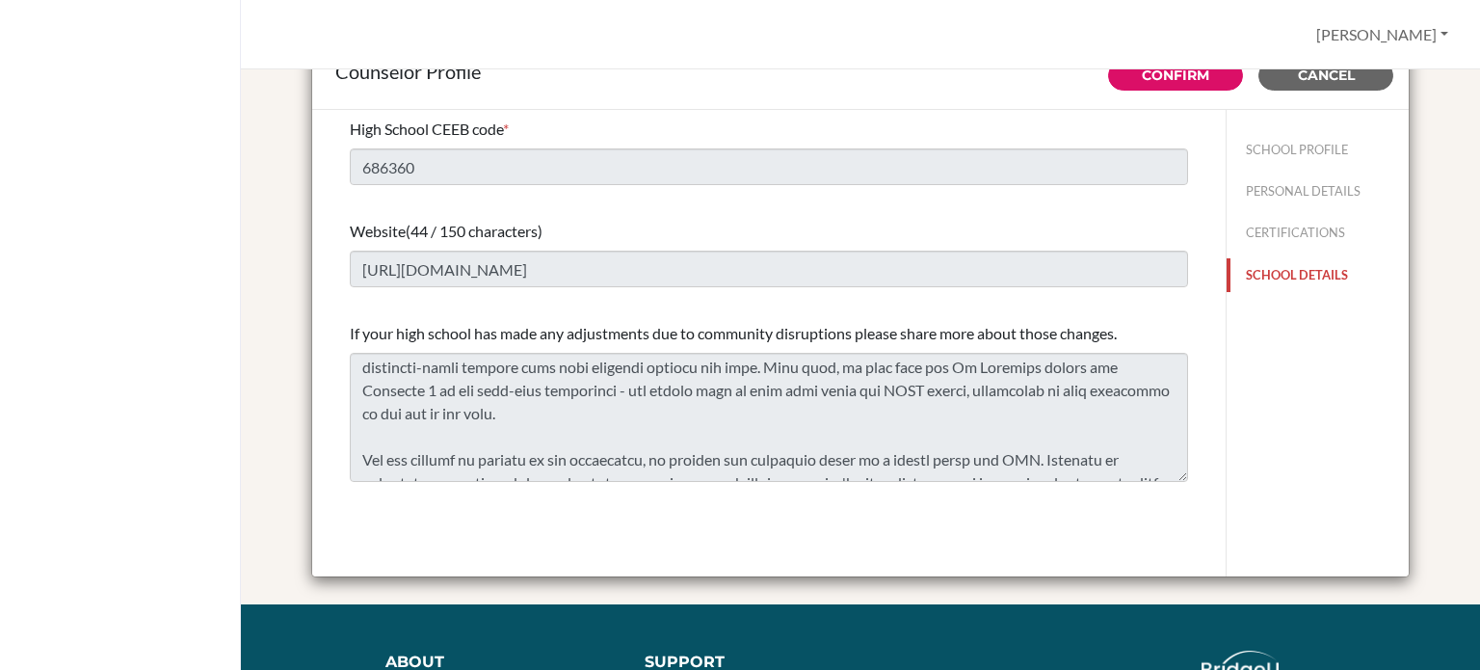
scroll to position [237, 0]
click at [1315, 83] on button "Cancel" at bounding box center [1326, 76] width 135 height 30
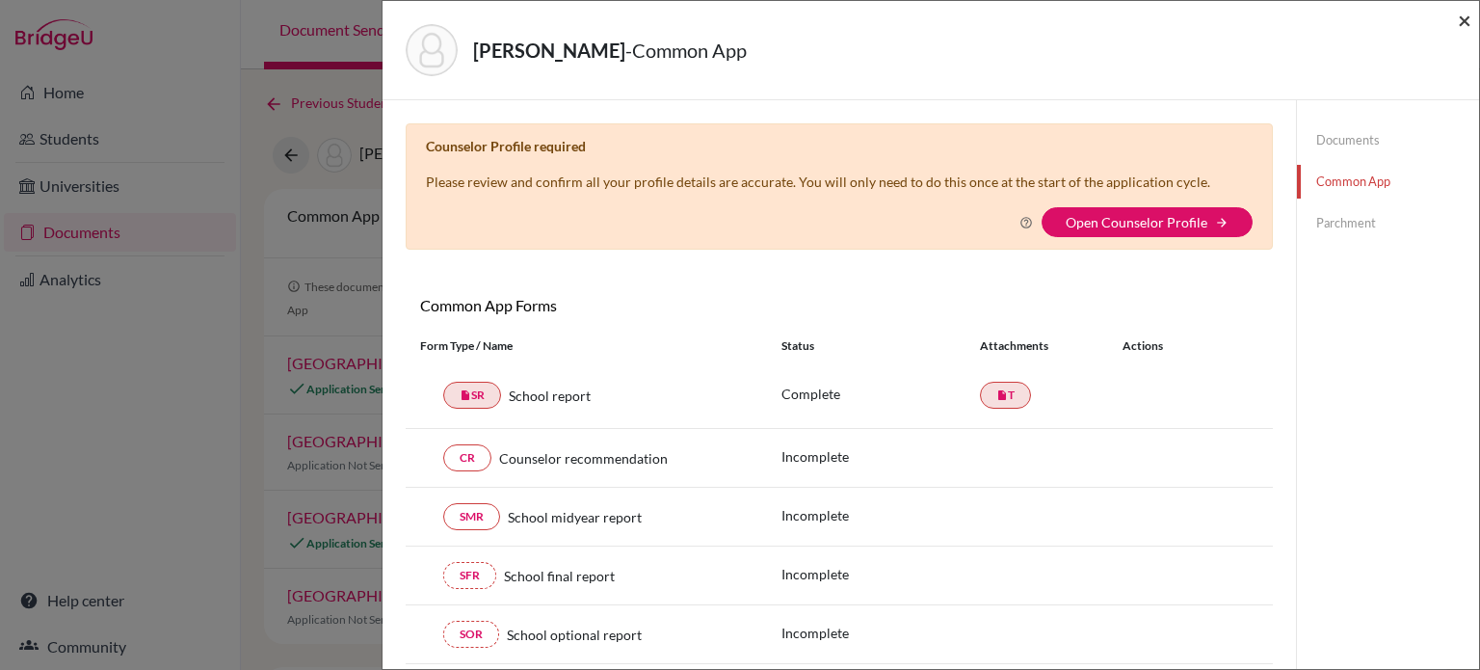
click at [1466, 18] on span "×" at bounding box center [1464, 20] width 13 height 28
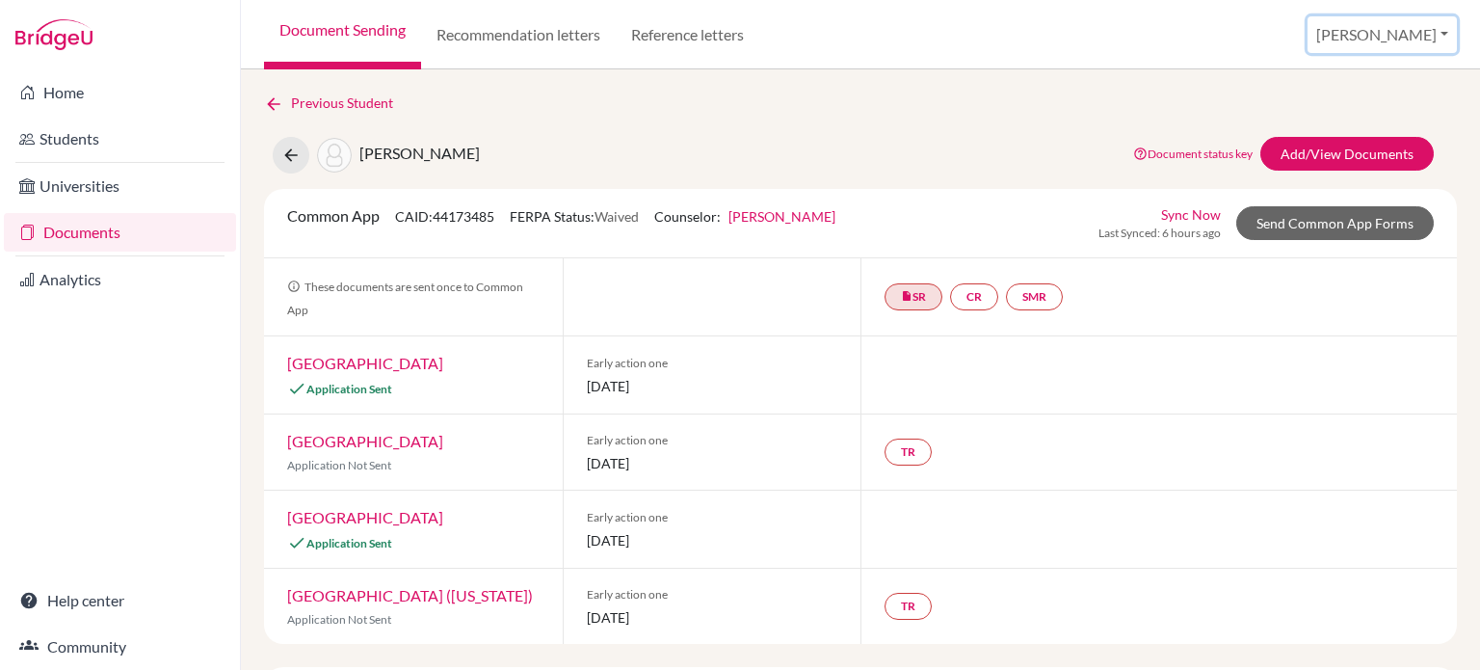
click at [1447, 38] on button "[PERSON_NAME]" at bounding box center [1382, 34] width 149 height 37
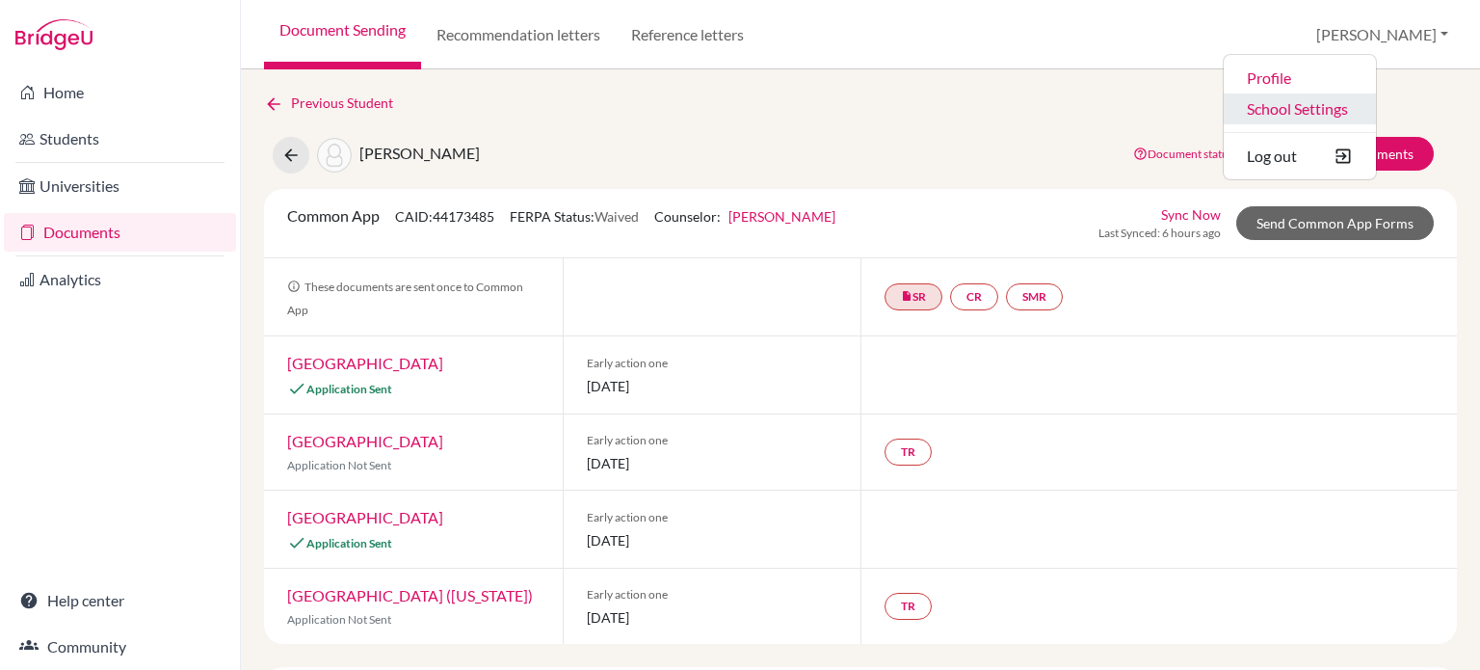
click at [1375, 116] on link "School Settings" at bounding box center [1300, 108] width 152 height 31
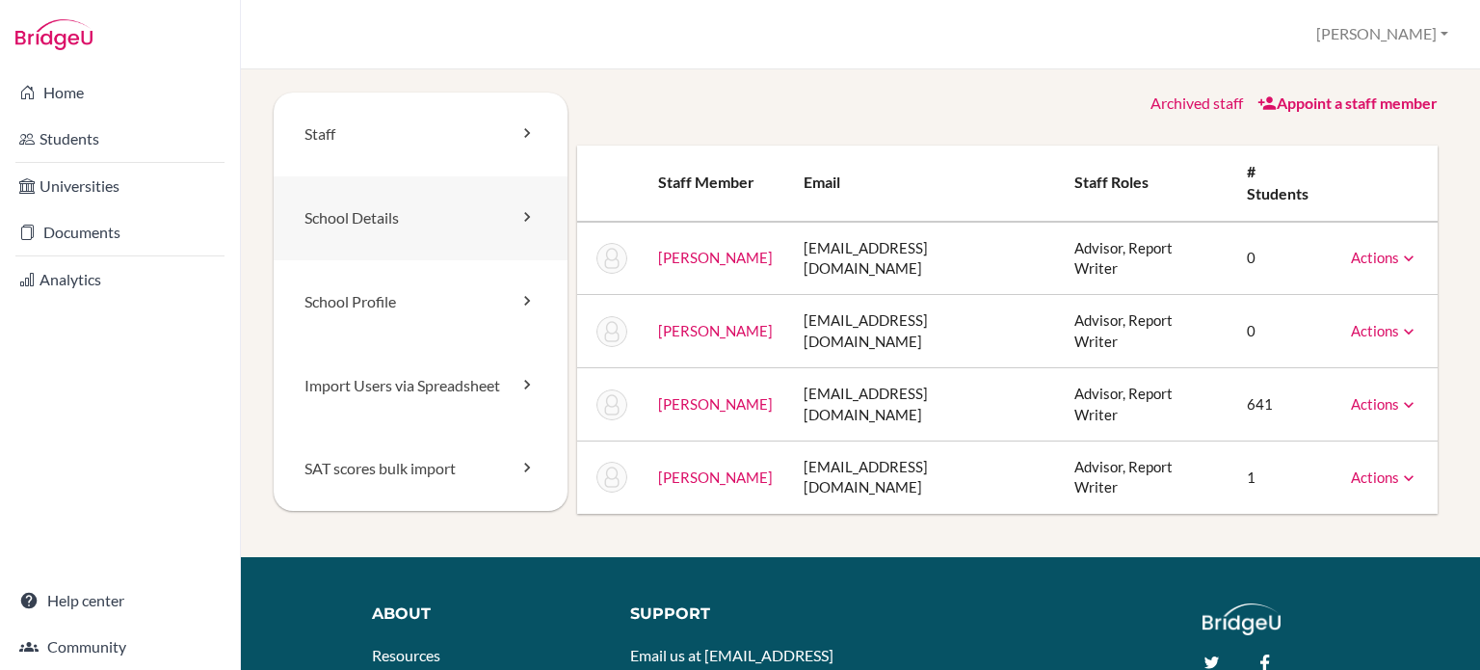
click at [360, 221] on link "School Details" at bounding box center [421, 218] width 294 height 84
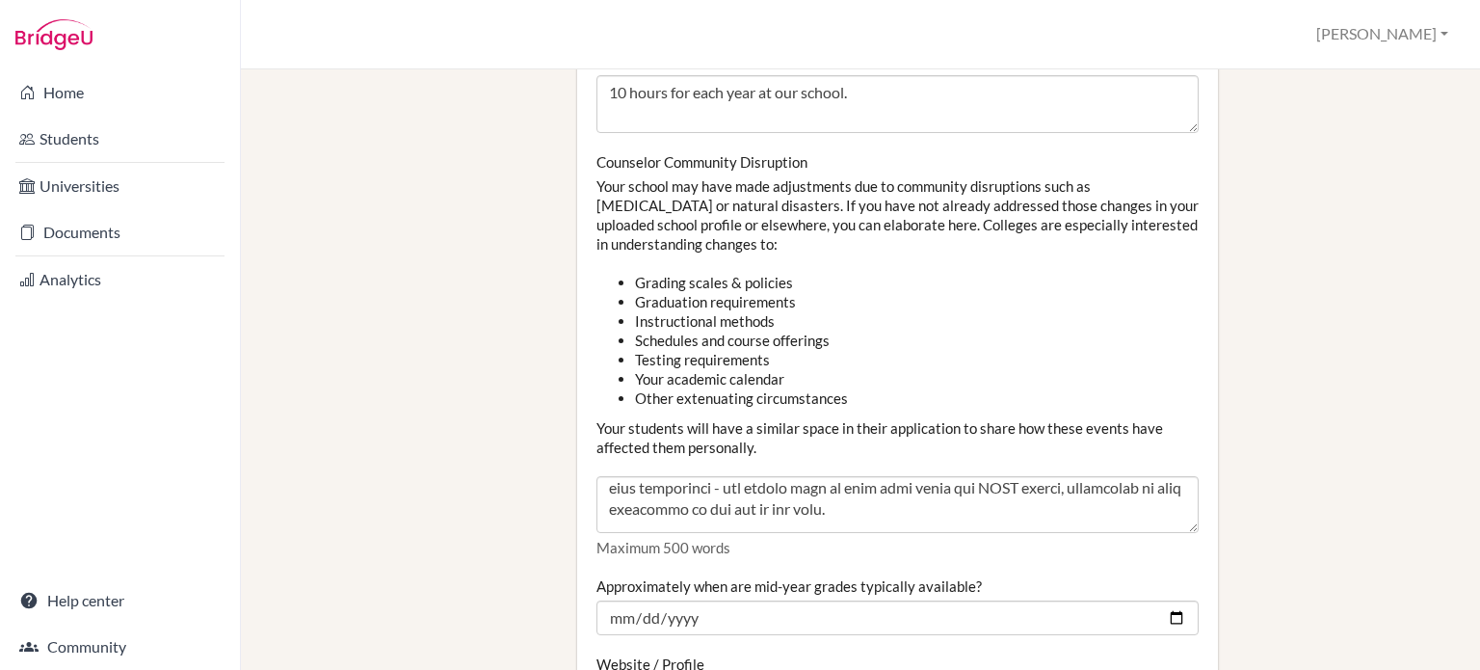
scroll to position [313, 0]
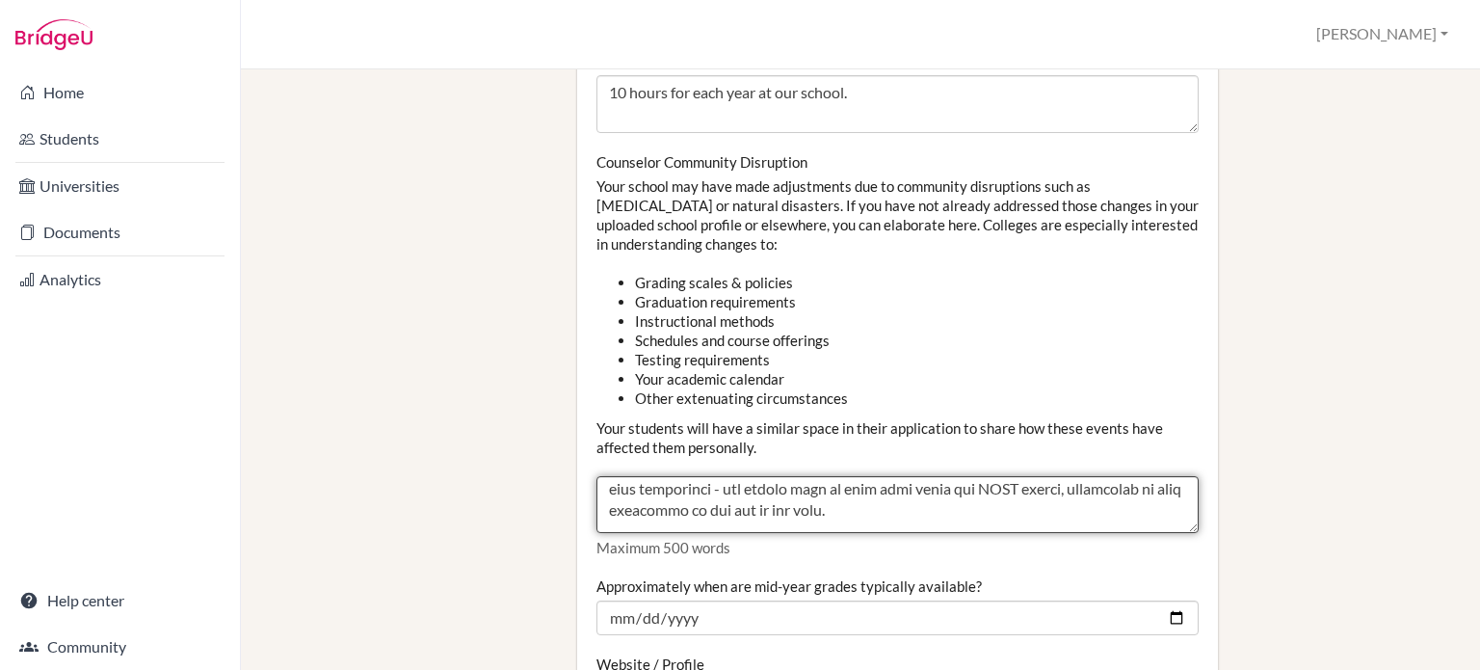
click at [748, 476] on textarea "Counselor Community Disruption" at bounding box center [898, 505] width 602 height 58
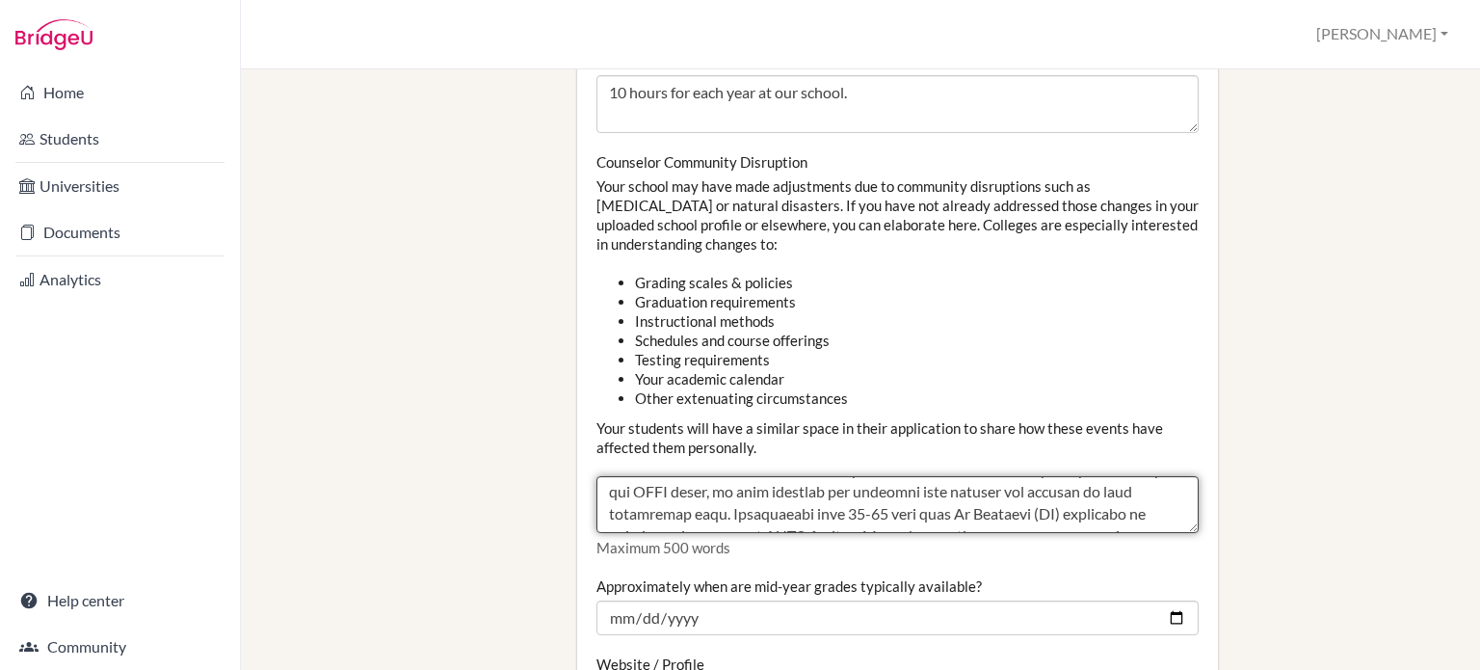
click at [1056, 476] on textarea "Counselor Community Disruption" at bounding box center [898, 505] width 602 height 58
click at [685, 498] on textarea "Counselor Community Disruption" at bounding box center [898, 505] width 602 height 58
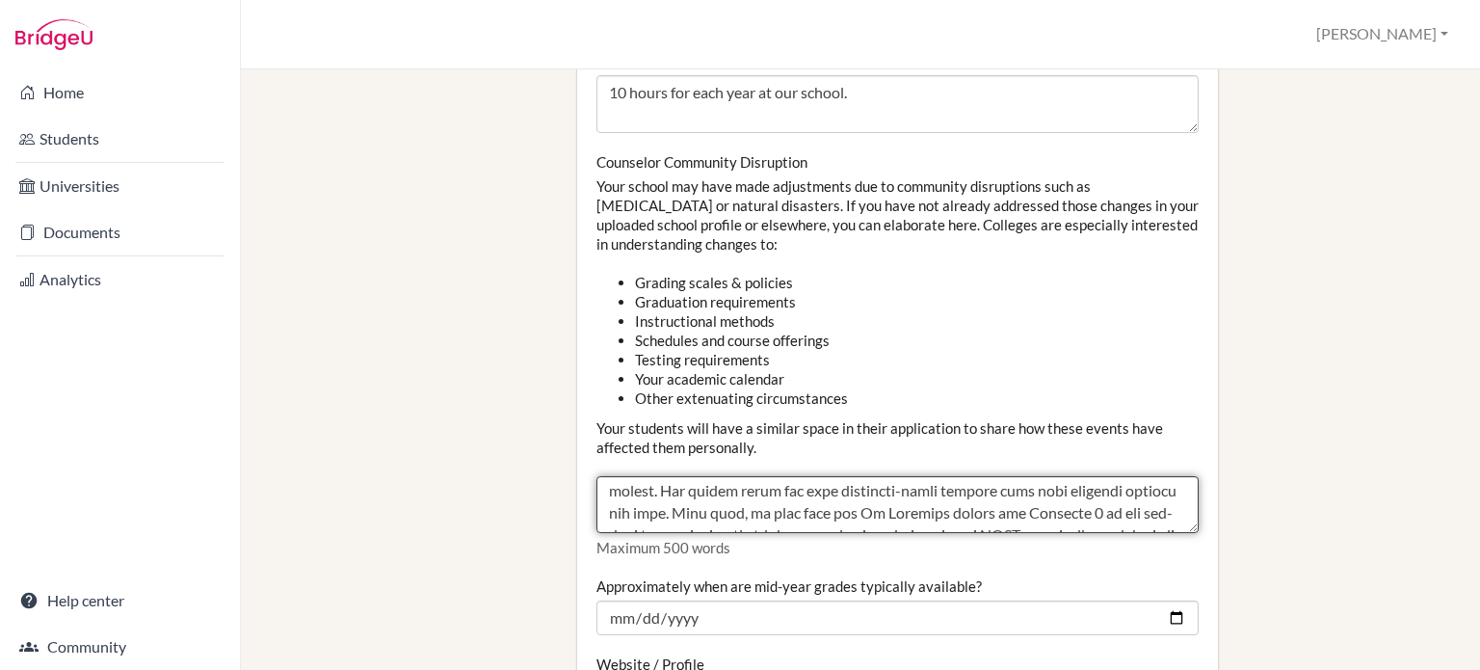
click at [829, 476] on textarea "Counselor Community Disruption" at bounding box center [898, 505] width 602 height 58
click at [869, 476] on textarea "Counselor Community Disruption" at bounding box center [898, 505] width 602 height 58
click at [770, 493] on textarea "Counselor Community Disruption" at bounding box center [898, 505] width 602 height 58
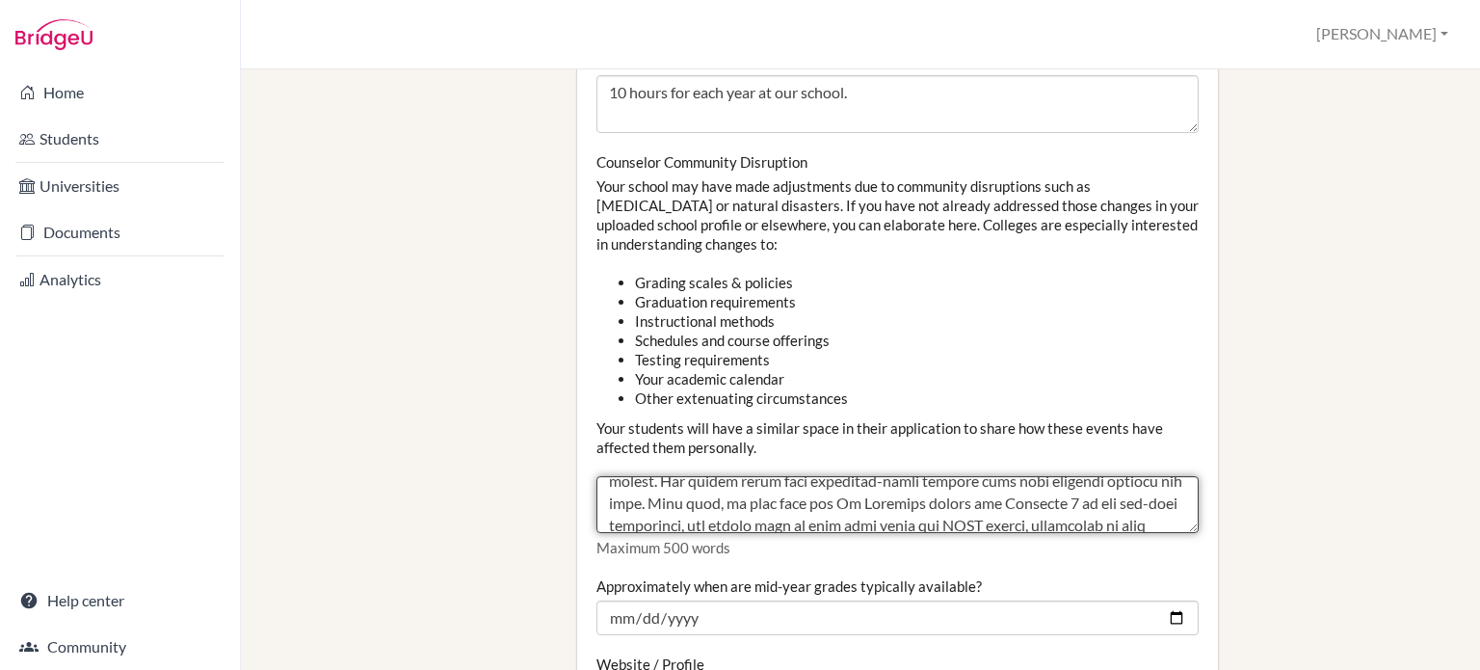
scroll to position [276, 0]
click at [786, 485] on textarea "Counselor Community Disruption" at bounding box center [898, 505] width 602 height 58
click at [622, 493] on textarea "Counselor Community Disruption" at bounding box center [898, 505] width 602 height 58
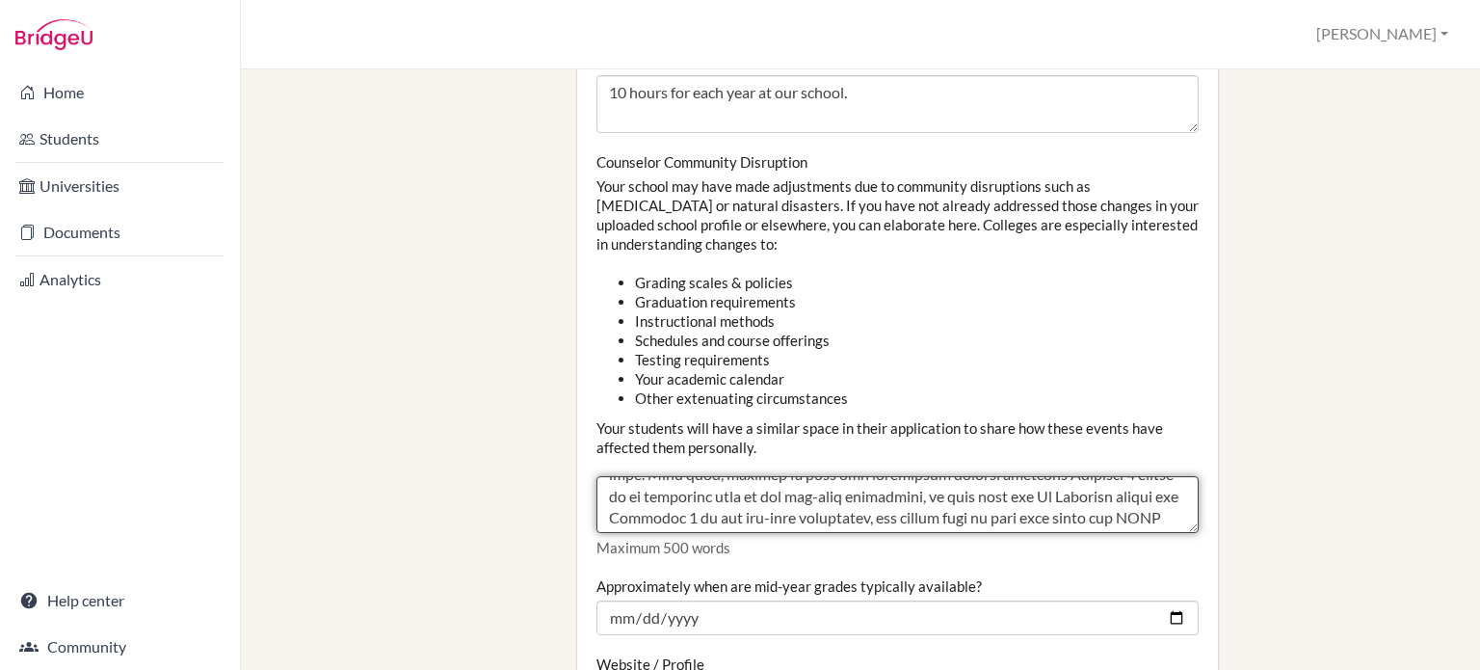
scroll to position [322, 0]
click at [1006, 481] on textarea "Counselor Community Disruption" at bounding box center [898, 505] width 602 height 58
click at [715, 491] on textarea "Counselor Community Disruption" at bounding box center [898, 505] width 602 height 58
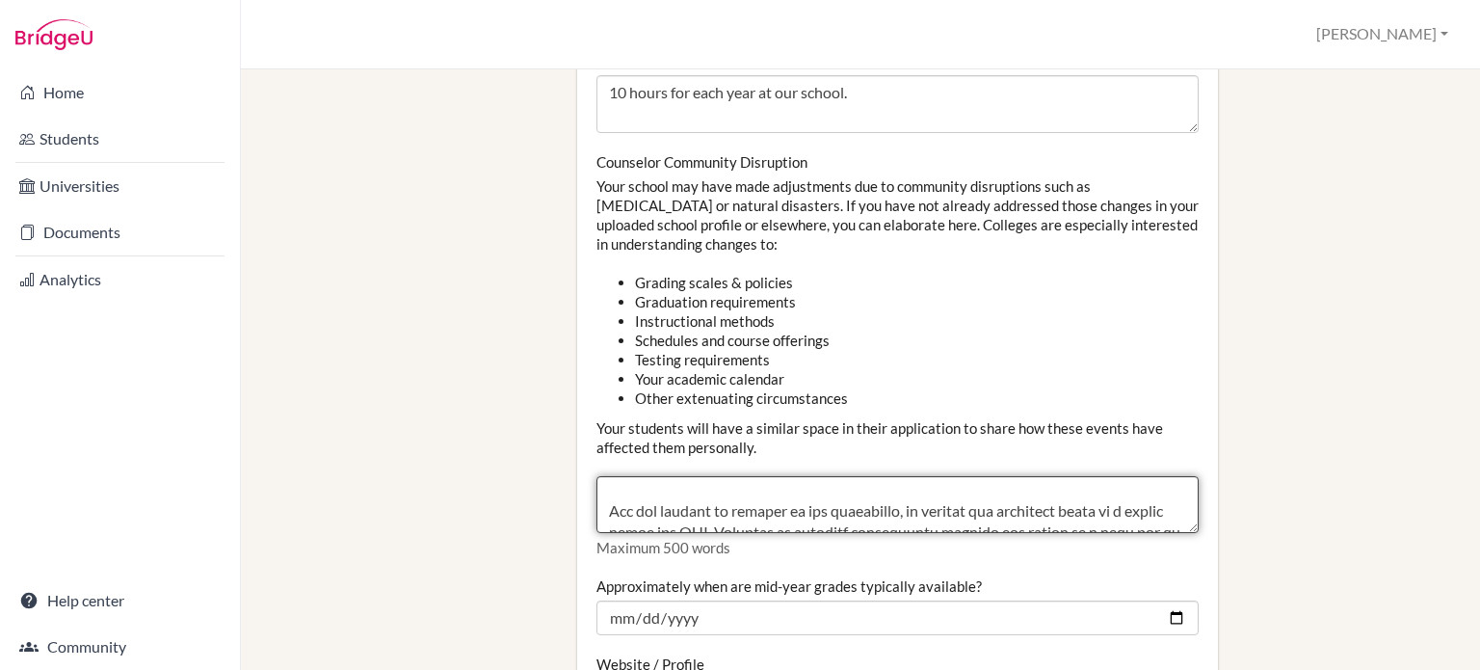
scroll to position [410, 0]
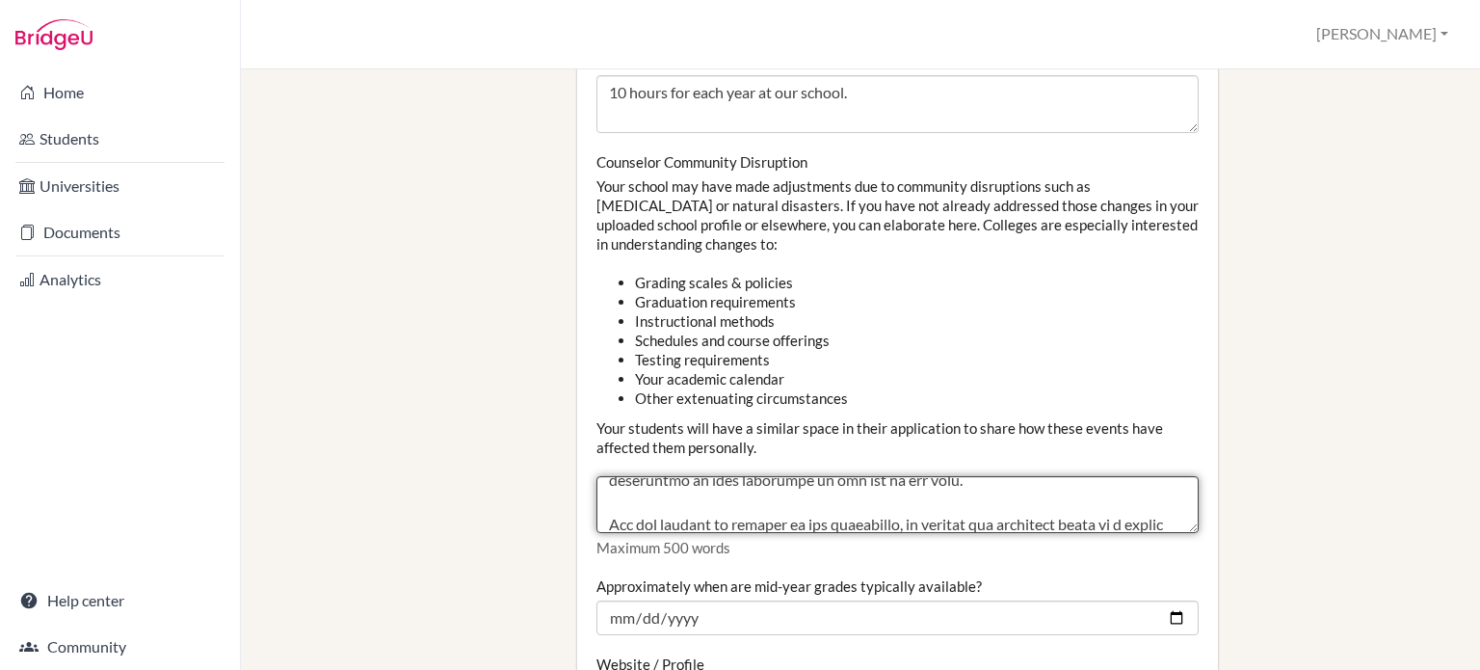
drag, startPoint x: 830, startPoint y: 503, endPoint x: 602, endPoint y: 491, distance: 227.8
click at [602, 491] on textarea "Counselor Community Disruption" at bounding box center [898, 505] width 602 height 58
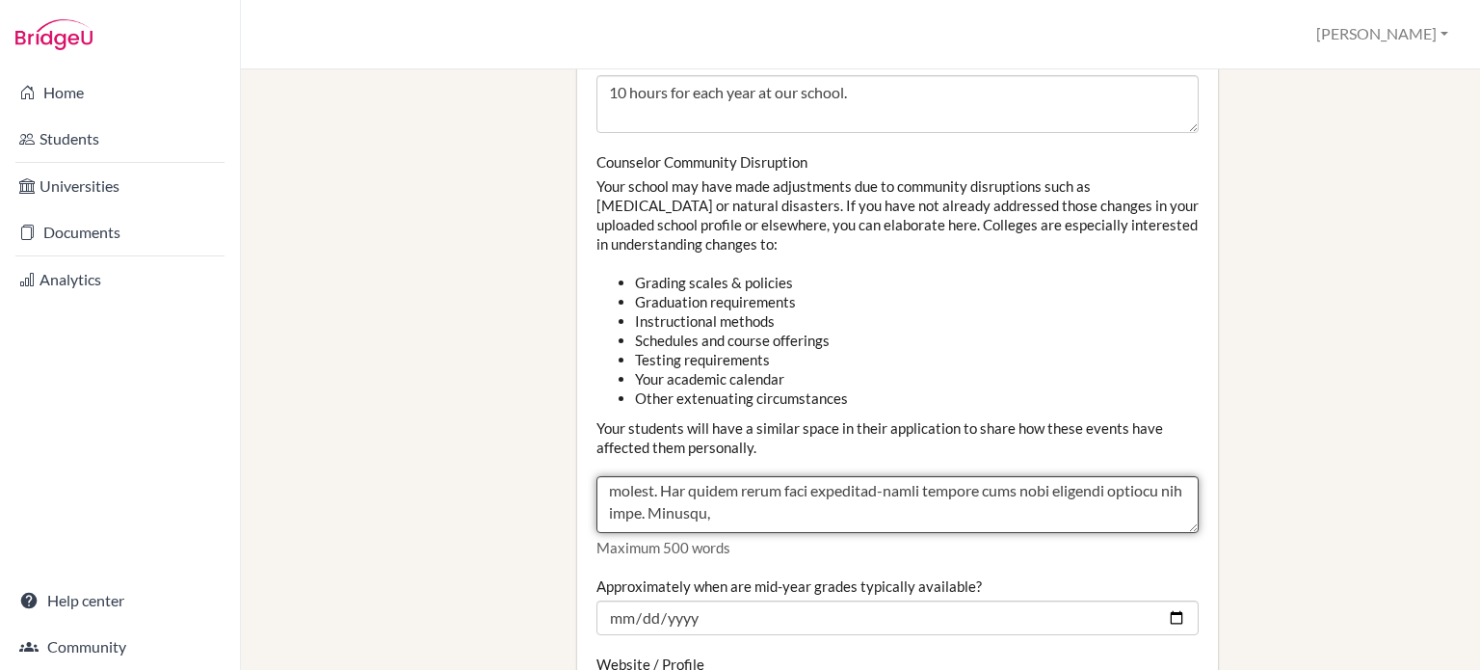
scroll to position [265, 0]
click at [822, 498] on textarea "Counselor Community Disruption" at bounding box center [898, 505] width 602 height 58
paste textarea "For the purpose of clarity in our transcript, we convert the standards grade to…"
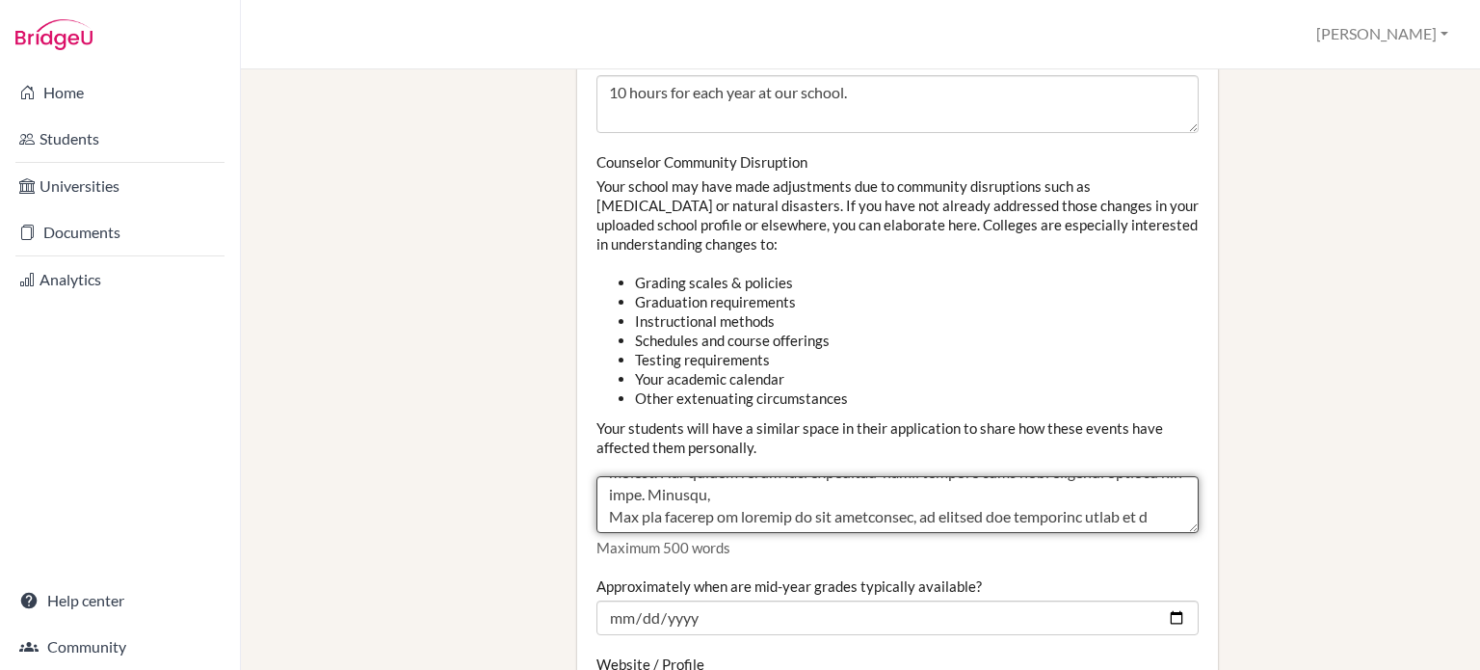
scroll to position [286, 0]
click at [616, 491] on textarea "Counselor Community Disruption" at bounding box center [898, 505] width 602 height 58
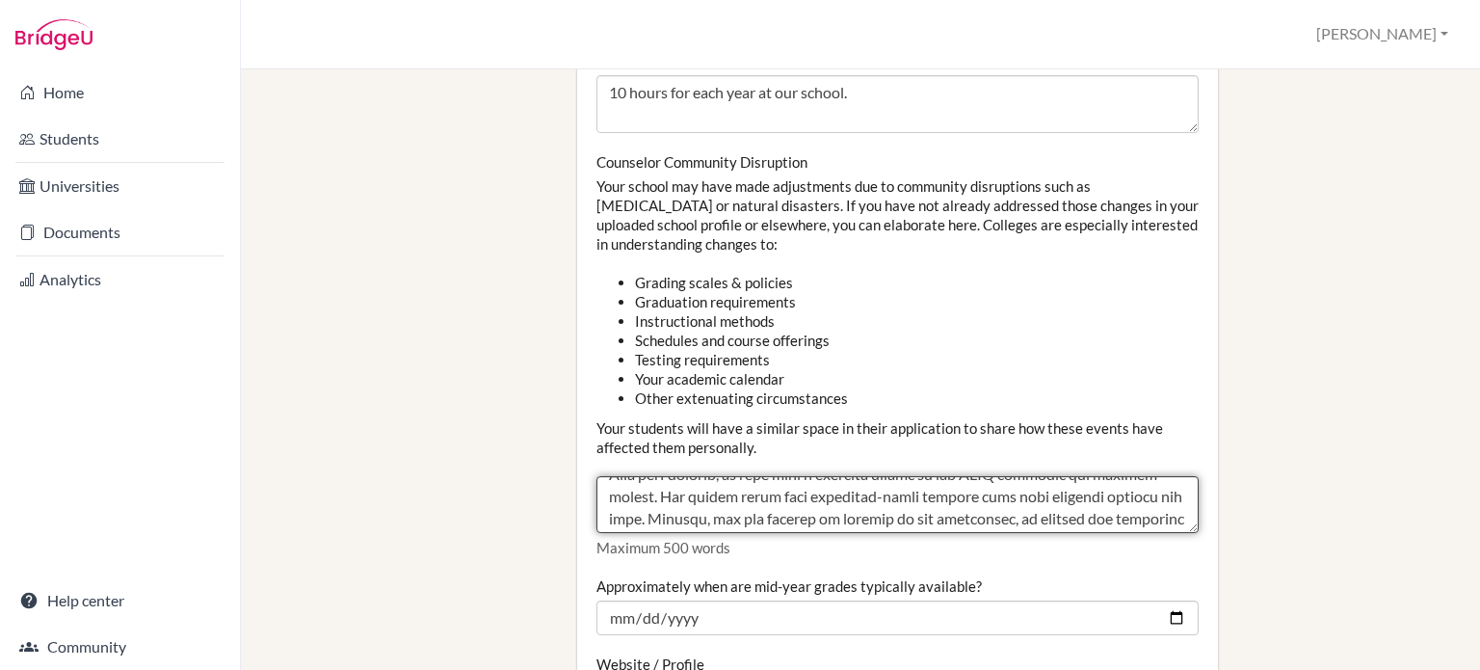
scroll to position [262, 0]
click at [713, 499] on textarea "Counselor Community Disruption" at bounding box center [898, 505] width 602 height 58
click at [682, 479] on textarea "Counselor Community Disruption" at bounding box center [898, 505] width 602 height 58
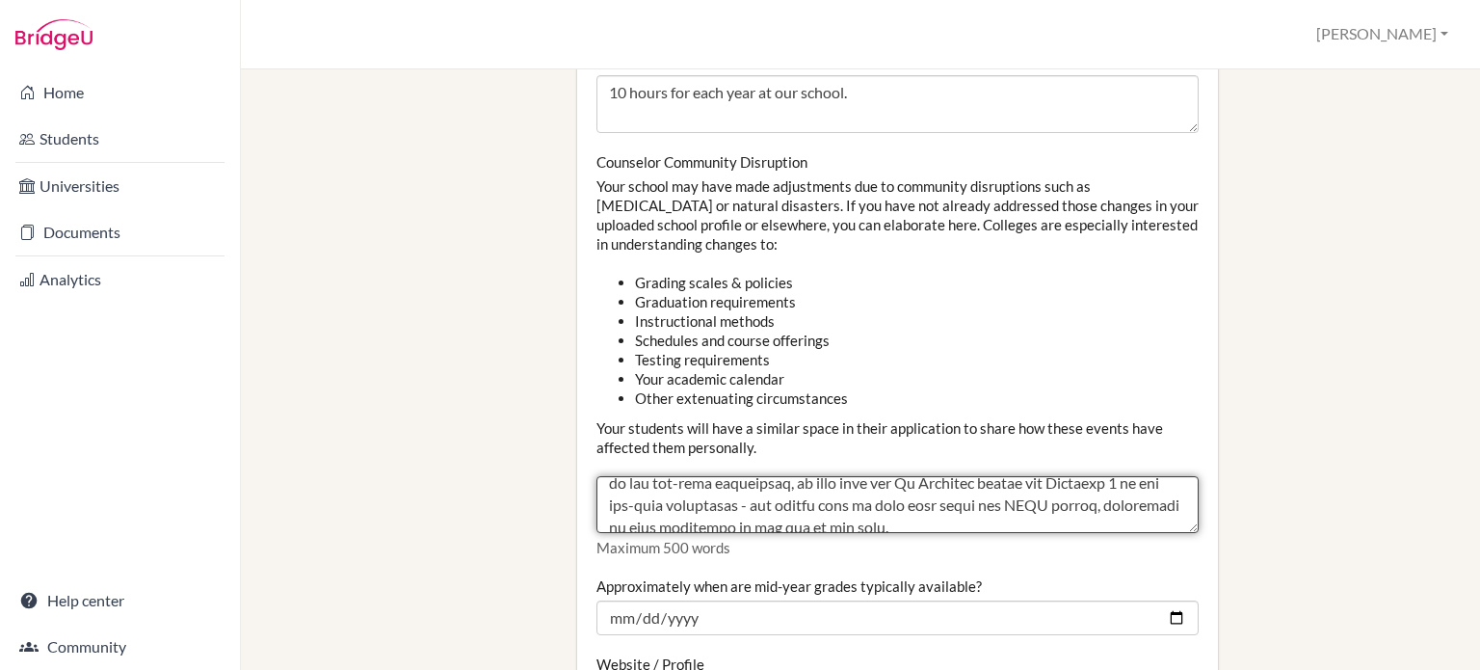
click at [890, 490] on textarea "Counselor Community Disruption" at bounding box center [898, 505] width 602 height 58
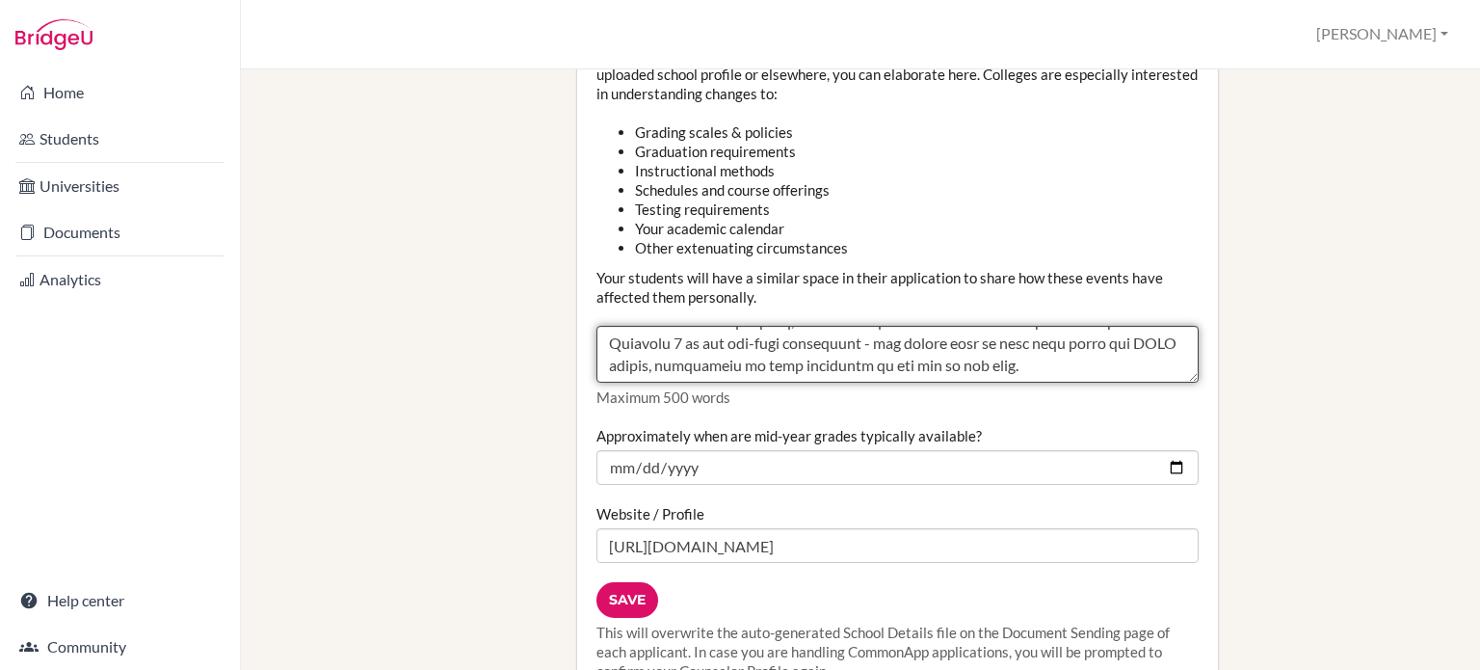
scroll to position [2539, 0]
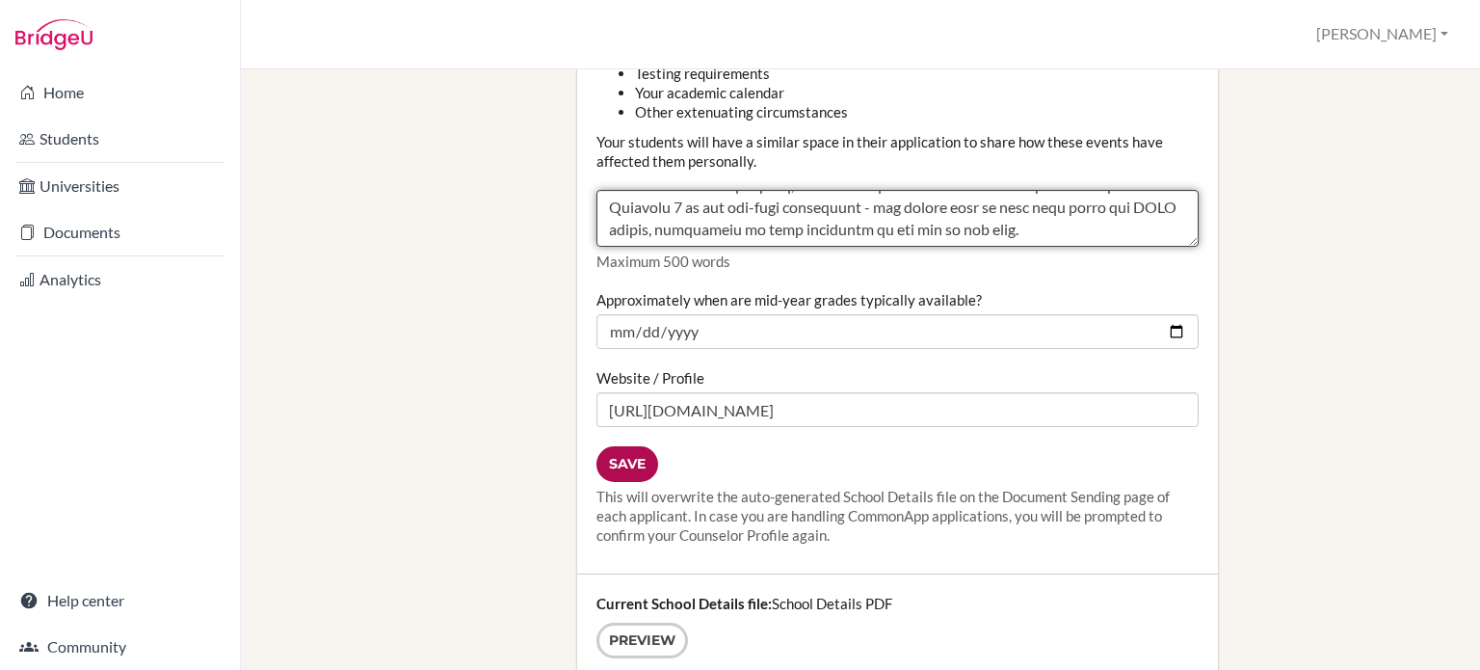
type textarea "COVID impact/total high school time online: 3 months (August - October 2021). O…"
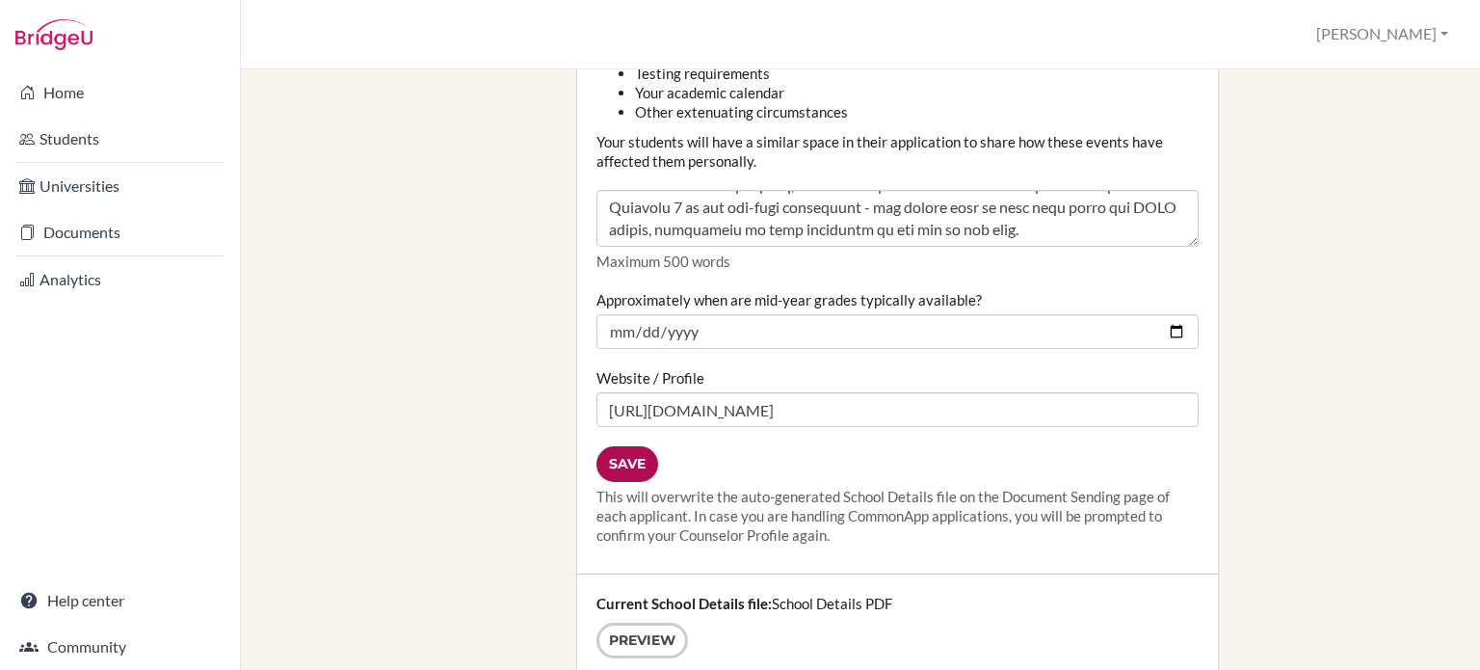
click at [616, 448] on input "Save" at bounding box center [628, 464] width 62 height 36
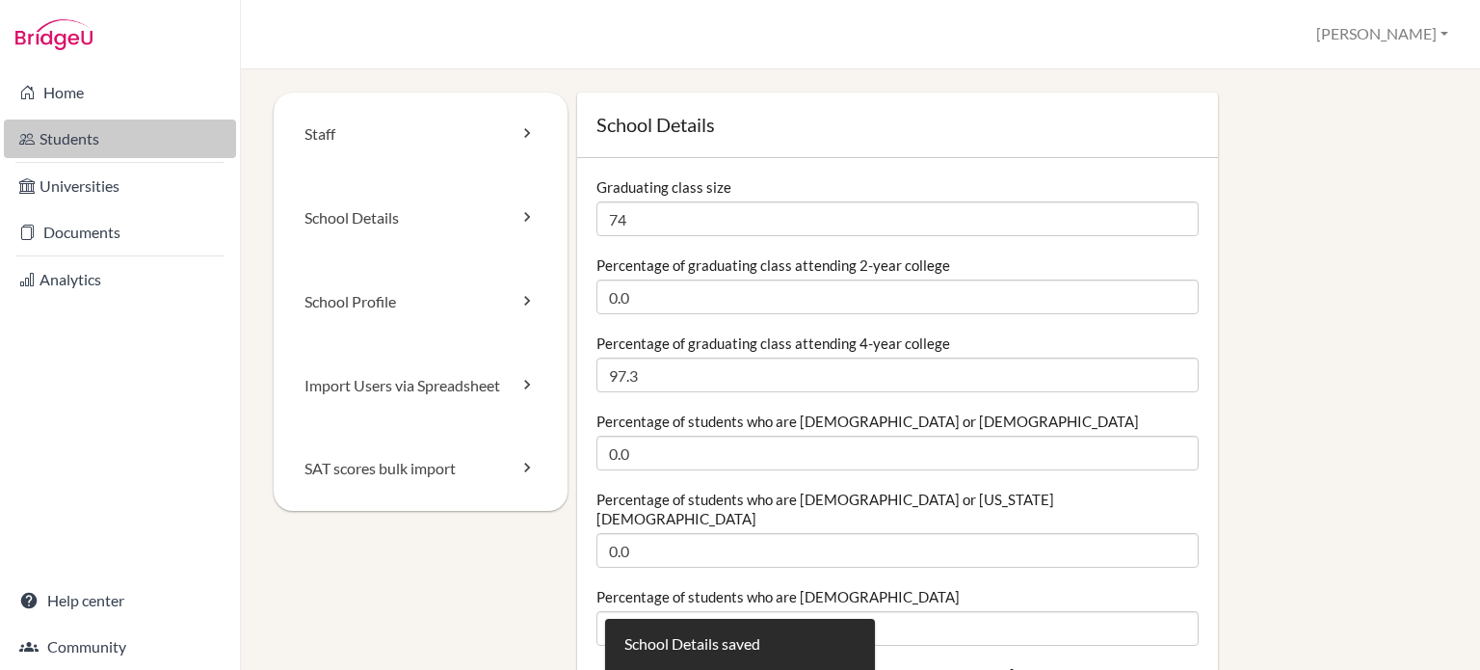
drag, startPoint x: 0, startPoint y: 0, endPoint x: 71, endPoint y: 155, distance: 170.8
click at [71, 155] on link "Students" at bounding box center [120, 138] width 232 height 39
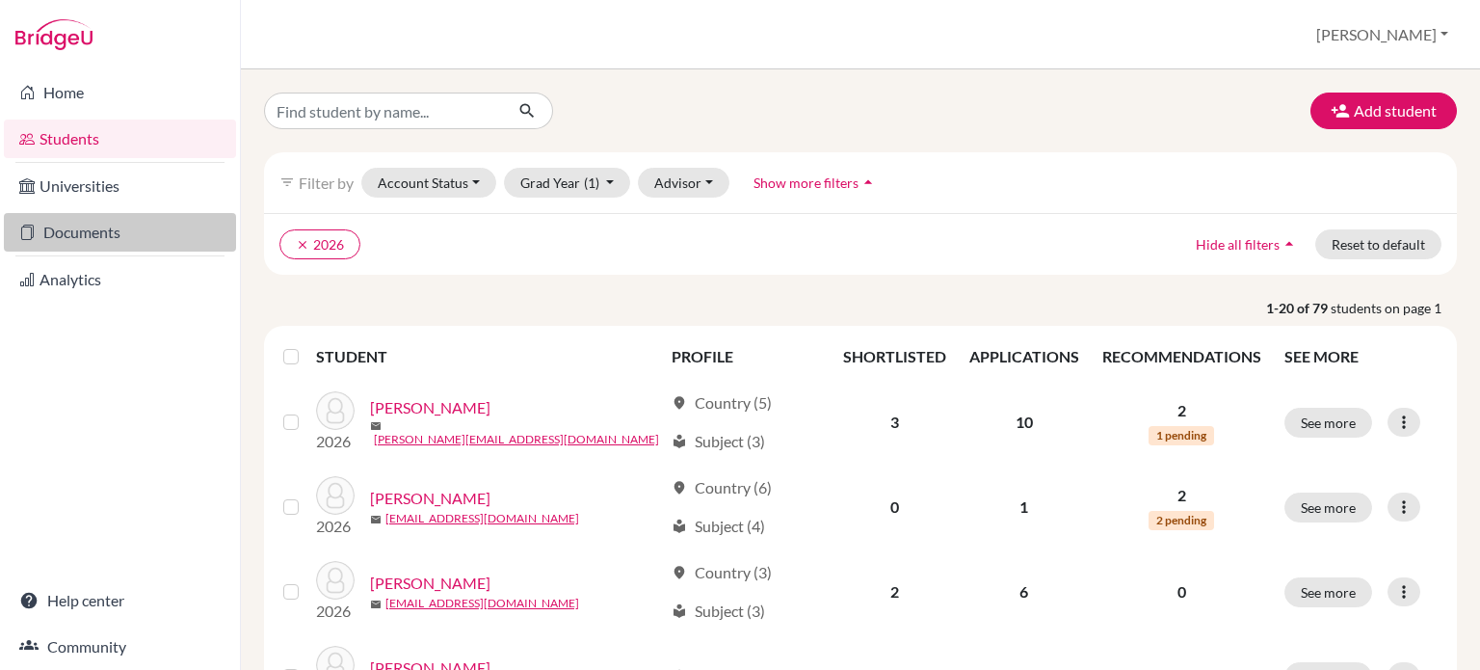
click at [104, 238] on link "Documents" at bounding box center [120, 232] width 232 height 39
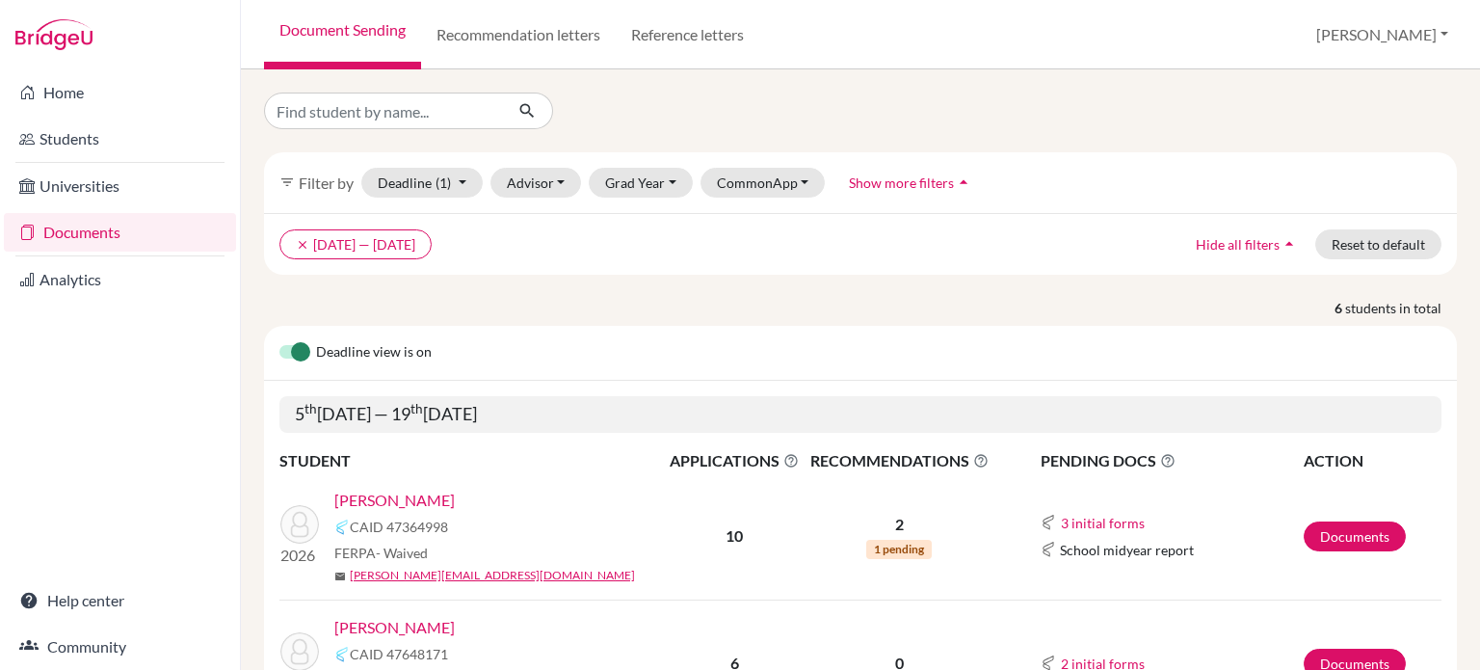
click at [384, 500] on link "[PERSON_NAME]" at bounding box center [394, 500] width 120 height 23
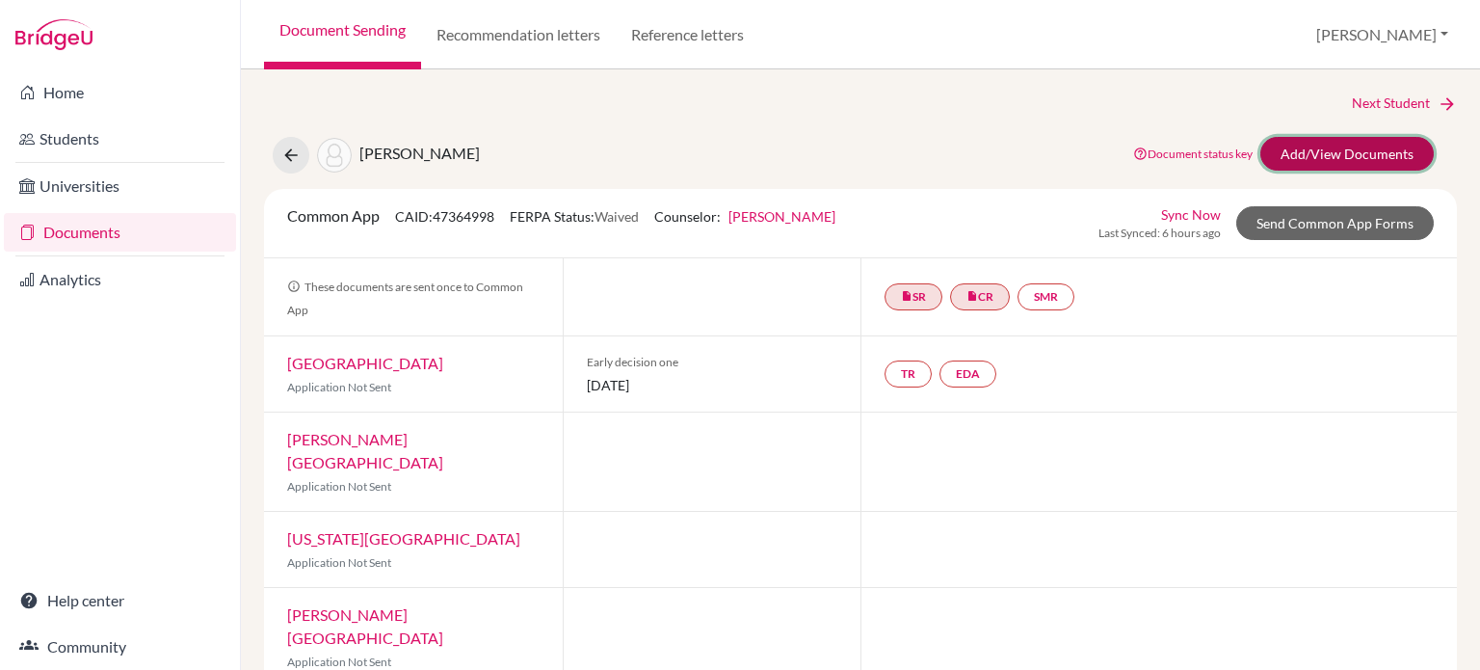
click at [1314, 140] on link "Add/View Documents" at bounding box center [1347, 154] width 173 height 34
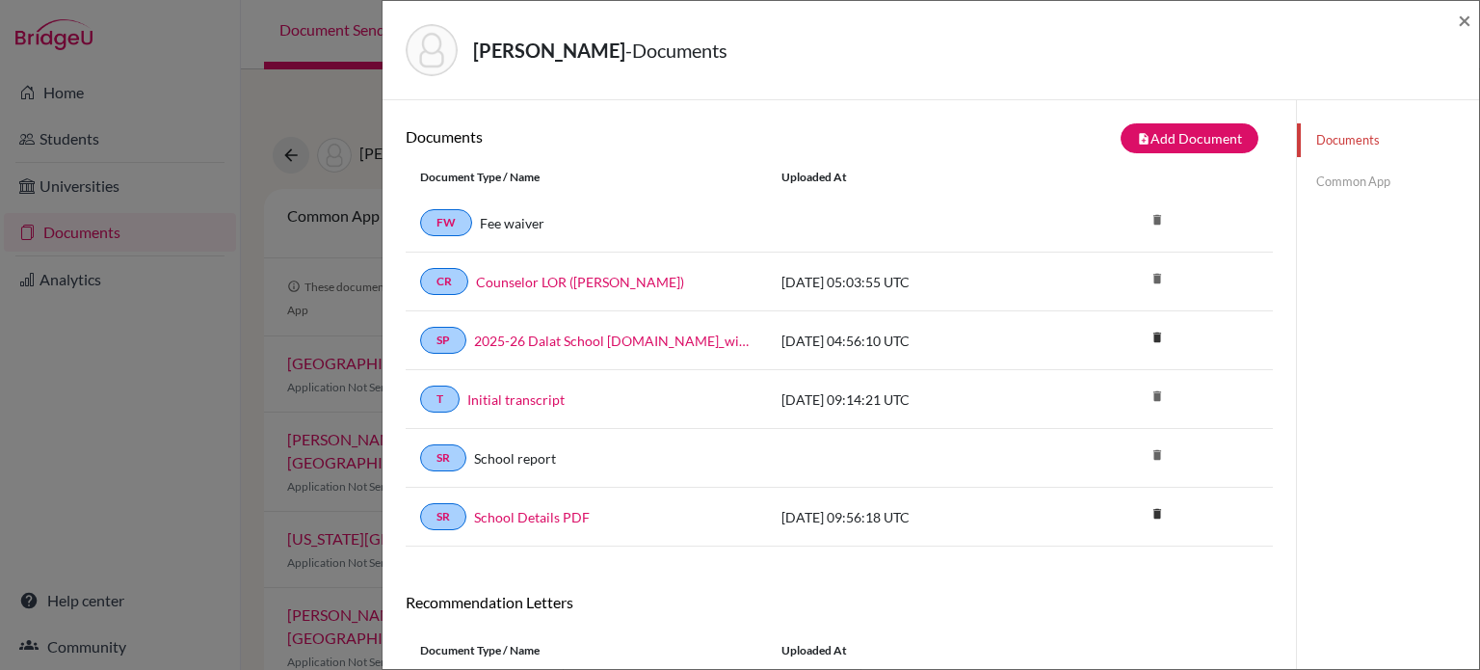
click at [1371, 187] on link "Common App" at bounding box center [1388, 182] width 182 height 34
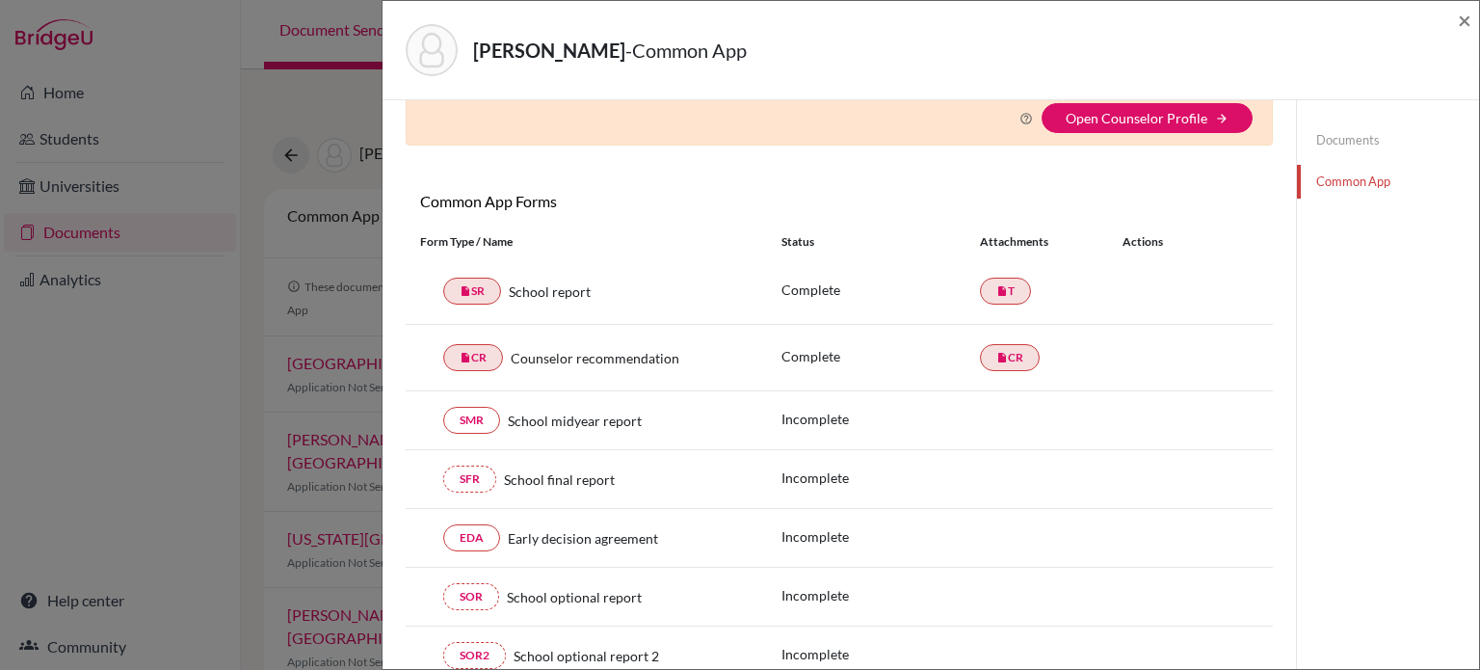
scroll to position [112, 0]
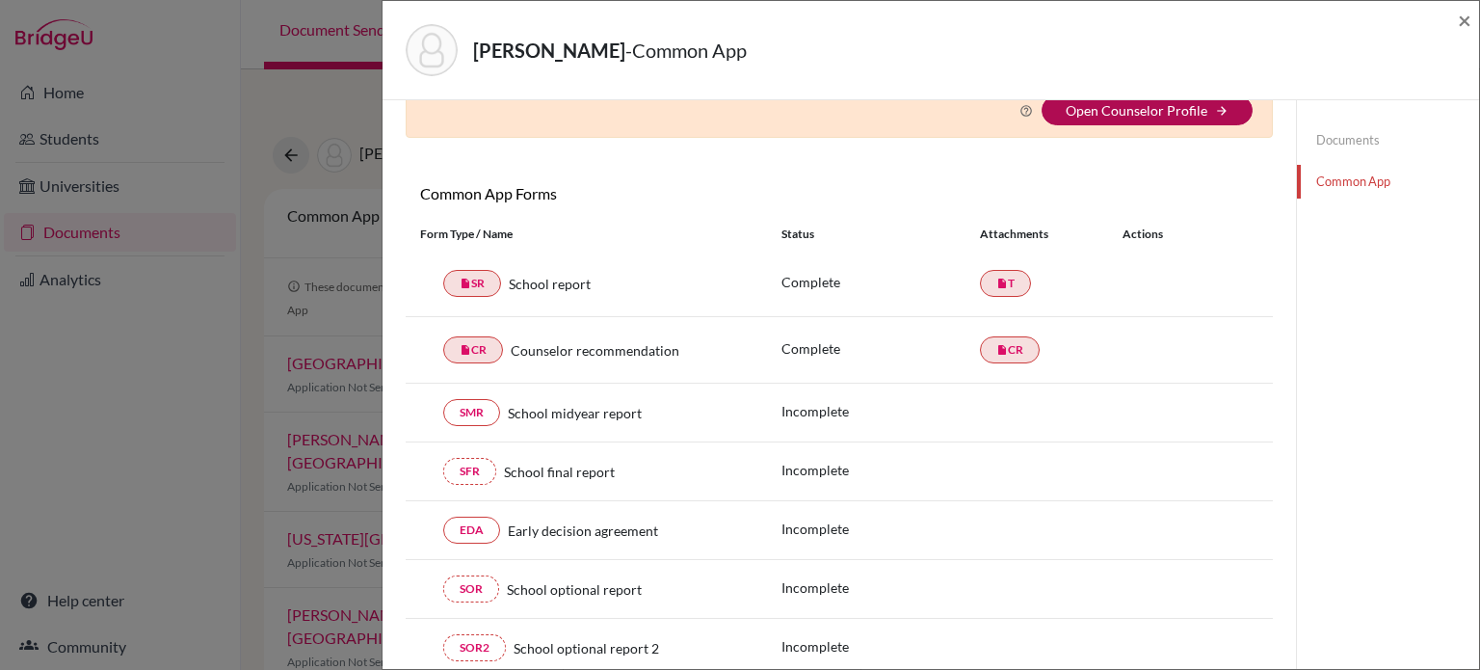
click at [1138, 111] on link "Open Counselor Profile" at bounding box center [1137, 110] width 142 height 16
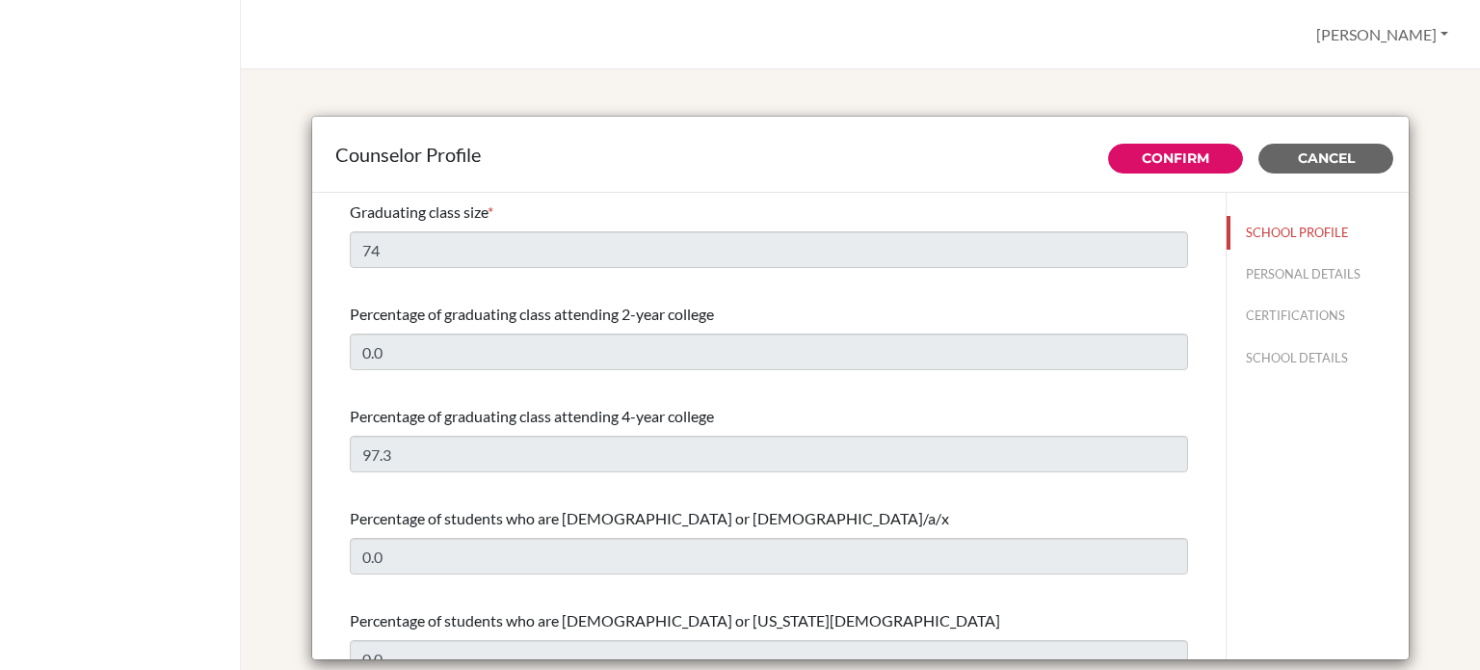
select select "0"
select select "351280"
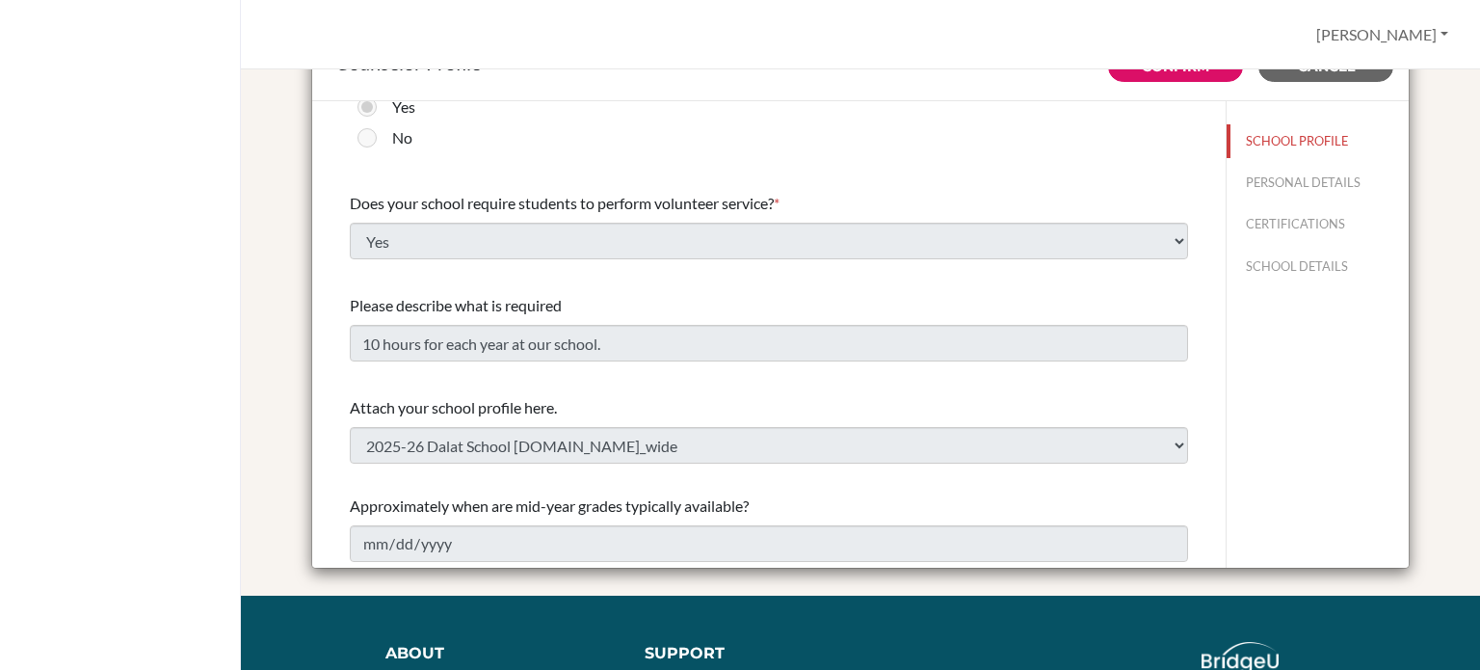
scroll to position [100, 0]
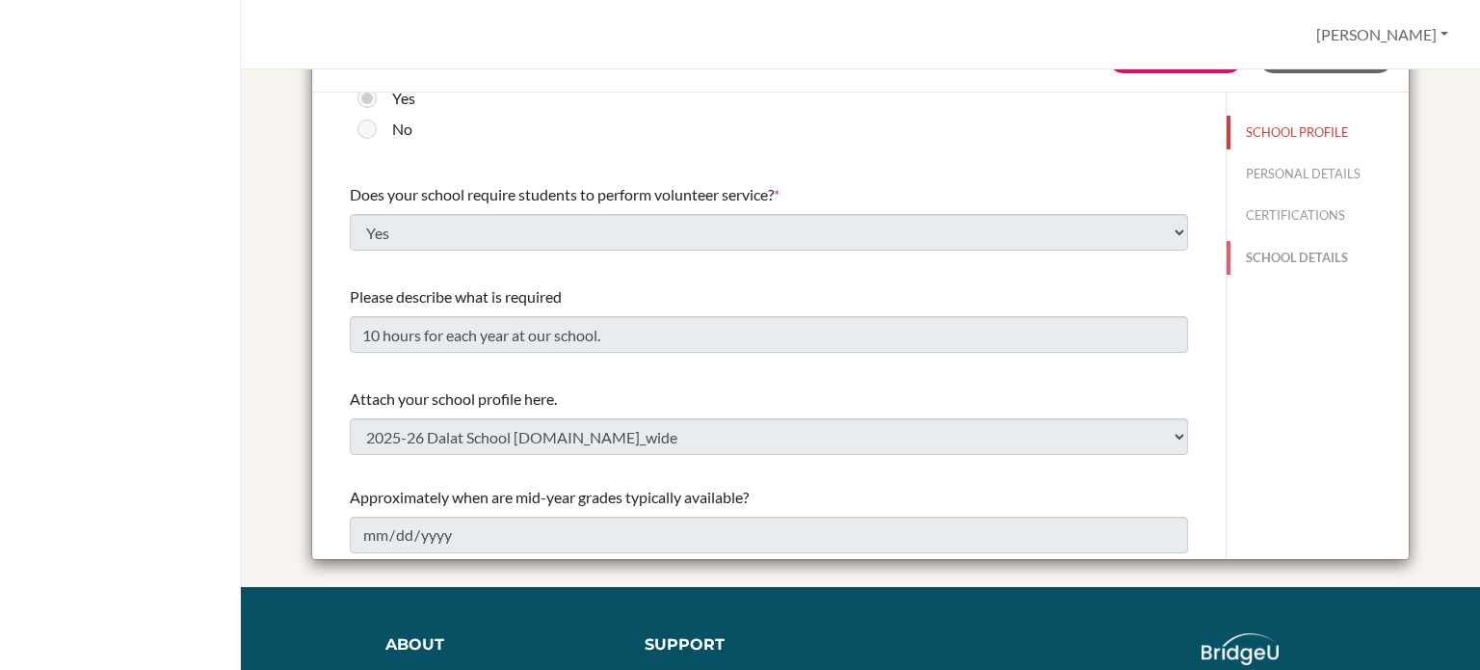
click at [1305, 250] on button "SCHOOL DETAILS" at bounding box center [1318, 258] width 182 height 34
type input "686360"
type input "[URL][DOMAIN_NAME]"
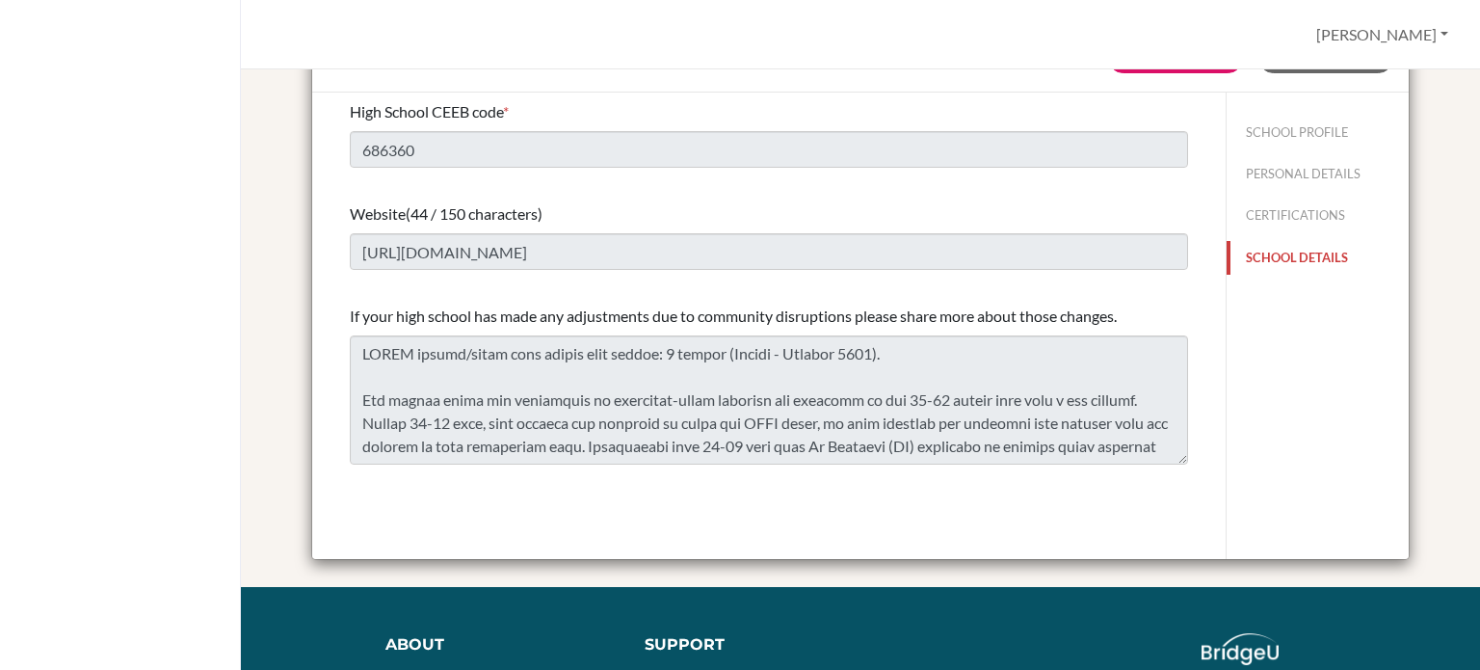
scroll to position [0, 0]
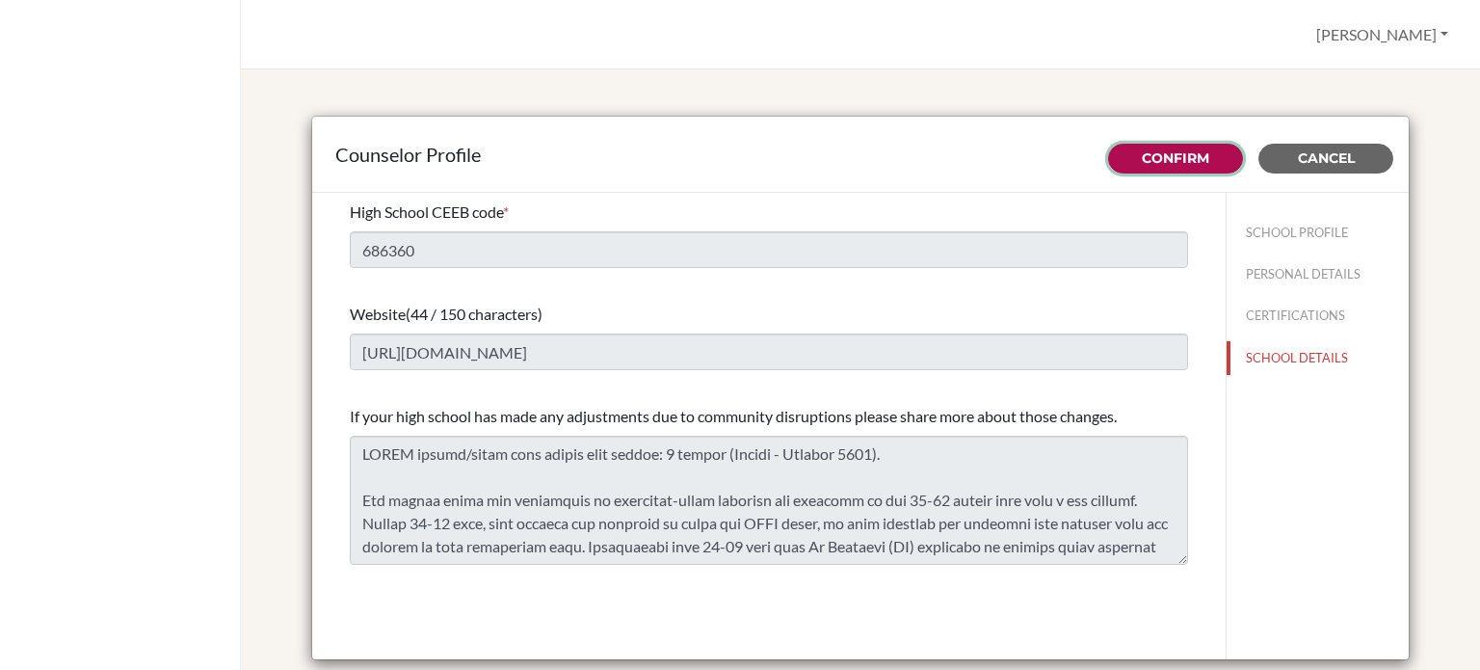
click at [1189, 150] on link "Confirm" at bounding box center [1175, 157] width 67 height 17
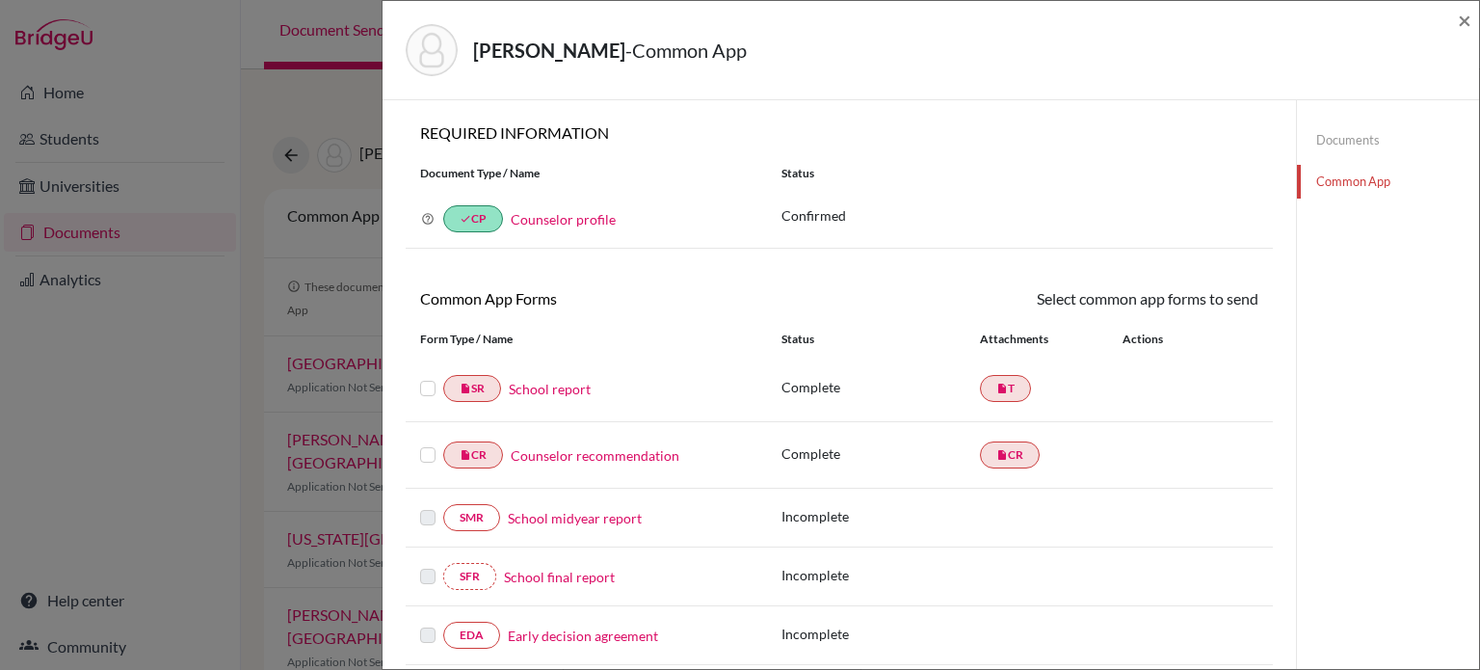
click at [1476, 2] on div "[PERSON_NAME] - Common App ×" at bounding box center [931, 50] width 1097 height 99
click at [1463, 26] on span "×" at bounding box center [1464, 20] width 13 height 28
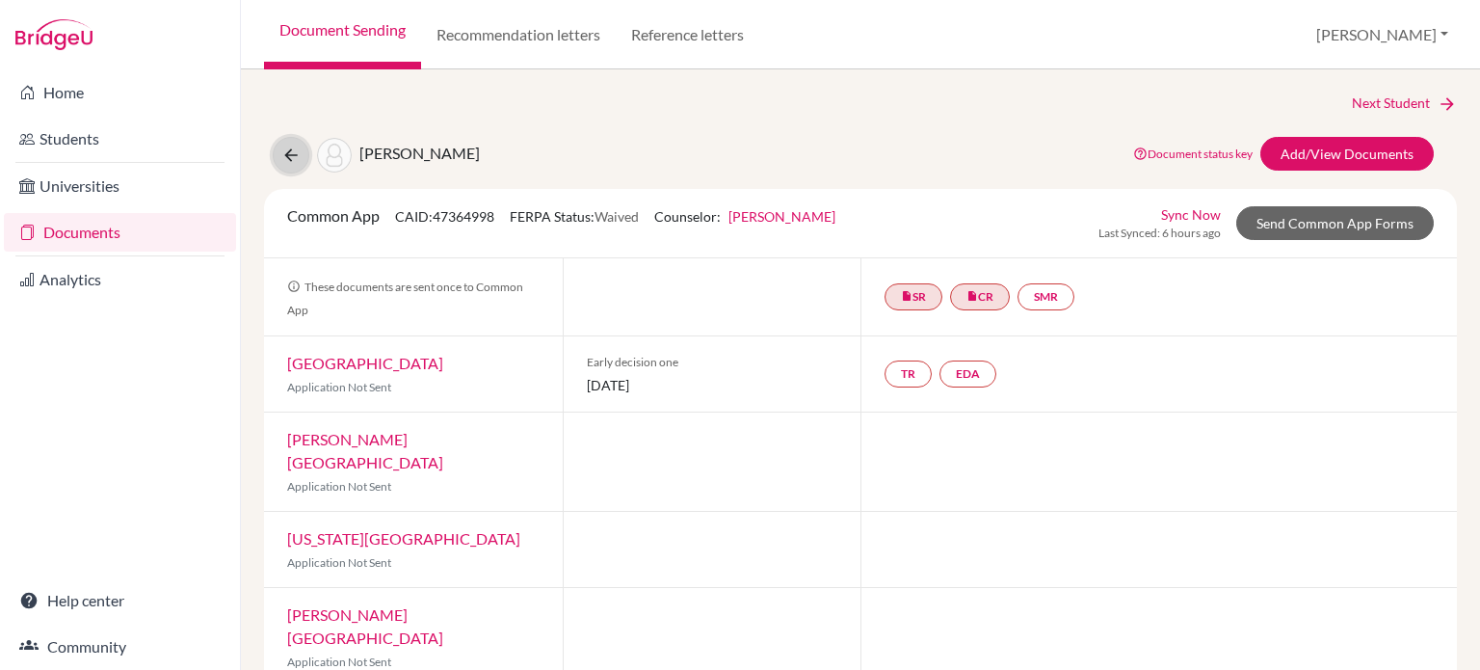
click at [281, 161] on icon at bounding box center [290, 155] width 19 height 19
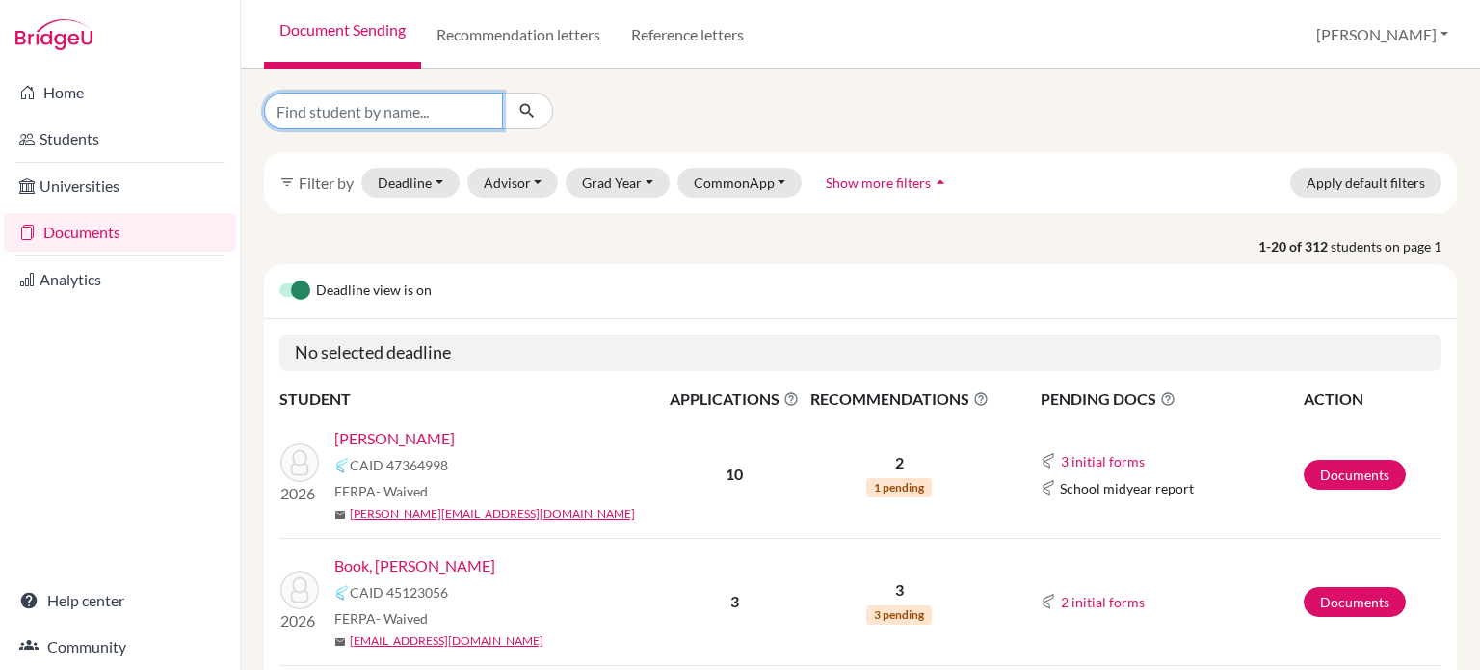
click at [455, 99] on input "Find student by name..." at bounding box center [383, 111] width 239 height 37
type input "huet"
click button "submit" at bounding box center [527, 111] width 51 height 37
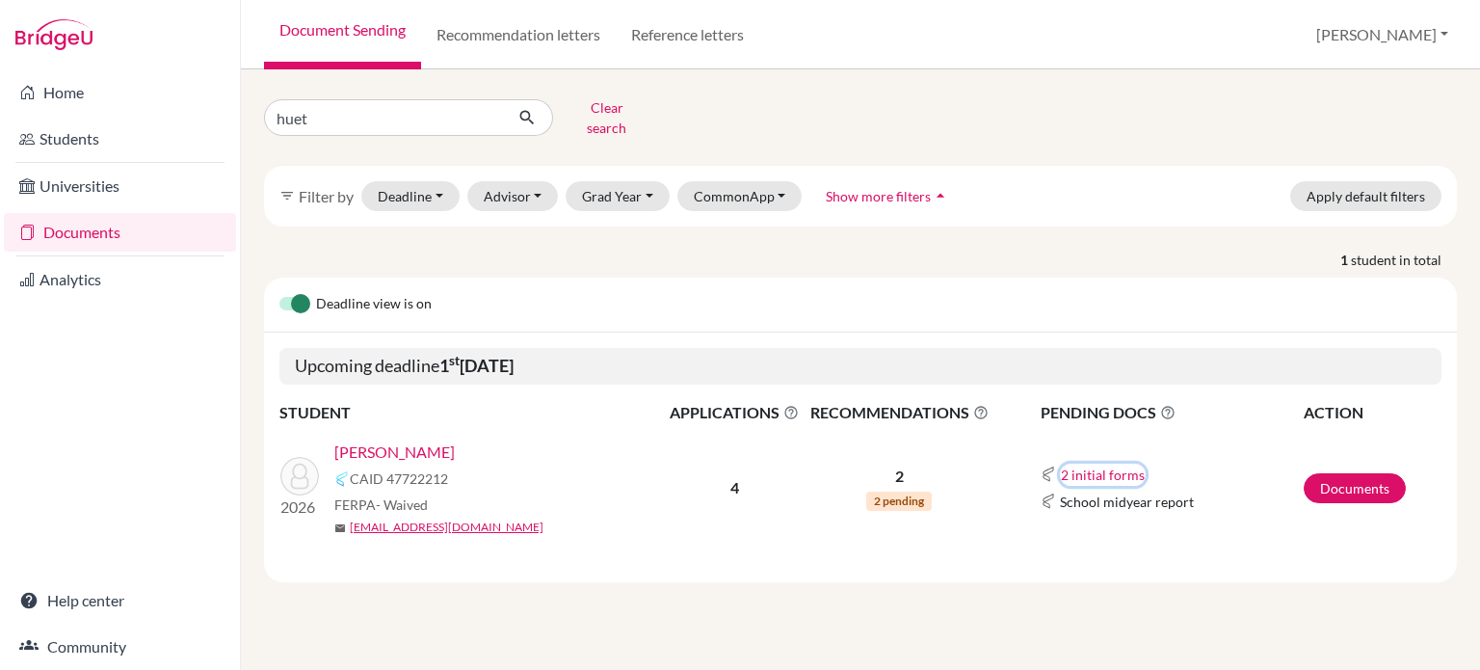
click at [1114, 464] on button "2 initial forms" at bounding box center [1103, 475] width 86 height 22
click at [1192, 250] on p "1 student in total" at bounding box center [861, 260] width 1222 height 20
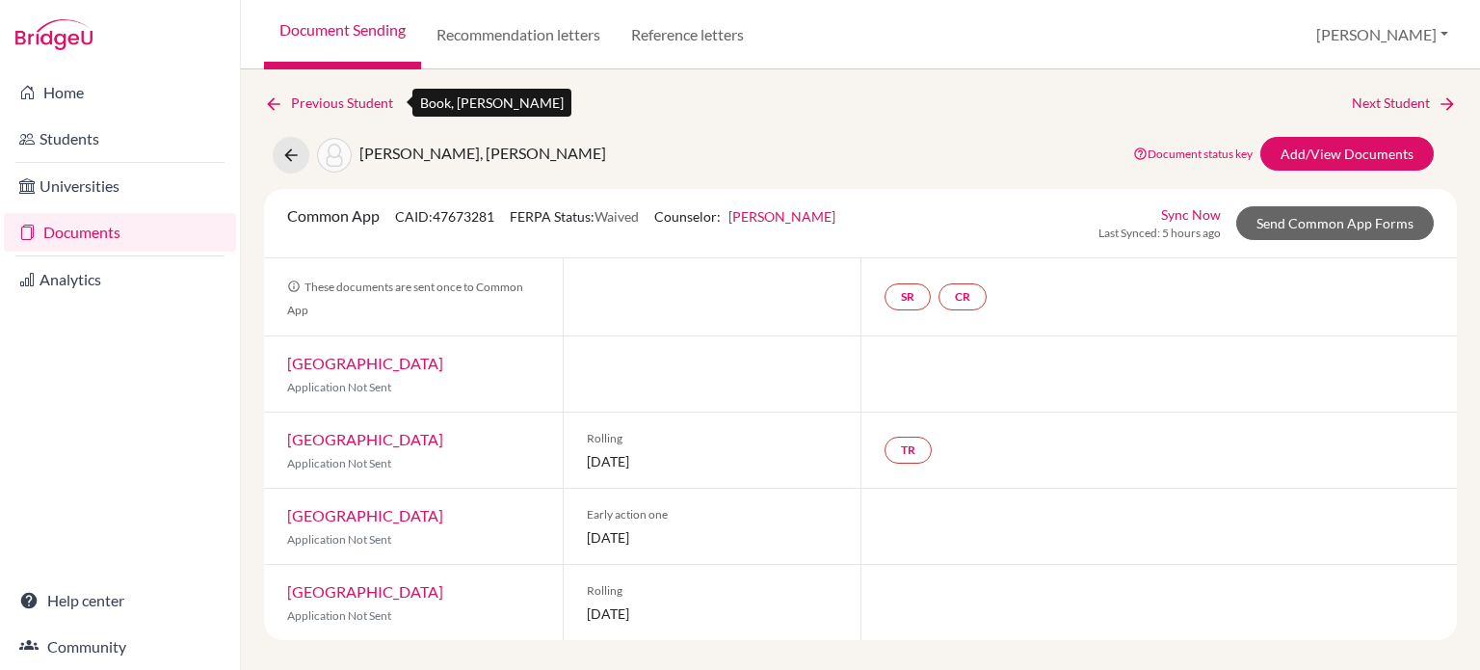
click at [277, 102] on icon at bounding box center [273, 103] width 19 height 19
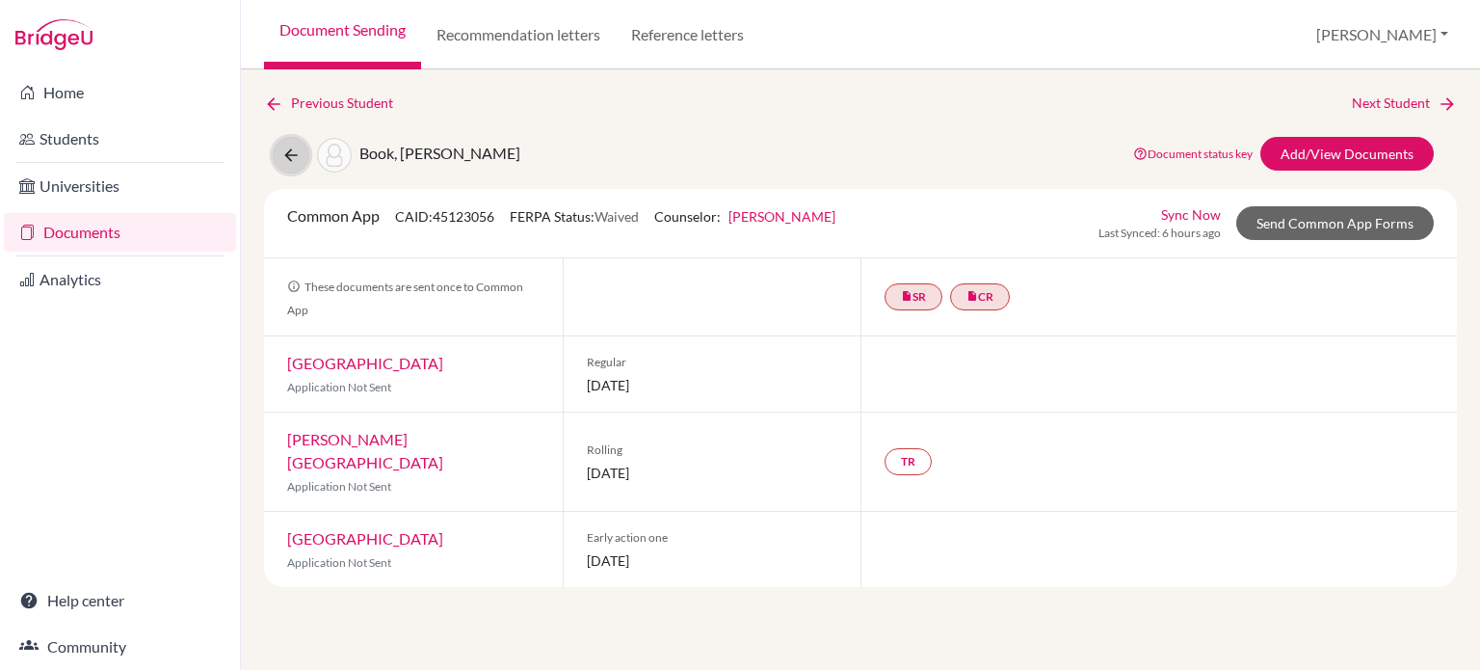
click at [293, 154] on icon at bounding box center [290, 155] width 19 height 19
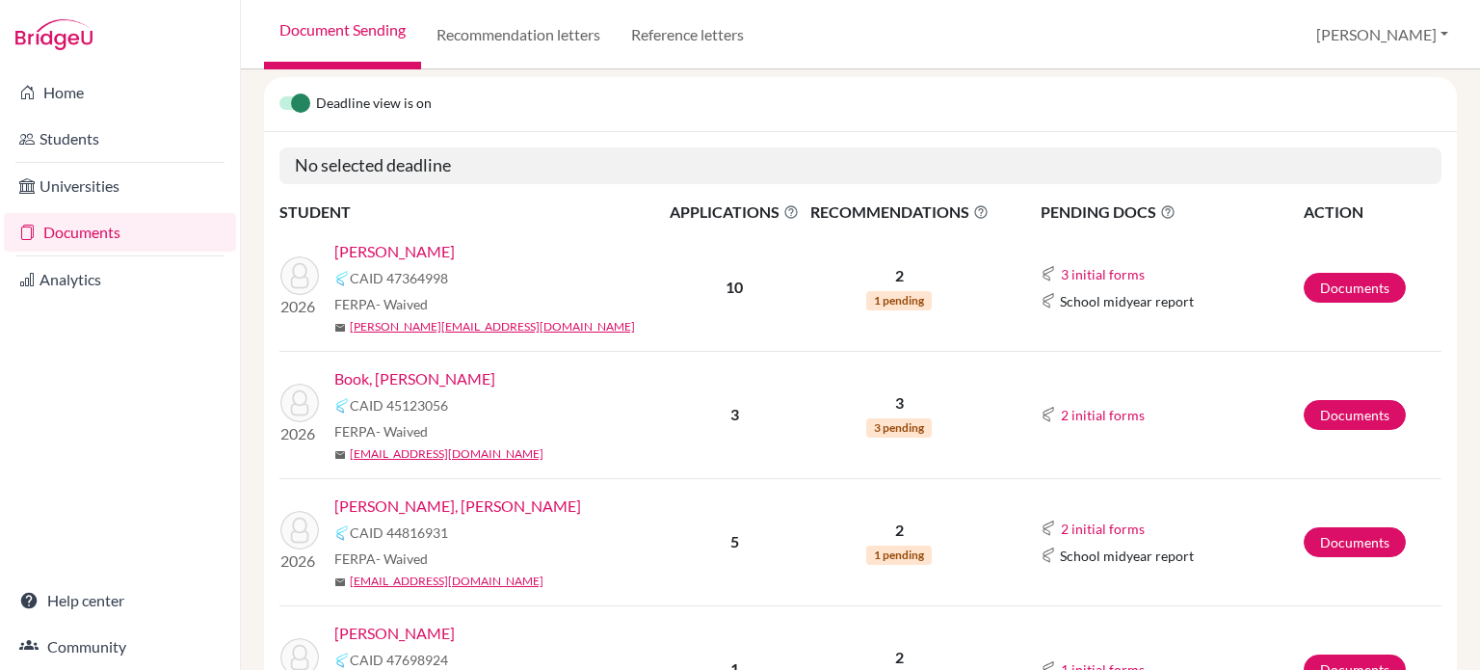
scroll to position [400, 0]
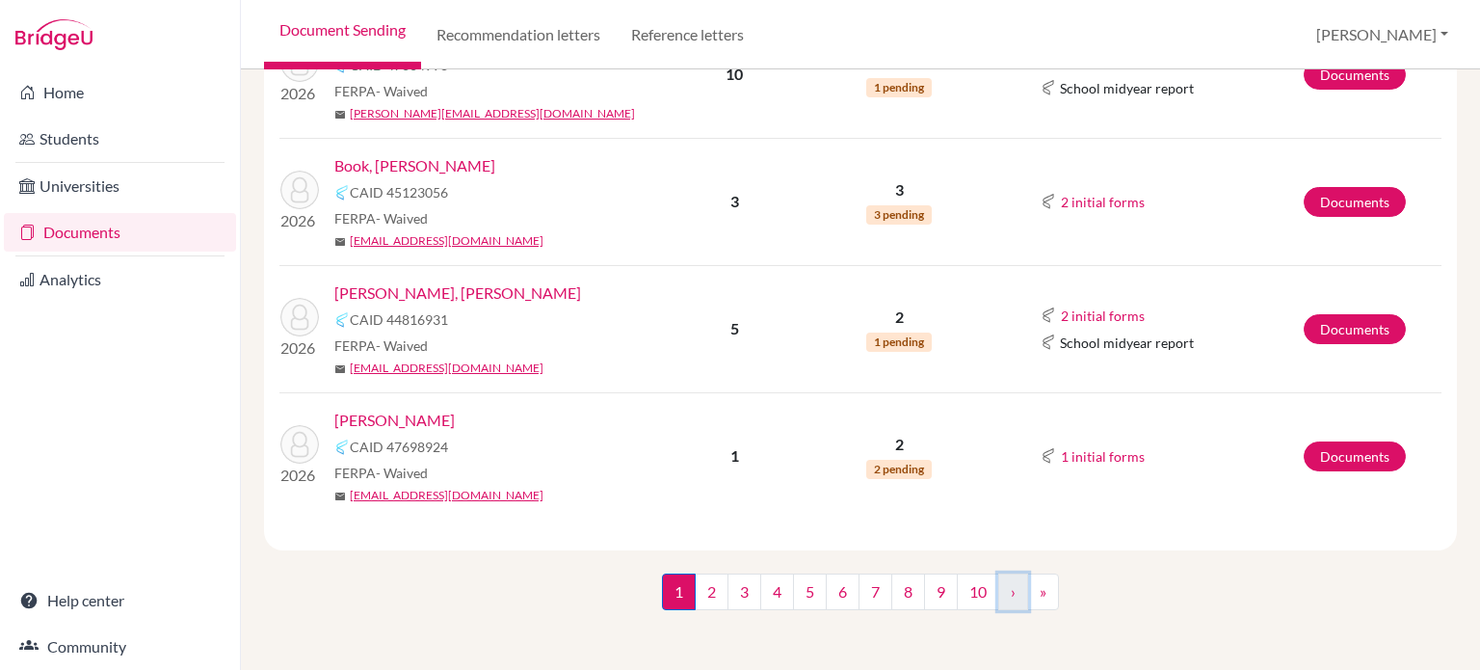
click at [1006, 594] on link "›" at bounding box center [1013, 591] width 30 height 37
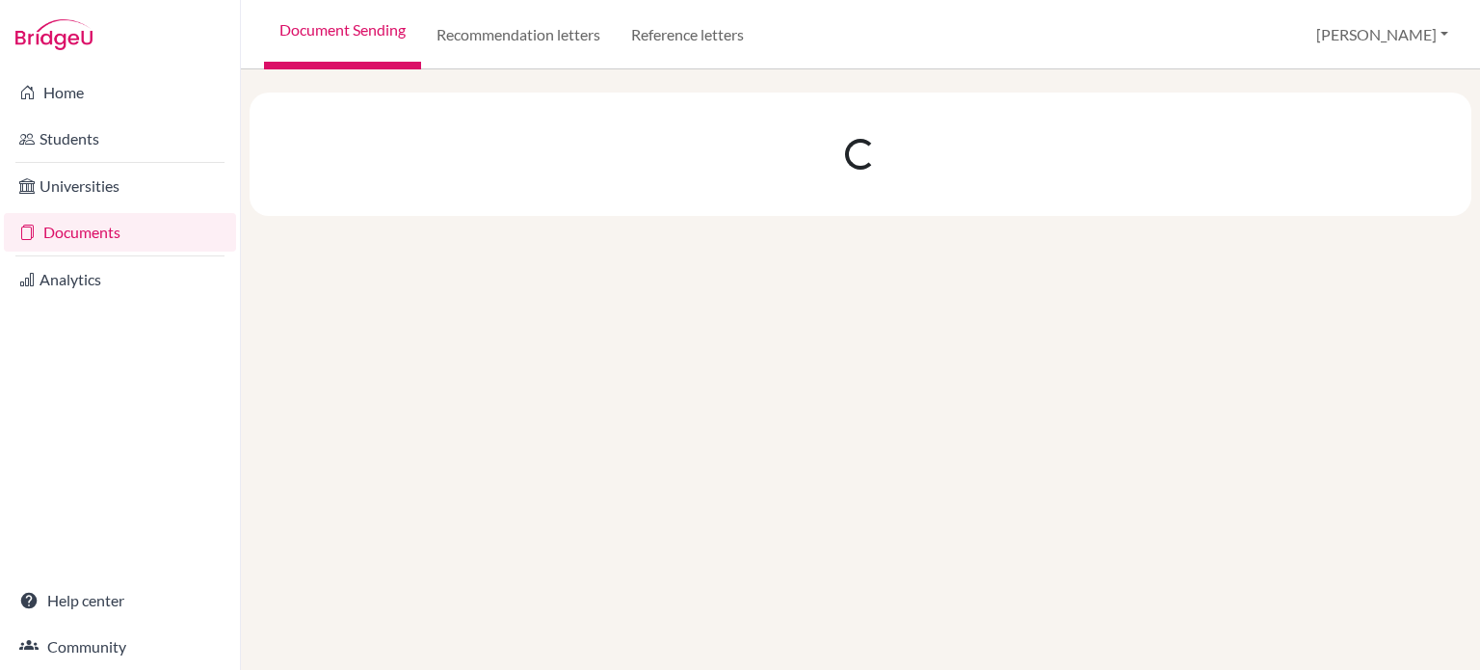
scroll to position [0, 0]
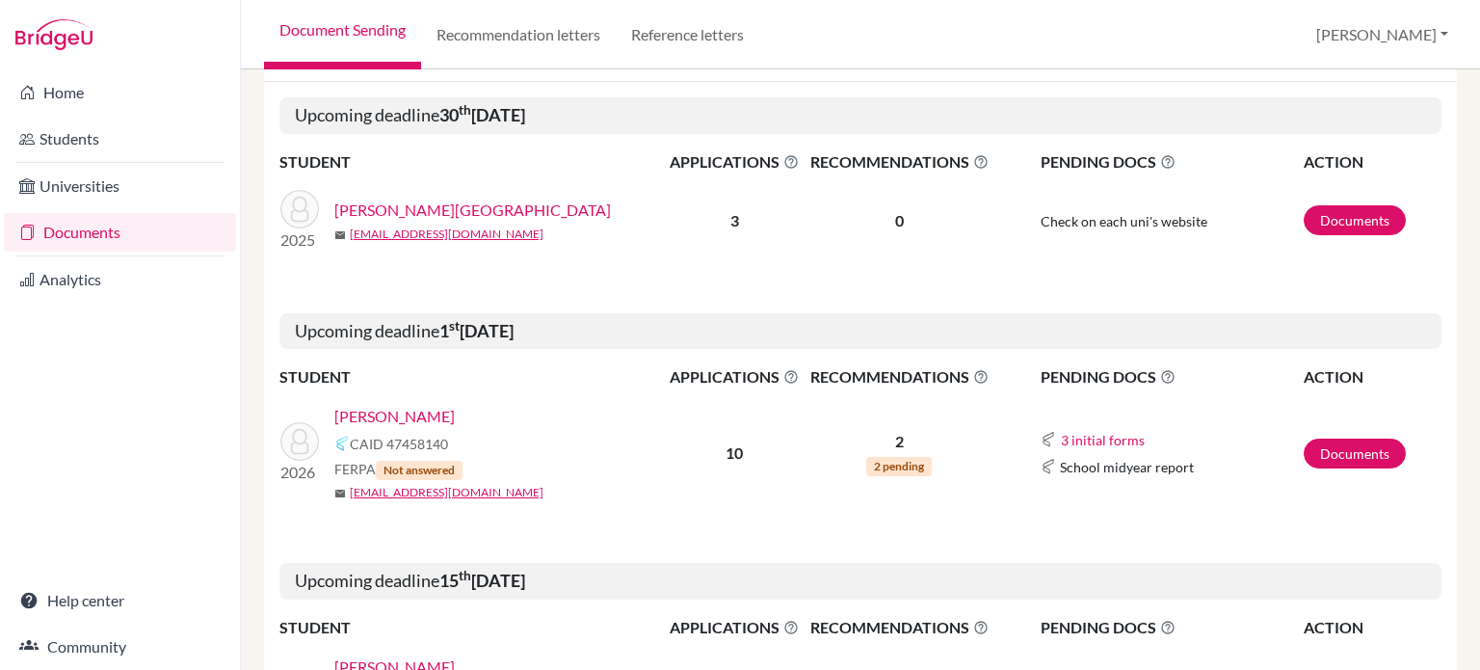
scroll to position [251, 0]
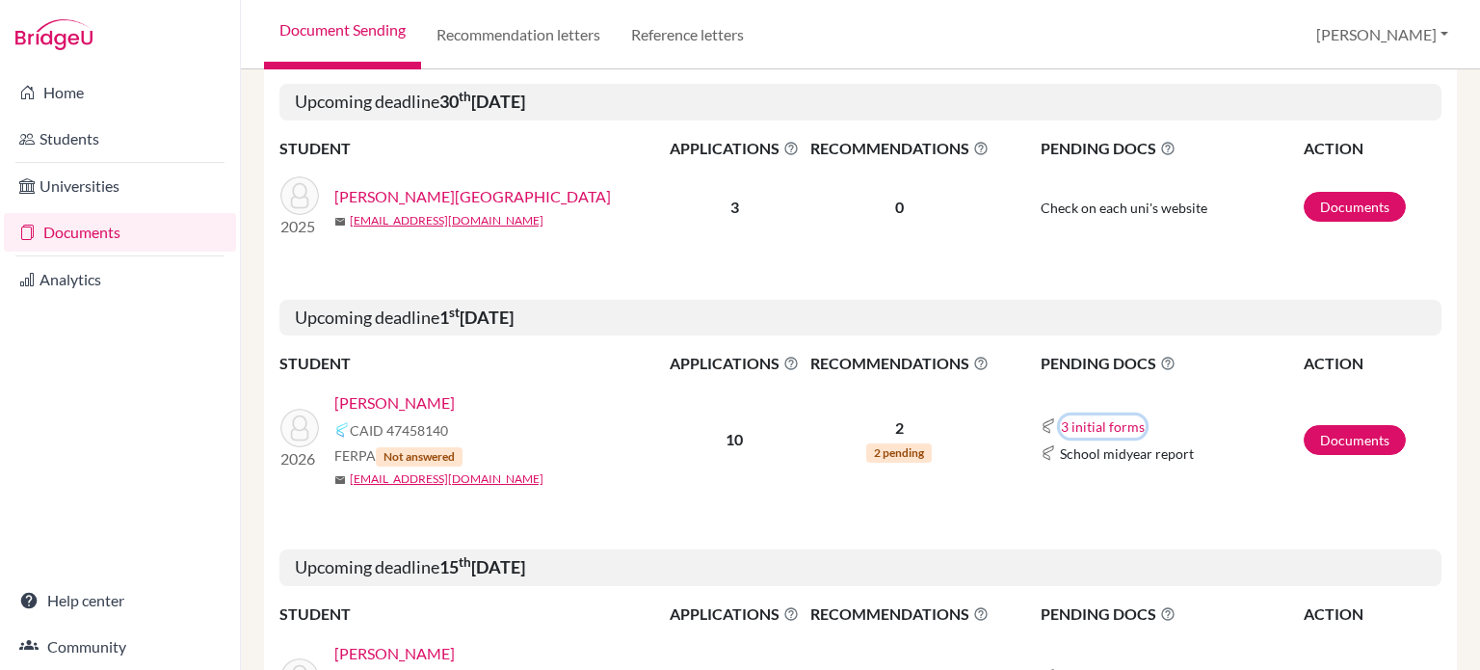
click at [1094, 426] on button "3 initial forms" at bounding box center [1103, 426] width 86 height 22
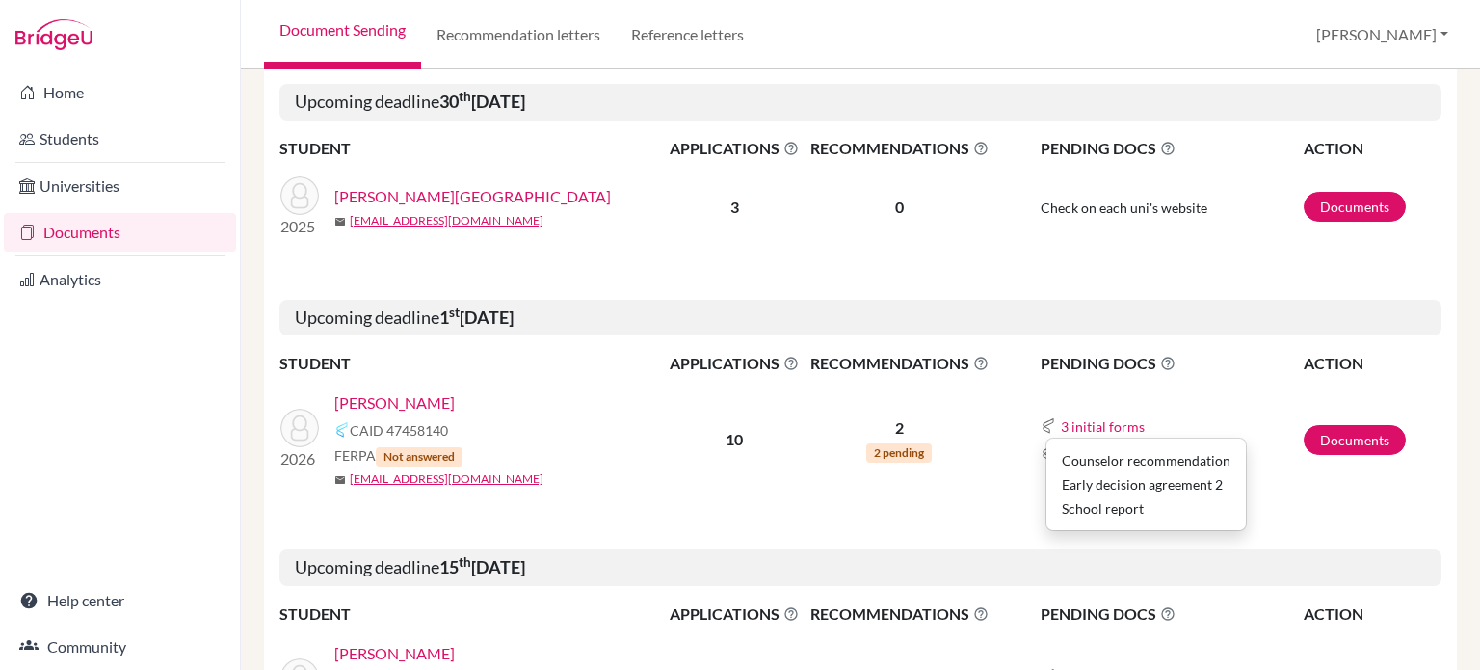
click at [385, 398] on link "Ooi, Zach" at bounding box center [394, 402] width 120 height 23
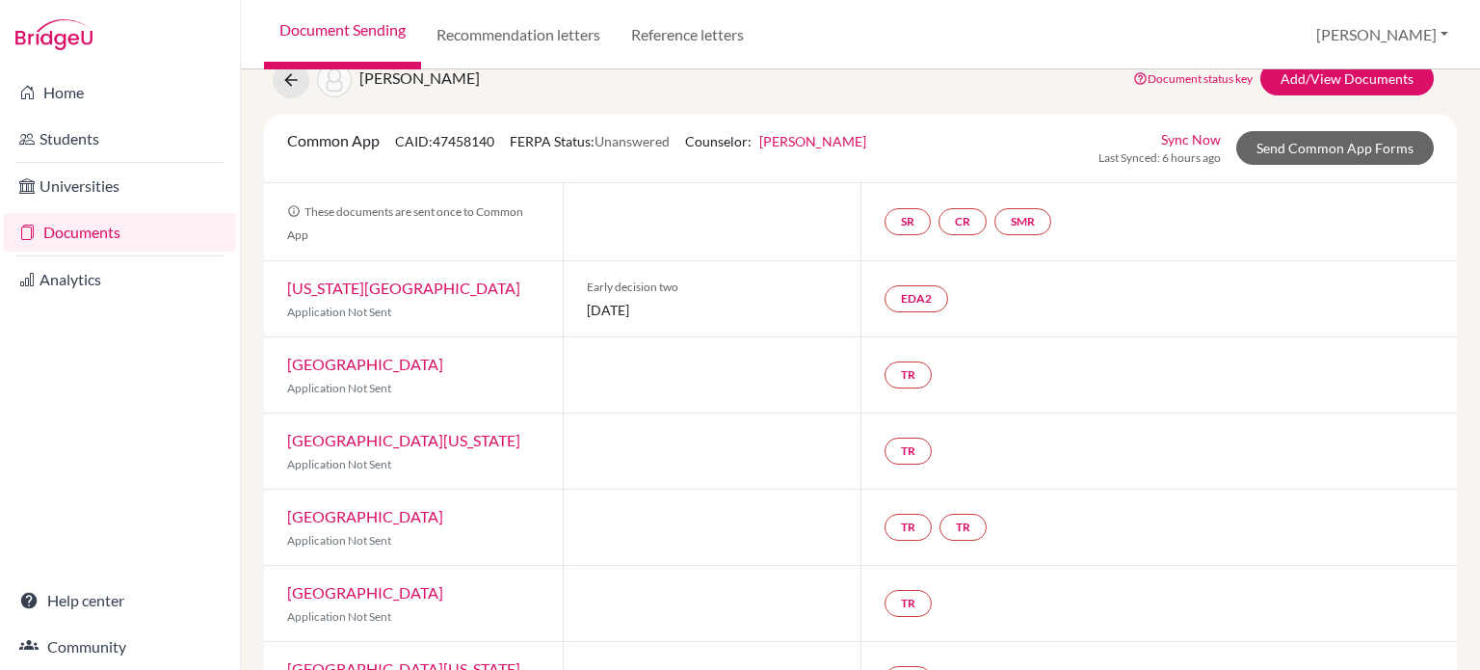
scroll to position [15, 0]
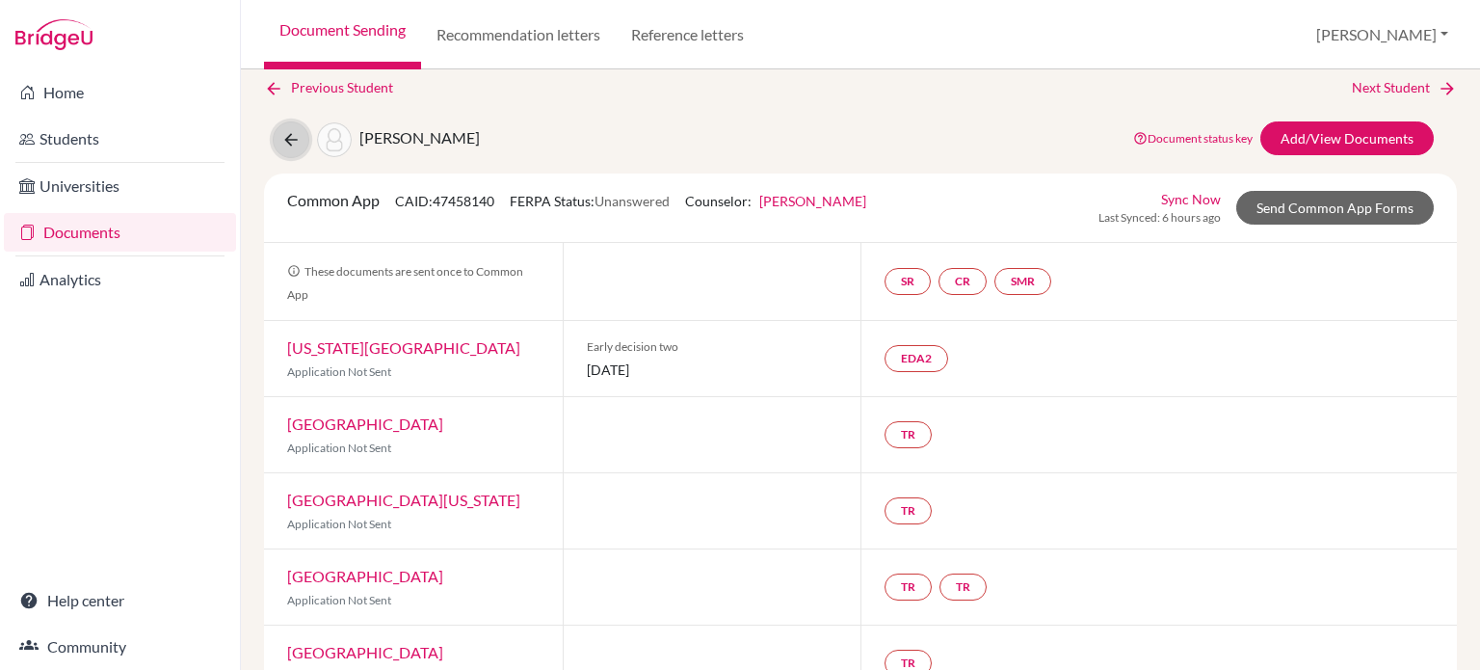
click at [284, 130] on icon at bounding box center [290, 139] width 19 height 19
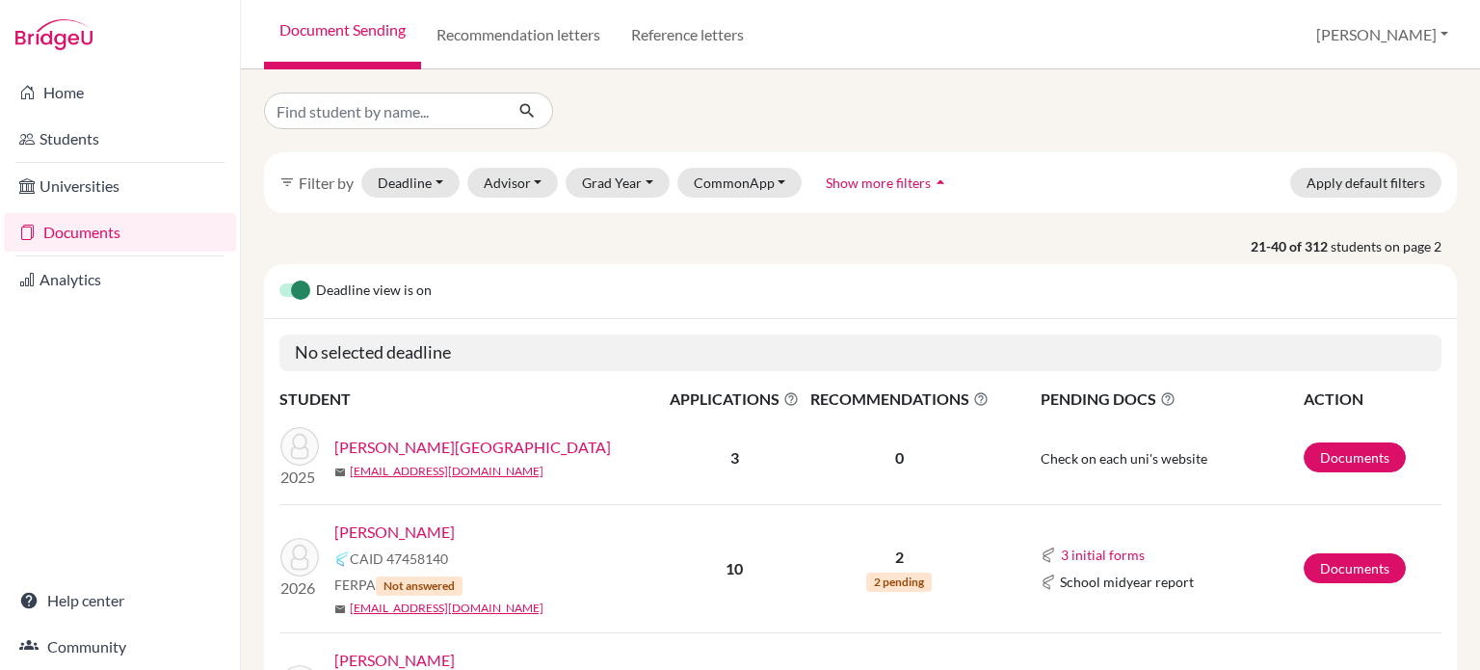
scroll to position [193, 0]
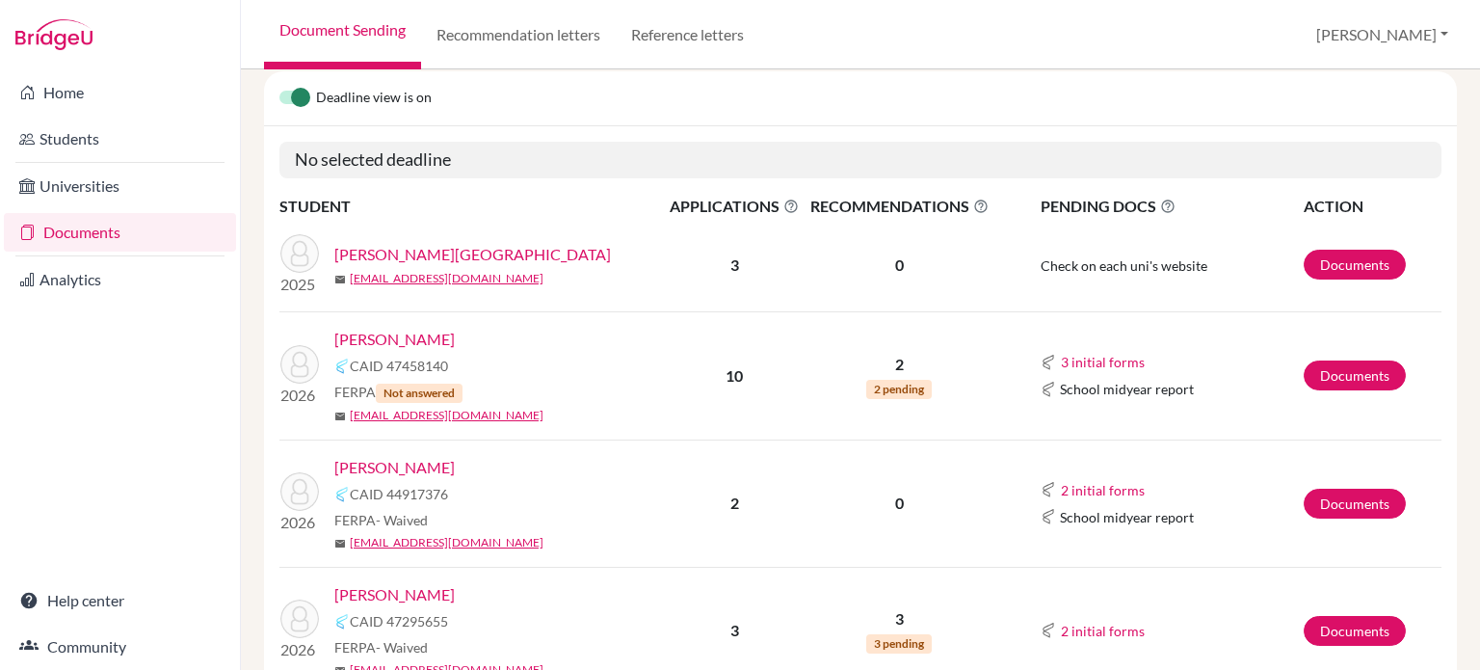
click at [417, 459] on link "[PERSON_NAME]" at bounding box center [394, 467] width 120 height 23
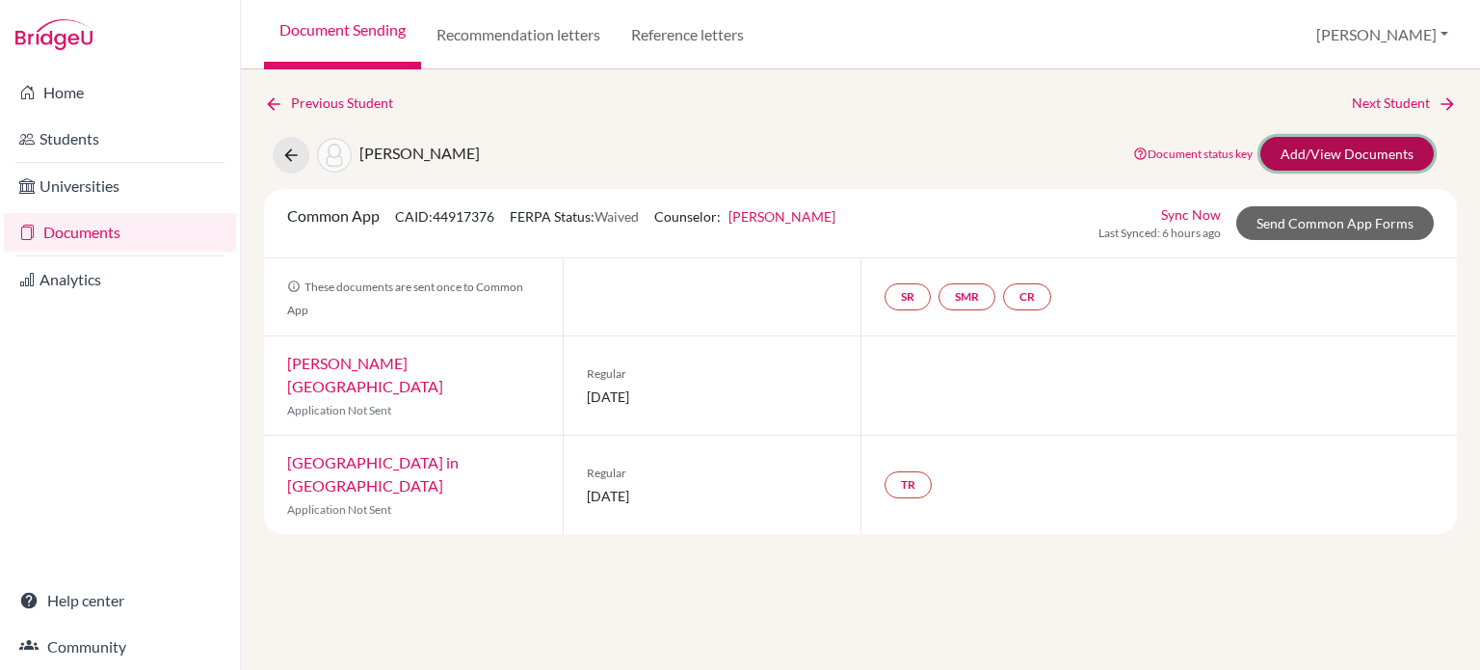
click at [1405, 152] on link "Add/View Documents" at bounding box center [1347, 154] width 173 height 34
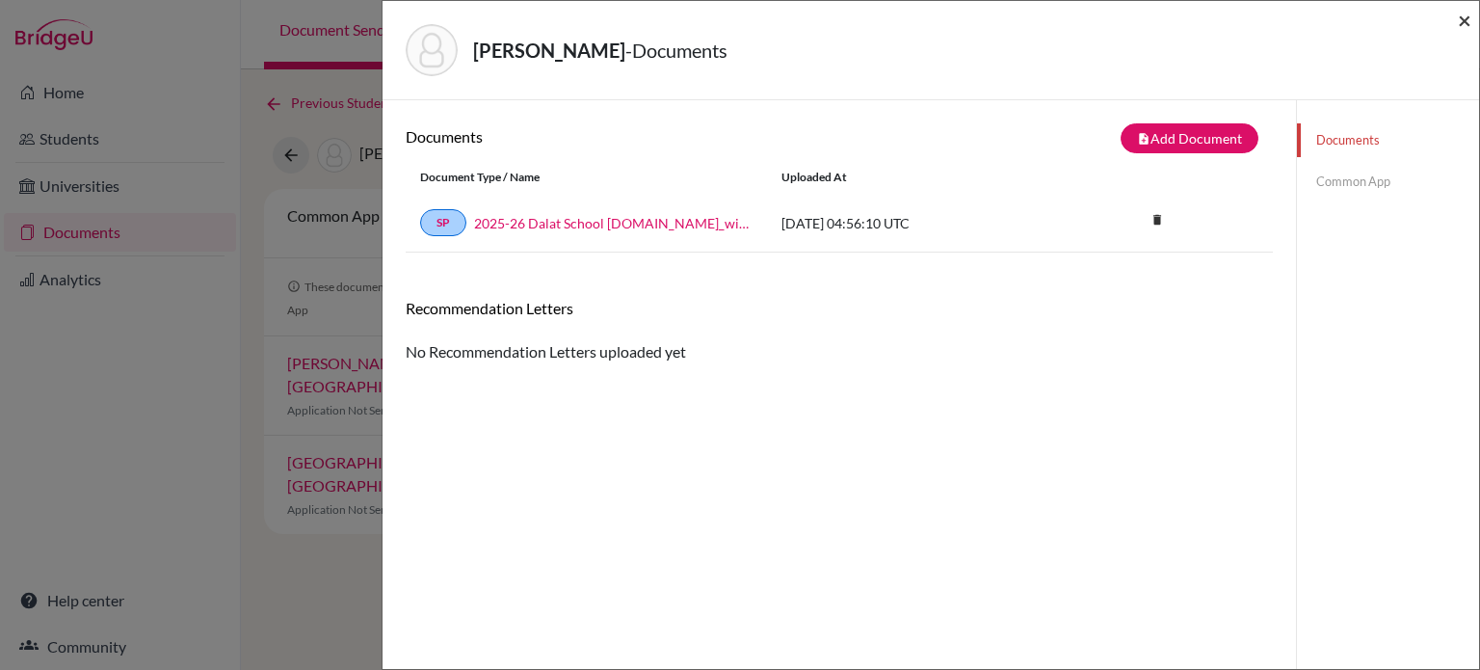
click at [1467, 23] on span "×" at bounding box center [1464, 20] width 13 height 28
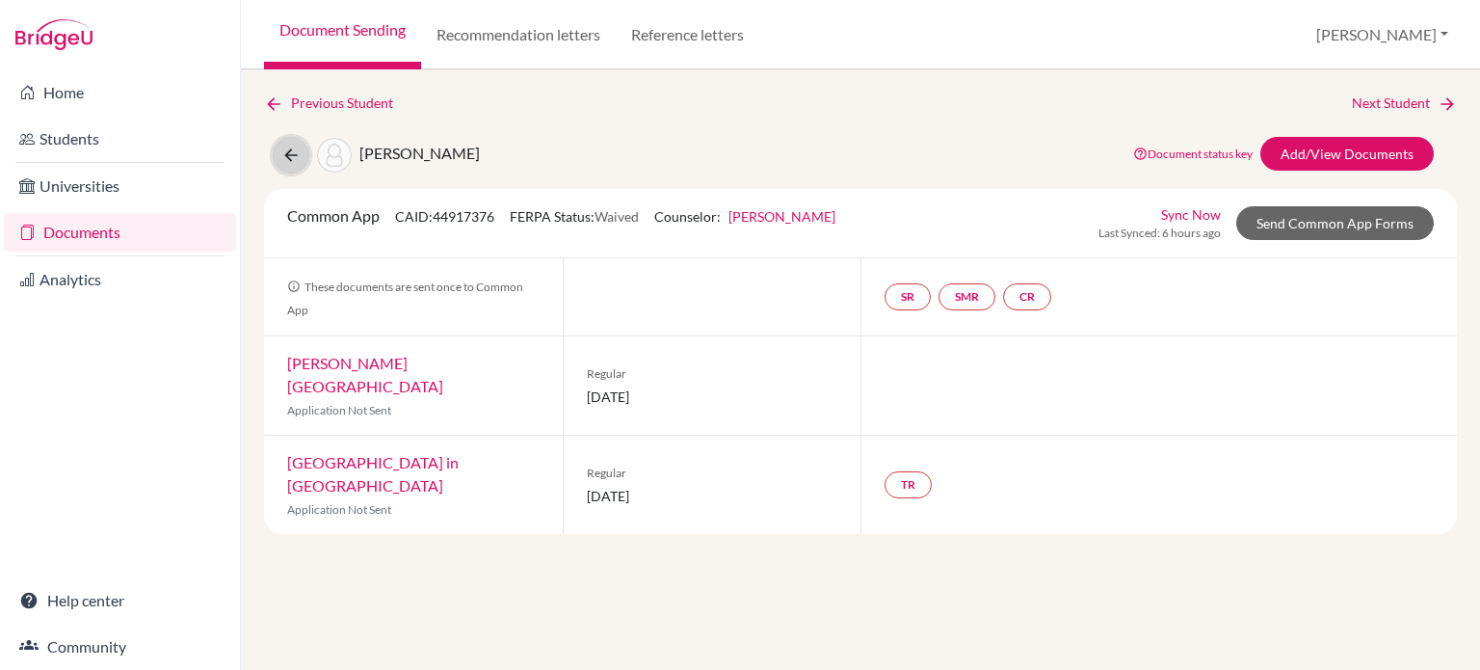
click at [300, 146] on icon at bounding box center [290, 155] width 19 height 19
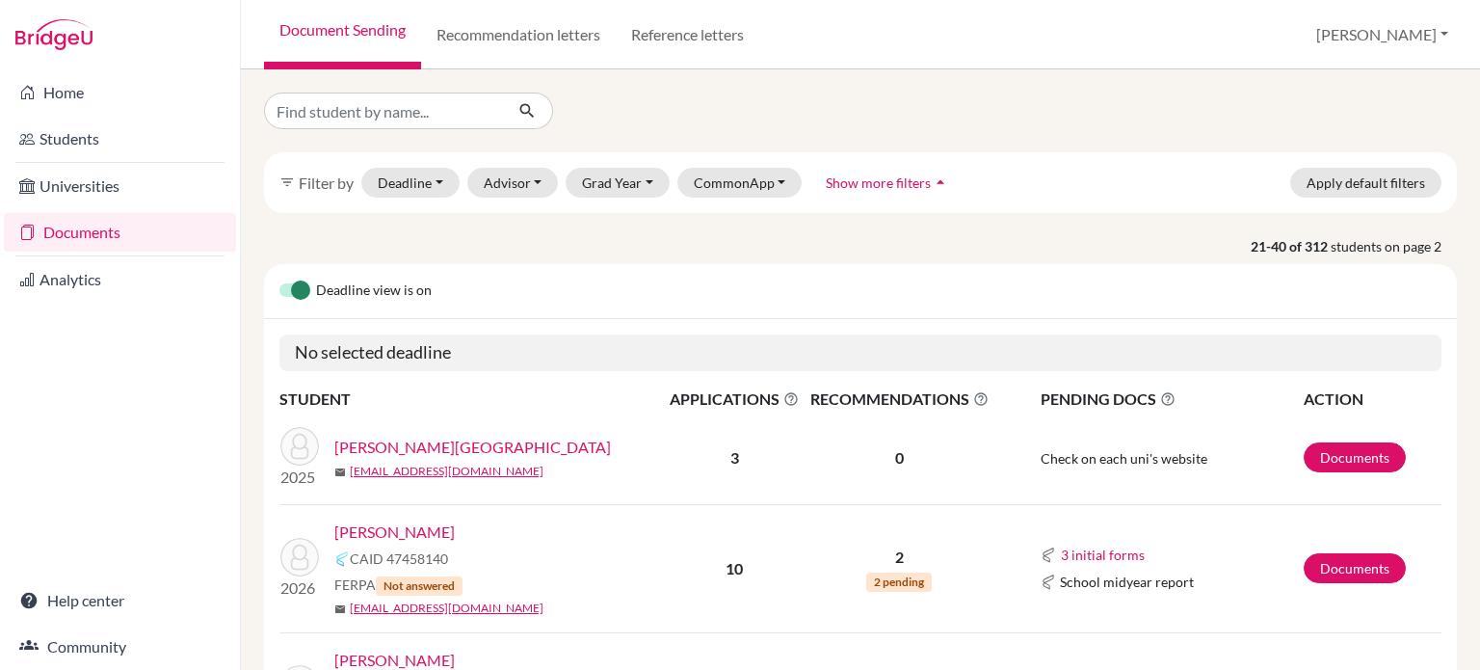
scroll to position [96, 0]
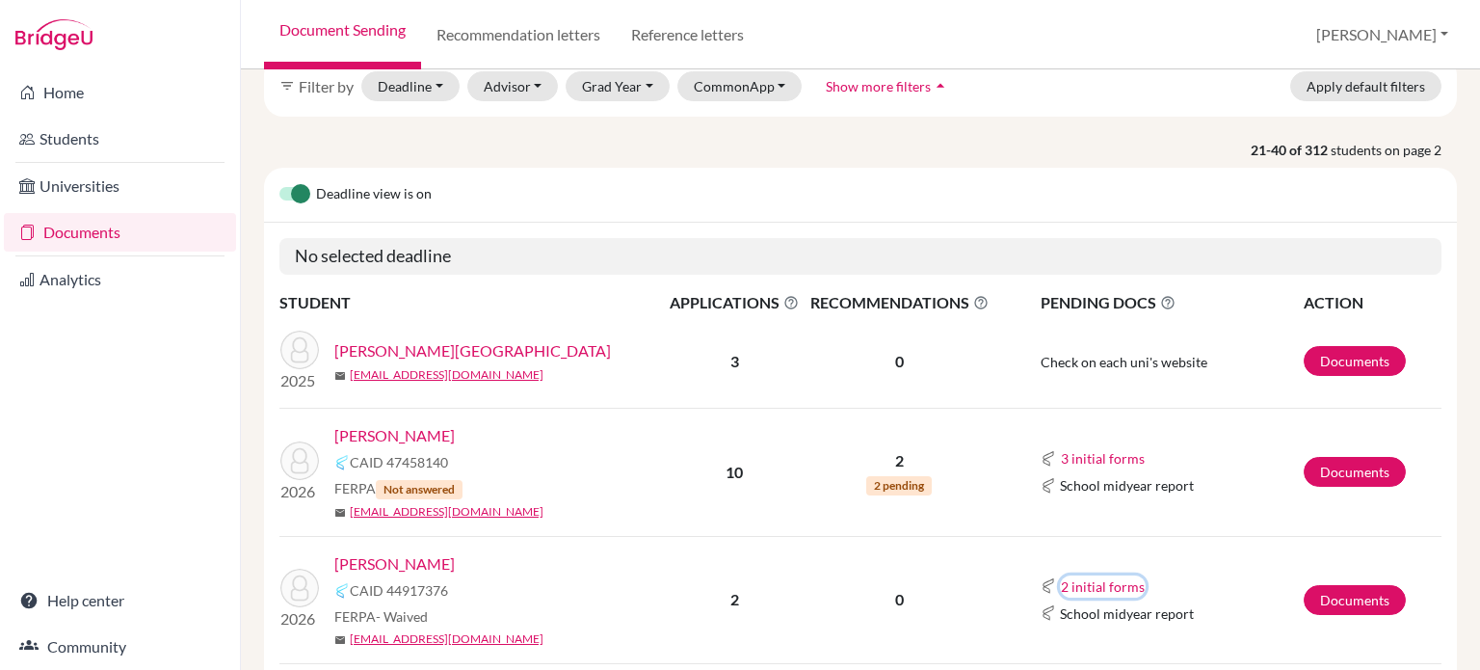
click at [1072, 589] on button "2 initial forms" at bounding box center [1103, 586] width 86 height 22
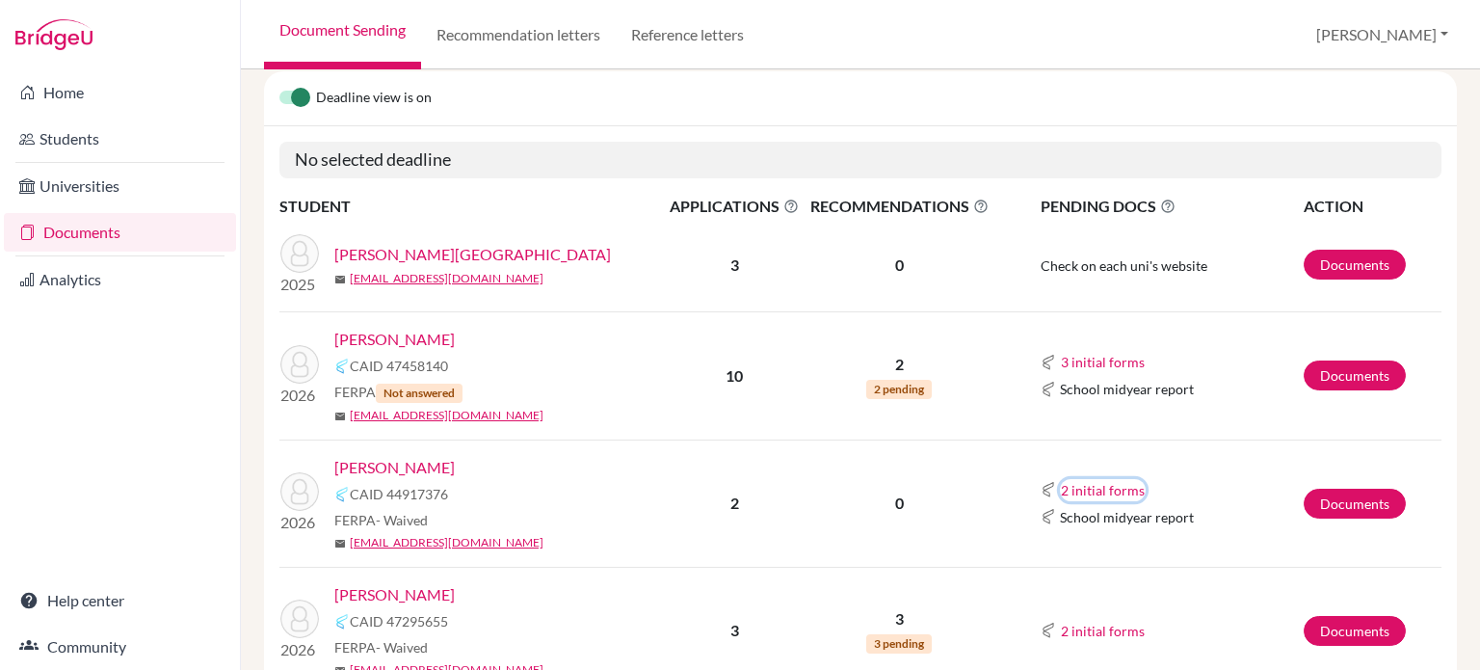
scroll to position [385, 0]
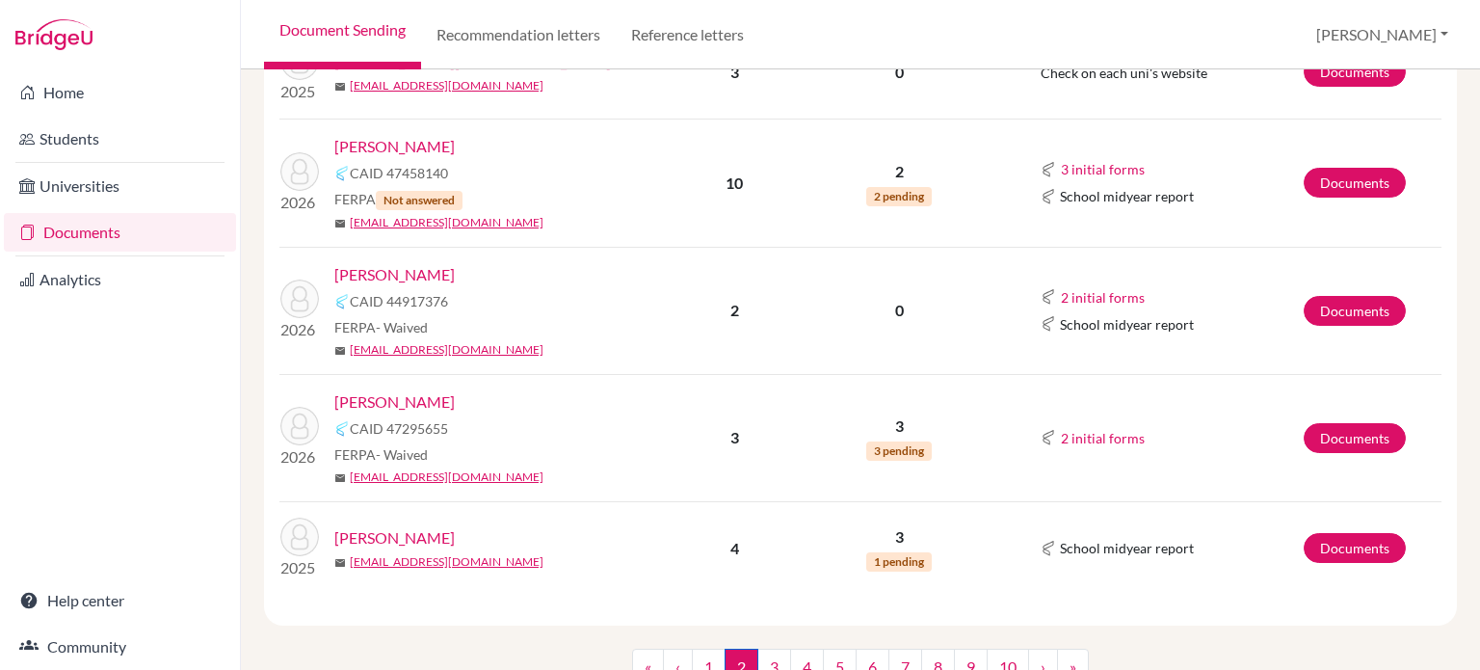
click at [1072, 426] on div "2 initial forms Counselor recommendation School report" at bounding box center [1171, 437] width 261 height 23
click at [1073, 439] on button "2 initial forms" at bounding box center [1103, 438] width 86 height 22
click at [408, 390] on link "[PERSON_NAME]" at bounding box center [394, 401] width 120 height 23
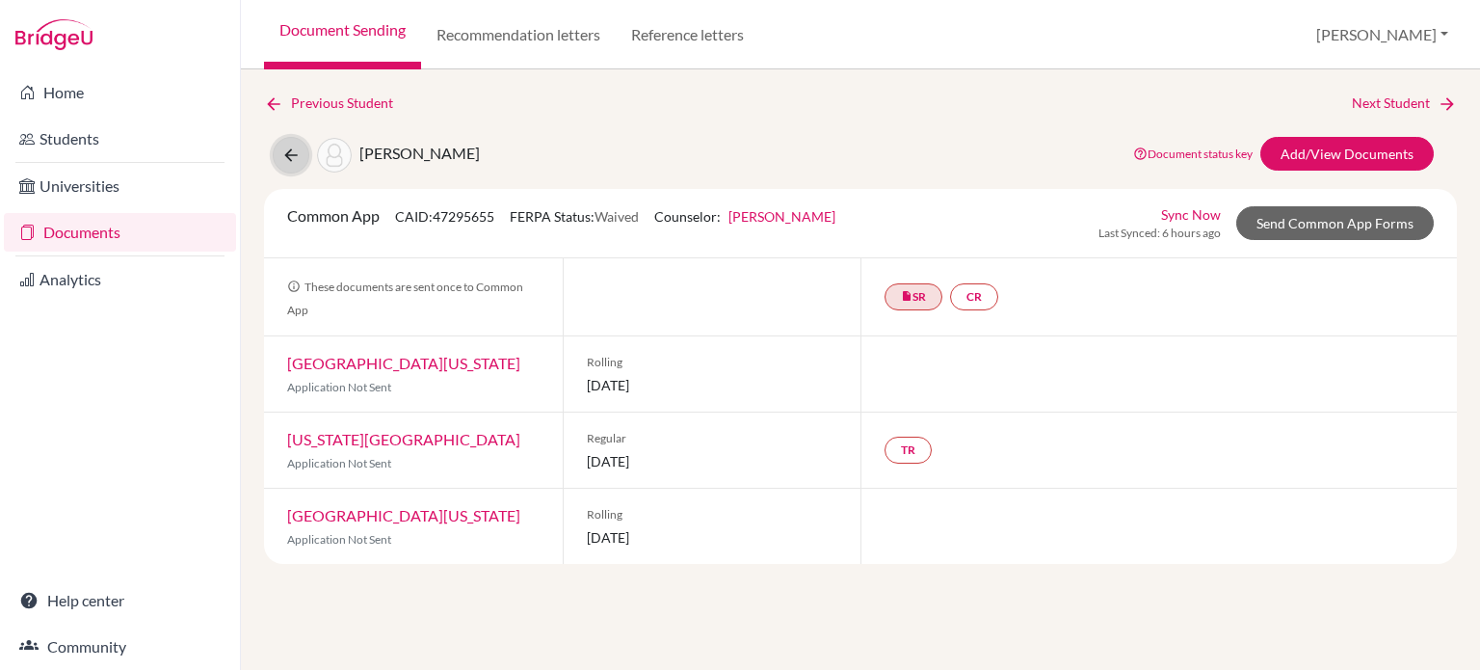
click at [291, 157] on icon at bounding box center [290, 155] width 19 height 19
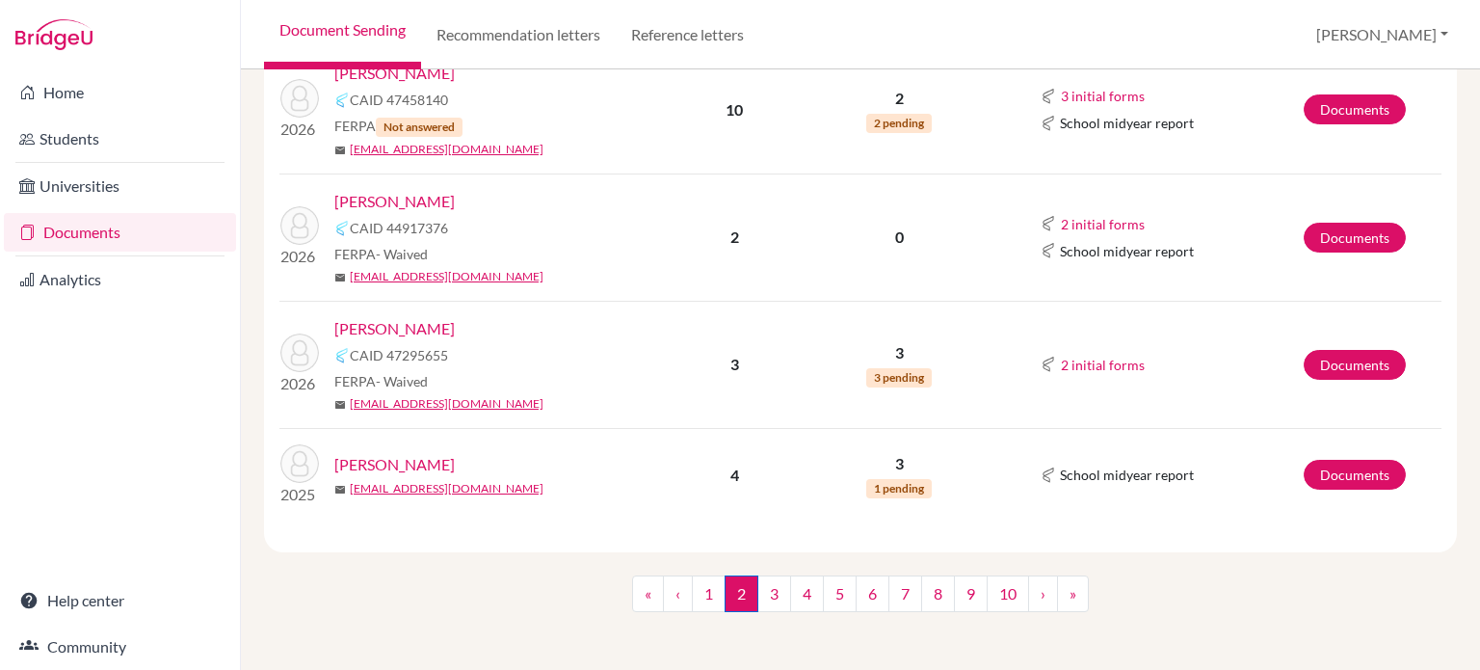
scroll to position [73, 0]
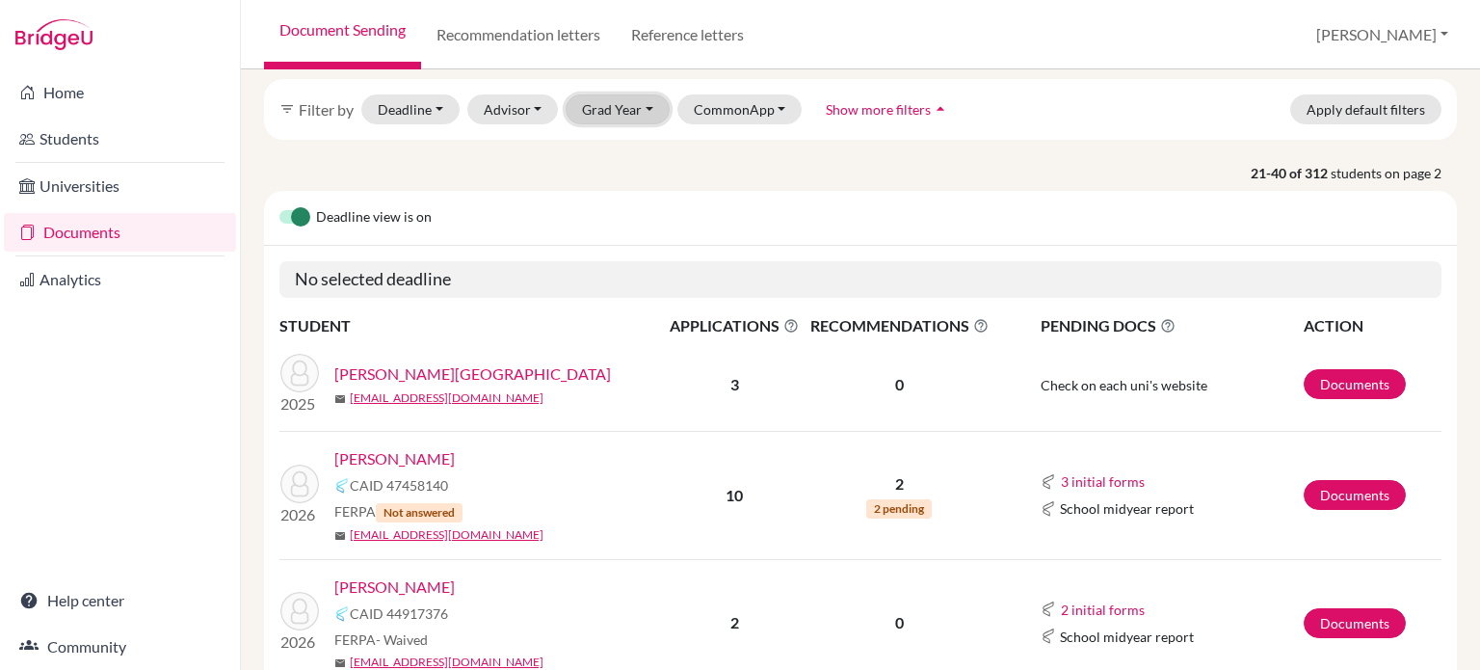
click at [597, 109] on button "Grad Year" at bounding box center [618, 109] width 104 height 30
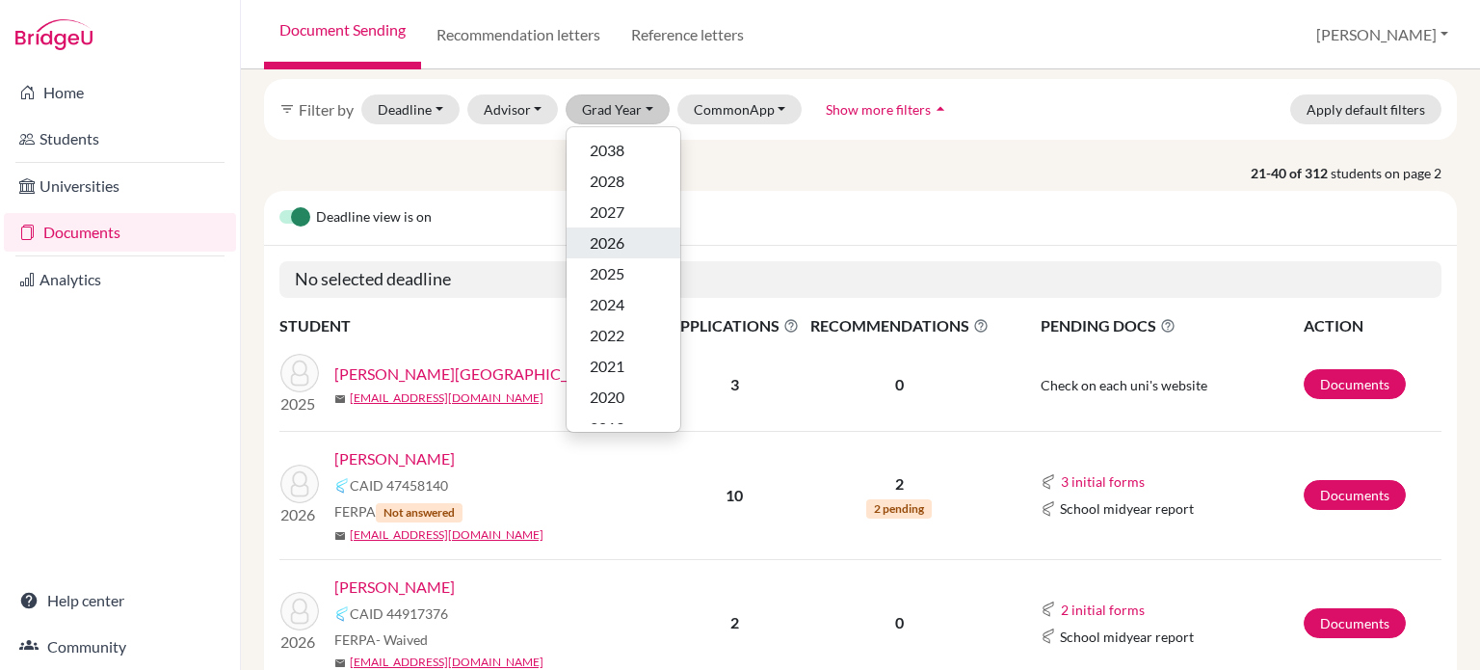
click at [610, 246] on span "2026" at bounding box center [607, 242] width 35 height 23
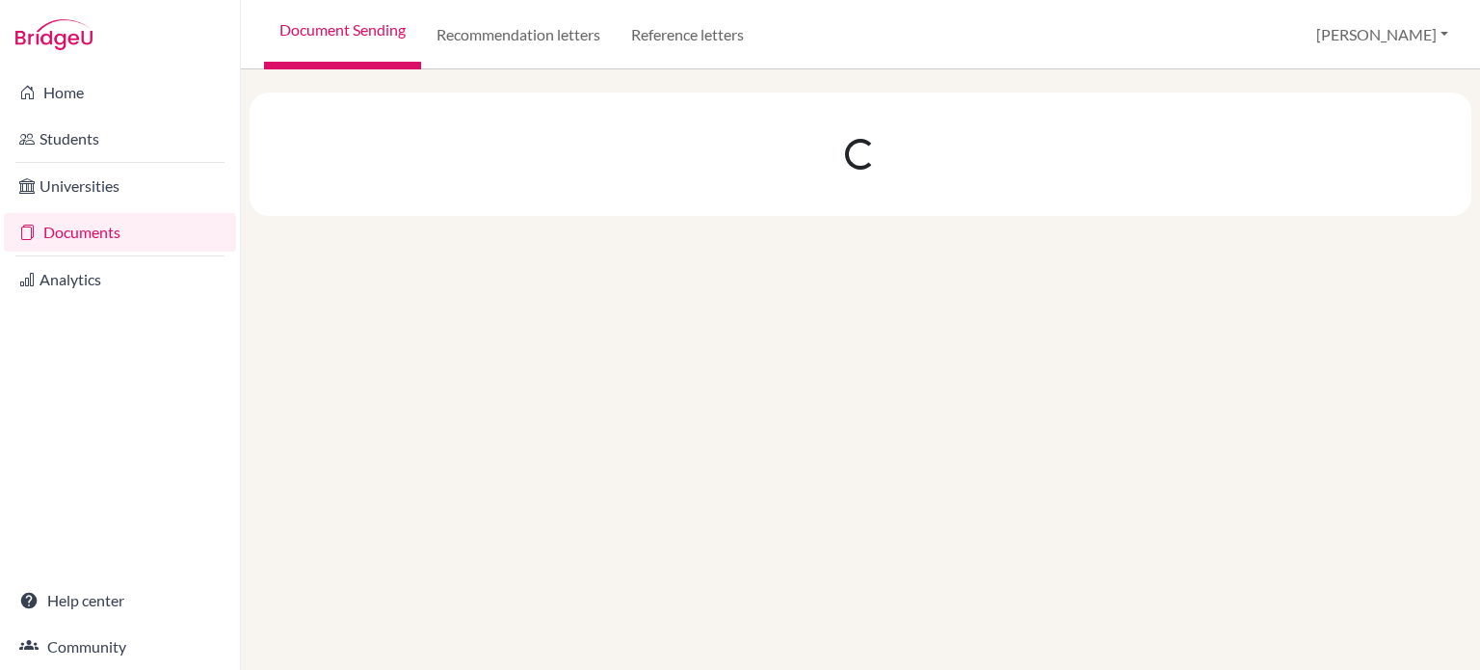
scroll to position [0, 0]
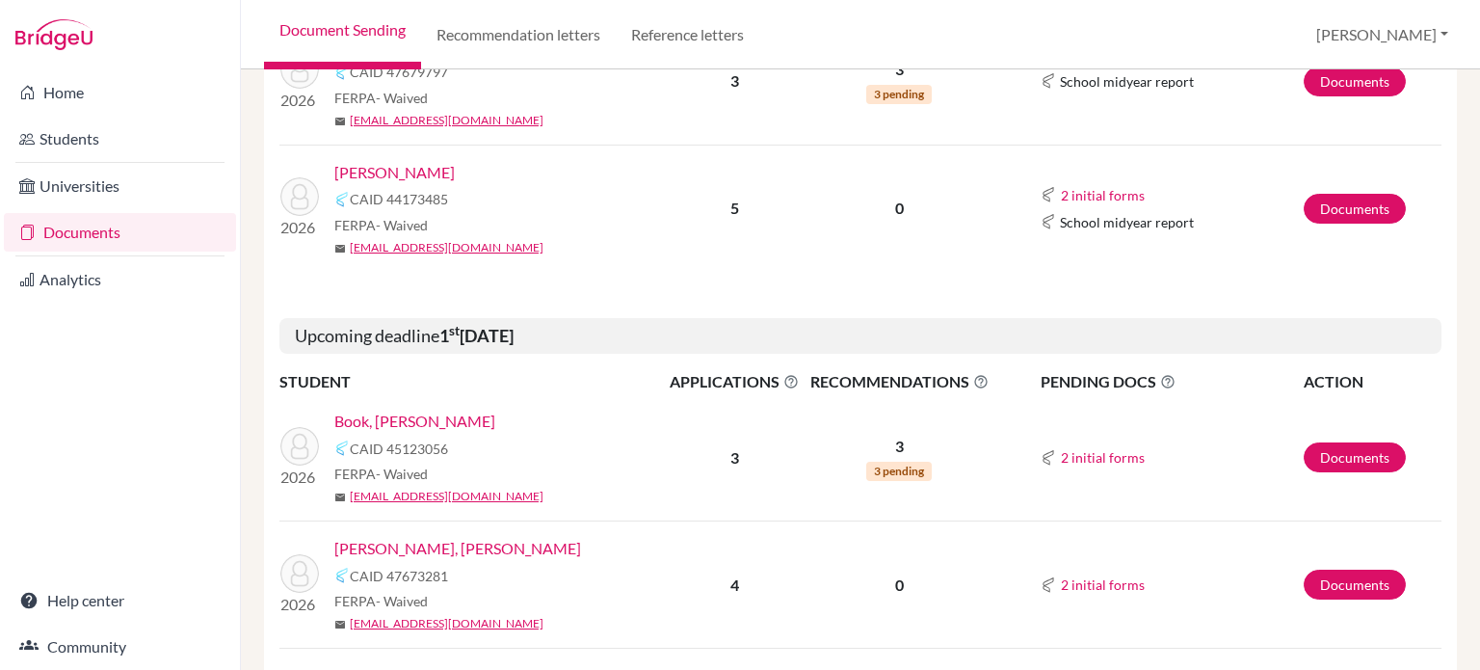
scroll to position [1060, 0]
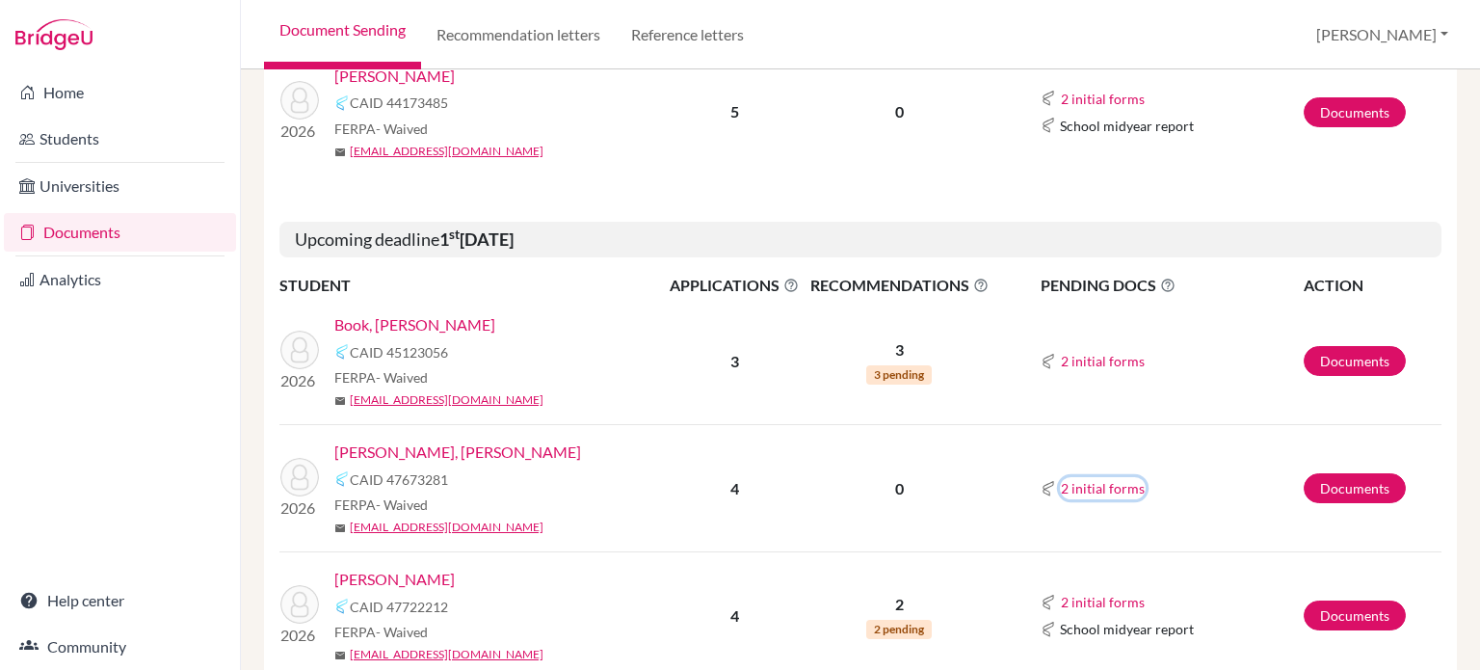
click at [1066, 485] on button "2 initial forms" at bounding box center [1103, 488] width 86 height 22
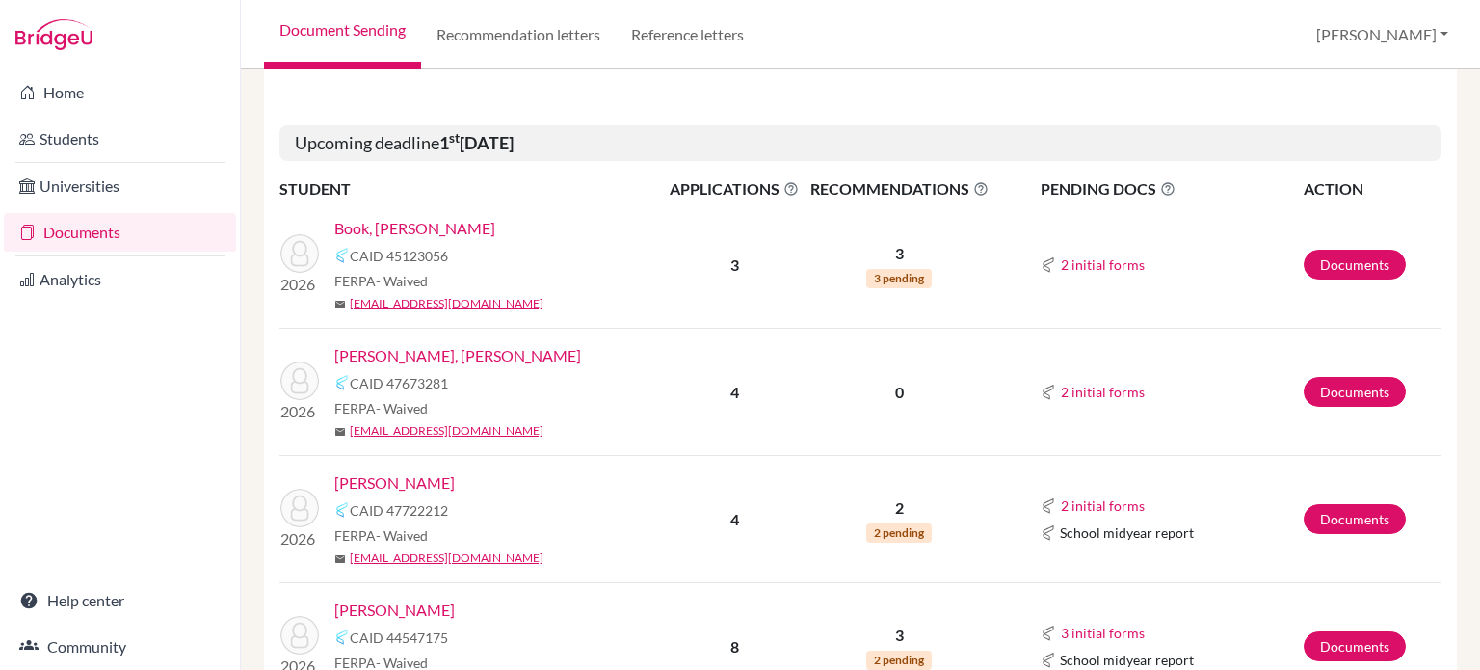
click at [404, 488] on link "Hueting, Adriaan" at bounding box center [394, 482] width 120 height 23
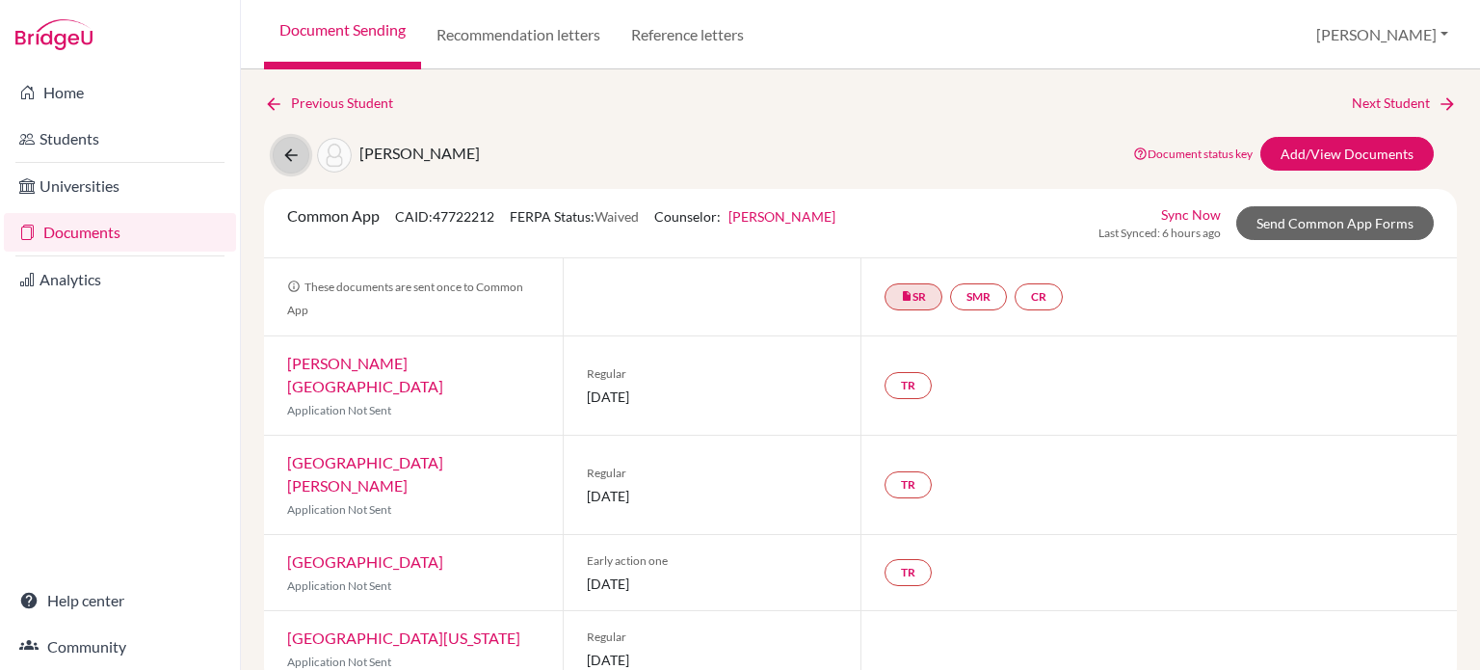
click at [289, 155] on icon at bounding box center [290, 155] width 19 height 19
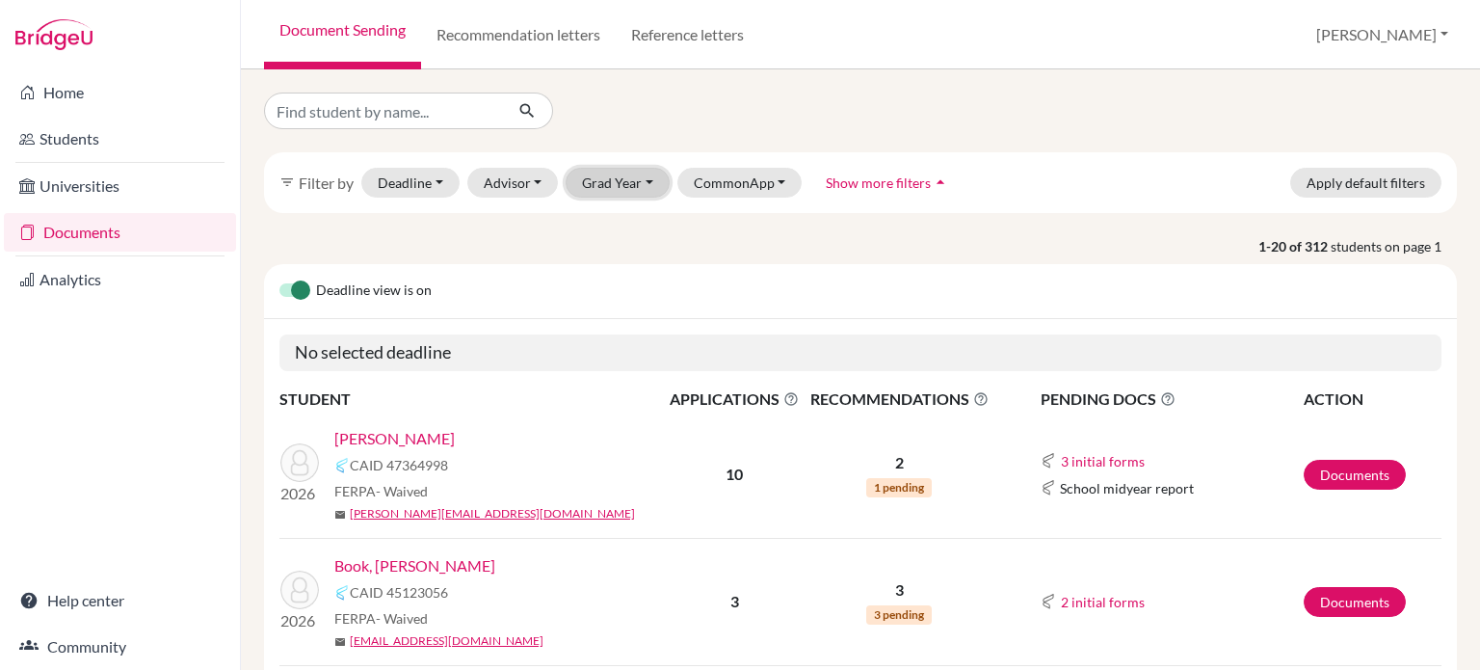
click at [596, 183] on button "Grad Year" at bounding box center [618, 183] width 104 height 30
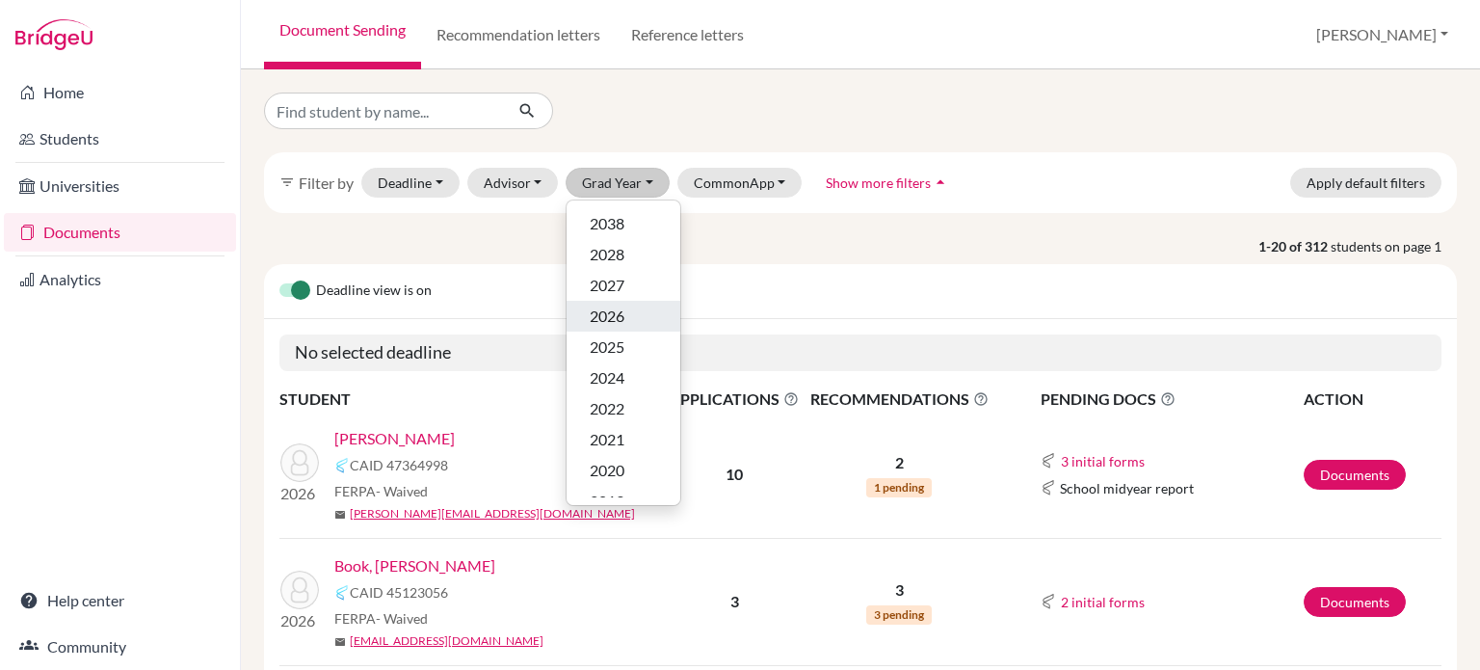
click at [616, 302] on button "2026" at bounding box center [624, 316] width 114 height 31
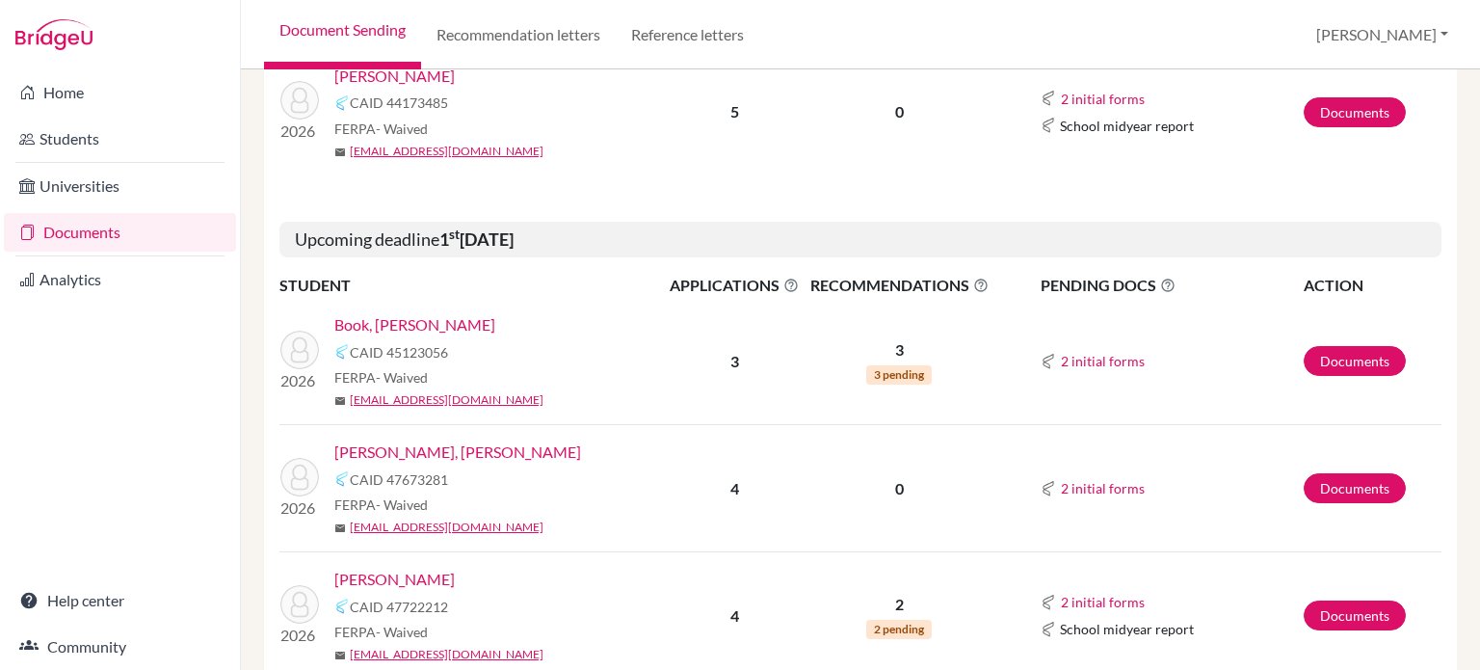
scroll to position [1542, 0]
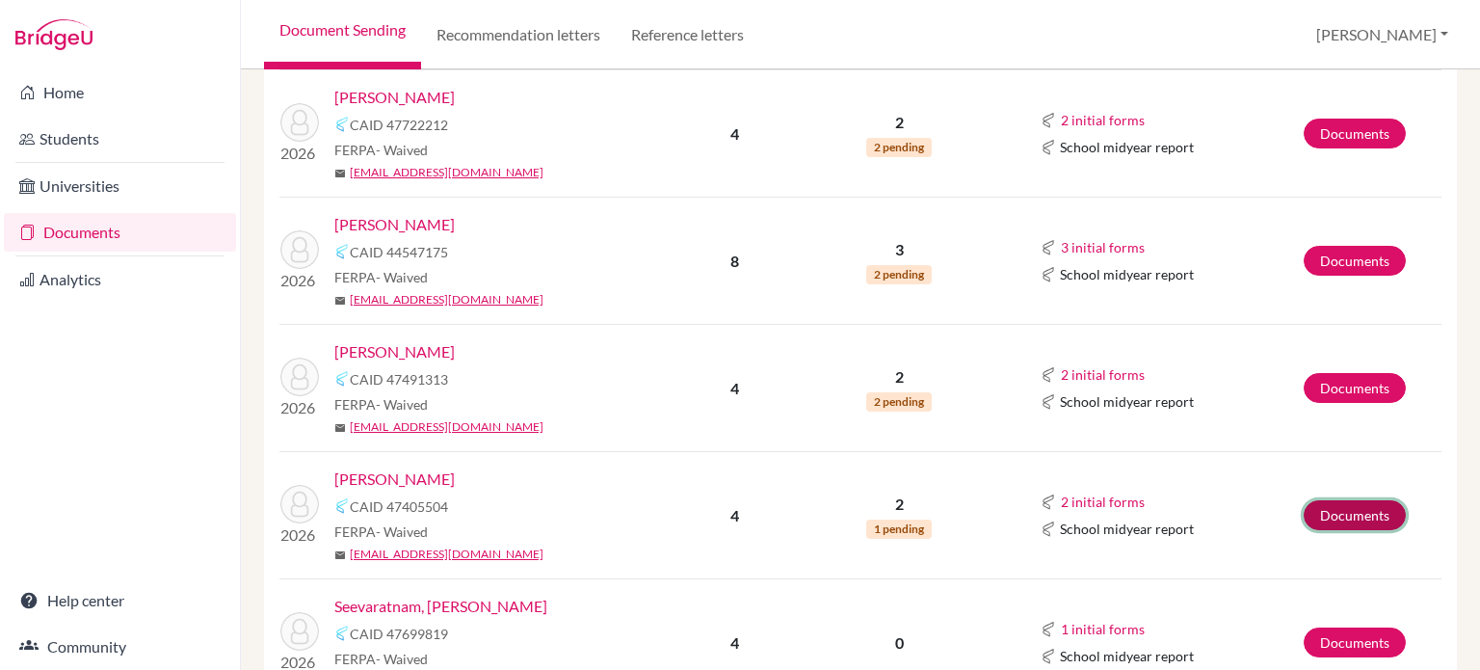
click at [1366, 512] on link "Documents" at bounding box center [1355, 515] width 102 height 30
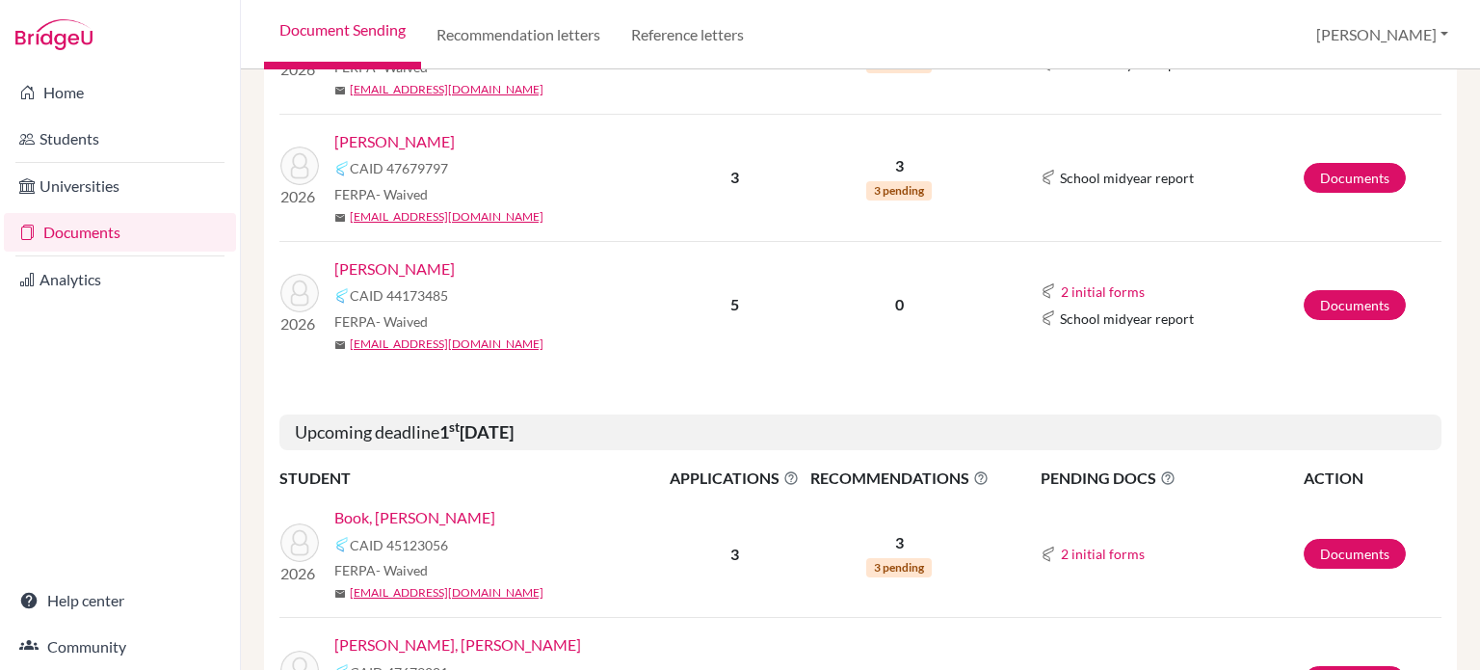
scroll to position [1349, 0]
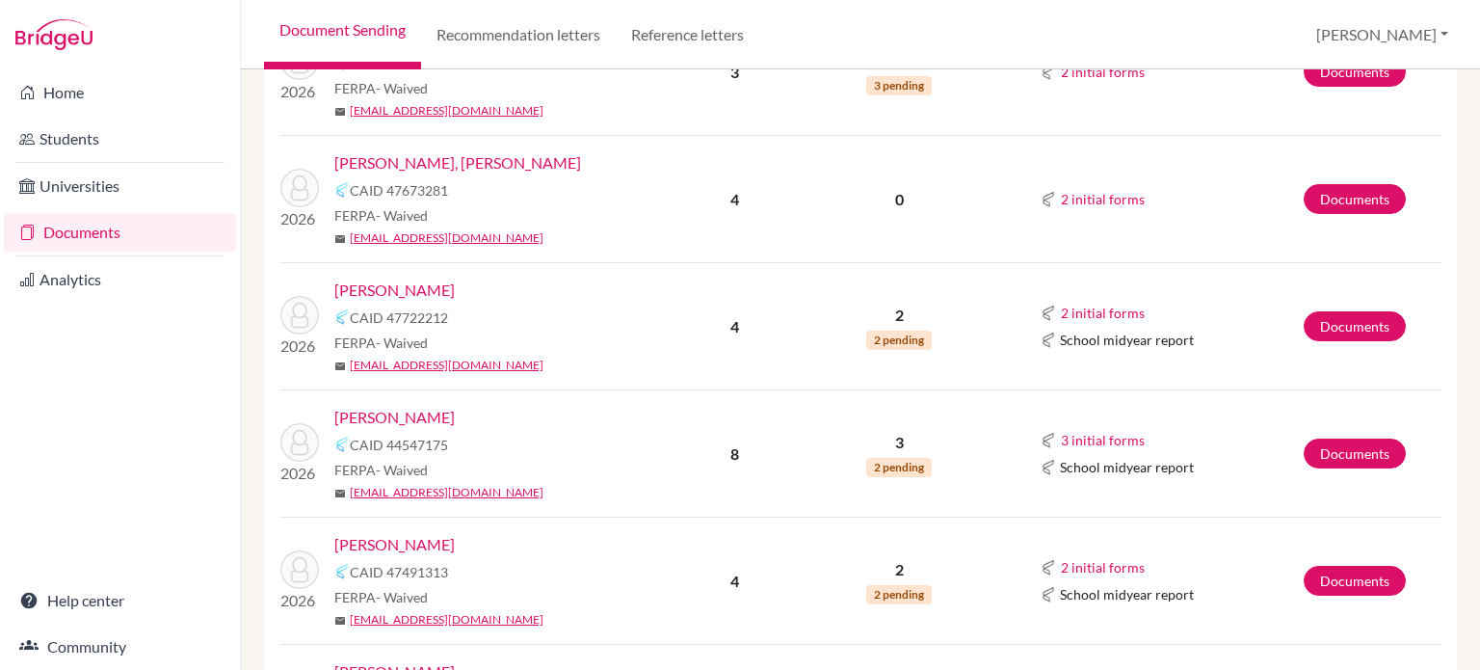
click at [378, 538] on link "Lyu, Jiaren" at bounding box center [394, 544] width 120 height 23
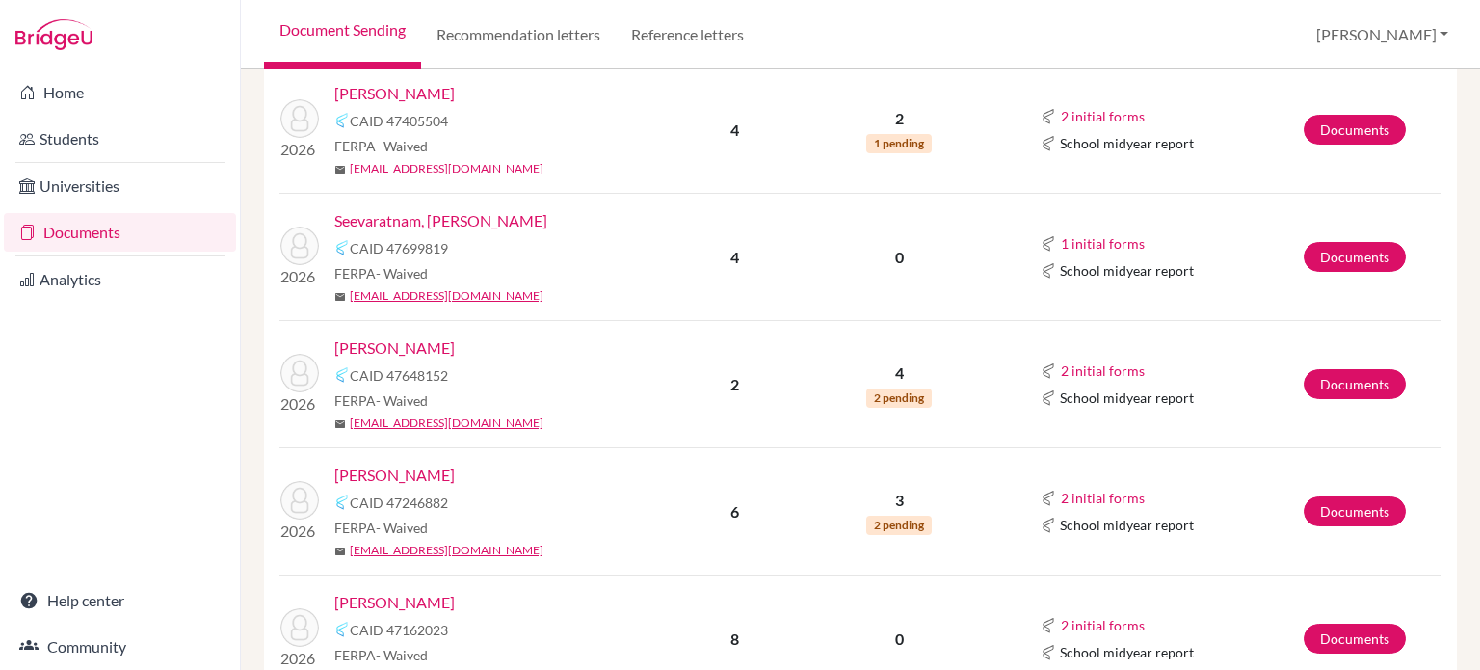
scroll to position [2313, 0]
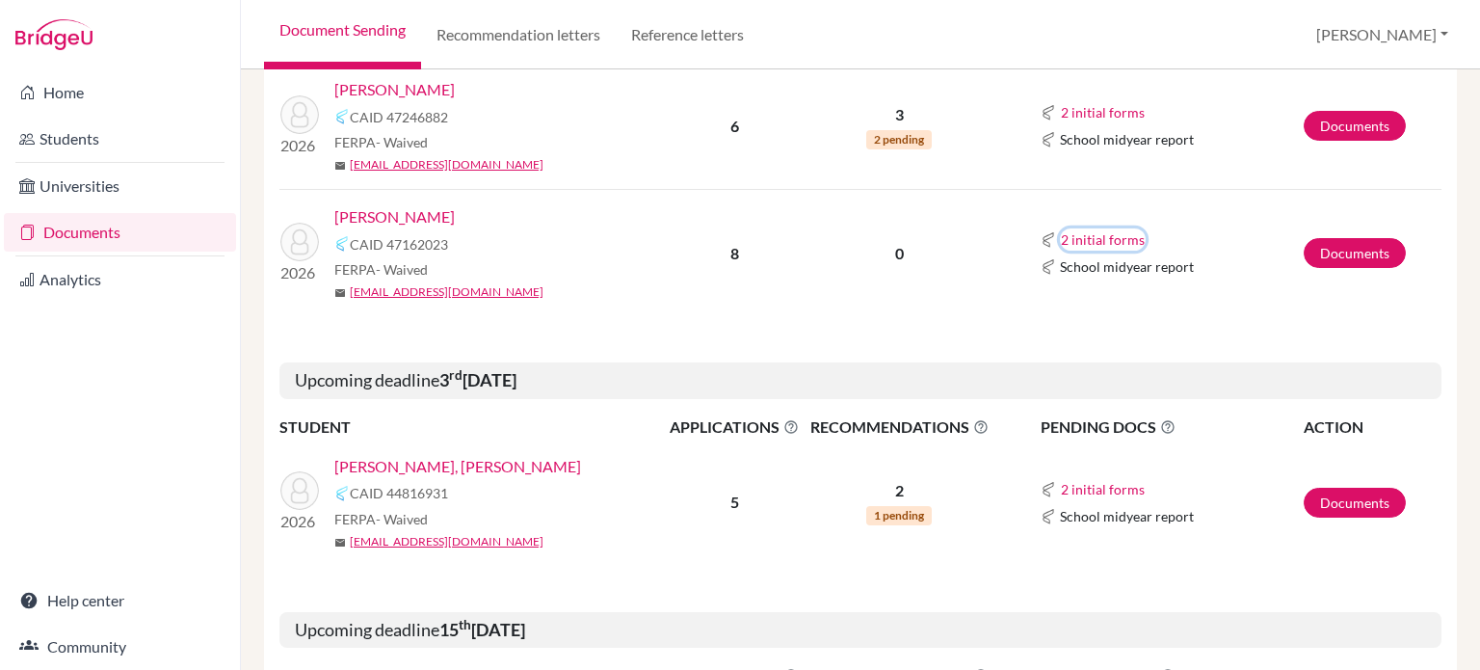
click at [1060, 231] on button "2 initial forms" at bounding box center [1103, 239] width 86 height 22
click at [411, 215] on link "[PERSON_NAME]" at bounding box center [394, 216] width 120 height 23
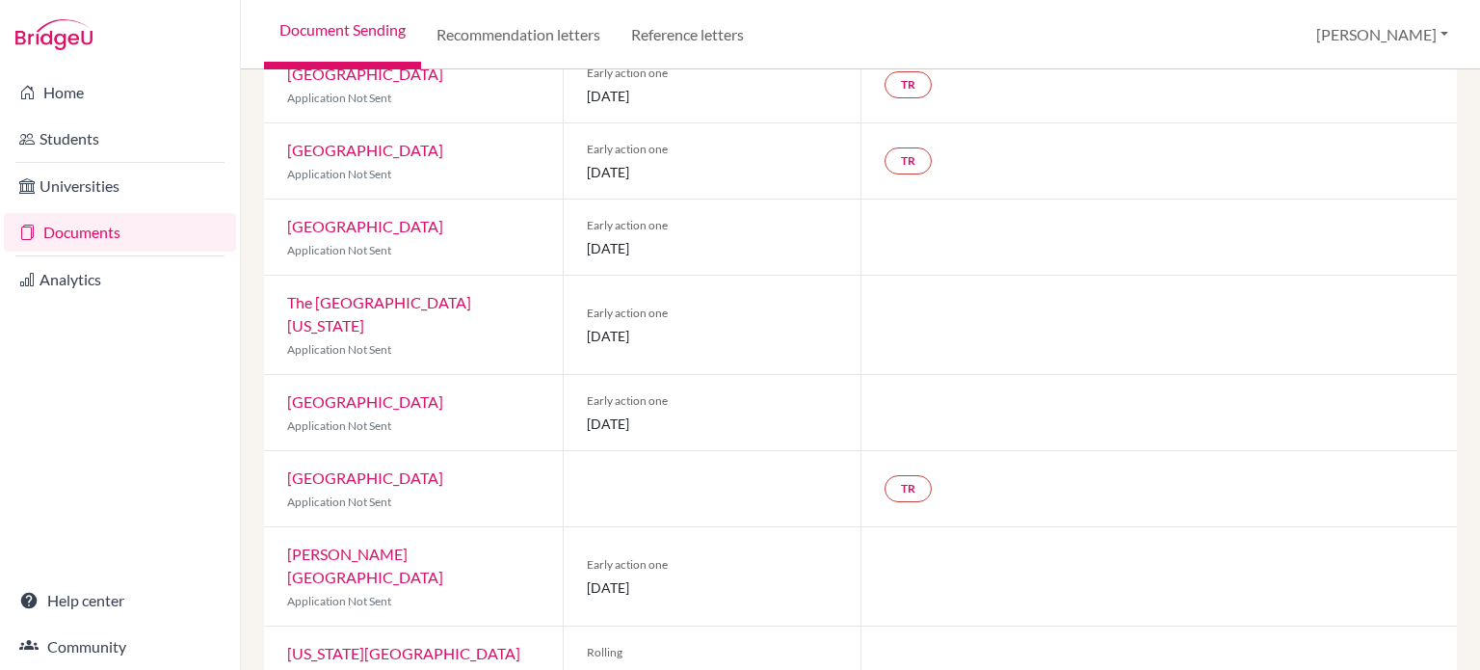
scroll to position [96, 0]
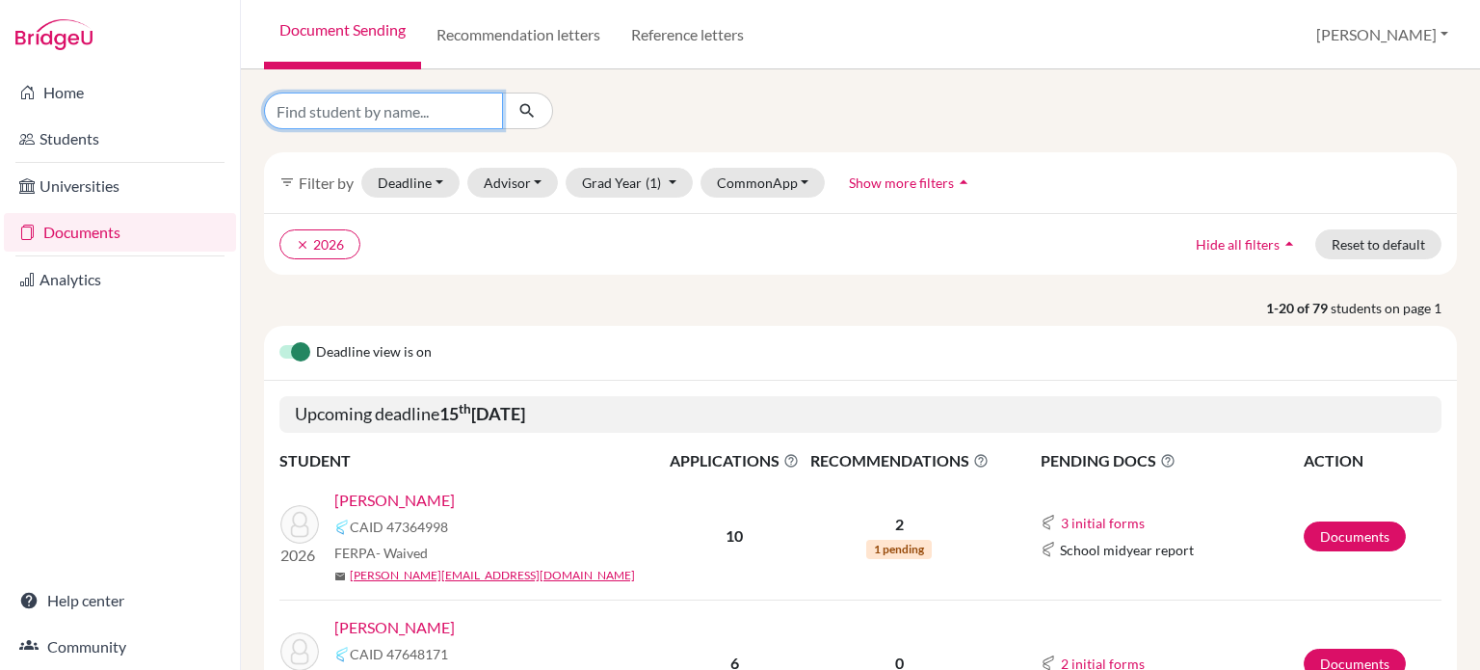
click at [478, 119] on input "Find student by name..." at bounding box center [383, 111] width 239 height 37
type input "chand"
click button "submit" at bounding box center [527, 111] width 51 height 37
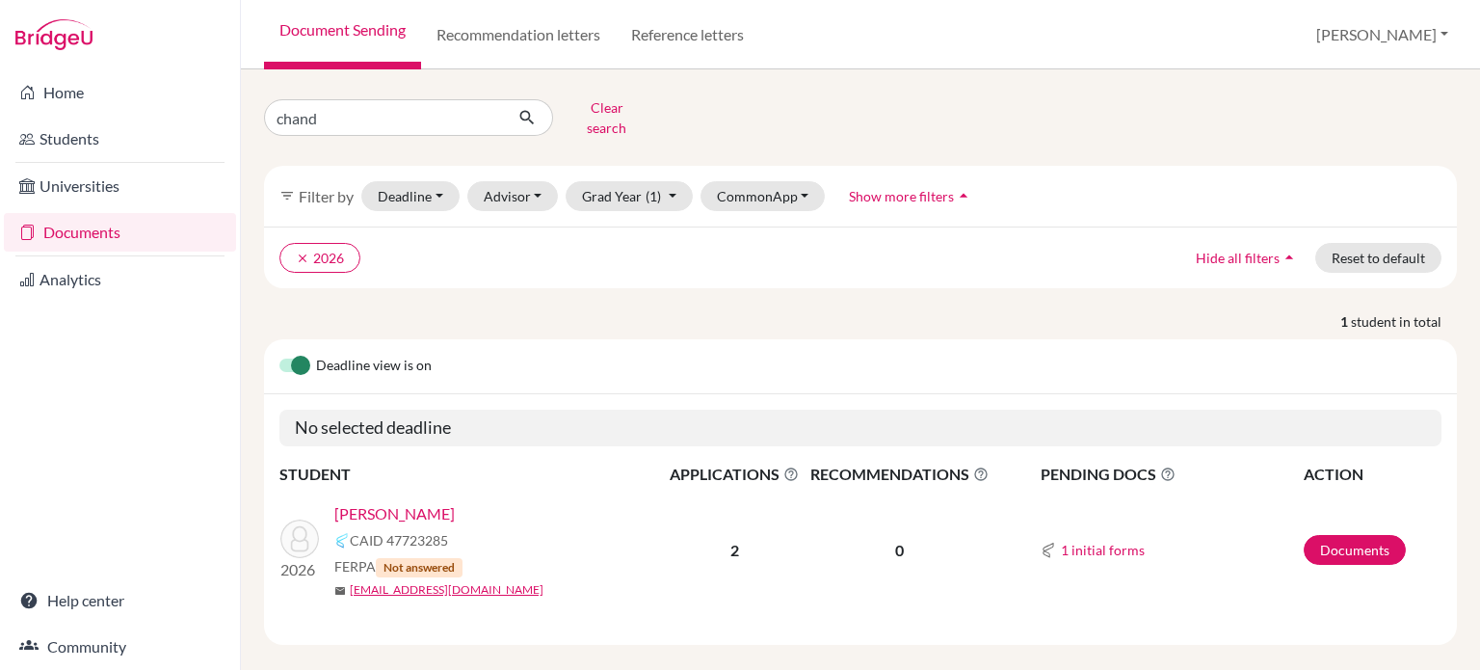
click at [403, 502] on link "[PERSON_NAME]" at bounding box center [394, 513] width 120 height 23
drag, startPoint x: 394, startPoint y: 115, endPoint x: 239, endPoint y: 102, distance: 155.7
click at [272, 119] on input "chand" at bounding box center [383, 117] width 239 height 37
type input "kim"
click button "submit" at bounding box center [527, 117] width 51 height 37
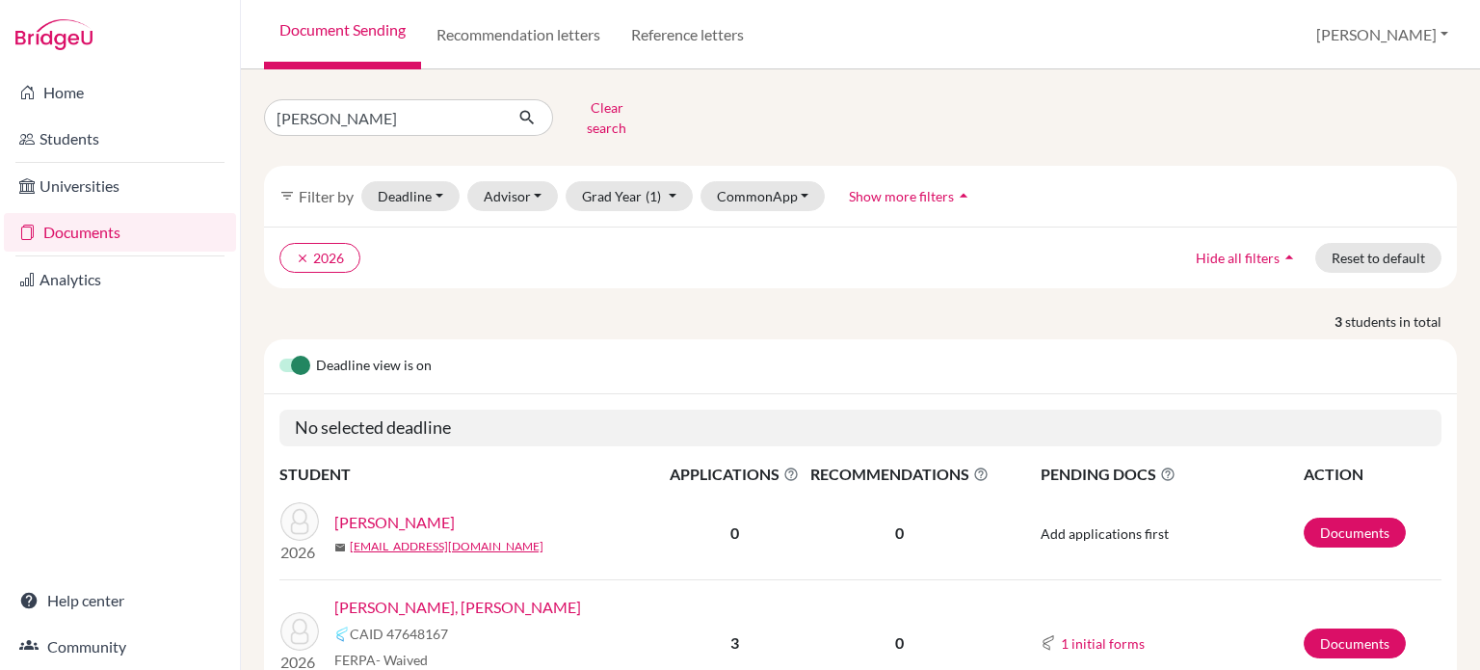
scroll to position [192, 0]
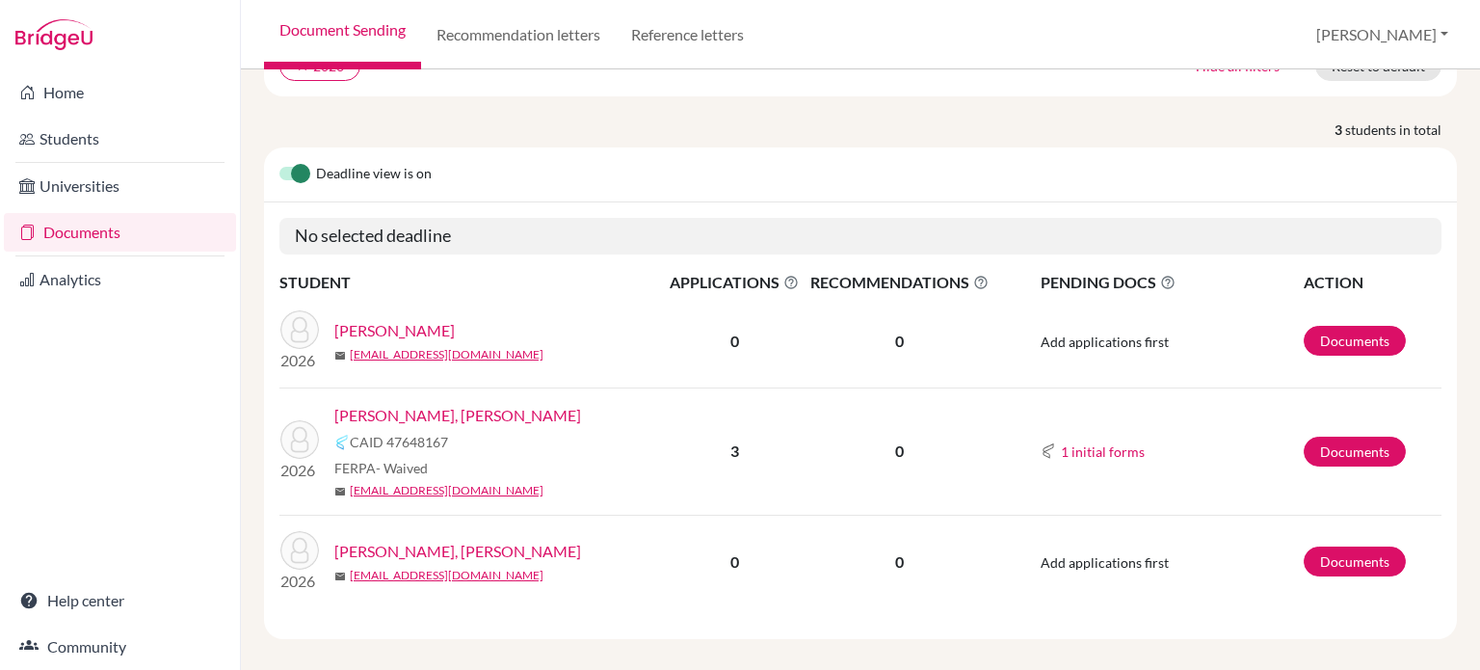
click at [380, 404] on link "Kim, Ha Jin" at bounding box center [457, 415] width 247 height 23
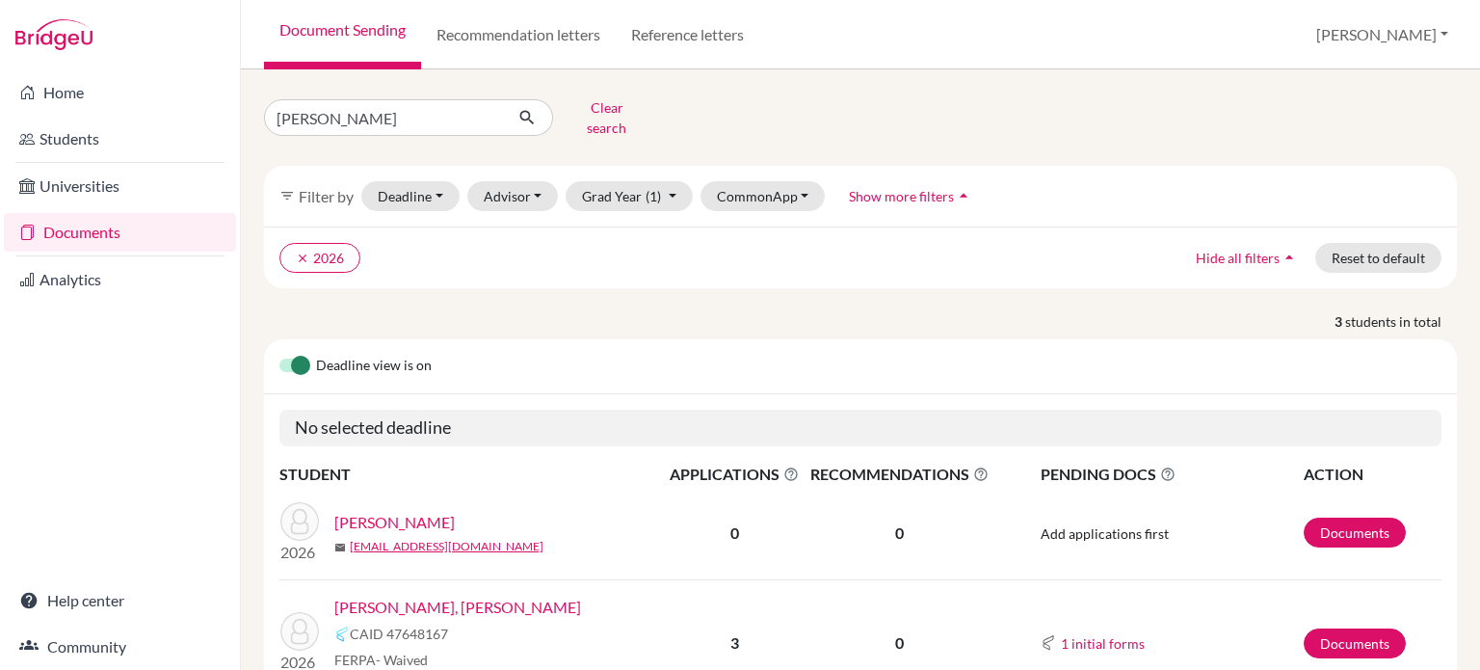
scroll to position [96, 0]
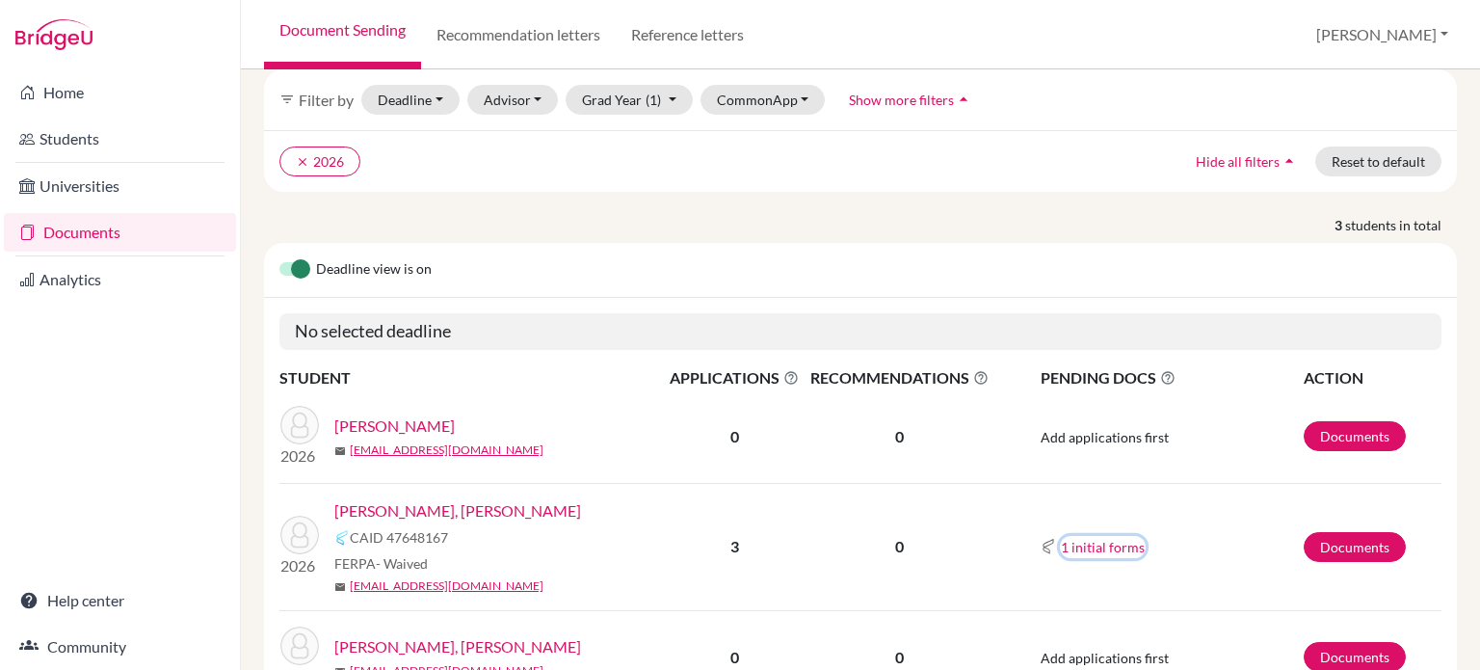
click at [1084, 536] on button "1 initial forms" at bounding box center [1103, 547] width 86 height 22
click at [1098, 486] on td "1 initial forms School report" at bounding box center [1149, 546] width 308 height 127
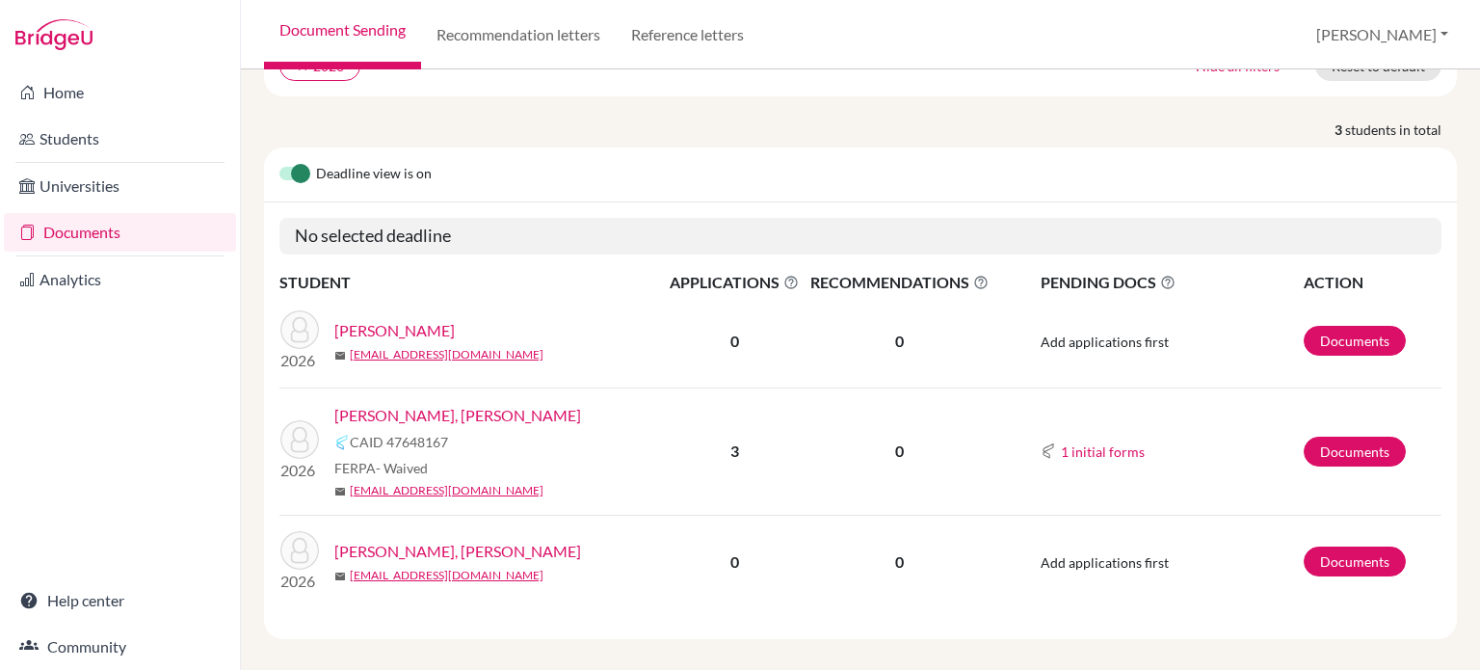
click at [392, 404] on link "[PERSON_NAME], [PERSON_NAME]" at bounding box center [457, 415] width 247 height 23
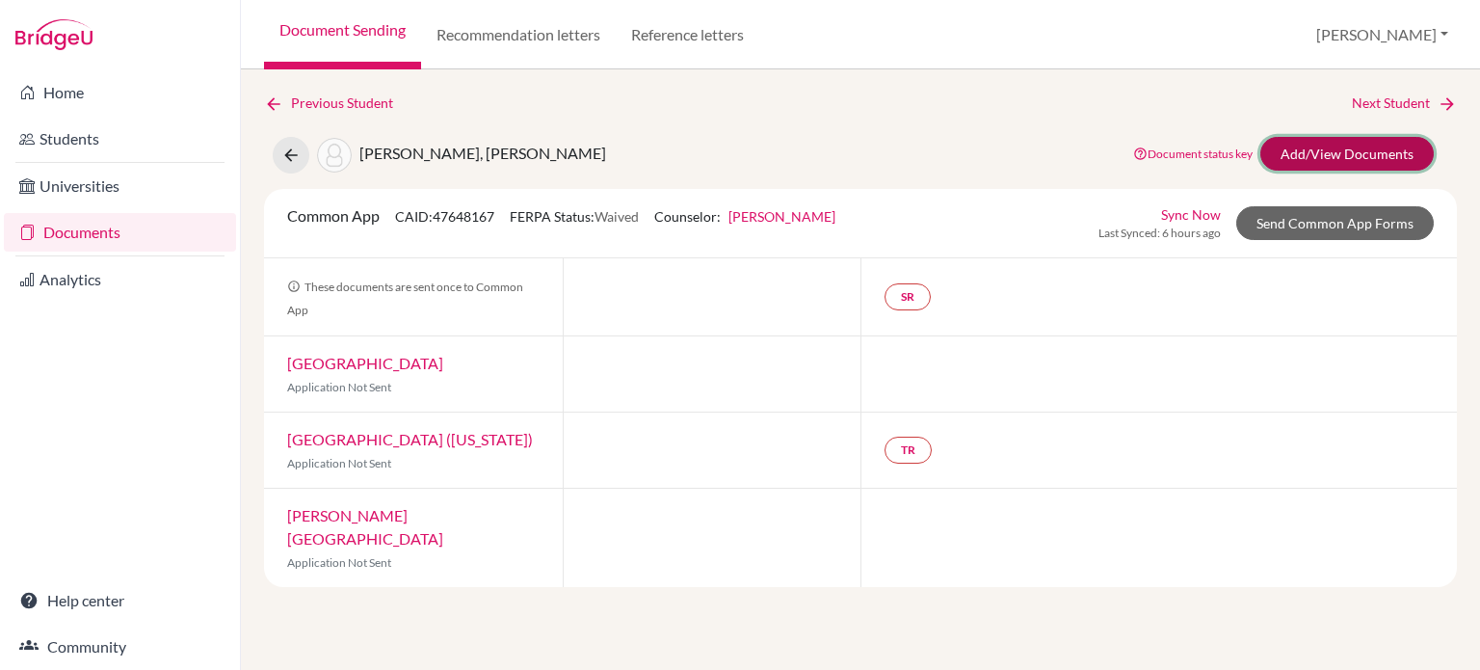
click at [1291, 144] on link "Add/View Documents" at bounding box center [1347, 154] width 173 height 34
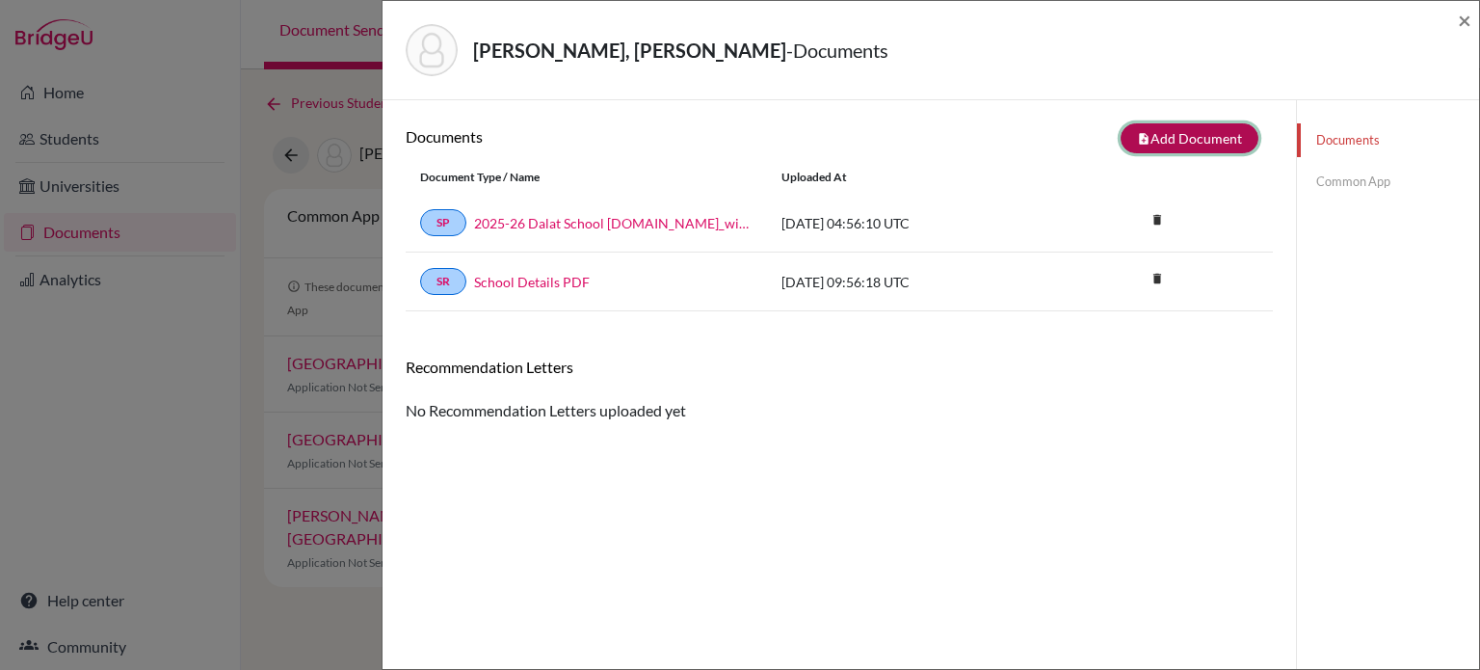
click at [1230, 136] on button "note_add Add Document" at bounding box center [1190, 138] width 138 height 30
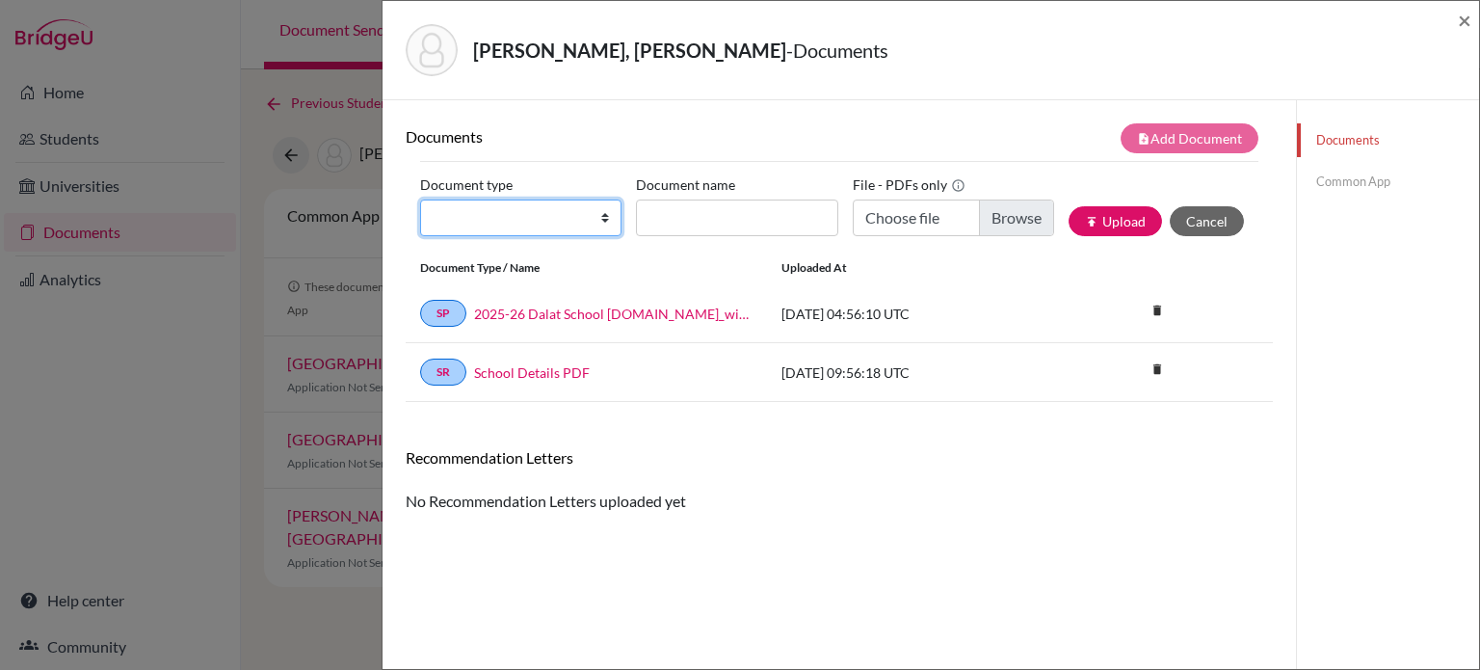
click at [525, 207] on select "Change explanation for Common App reports Counselor recommendation Internationa…" at bounding box center [520, 217] width 201 height 37
select select "2"
click at [420, 199] on select "Change explanation for Common App reports Counselor recommendation Internationa…" at bounding box center [520, 217] width 201 height 37
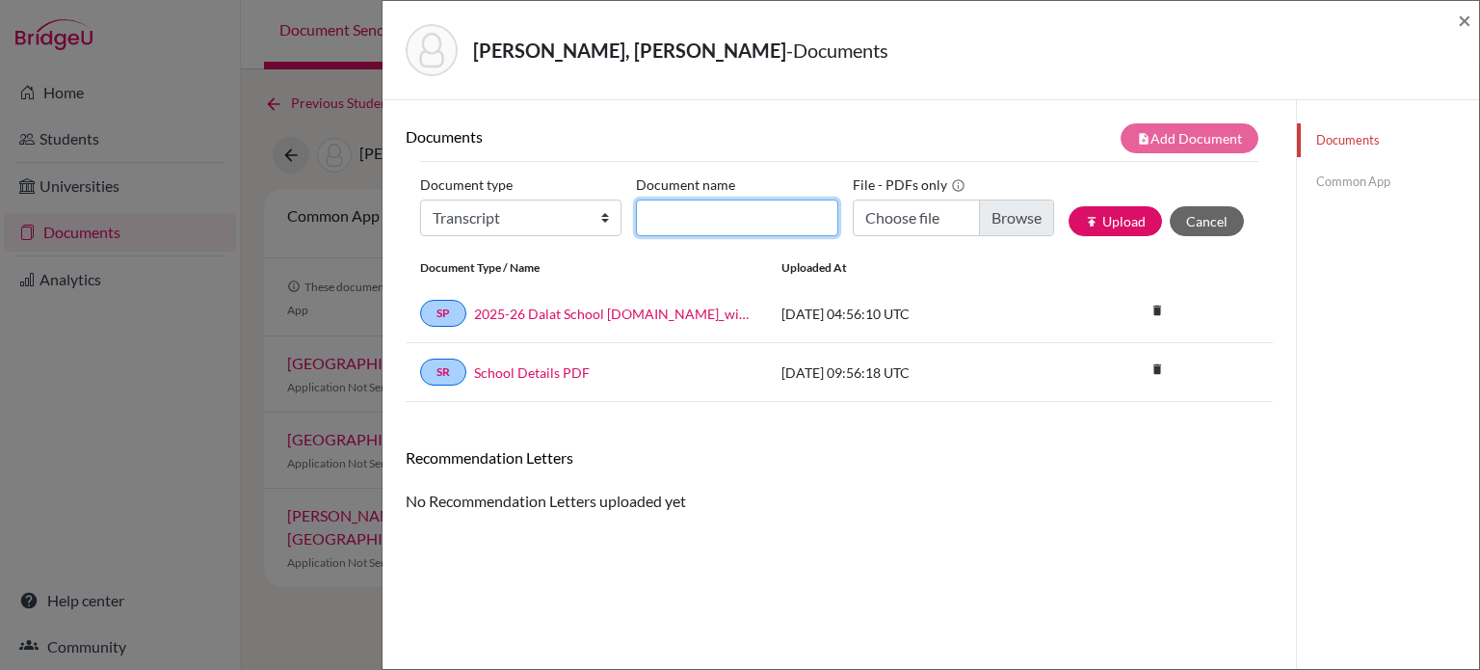
click at [767, 203] on input "Document name" at bounding box center [736, 217] width 201 height 37
type input "Initial transcript"
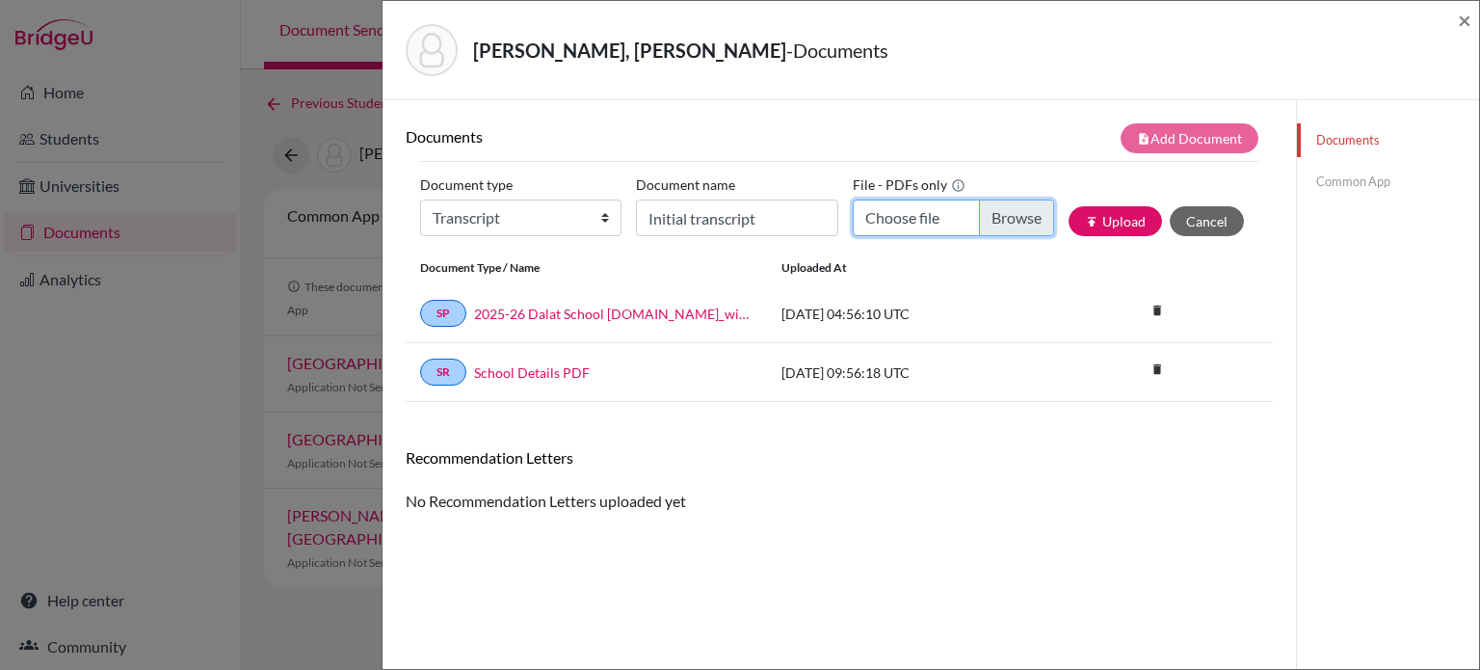
click at [978, 224] on input "Choose file" at bounding box center [953, 217] width 201 height 37
type input "C:\fakepath\Transcript_SBTL_S1Course_Kim, [PERSON_NAME].pdf"
click at [1106, 213] on button "publish Upload" at bounding box center [1115, 221] width 93 height 30
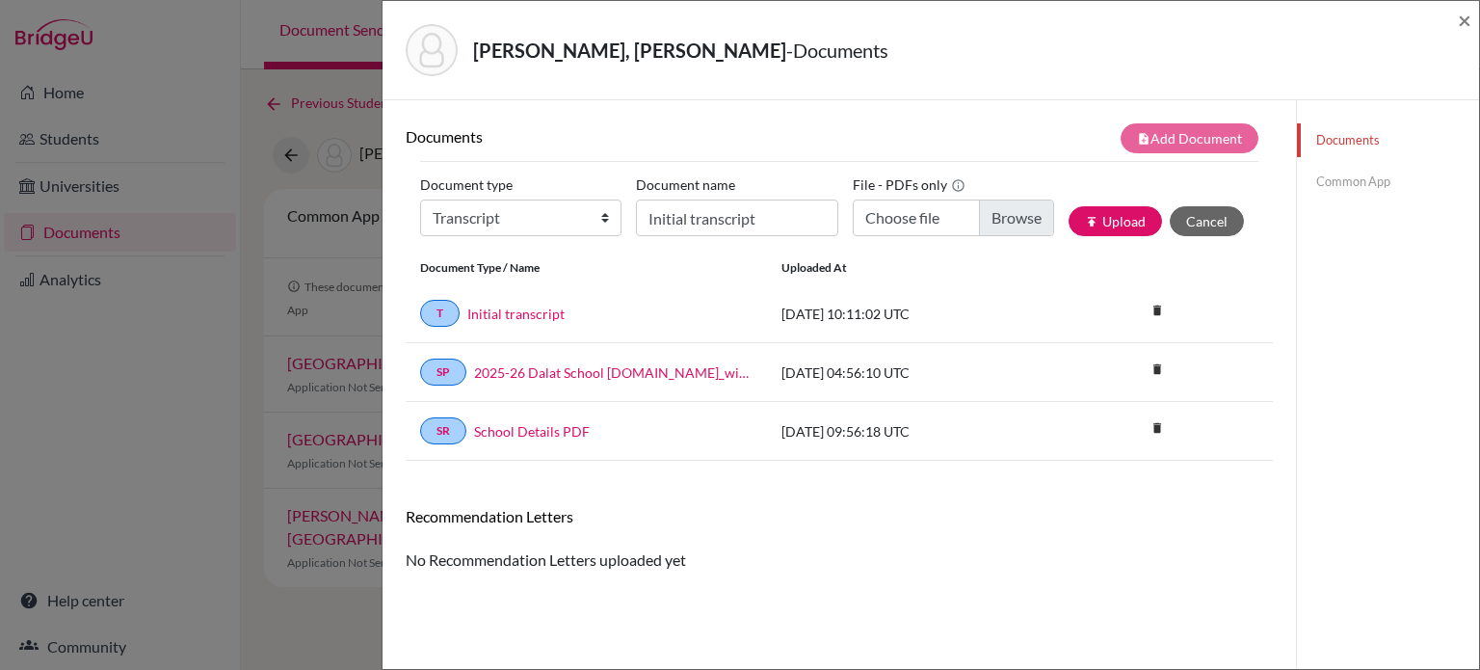
click at [1349, 176] on link "Common App" at bounding box center [1388, 182] width 182 height 34
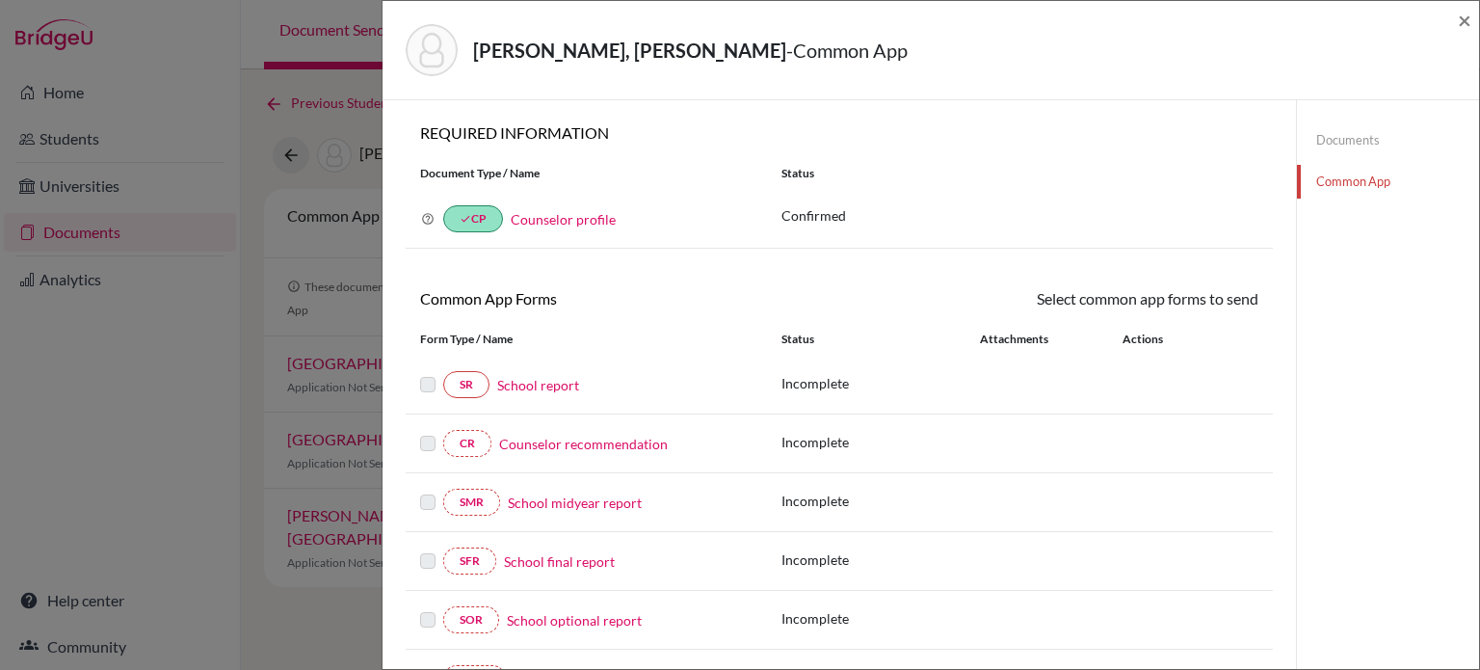
click at [559, 387] on link "School report" at bounding box center [538, 385] width 82 height 20
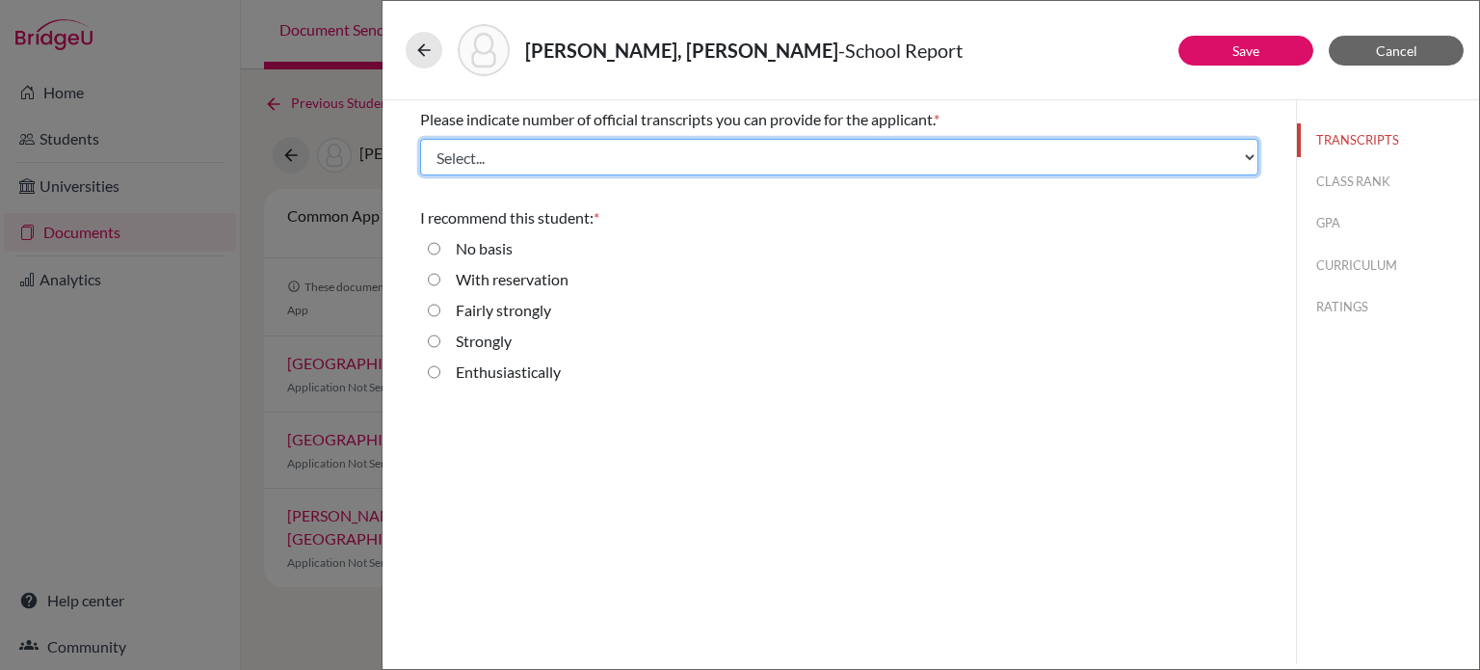
click at [787, 161] on select "Select... 1 2 3 4" at bounding box center [839, 157] width 838 height 37
select select "1"
click at [420, 139] on select "Select... 1 2 3 4" at bounding box center [839, 157] width 838 height 37
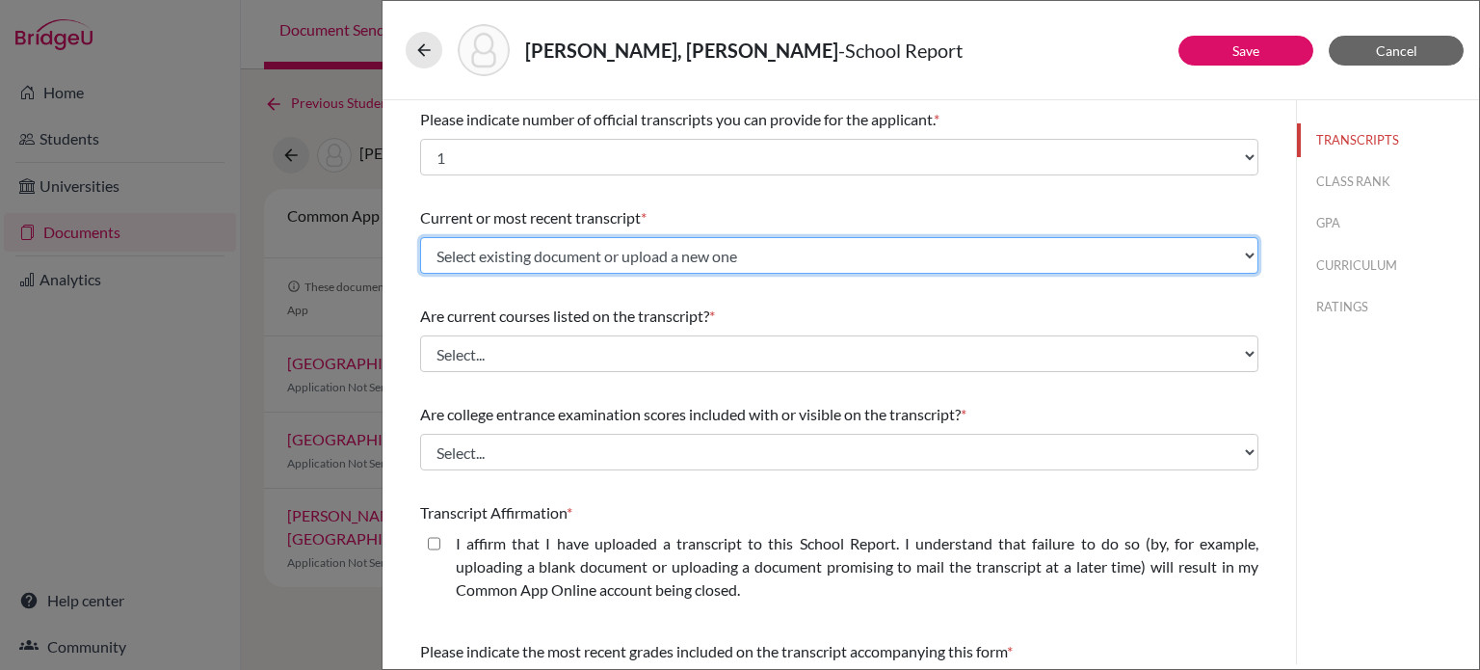
click at [632, 245] on select "Select existing document or upload a new one Initial transcript Upload New File" at bounding box center [839, 255] width 838 height 37
select select "675535"
click at [420, 237] on select "Select existing document or upload a new one Initial transcript Upload New File" at bounding box center [839, 255] width 838 height 37
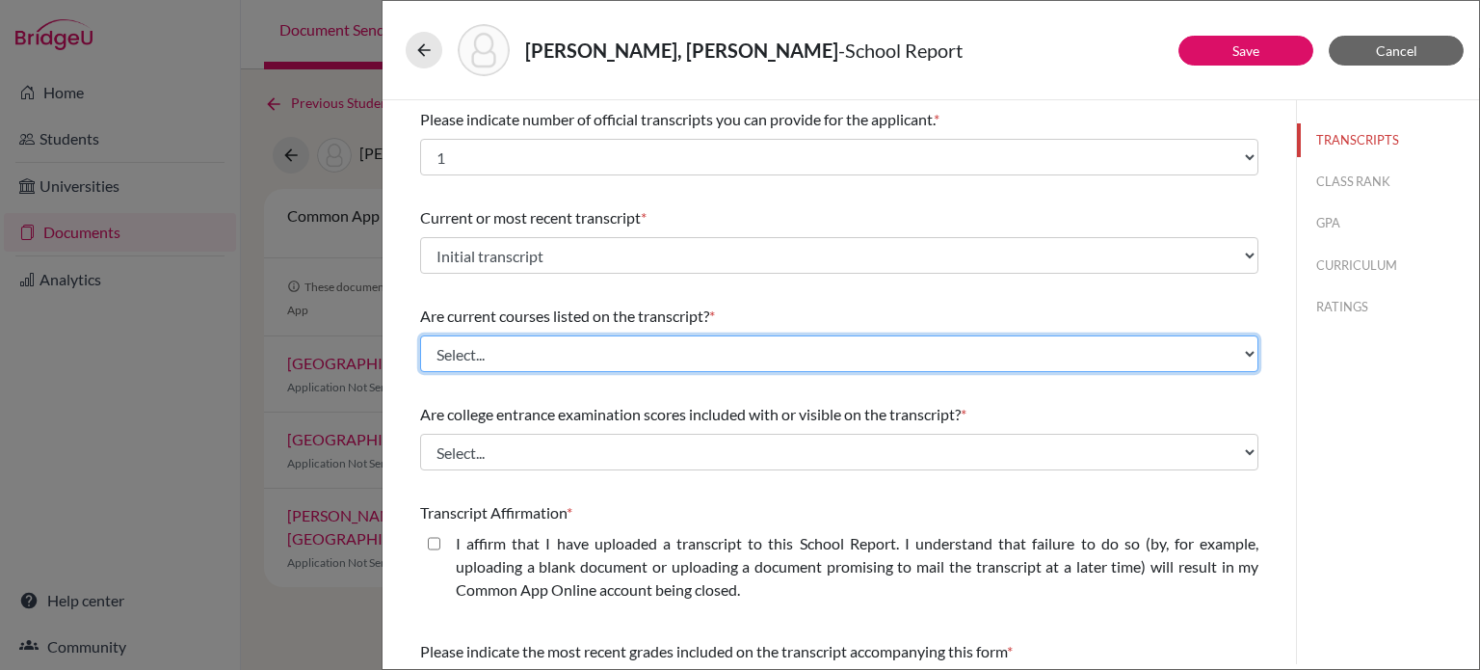
click at [616, 356] on select "Select... Yes No" at bounding box center [839, 353] width 838 height 37
select select "0"
click at [420, 335] on select "Select... Yes No" at bounding box center [839, 353] width 838 height 37
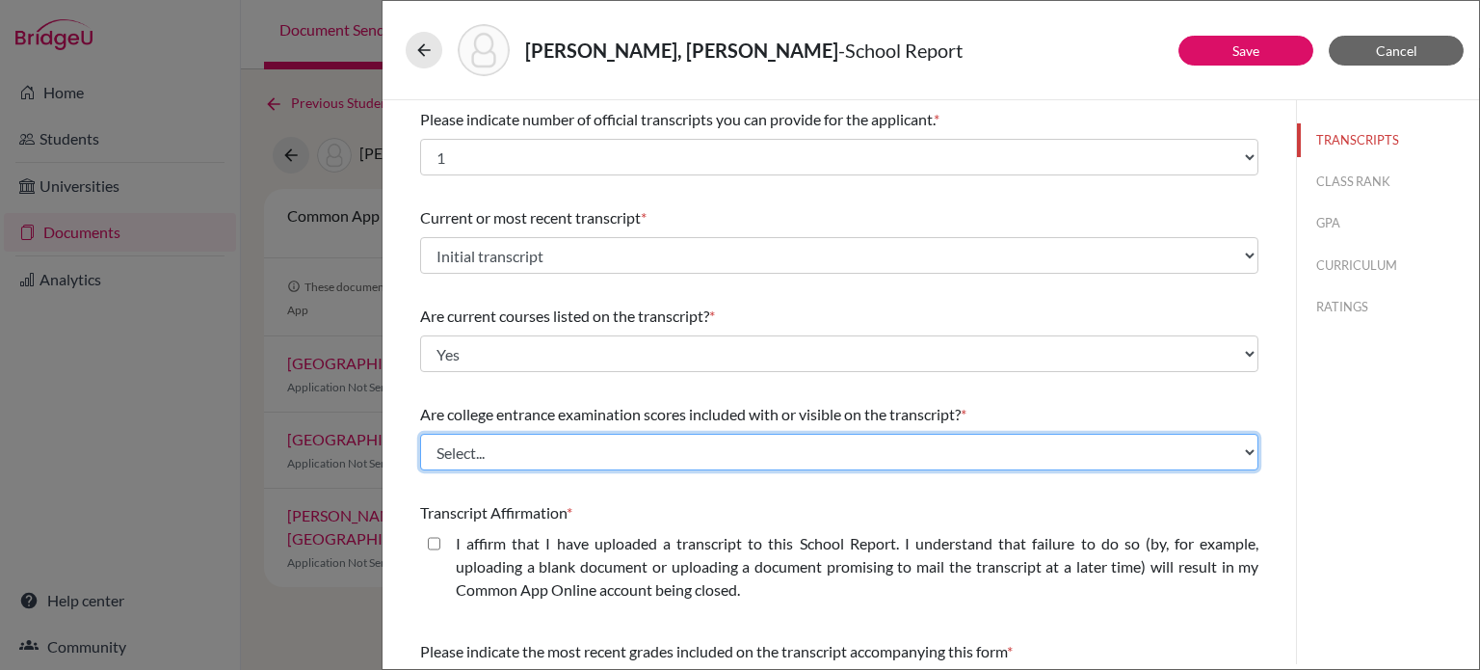
drag, startPoint x: 588, startPoint y: 439, endPoint x: 586, endPoint y: 467, distance: 28.0
click at [588, 439] on select "Select... Yes No" at bounding box center [839, 452] width 838 height 37
select select "1"
click at [420, 434] on select "Select... Yes No" at bounding box center [839, 452] width 838 height 37
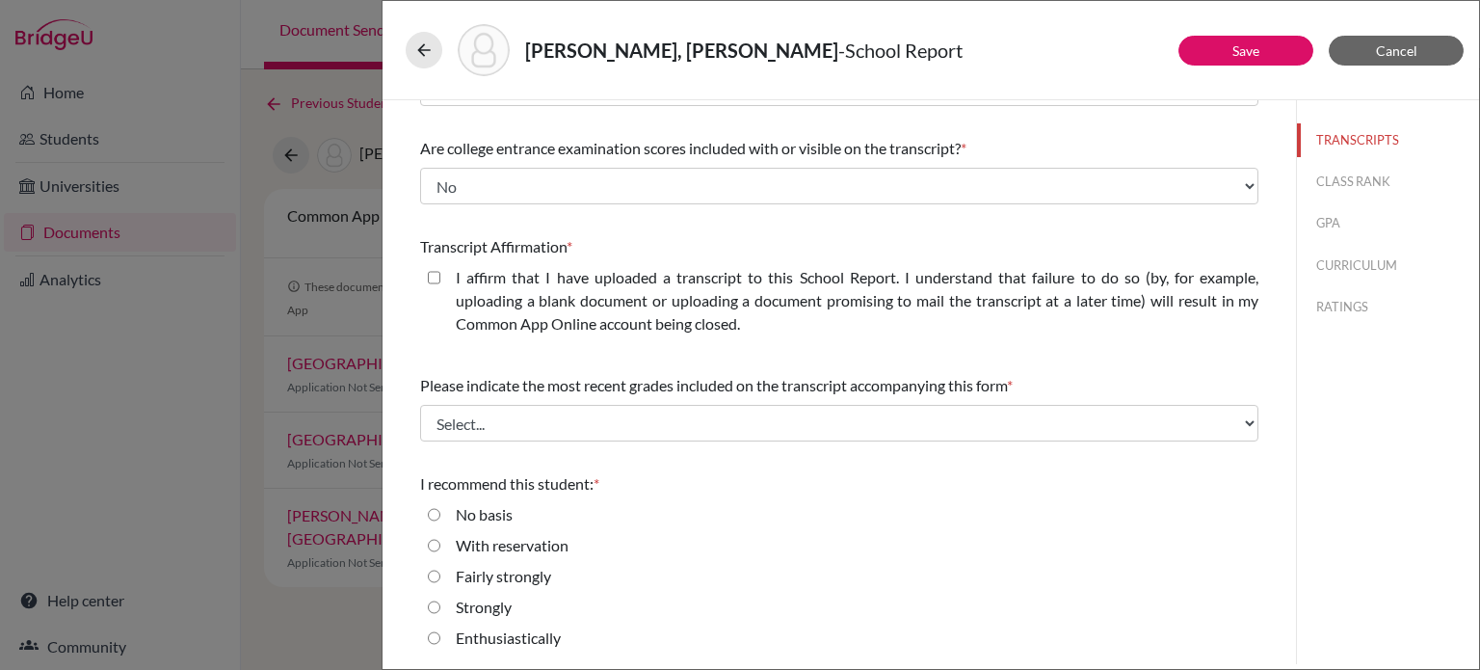
click at [434, 277] on closed\ "I affirm that I have uploaded a transcript to this School Report. I understand …" at bounding box center [434, 277] width 13 height 23
checkbox closed\ "true"
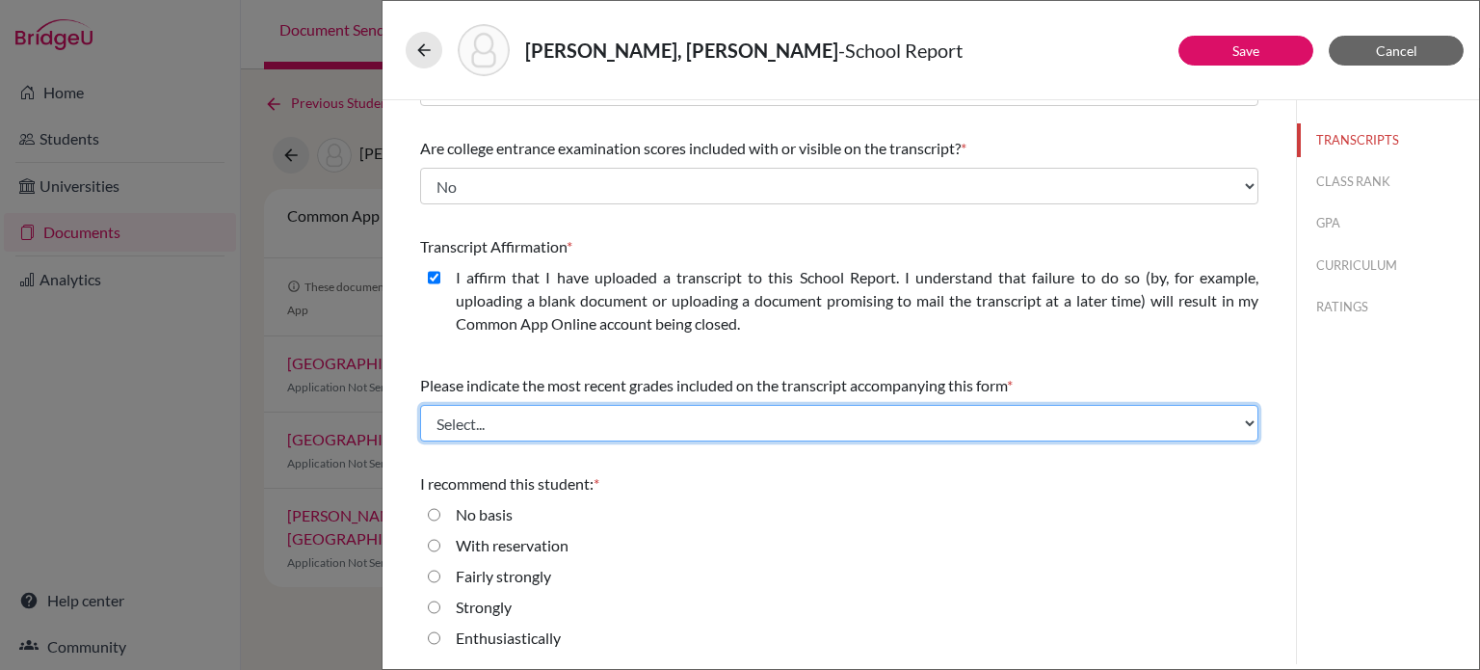
click at [528, 409] on select "Select... Final junior year grades 1st Quarter senior year grades 2nd Quarter/1…" at bounding box center [839, 423] width 838 height 37
select select "0"
click at [420, 405] on select "Select... Final junior year grades 1st Quarter senior year grades 2nd Quarter/1…" at bounding box center [839, 423] width 838 height 37
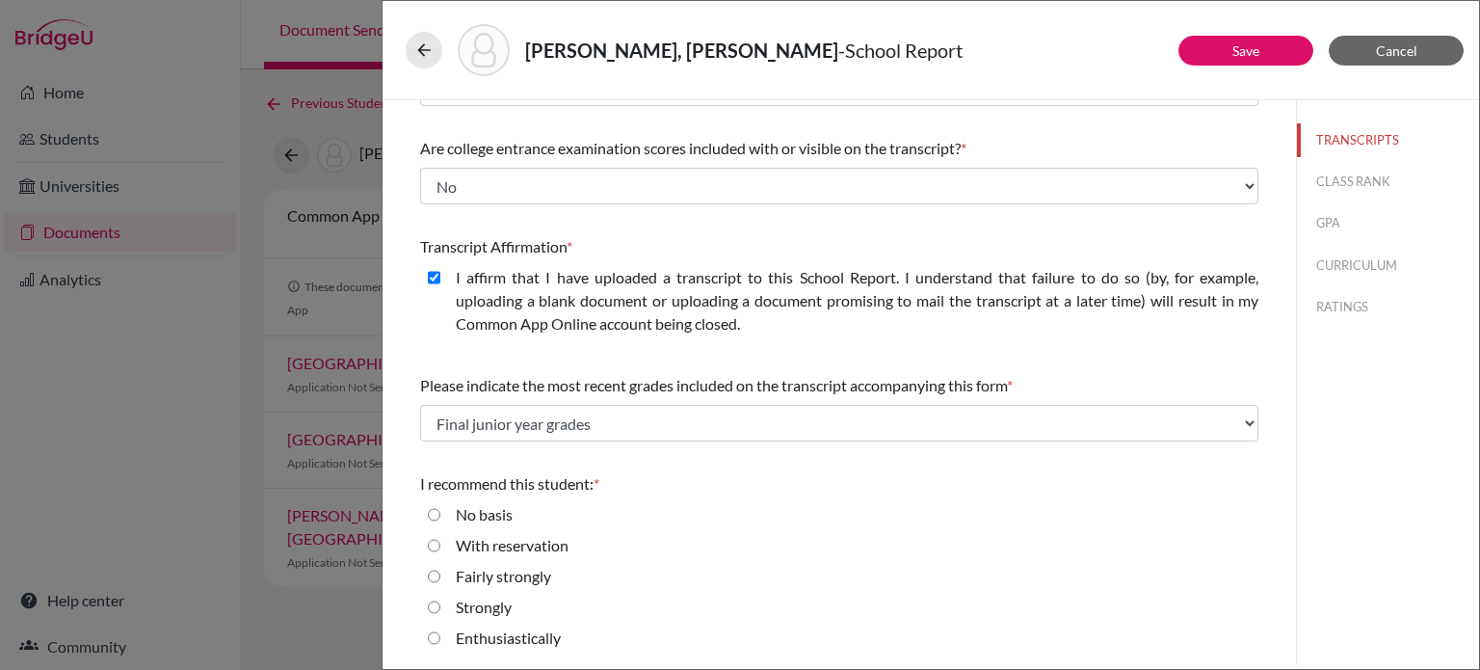
click at [463, 604] on label "Strongly" at bounding box center [484, 607] width 56 height 23
click at [440, 604] on input "Strongly" at bounding box center [434, 607] width 13 height 23
radio input "true"
click at [1343, 188] on button "CLASS RANK" at bounding box center [1388, 182] width 182 height 34
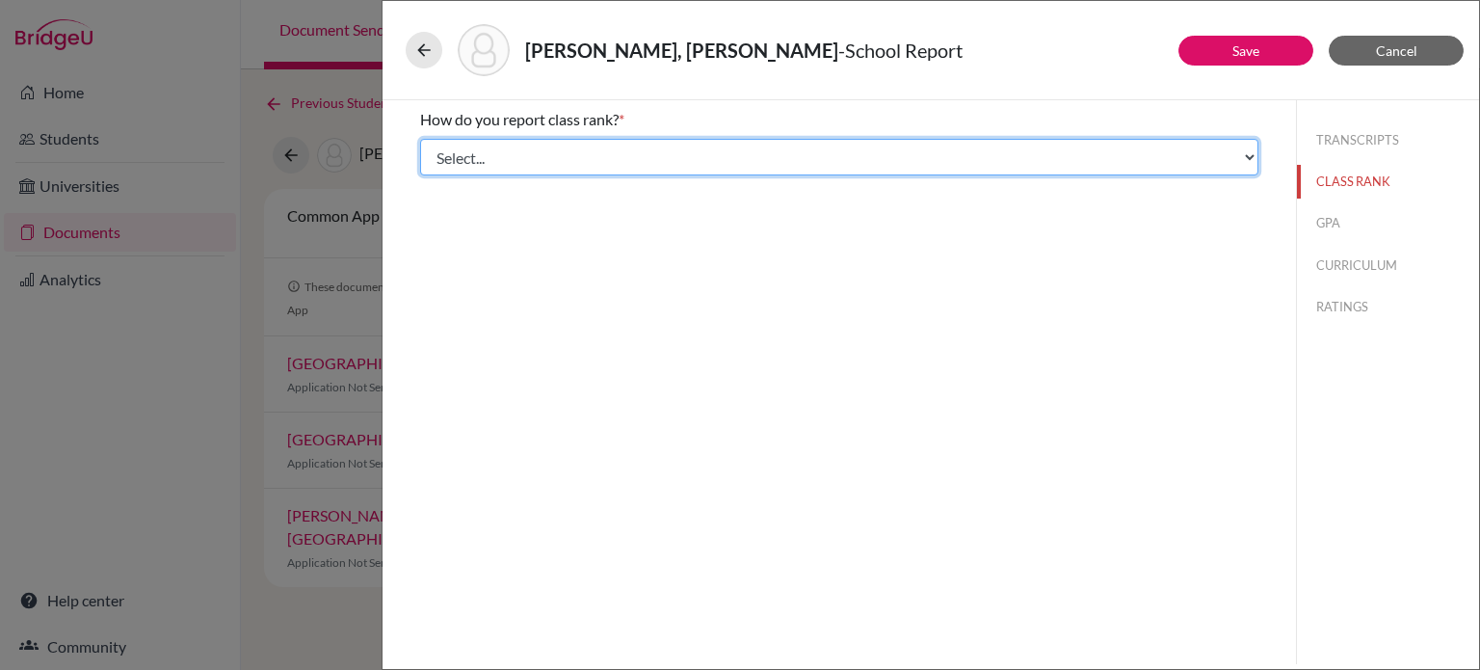
click at [780, 147] on select "Select... Exact Decile Quintile Quartile None" at bounding box center [839, 157] width 838 height 37
select select "5"
click at [420, 139] on select "Select... Exact Decile Quintile Quartile None" at bounding box center [839, 157] width 838 height 37
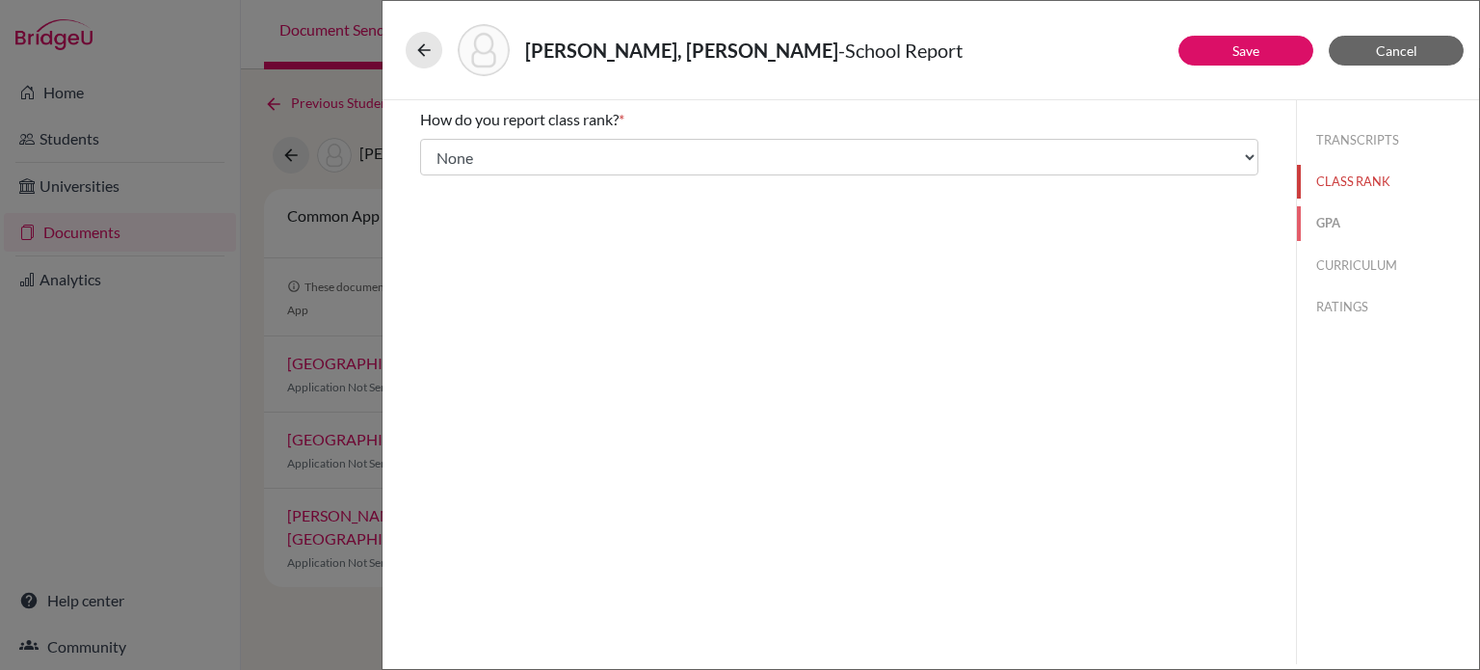
click at [1322, 214] on button "GPA" at bounding box center [1388, 223] width 182 height 34
click at [476, 151] on label "Yes" at bounding box center [467, 150] width 23 height 23
click at [440, 151] on input "Yes" at bounding box center [434, 150] width 13 height 23
radio input "true"
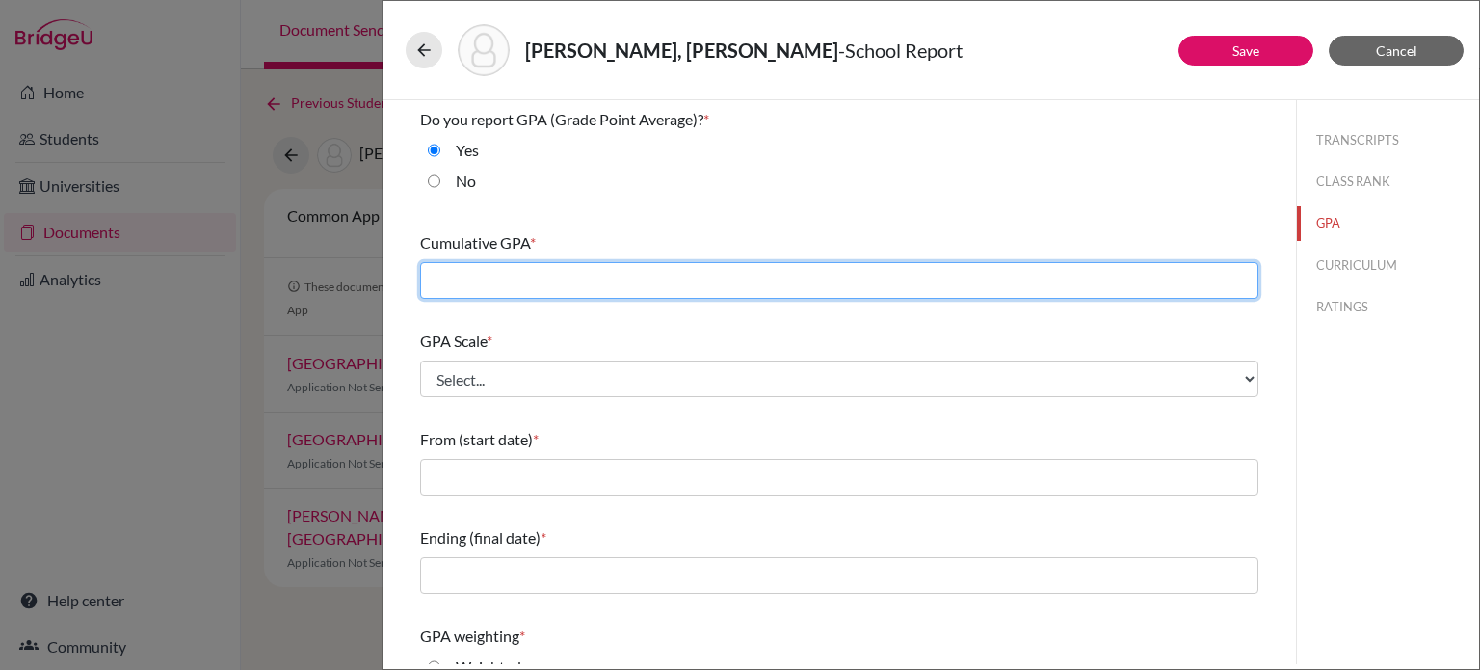
click at [527, 277] on input "text" at bounding box center [839, 280] width 838 height 37
click at [455, 284] on input "3.162" at bounding box center [839, 280] width 838 height 37
type input "3.1662"
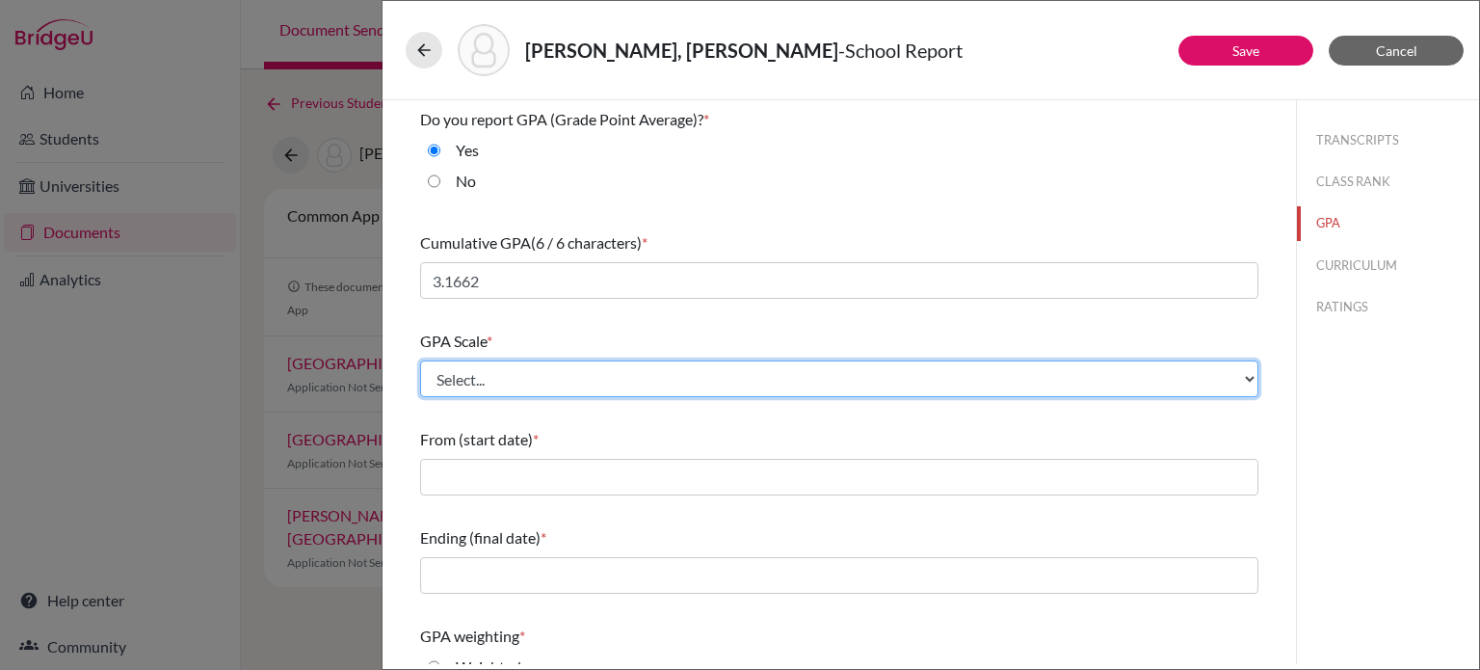
click at [548, 368] on select "Select... 4 5 6 7 8 9 10 11 12 13 14 15 16 17 18 19 20 100" at bounding box center [839, 378] width 838 height 37
select select "4"
click at [420, 360] on select "Select... 4 5 6 7 8 9 10 11 12 13 14 15 16 17 18 19 20 100" at bounding box center [839, 378] width 838 height 37
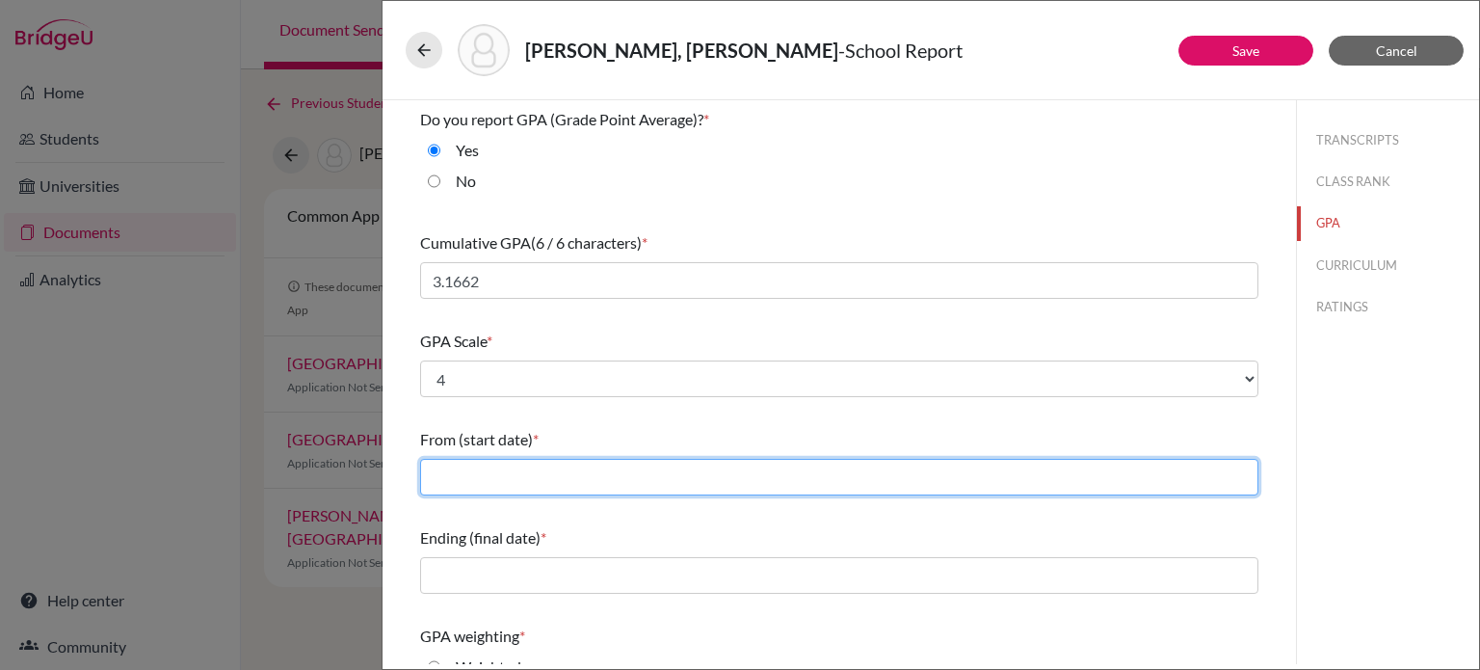
click at [487, 476] on input "text" at bounding box center [839, 477] width 838 height 37
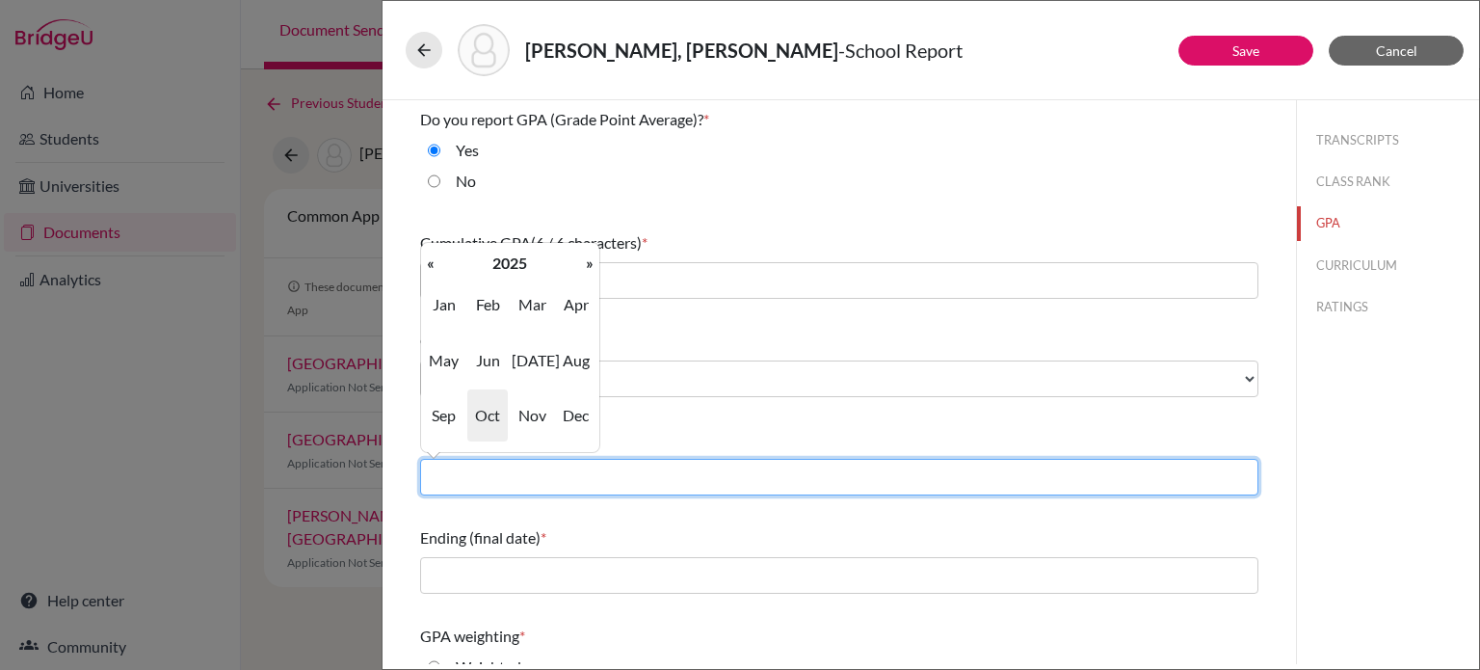
type input "08/2022"
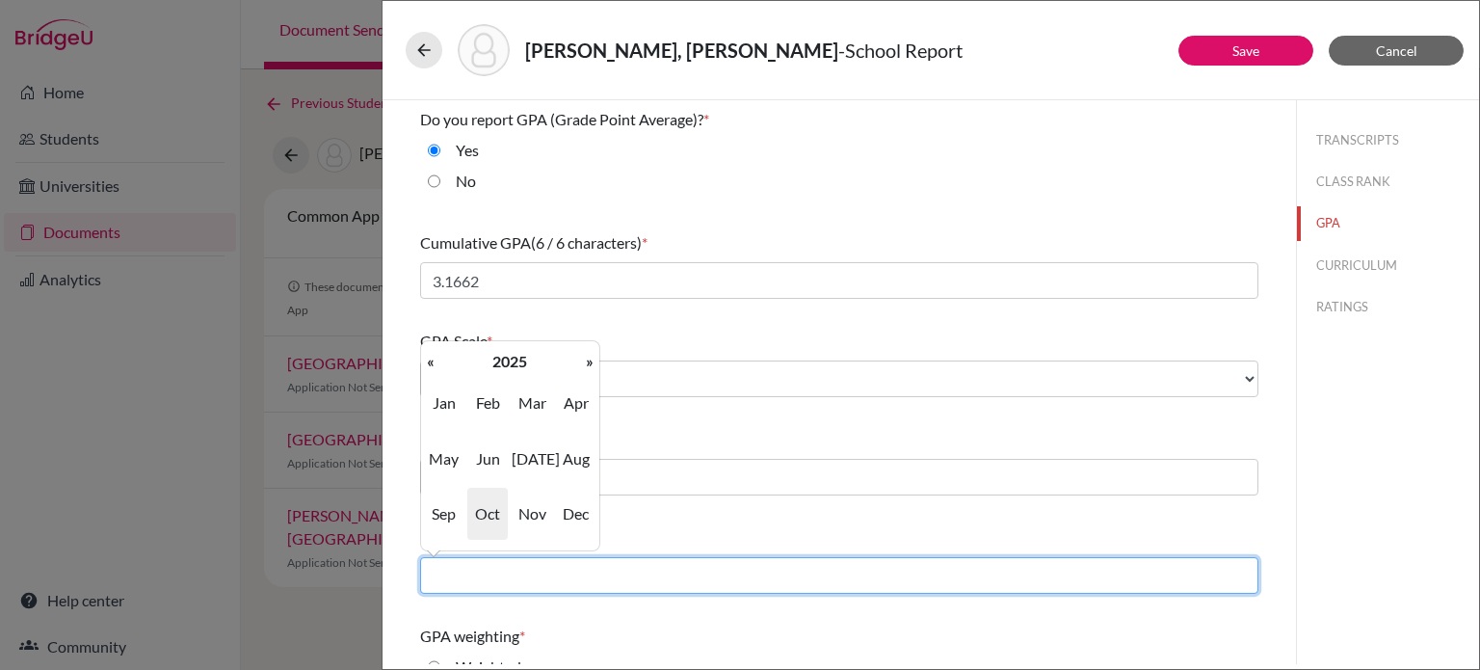
click at [515, 568] on input "text" at bounding box center [839, 575] width 838 height 37
type input "06/2025"
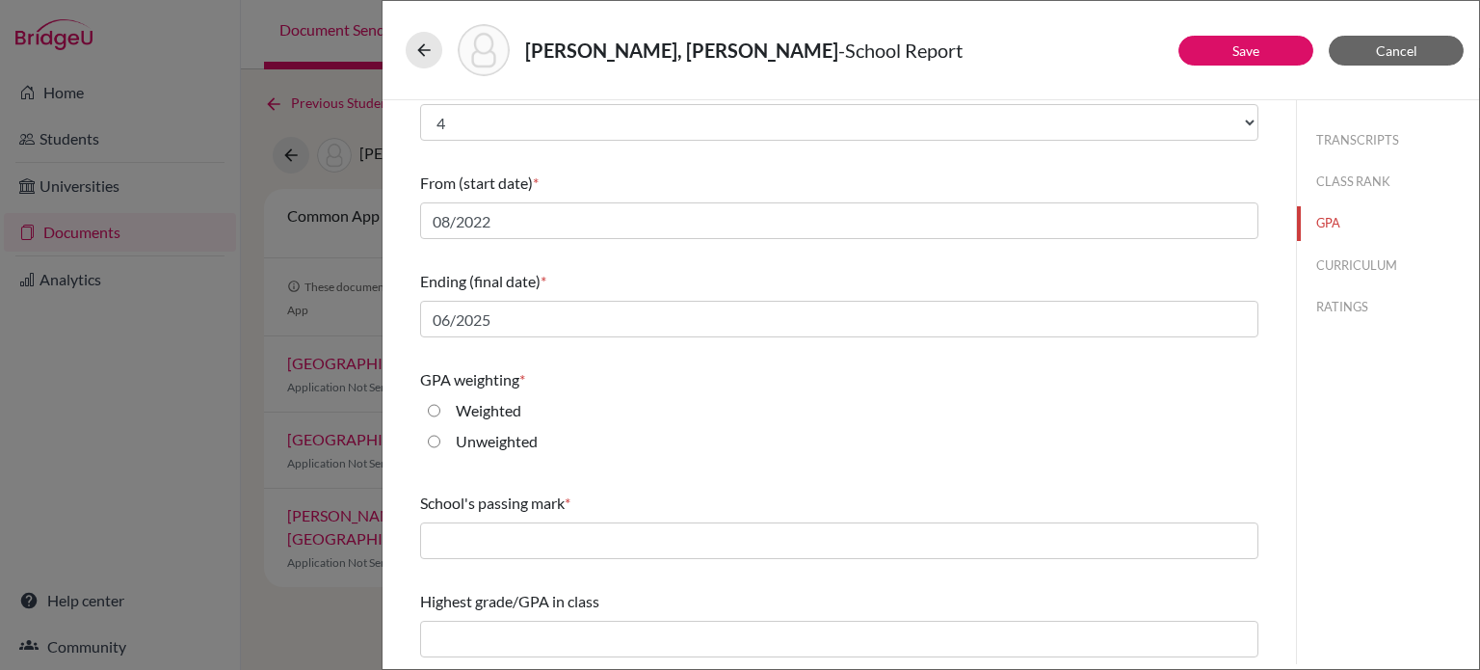
click at [740, 438] on div "Unweighted" at bounding box center [839, 445] width 838 height 31
click at [465, 436] on label "Unweighted" at bounding box center [497, 441] width 82 height 23
click at [440, 436] on input "Unweighted" at bounding box center [434, 441] width 13 height 23
radio input "true"
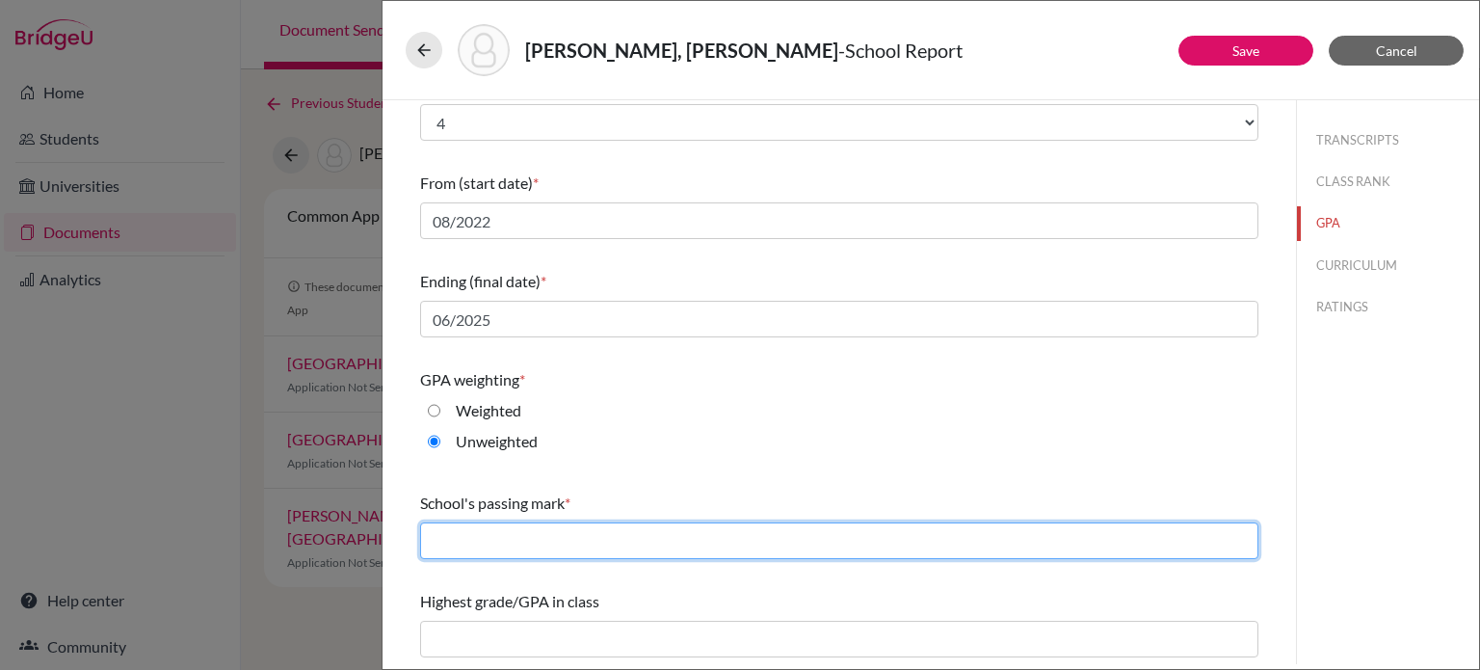
click at [494, 539] on input "text" at bounding box center [839, 540] width 838 height 37
type input "65"
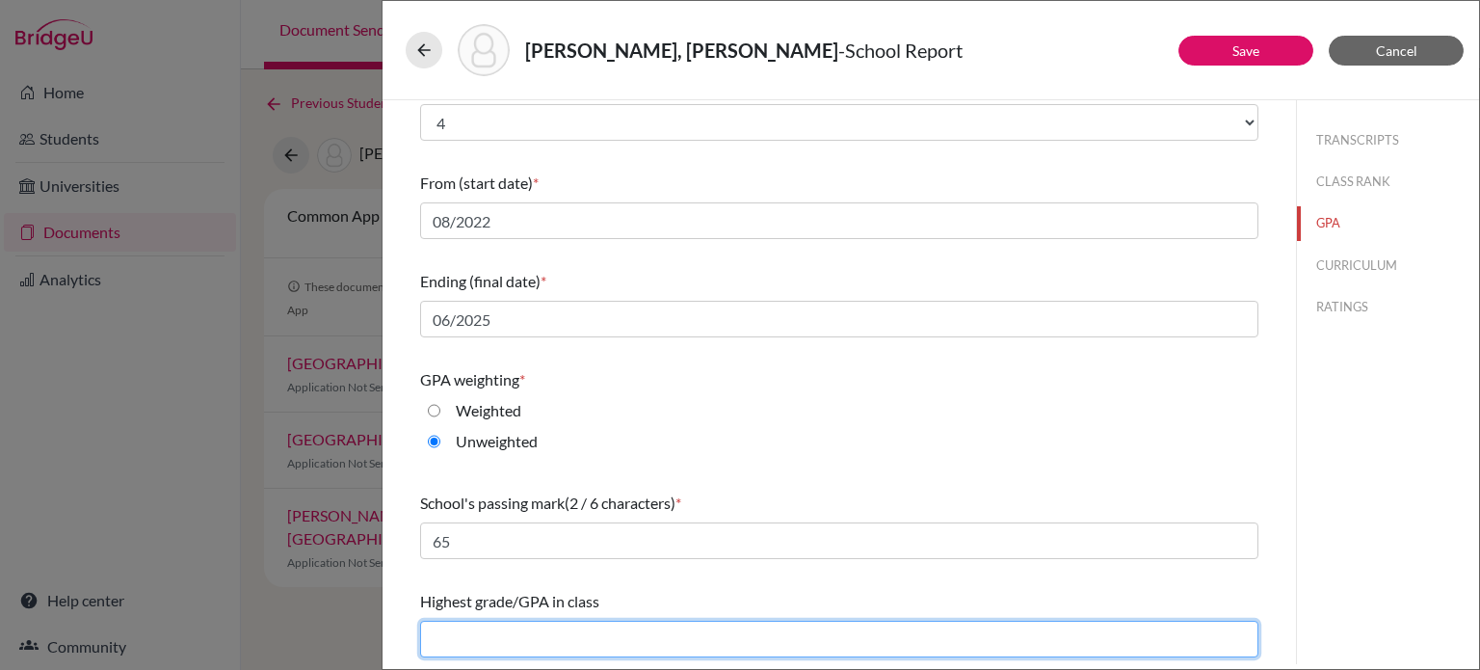
drag, startPoint x: 486, startPoint y: 631, endPoint x: 486, endPoint y: 616, distance: 15.4
click at [486, 631] on input "text" at bounding box center [839, 639] width 838 height 37
type input "4.00"
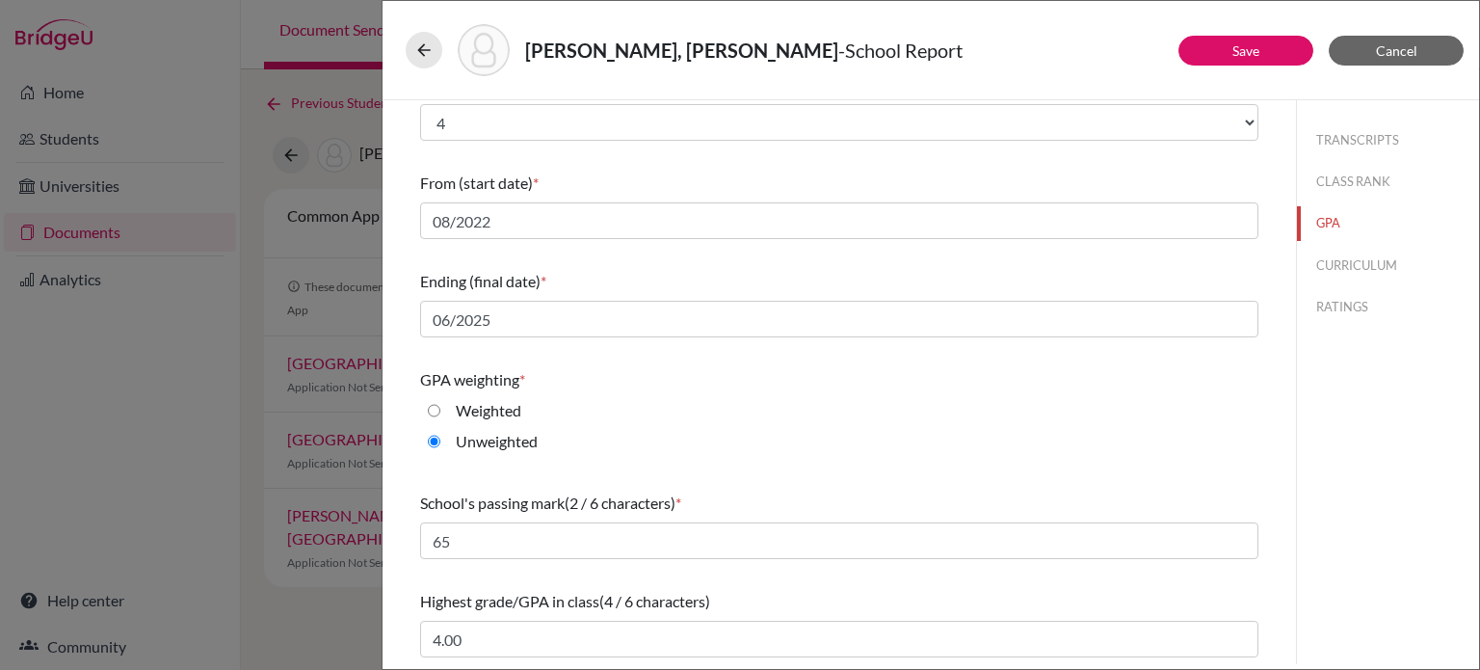
click at [851, 442] on div "Unweighted" at bounding box center [839, 445] width 838 height 31
click at [1317, 265] on button "CURRICULUM" at bounding box center [1388, 266] width 182 height 34
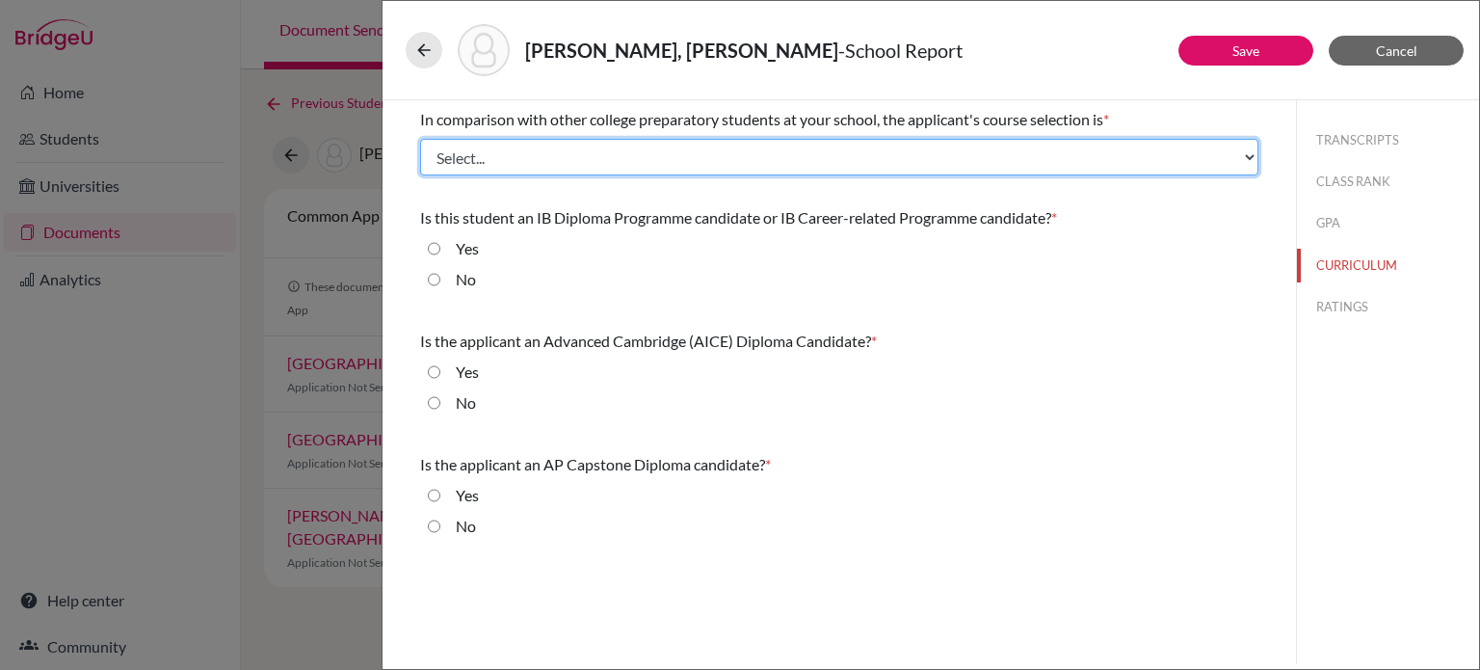
click at [715, 165] on select "Select... Less than demanding Average [PERSON_NAME] Very demanding Most demandi…" at bounding box center [839, 157] width 838 height 37
select select "0"
click at [420, 139] on select "Select... Less than demanding Average [PERSON_NAME] Very demanding Most demandi…" at bounding box center [839, 157] width 838 height 37
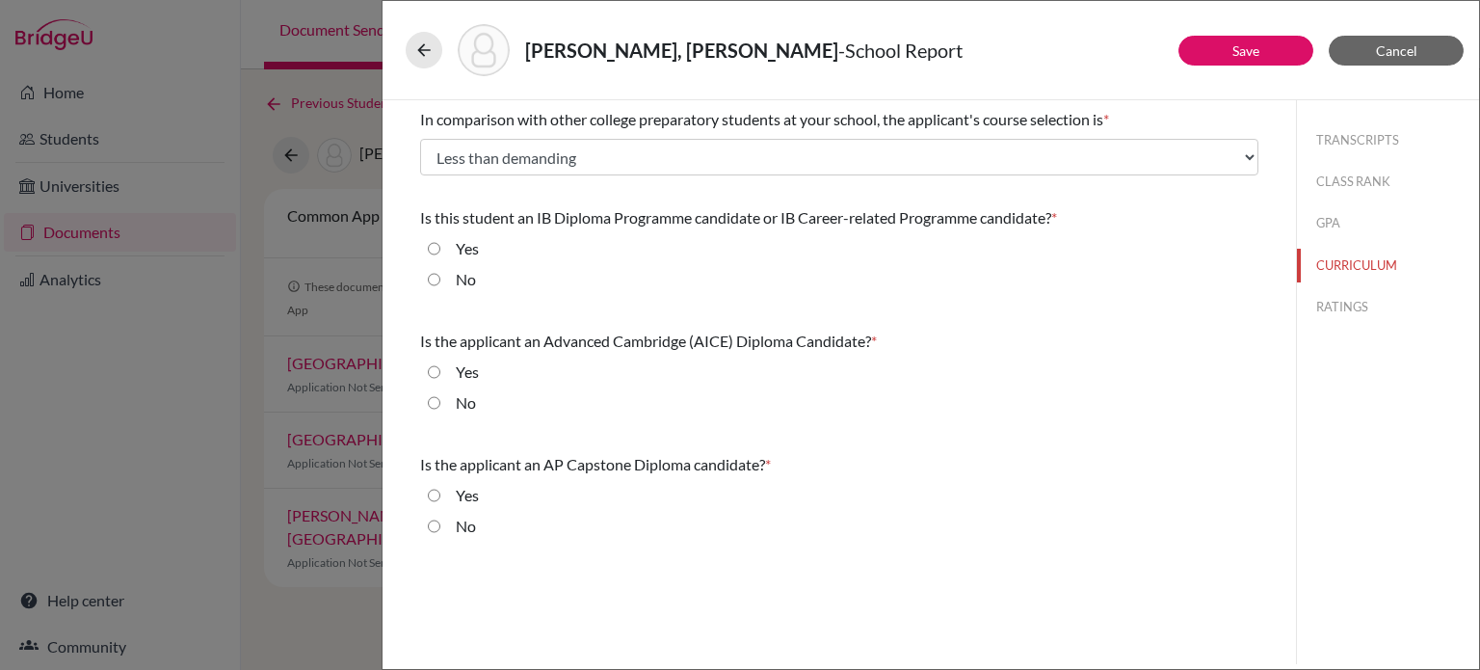
click at [470, 274] on label "No" at bounding box center [466, 279] width 20 height 23
click at [440, 274] on input "No" at bounding box center [434, 279] width 13 height 23
radio input "true"
click at [469, 404] on label "No" at bounding box center [466, 402] width 20 height 23
click at [440, 404] on input "No" at bounding box center [434, 402] width 13 height 23
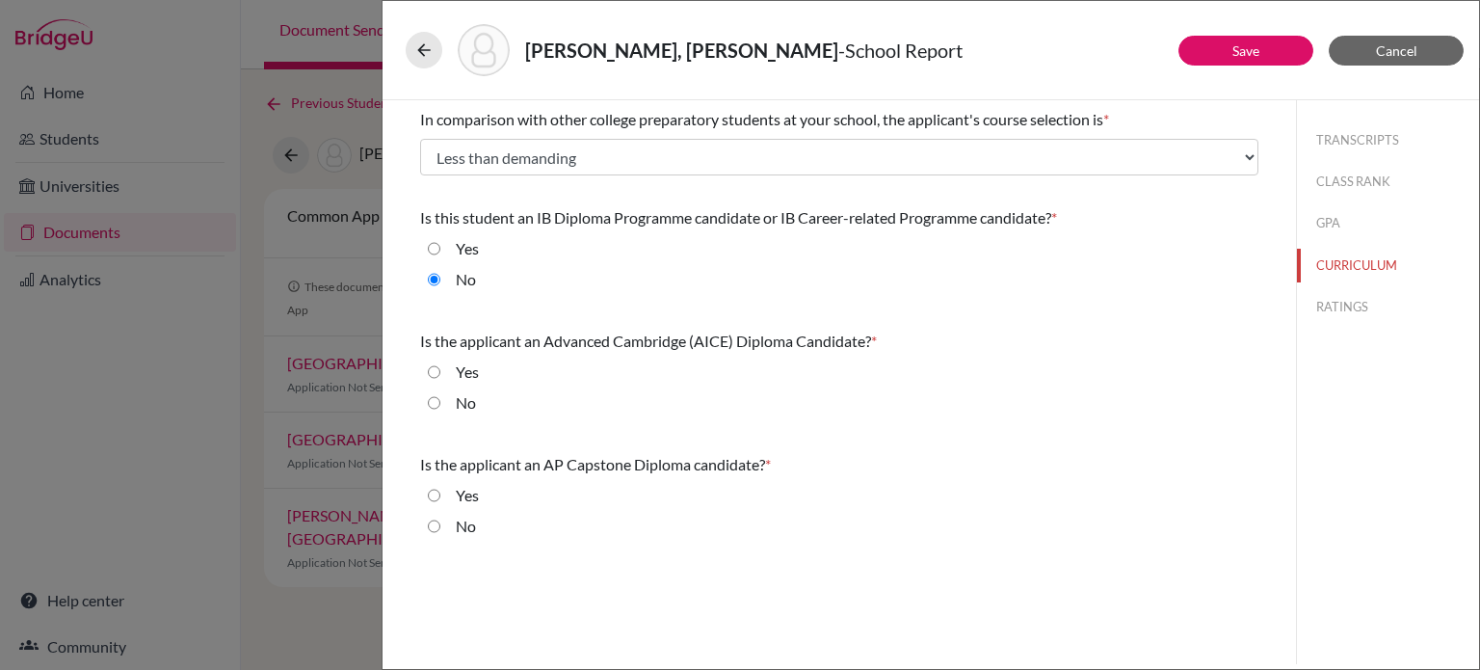
radio input "true"
click at [474, 529] on label "No" at bounding box center [466, 526] width 20 height 23
click at [440, 529] on input "No" at bounding box center [434, 526] width 13 height 23
radio input "true"
click at [1358, 299] on button "RATINGS" at bounding box center [1388, 307] width 182 height 34
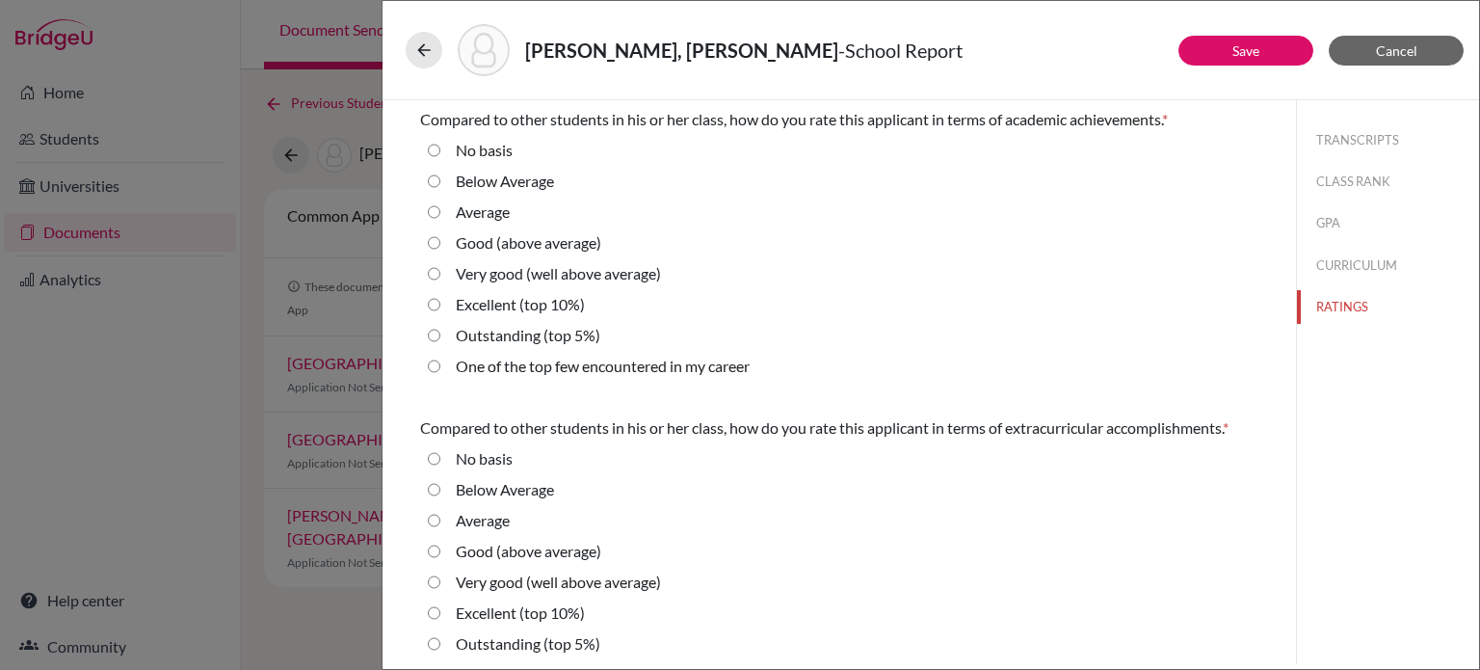
click at [481, 203] on label "Average" at bounding box center [483, 211] width 54 height 23
click at [440, 203] on input "Average" at bounding box center [434, 211] width 13 height 23
radio input "true"
click at [496, 187] on label "Below Average" at bounding box center [505, 181] width 98 height 23
click at [440, 187] on Average "Below Average" at bounding box center [434, 181] width 13 height 23
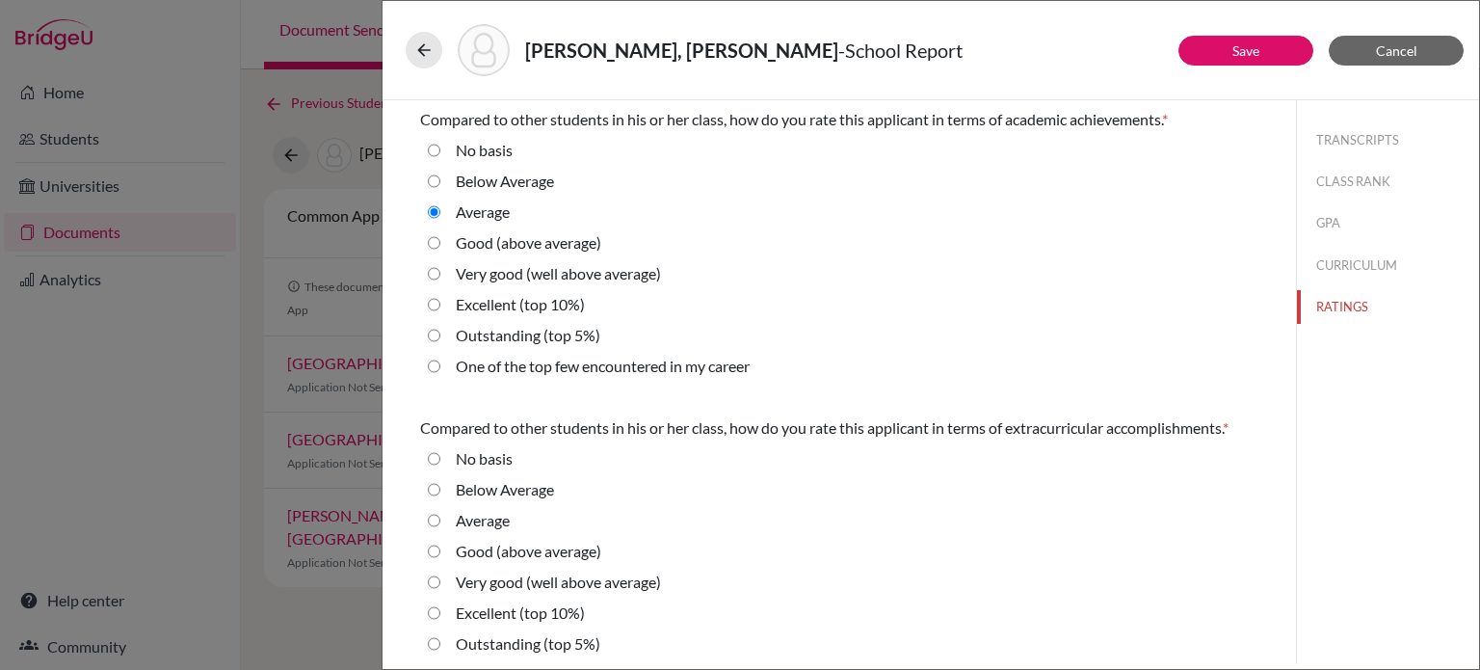
radio Average "true"
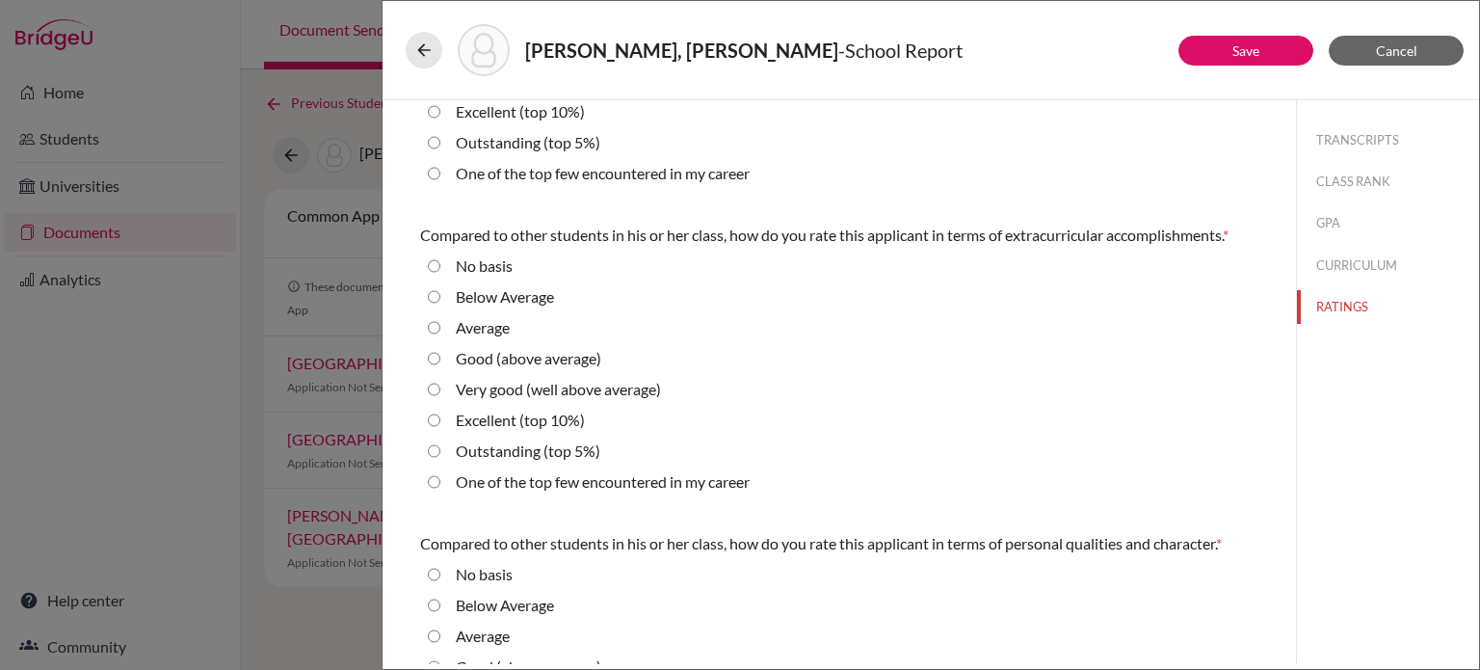
click at [480, 327] on label "Average" at bounding box center [483, 327] width 54 height 23
click at [440, 327] on input "Average" at bounding box center [434, 327] width 13 height 23
radio input "true"
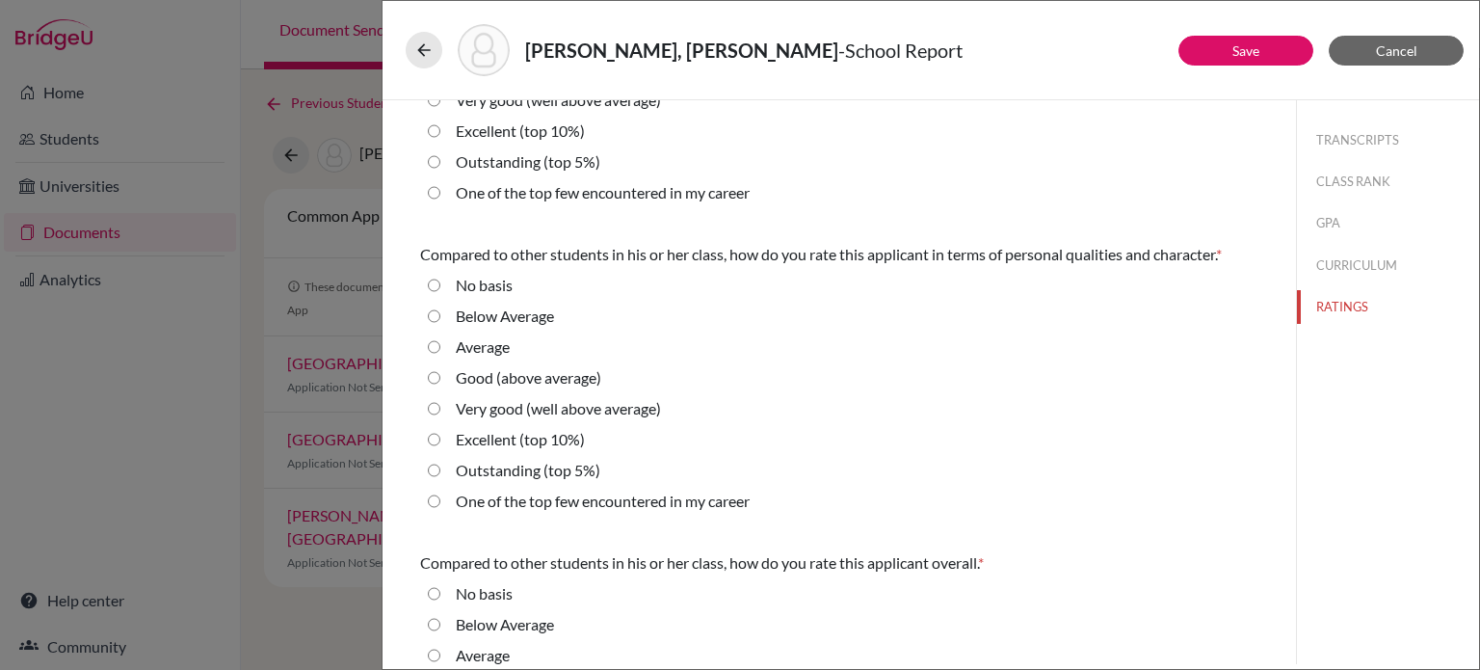
click at [478, 342] on label "Average" at bounding box center [483, 346] width 54 height 23
click at [440, 342] on input "Average" at bounding box center [434, 346] width 13 height 23
radio input "true"
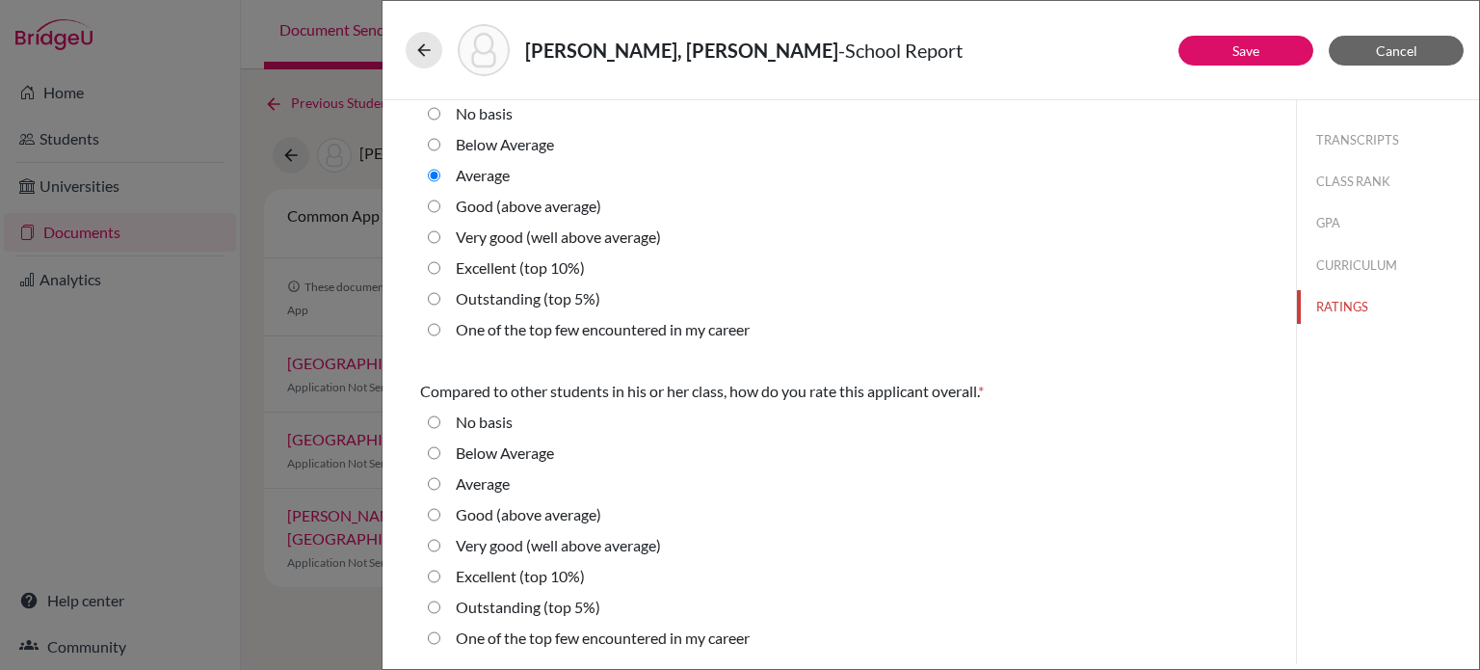
click at [473, 482] on label "Average" at bounding box center [483, 483] width 54 height 23
click at [440, 482] on input "Average" at bounding box center [434, 483] width 13 height 23
radio input "true"
click at [1275, 51] on button "Save" at bounding box center [1246, 51] width 135 height 30
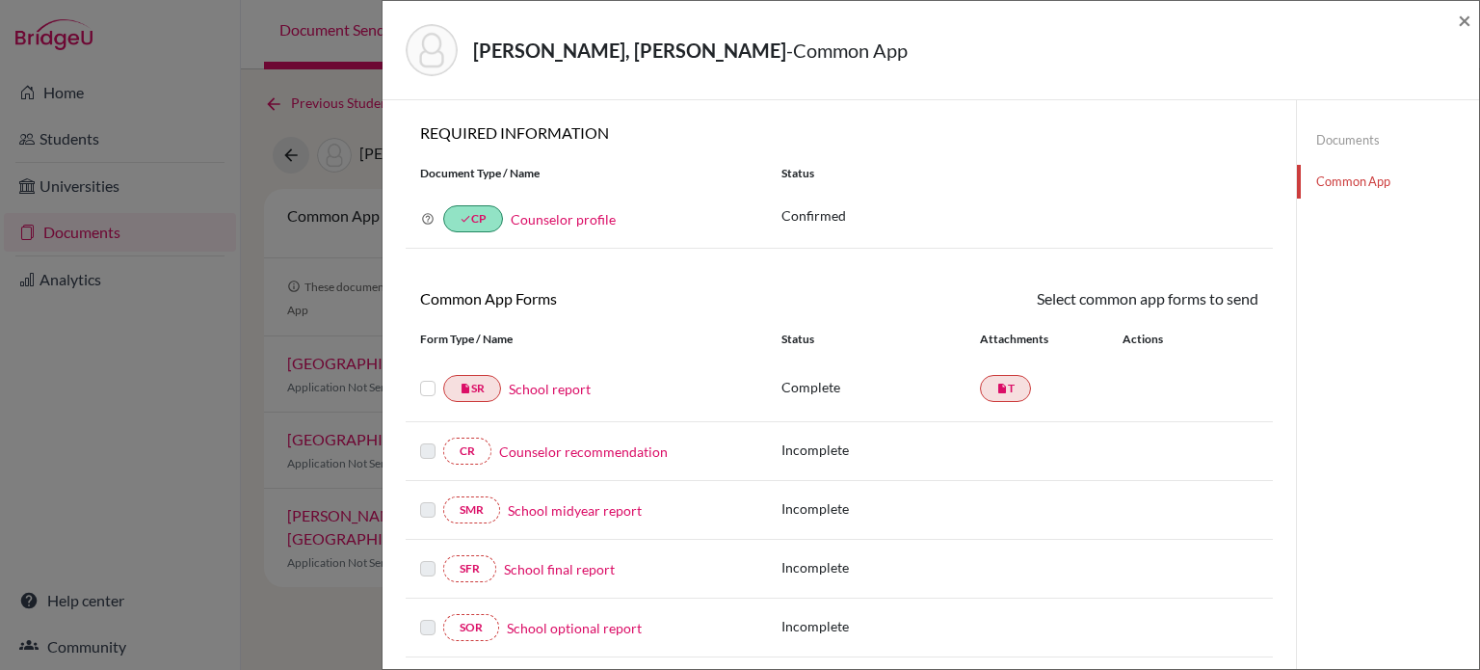
click at [1353, 138] on link "Documents" at bounding box center [1388, 140] width 182 height 34
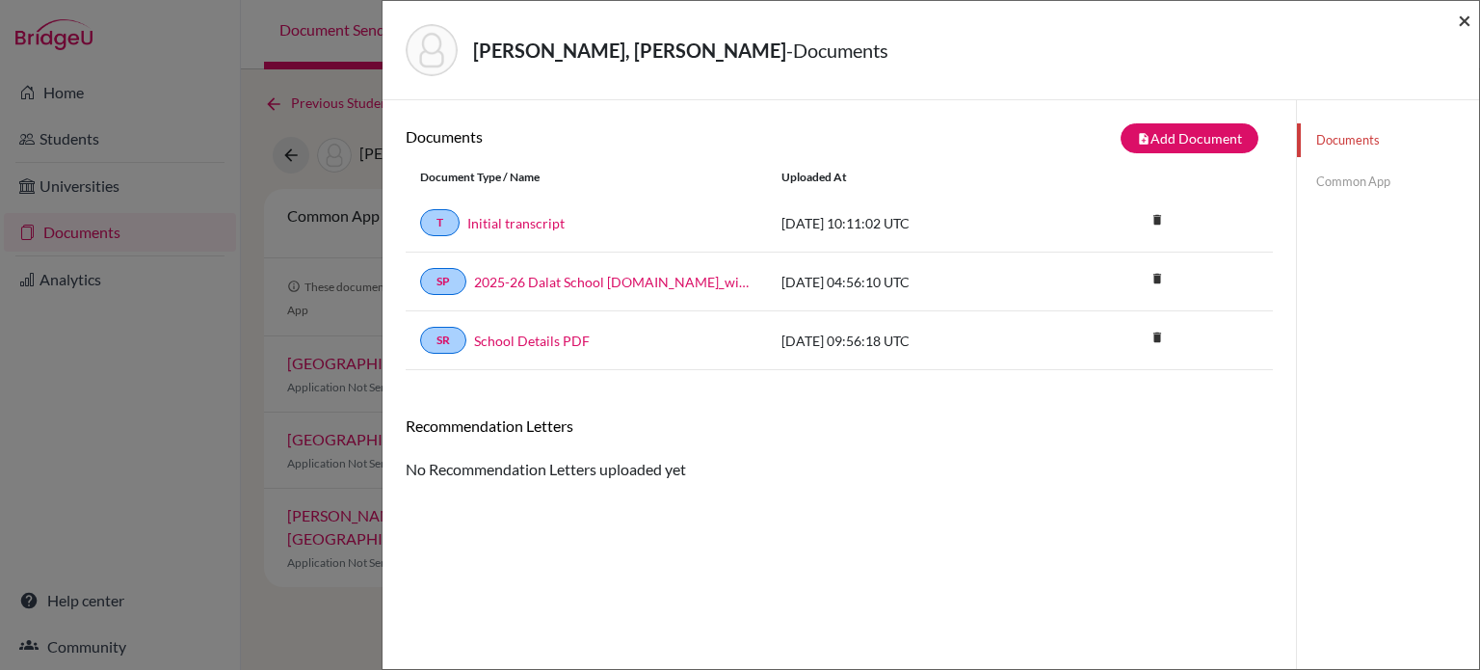
click at [1461, 26] on span "×" at bounding box center [1464, 20] width 13 height 28
